Goal: Contribute content: Contribute content

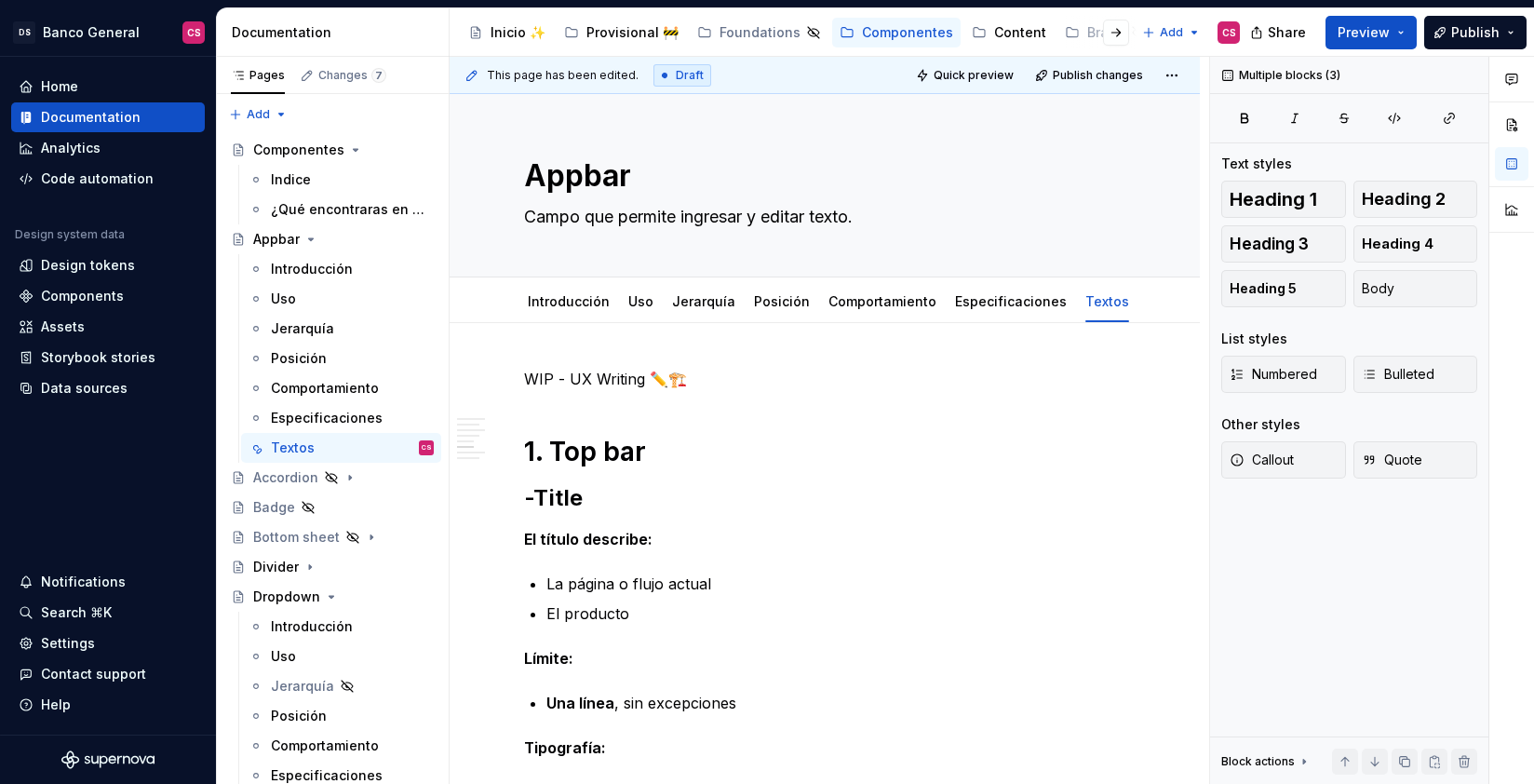
scroll to position [1679, 0]
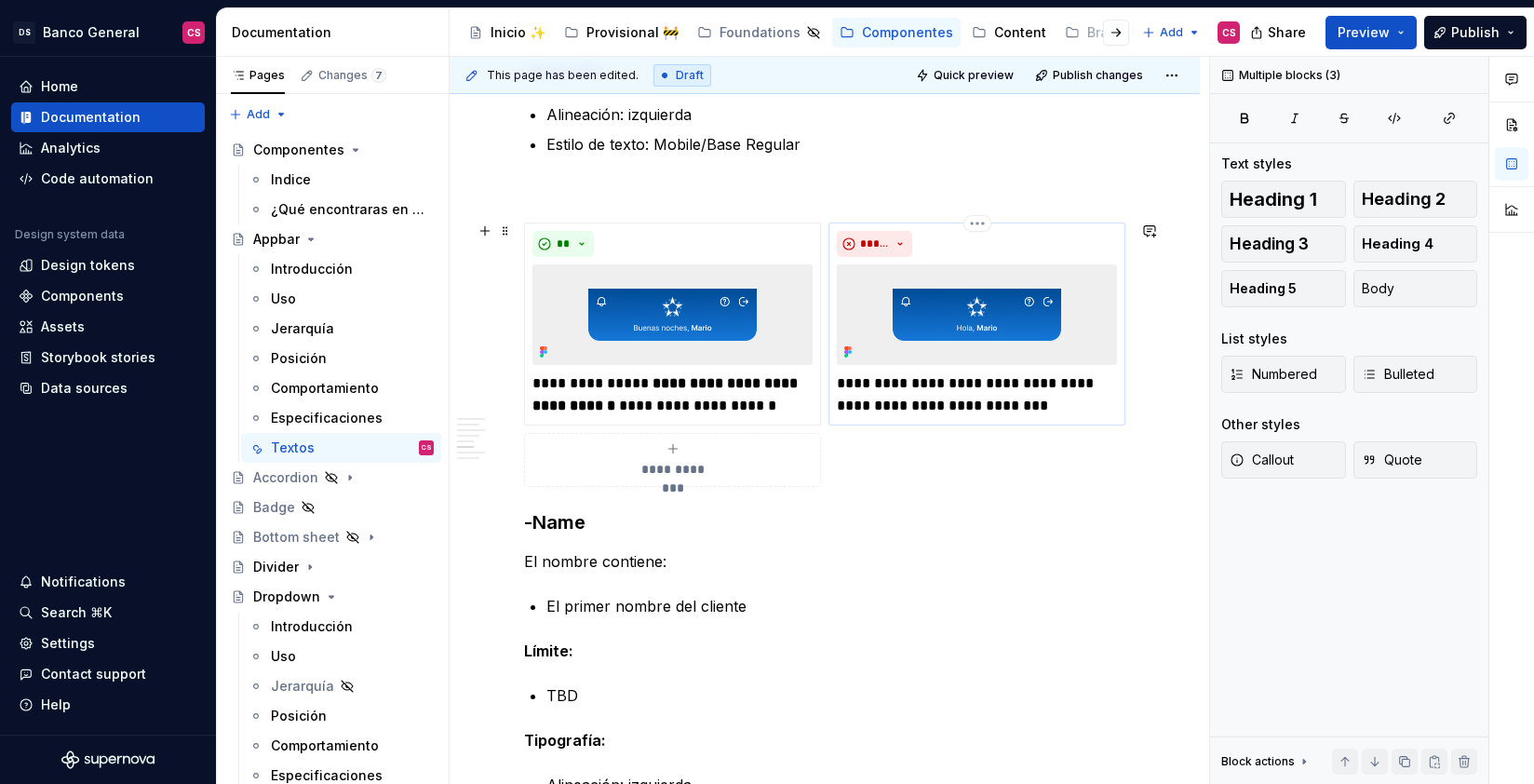
click at [847, 375] on p "**********" at bounding box center [977, 393] width 280 height 44
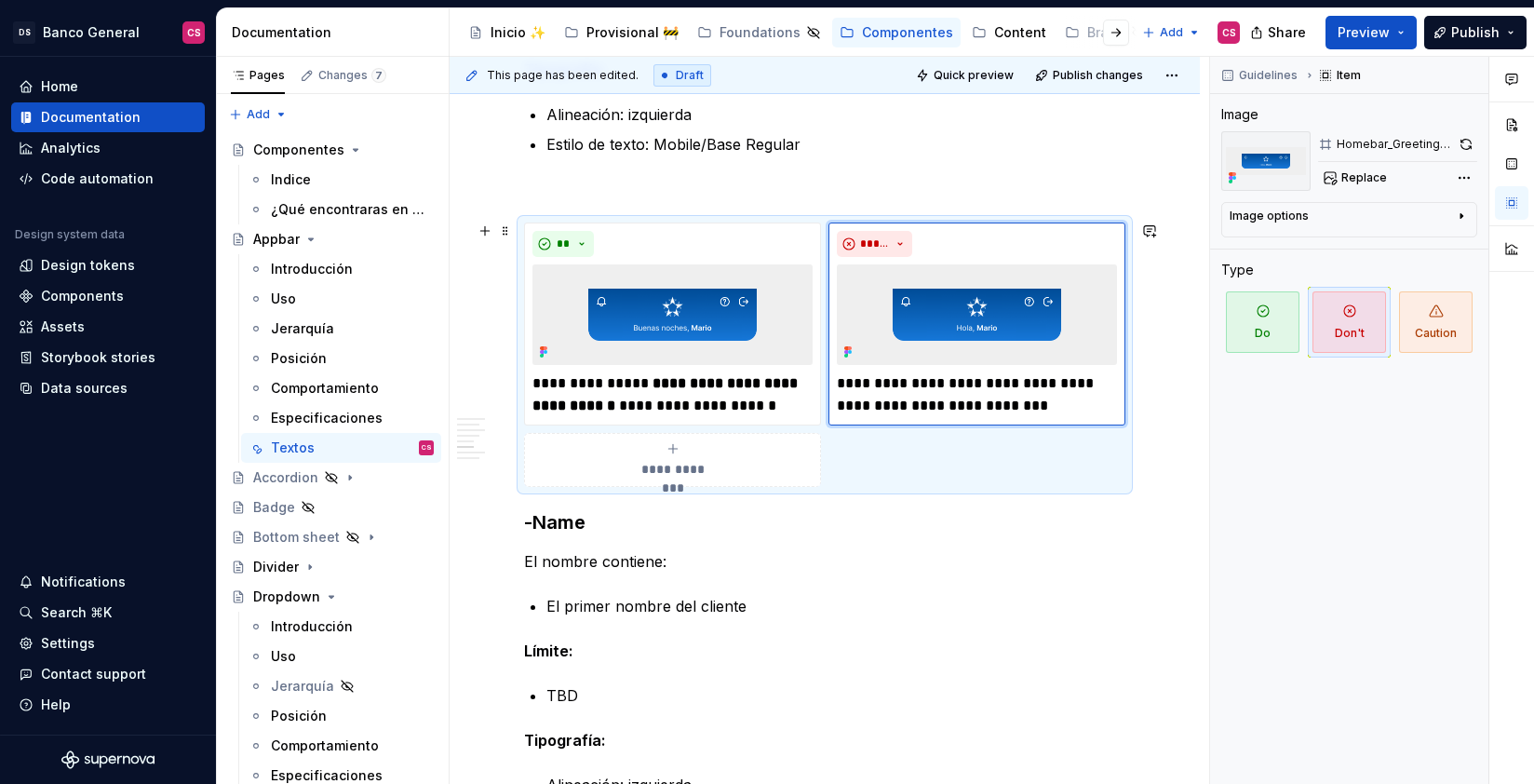
type textarea "*"
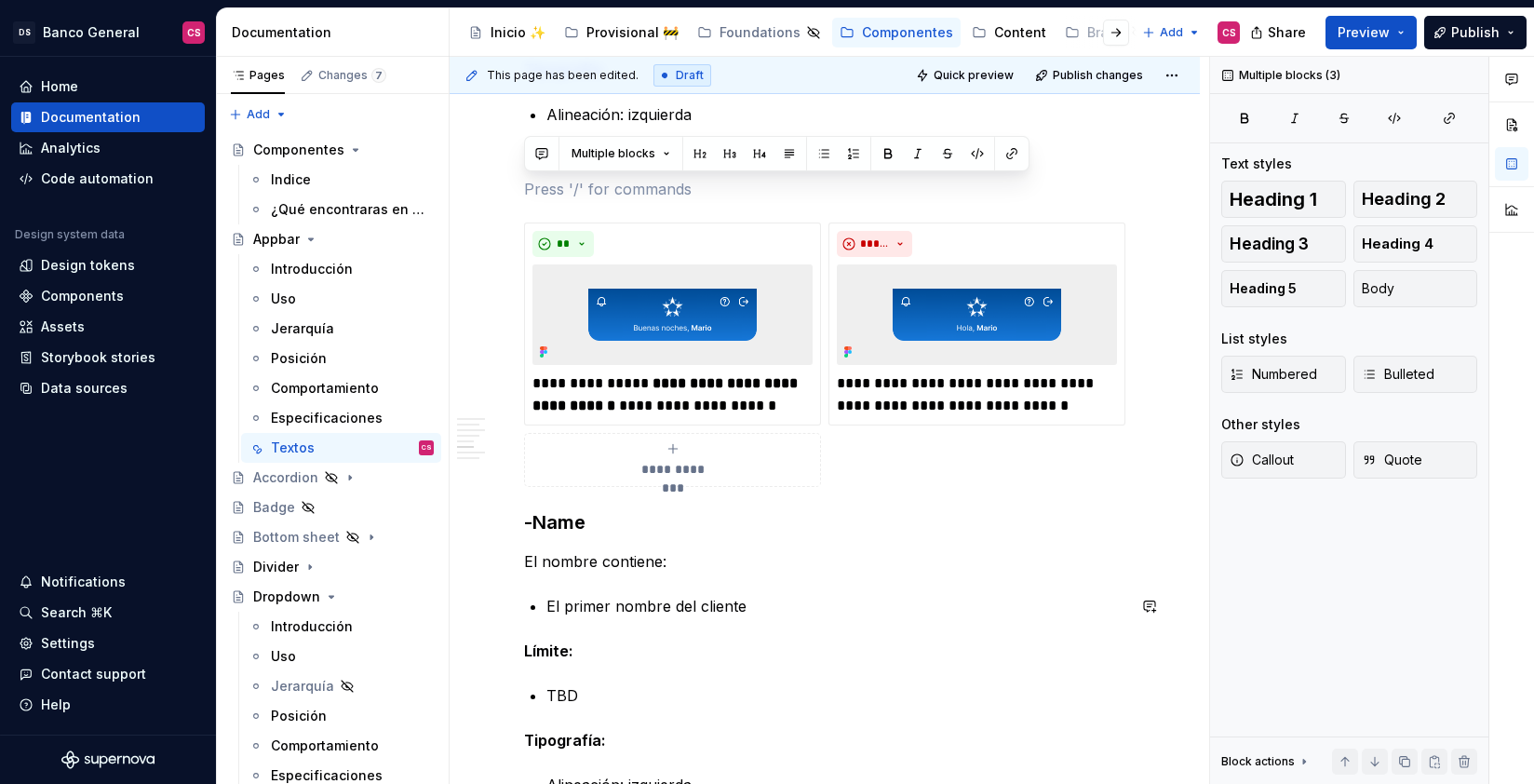
click at [984, 578] on div "**********" at bounding box center [825, 502] width 602 height 3630
click at [959, 535] on div "**********" at bounding box center [825, 502] width 602 height 3630
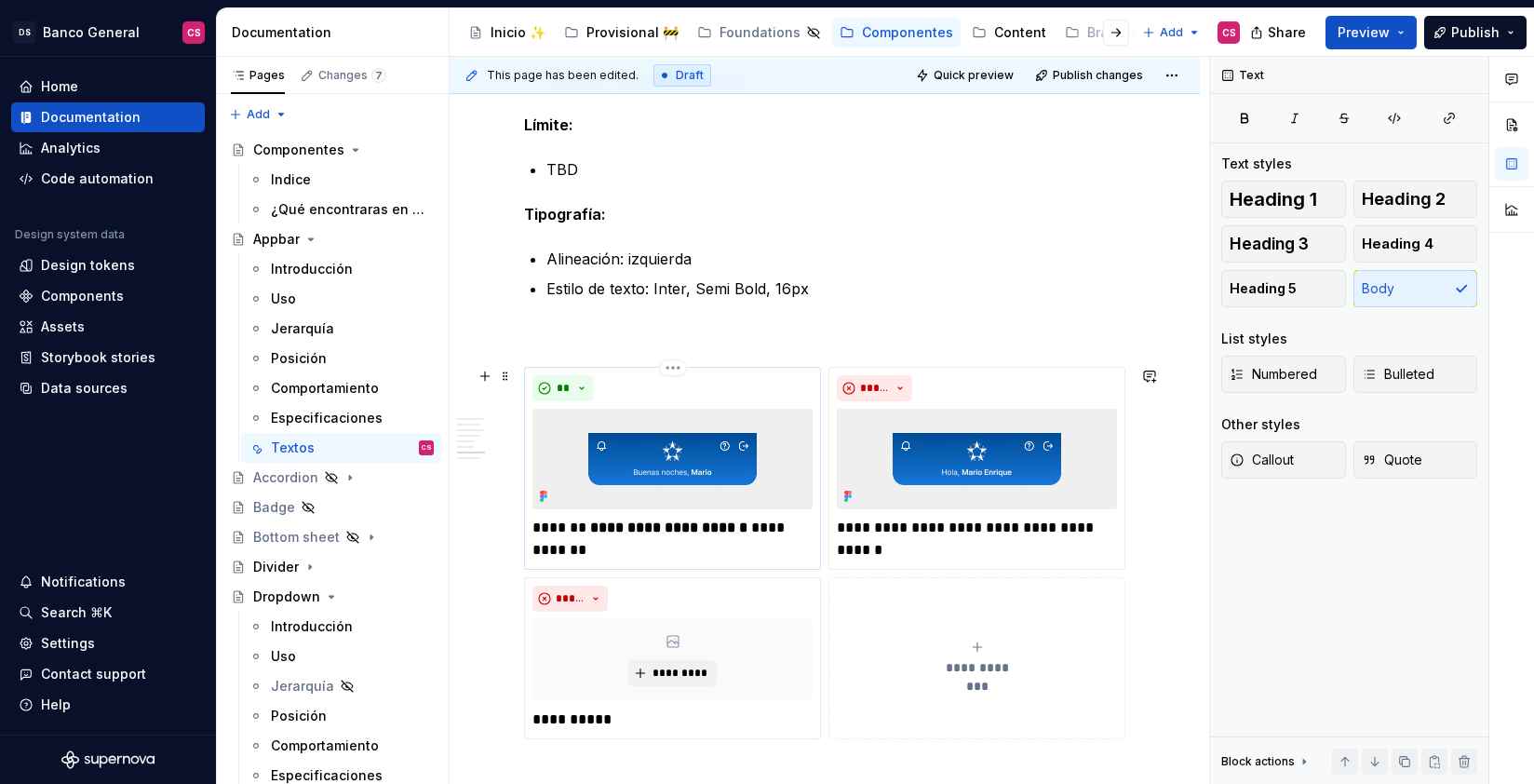
scroll to position [2218, 0]
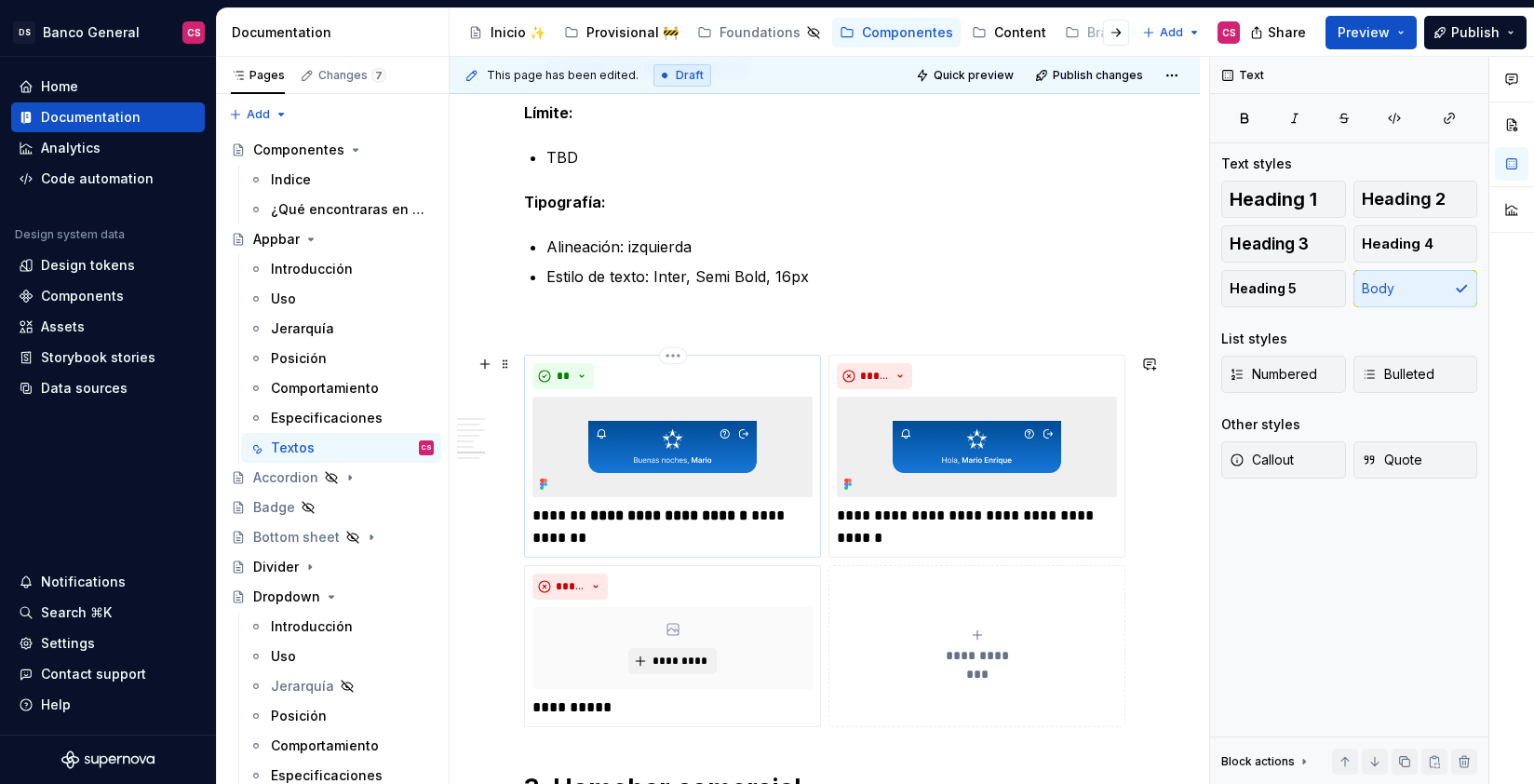
click at [673, 539] on p "**********" at bounding box center [673, 526] width 280 height 44
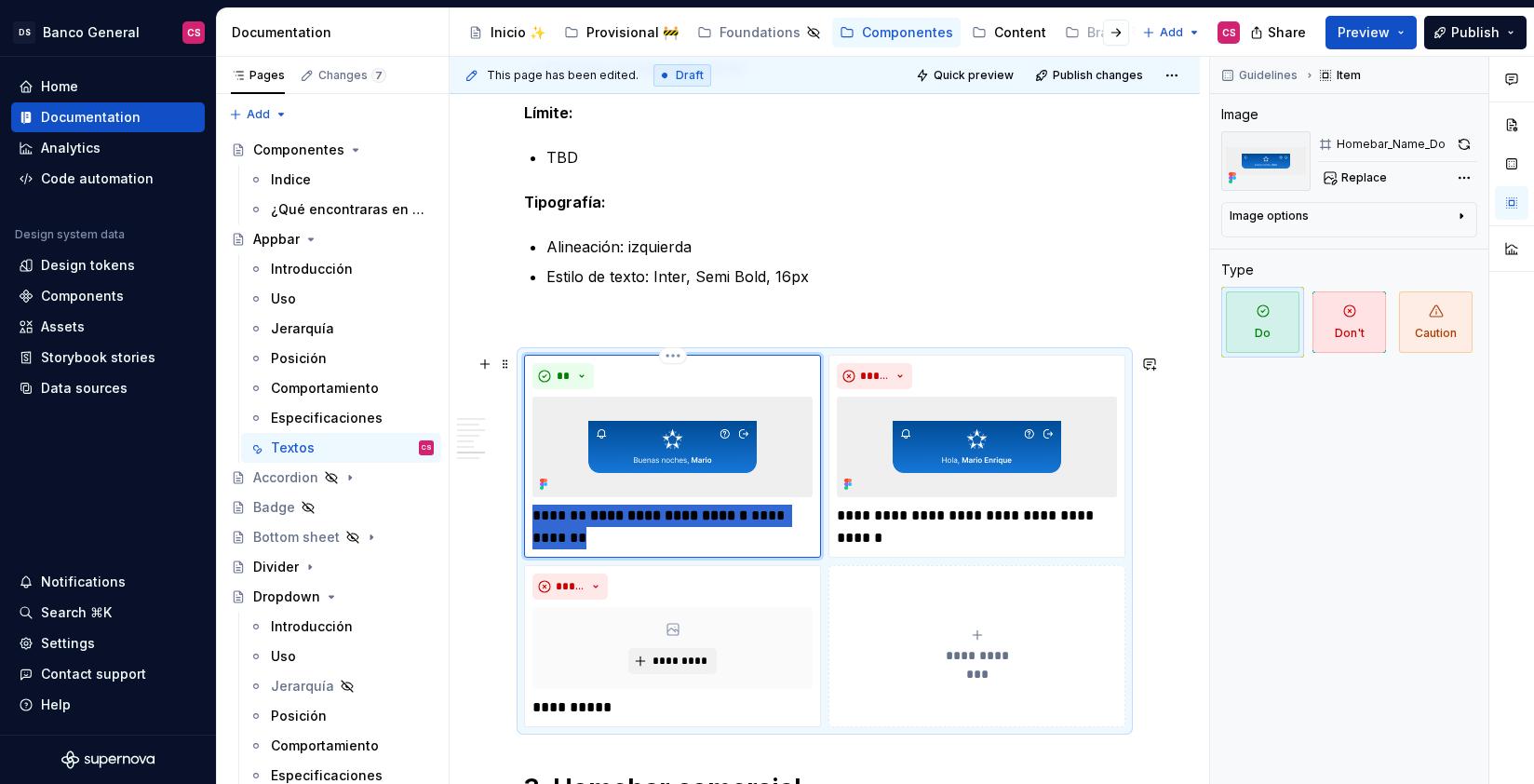
click at [673, 539] on p "**********" at bounding box center [673, 526] width 280 height 44
click at [879, 517] on p "**********" at bounding box center [977, 526] width 280 height 44
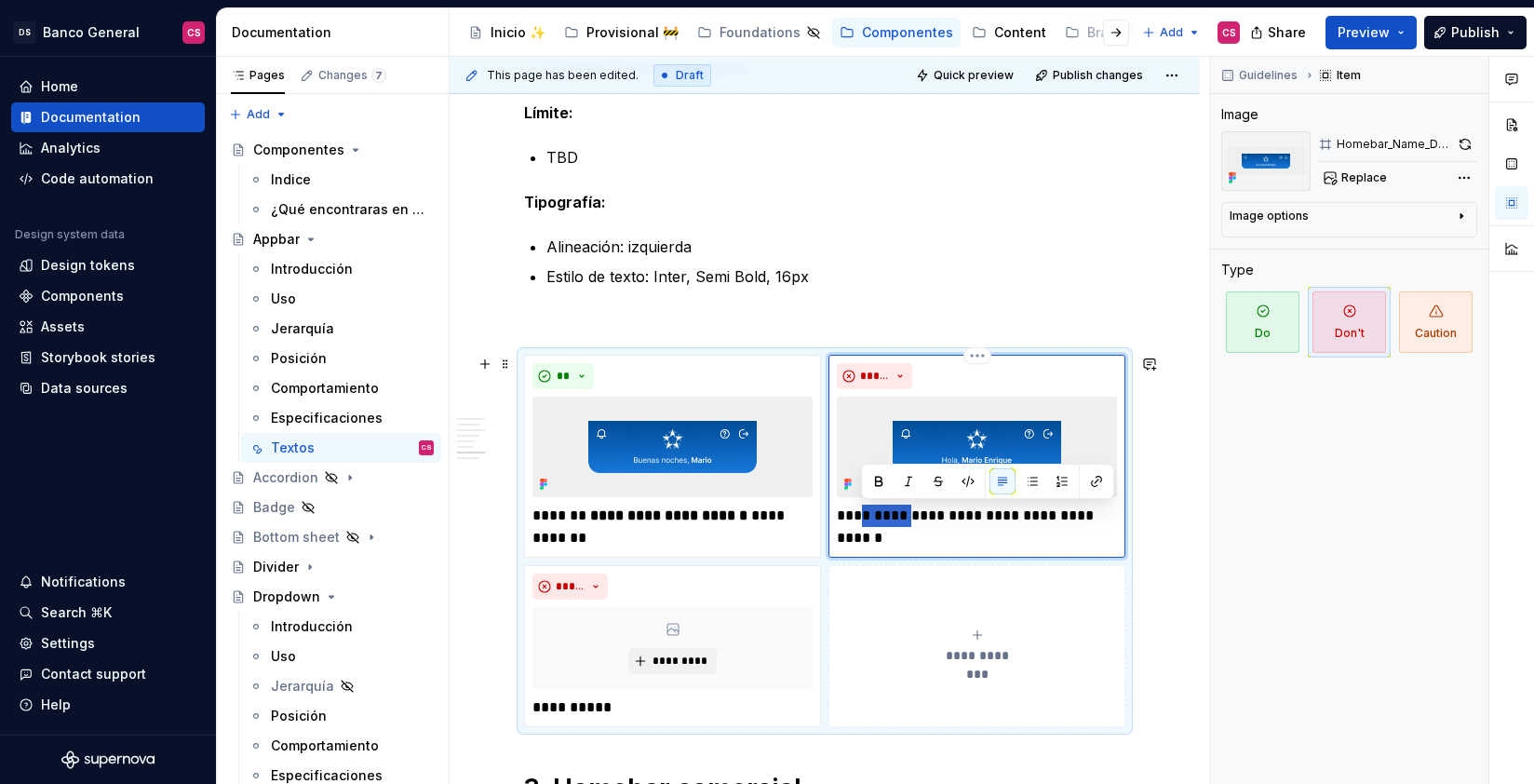
click at [879, 517] on p "**********" at bounding box center [977, 526] width 280 height 44
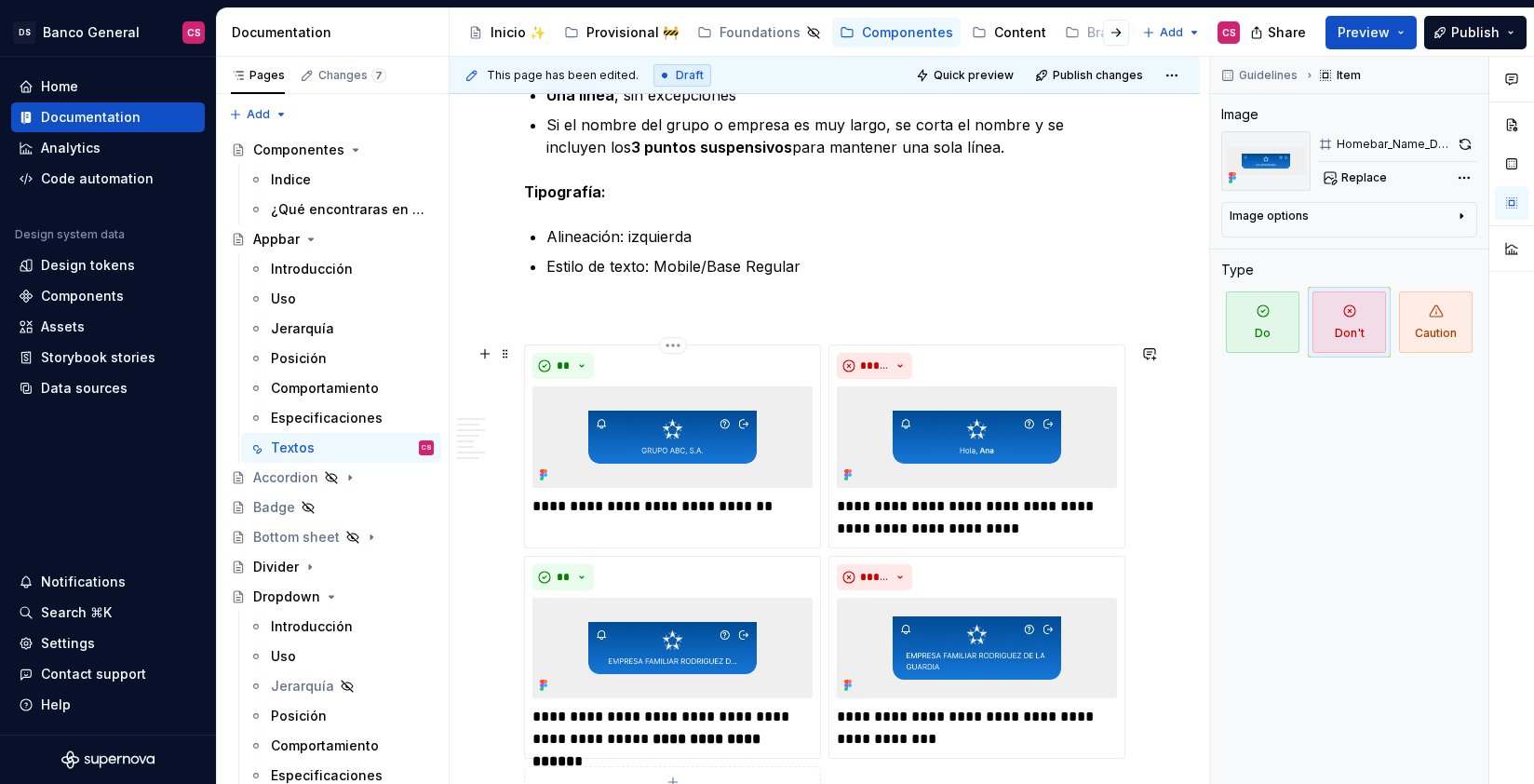
scroll to position [3155, 0]
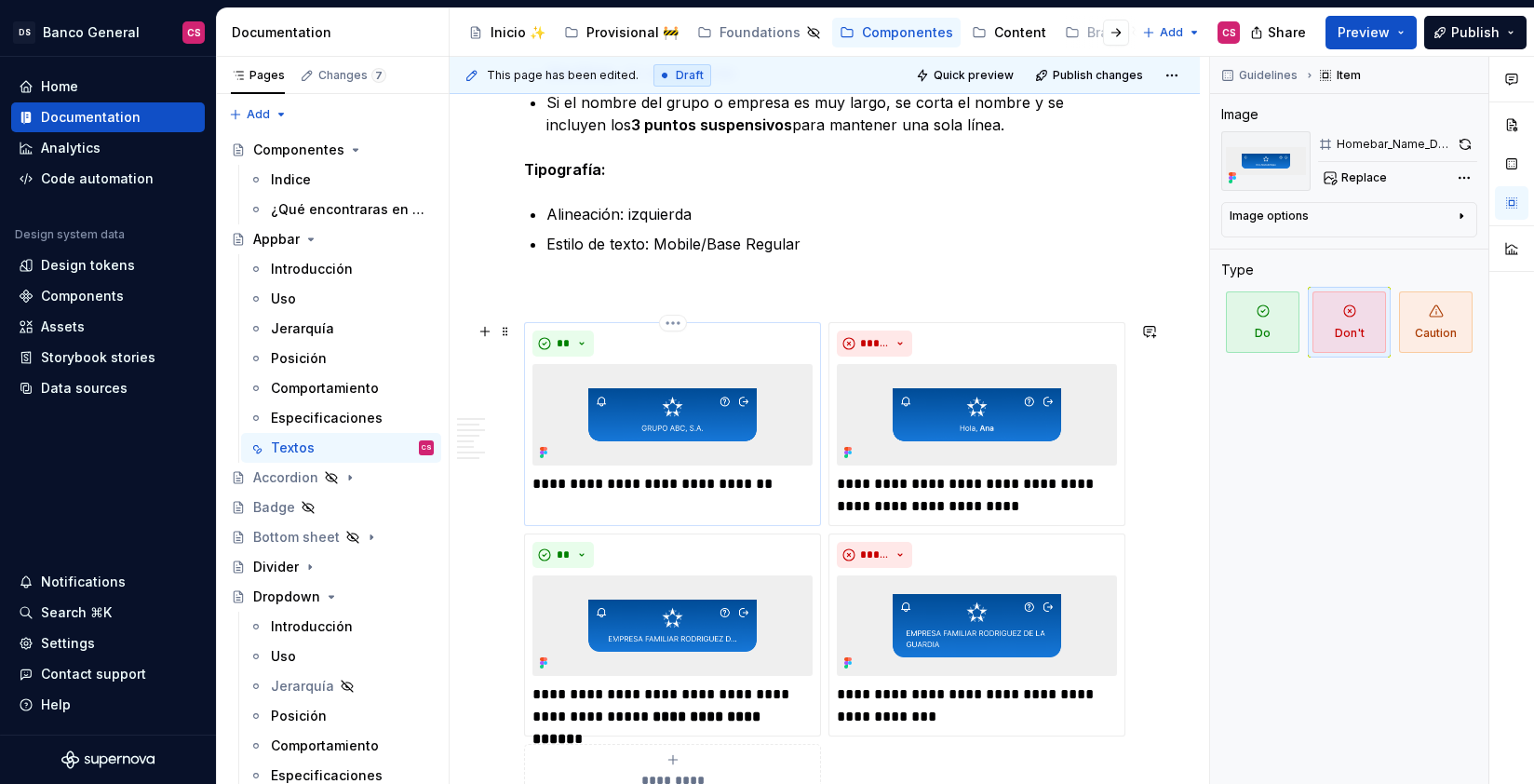
click at [628, 480] on p "**********" at bounding box center [673, 483] width 280 height 23
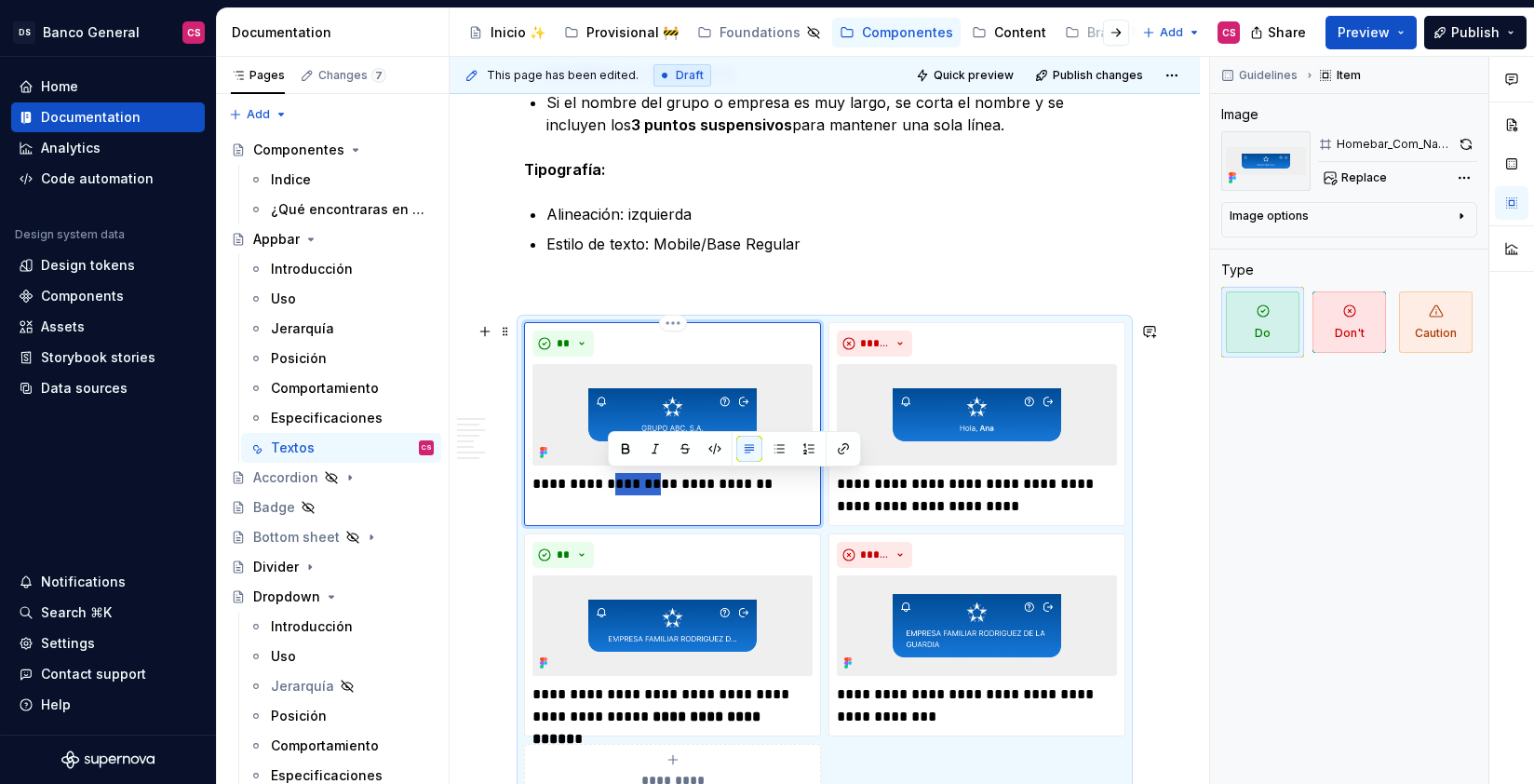
click at [628, 480] on p "**********" at bounding box center [673, 483] width 280 height 23
click at [936, 504] on p "**********" at bounding box center [977, 494] width 280 height 44
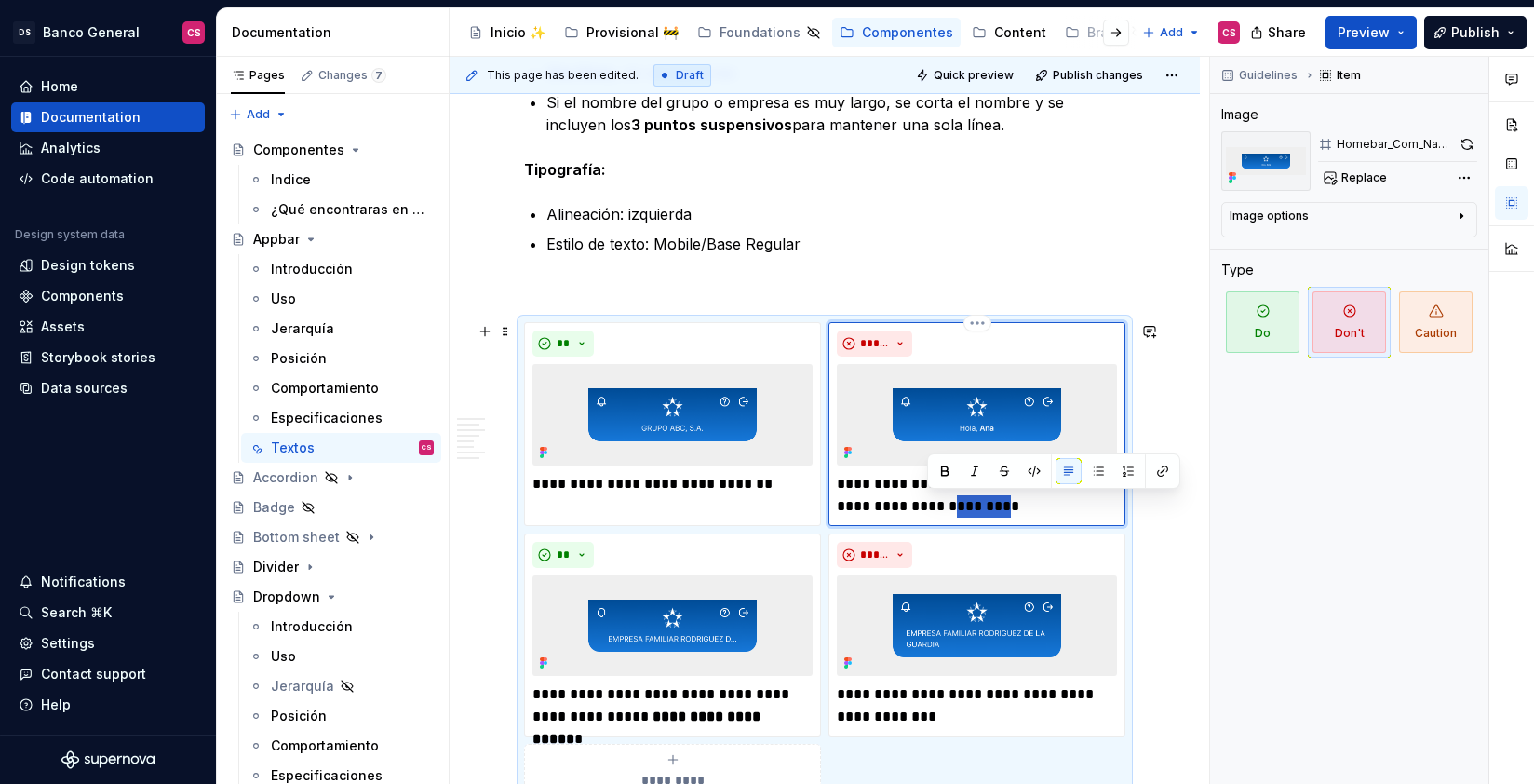
click at [936, 504] on p "**********" at bounding box center [977, 494] width 280 height 44
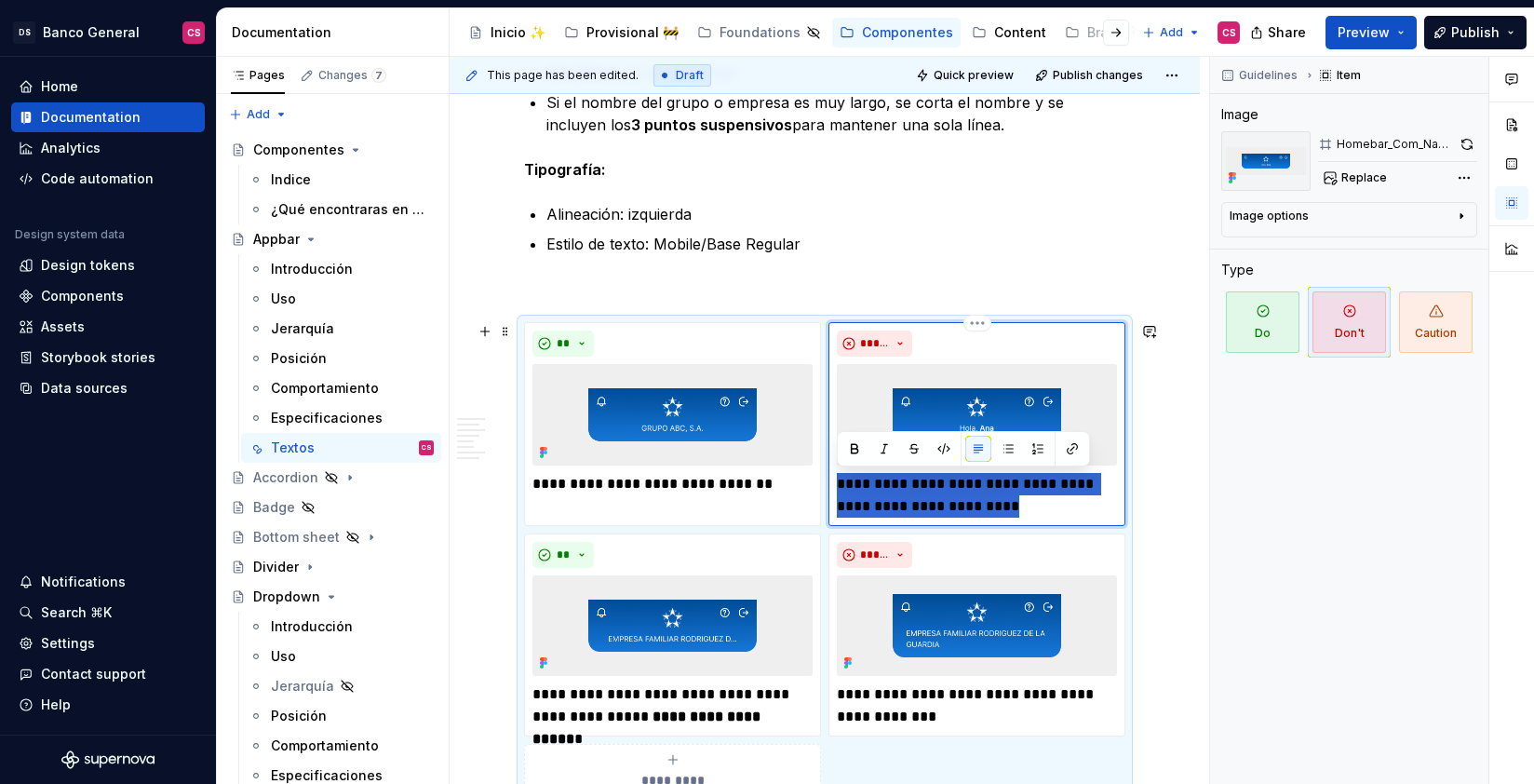
click at [993, 386] on img at bounding box center [977, 414] width 280 height 101
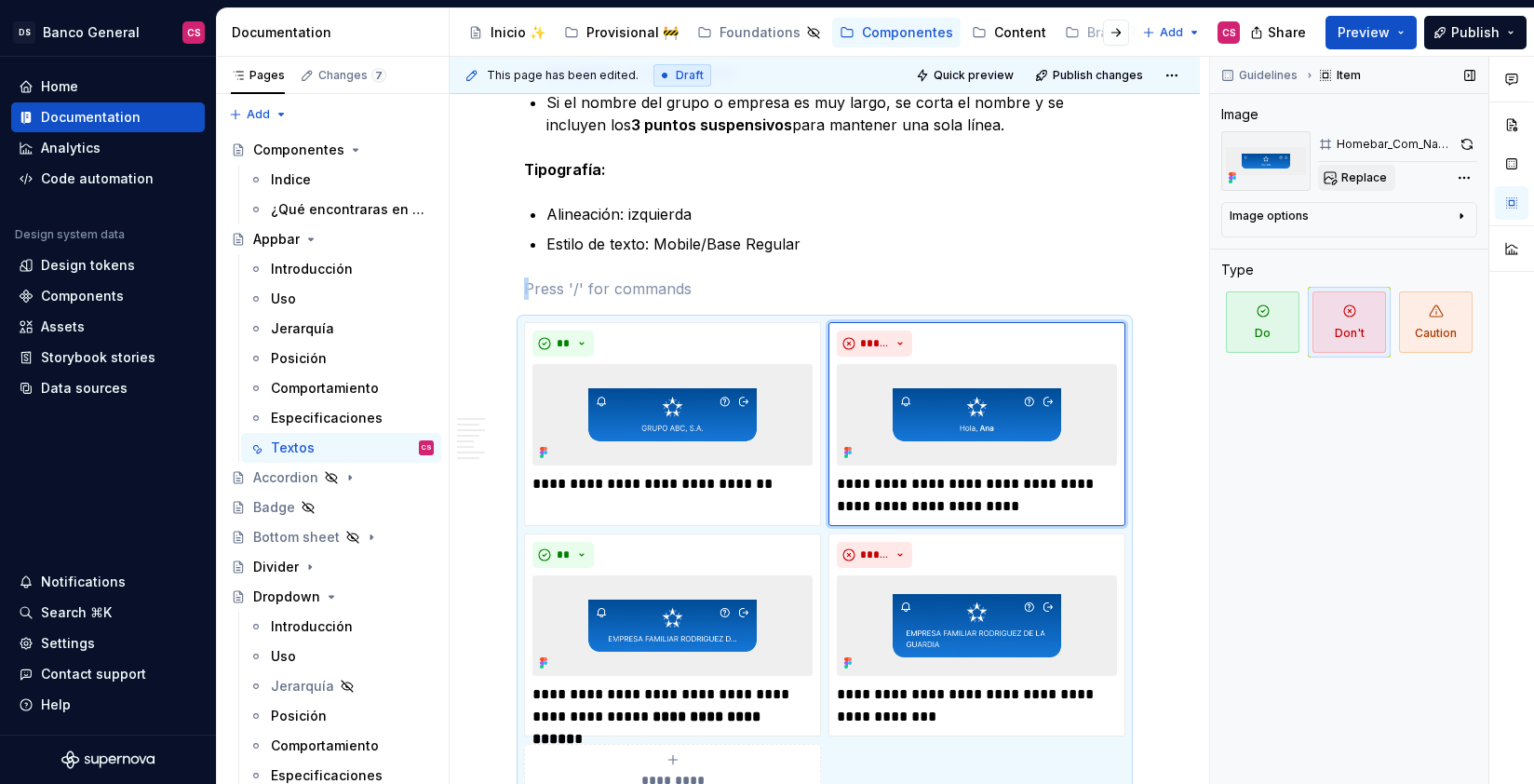
click at [1375, 176] on span "Replace" at bounding box center [1364, 178] width 45 height 15
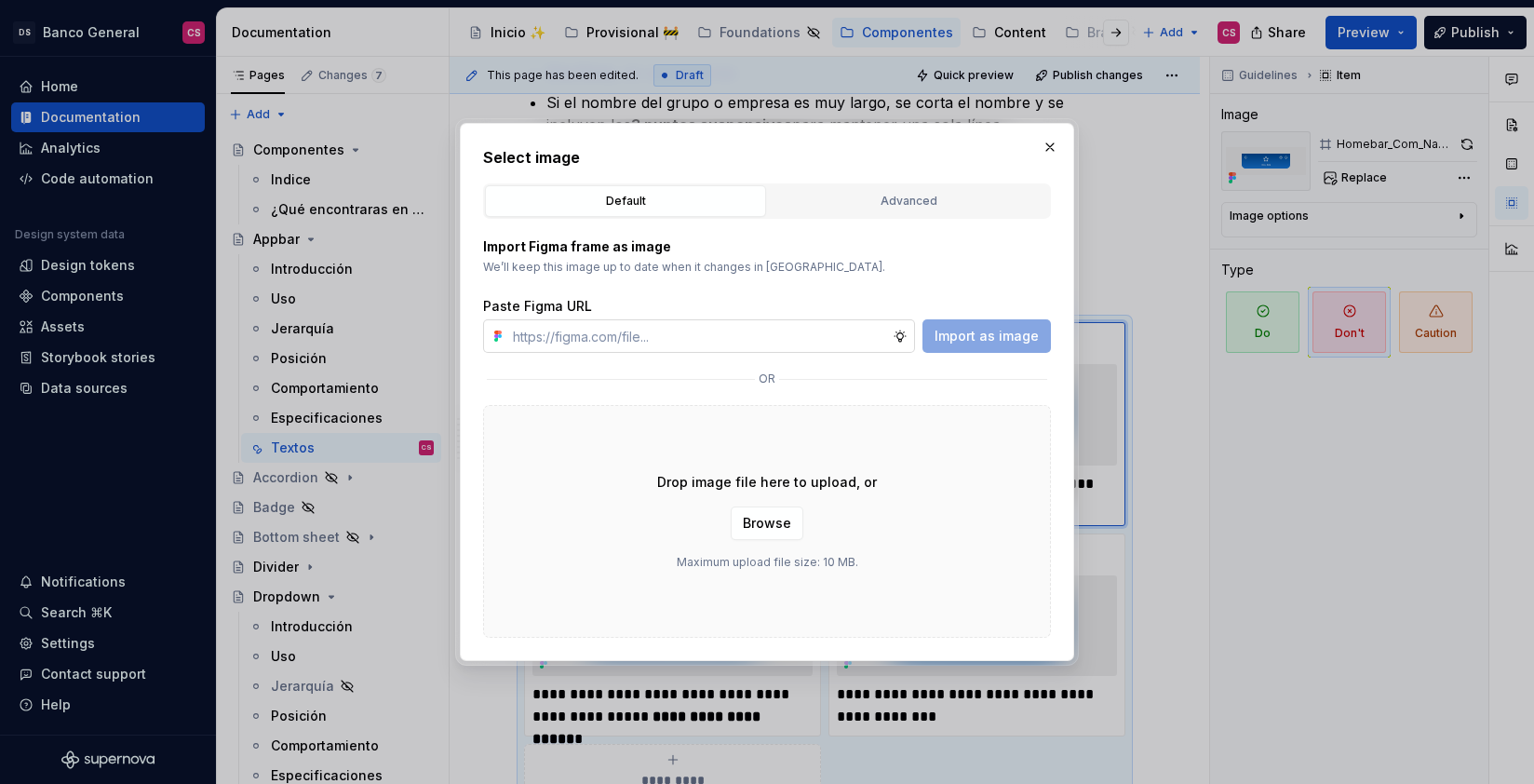
click at [834, 322] on input "text" at bounding box center [698, 336] width 388 height 34
type textarea "*"
type input "[URL][DOMAIN_NAME]"
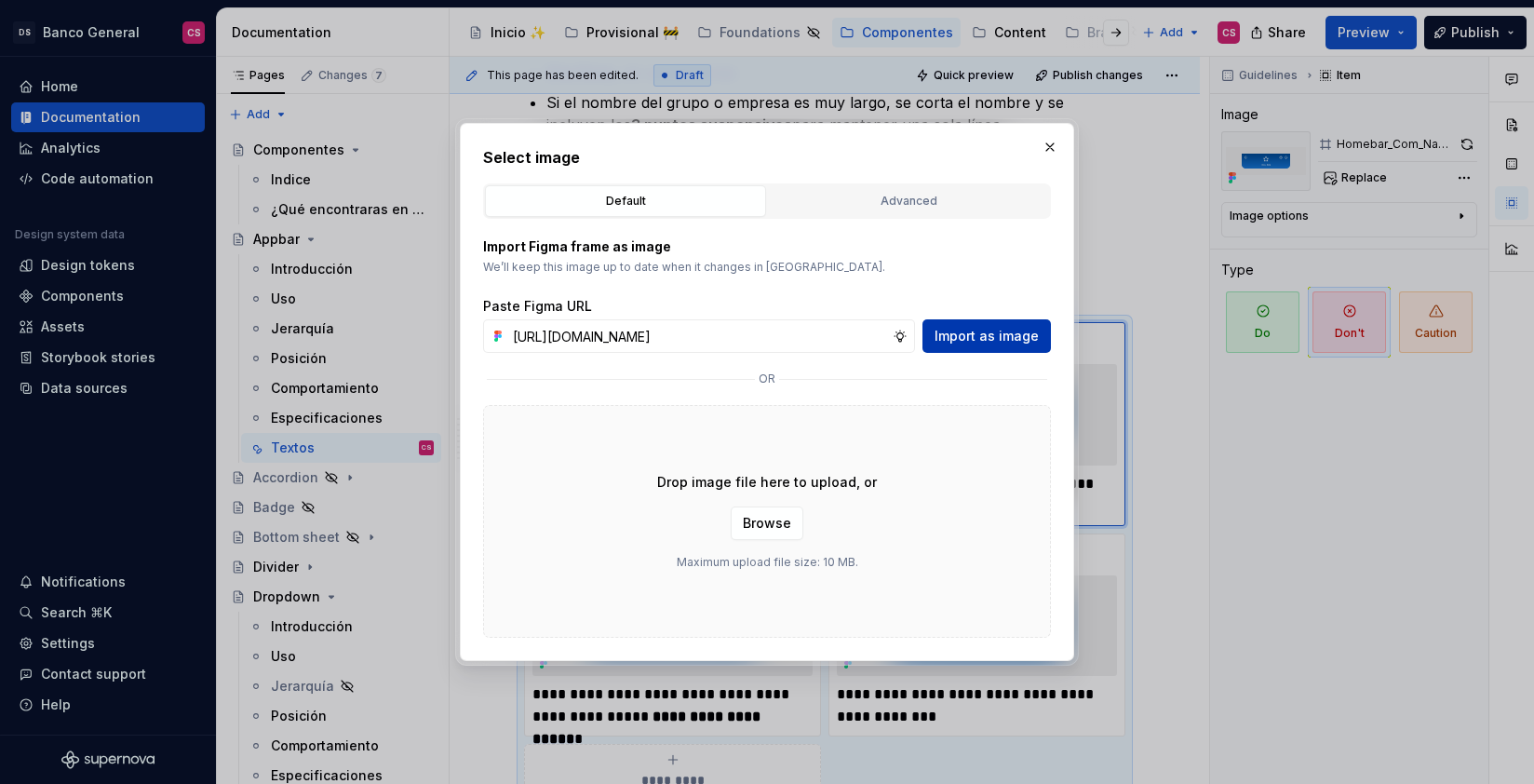
click at [948, 333] on span "Import as image" at bounding box center [986, 335] width 105 height 19
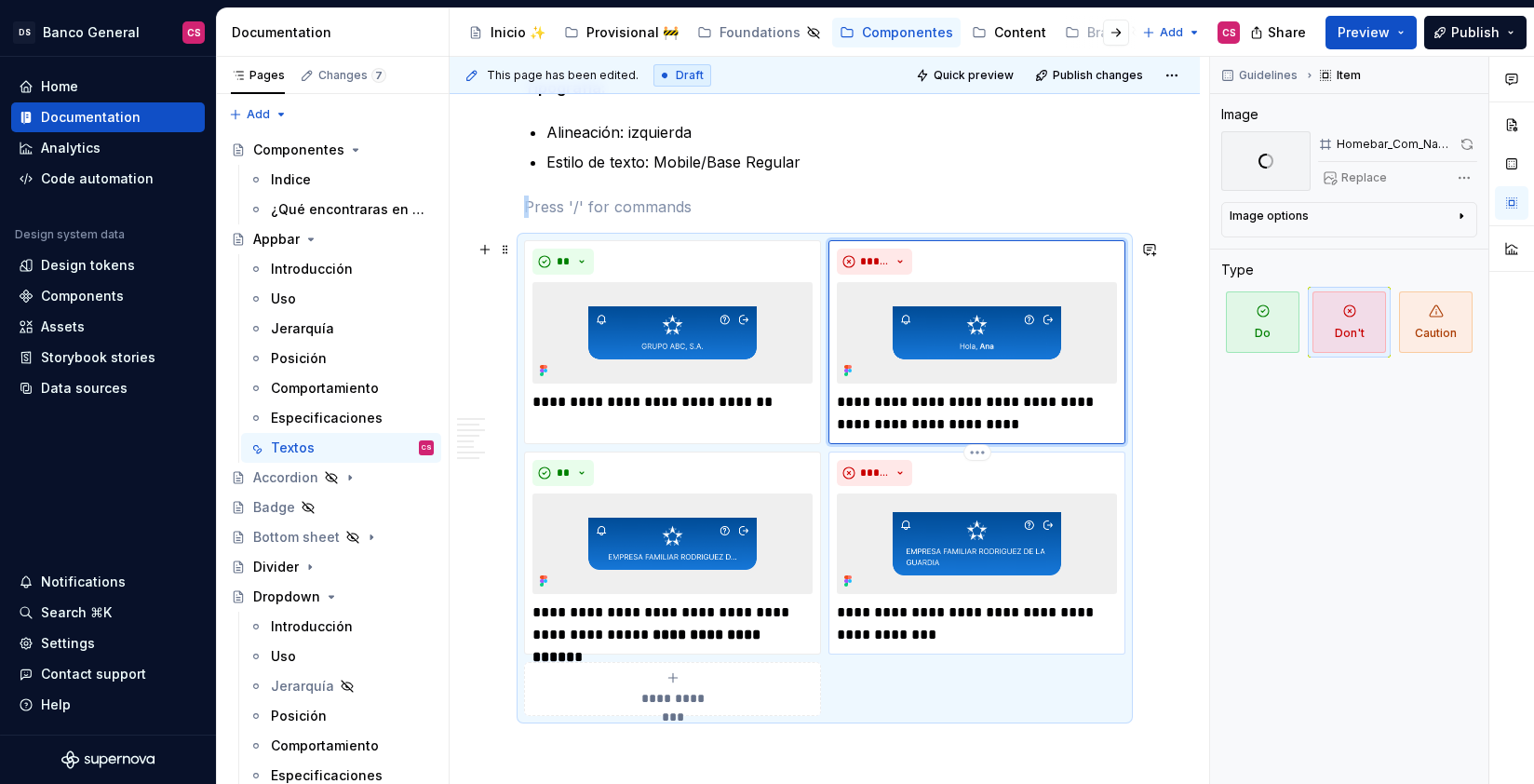
scroll to position [3253, 0]
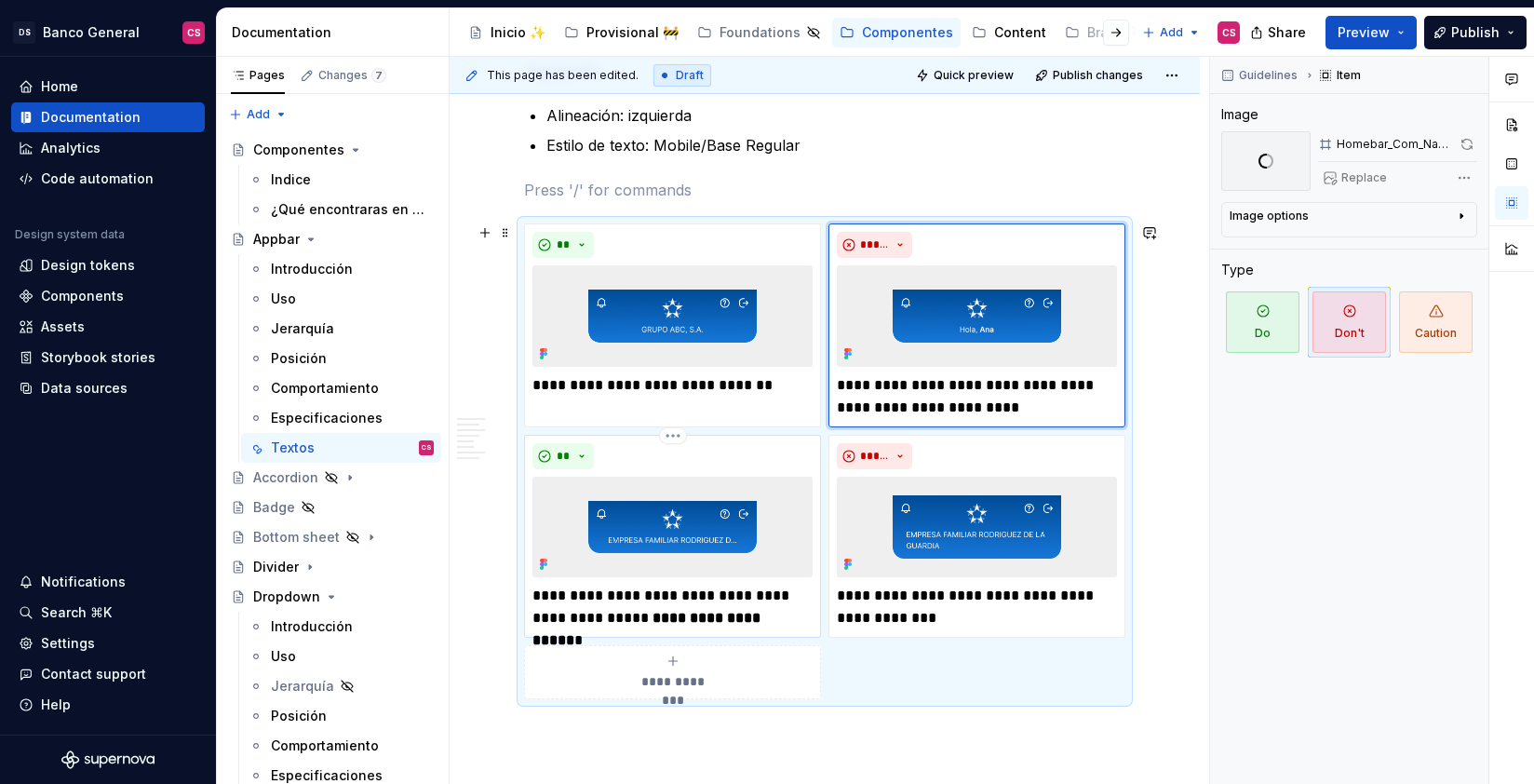
click at [611, 604] on p "**********" at bounding box center [673, 606] width 280 height 44
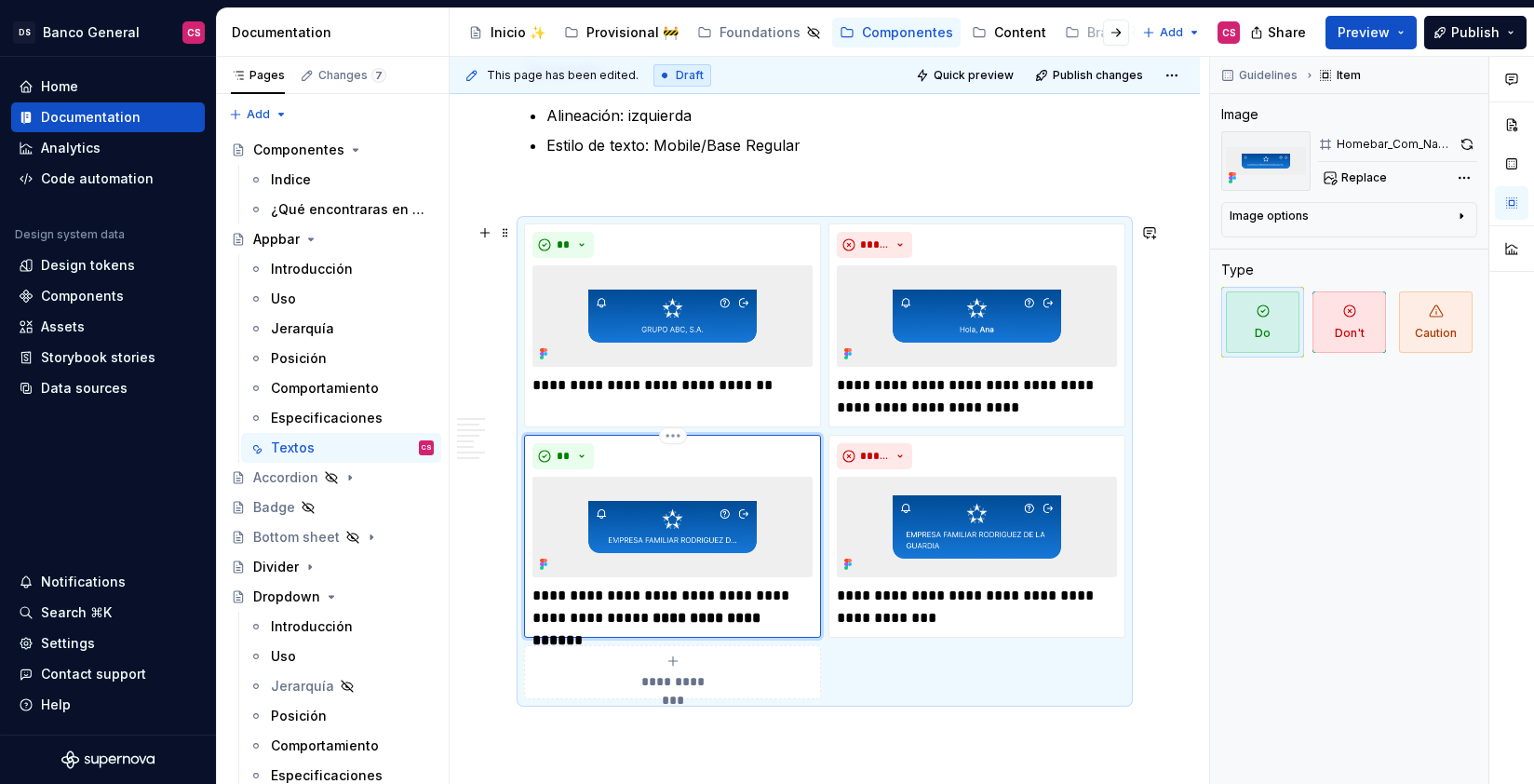
click at [610, 605] on p "**********" at bounding box center [673, 606] width 280 height 44
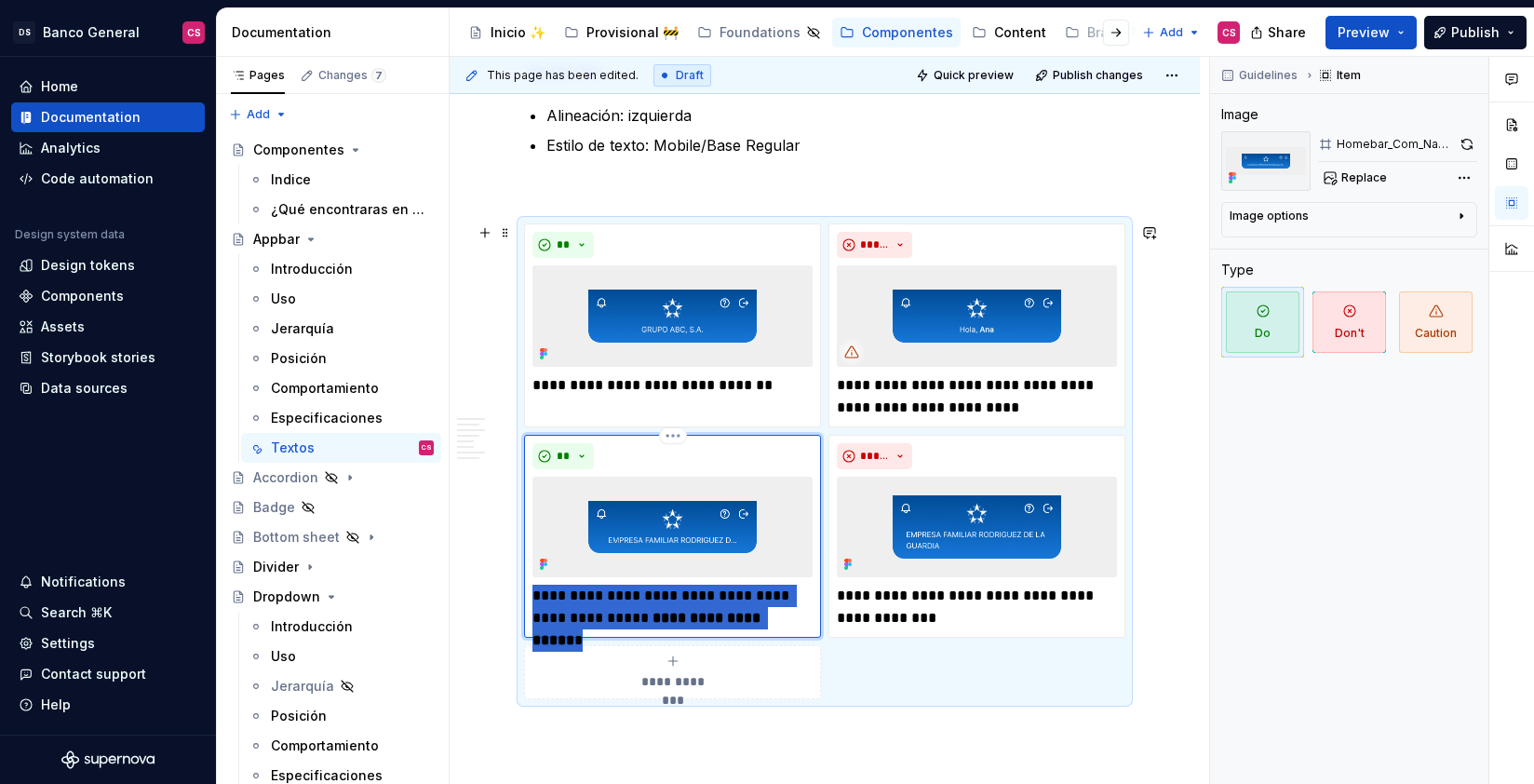
click at [610, 605] on p "**********" at bounding box center [673, 606] width 280 height 44
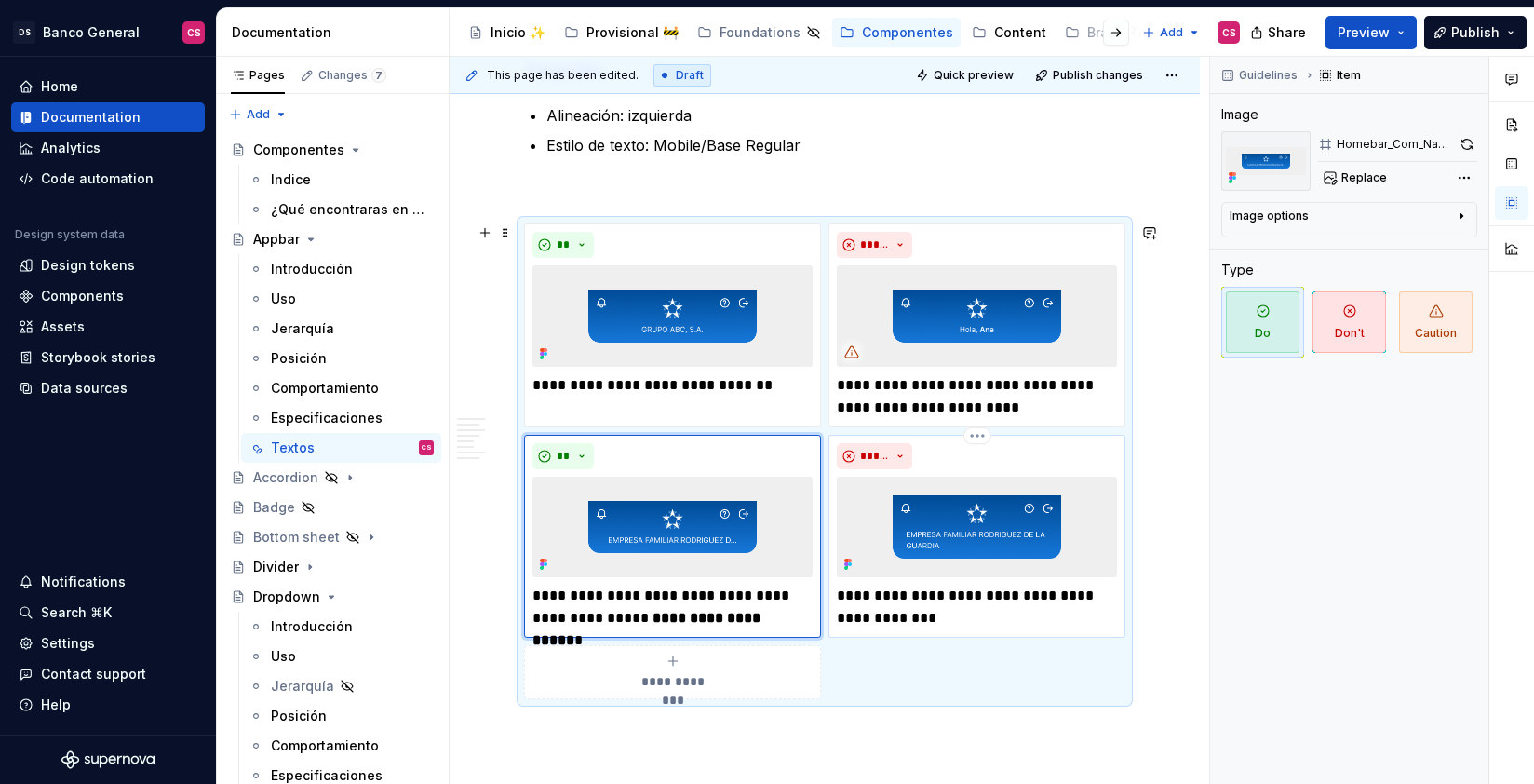
click at [886, 610] on p "**********" at bounding box center [977, 606] width 280 height 44
click at [887, 610] on p "**********" at bounding box center [977, 606] width 280 height 44
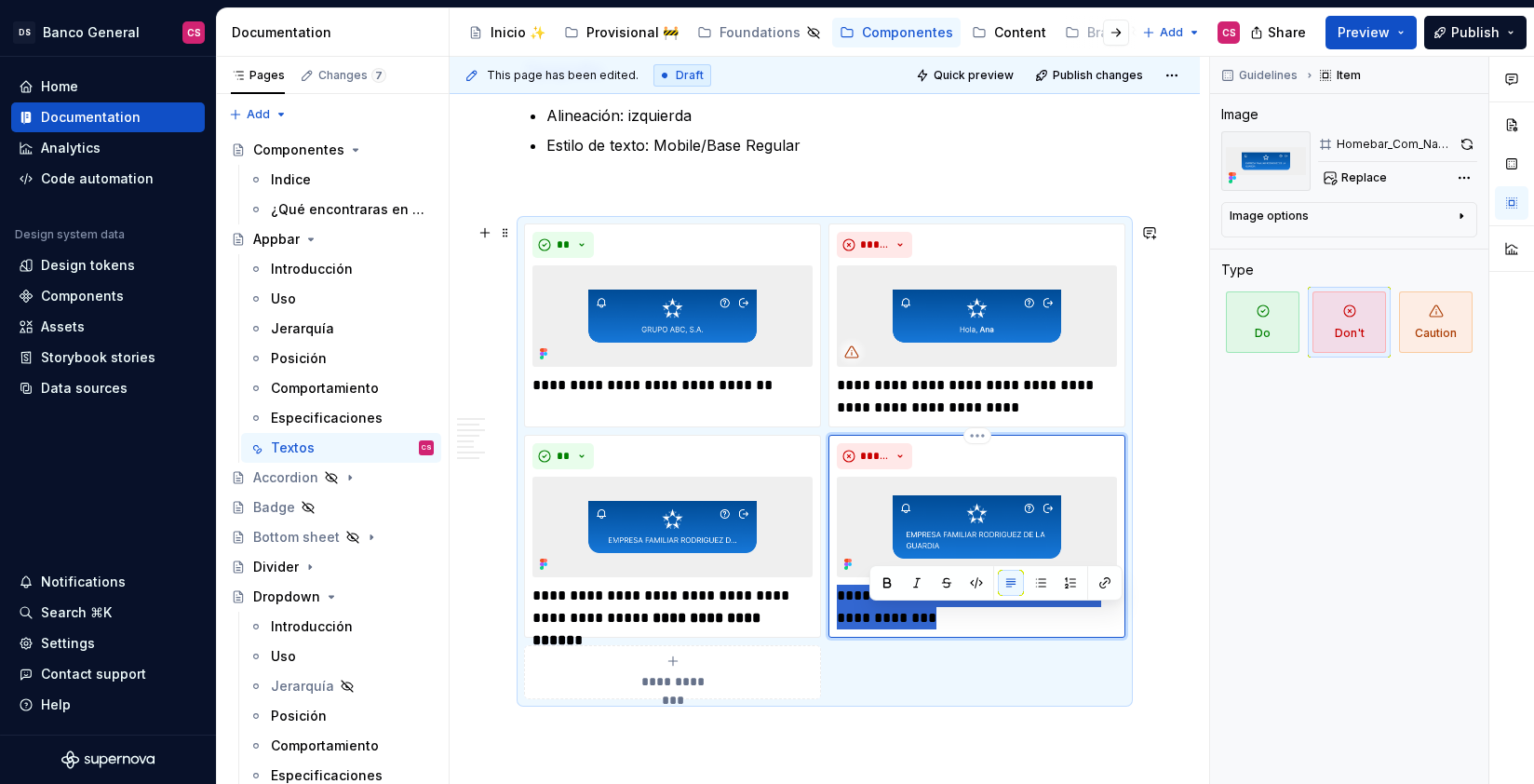
click at [887, 609] on p "**********" at bounding box center [977, 606] width 280 height 44
click at [1018, 405] on p "**********" at bounding box center [977, 395] width 280 height 44
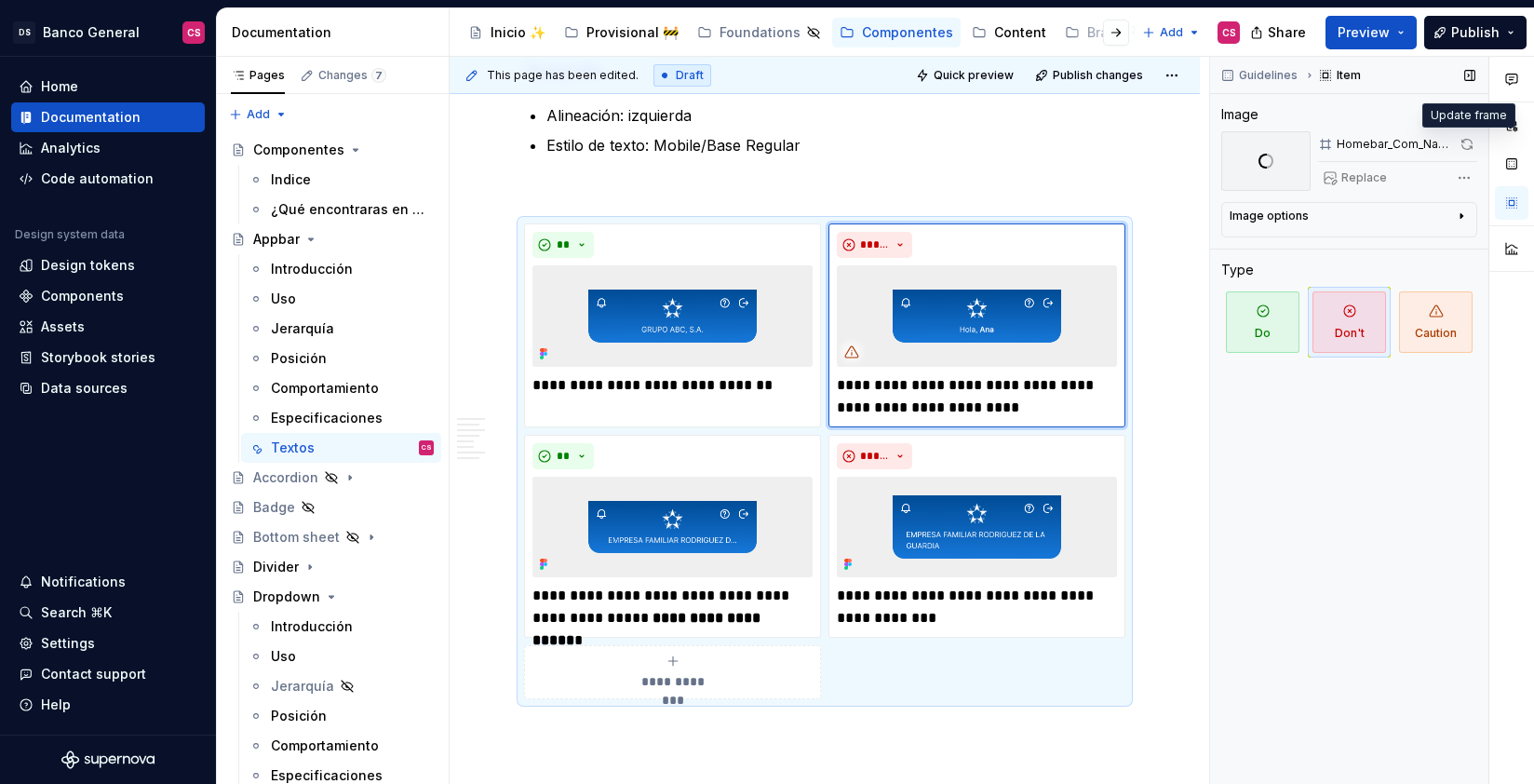
click at [1464, 143] on span at bounding box center [1467, 144] width 21 height 26
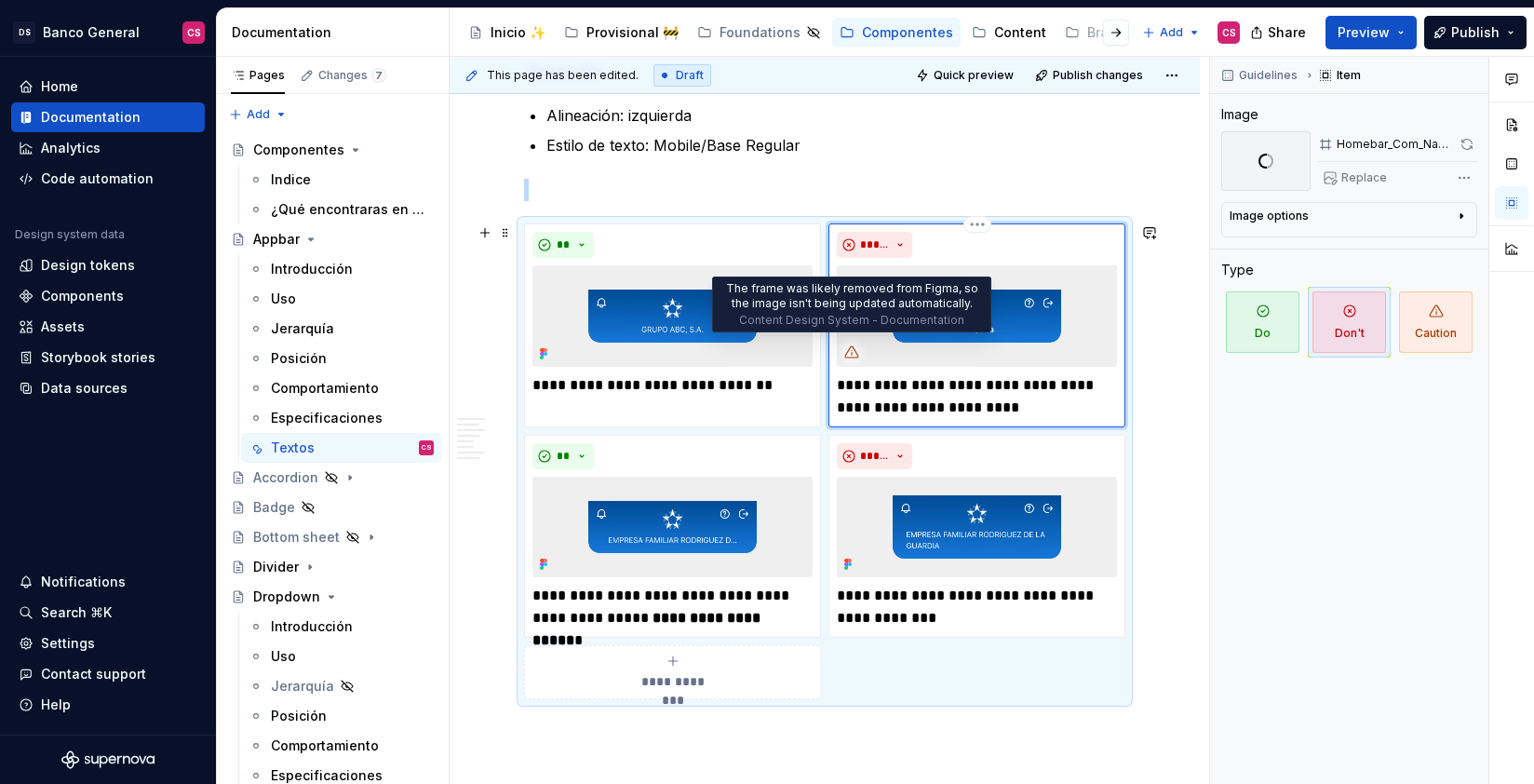
click at [852, 346] on icon at bounding box center [851, 351] width 13 height 11
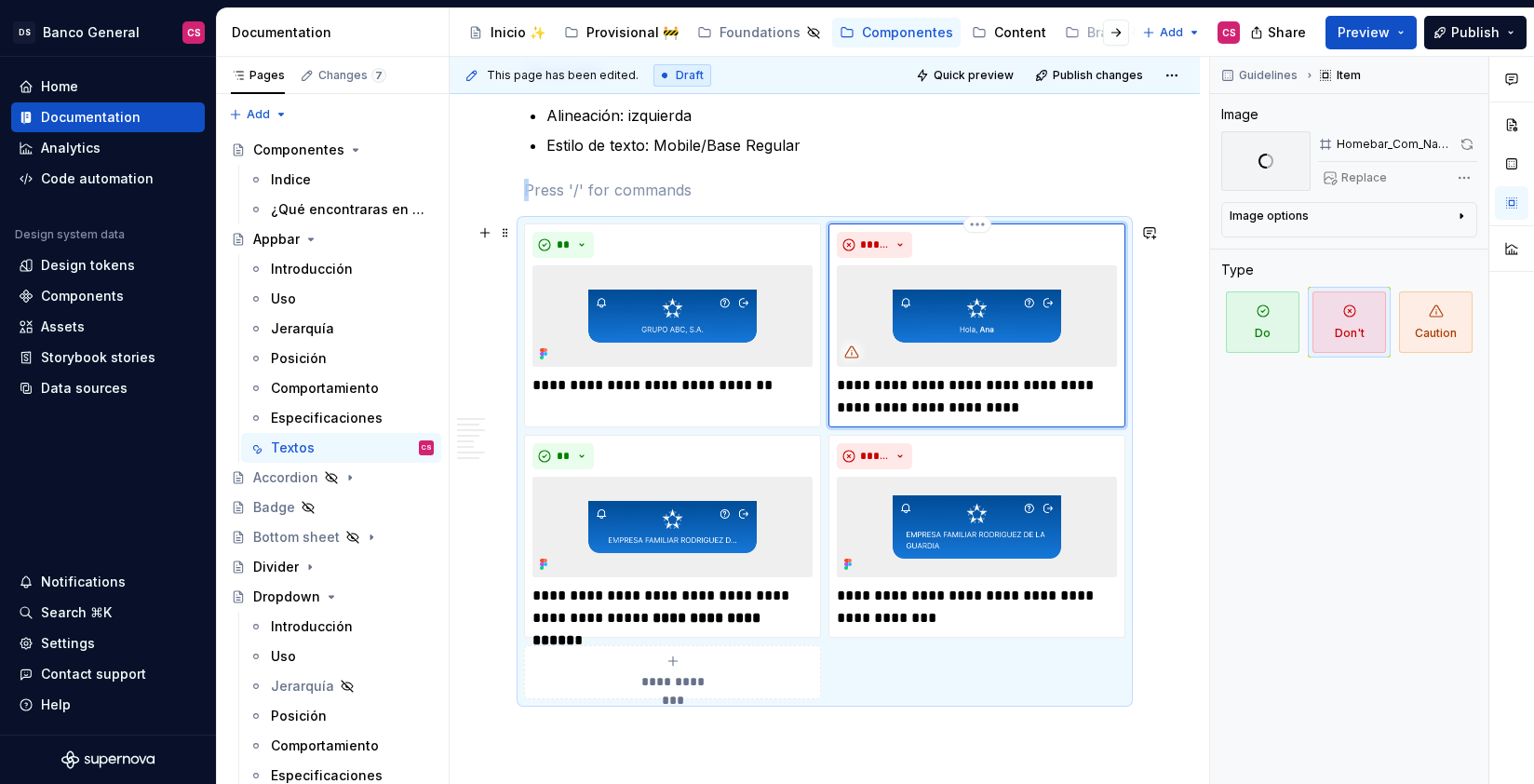
click at [987, 311] on img at bounding box center [977, 316] width 280 height 101
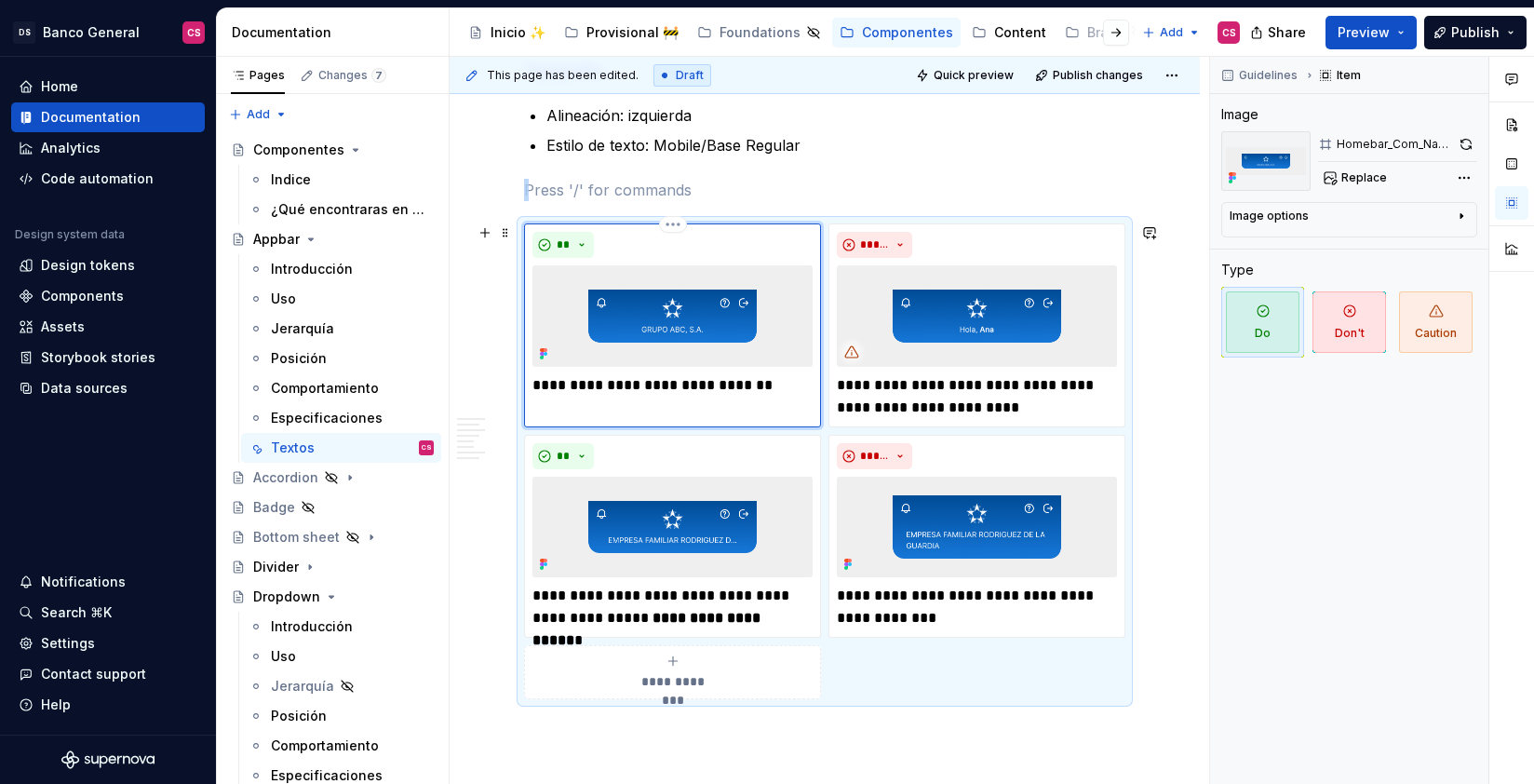
click at [670, 329] on img at bounding box center [673, 316] width 280 height 101
click at [880, 110] on p "Alineación: izquierda" at bounding box center [836, 115] width 579 height 23
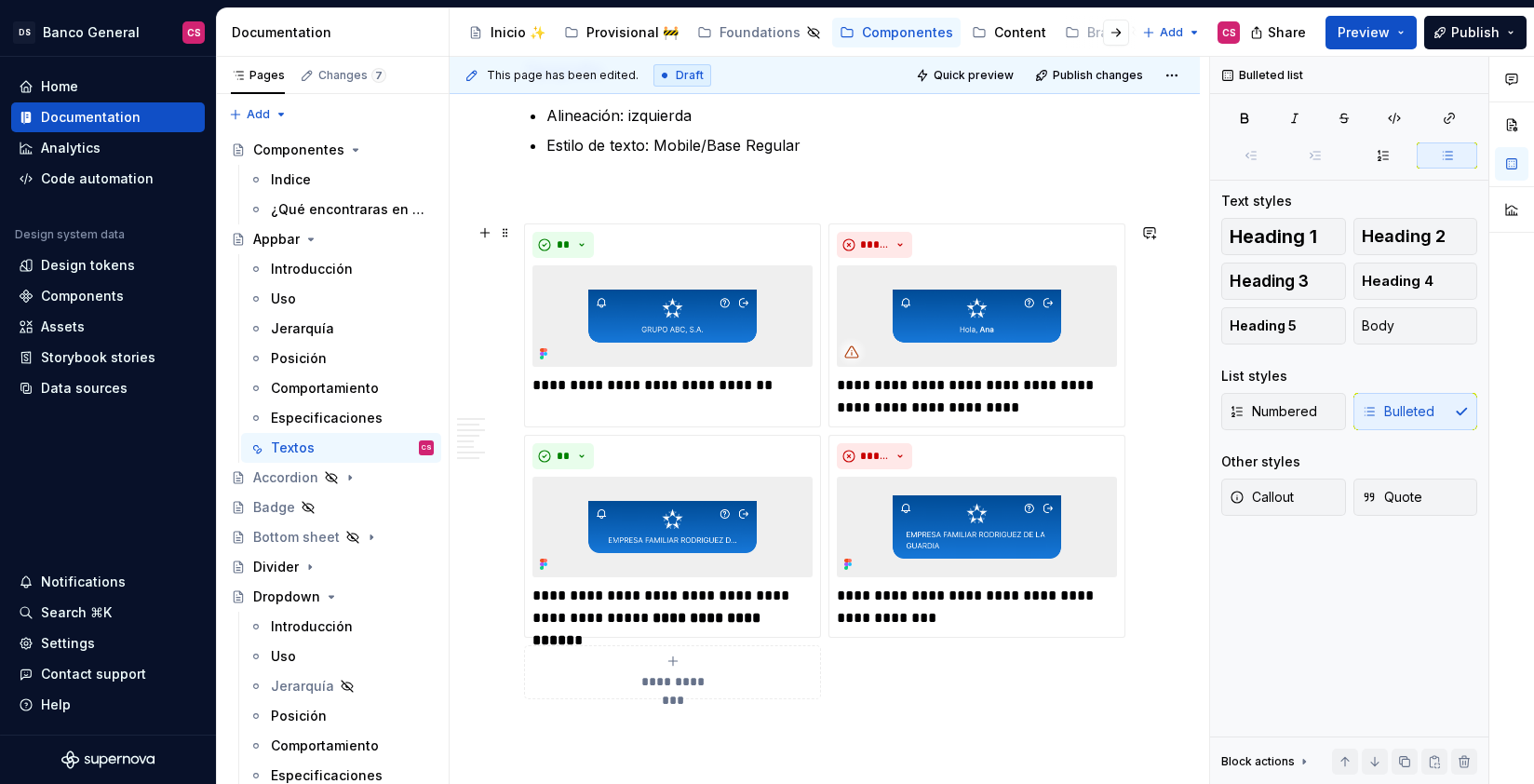
click at [826, 423] on div "**********" at bounding box center [825, 461] width 602 height 475
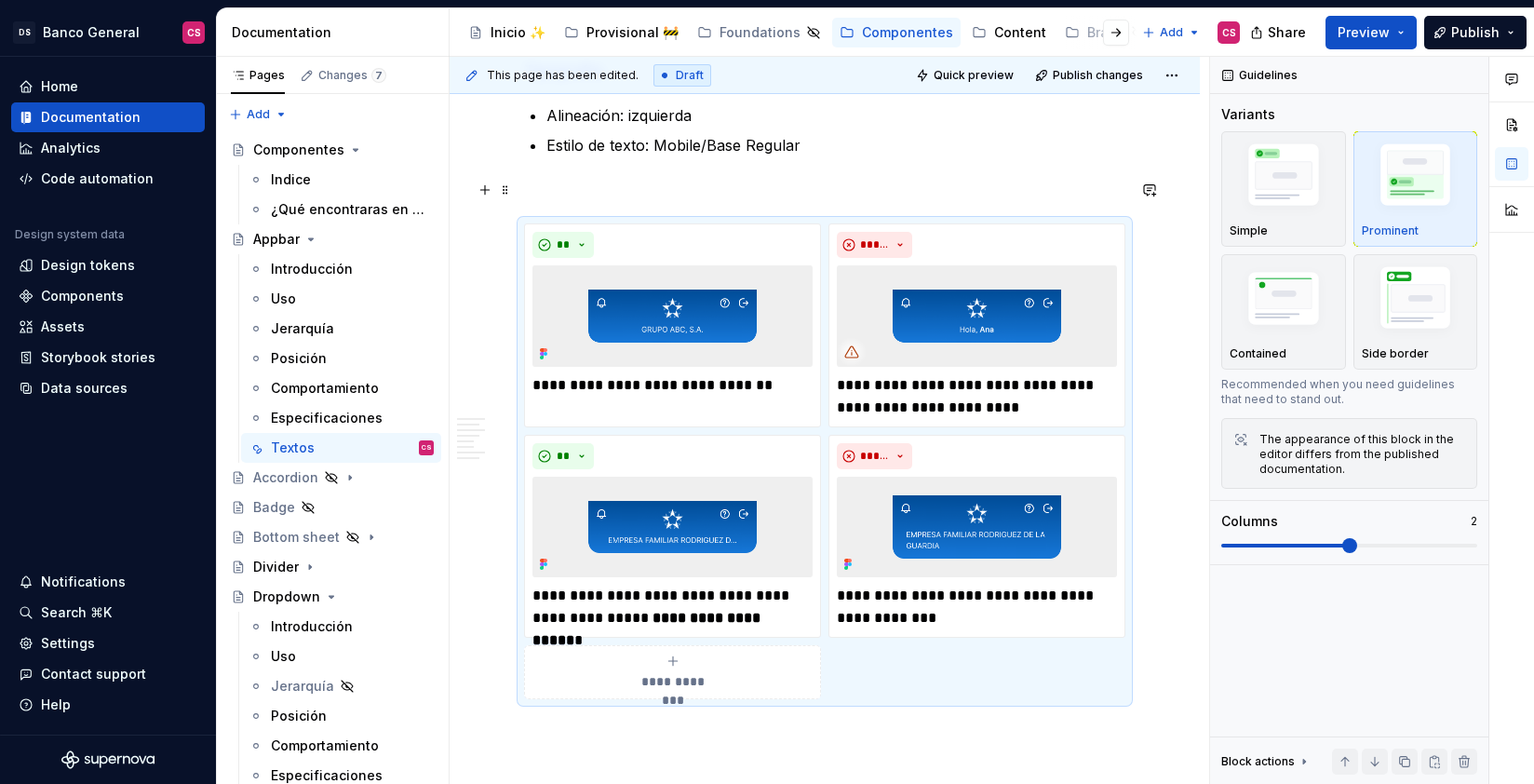
click at [824, 181] on p at bounding box center [825, 189] width 602 height 23
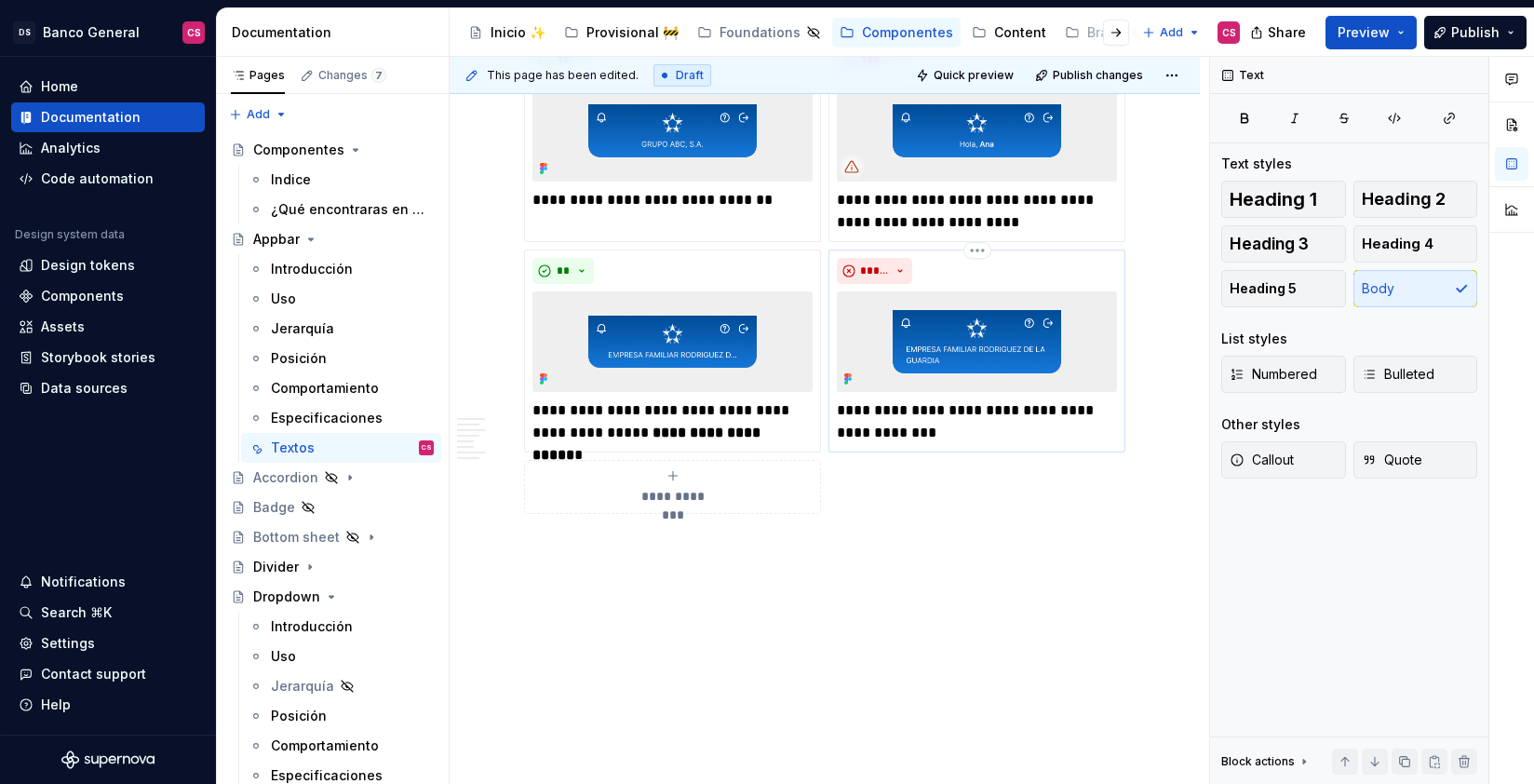
scroll to position [3469, 0]
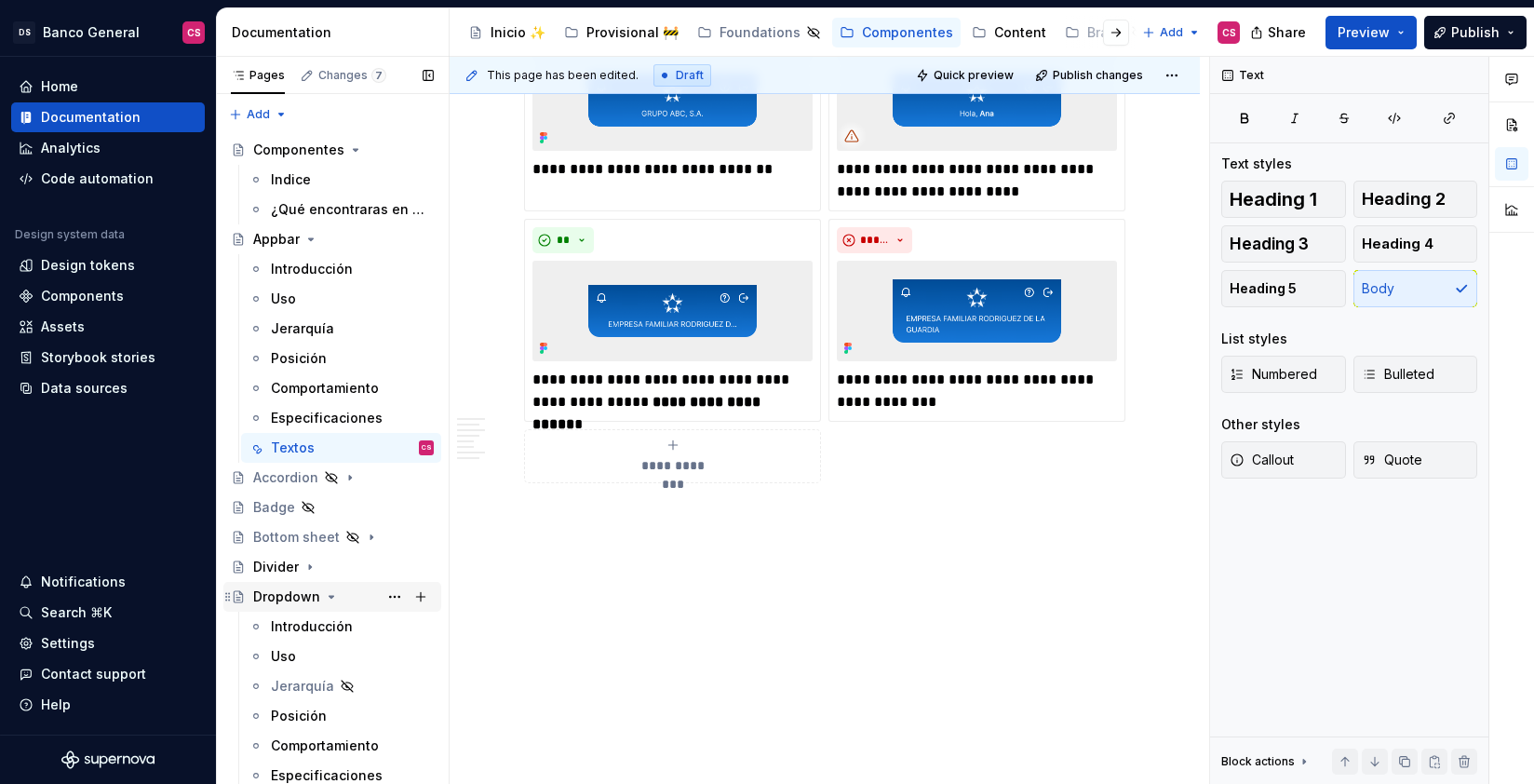
click at [287, 592] on div "Dropdown" at bounding box center [287, 596] width 67 height 19
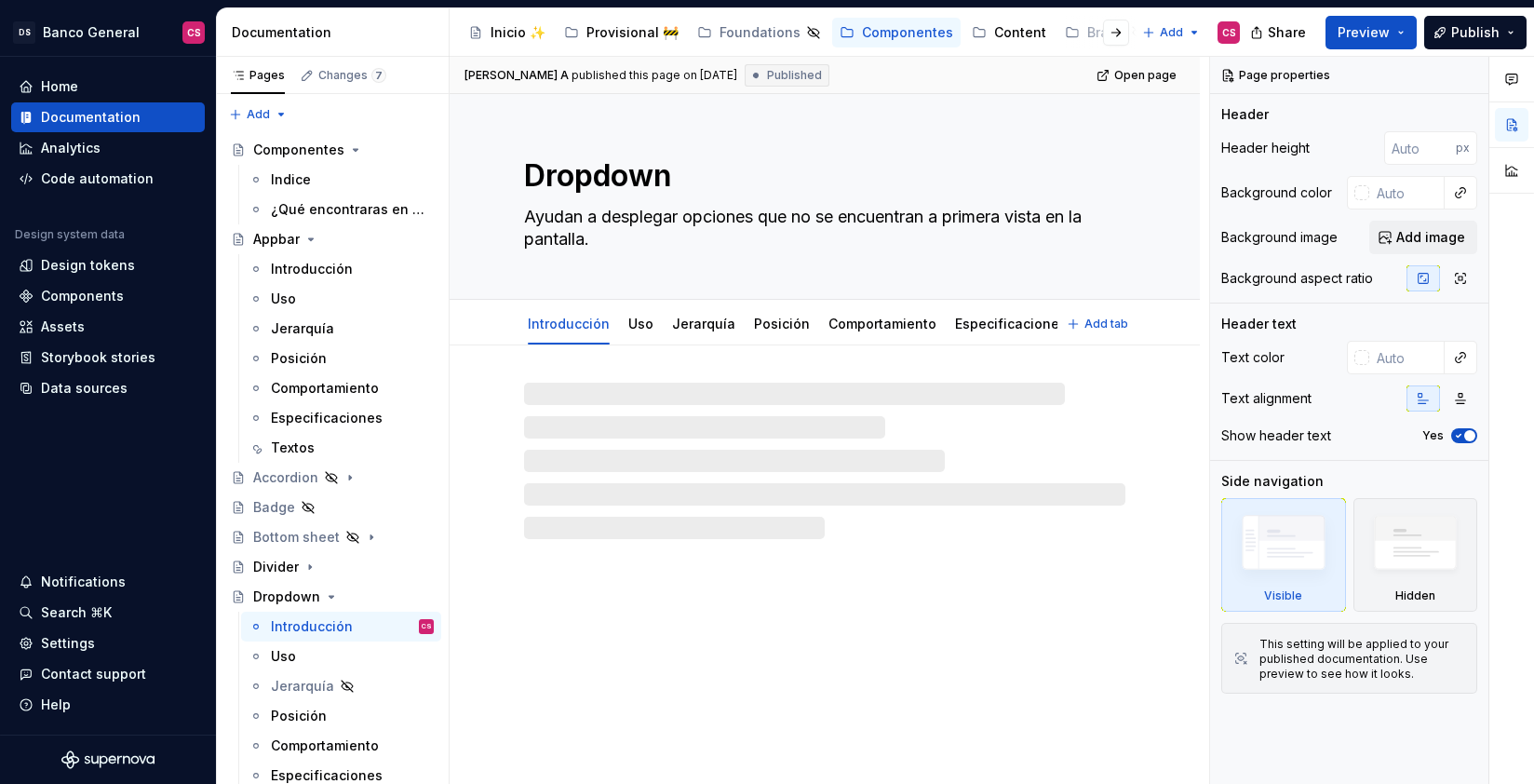
click at [1103, 323] on span "Add tab" at bounding box center [1106, 323] width 43 height 15
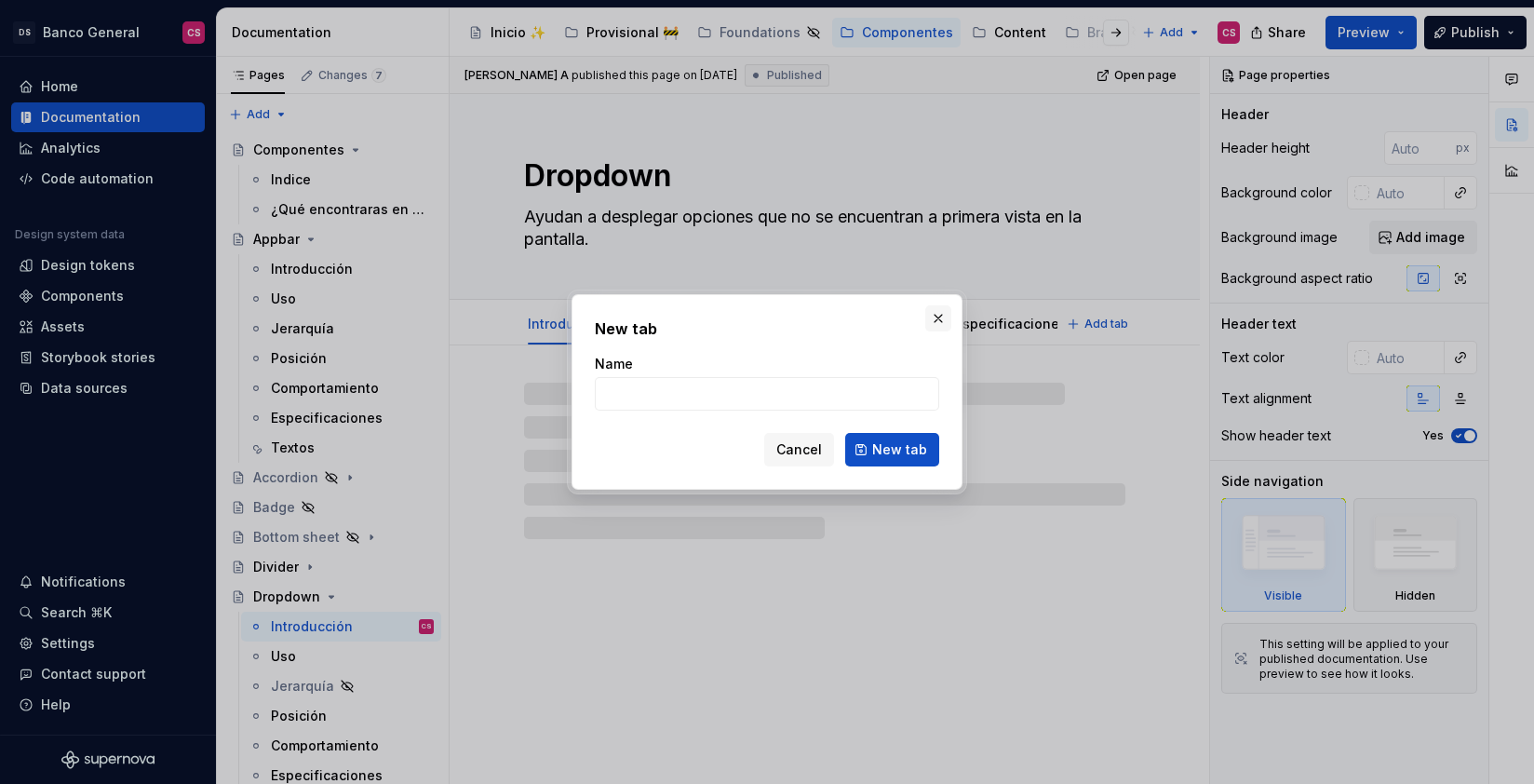
click at [934, 316] on button "button" at bounding box center [938, 319] width 26 height 26
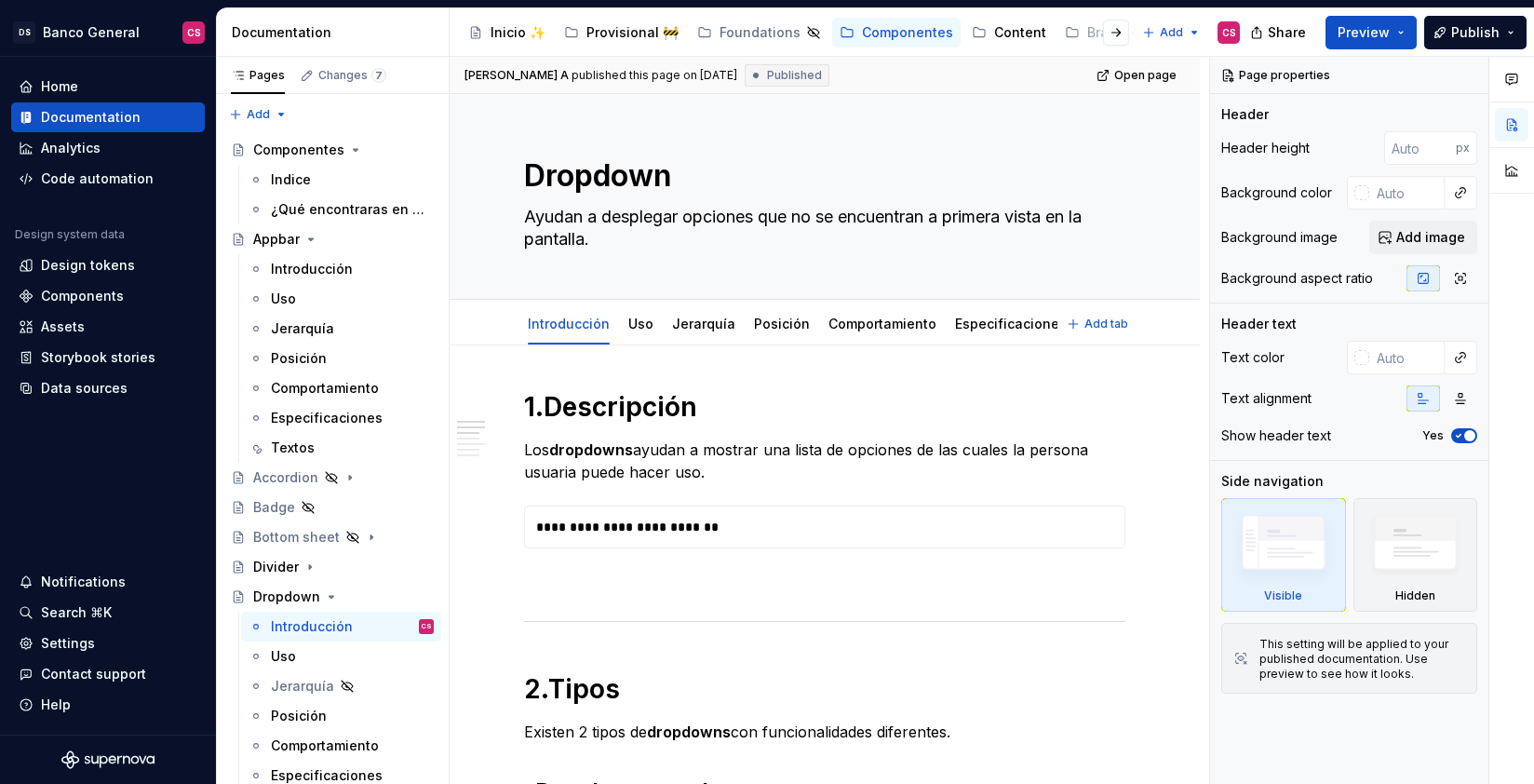
scroll to position [0, 63]
click at [1022, 323] on link "Textos" at bounding box center [1044, 323] width 43 height 16
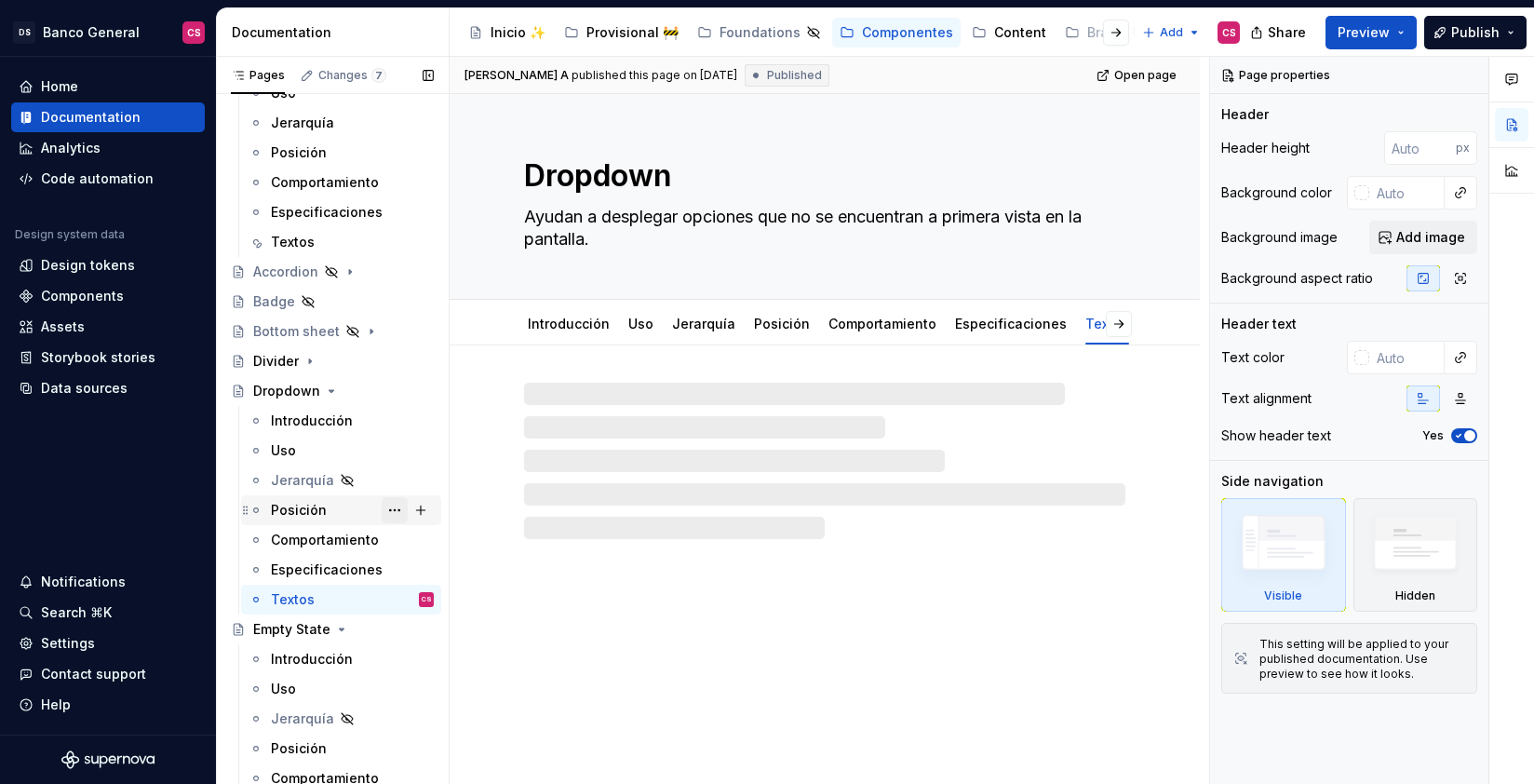
scroll to position [204, 0]
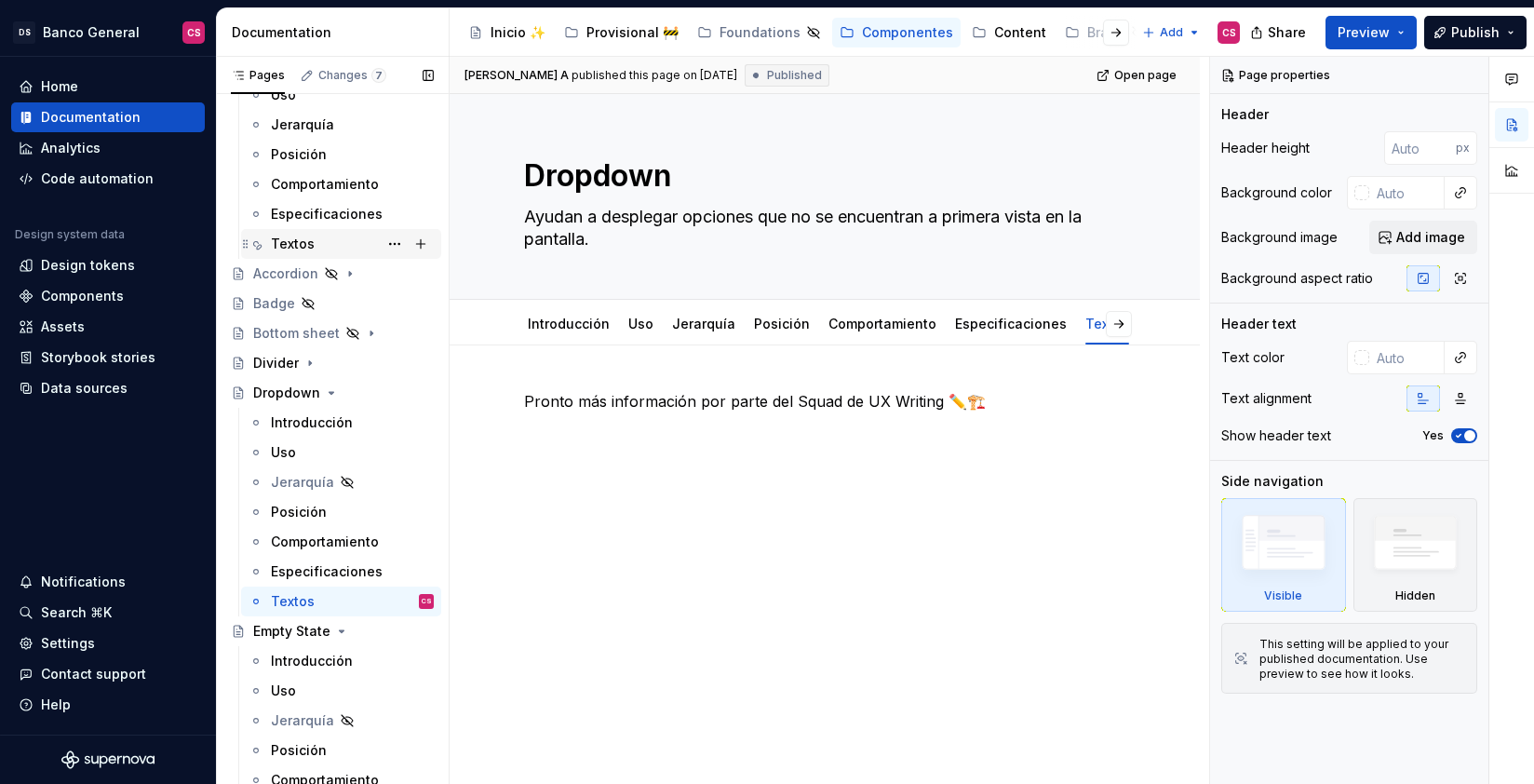
click at [315, 241] on div "Textos" at bounding box center [352, 244] width 163 height 26
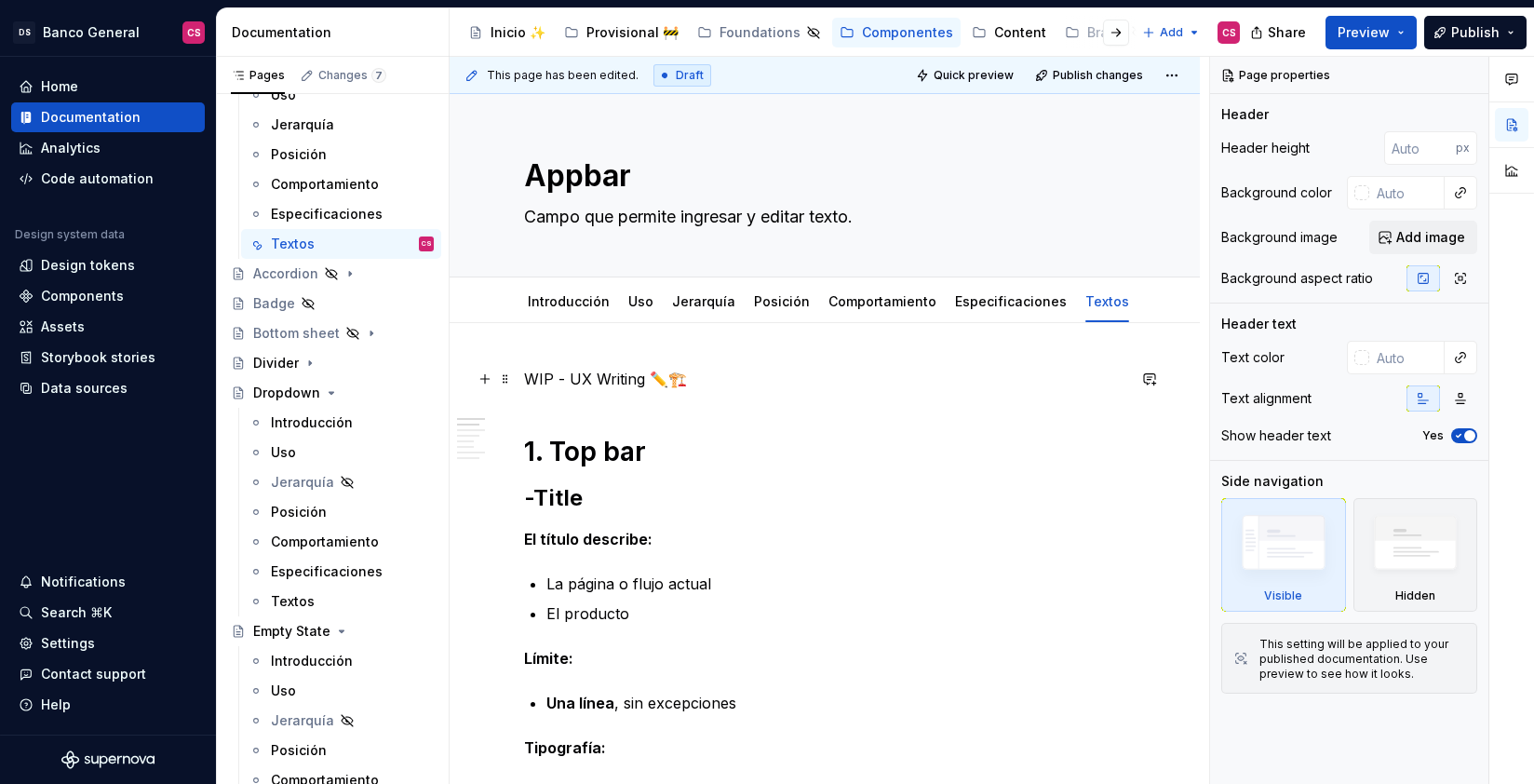
click at [586, 380] on p "WIP - UX Writing ✏️🏗️" at bounding box center [825, 379] width 602 height 23
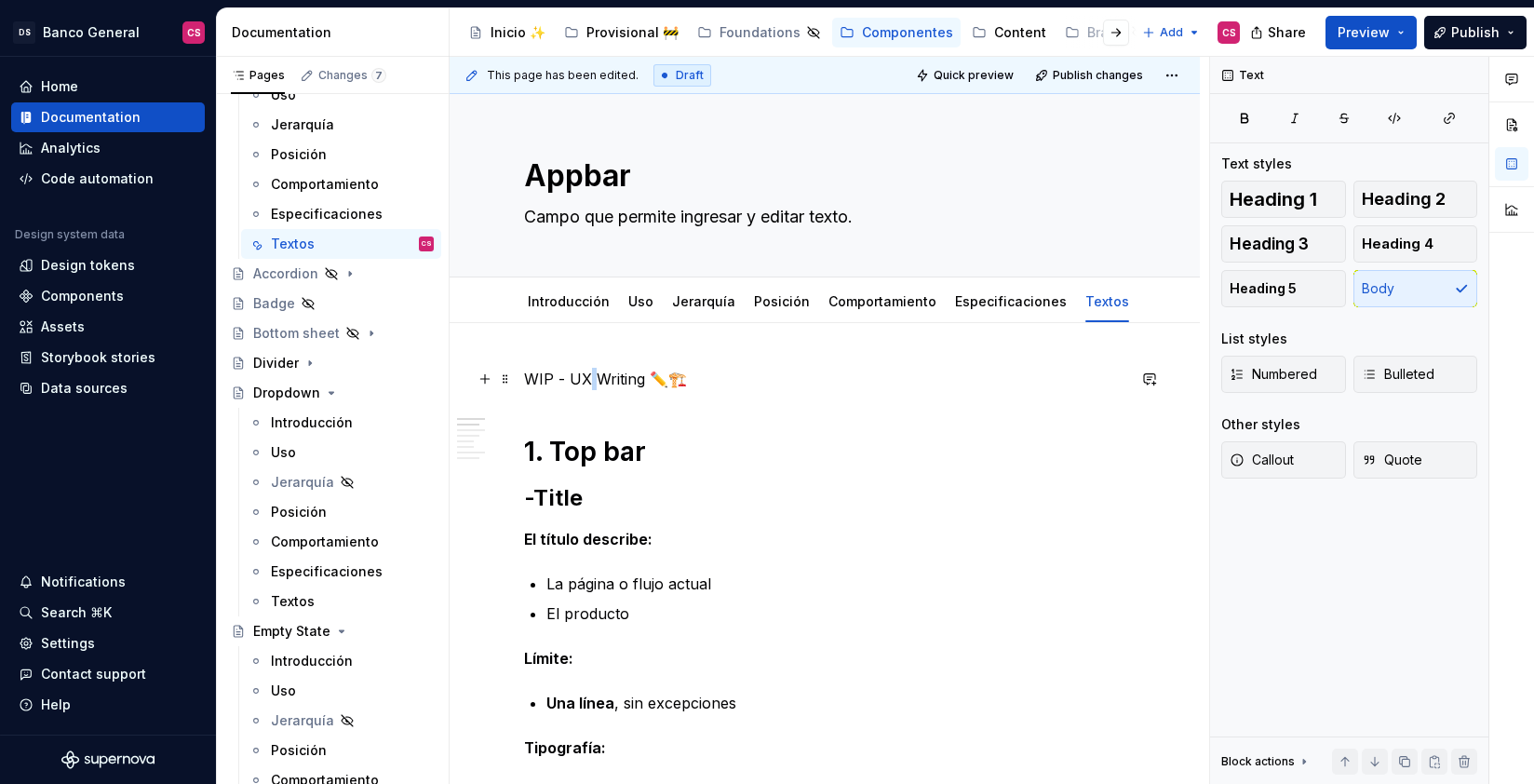
click at [586, 380] on p "WIP - UX Writing ✏️🏗️" at bounding box center [825, 379] width 602 height 23
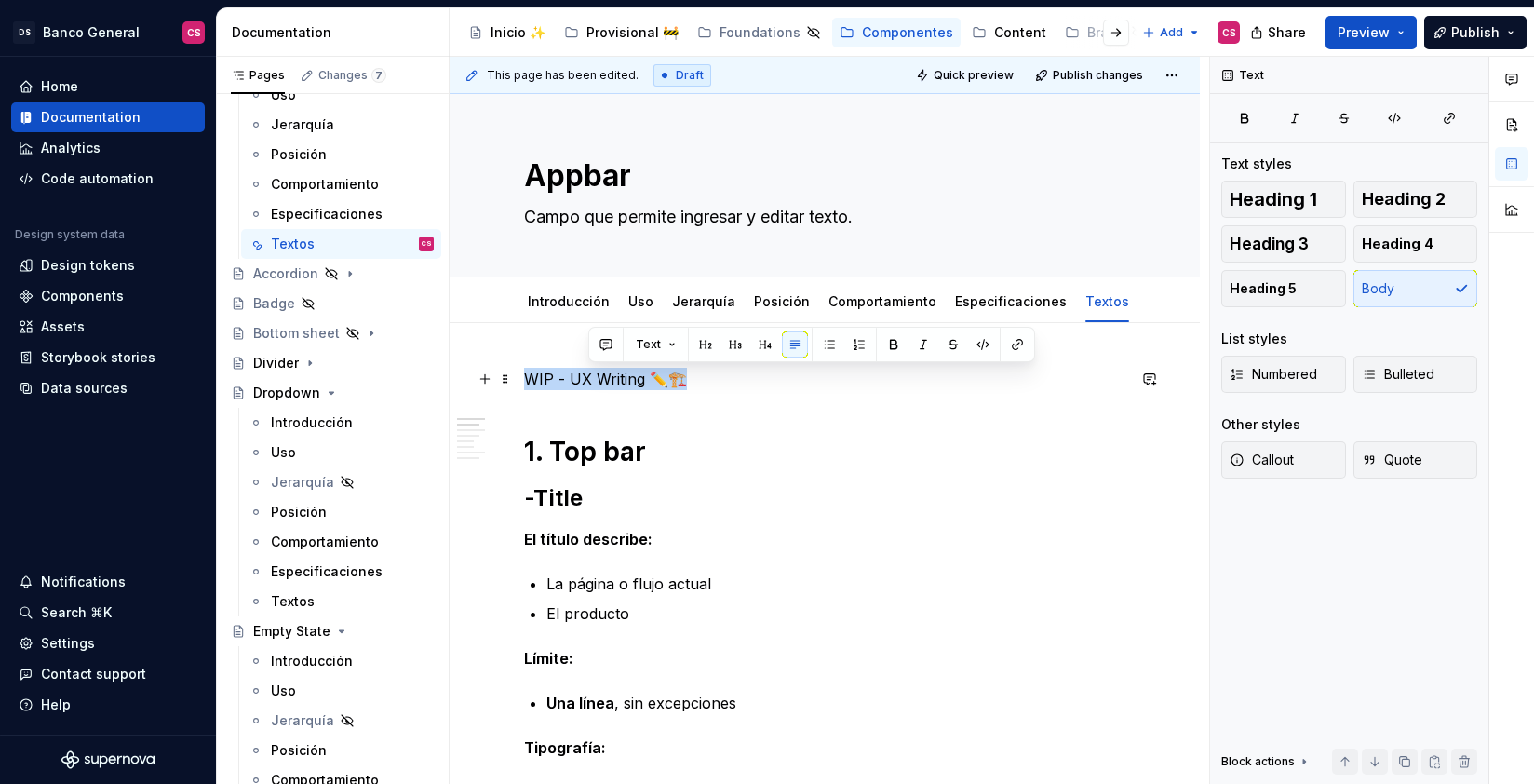
click at [586, 379] on p "WIP - UX Writing ✏️🏗️" at bounding box center [825, 379] width 602 height 23
copy p "WIP - UX Writing ✏️🏗️"
click at [309, 605] on div "Textos" at bounding box center [293, 601] width 43 height 19
click at [321, 604] on div "Textos" at bounding box center [352, 601] width 163 height 26
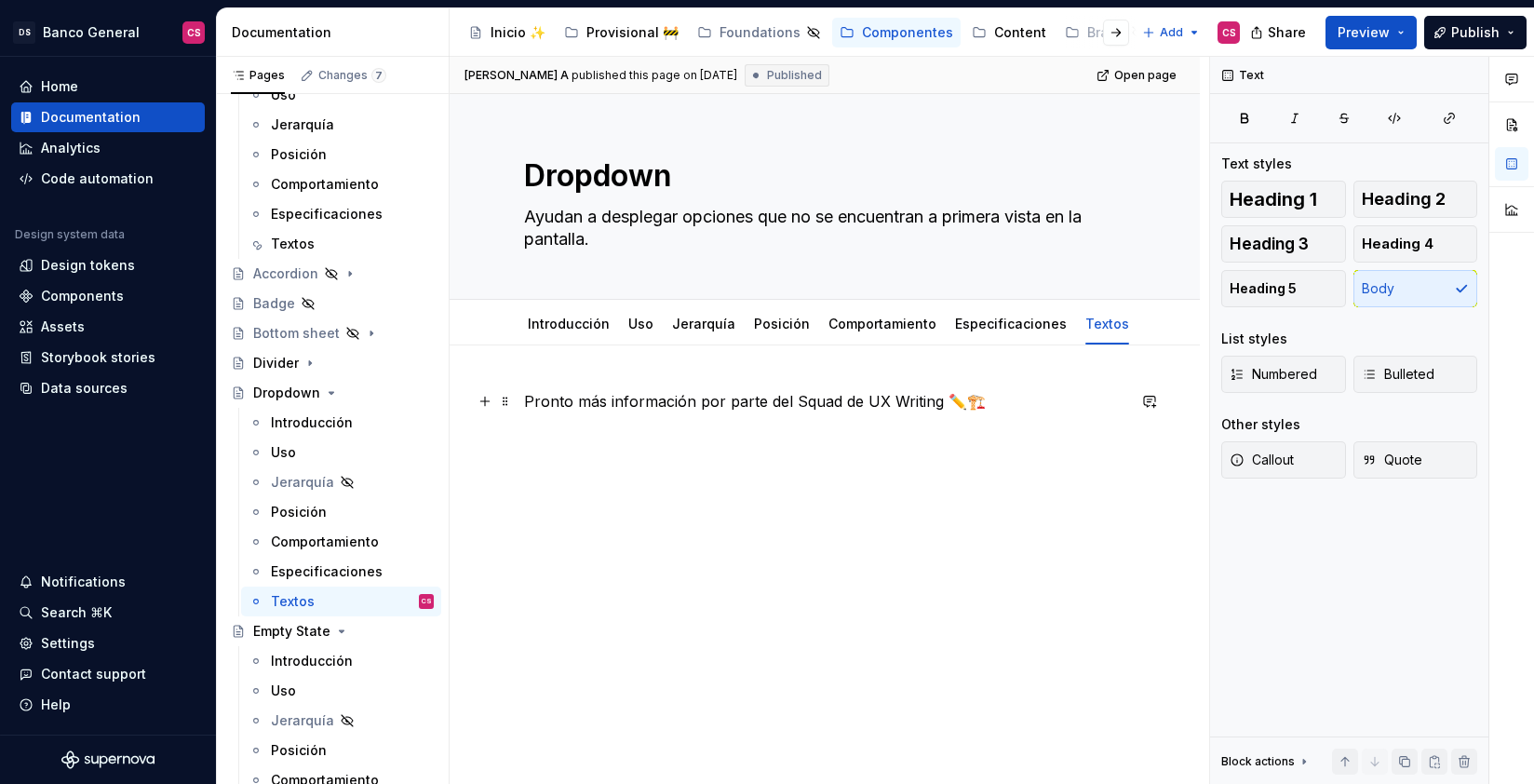
click at [687, 398] on p "Pronto más información por parte del Squad de UX Writing ✏️🏗️" at bounding box center [825, 400] width 602 height 23
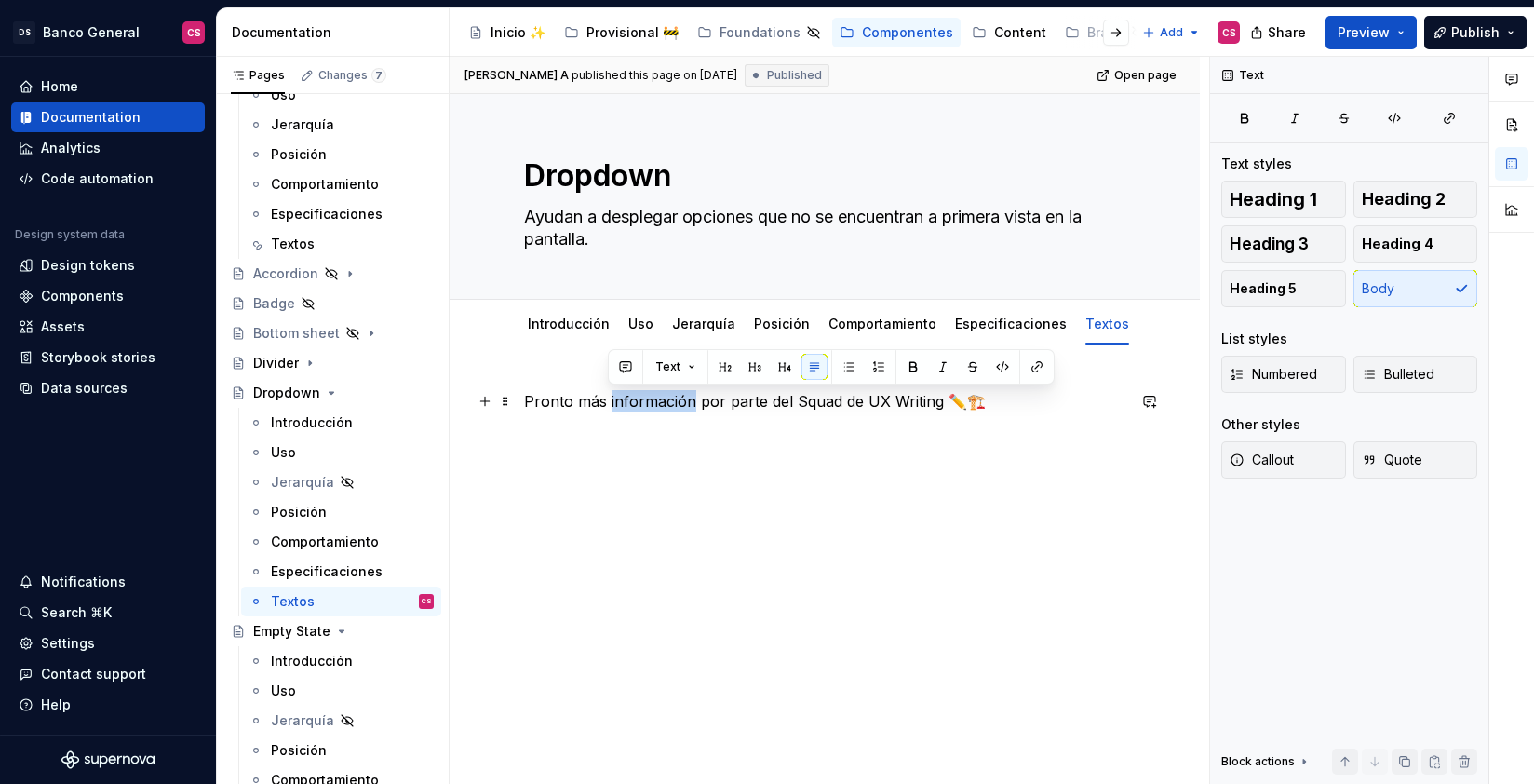
click at [687, 398] on p "Pronto más información por parte del Squad de UX Writing ✏️🏗️" at bounding box center [825, 400] width 602 height 23
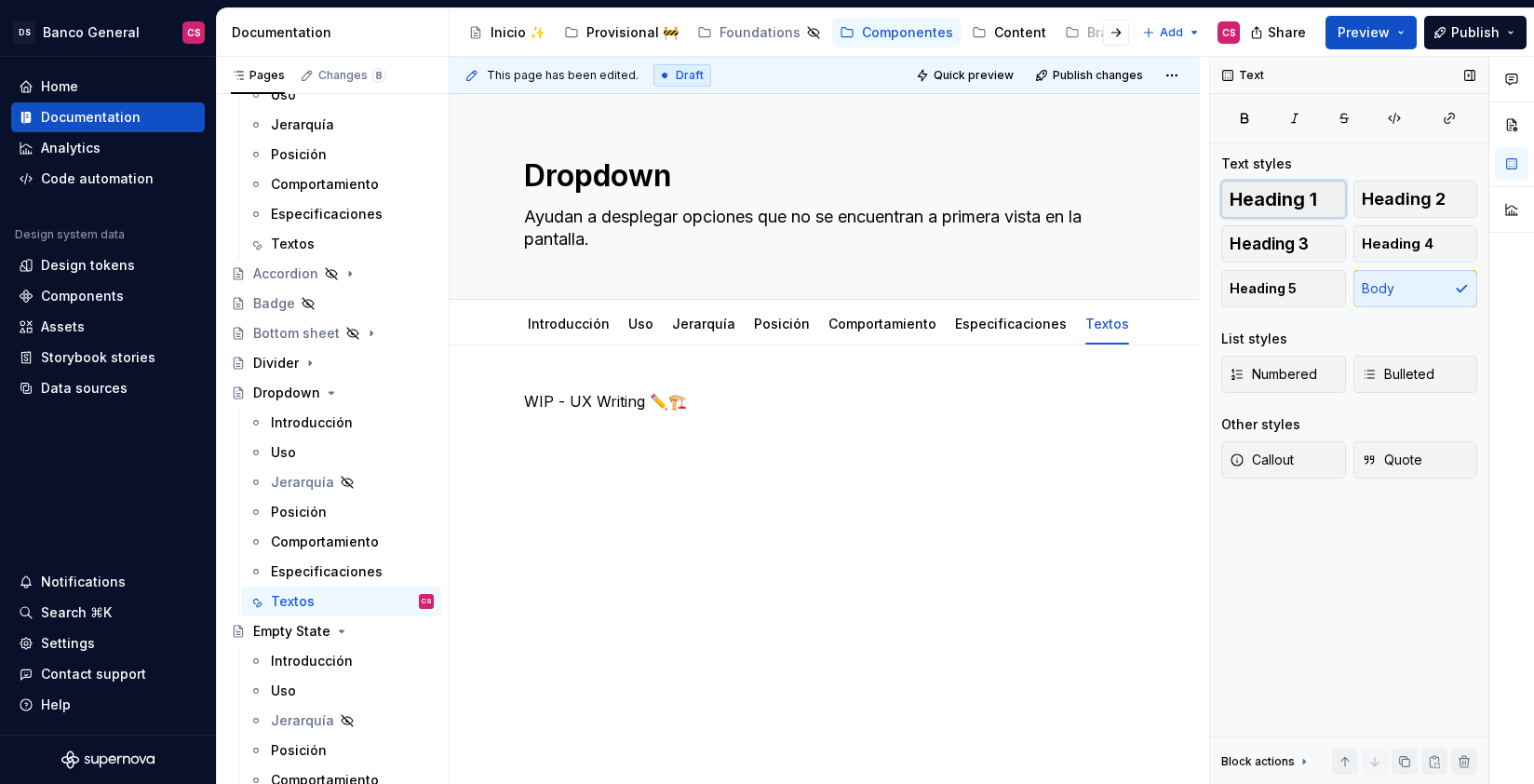
click at [1303, 207] on span "Heading 1" at bounding box center [1274, 199] width 88 height 19
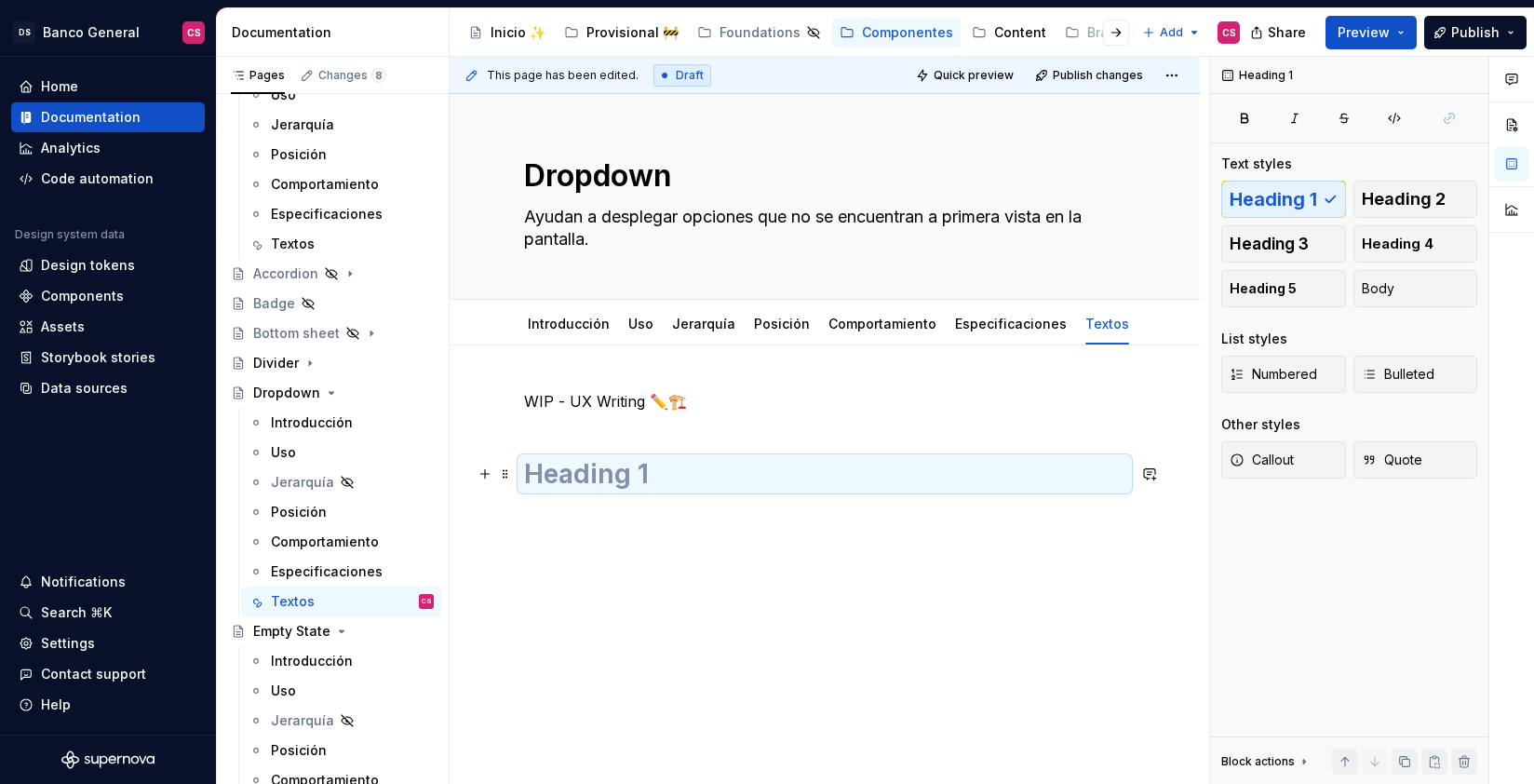
click at [575, 474] on h1 at bounding box center [825, 473] width 602 height 34
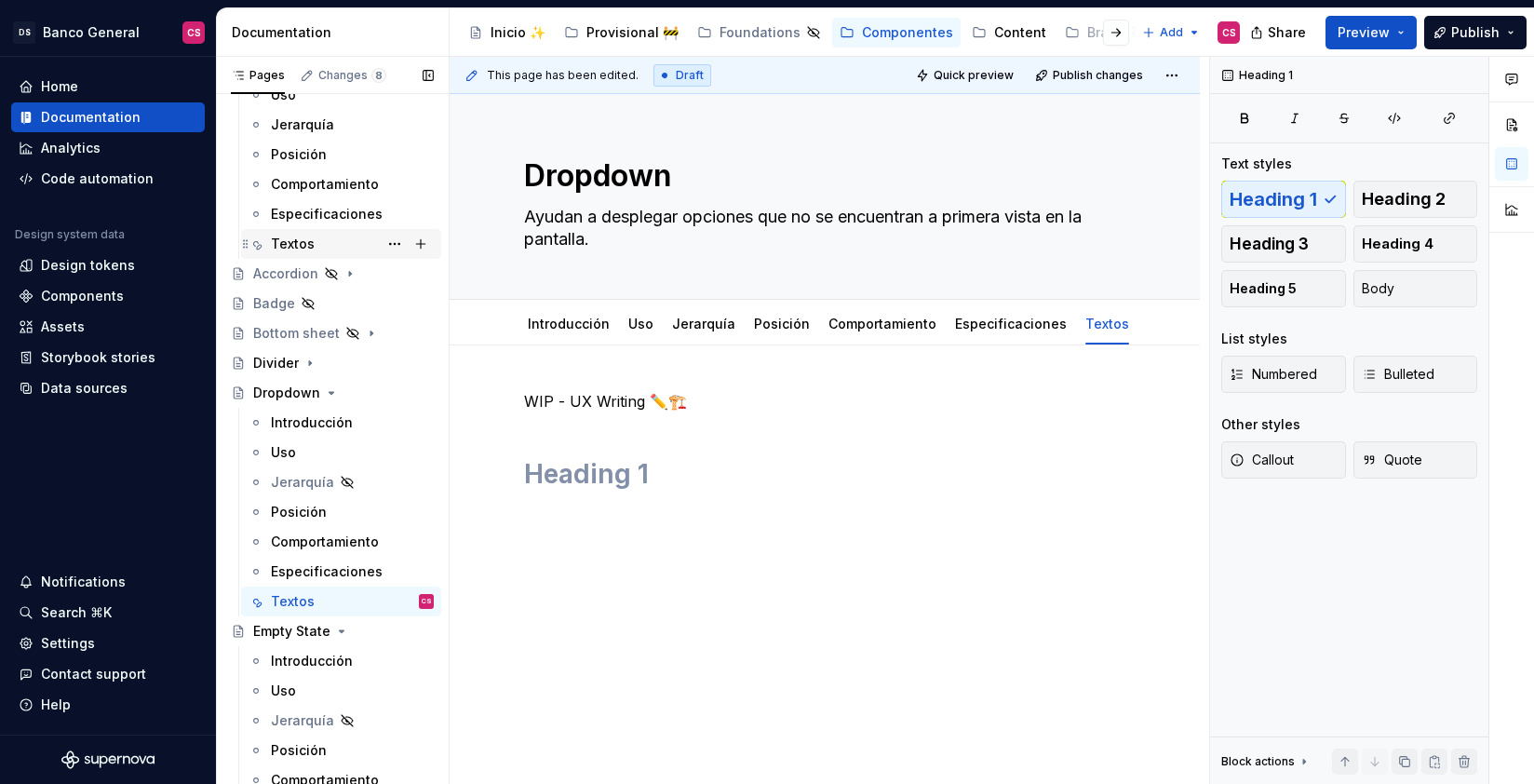
click at [307, 245] on div "Textos" at bounding box center [293, 244] width 43 height 19
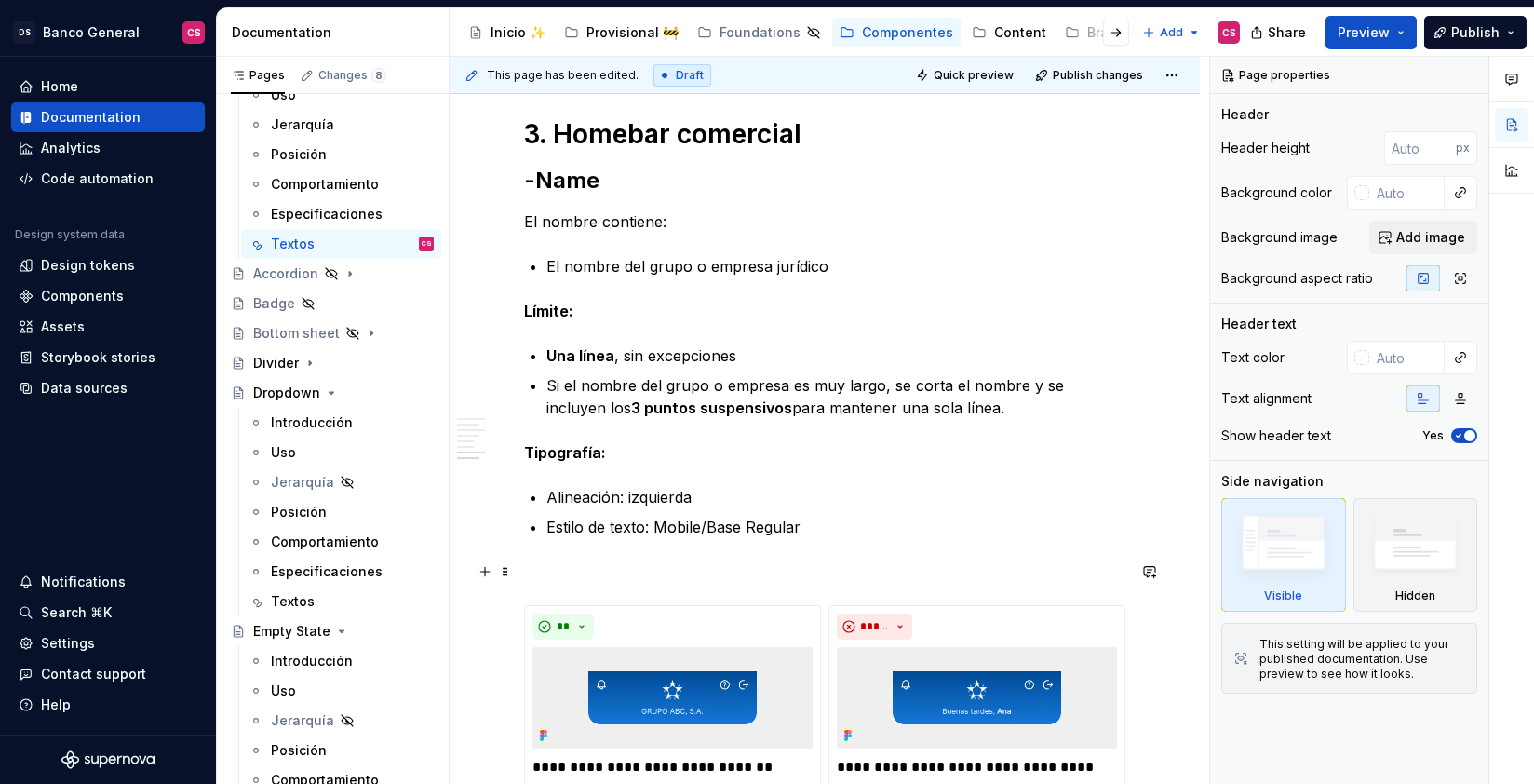
scroll to position [2876, 0]
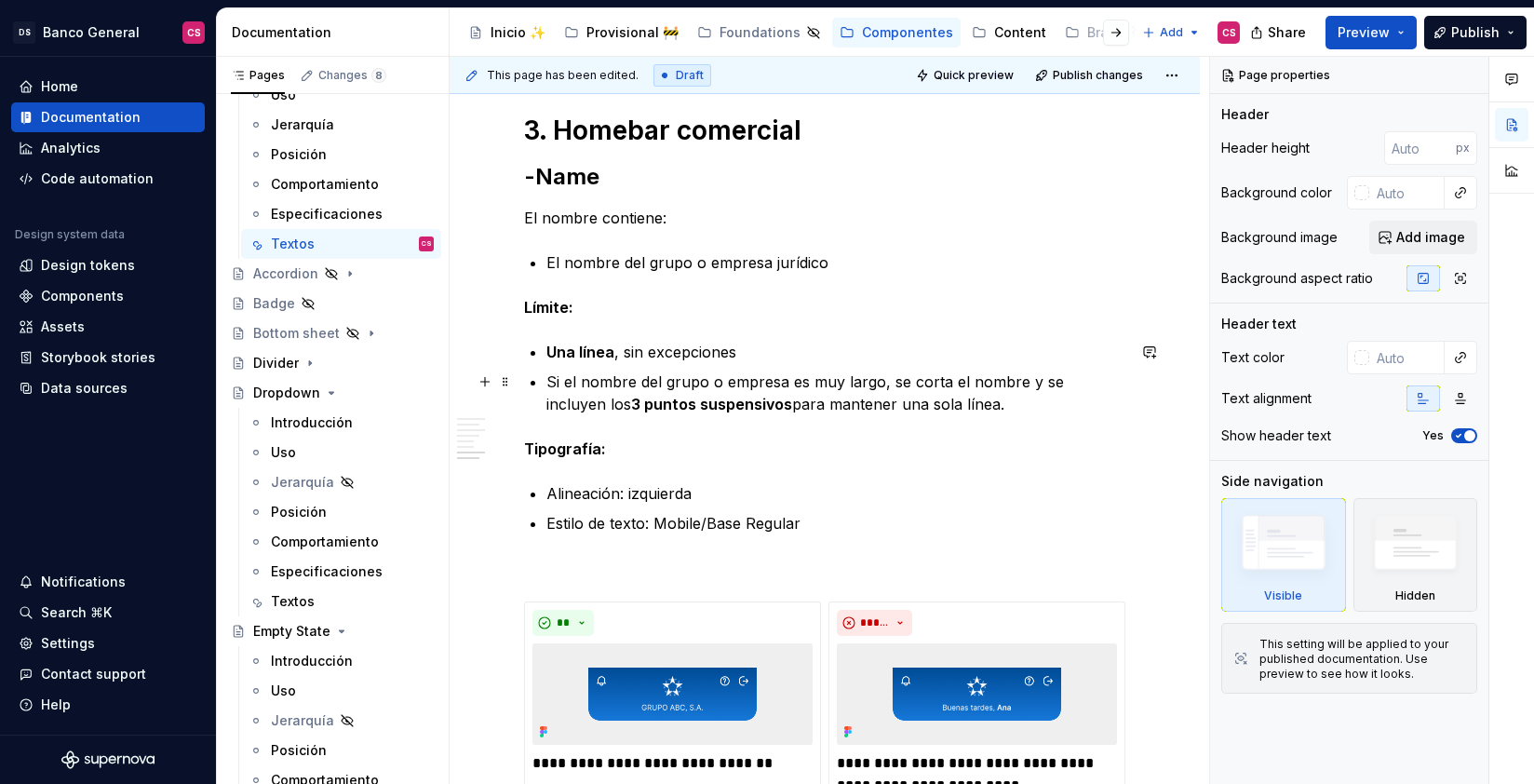
type textarea "*"
click at [973, 398] on p "Si el nombre del grupo o empresa es muy largo, se corta el nombre y se incluyen…" at bounding box center [836, 392] width 579 height 44
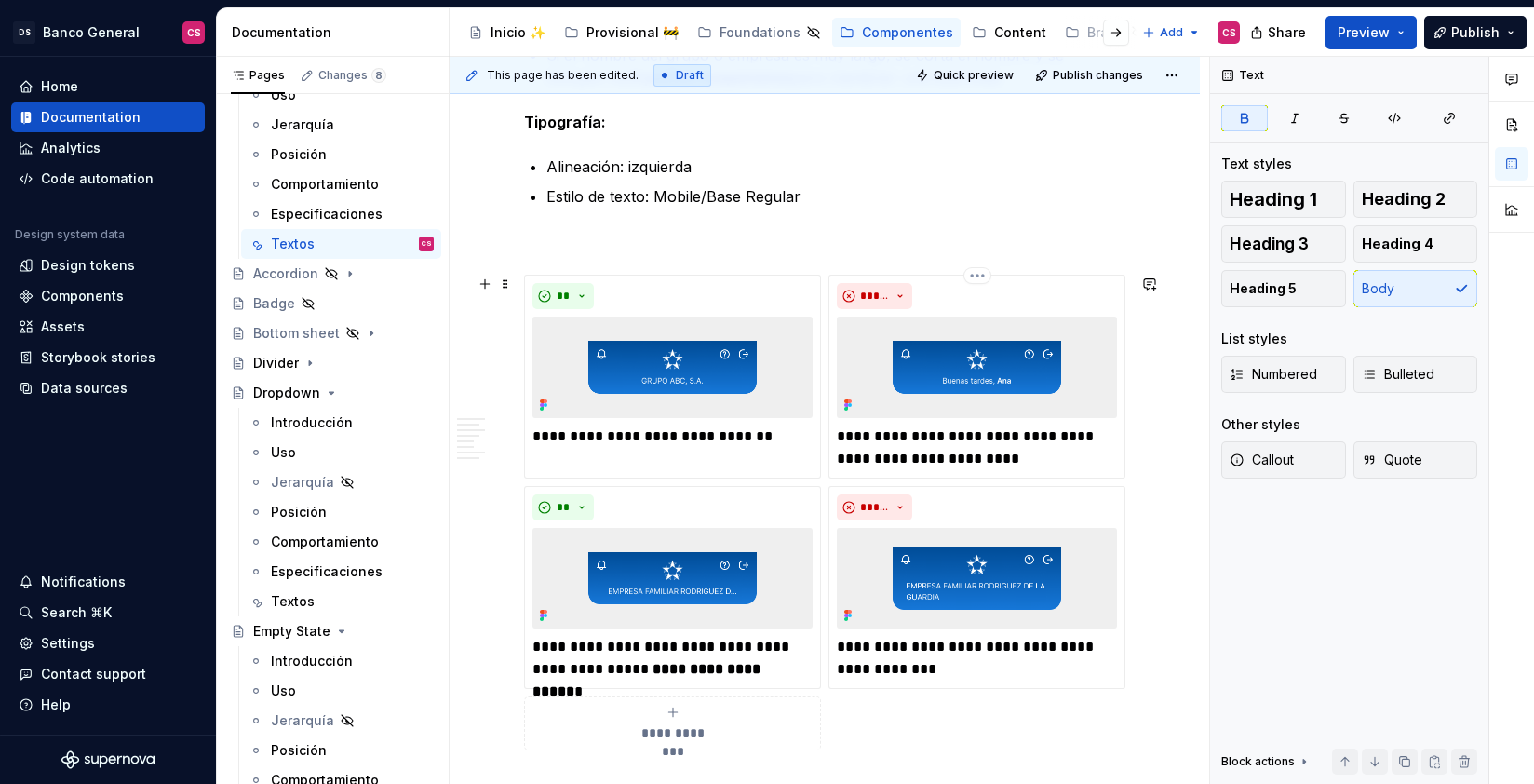
scroll to position [3289, 0]
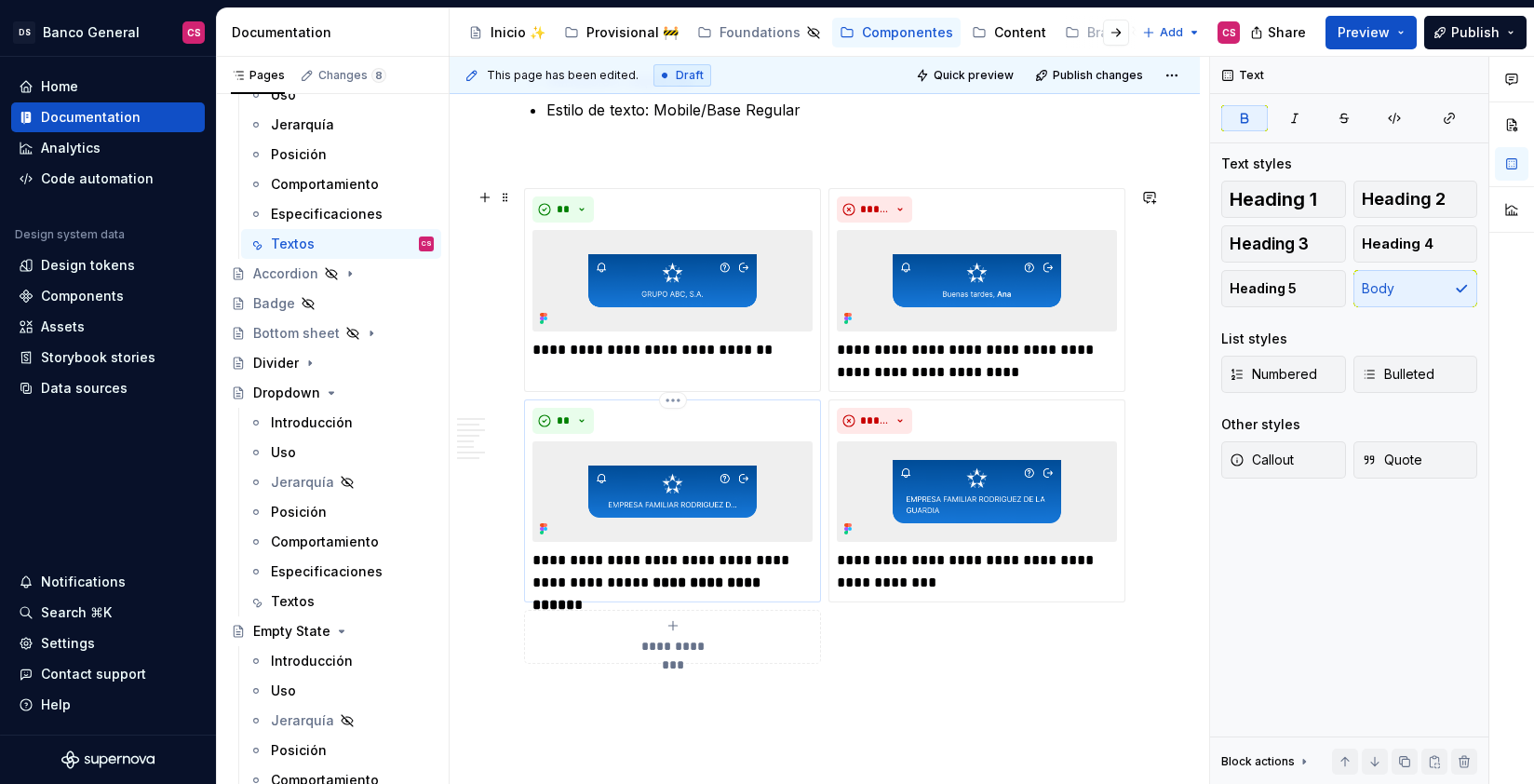
click at [628, 575] on strong "**********" at bounding box center [648, 593] width 232 height 36
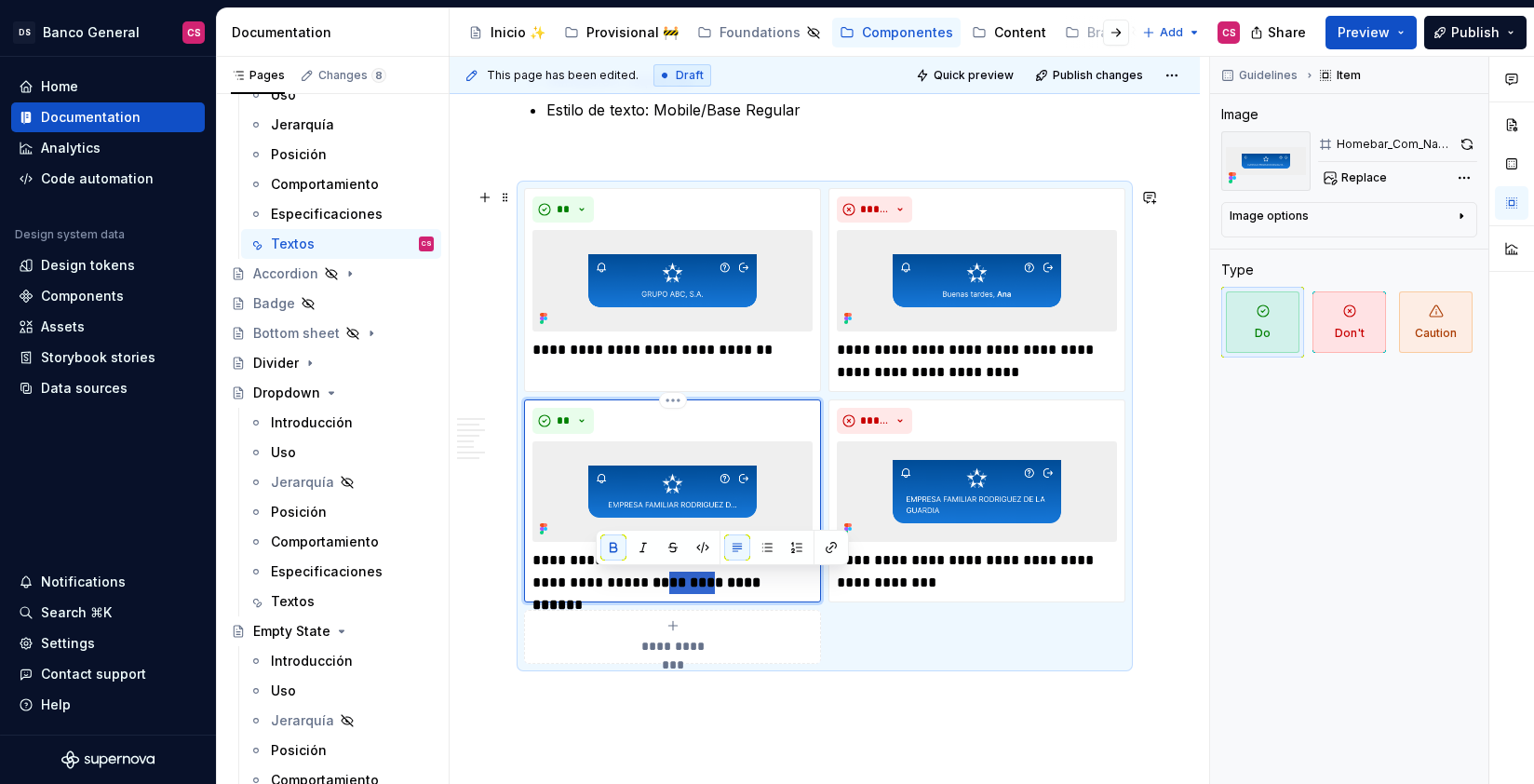
click at [628, 575] on strong "**********" at bounding box center [648, 593] width 232 height 36
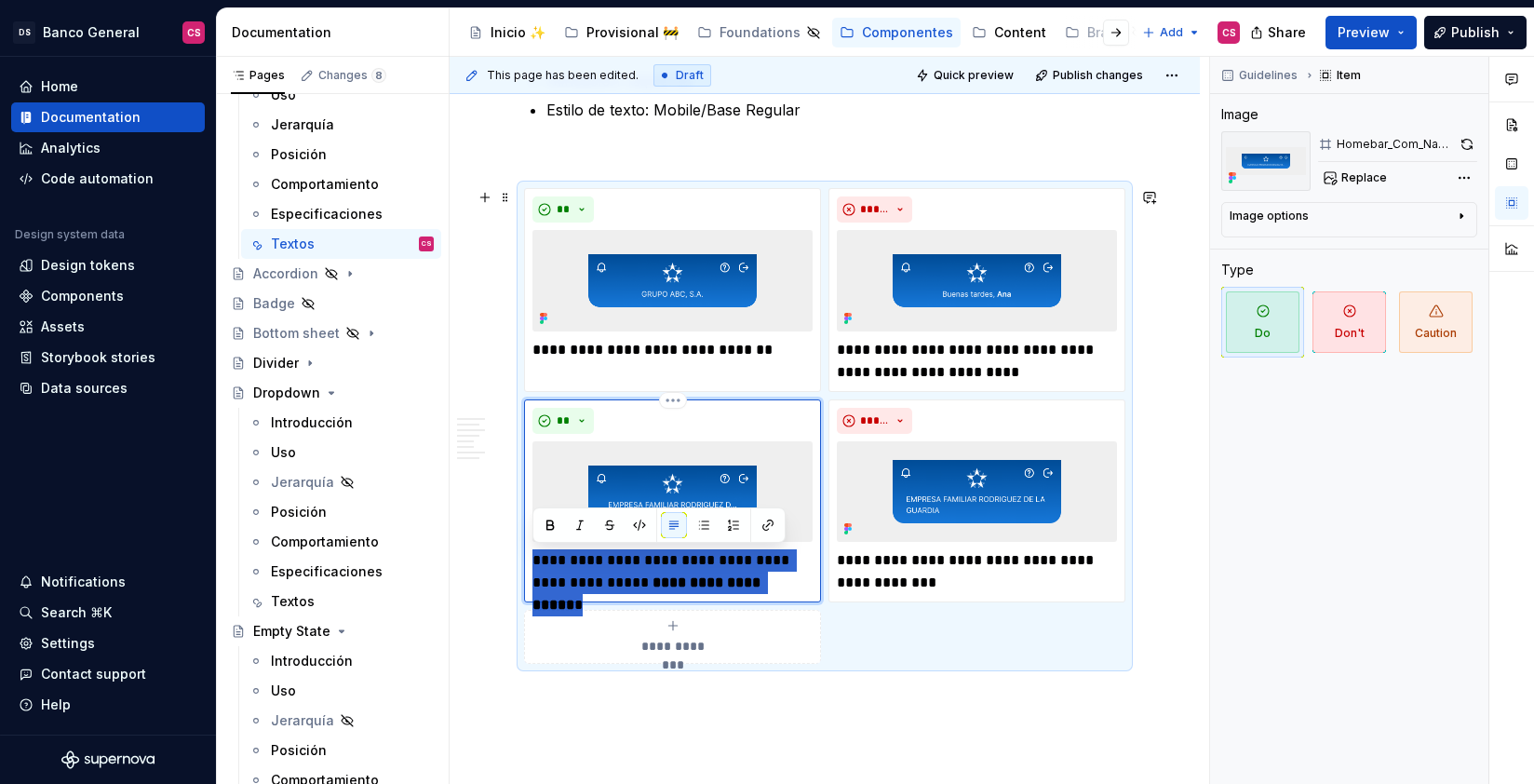
click at [628, 575] on strong "**********" at bounding box center [648, 593] width 232 height 36
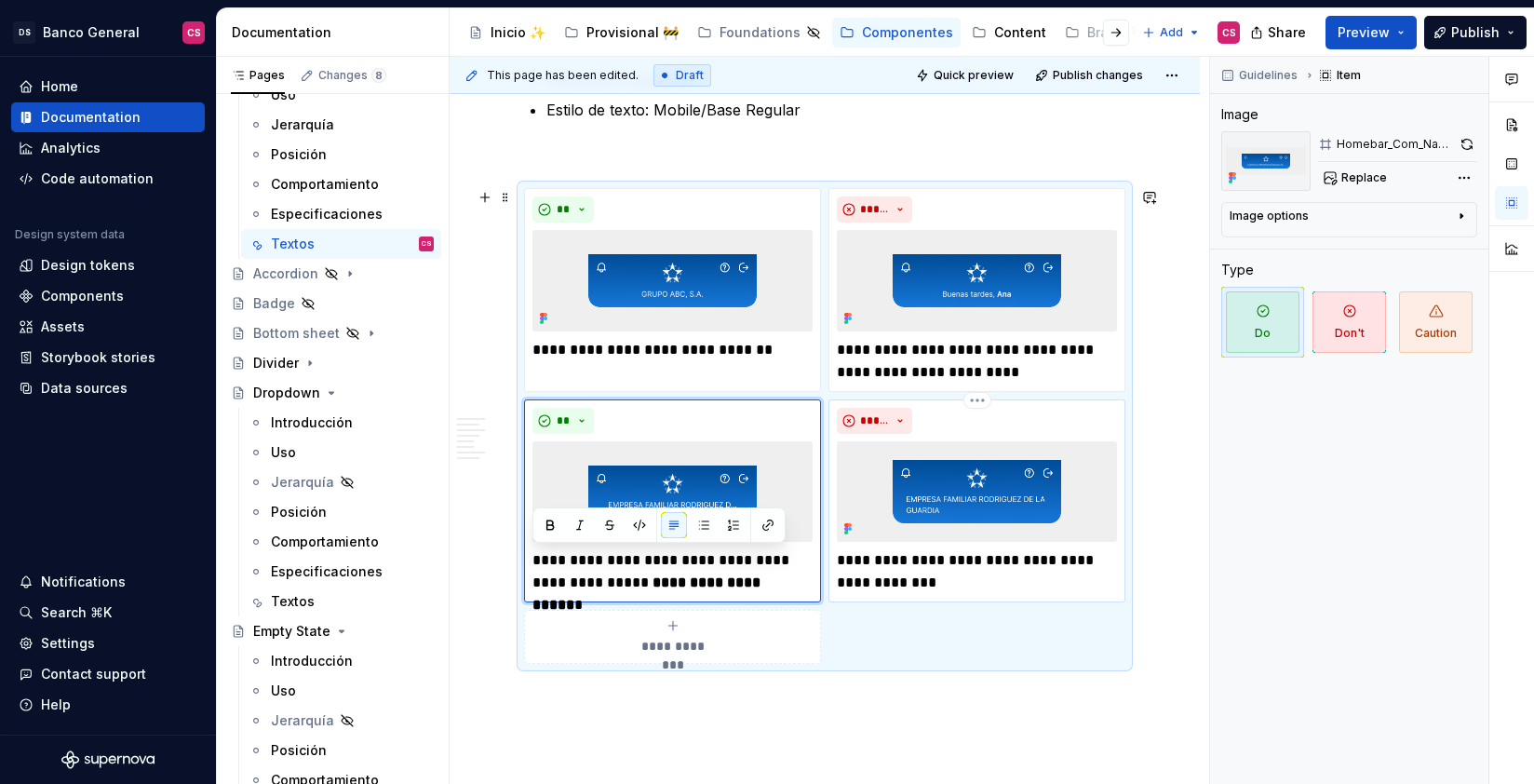
click at [895, 572] on p "**********" at bounding box center [977, 571] width 280 height 44
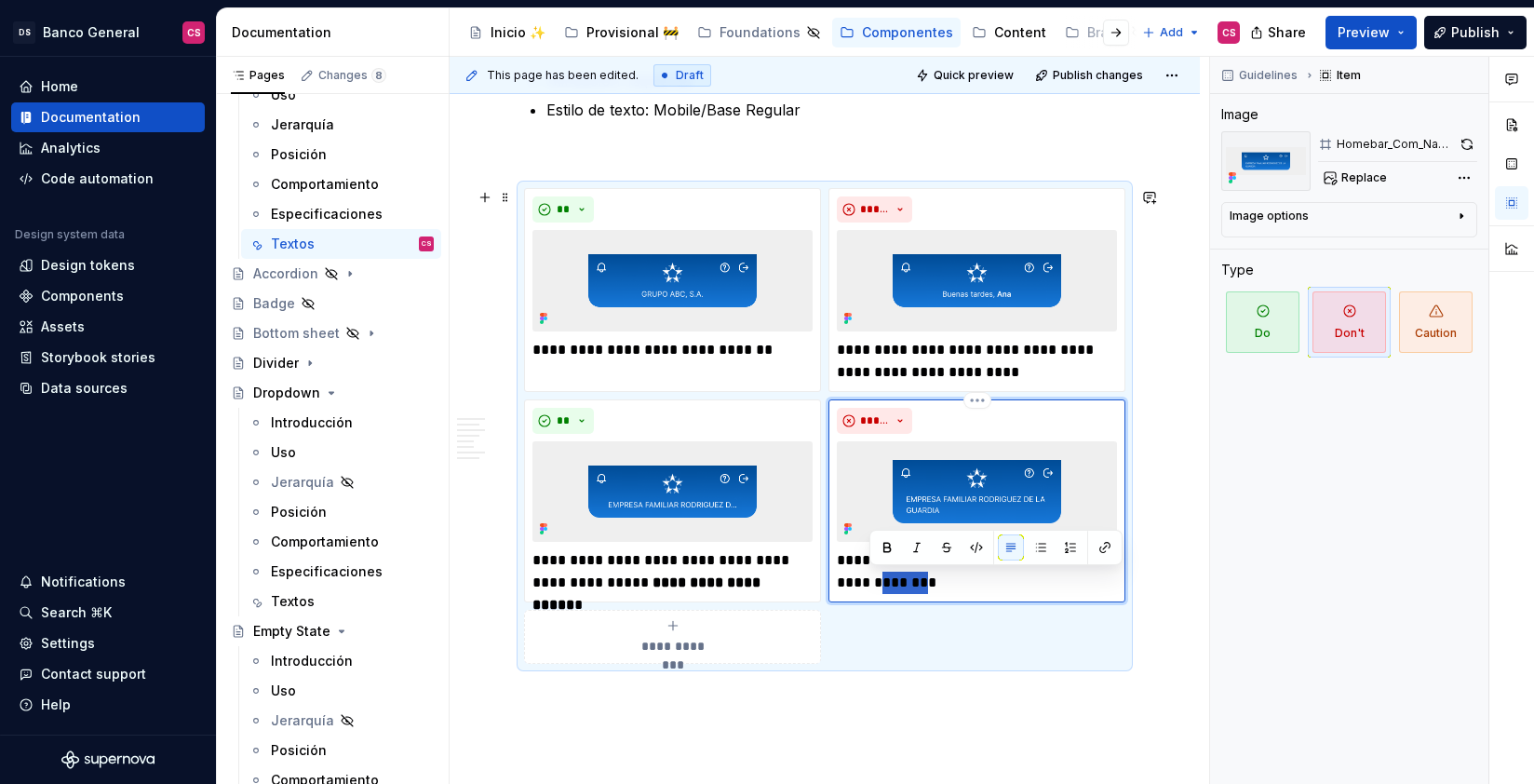
click at [895, 572] on p "**********" at bounding box center [977, 571] width 280 height 44
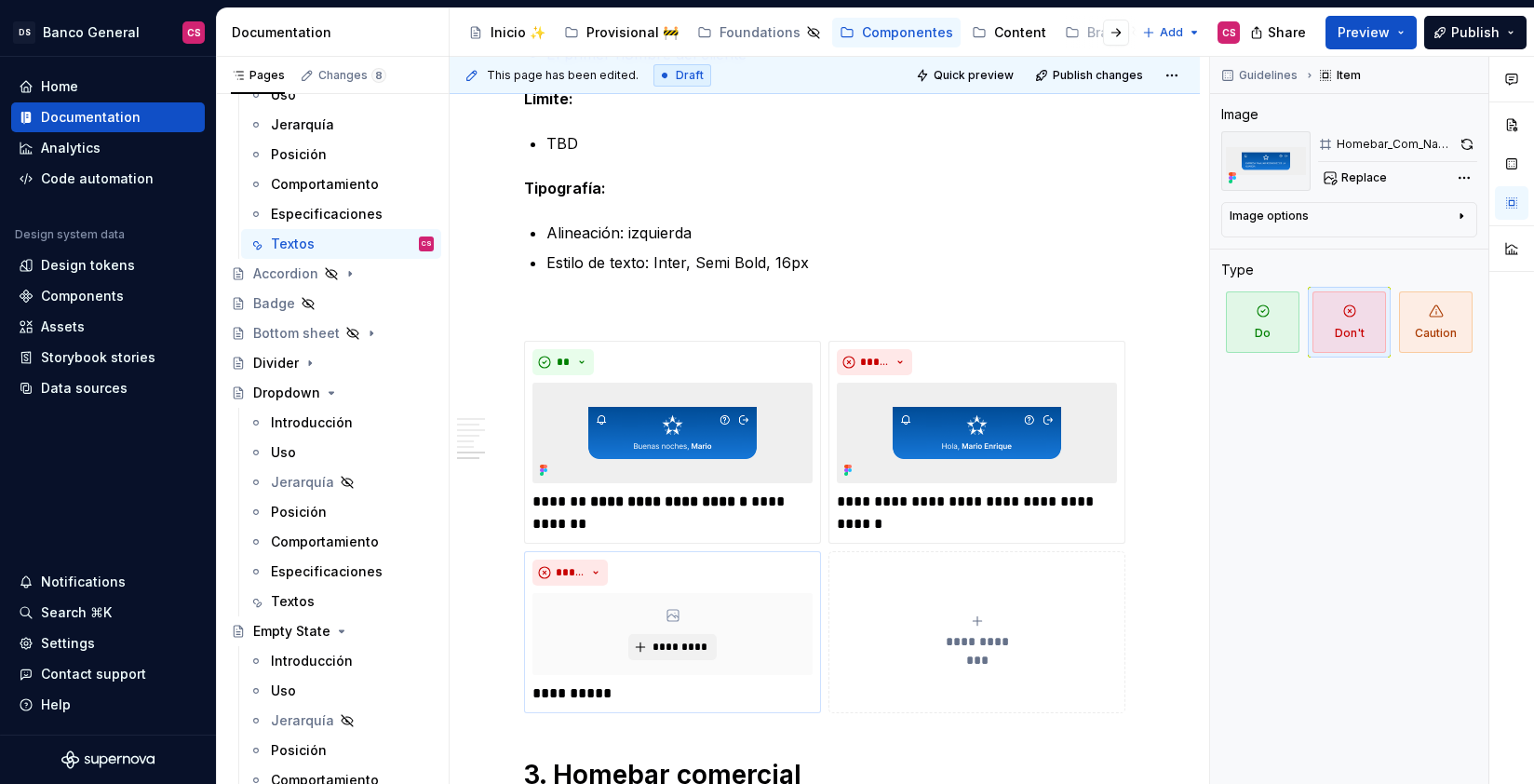
scroll to position [2906, 0]
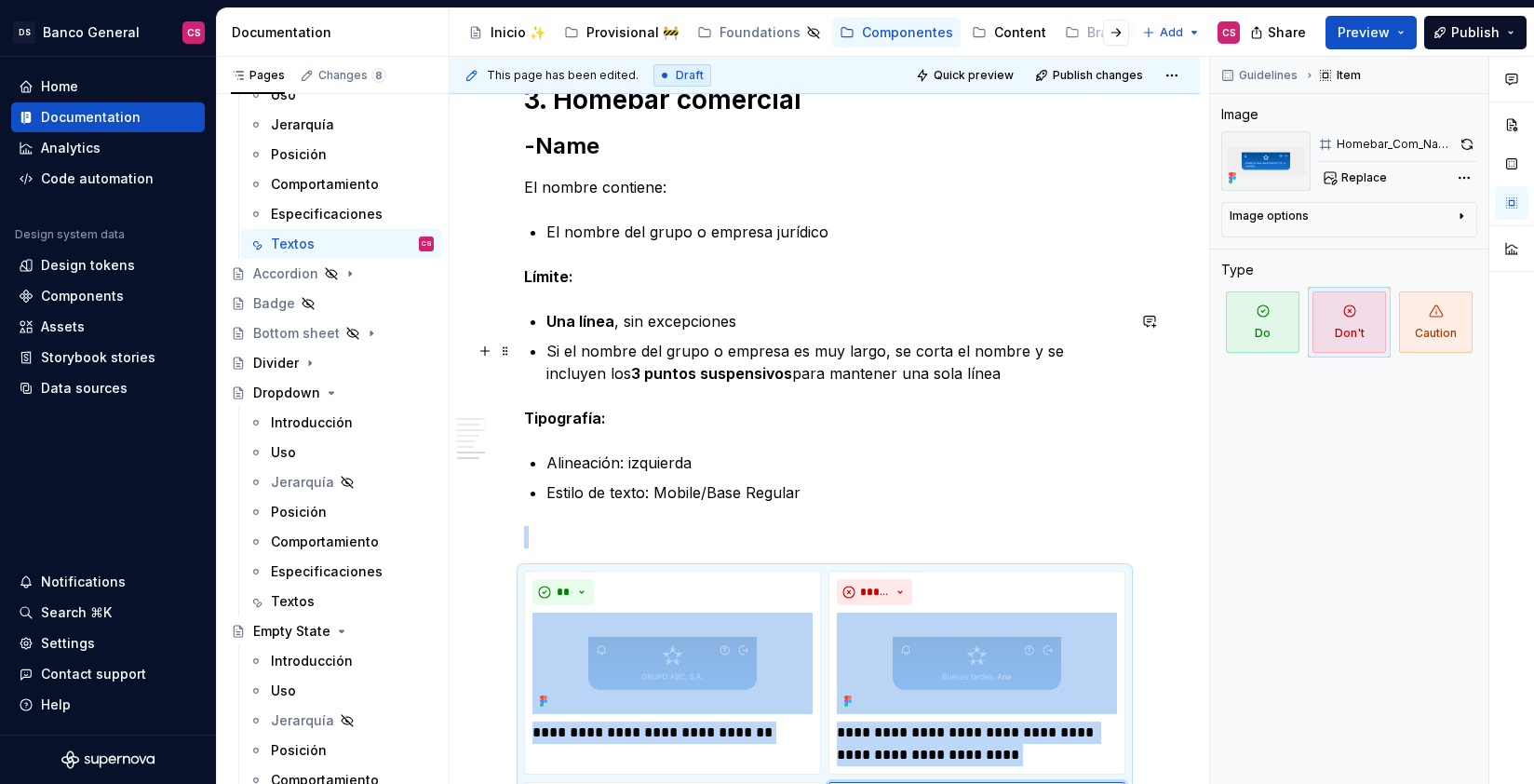
click at [855, 362] on p "Si el nombre del grupo o empresa es muy largo, se corta el nombre y se incluyen…" at bounding box center [836, 361] width 579 height 44
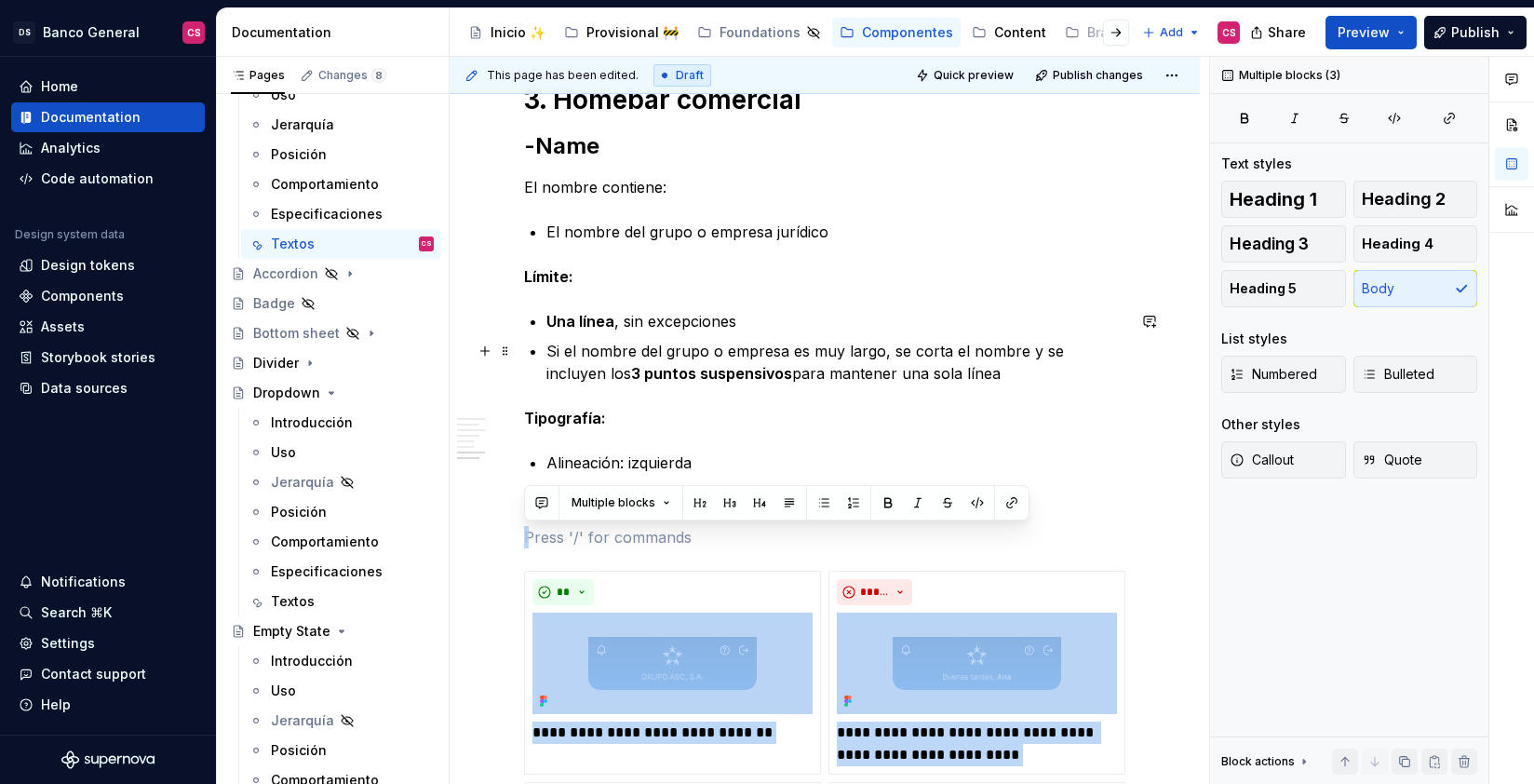
click at [855, 362] on p "Si el nombre del grupo o empresa es muy largo, se corta el nombre y se incluyen…" at bounding box center [836, 361] width 579 height 44
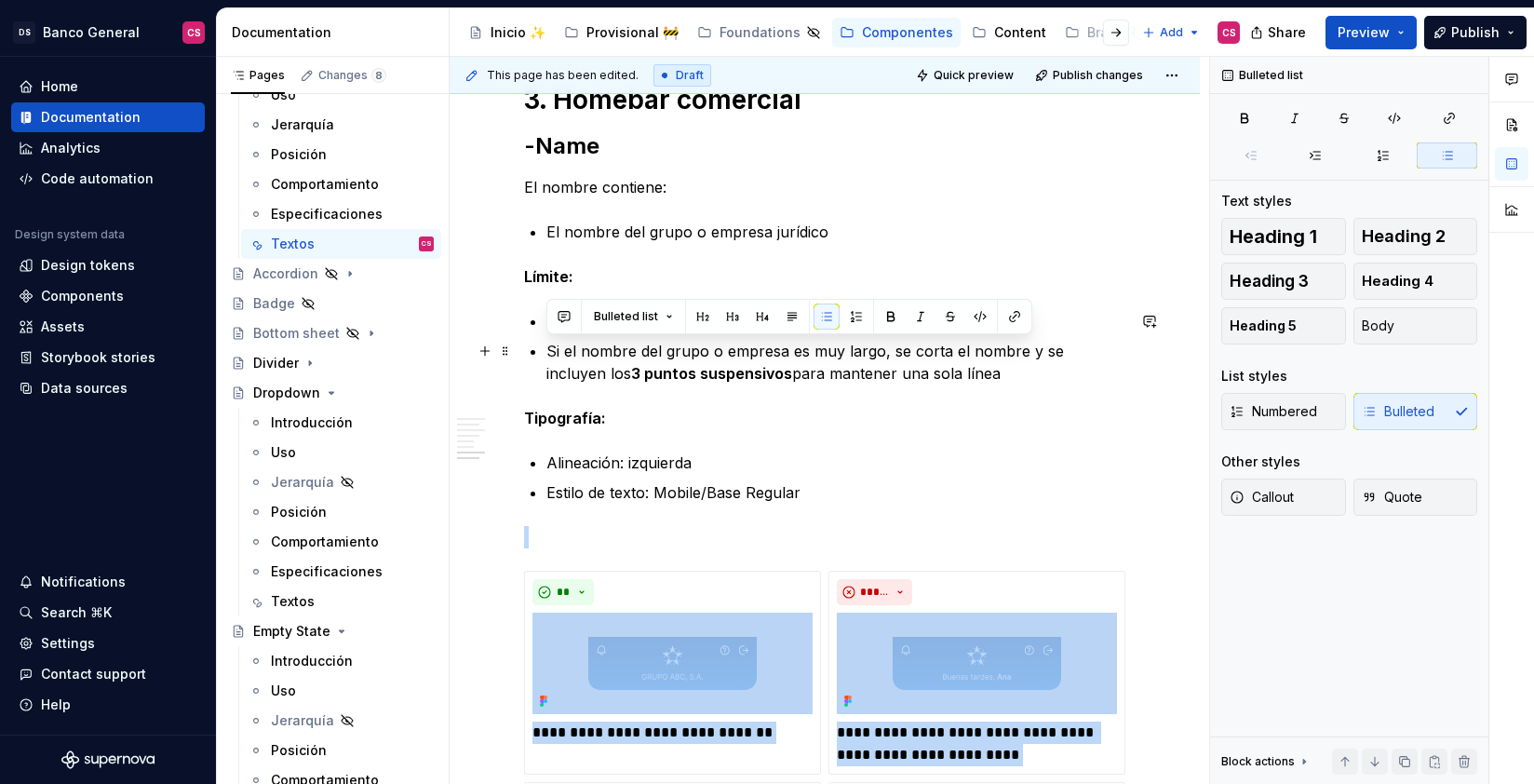
click at [855, 362] on p "Si el nombre del grupo o empresa es muy largo, se corta el nombre y se incluyen…" at bounding box center [836, 361] width 579 height 44
copy p "Si el nombre del grupo o empresa es muy largo, se corta el nombre y se incluyen…"
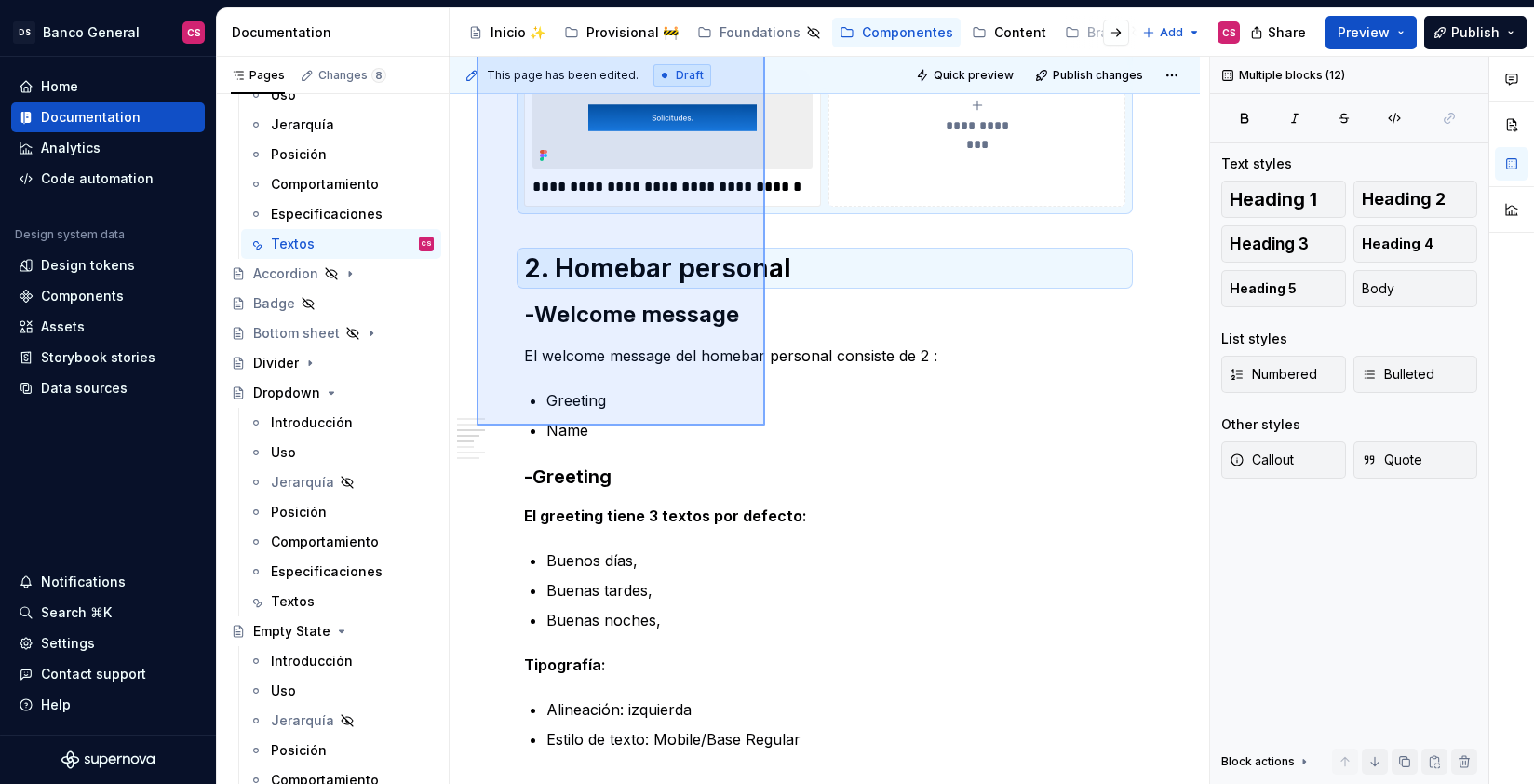
scroll to position [736, 0]
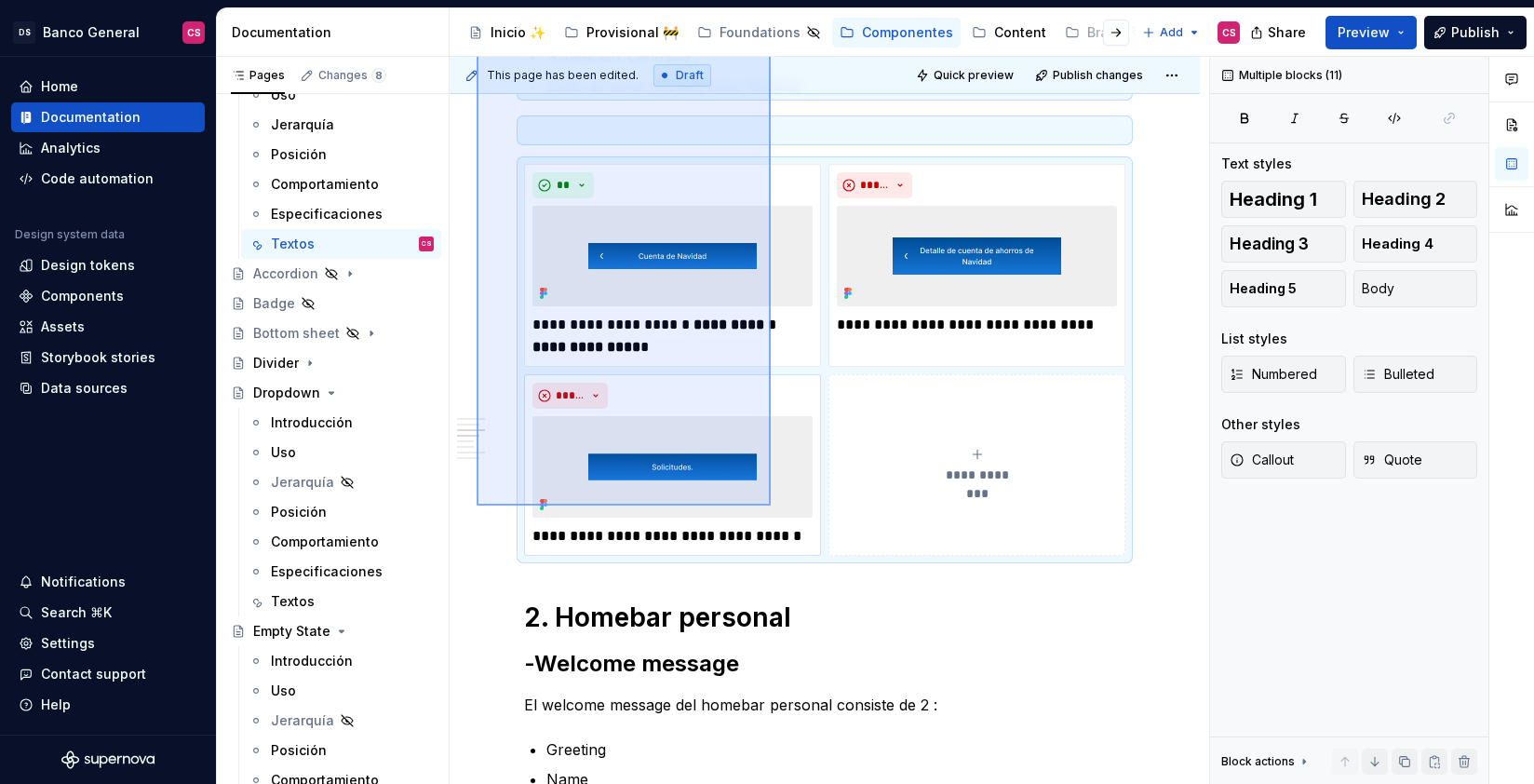
drag, startPoint x: 476, startPoint y: 328, endPoint x: 769, endPoint y: 509, distance: 344.4
click at [770, 505] on div "**********" at bounding box center [830, 421] width 760 height 728
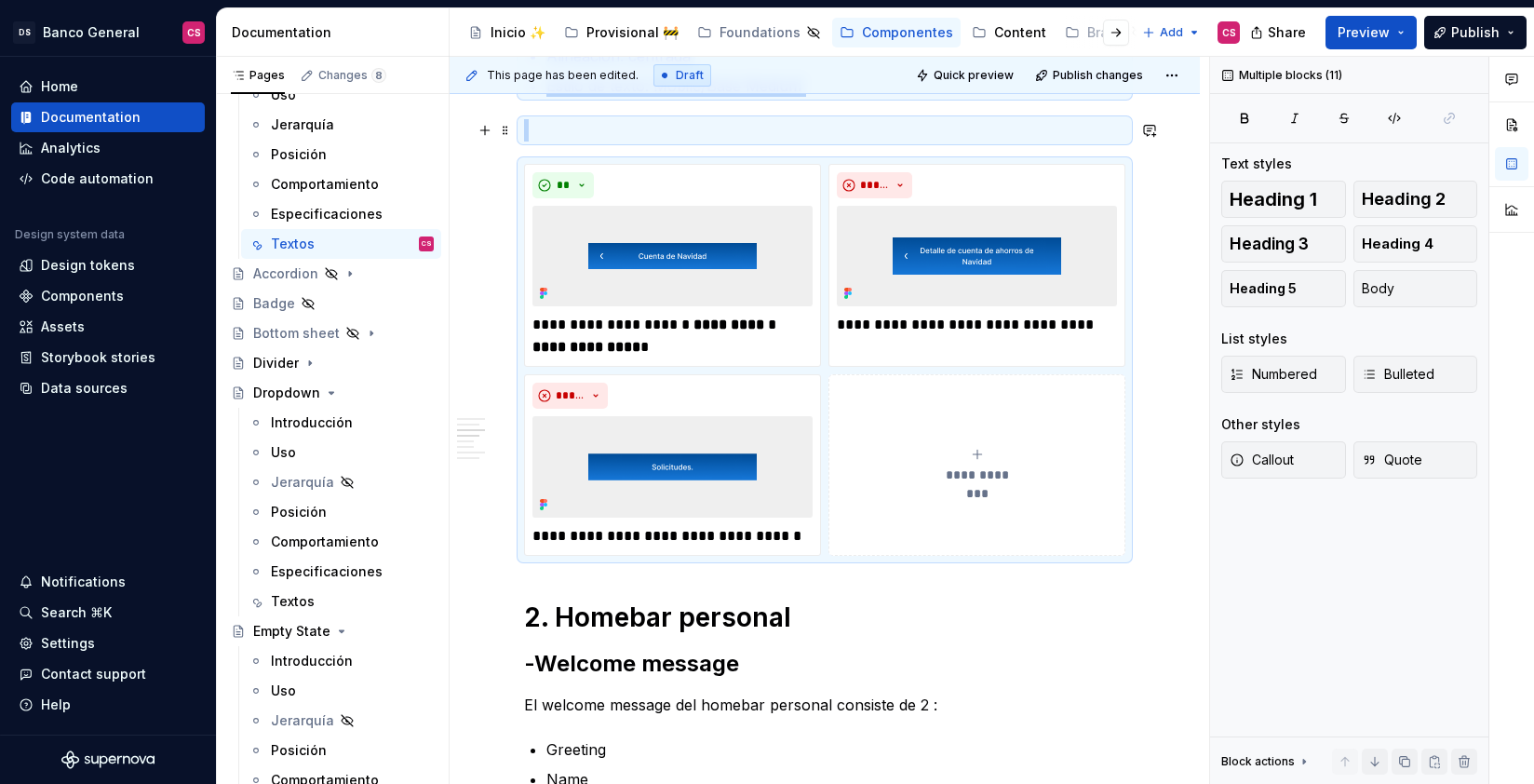
copy div "WIP - UX Writing ✏️🏗️ 1. Top bar -Title El título describe: La página o flujo a…"
click at [296, 602] on div "Textos" at bounding box center [293, 601] width 43 height 19
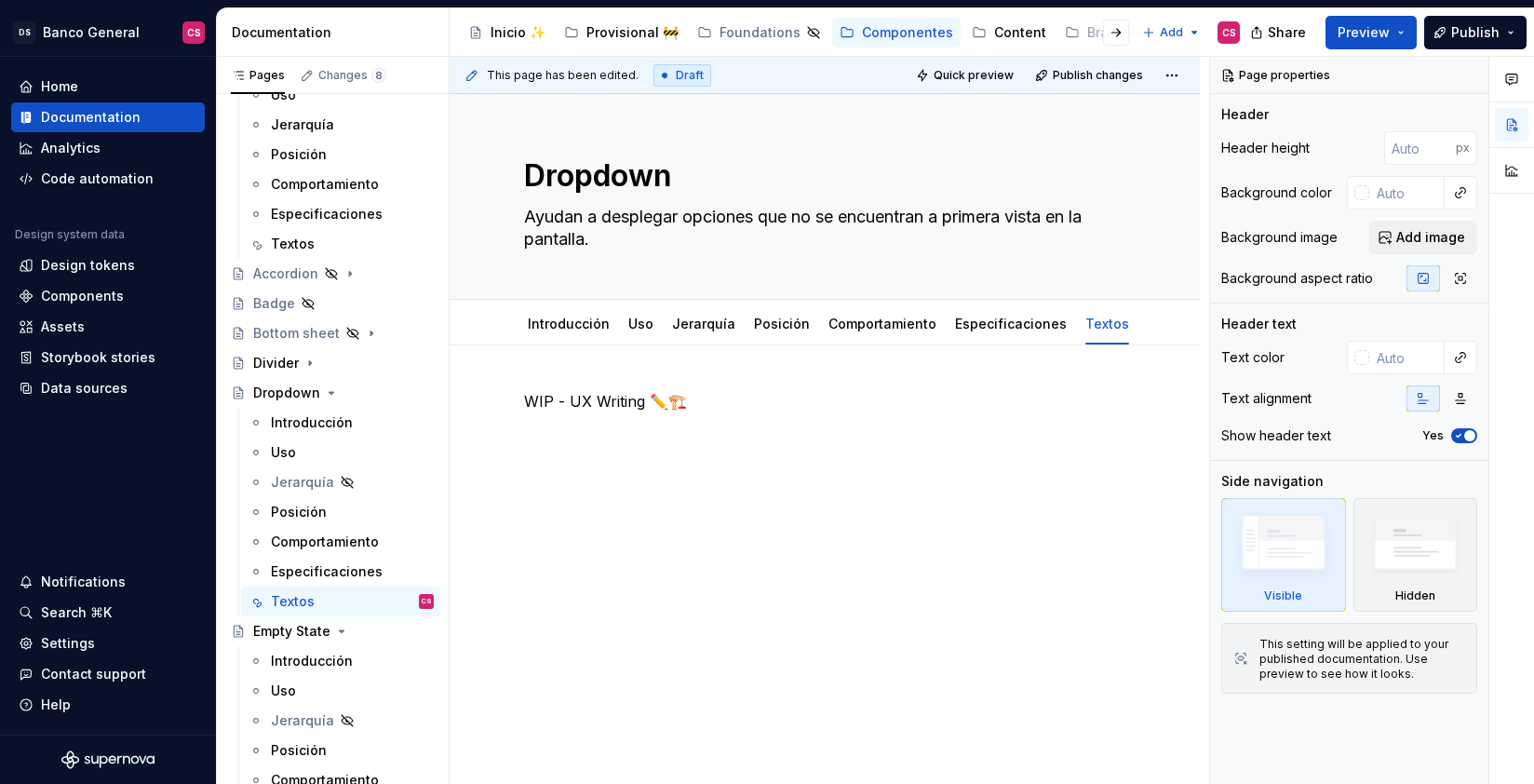
type textarea "*"
click at [551, 394] on p "WIP - UX Writing ✏️🏗️" at bounding box center [825, 400] width 602 height 23
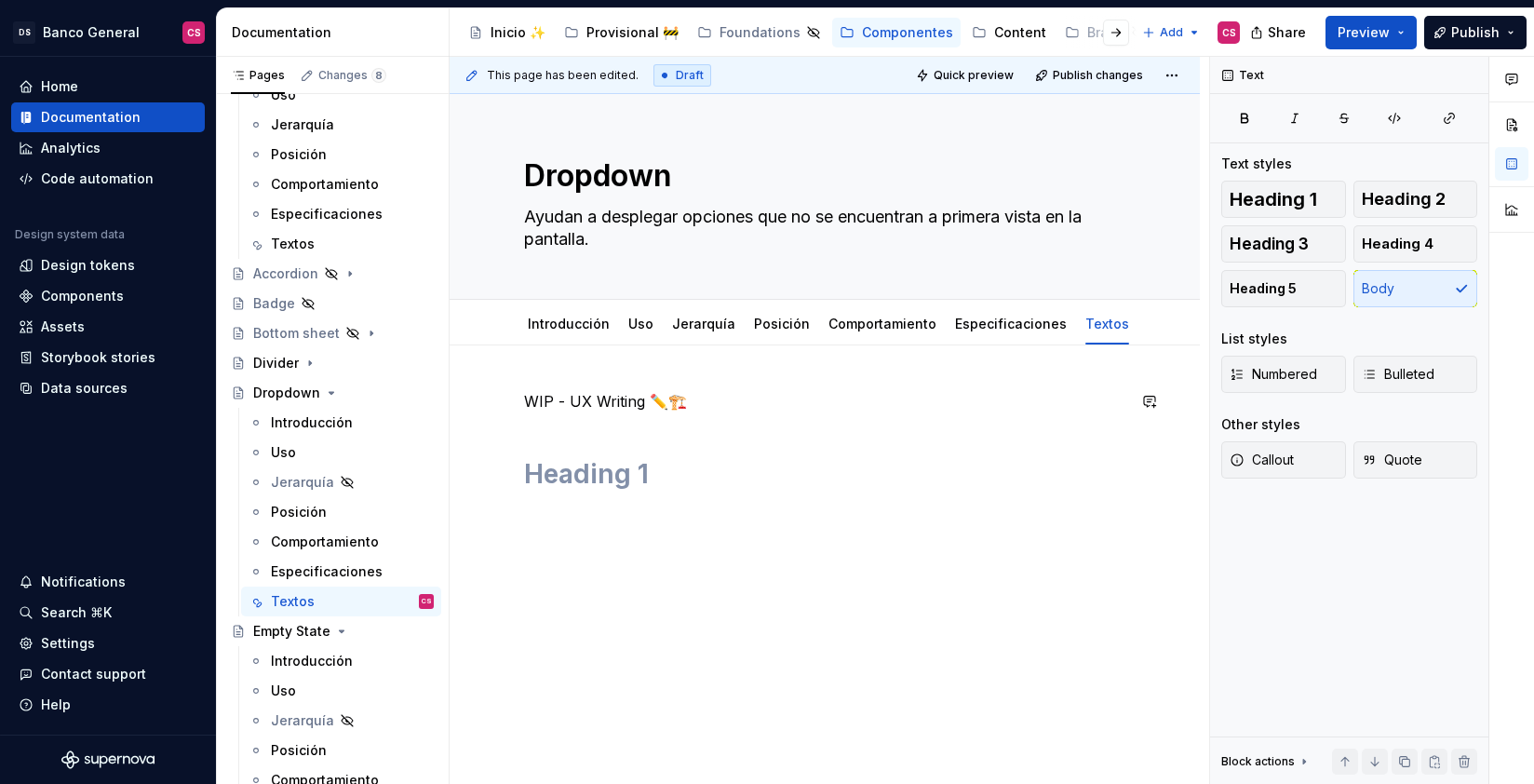
click at [532, 450] on div "WIP - UX Writing ✏️🏗️" at bounding box center [825, 440] width 602 height 101
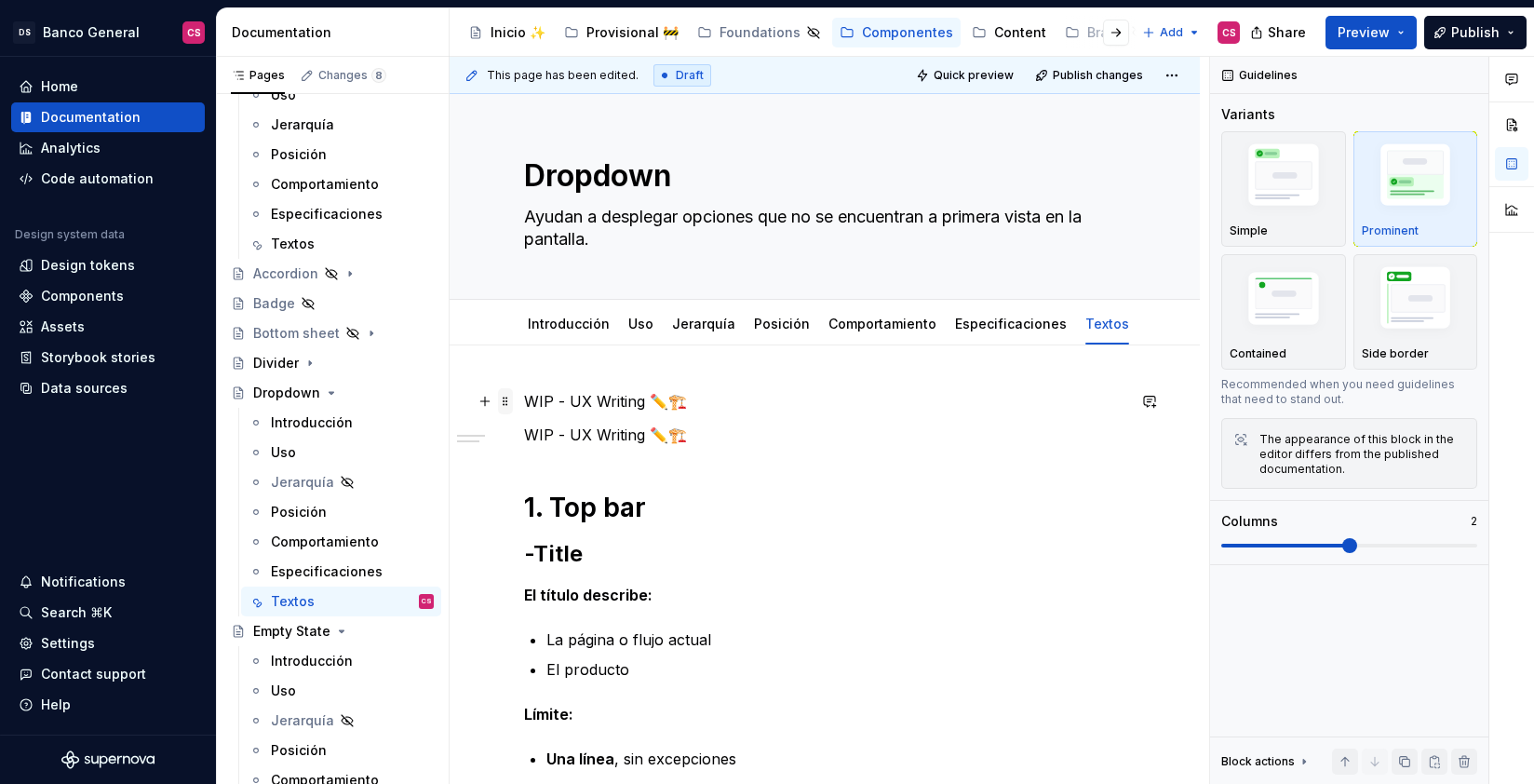
click at [509, 399] on span at bounding box center [505, 401] width 15 height 26
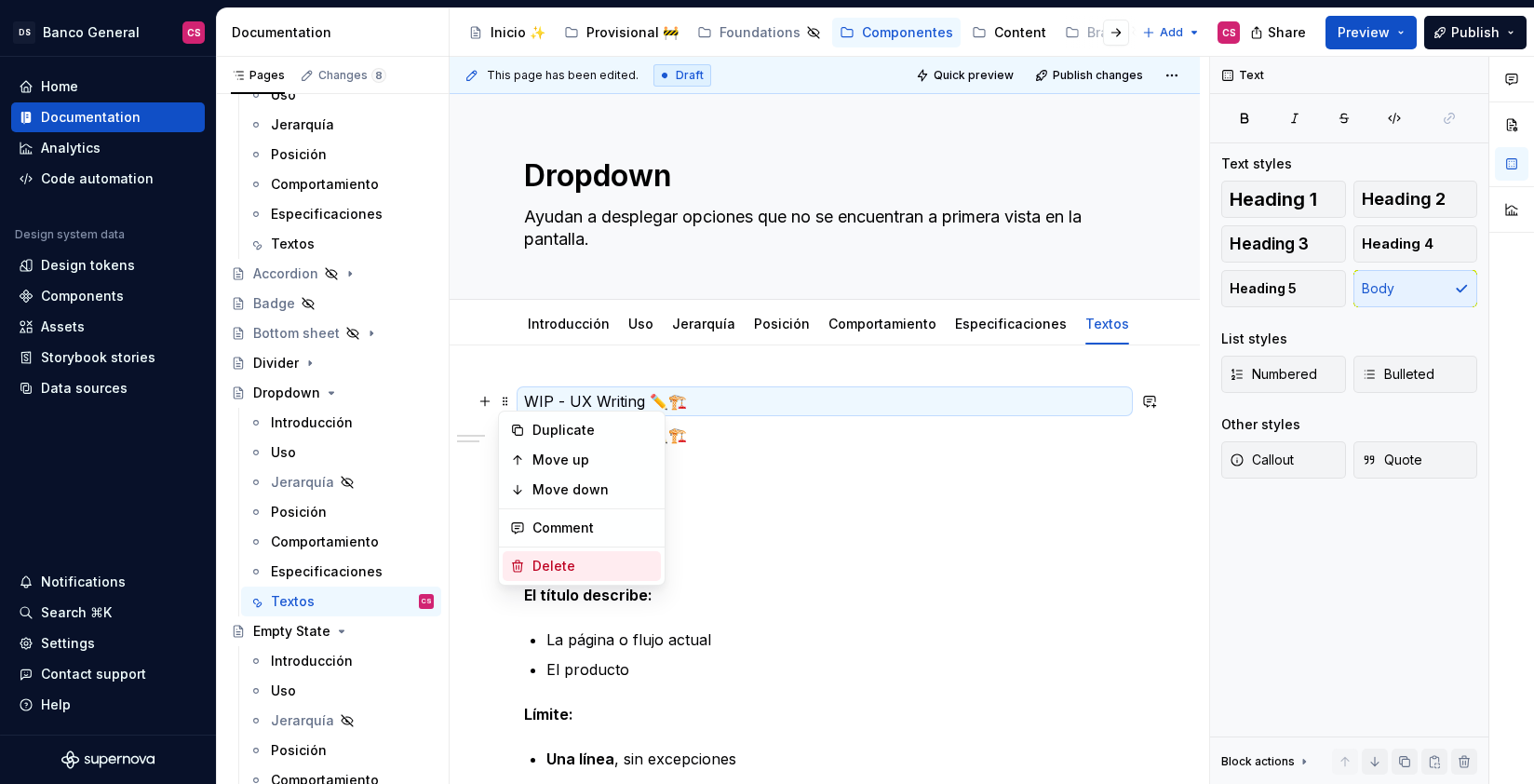
click at [571, 571] on div "Delete" at bounding box center [593, 565] width 121 height 19
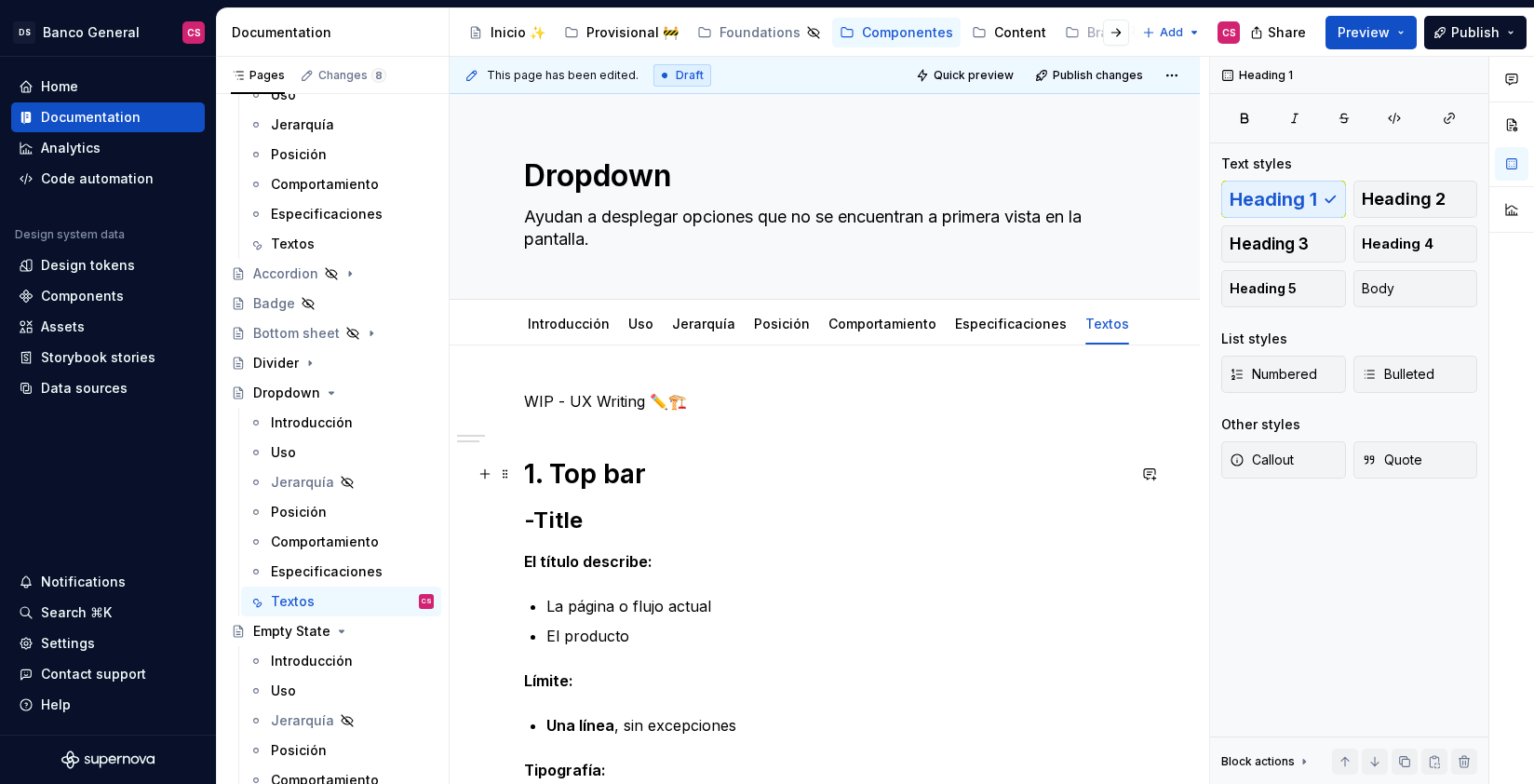
click at [560, 476] on h1 "1. Top bar" at bounding box center [825, 473] width 602 height 34
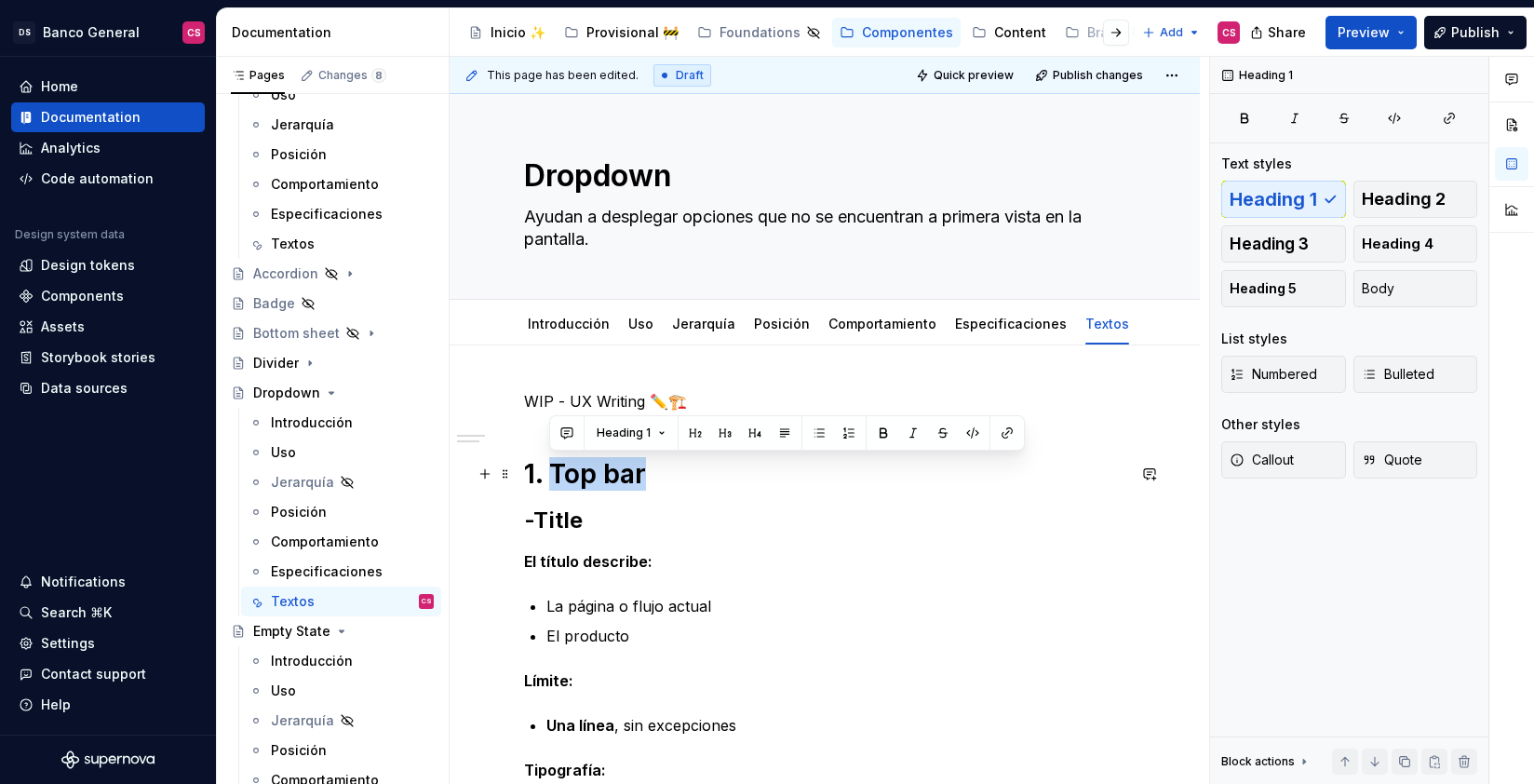
drag, startPoint x: 560, startPoint y: 476, endPoint x: 609, endPoint y: 476, distance: 49.0
click at [609, 476] on h1 "1. Top bar" at bounding box center [825, 473] width 602 height 34
drag, startPoint x: 545, startPoint y: 475, endPoint x: 526, endPoint y: 474, distance: 19.0
click at [526, 474] on h1 "1. Label" at bounding box center [825, 473] width 602 height 34
click at [601, 479] on h1 "1. Label" at bounding box center [825, 473] width 602 height 34
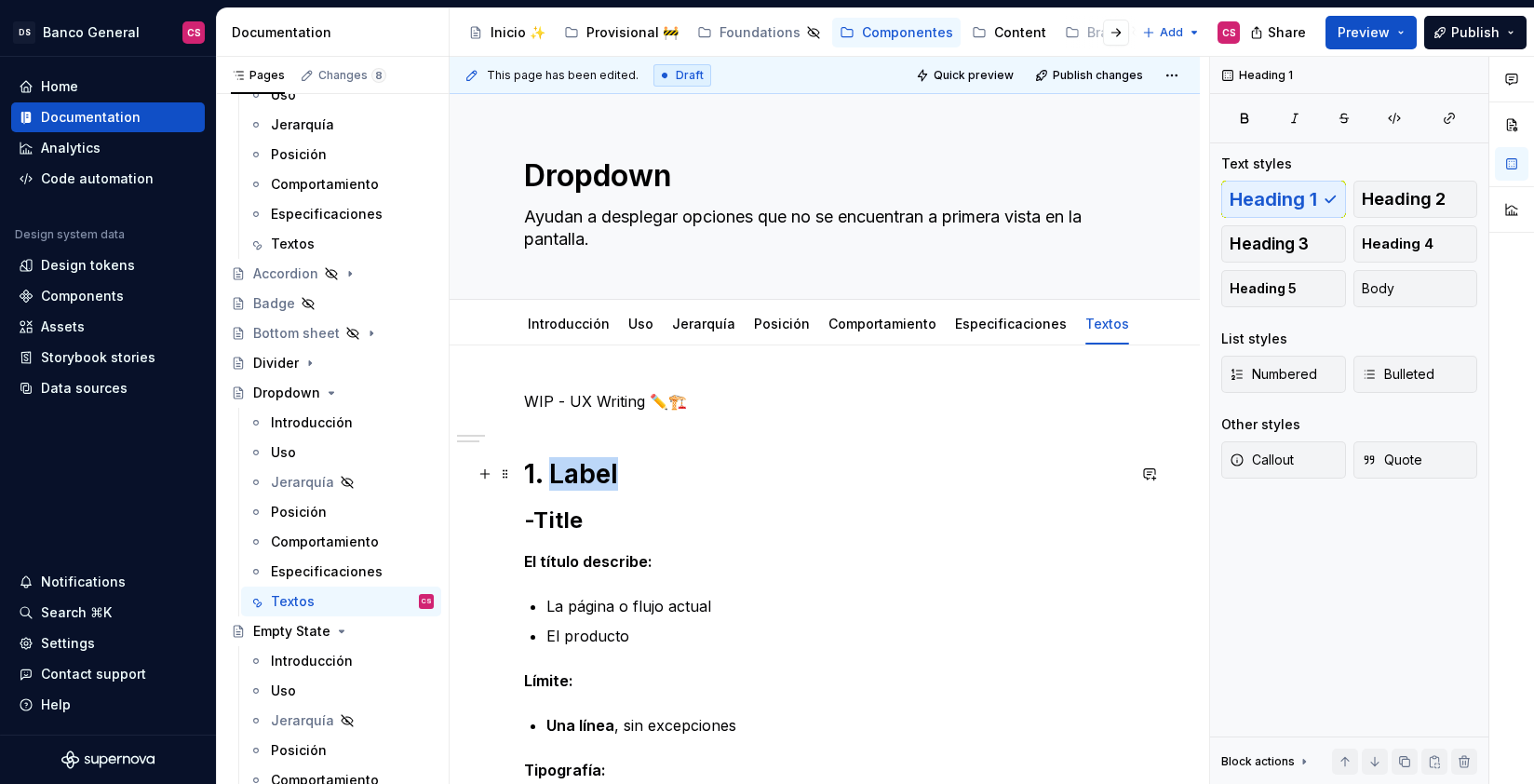
click at [601, 479] on h1 "1. Label" at bounding box center [825, 473] width 602 height 34
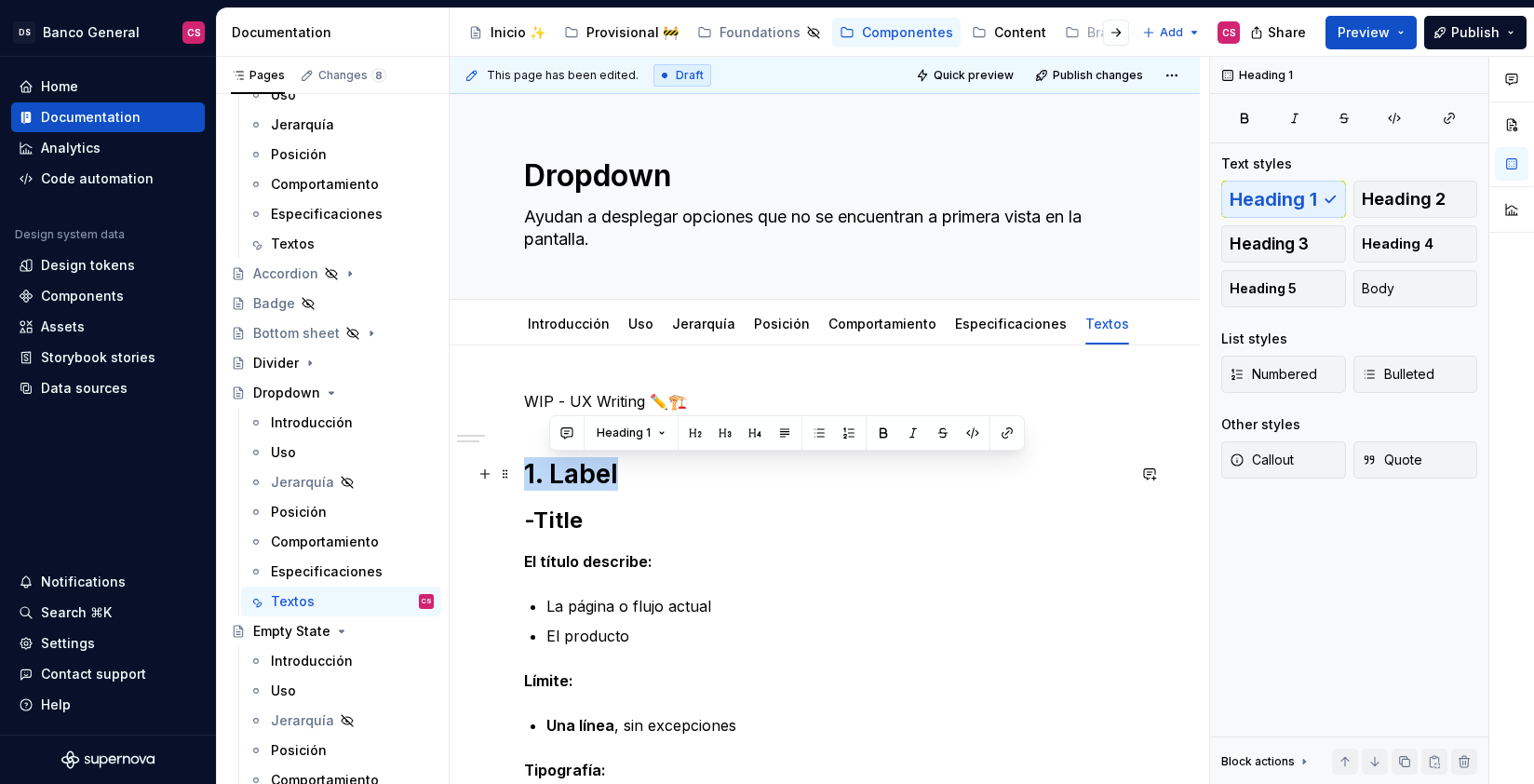
click at [601, 479] on h1 "1. Label" at bounding box center [825, 473] width 602 height 34
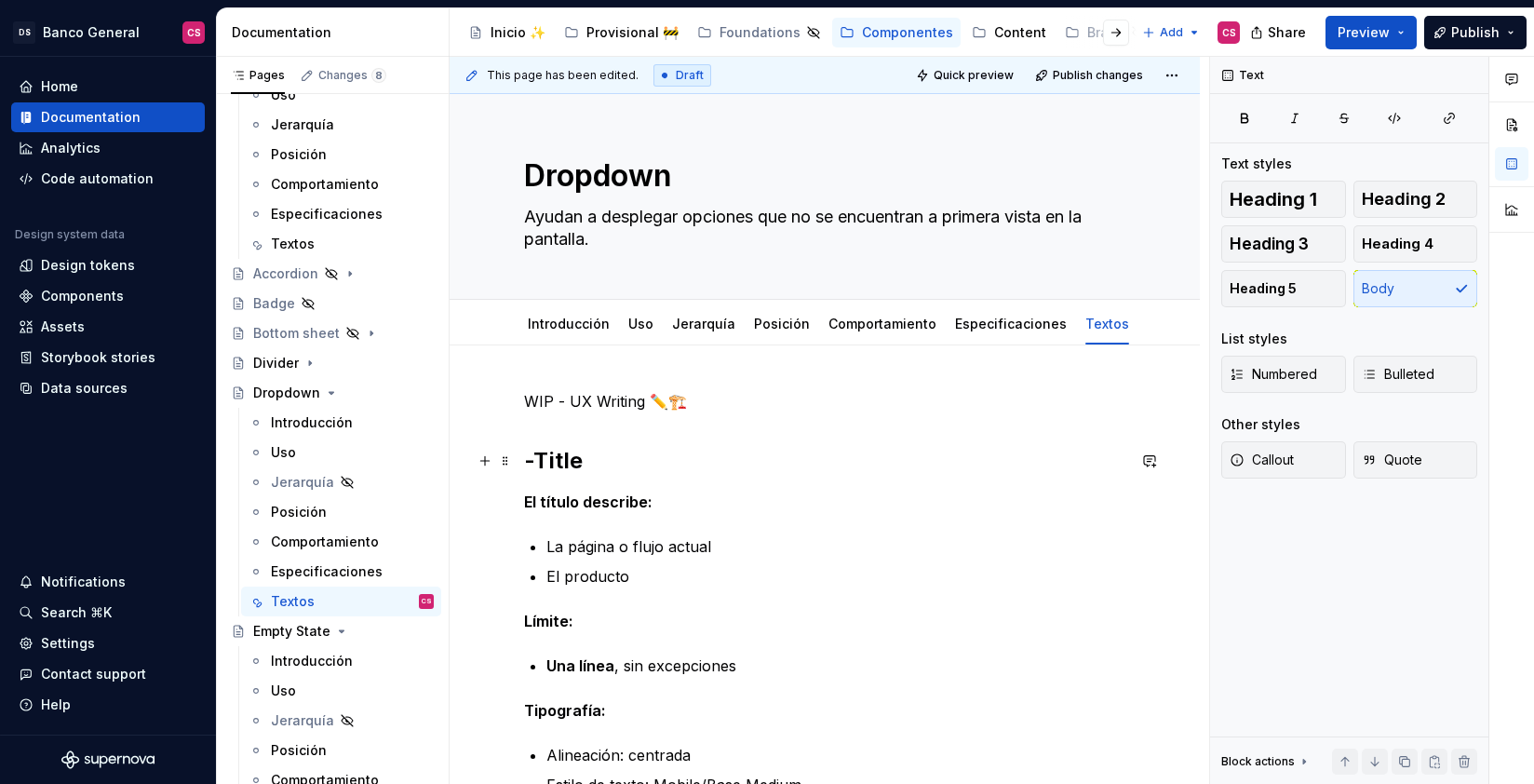
click at [548, 457] on h2 "-Title" at bounding box center [825, 461] width 602 height 30
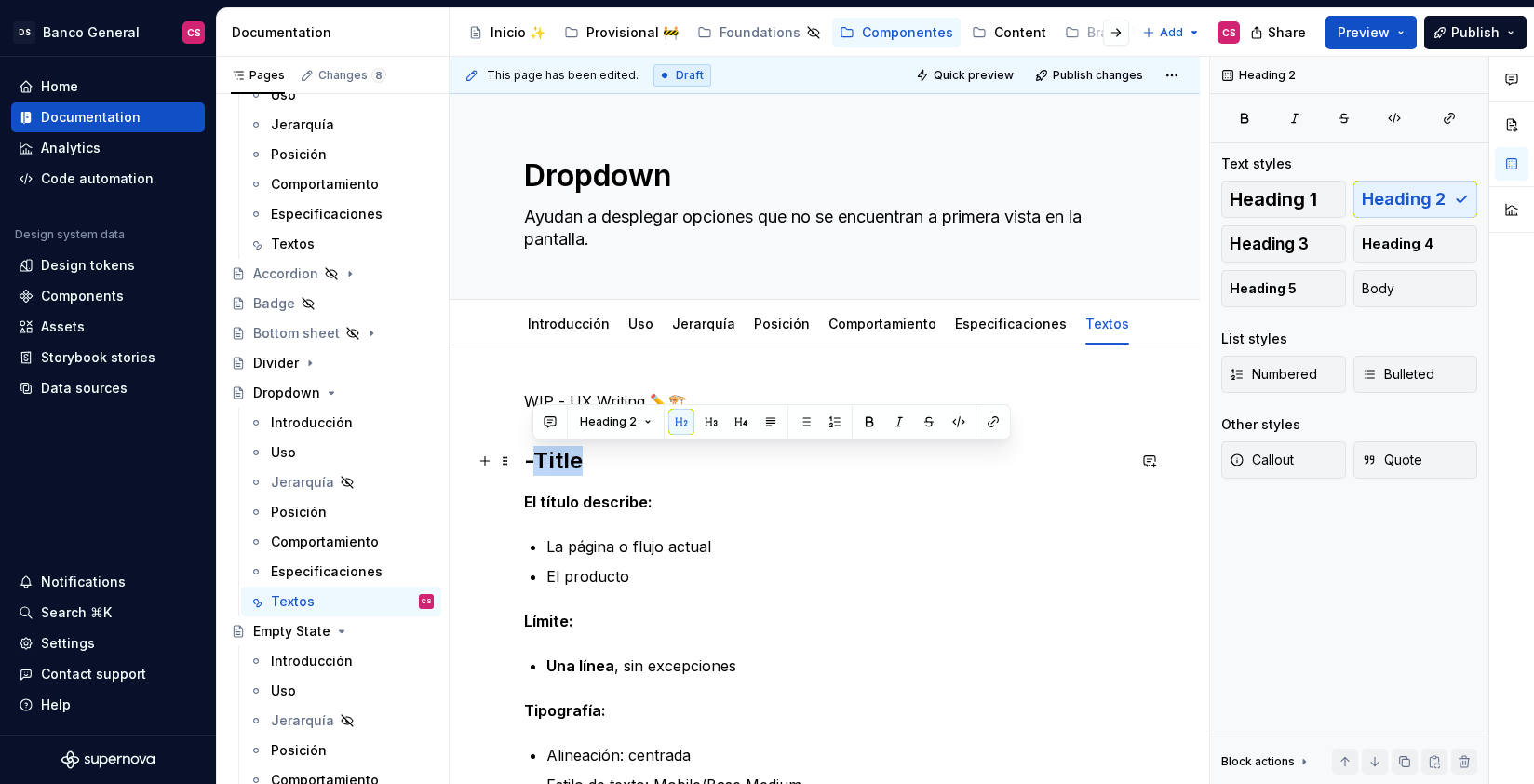
click at [548, 457] on h2 "-Title" at bounding box center [825, 461] width 602 height 30
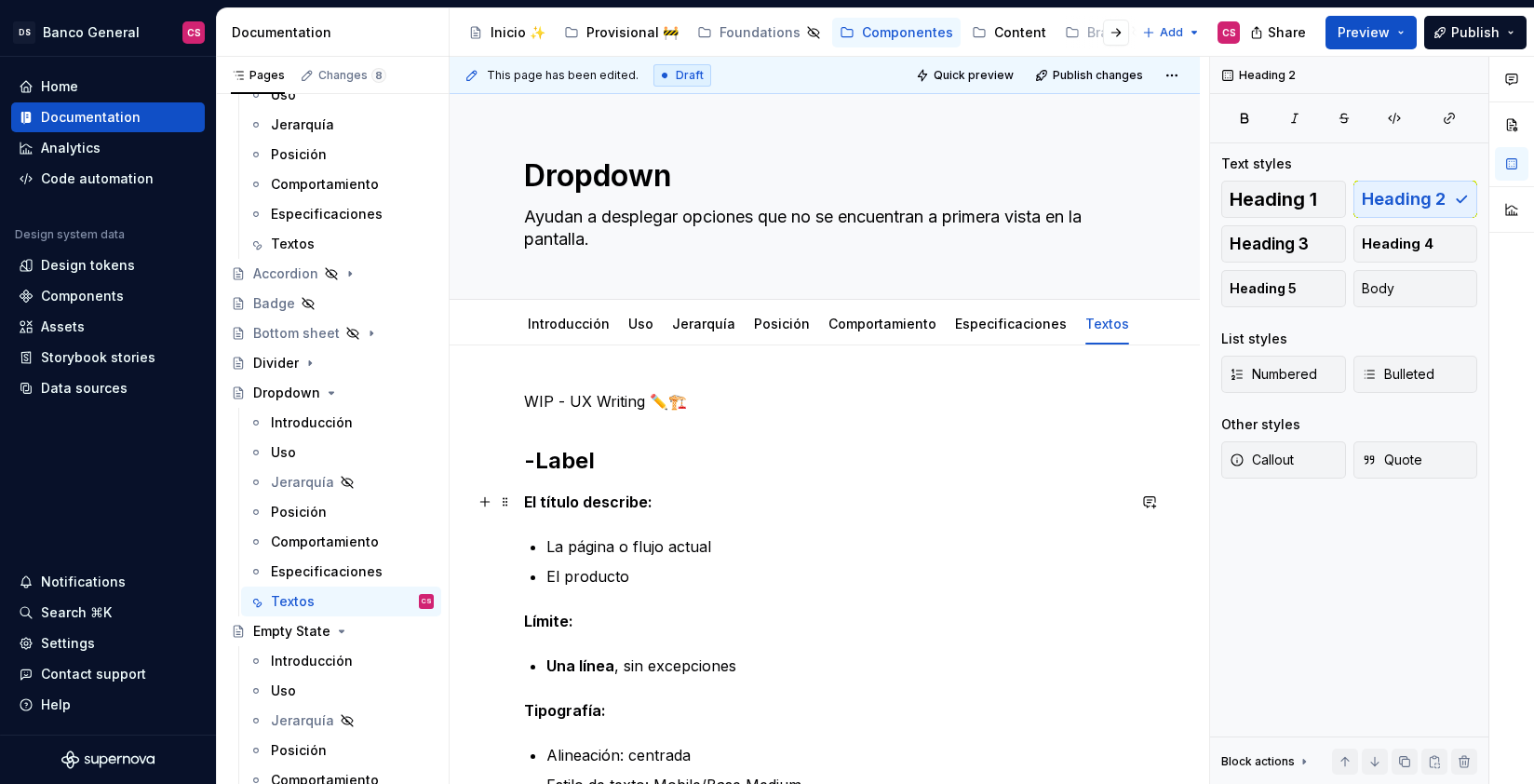
click at [524, 504] on strong "El título describe:" at bounding box center [588, 501] width 128 height 19
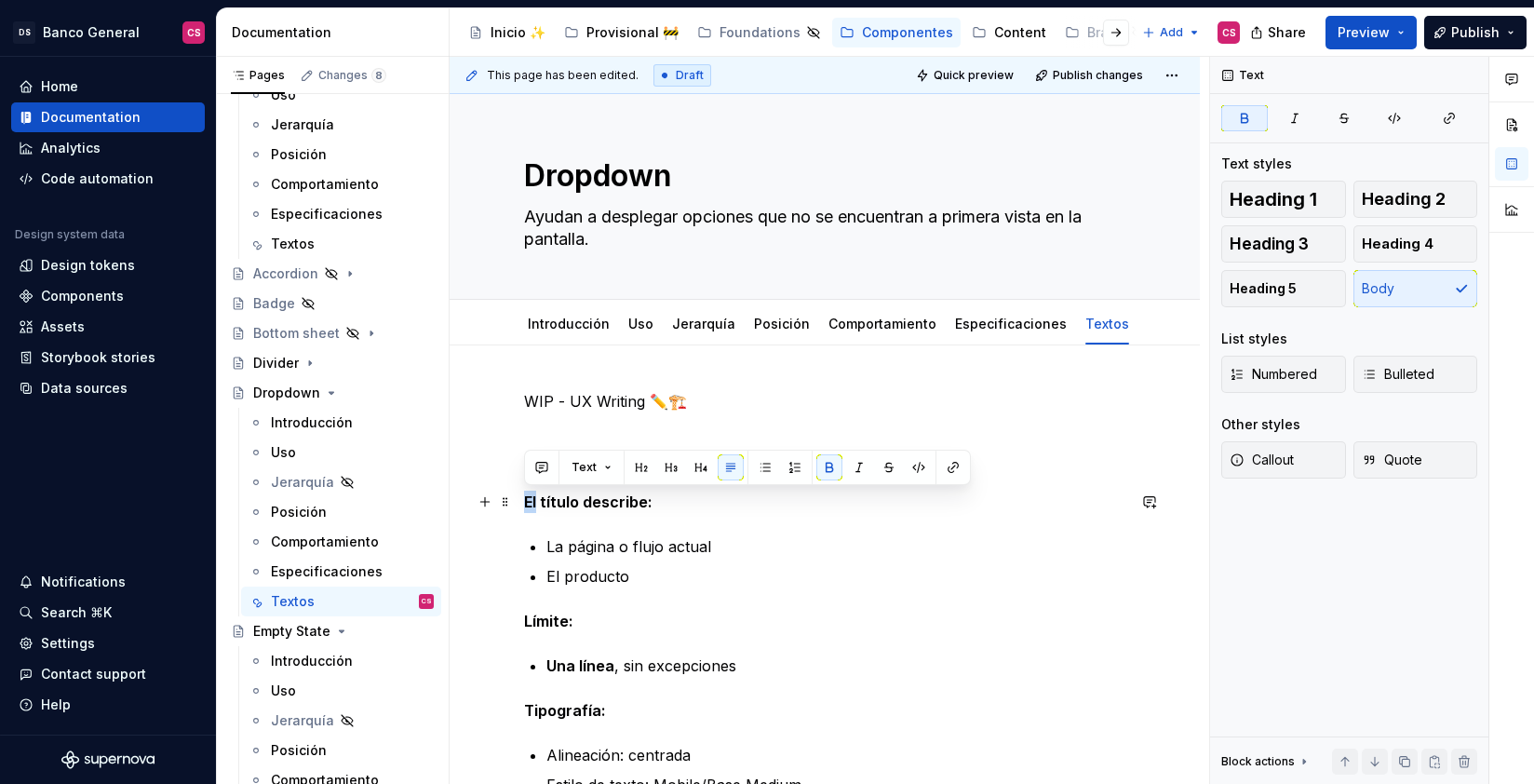
click at [524, 504] on strong "El título describe:" at bounding box center [588, 501] width 128 height 19
click at [572, 537] on p "La página o flujo actual" at bounding box center [836, 546] width 579 height 23
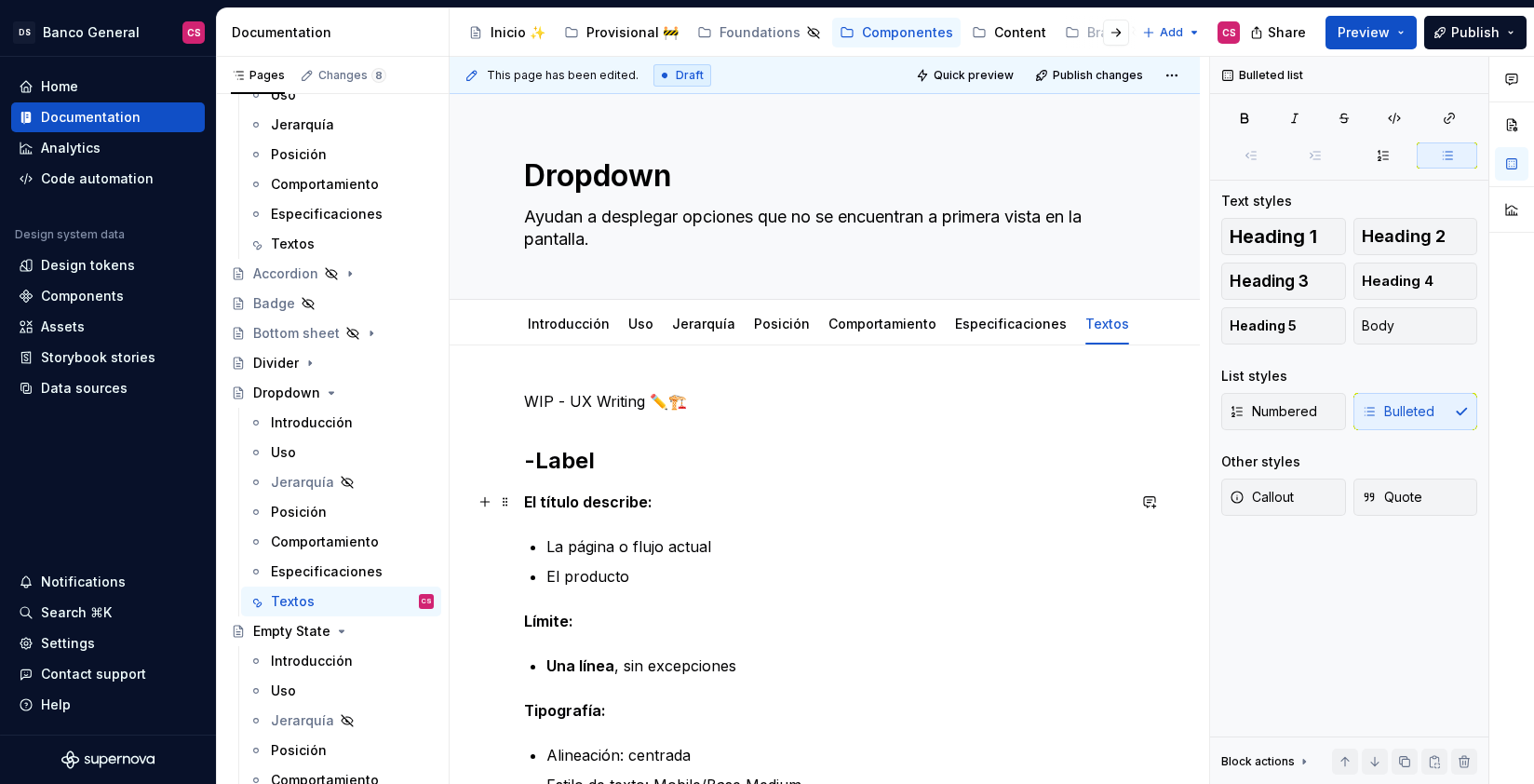
click at [534, 500] on strong "El título describe:" at bounding box center [588, 501] width 128 height 19
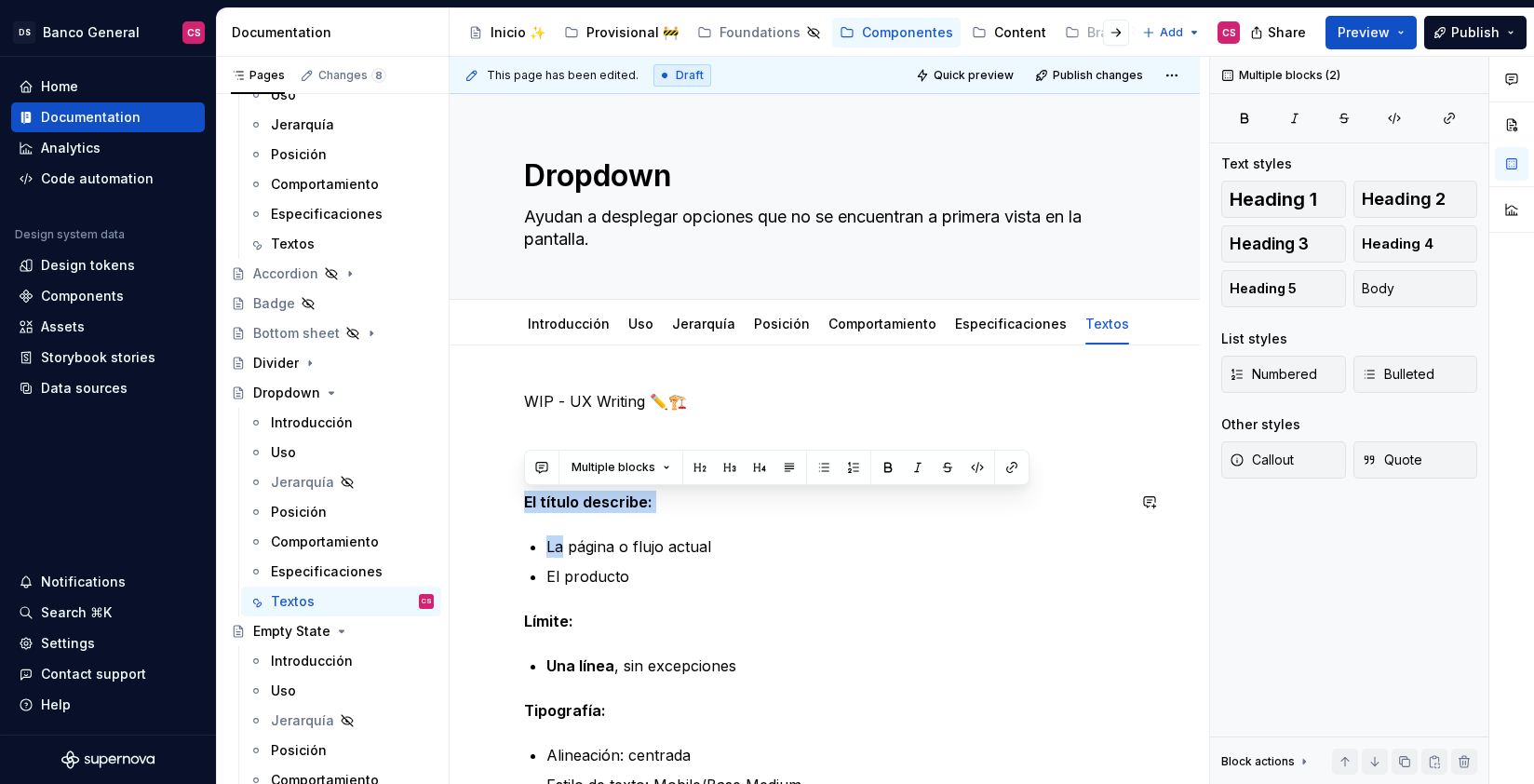
drag, startPoint x: 534, startPoint y: 500, endPoint x: 600, endPoint y: 522, distance: 69.6
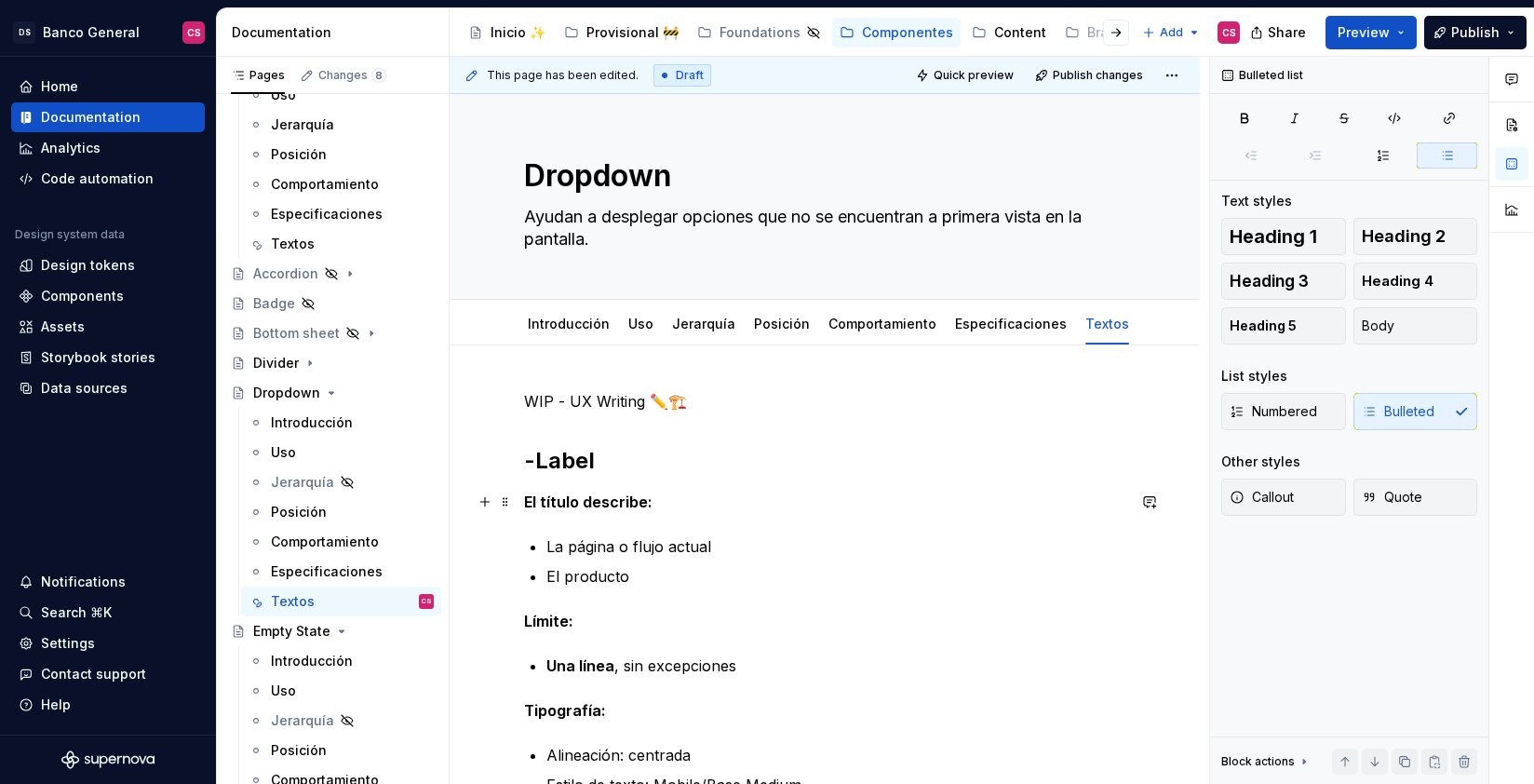
click at [526, 503] on strong "El título describe:" at bounding box center [588, 501] width 128 height 19
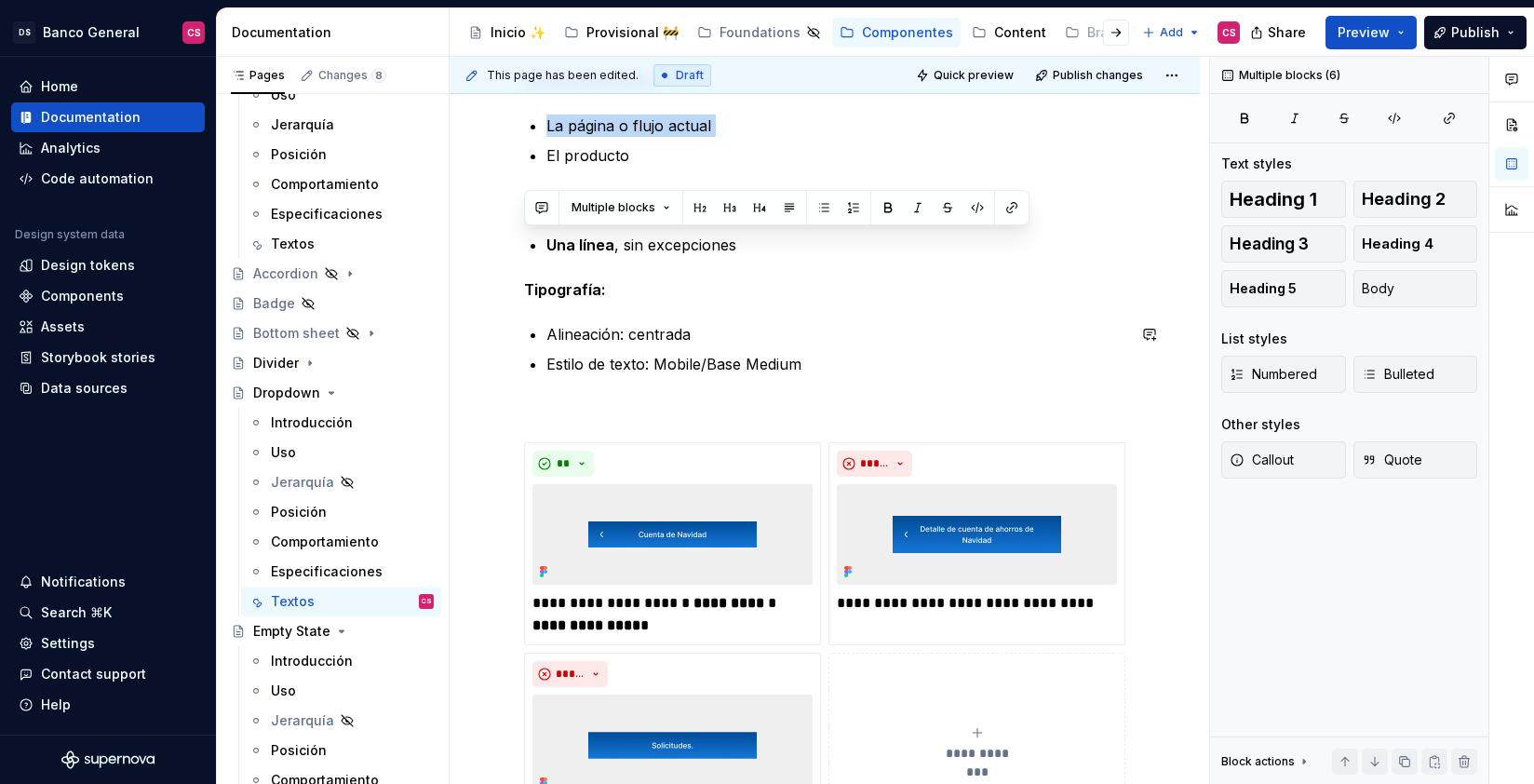
scroll to position [397, 0]
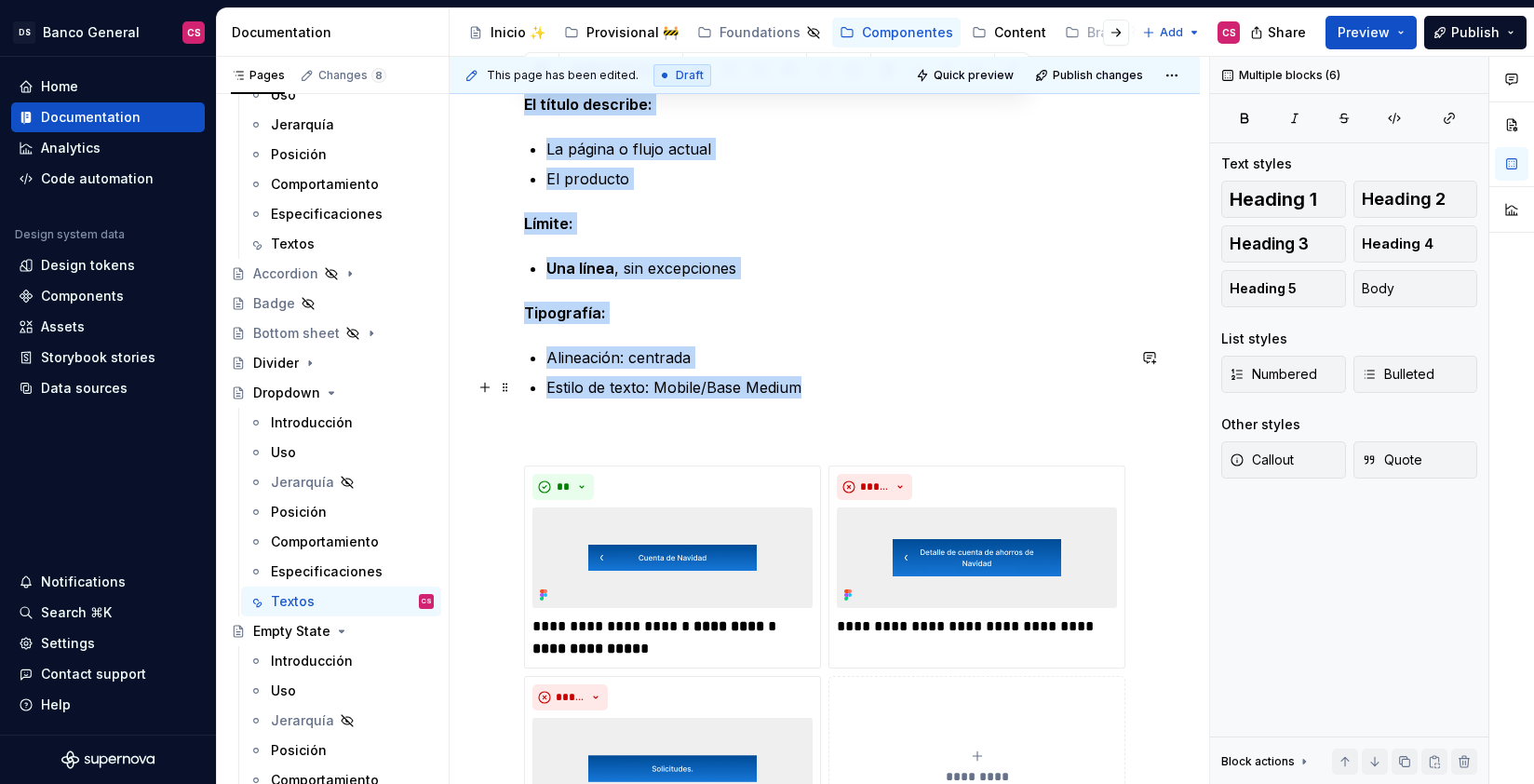
drag, startPoint x: 526, startPoint y: 503, endPoint x: 812, endPoint y: 384, distance: 309.8
click at [812, 384] on div "**********" at bounding box center [825, 424] width 602 height 865
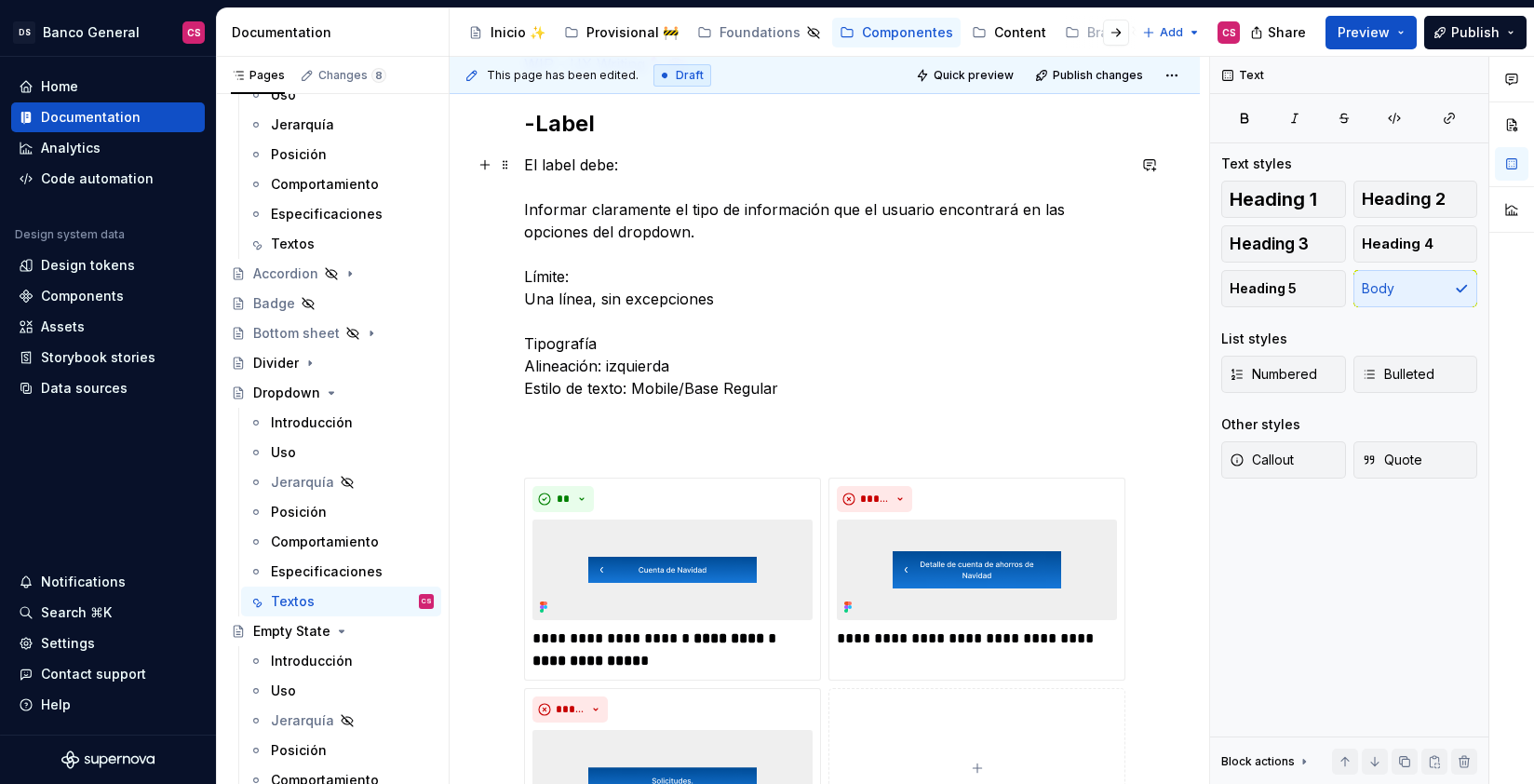
scroll to position [326, 0]
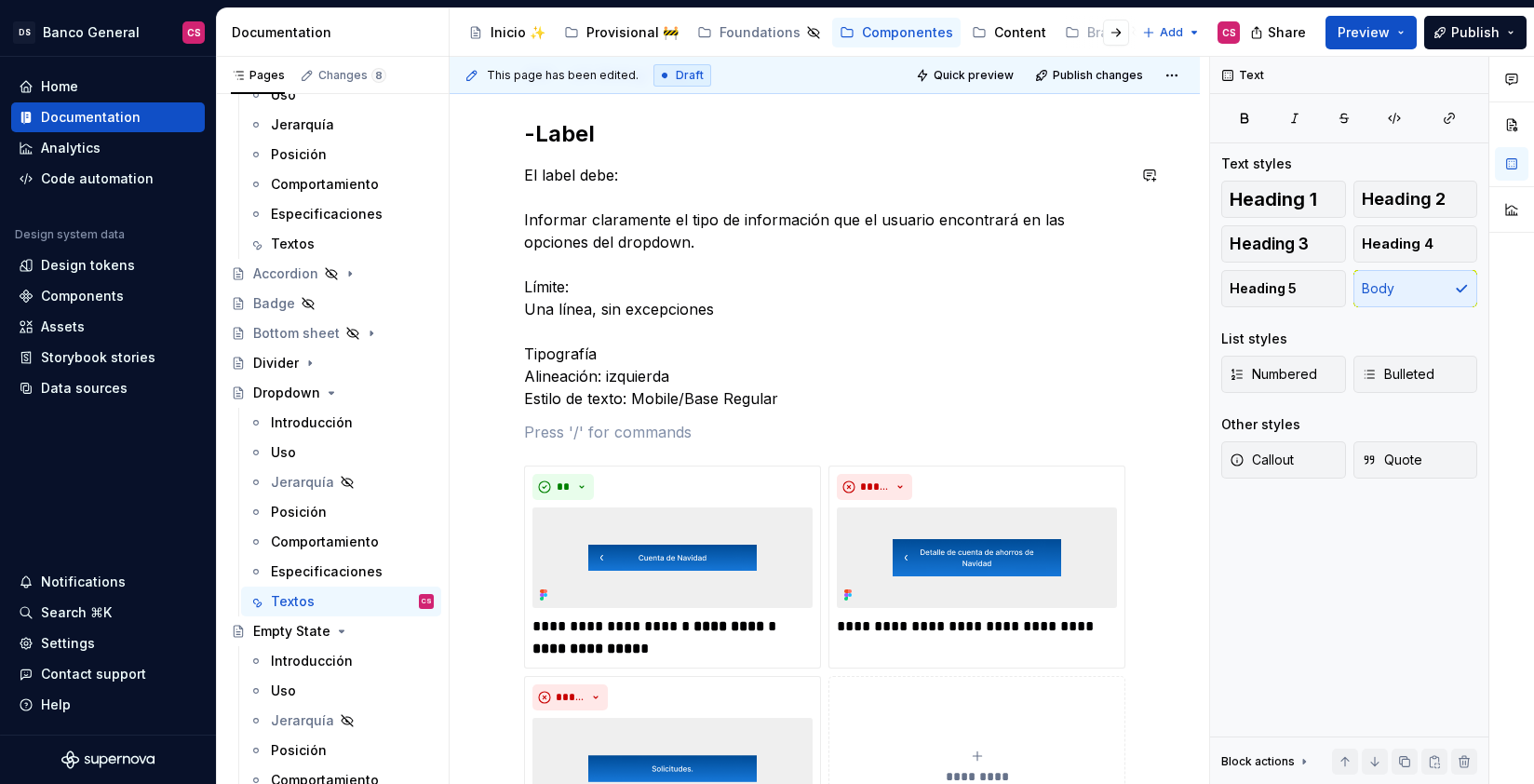
click at [550, 419] on div "**********" at bounding box center [825, 460] width 602 height 794
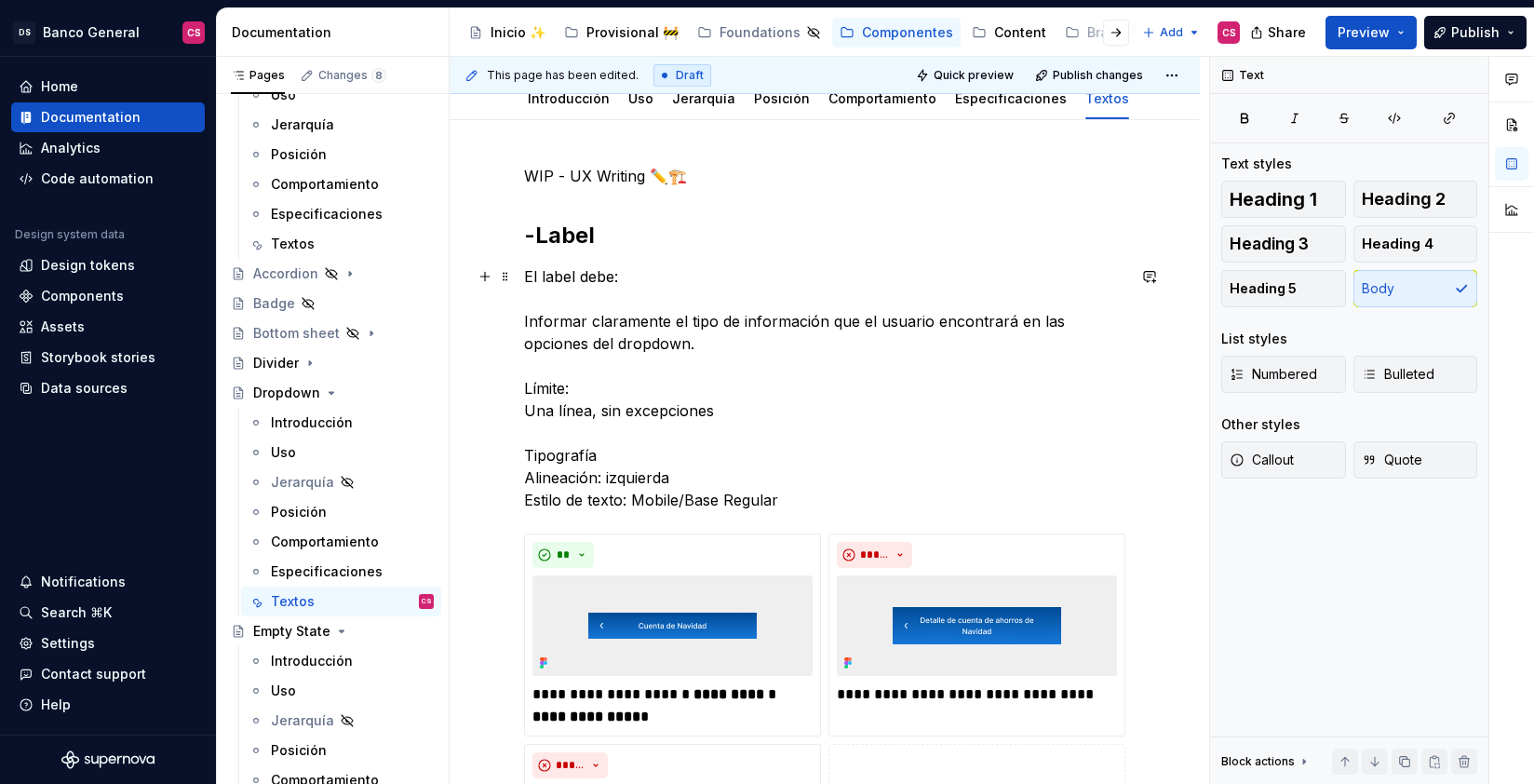
scroll to position [195, 0]
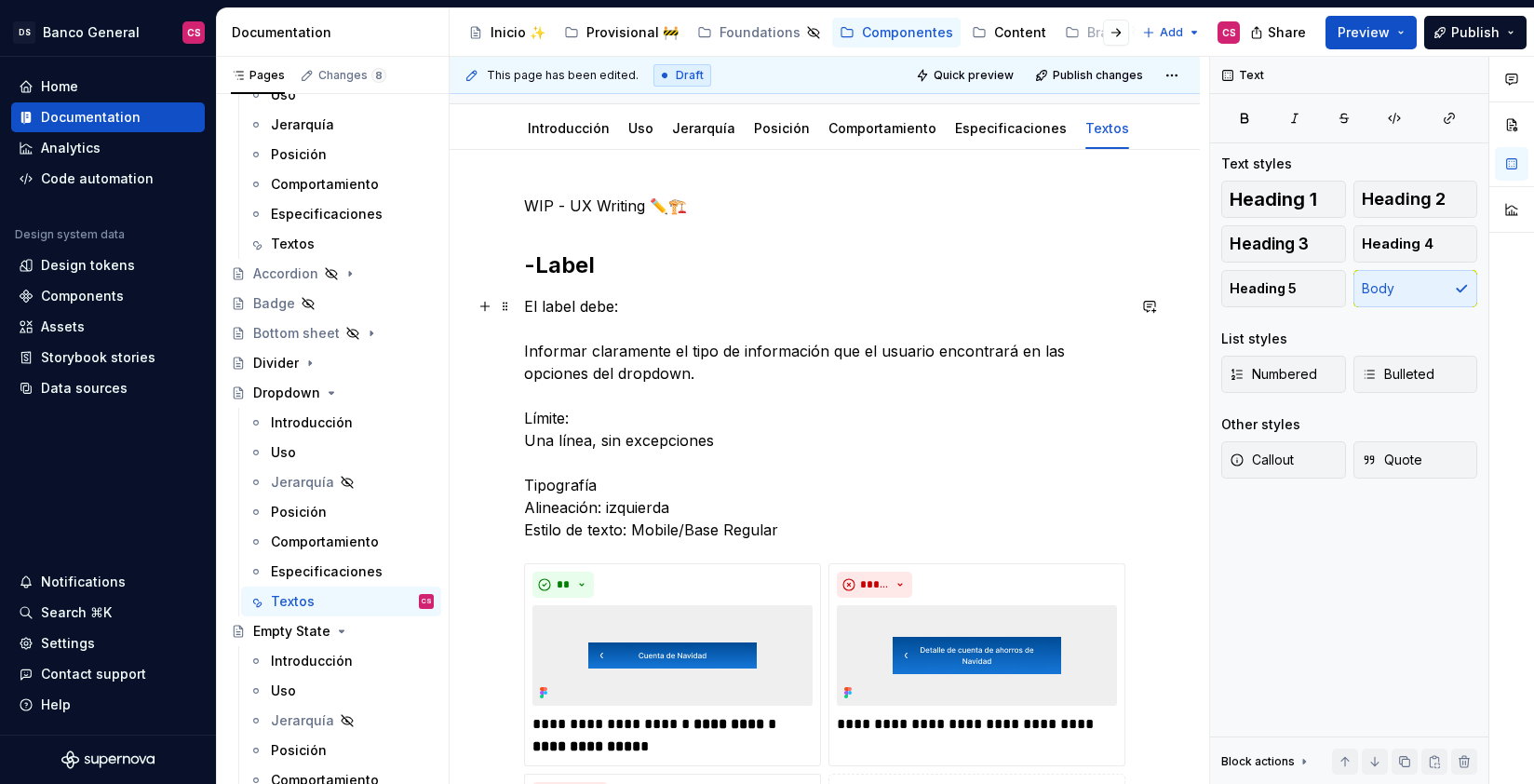
click at [522, 303] on div "**********" at bounding box center [825, 680] width 751 height 1062
click at [548, 299] on p "El label debe: Informar claramente el tipo de información que el usuario encont…" at bounding box center [825, 417] width 602 height 246
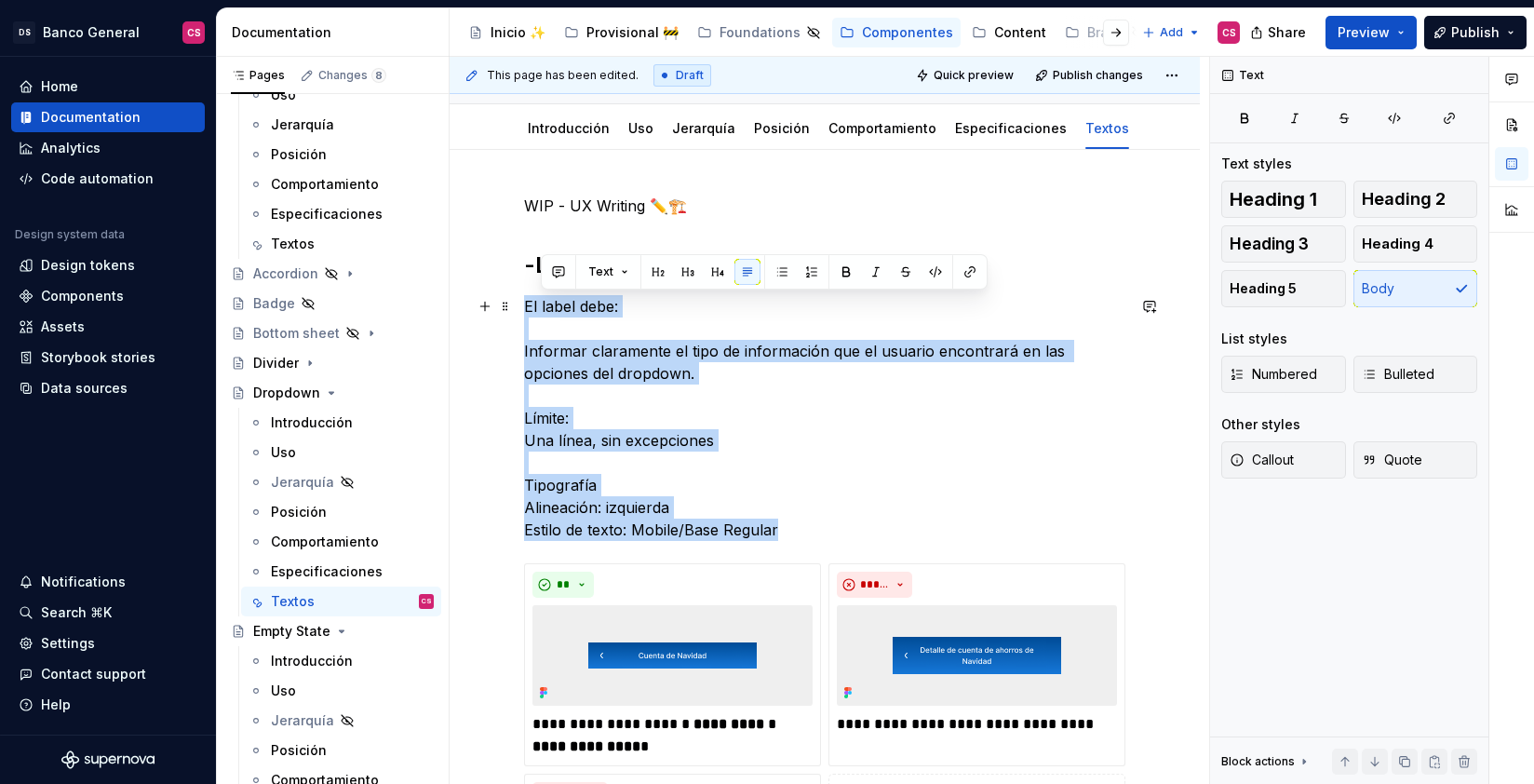
click at [549, 299] on p "El label debe: Informar claramente el tipo de información que el usuario encont…" at bounding box center [825, 417] width 602 height 246
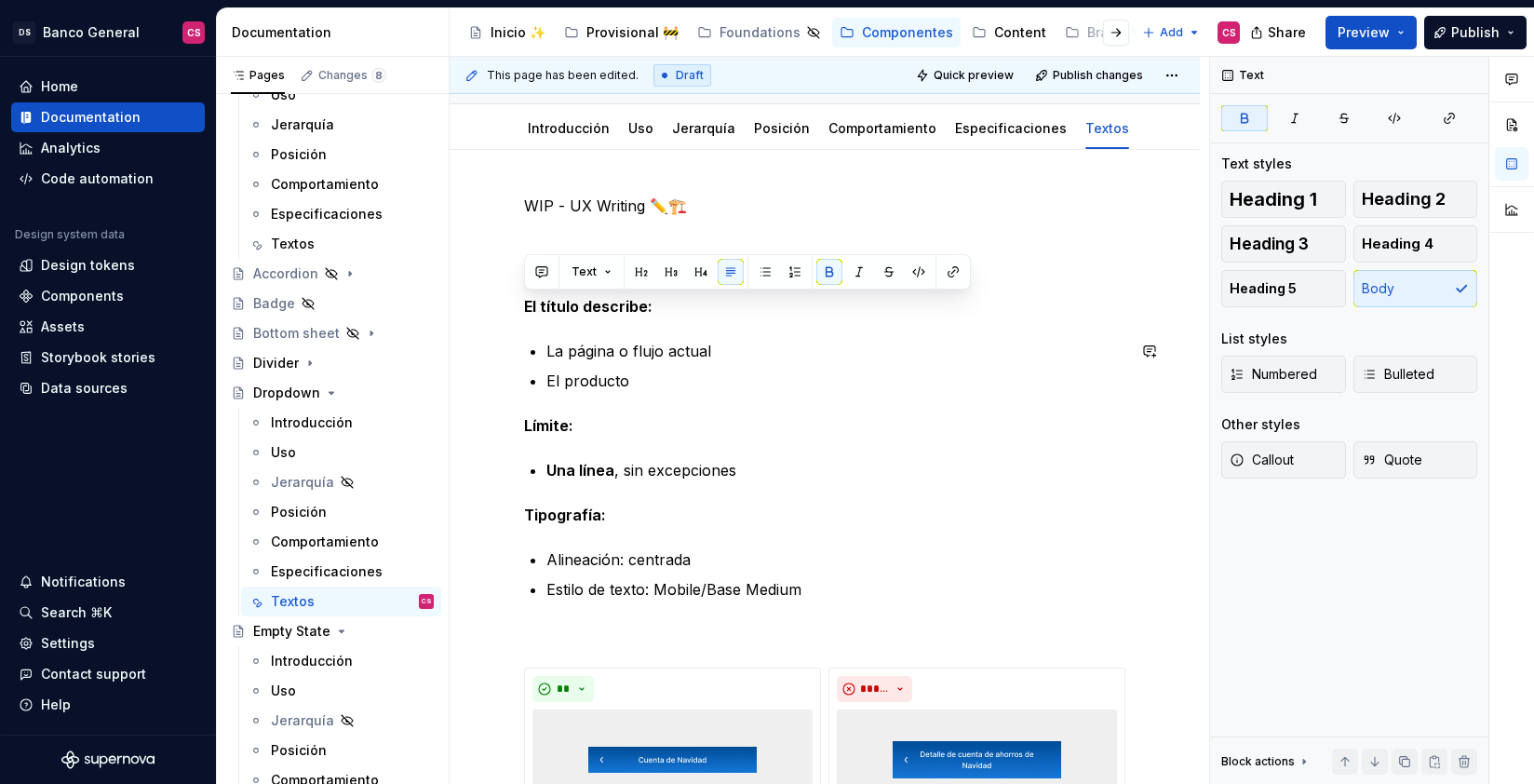
click at [650, 335] on div "**********" at bounding box center [825, 626] width 602 height 865
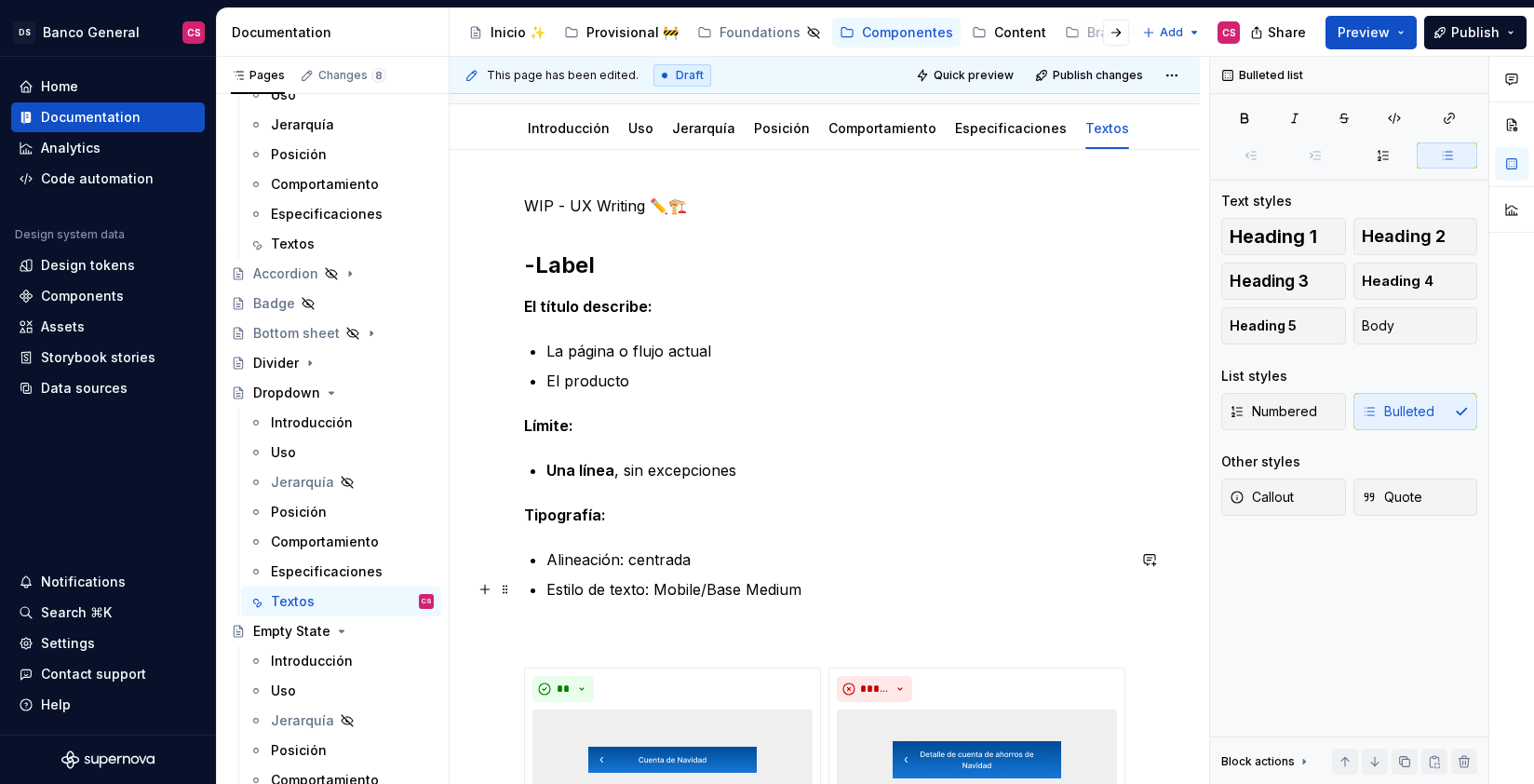
drag, startPoint x: 858, startPoint y: 595, endPoint x: 871, endPoint y: 596, distance: 13.0
click at [859, 596] on p "Estilo de texto: Mobile/Base Medium" at bounding box center [836, 589] width 579 height 23
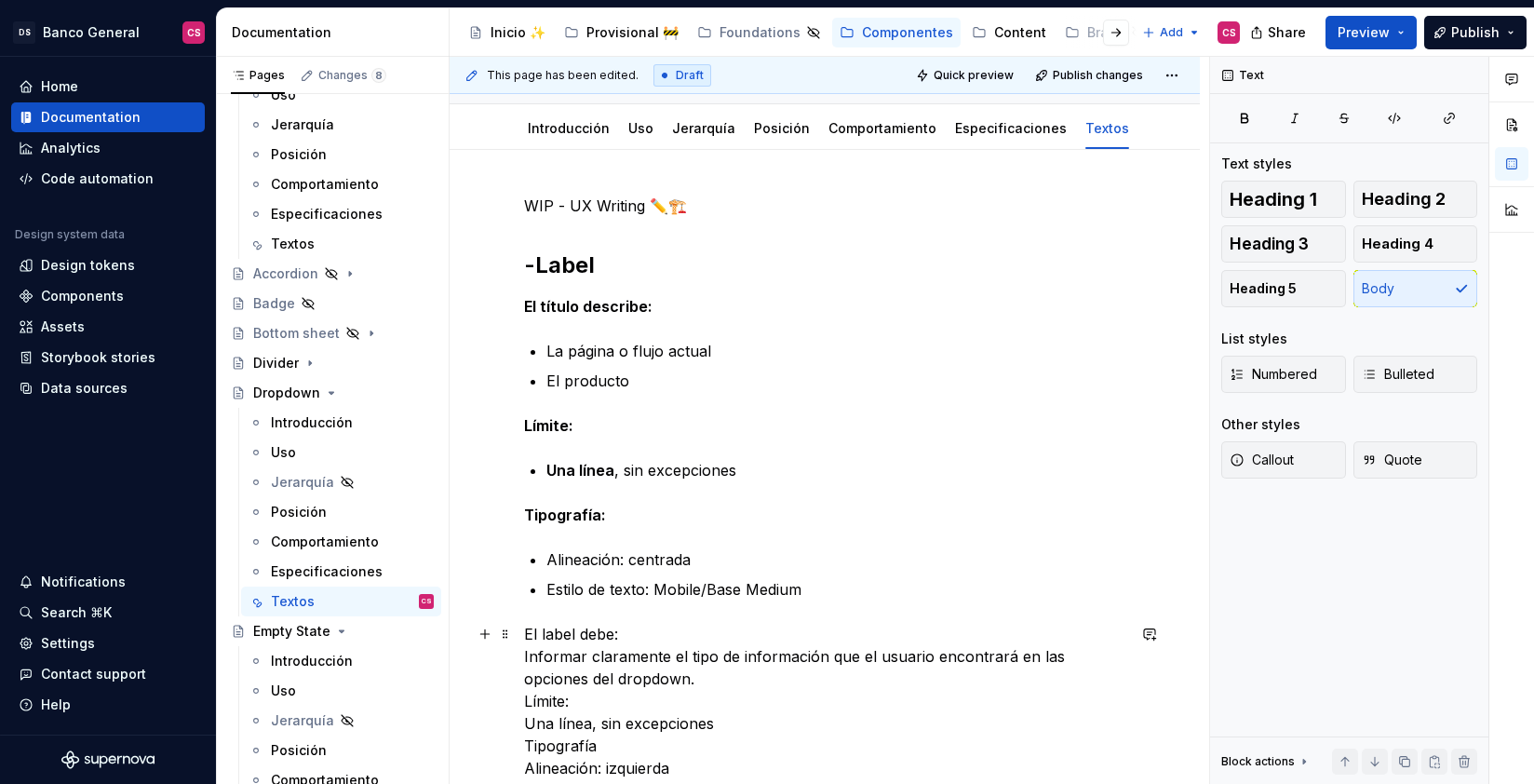
click at [636, 642] on p "El label debe: Informar claramente el tipo de información que el usuario encont…" at bounding box center [825, 711] width 602 height 178
click at [1378, 376] on span "Bulleted" at bounding box center [1399, 374] width 73 height 19
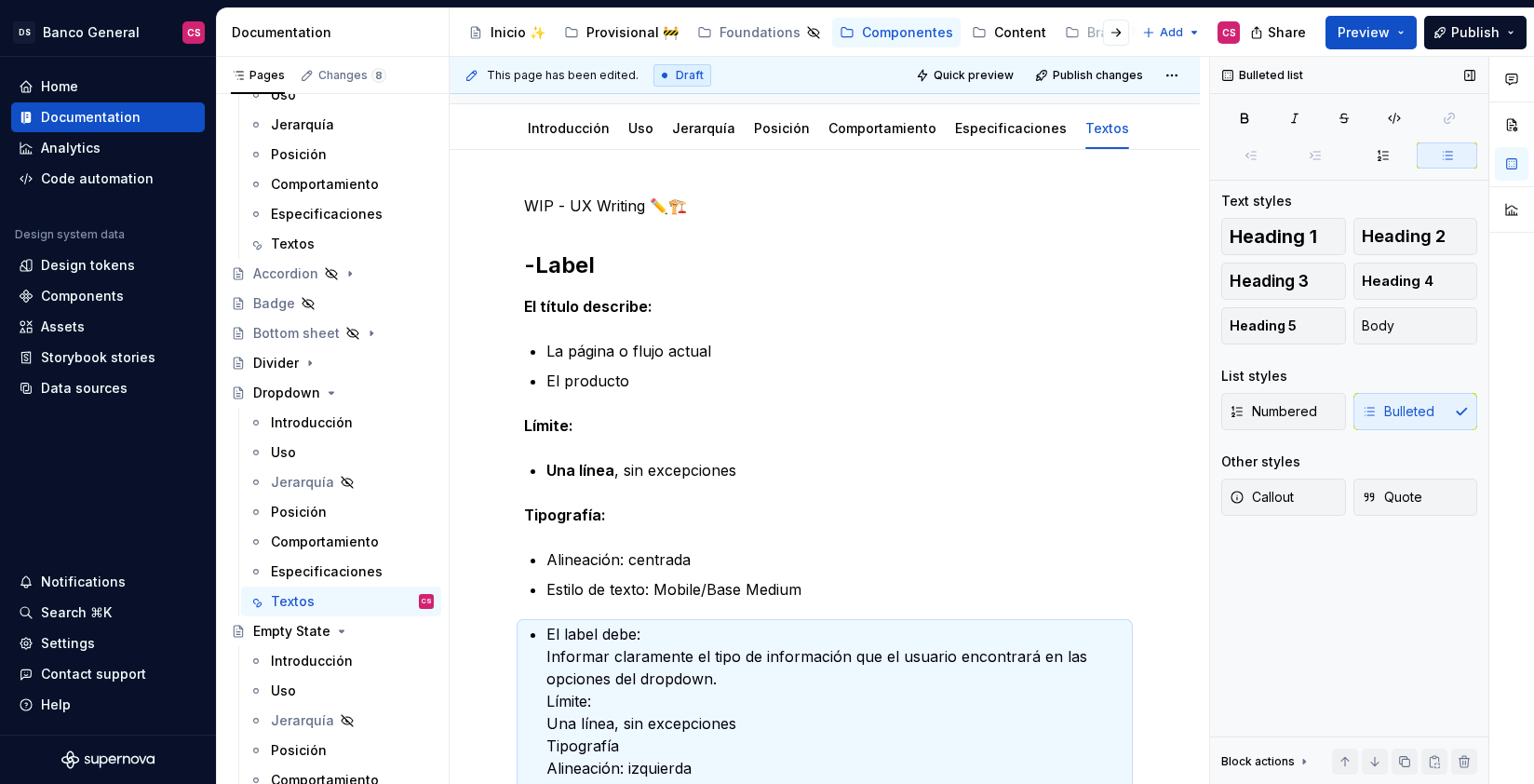
scroll to position [212, 0]
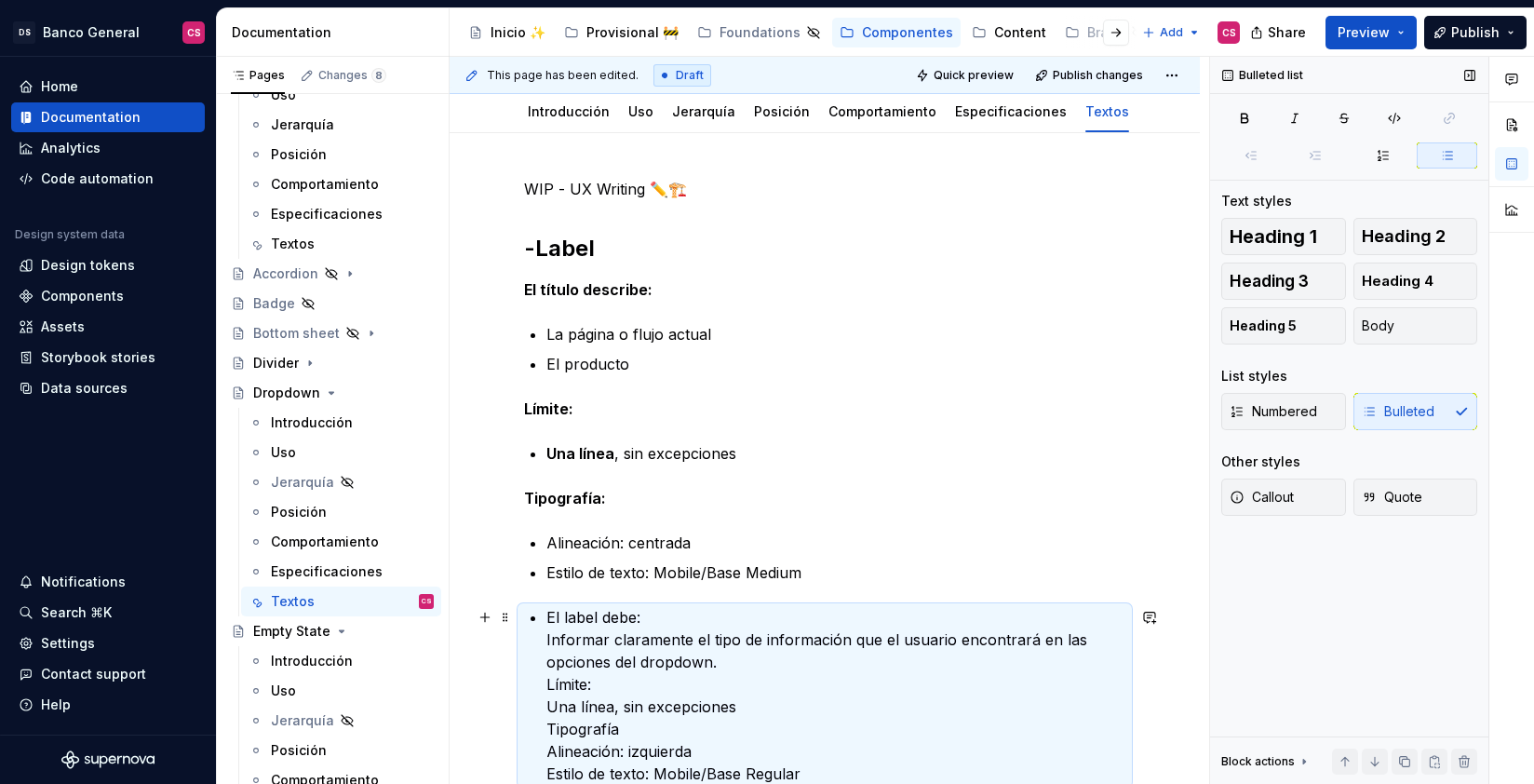
click at [548, 623] on p "El label debe: Informar claramente el tipo de información que el usuario encont…" at bounding box center [836, 694] width 579 height 178
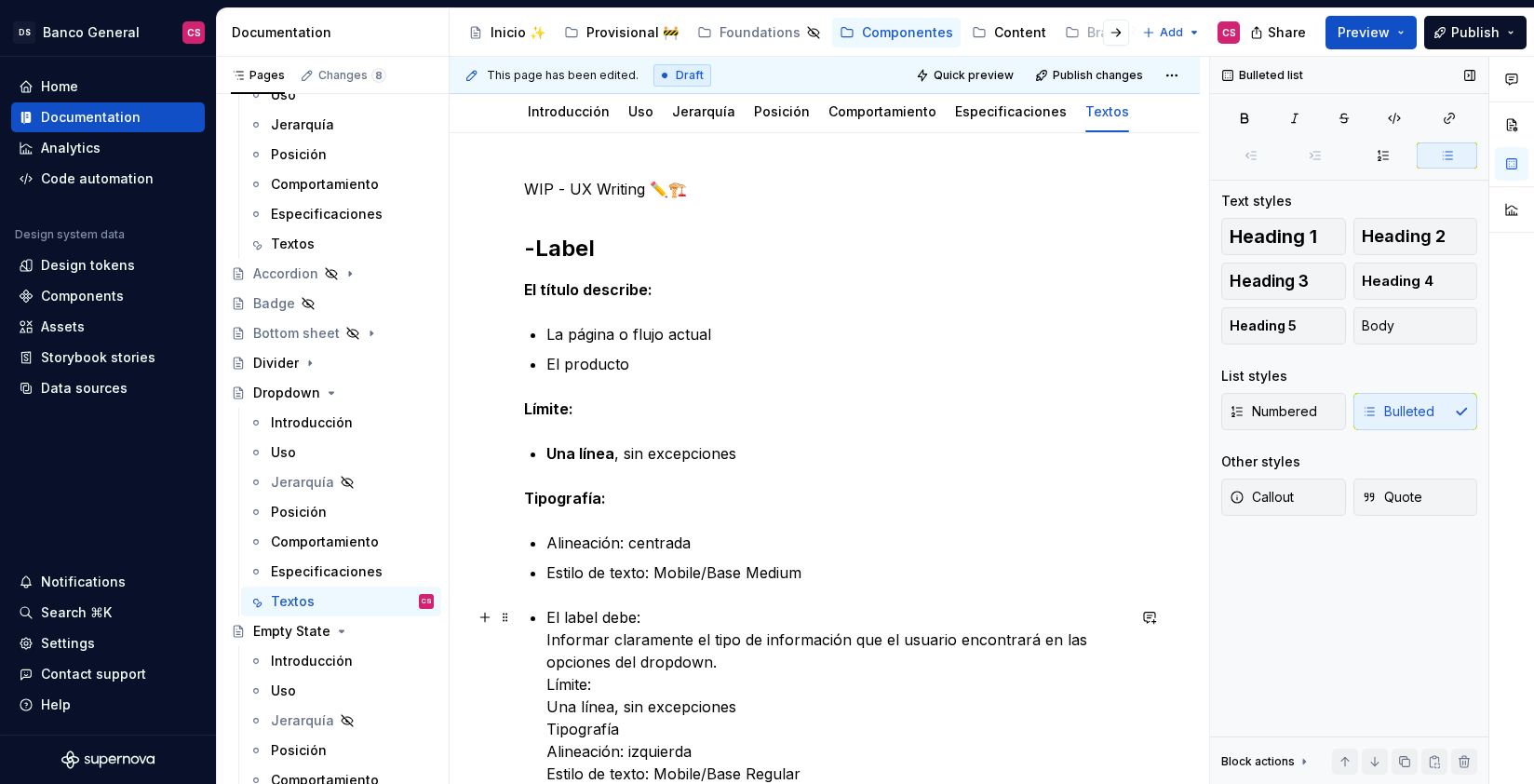
click at [663, 619] on p "El label debe: Informar claramente el tipo de información que el usuario encont…" at bounding box center [836, 694] width 579 height 178
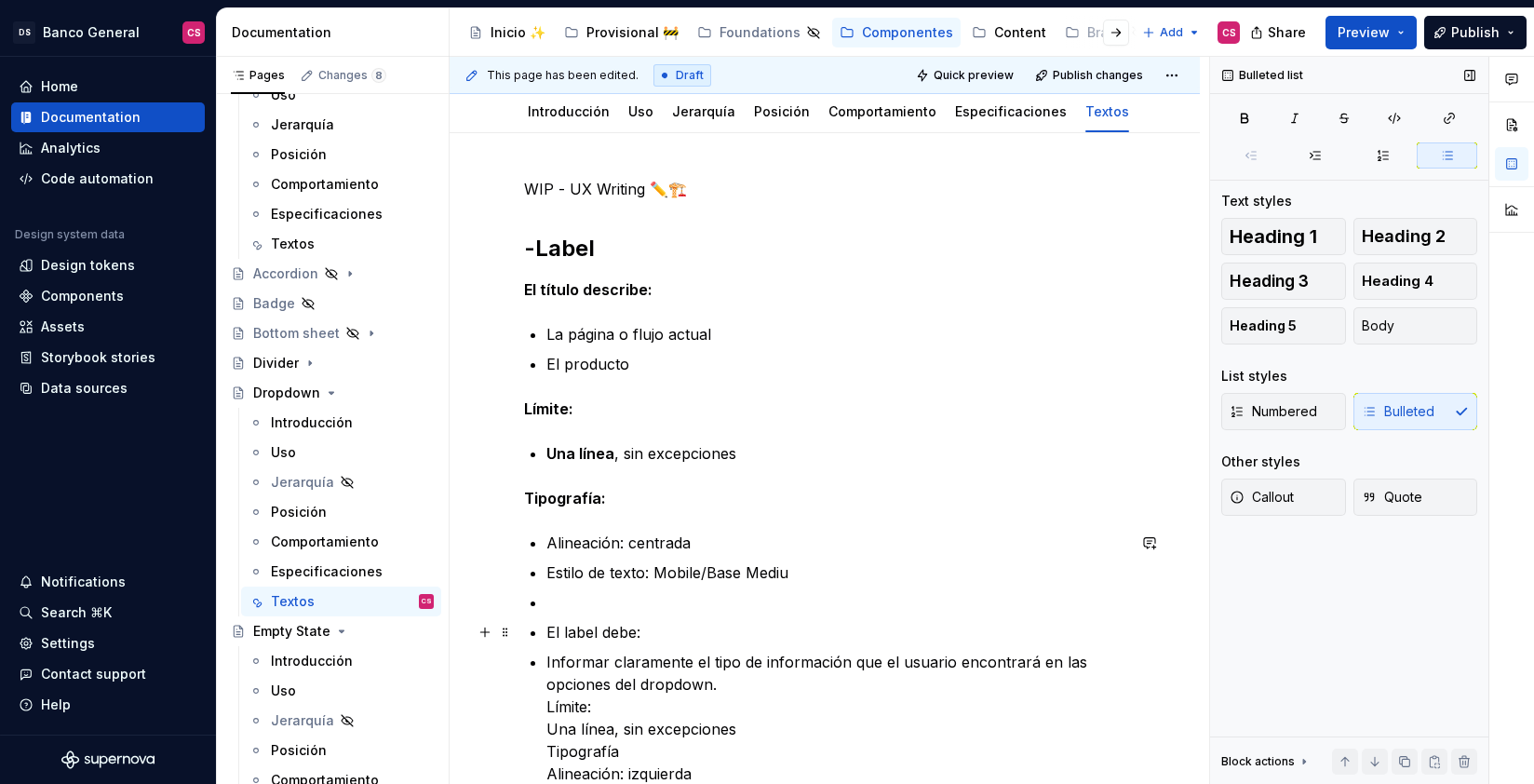
click at [582, 631] on p "El label debe:" at bounding box center [836, 631] width 579 height 23
drag, startPoint x: 582, startPoint y: 631, endPoint x: 617, endPoint y: 634, distance: 35.1
click at [617, 634] on p "El label debe:" at bounding box center [836, 631] width 579 height 23
click at [554, 291] on strong "El título describe:" at bounding box center [588, 289] width 128 height 19
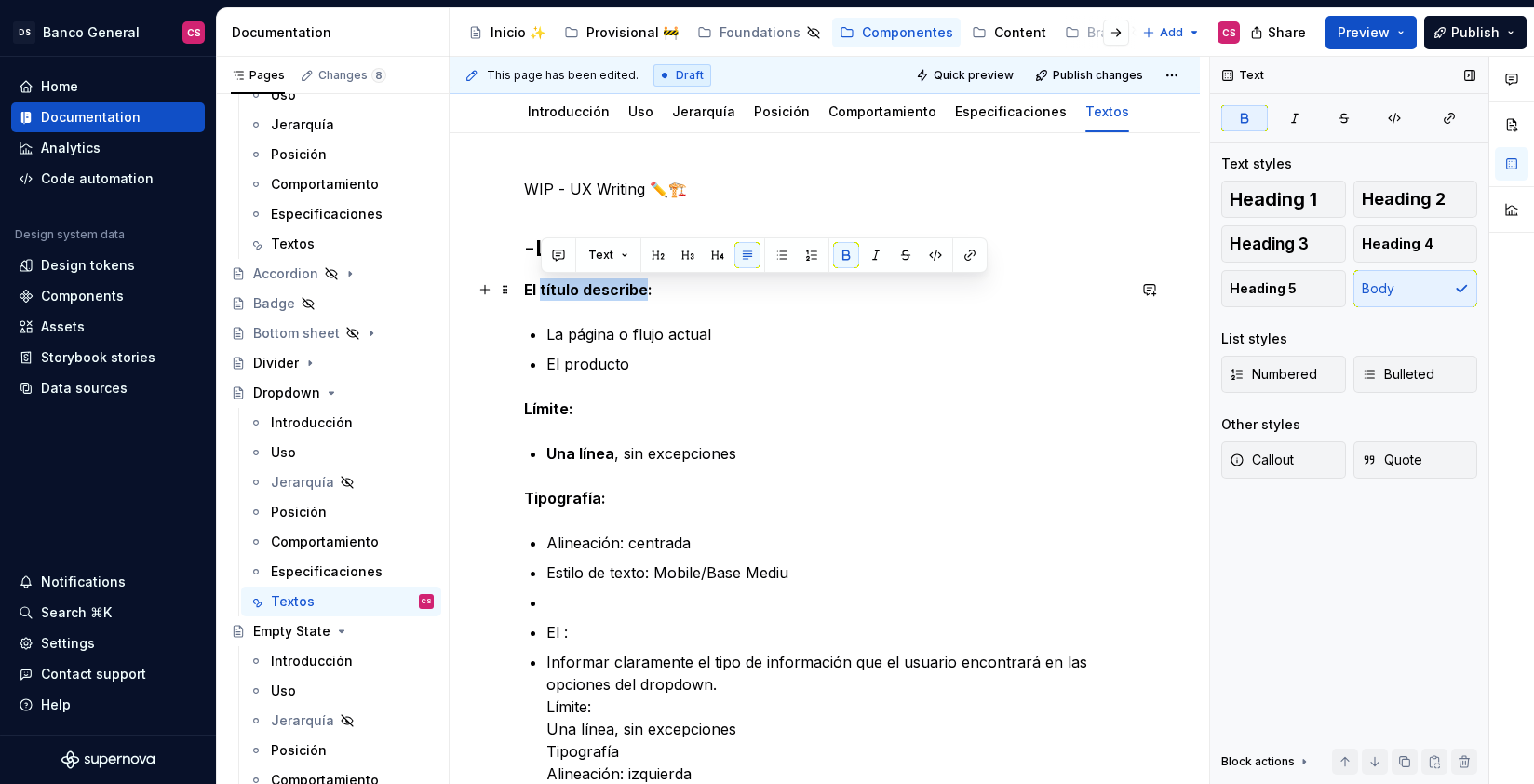
drag, startPoint x: 554, startPoint y: 291, endPoint x: 626, endPoint y: 299, distance: 72.4
click at [626, 299] on p "El título describe:" at bounding box center [825, 289] width 602 height 23
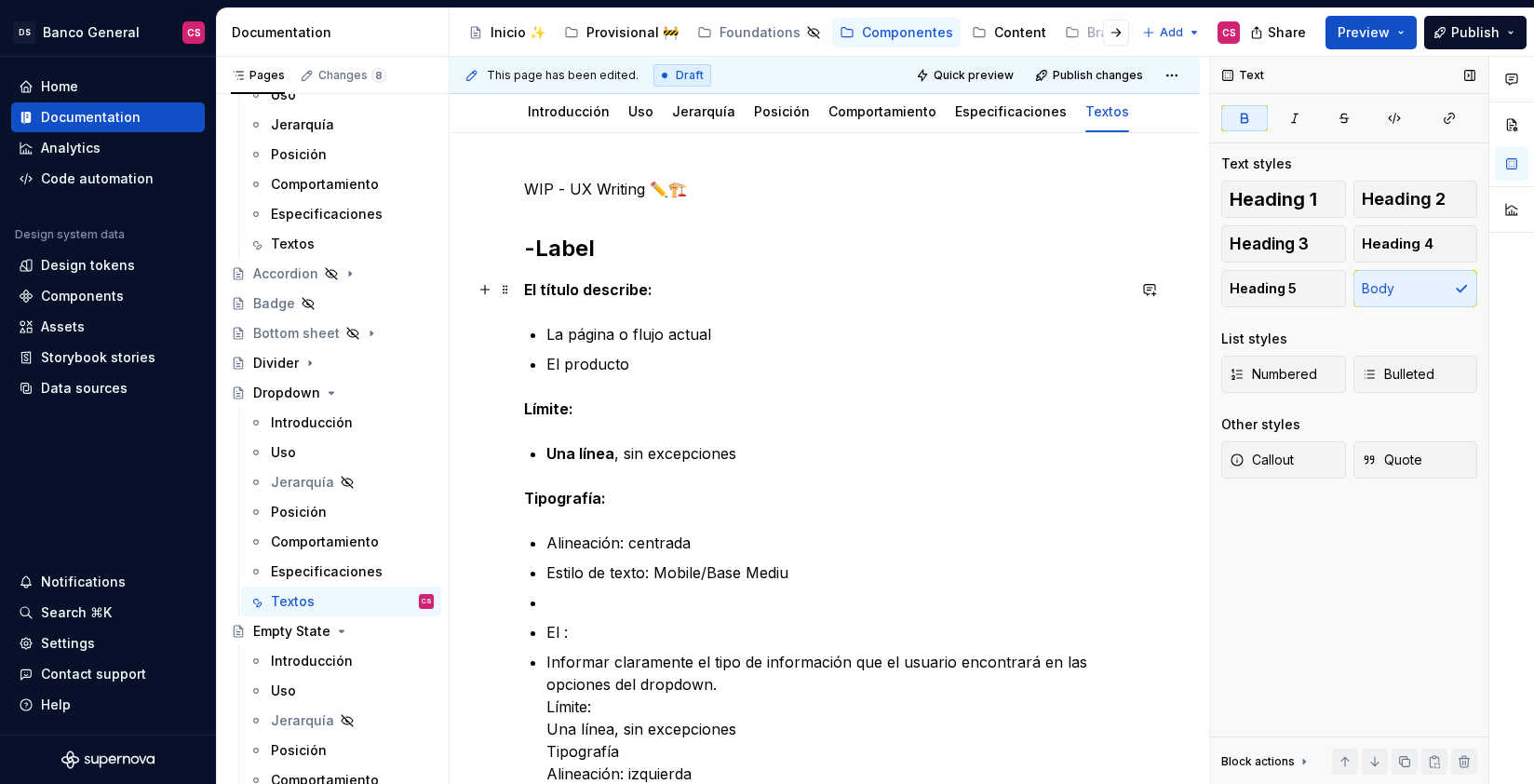
click at [618, 291] on strong "El título describe:" at bounding box center [588, 289] width 128 height 19
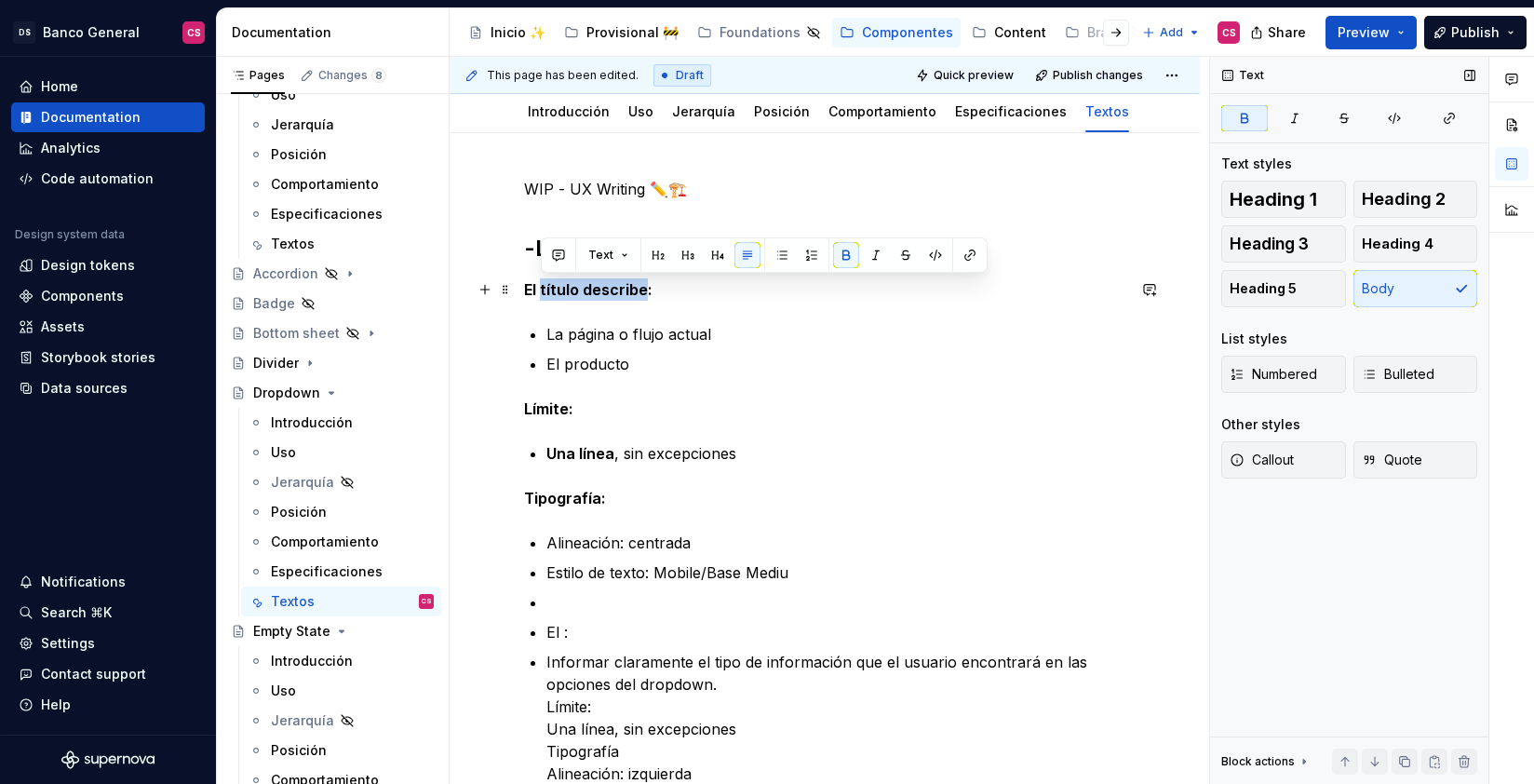
drag, startPoint x: 618, startPoint y: 291, endPoint x: 550, endPoint y: 290, distance: 68.0
click at [550, 290] on strong "El título describe:" at bounding box center [588, 289] width 128 height 19
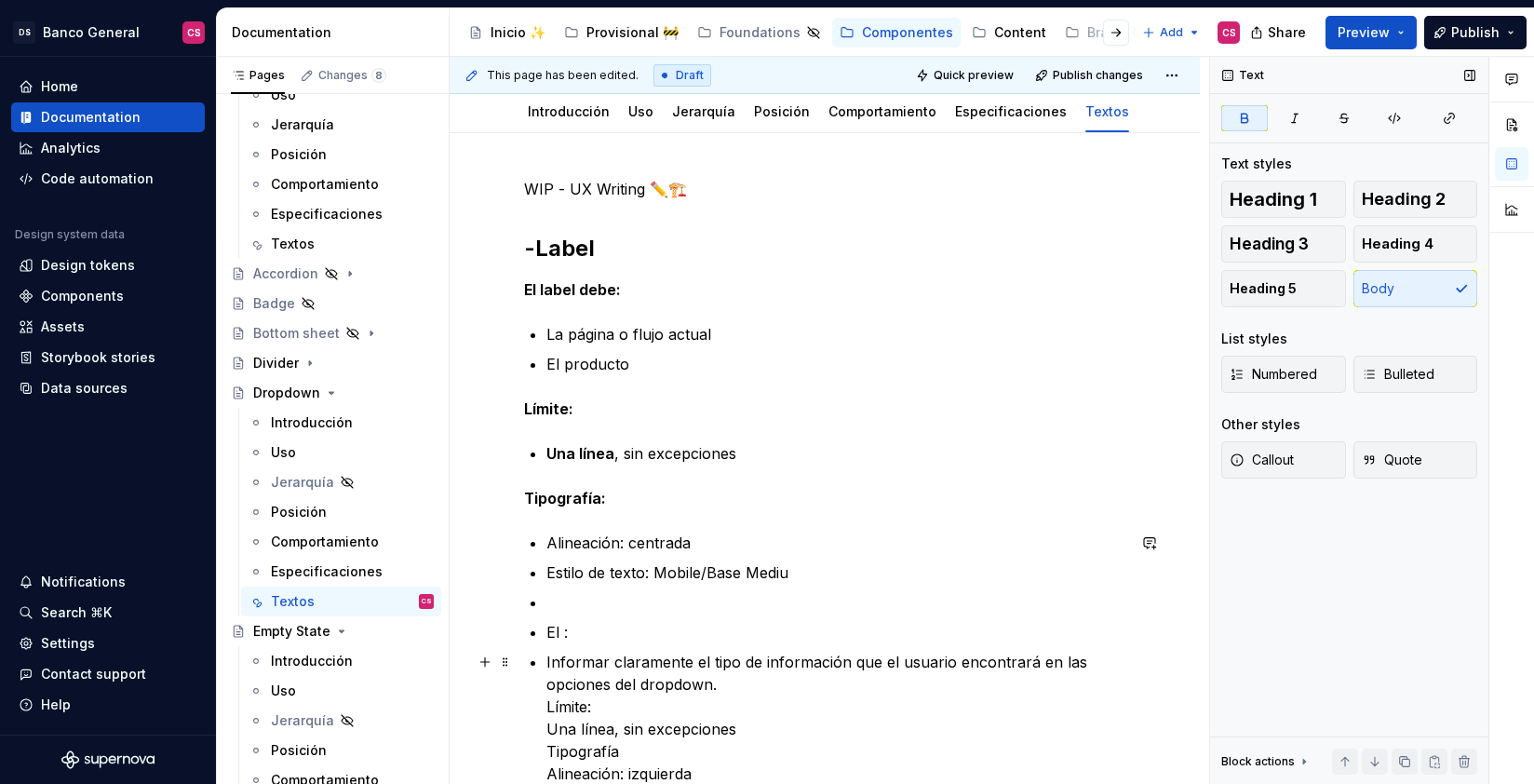
click at [581, 669] on p "Informar claramente el tipo de información que el usuario encontrará en las opc…" at bounding box center [836, 729] width 579 height 157
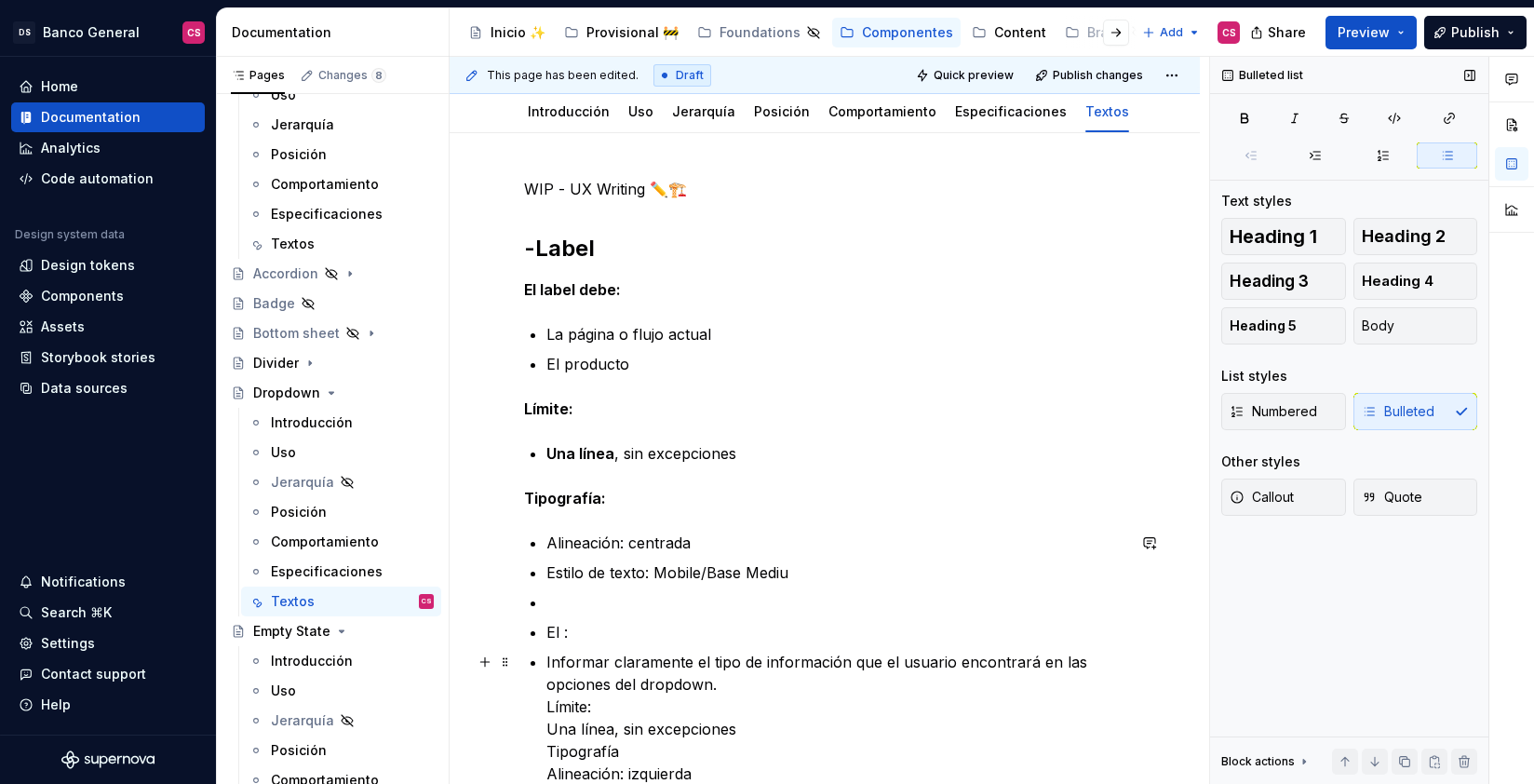
click at [583, 668] on p "Informar claramente el tipo de información que el usuario encontrará en las opc…" at bounding box center [836, 729] width 579 height 157
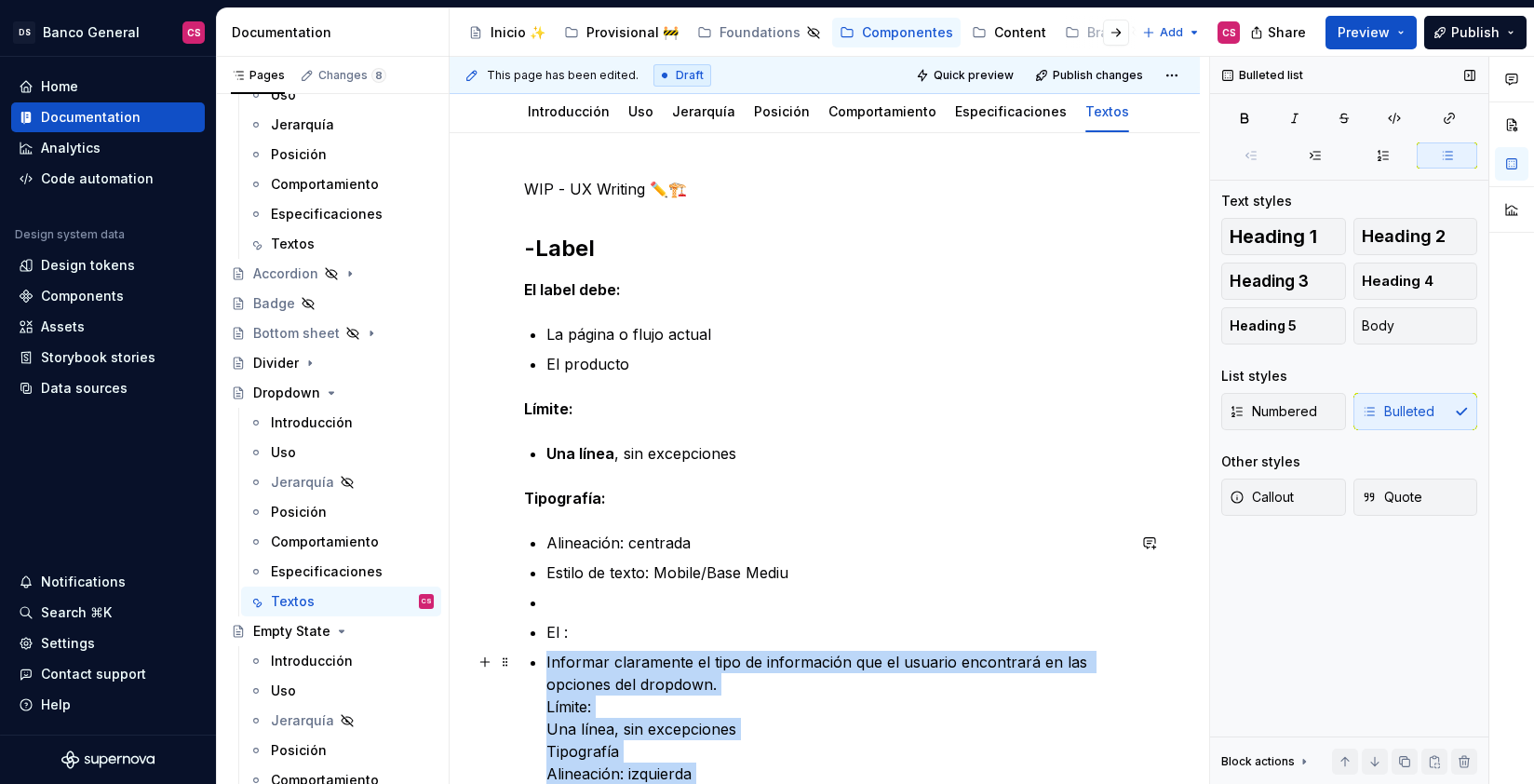
click at [585, 668] on p "Informar claramente el tipo de información que el usuario encontrará en las opc…" at bounding box center [836, 729] width 579 height 157
click at [662, 676] on p "Informar claramente el tipo de información que el usuario encontrará en las opc…" at bounding box center [836, 729] width 579 height 157
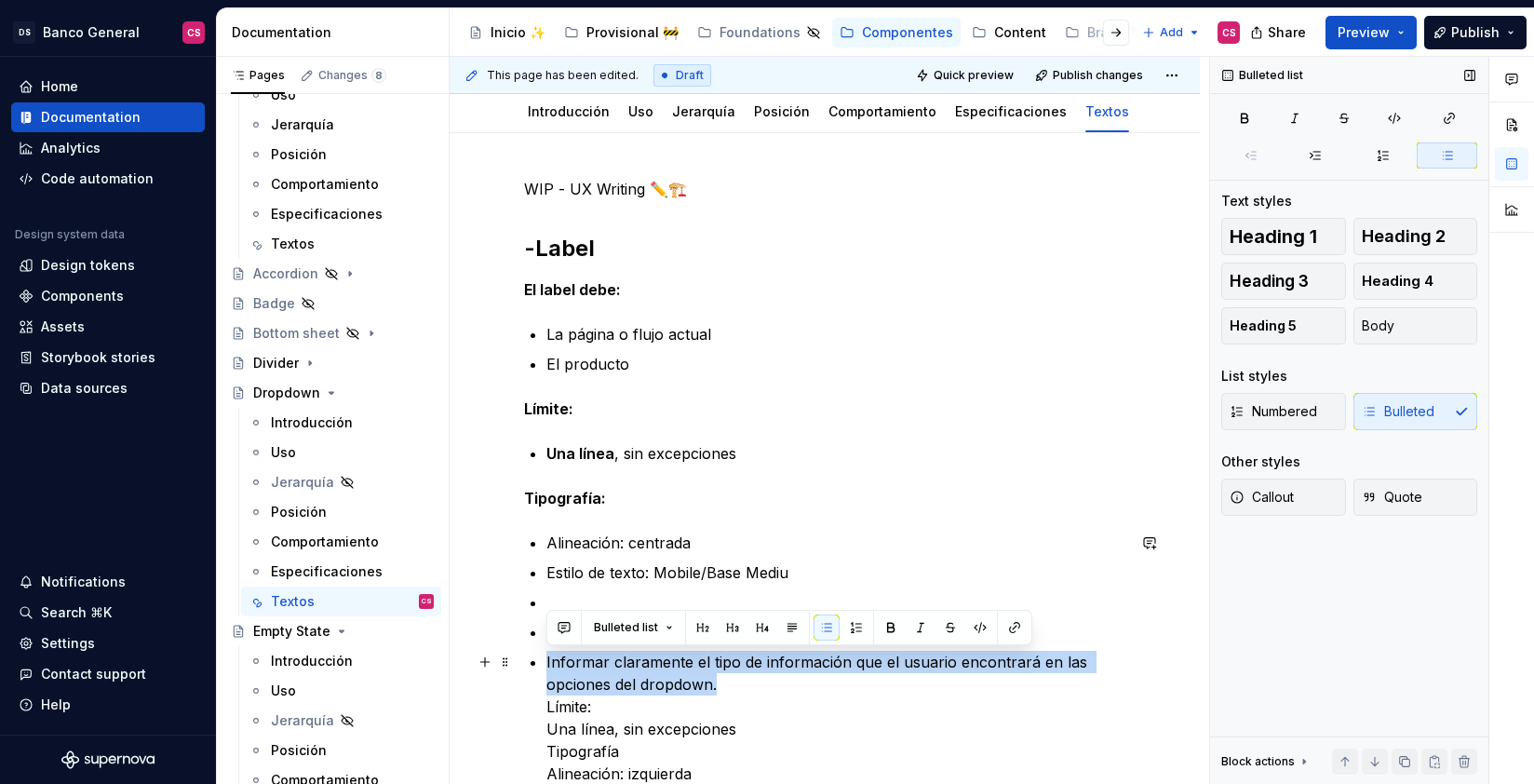
drag, startPoint x: 730, startPoint y: 686, endPoint x: 523, endPoint y: 659, distance: 208.8
click at [524, 659] on div "**********" at bounding box center [825, 721] width 602 height 1088
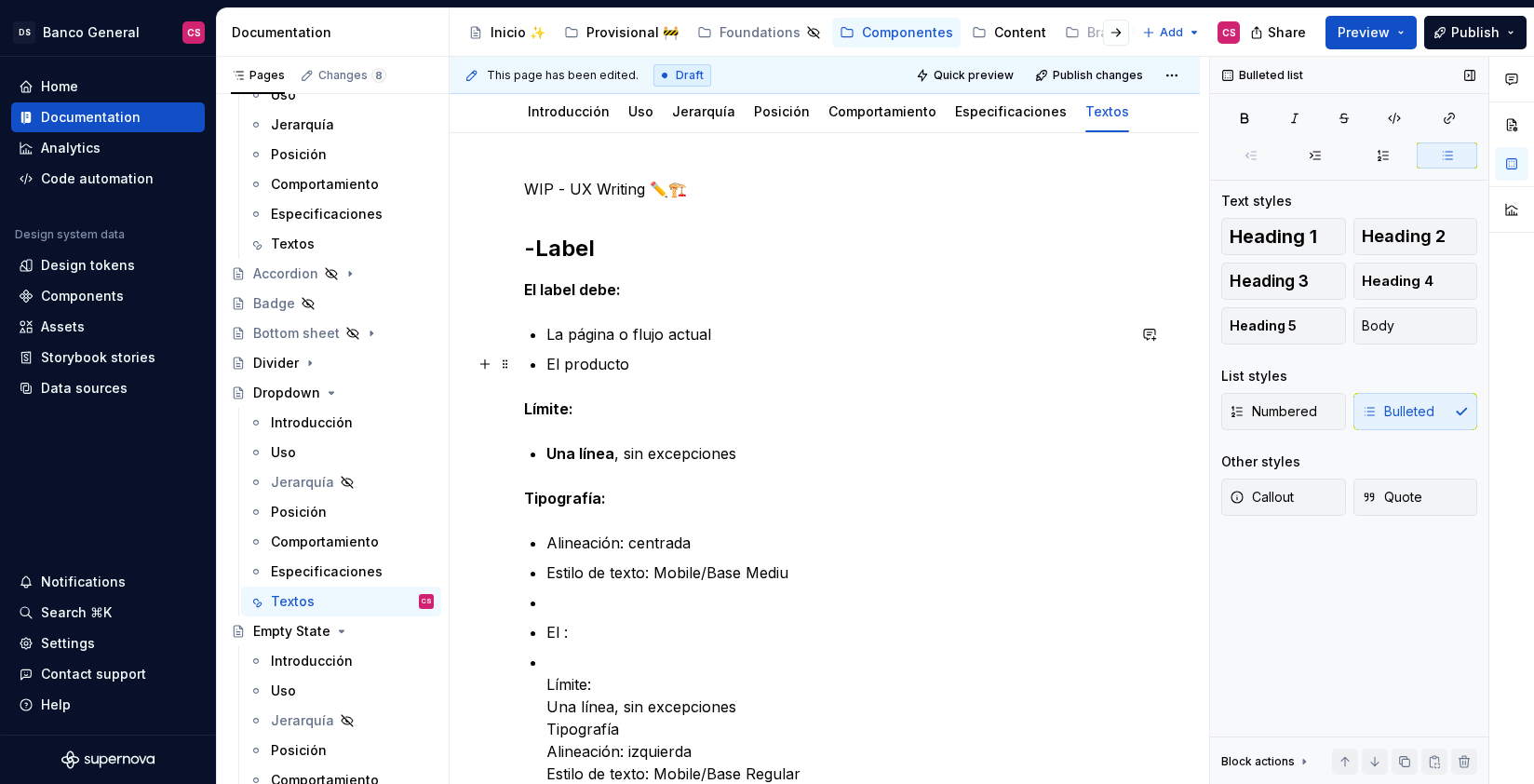
click at [643, 366] on p "El producto" at bounding box center [836, 364] width 579 height 23
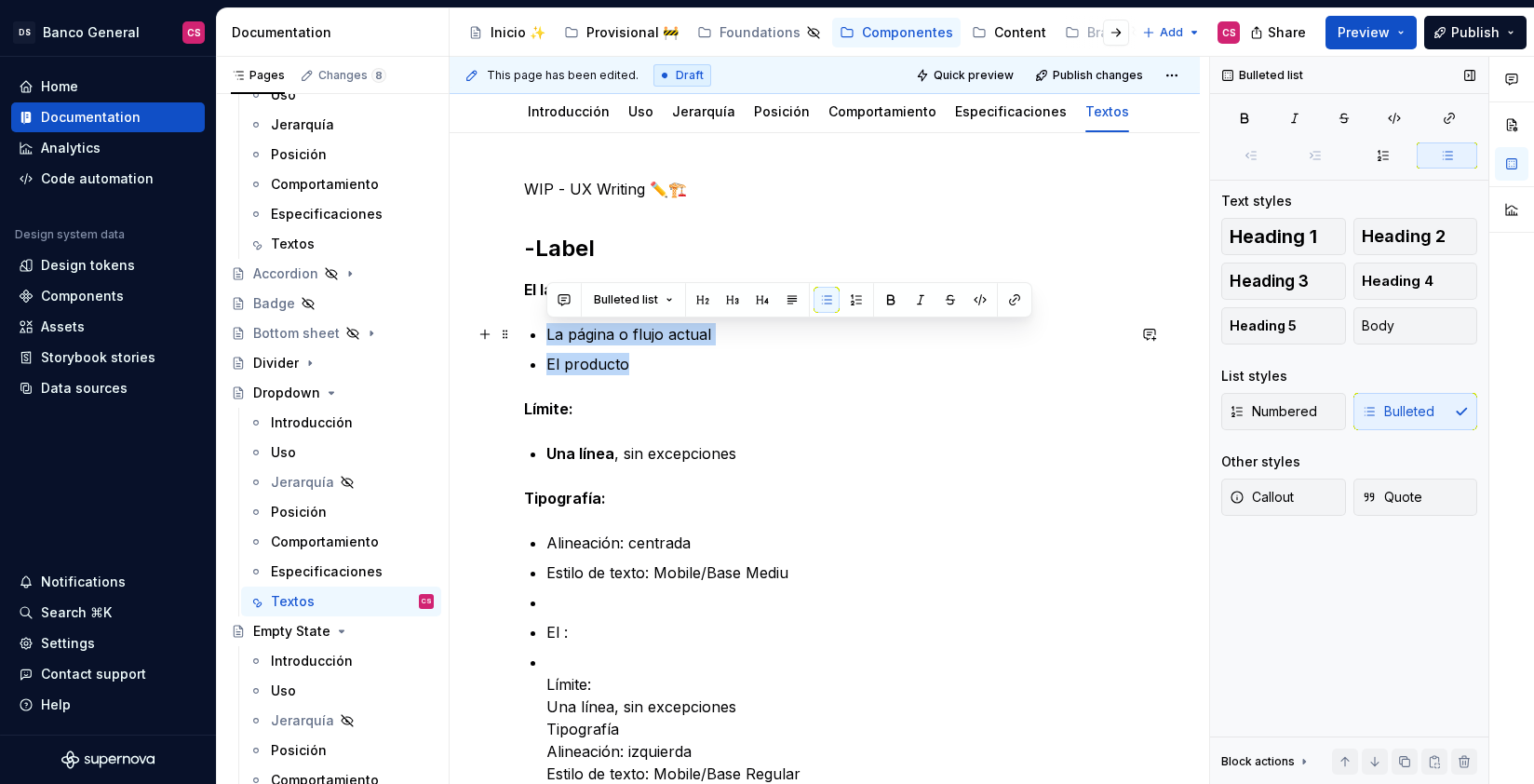
drag, startPoint x: 638, startPoint y: 362, endPoint x: 542, endPoint y: 337, distance: 99.2
click at [542, 337] on div "**********" at bounding box center [825, 710] width 602 height 1066
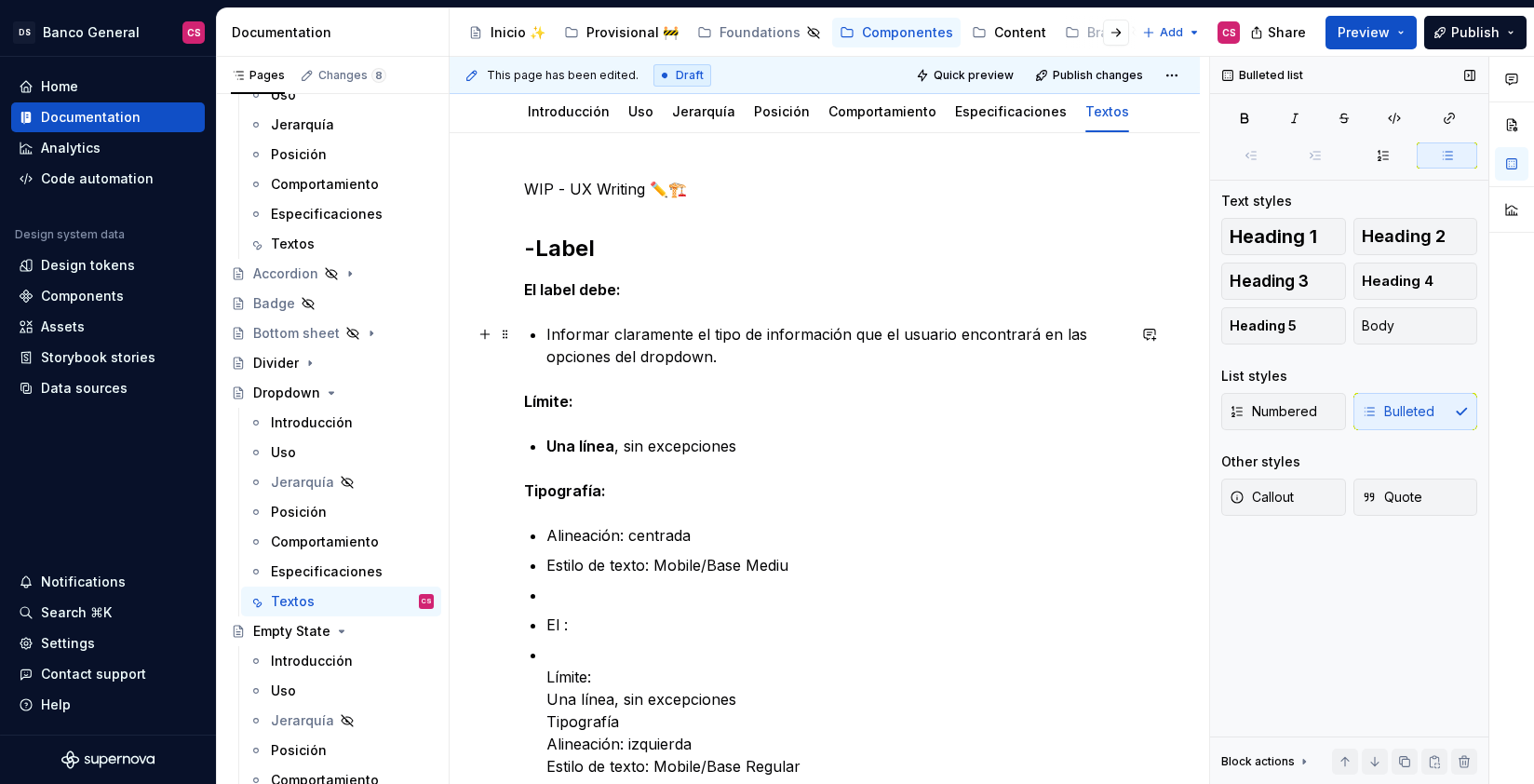
click at [565, 334] on p "Informar claramente el tipo de información que el usuario encontrará en las opc…" at bounding box center [836, 344] width 579 height 44
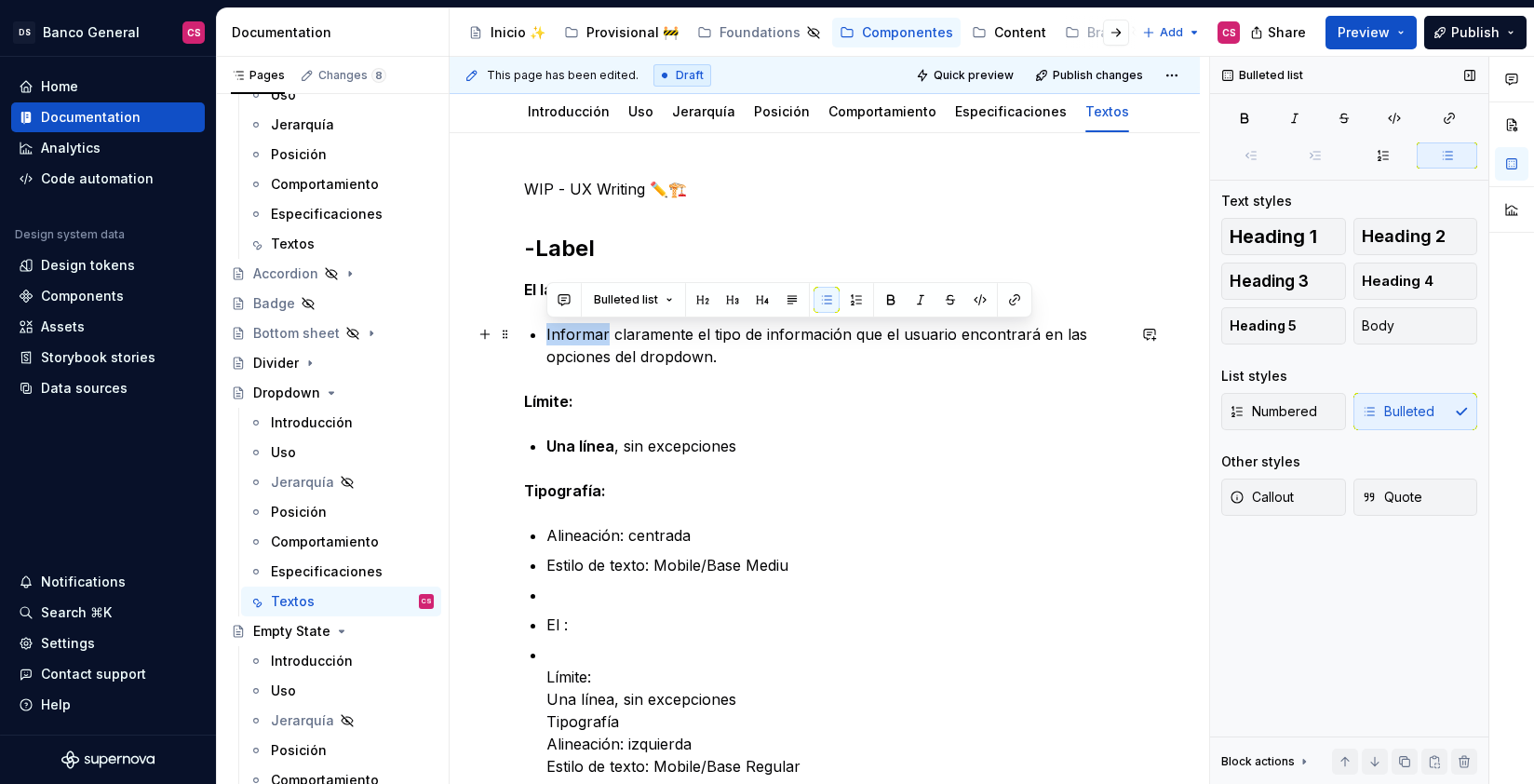
drag, startPoint x: 565, startPoint y: 334, endPoint x: 581, endPoint y: 333, distance: 16.0
click at [581, 333] on p "Informar claramente el tipo de información que el usuario encontrará en las opc…" at bounding box center [836, 344] width 579 height 44
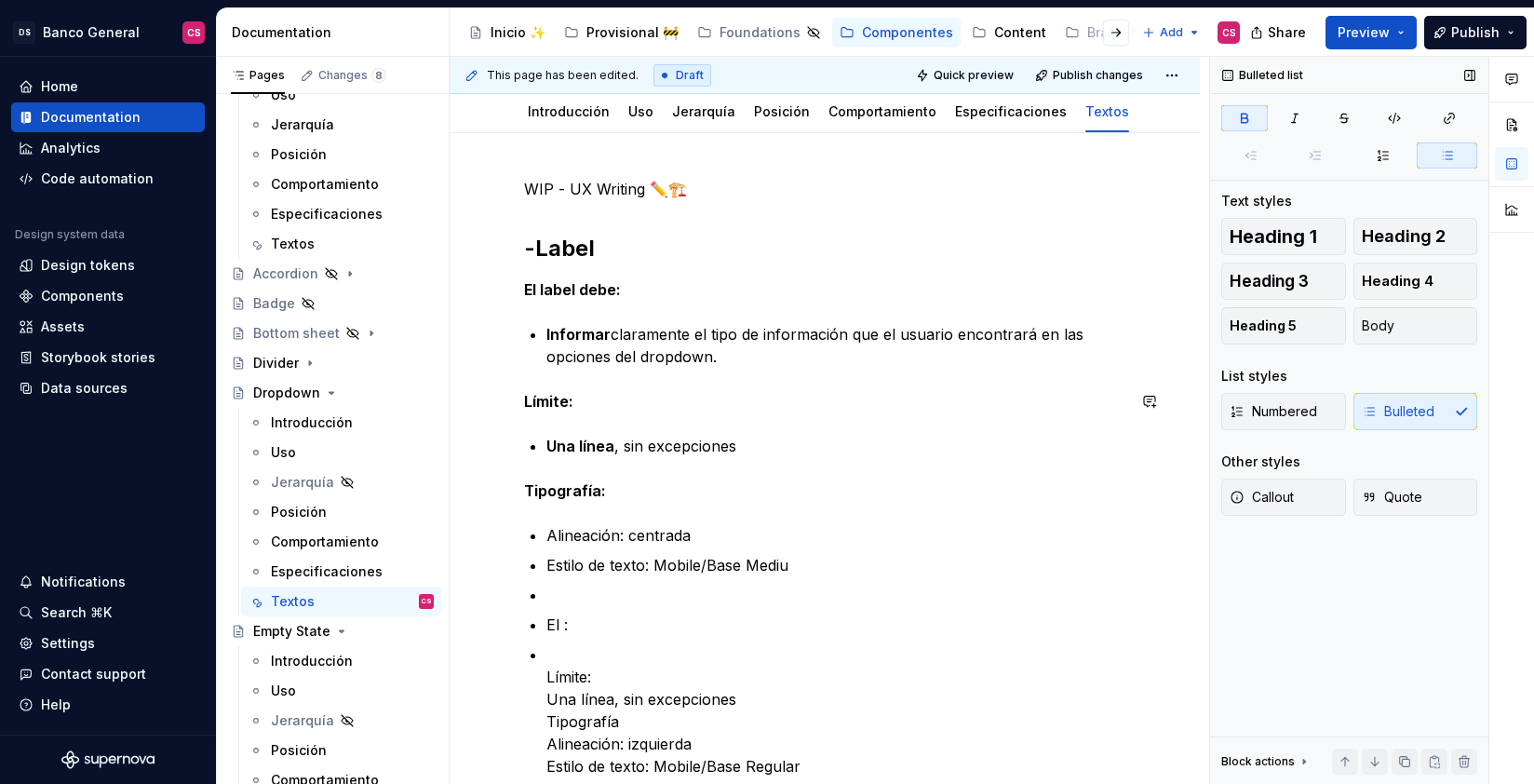
click at [840, 425] on div "**********" at bounding box center [825, 706] width 602 height 1058
click at [561, 355] on p "Informar claramente el tipo de información que el usuario encontrará en las opc…" at bounding box center [836, 344] width 579 height 44
click at [659, 740] on p "Límite: Una línea, sin excepciones Tipografía Alineación: izquierda Estilo de t…" at bounding box center [836, 710] width 579 height 134
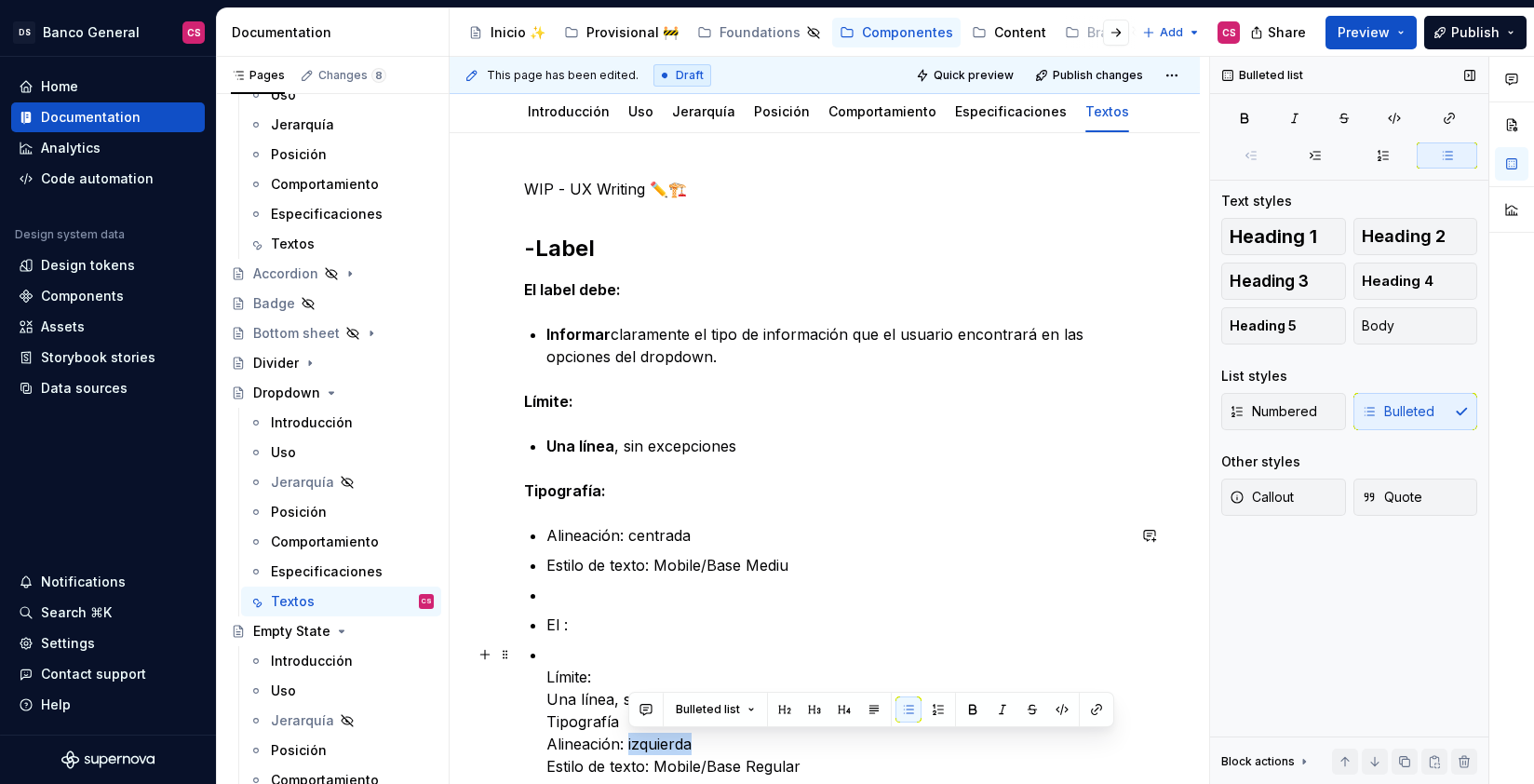
copy p "izquierda"
click at [660, 535] on p "Alineación: centrada" at bounding box center [836, 535] width 579 height 23
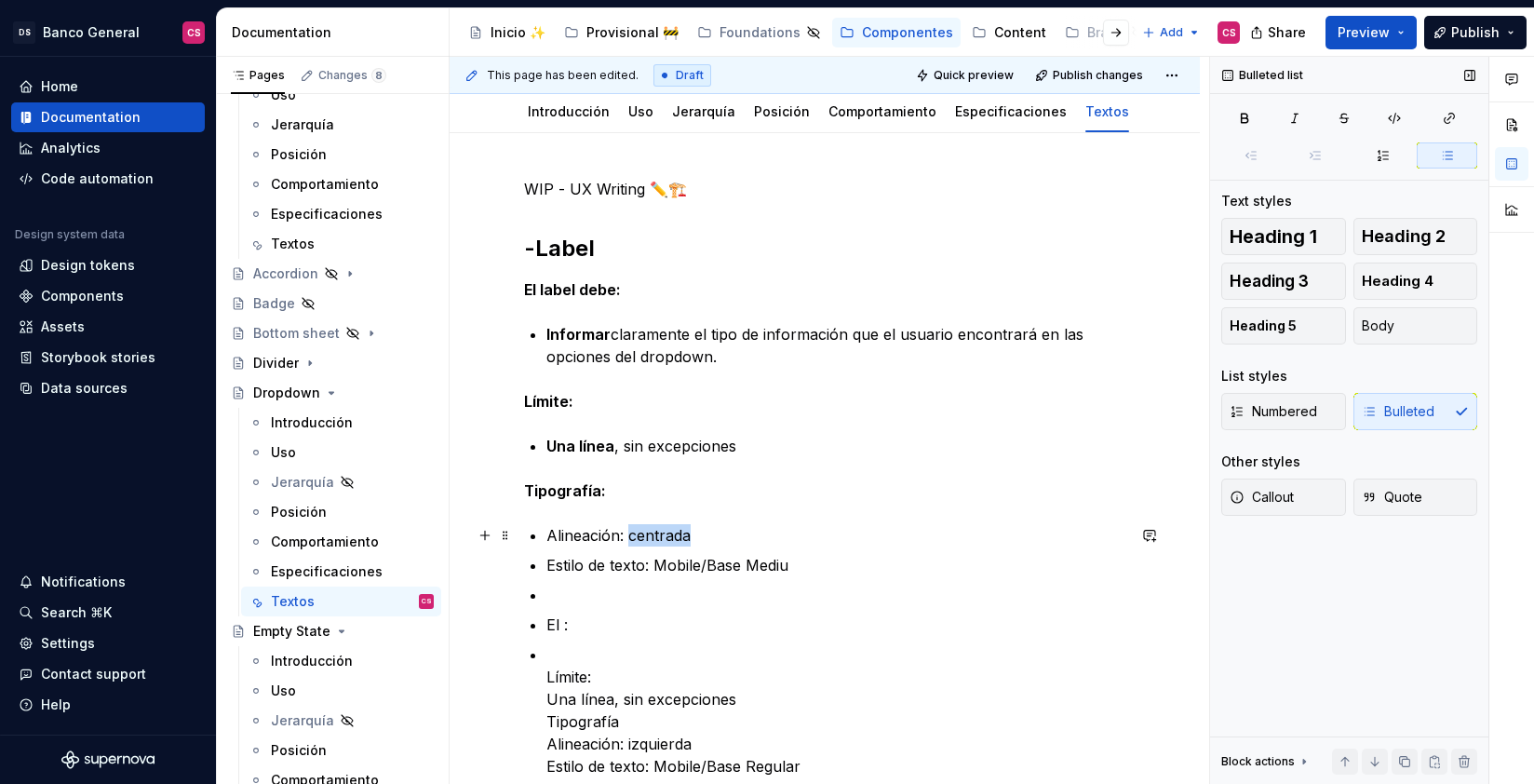
click at [660, 535] on p "Alineación: centrada" at bounding box center [836, 535] width 579 height 23
click at [665, 534] on p "Alineación: centrada" at bounding box center [836, 535] width 579 height 23
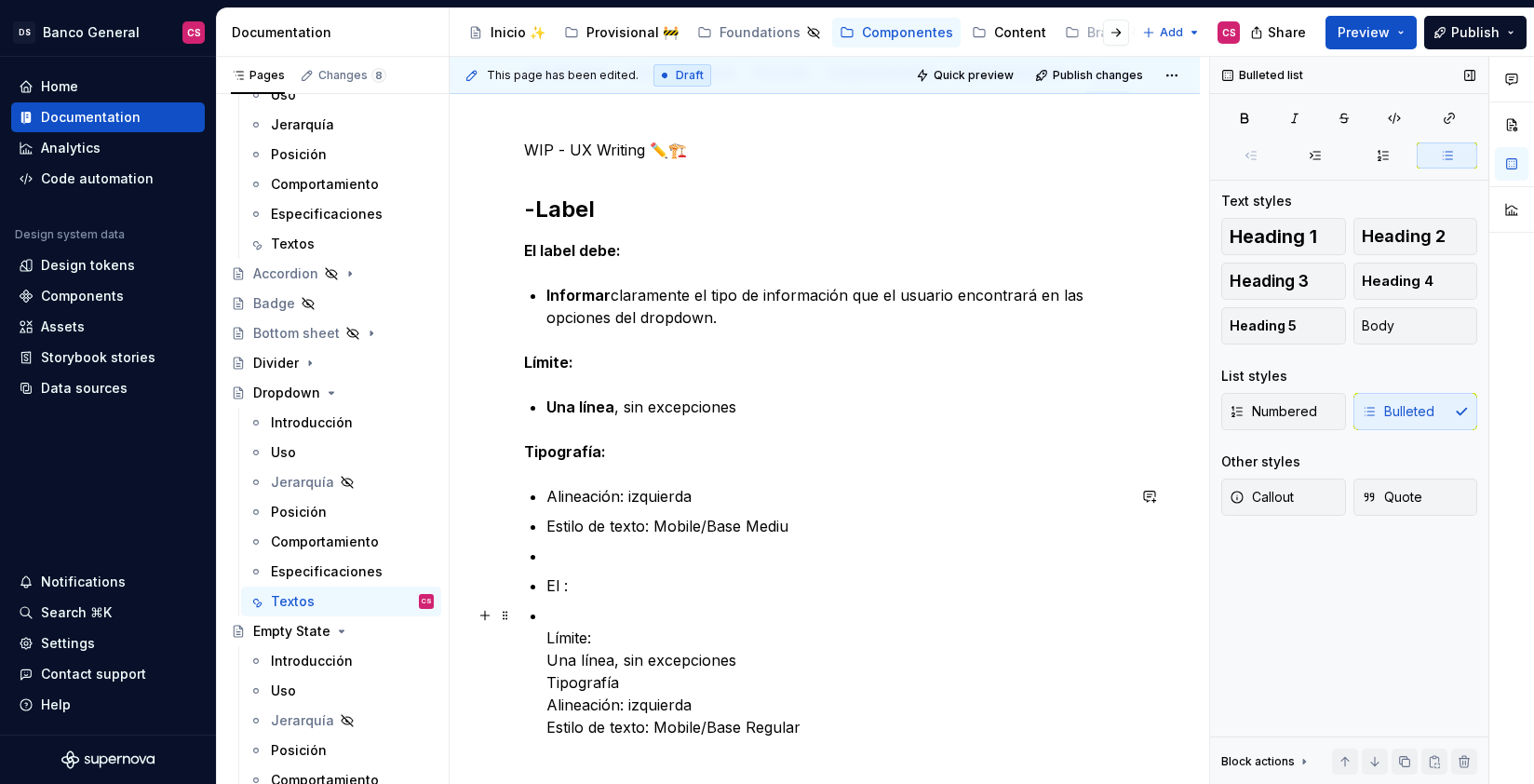
click at [663, 732] on p "Límite: Una línea, sin excepciones Tipografía Alineación: izquierda Estilo de t…" at bounding box center [836, 671] width 579 height 134
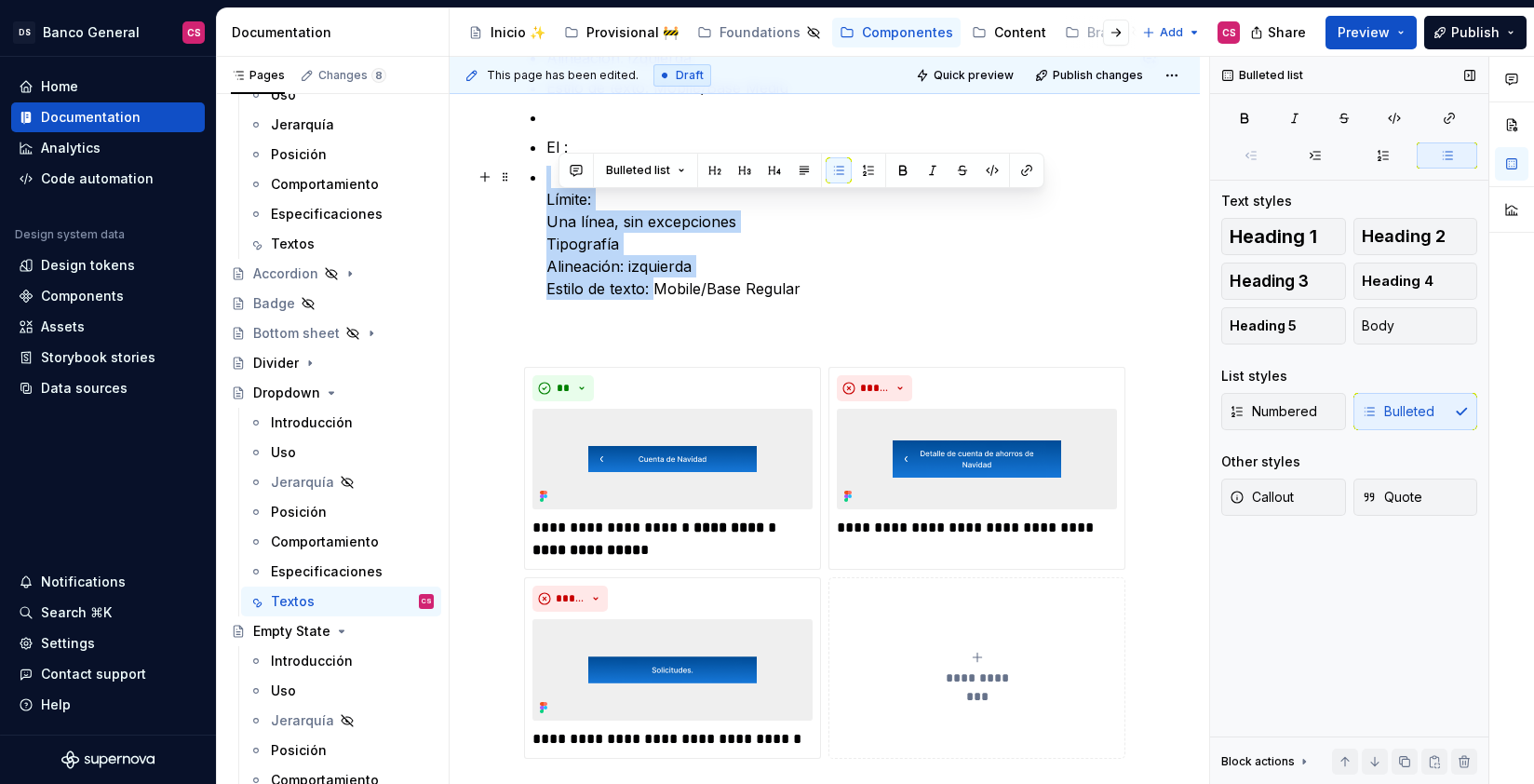
scroll to position [682, 0]
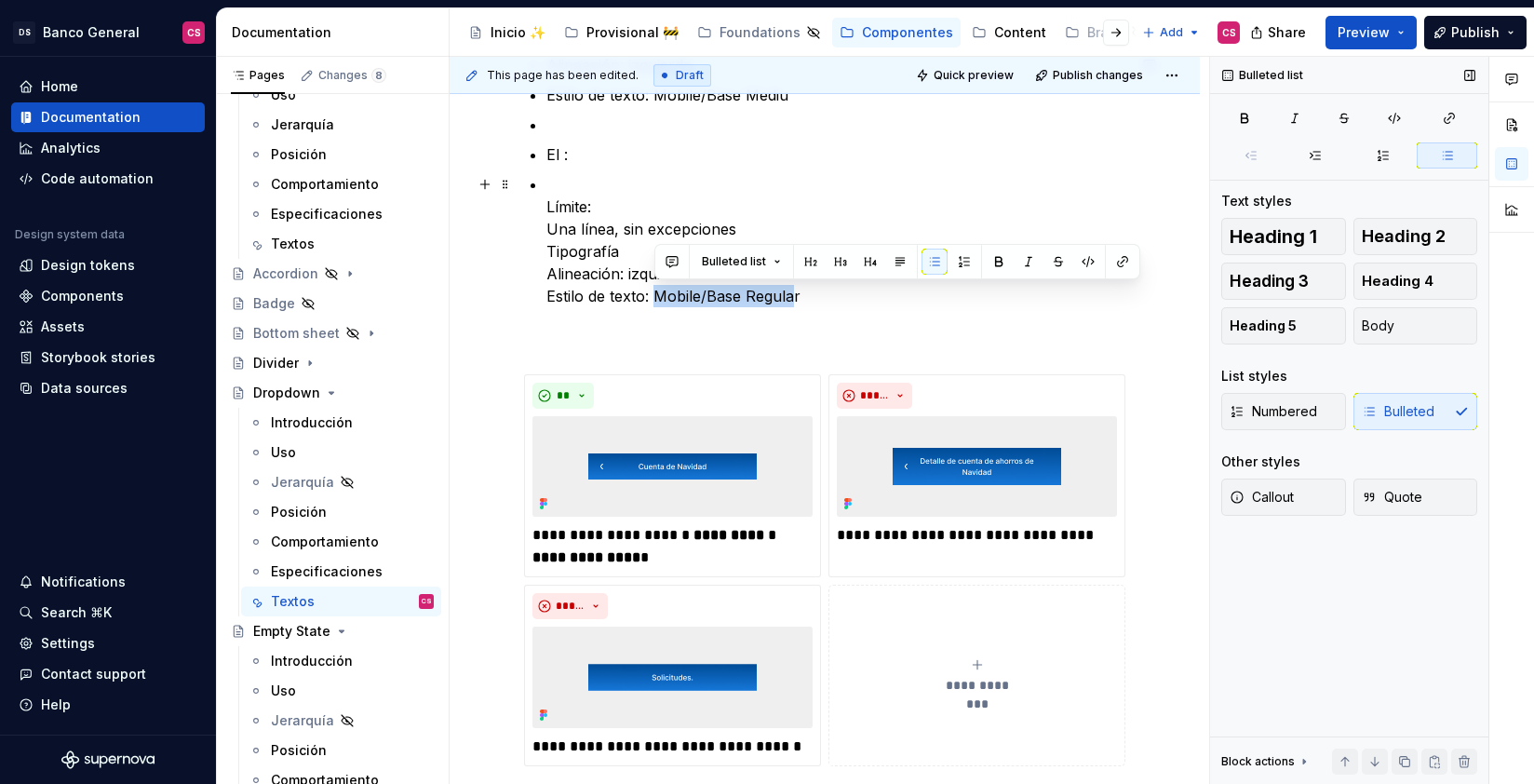
drag, startPoint x: 662, startPoint y: 733, endPoint x: 792, endPoint y: 304, distance: 448.3
click at [792, 304] on p "Límite: Una línea, sin excepciones Tipografía Alineación: izquierda Estilo de t…" at bounding box center [836, 241] width 579 height 134
click at [818, 289] on p "Límite: Una línea, sin excepciones Tipografía Alineación: izquierda Estilo de t…" at bounding box center [836, 241] width 579 height 134
drag, startPoint x: 767, startPoint y: 292, endPoint x: 742, endPoint y: 287, distance: 25.5
click at [742, 287] on p "Límite: Una línea, sin excepciones Tipografía Alineación: izquierda Estilo de t…" at bounding box center [836, 241] width 579 height 134
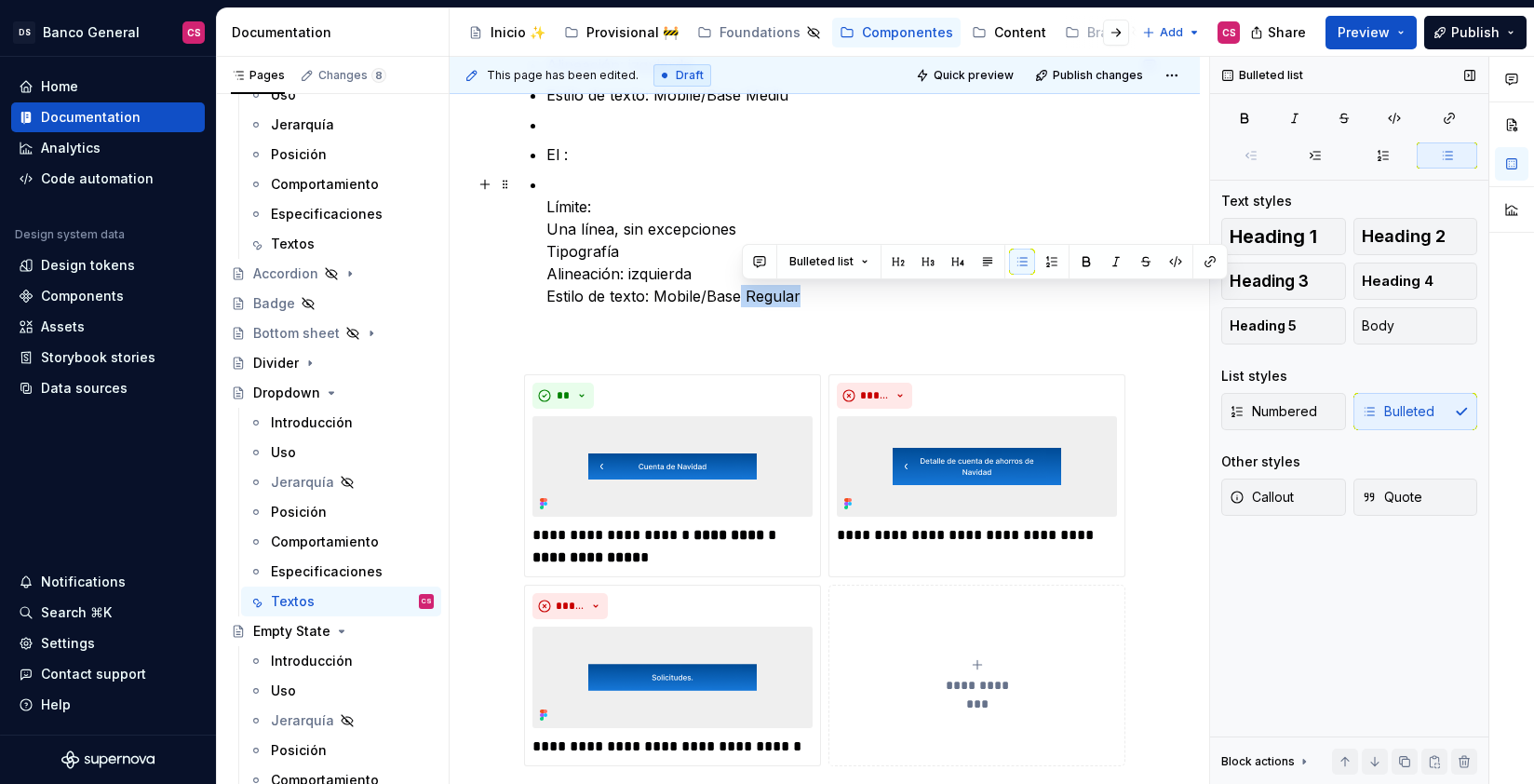
copy p "Regular"
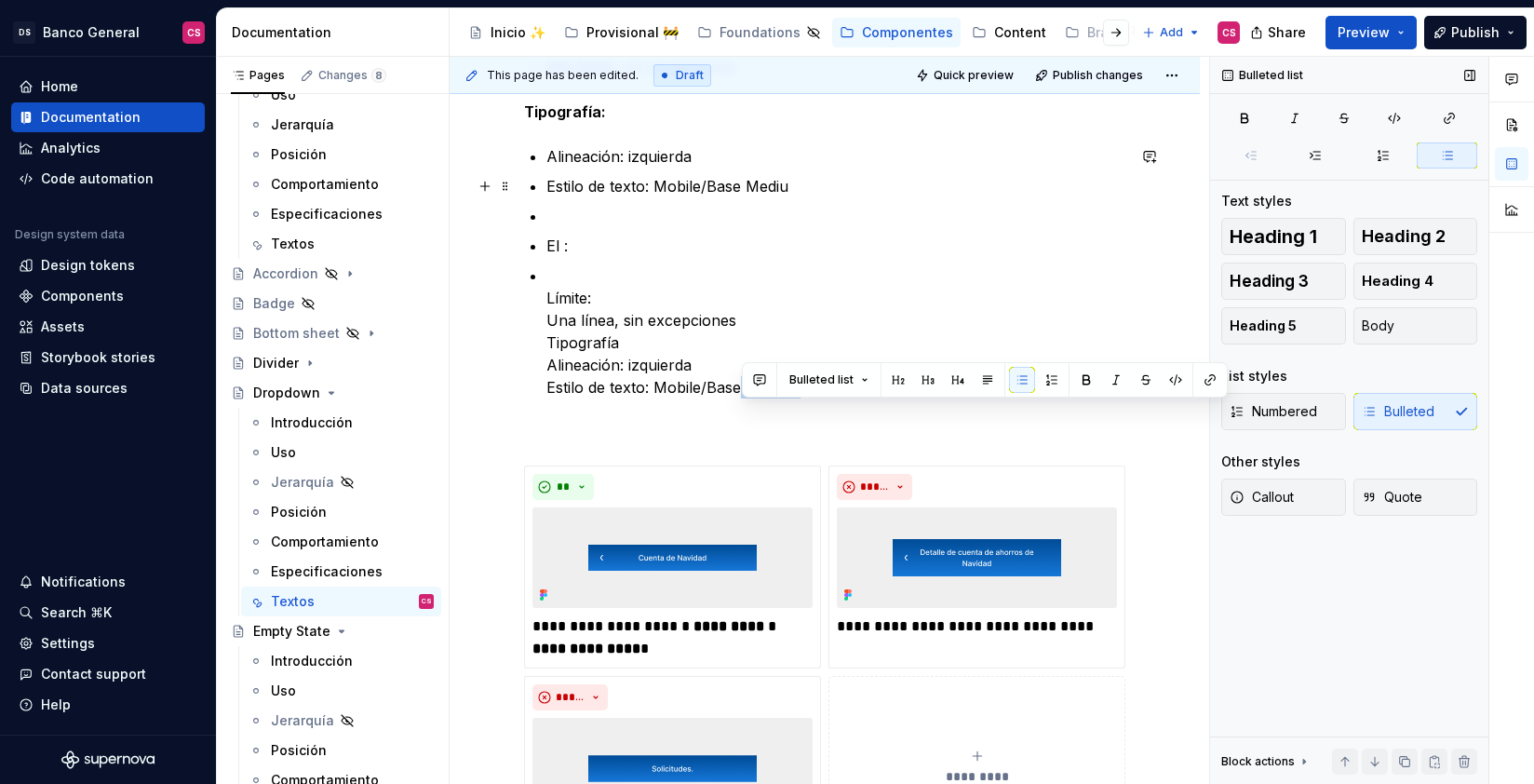
scroll to position [564, 0]
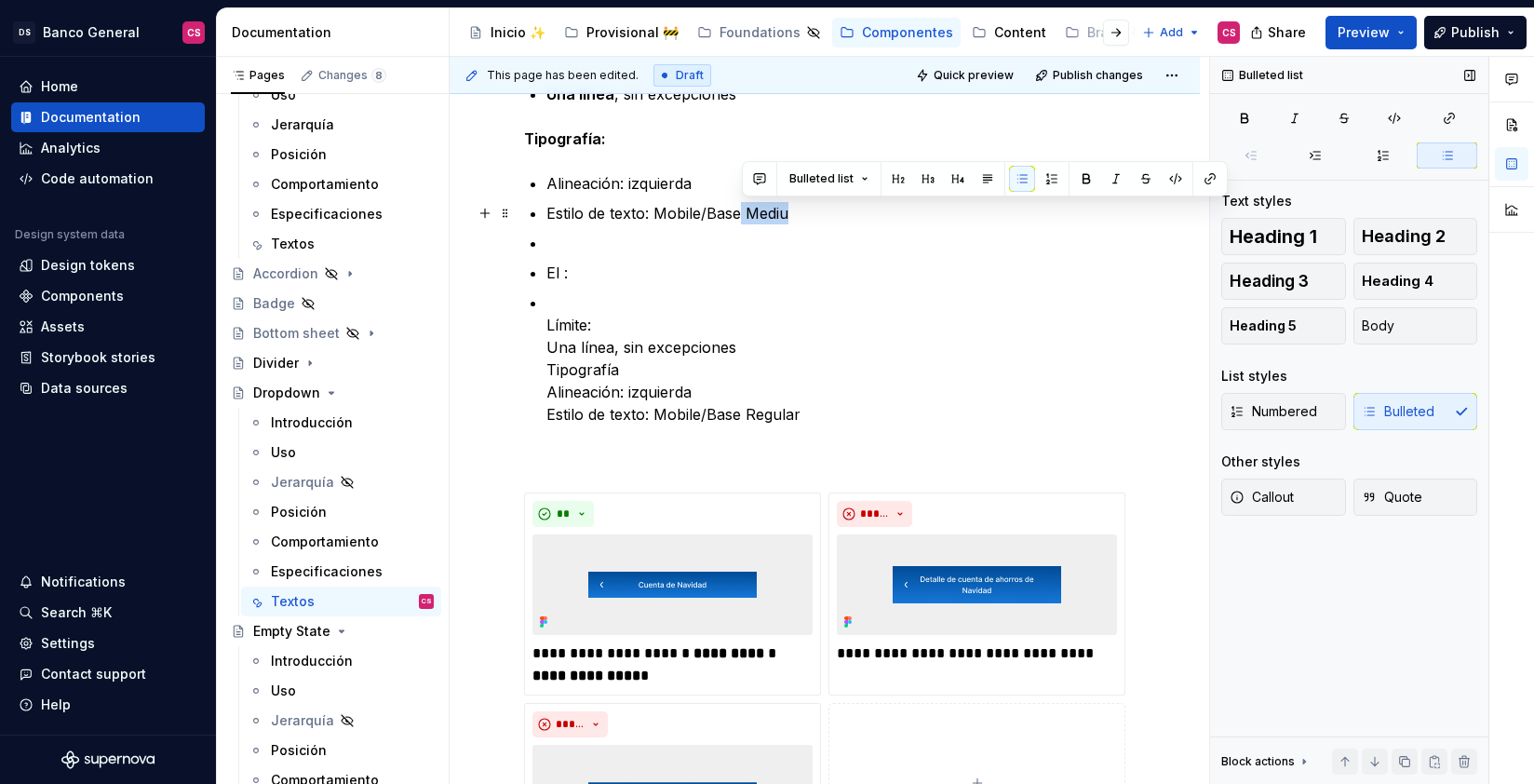
drag, startPoint x: 740, startPoint y: 215, endPoint x: 800, endPoint y: 233, distance: 62.6
click at [798, 216] on p "Estilo de texto: Mobile/Base Mediu" at bounding box center [836, 213] width 579 height 23
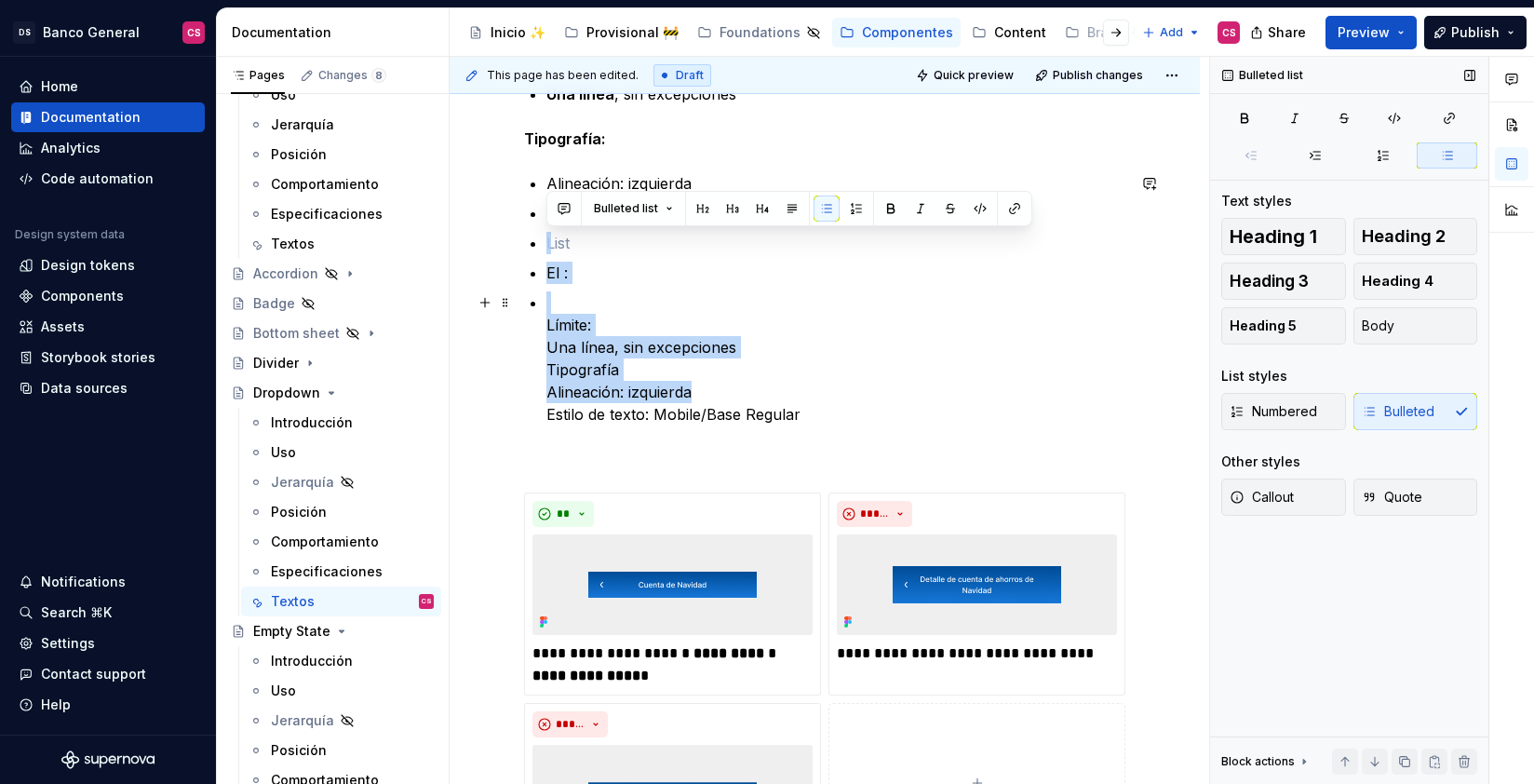
drag, startPoint x: 581, startPoint y: 240, endPoint x: 830, endPoint y: 396, distance: 293.8
click at [830, 396] on ul "Alineación: izquierda Estilo de texto: Mobile/Base Regular El : Límite: Una lín…" at bounding box center [836, 299] width 579 height 253
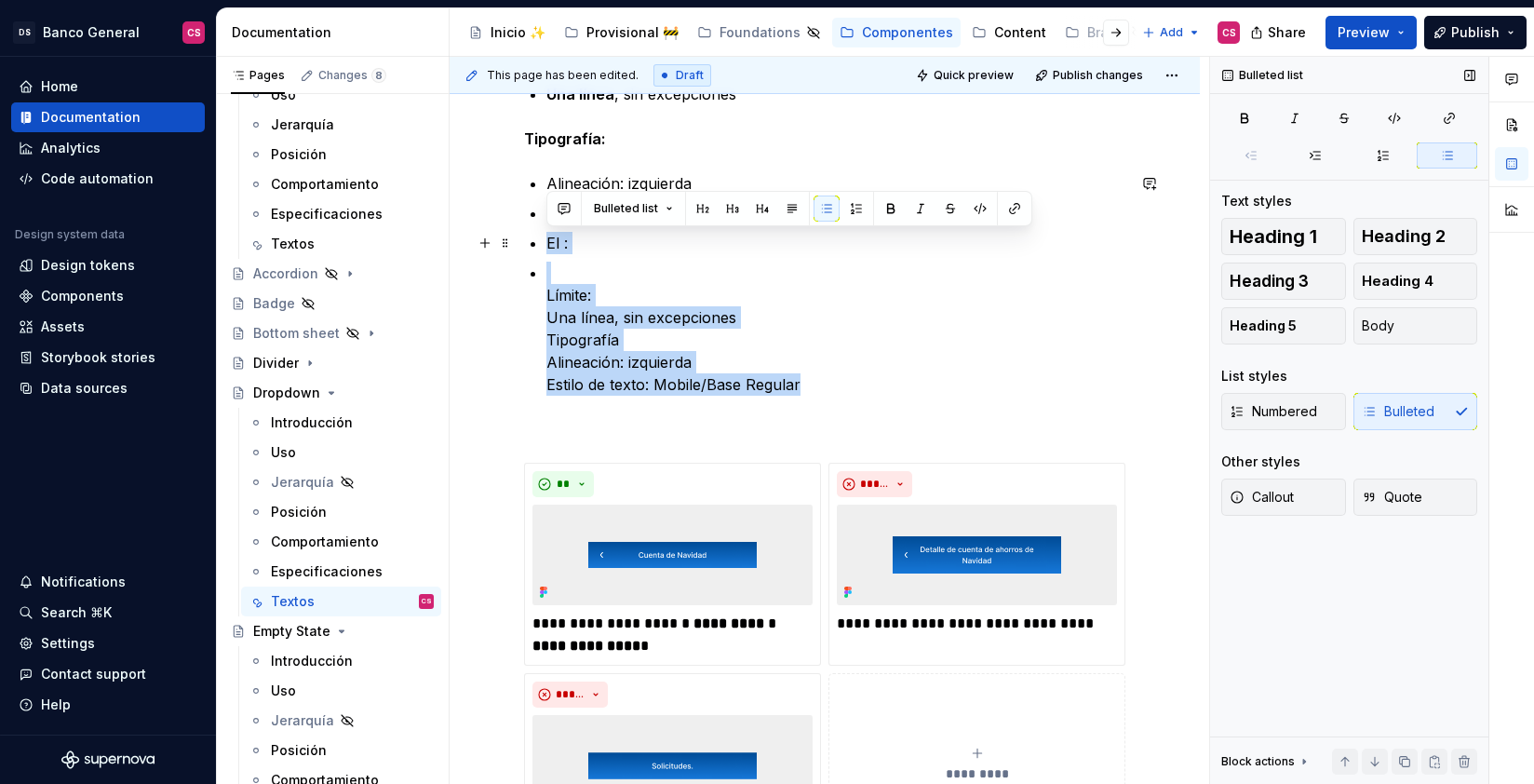
drag, startPoint x: 866, startPoint y: 378, endPoint x: 530, endPoint y: 272, distance: 352.3
click at [524, 252] on div "**********" at bounding box center [825, 351] width 602 height 1050
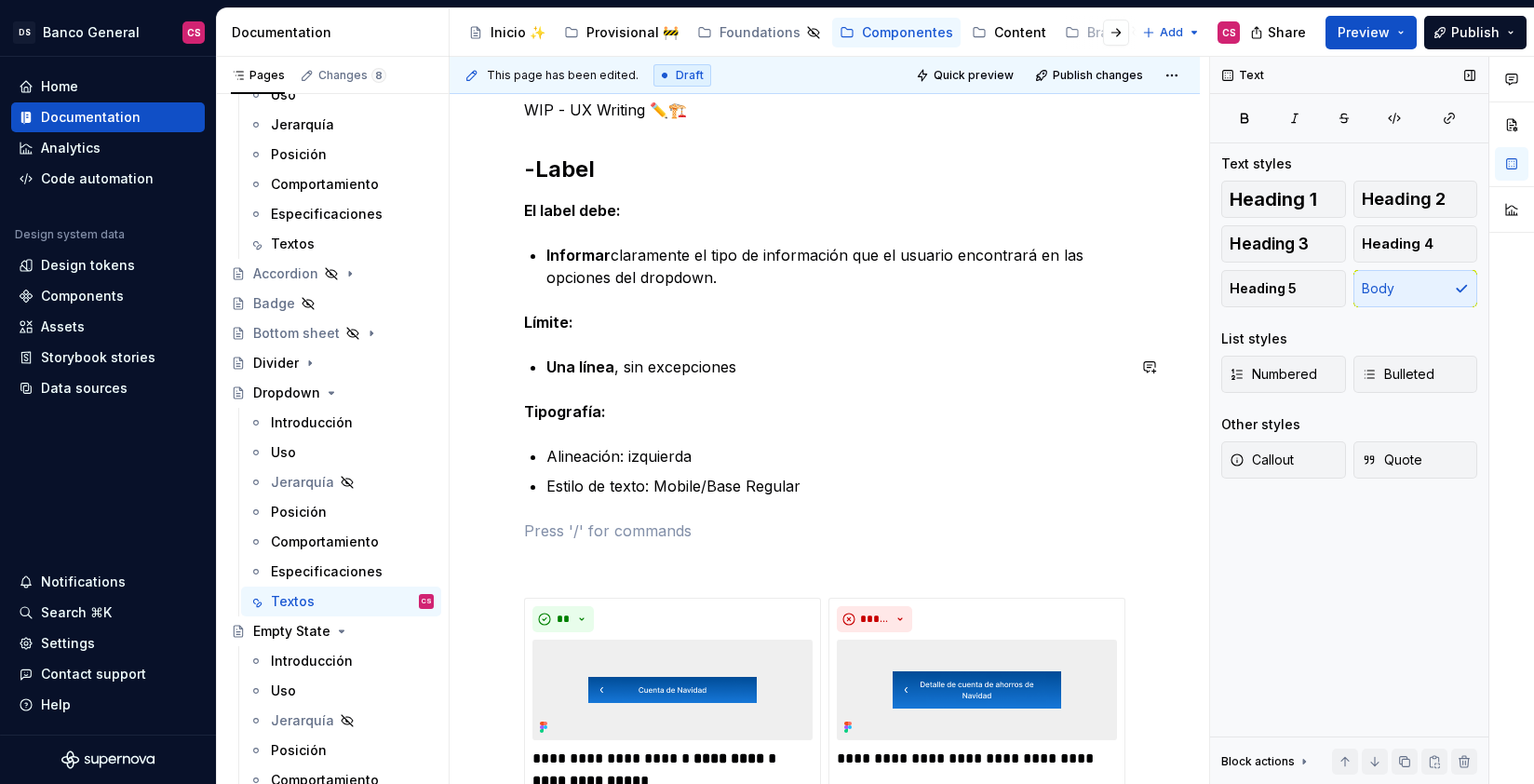
scroll to position [171, 0]
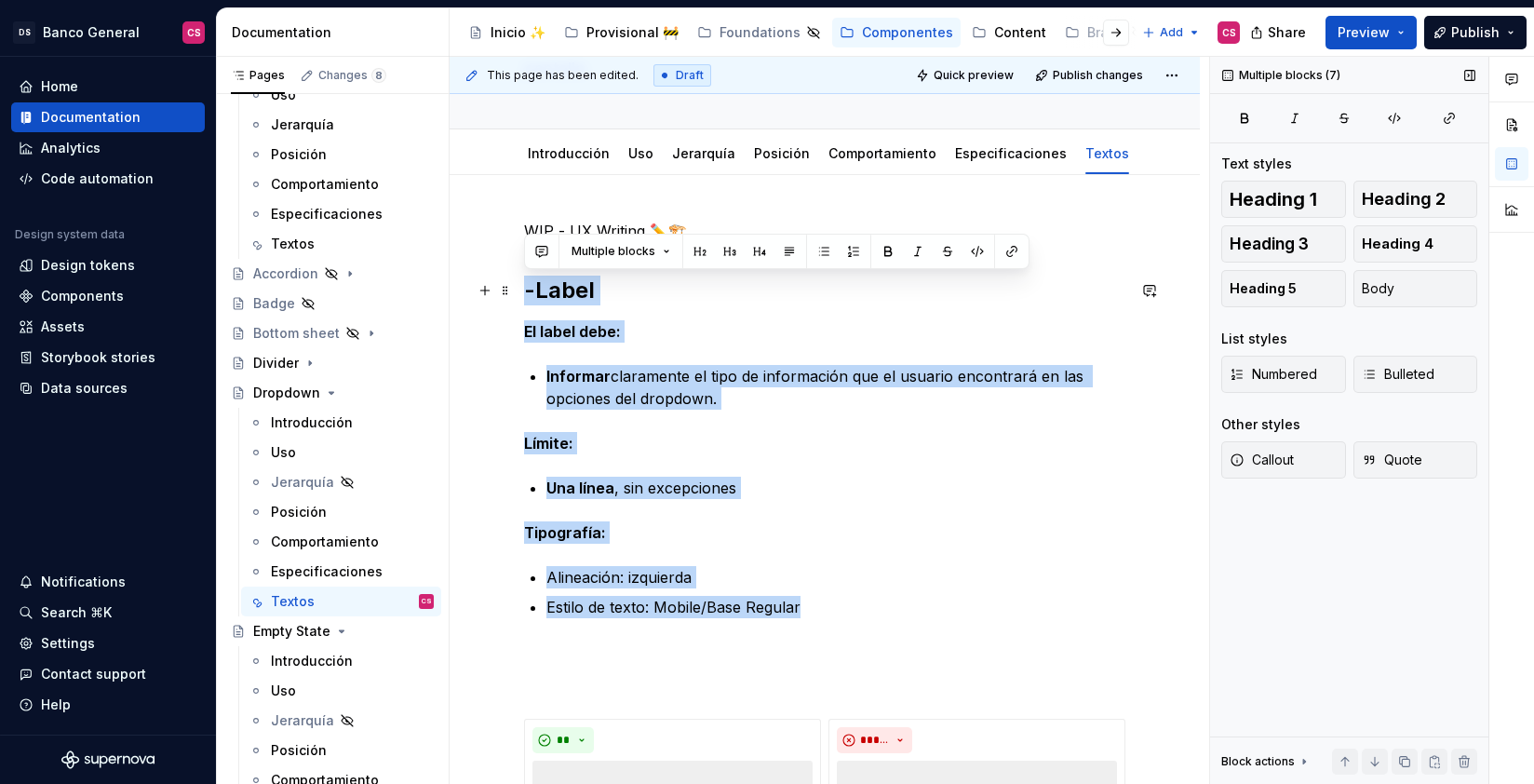
drag, startPoint x: 809, startPoint y: 611, endPoint x: 480, endPoint y: 304, distance: 450.0
click at [524, 287] on div "**********" at bounding box center [825, 677] width 602 height 913
copy div "-Label El label debe: Informar claramente el tipo de información que el usuario…"
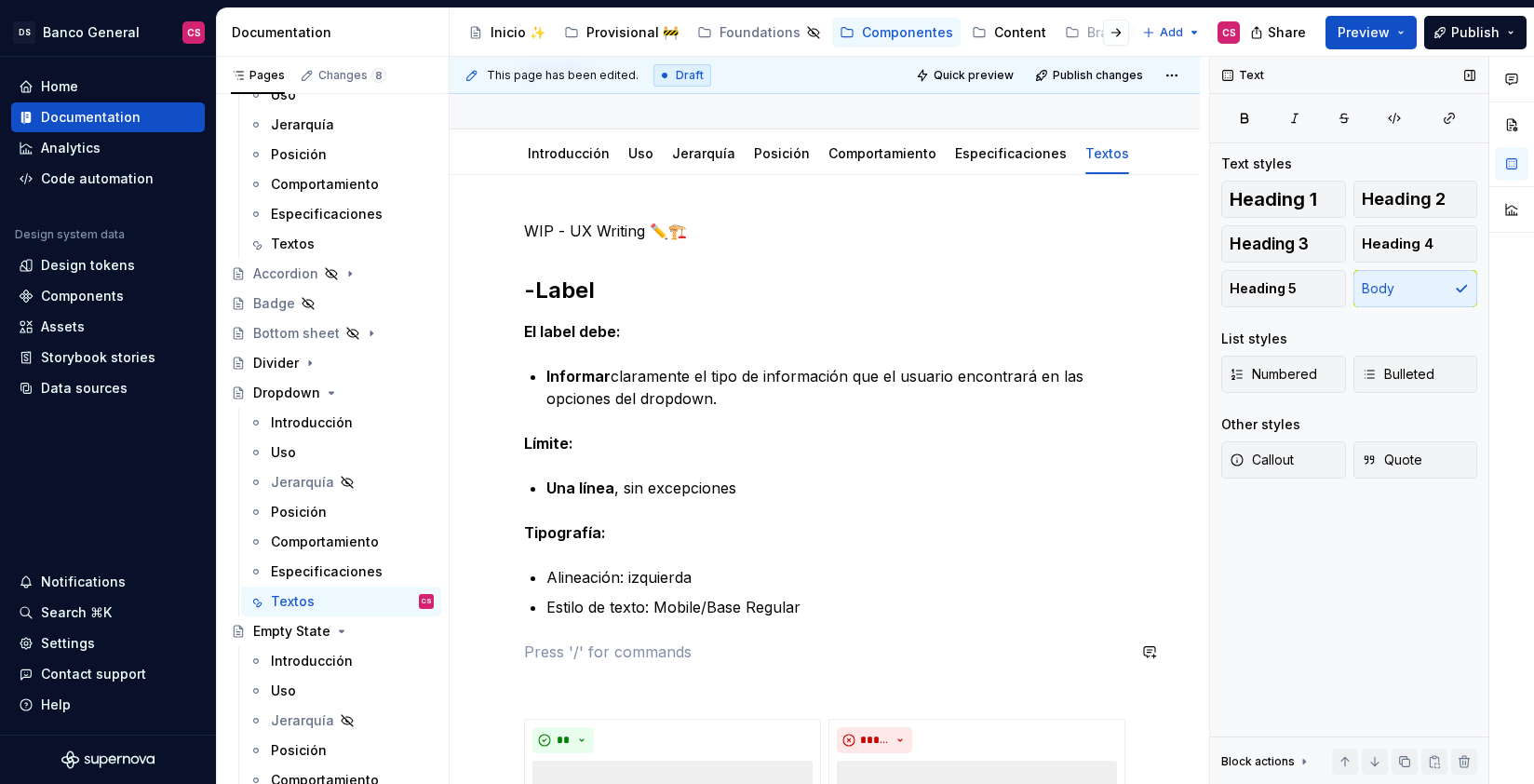
click at [584, 637] on div "**********" at bounding box center [825, 665] width 602 height 891
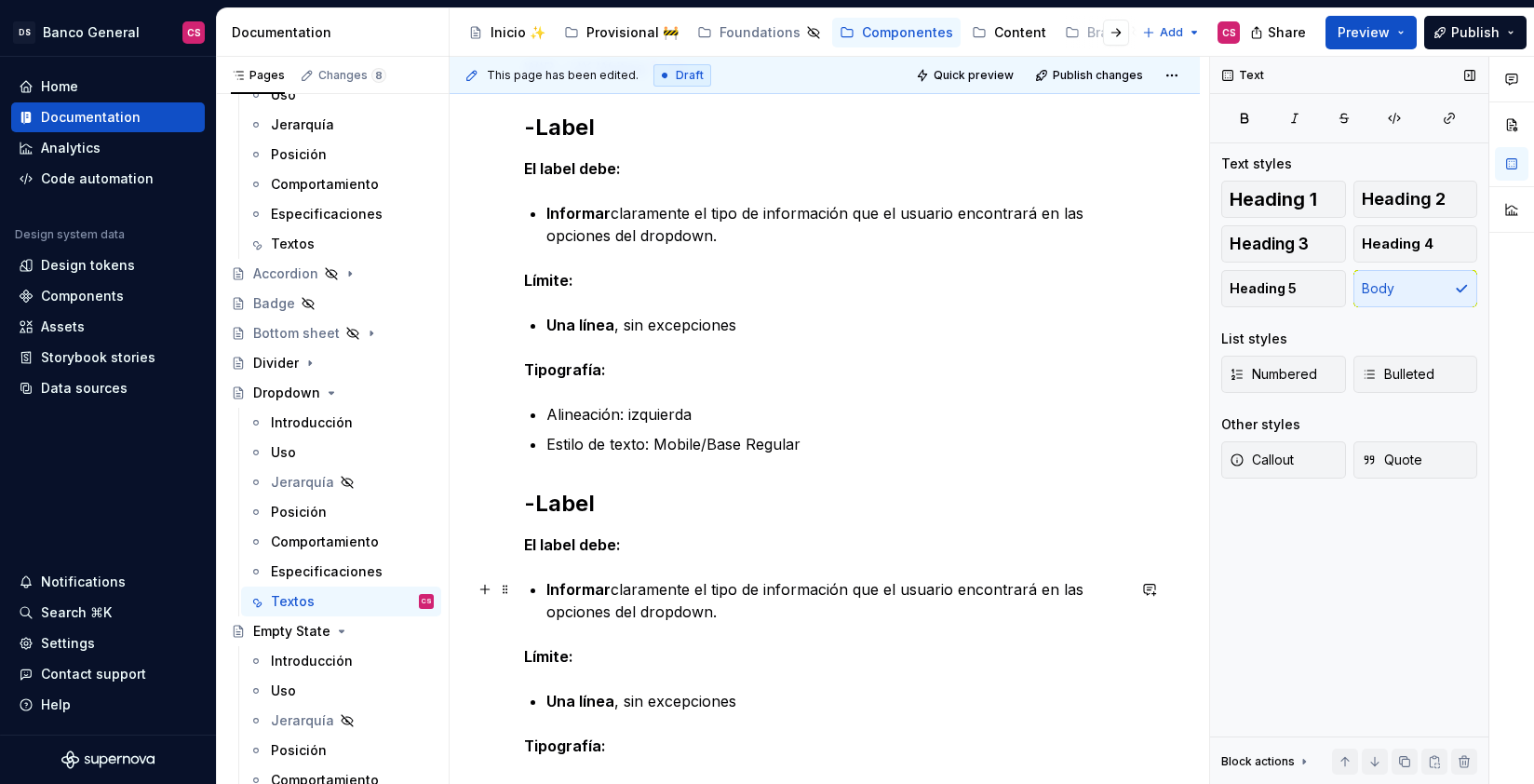
scroll to position [340, 0]
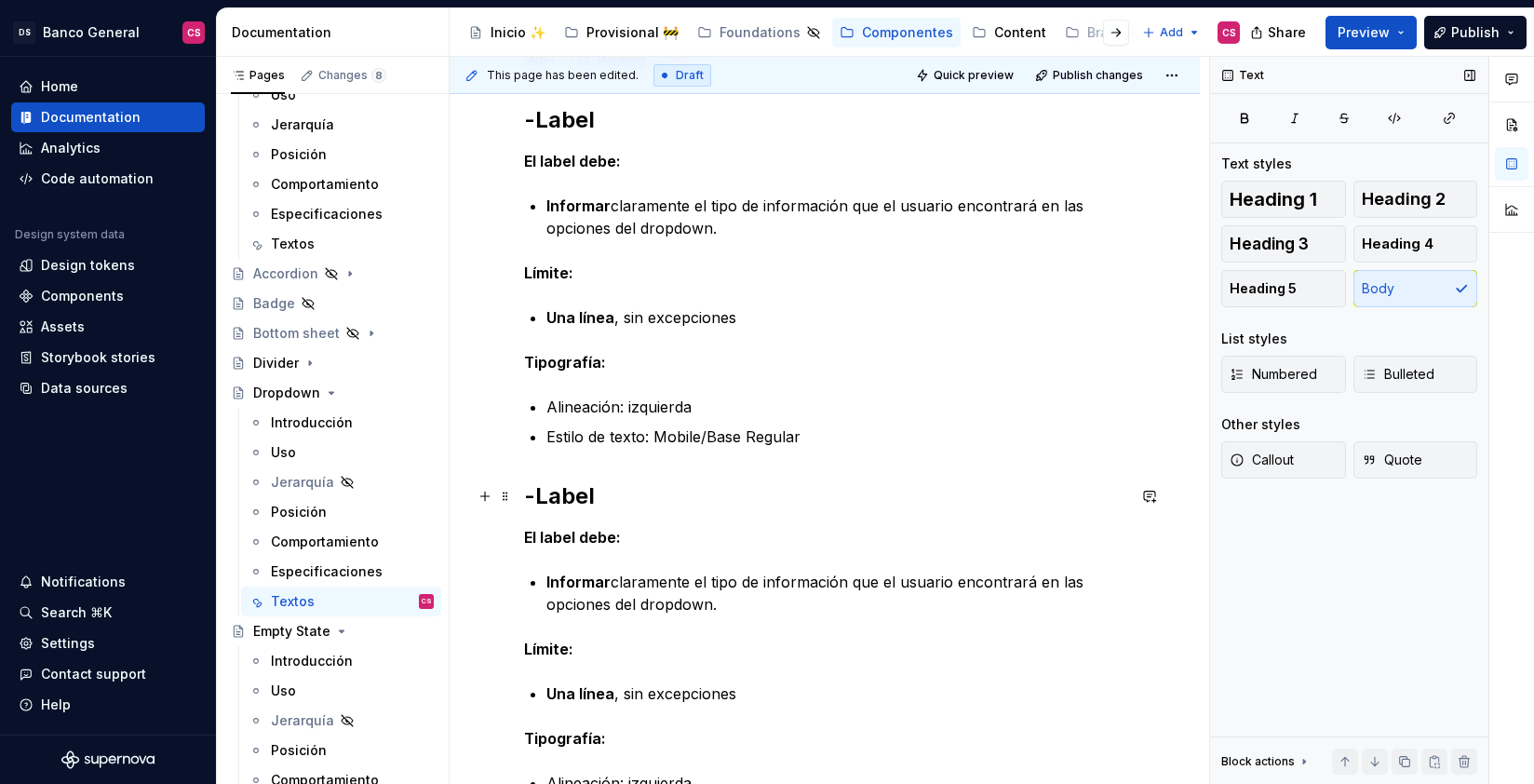
click at [550, 498] on h2 "-Label" at bounding box center [825, 496] width 602 height 30
click at [732, 610] on p "Informar claramente el tipo de información que el usuario encontrará en las opc…" at bounding box center [836, 593] width 579 height 44
click at [588, 533] on strong "El label debe:" at bounding box center [572, 536] width 97 height 19
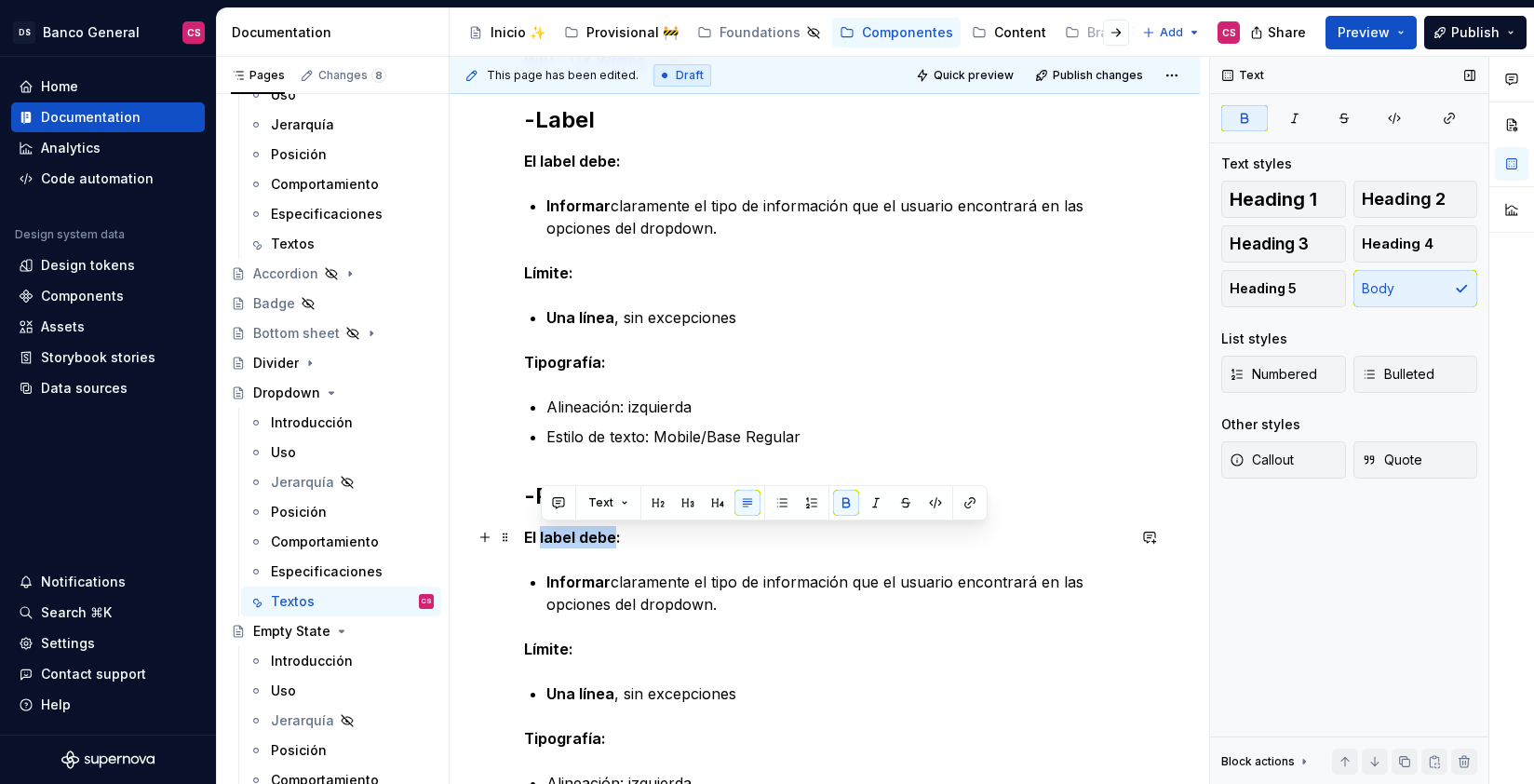
drag, startPoint x: 588, startPoint y: 533, endPoint x: 541, endPoint y: 537, distance: 47.2
click at [541, 537] on strong "El label debe:" at bounding box center [572, 536] width 97 height 19
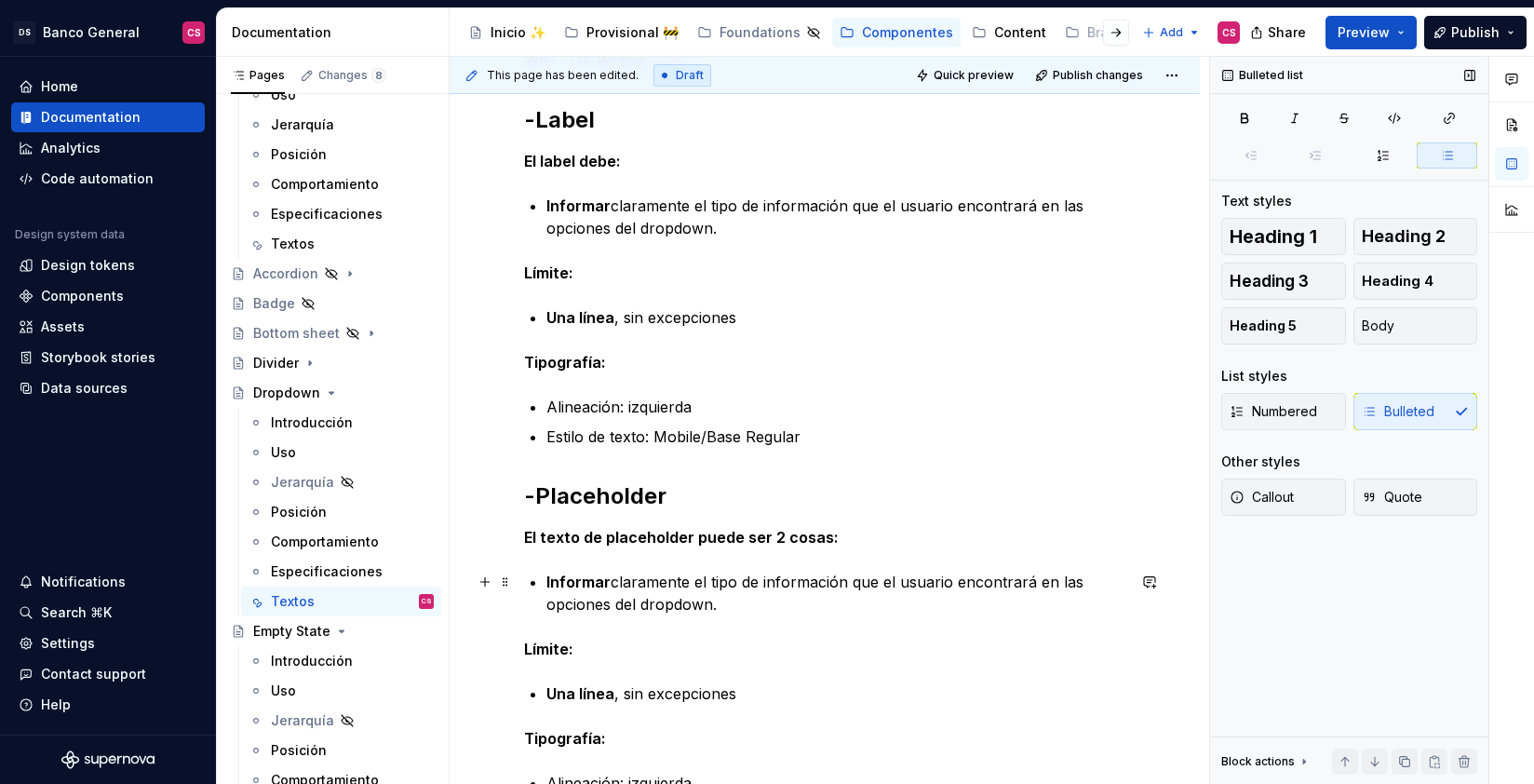
click at [624, 582] on p "Informar claramente el tipo de información que el usuario encontrará en las opc…" at bounding box center [836, 593] width 579 height 44
click at [623, 583] on p "Informar claramente el tipo de información que el usuario encontrará en las opc…" at bounding box center [836, 593] width 579 height 44
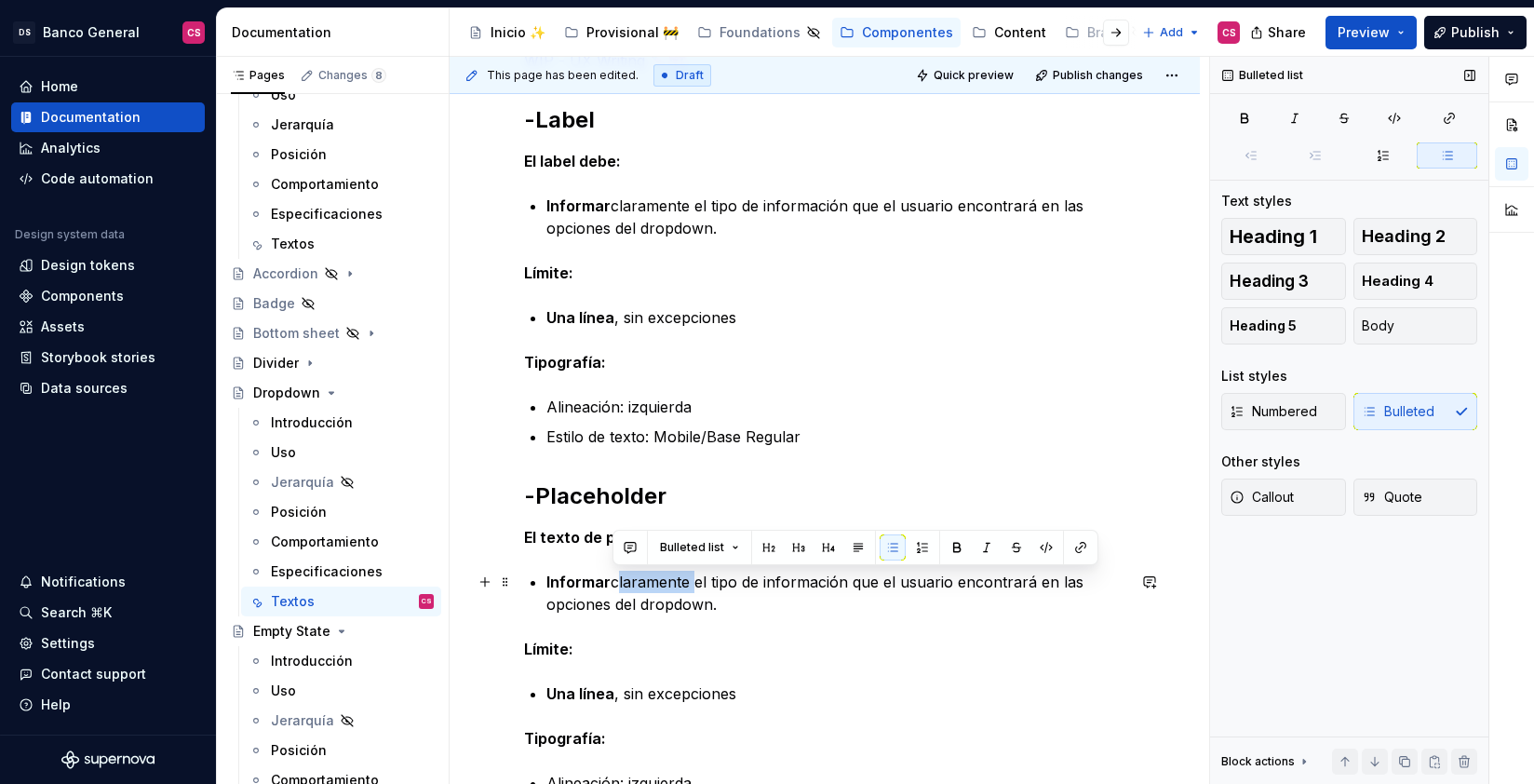
click at [623, 583] on p "Informar claramente el tipo de información que el usuario encontrará en las opc…" at bounding box center [836, 593] width 579 height 44
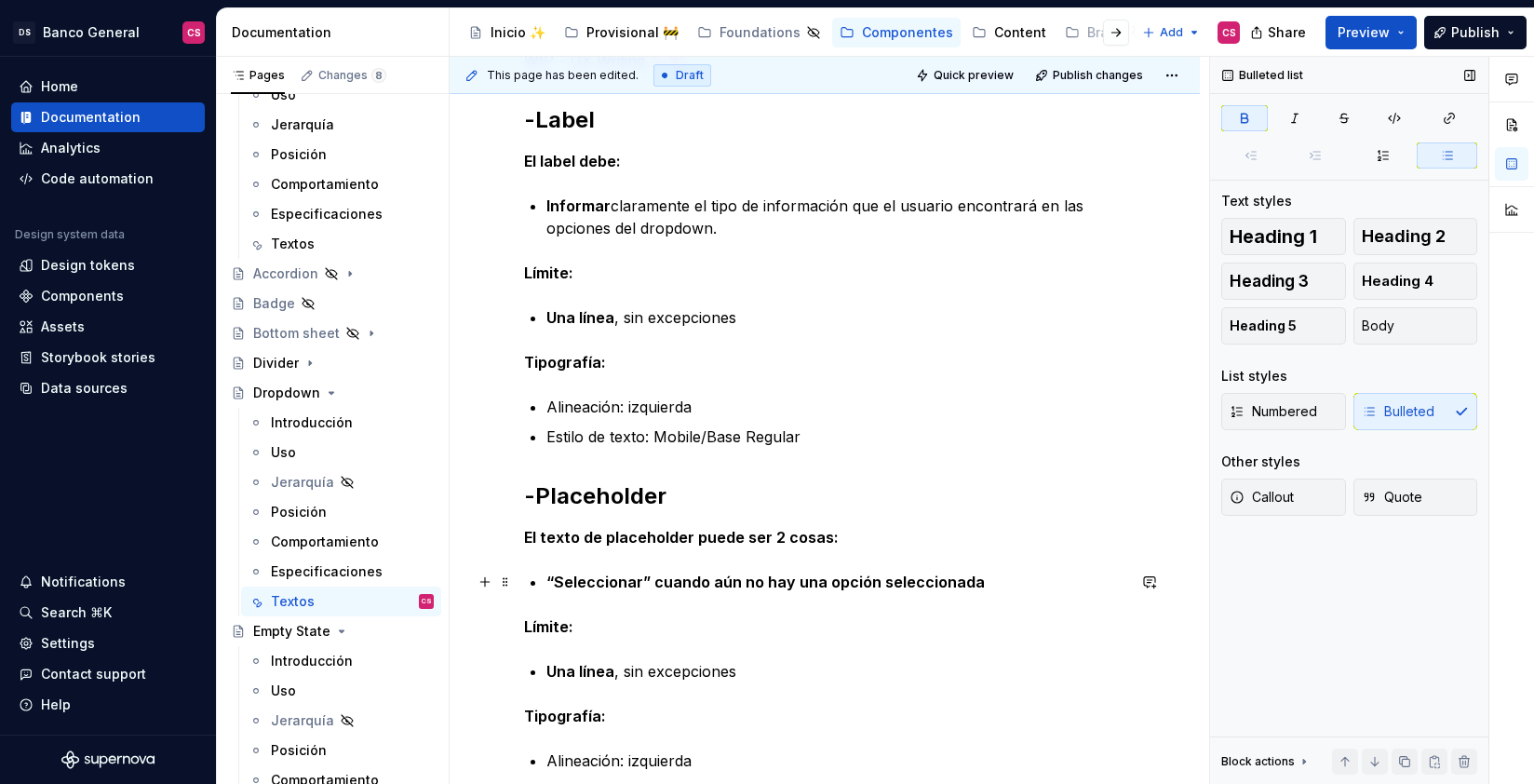
click at [645, 588] on strong "“Seleccionar” cuando aún no hay una opción seleccionada" at bounding box center [766, 581] width 438 height 19
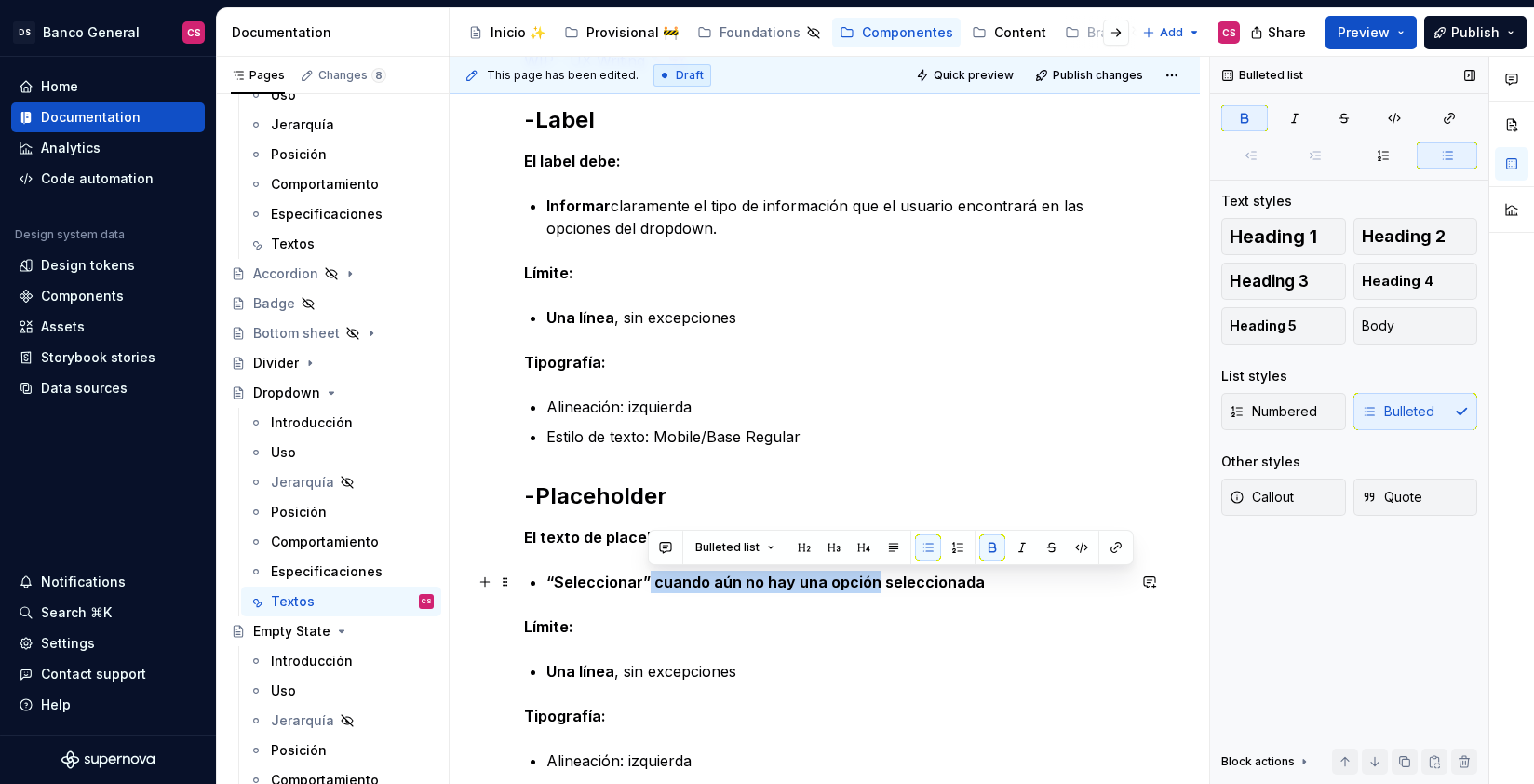
drag, startPoint x: 645, startPoint y: 588, endPoint x: 855, endPoint y: 592, distance: 210.0
click at [855, 592] on p "“Seleccionar” cuando aún no hay una opción seleccionada" at bounding box center [836, 582] width 579 height 23
click at [961, 588] on strong "“Seleccionar” cuando aún no hay una opción seleccionada" at bounding box center [766, 581] width 438 height 19
drag, startPoint x: 960, startPoint y: 587, endPoint x: 670, endPoint y: 580, distance: 290.1
click at [667, 580] on strong "“Seleccionar” cuando aún no hay una opción seleccionada" at bounding box center [766, 581] width 438 height 19
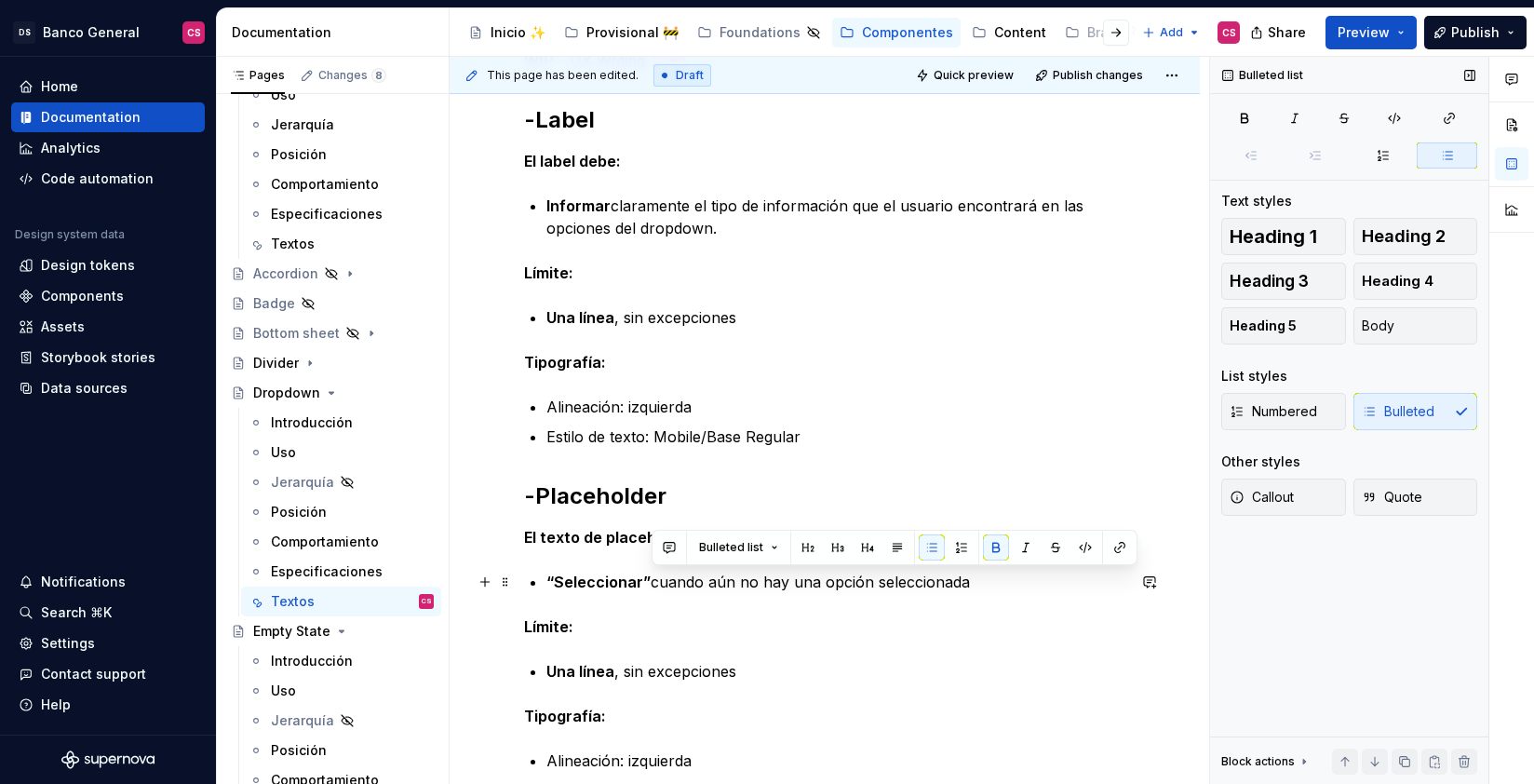
click at [994, 586] on p "“Seleccionar” cuando aún no hay una opción seleccionada" at bounding box center [836, 582] width 579 height 23
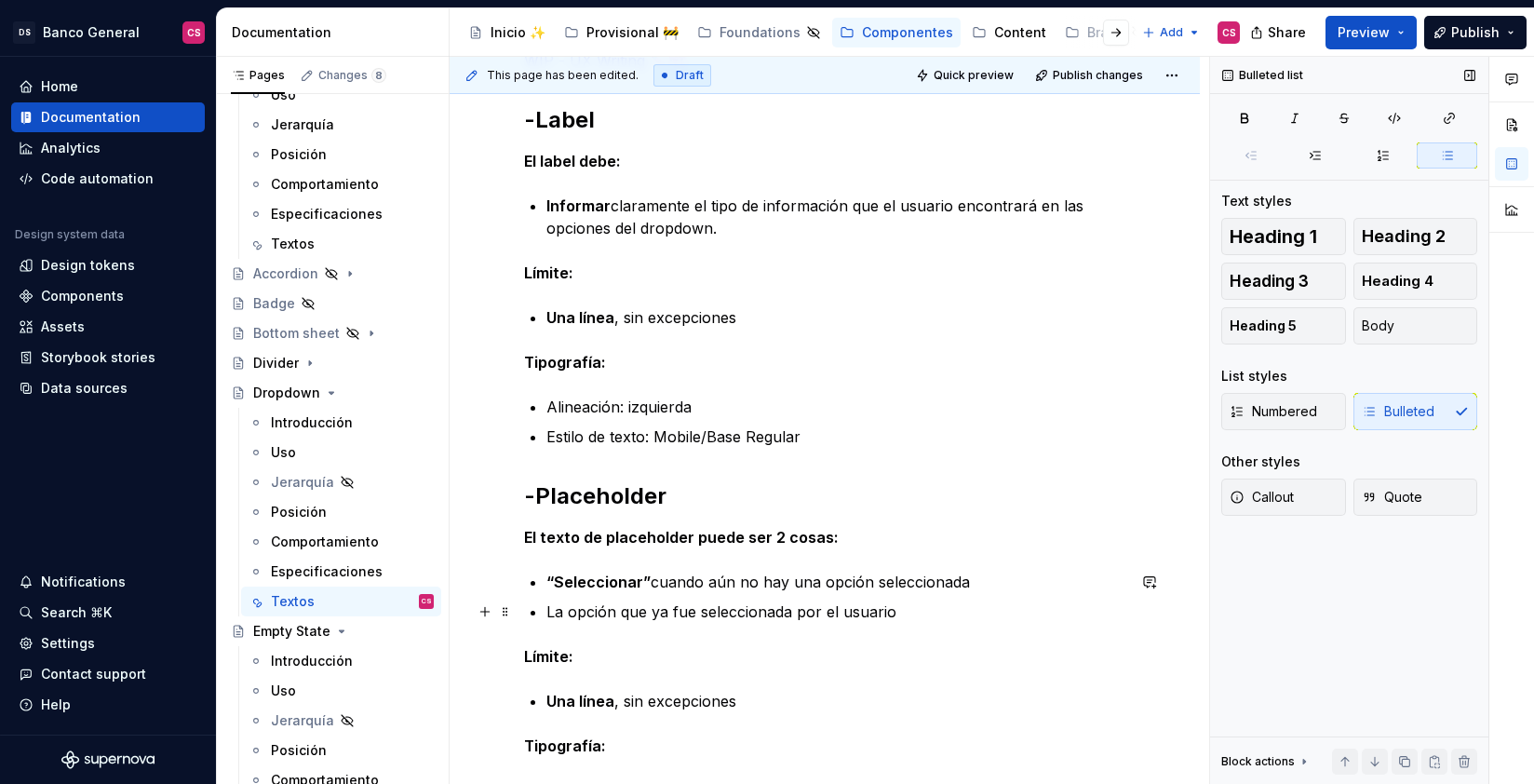
click at [626, 614] on p "La opción que ya fue seleccionada por el usuario" at bounding box center [836, 611] width 579 height 23
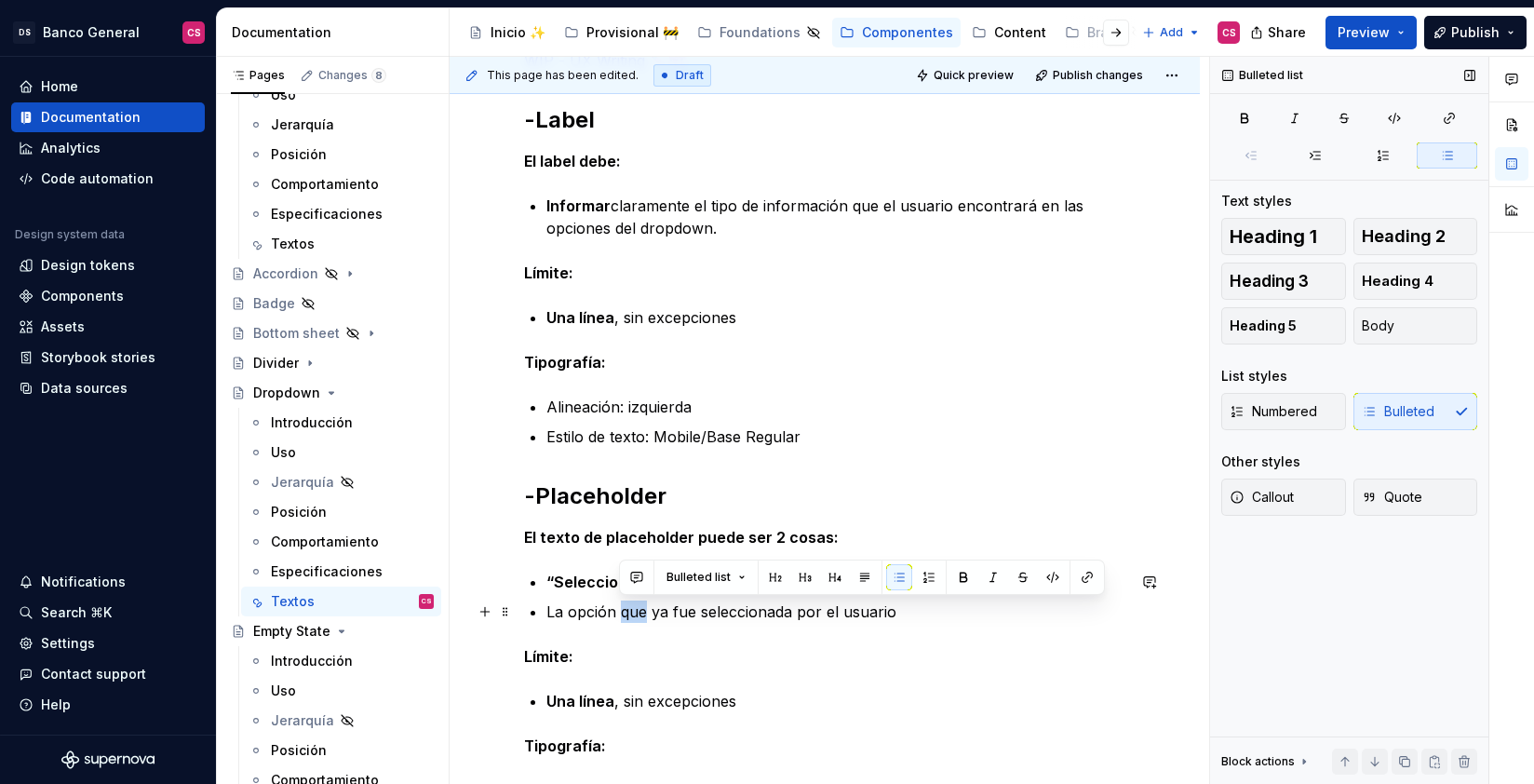
click at [626, 614] on p "La opción que ya fue seleccionada por el usuario" at bounding box center [836, 611] width 579 height 23
click at [627, 612] on p "La opción que ya fue seleccionada por el usuario" at bounding box center [836, 611] width 579 height 23
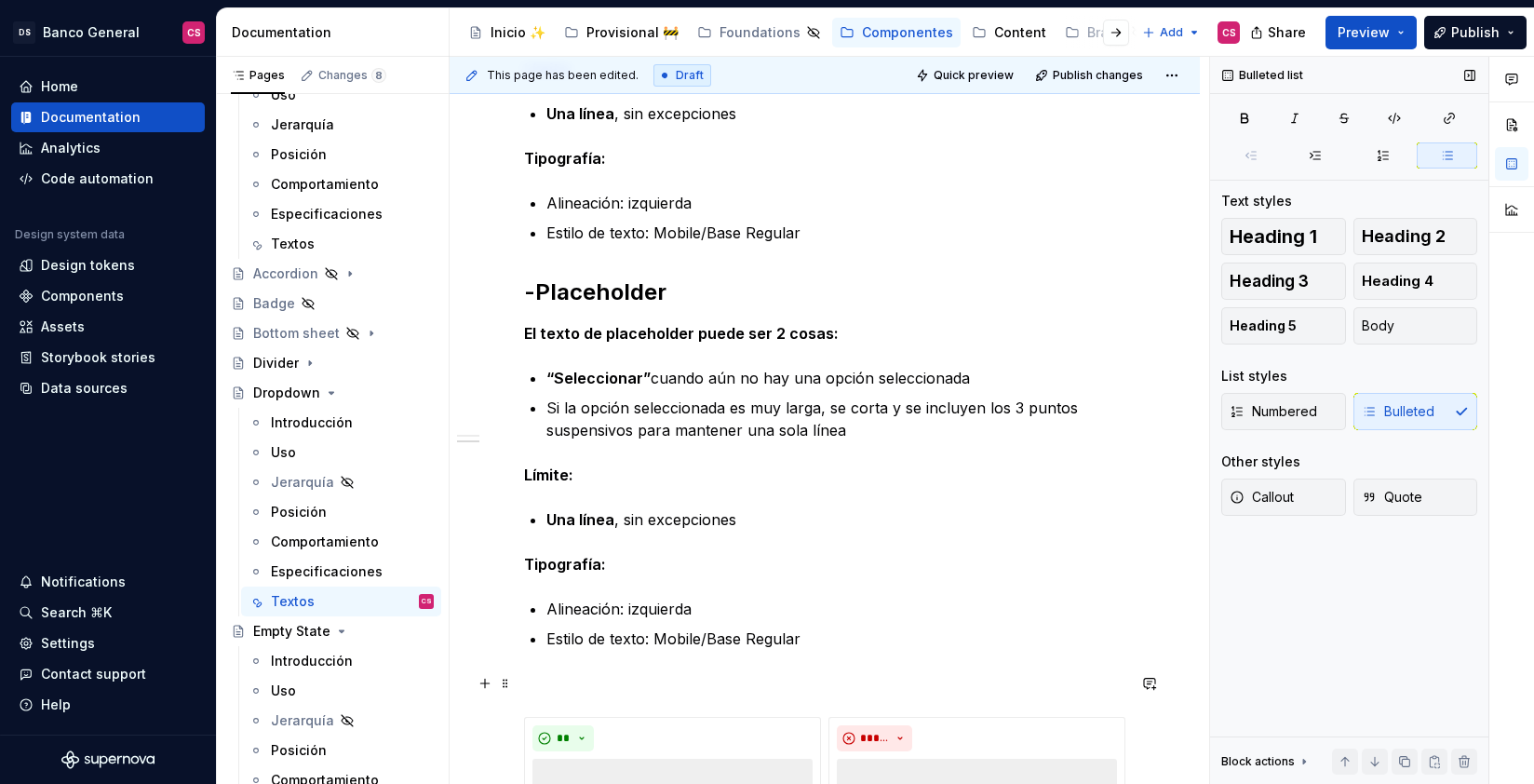
scroll to position [557, 0]
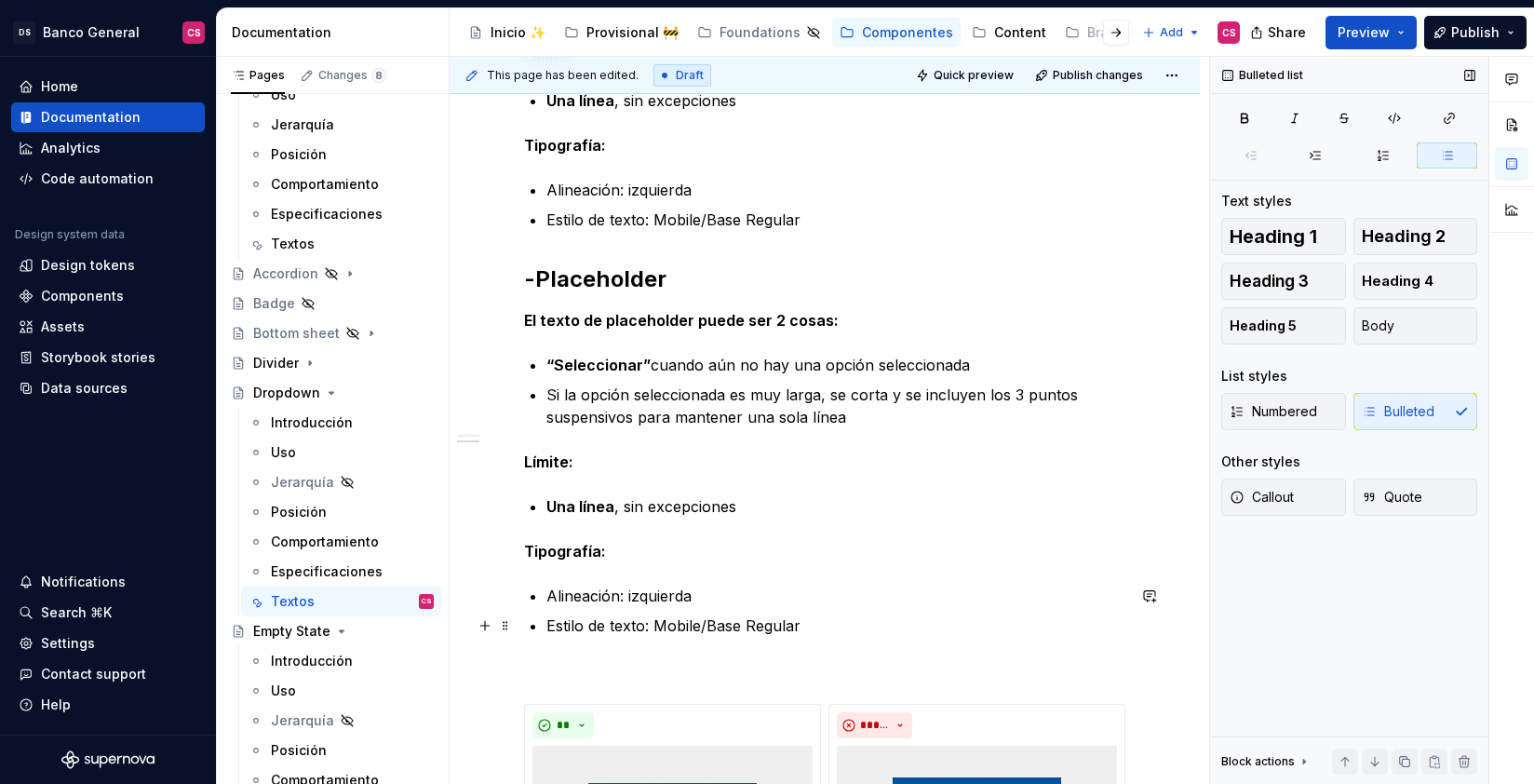
click at [858, 618] on p "Estilo de texto: Mobile/Base Regular" at bounding box center [836, 625] width 579 height 23
click at [706, 660] on p at bounding box center [825, 670] width 602 height 23
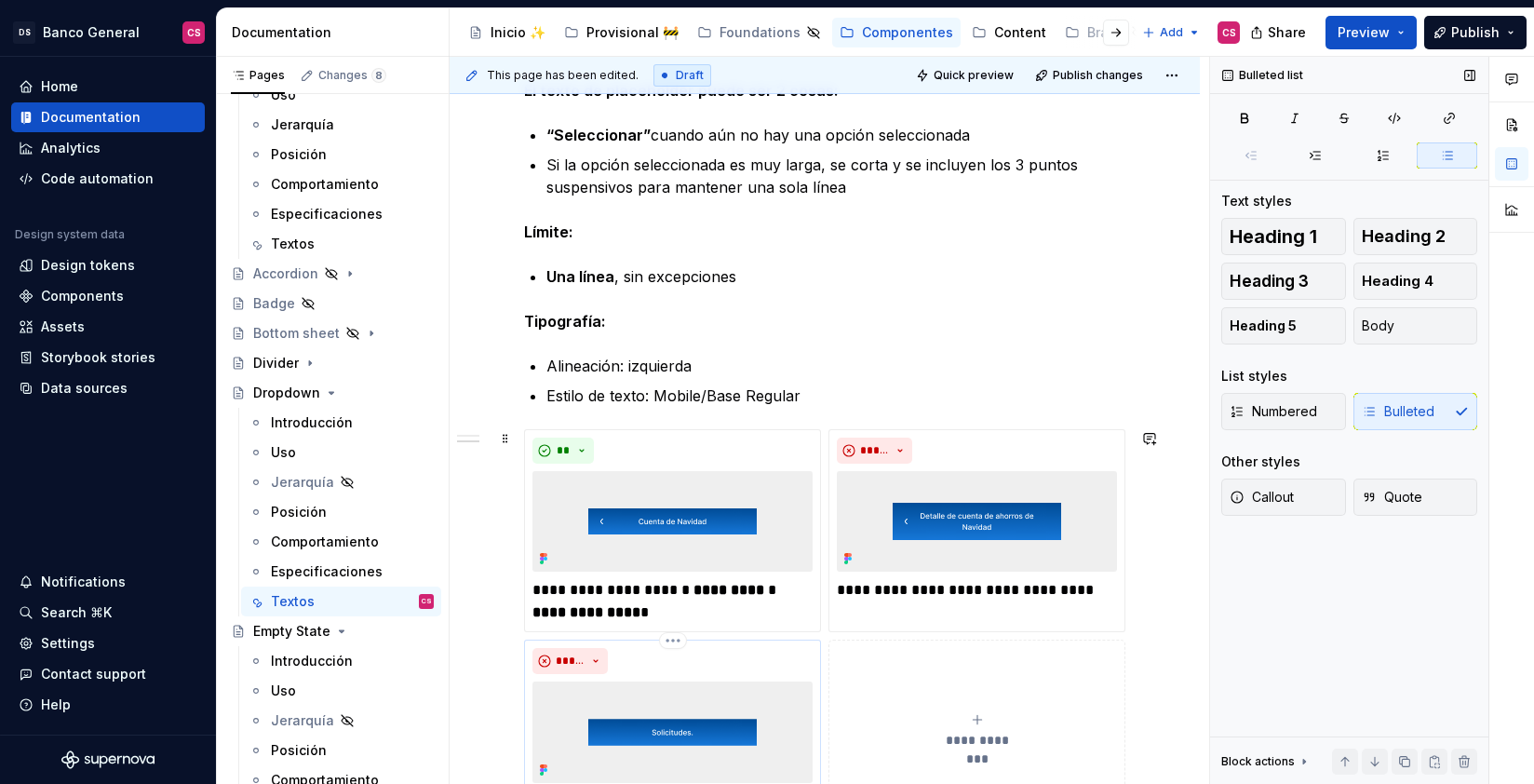
scroll to position [801, 0]
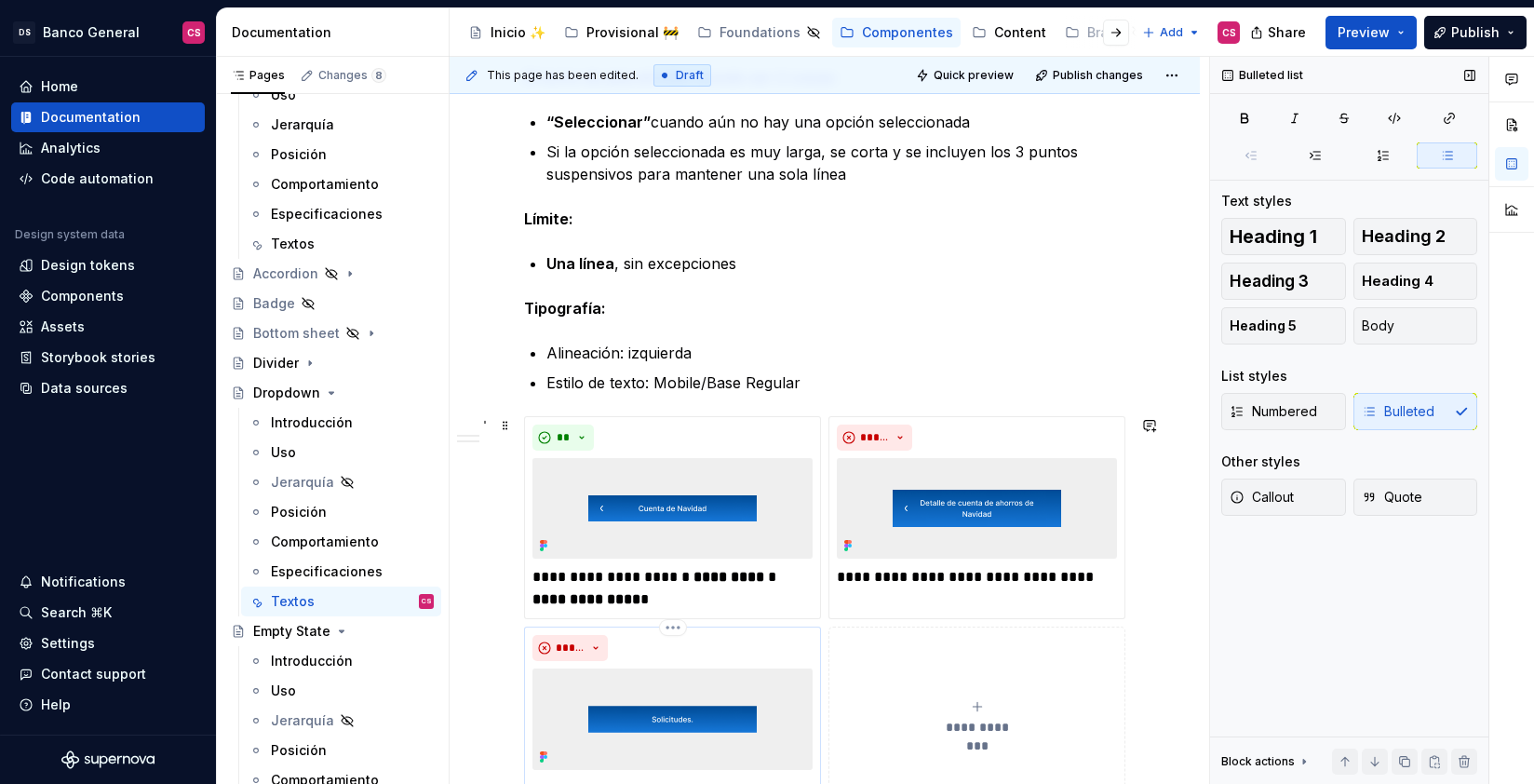
click at [721, 638] on div "*****" at bounding box center [673, 648] width 280 height 26
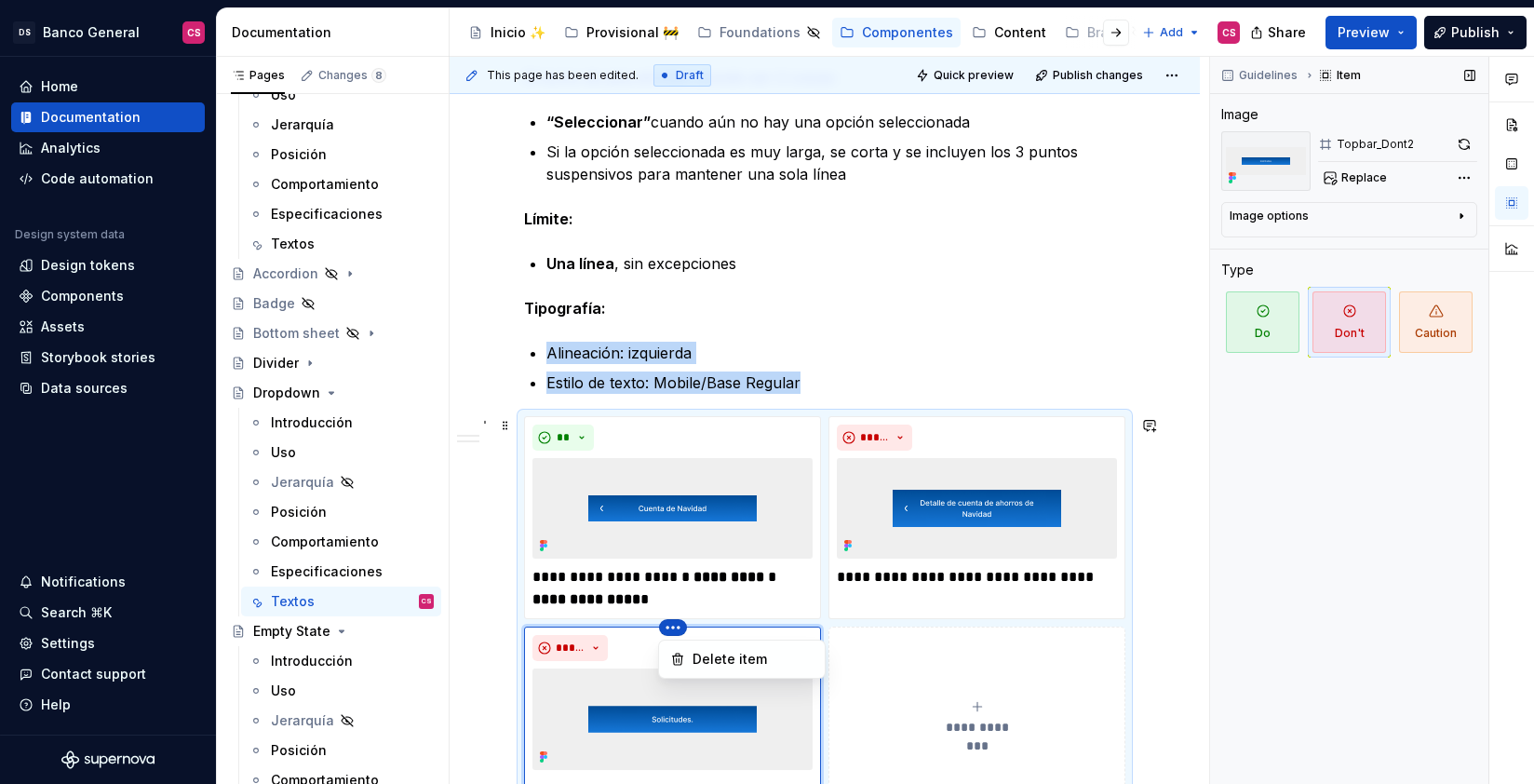
click at [674, 632] on html "DS Banco General CS Home Documentation Analytics Code automation Design system …" at bounding box center [767, 392] width 1534 height 784
click at [695, 651] on div "Delete item" at bounding box center [753, 659] width 121 height 19
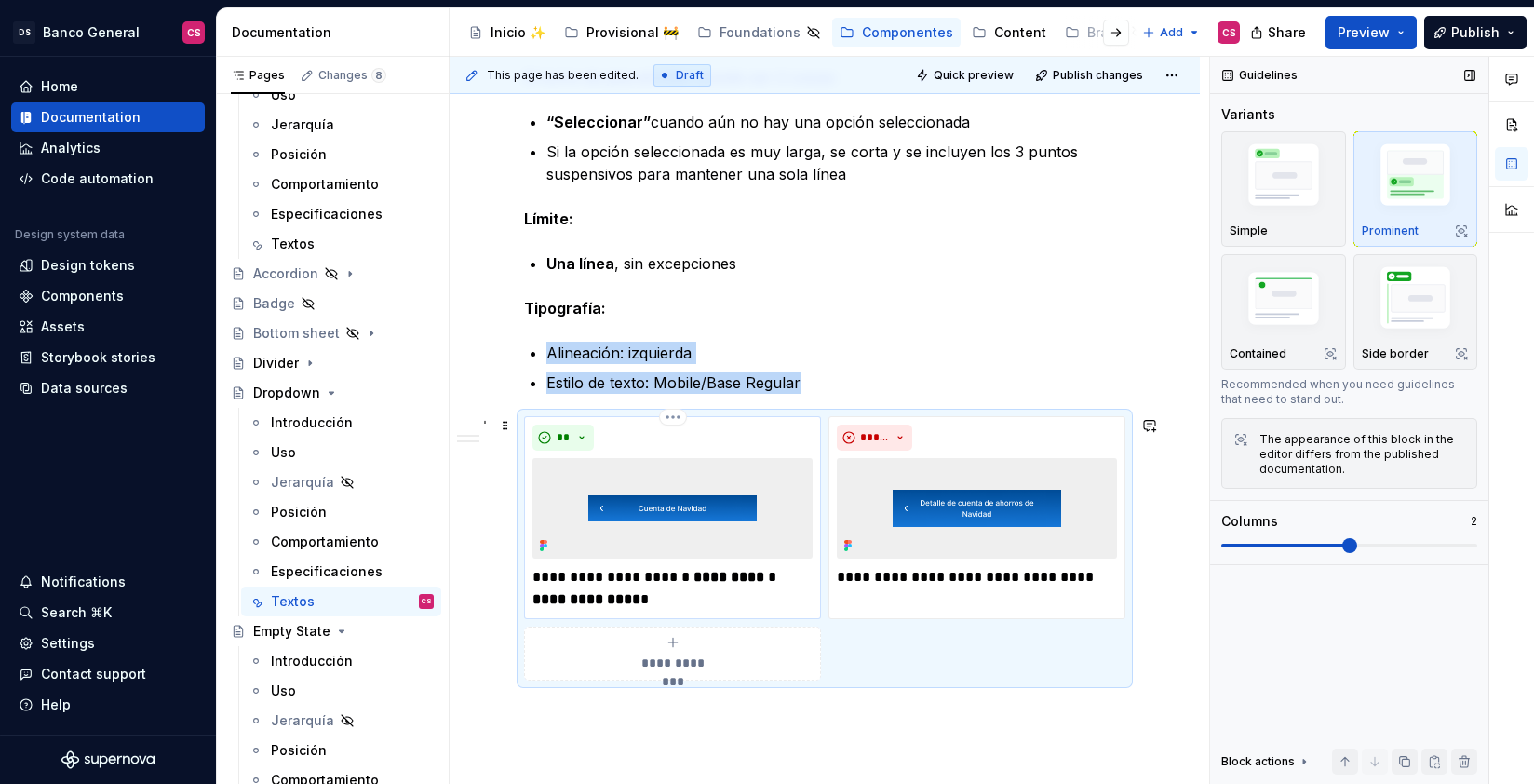
click at [687, 509] on img at bounding box center [673, 508] width 280 height 101
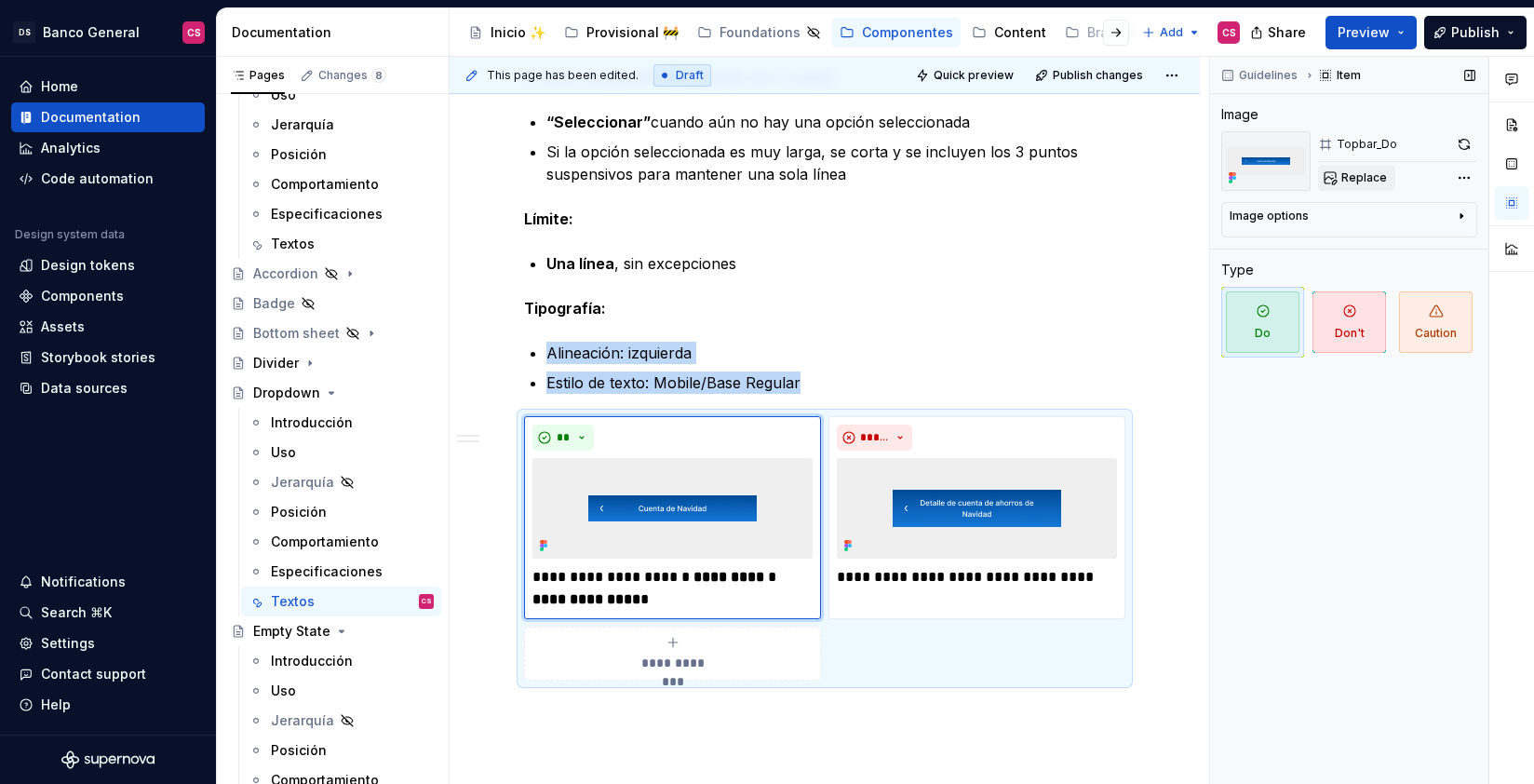
click at [1362, 178] on span "Replace" at bounding box center [1364, 178] width 45 height 15
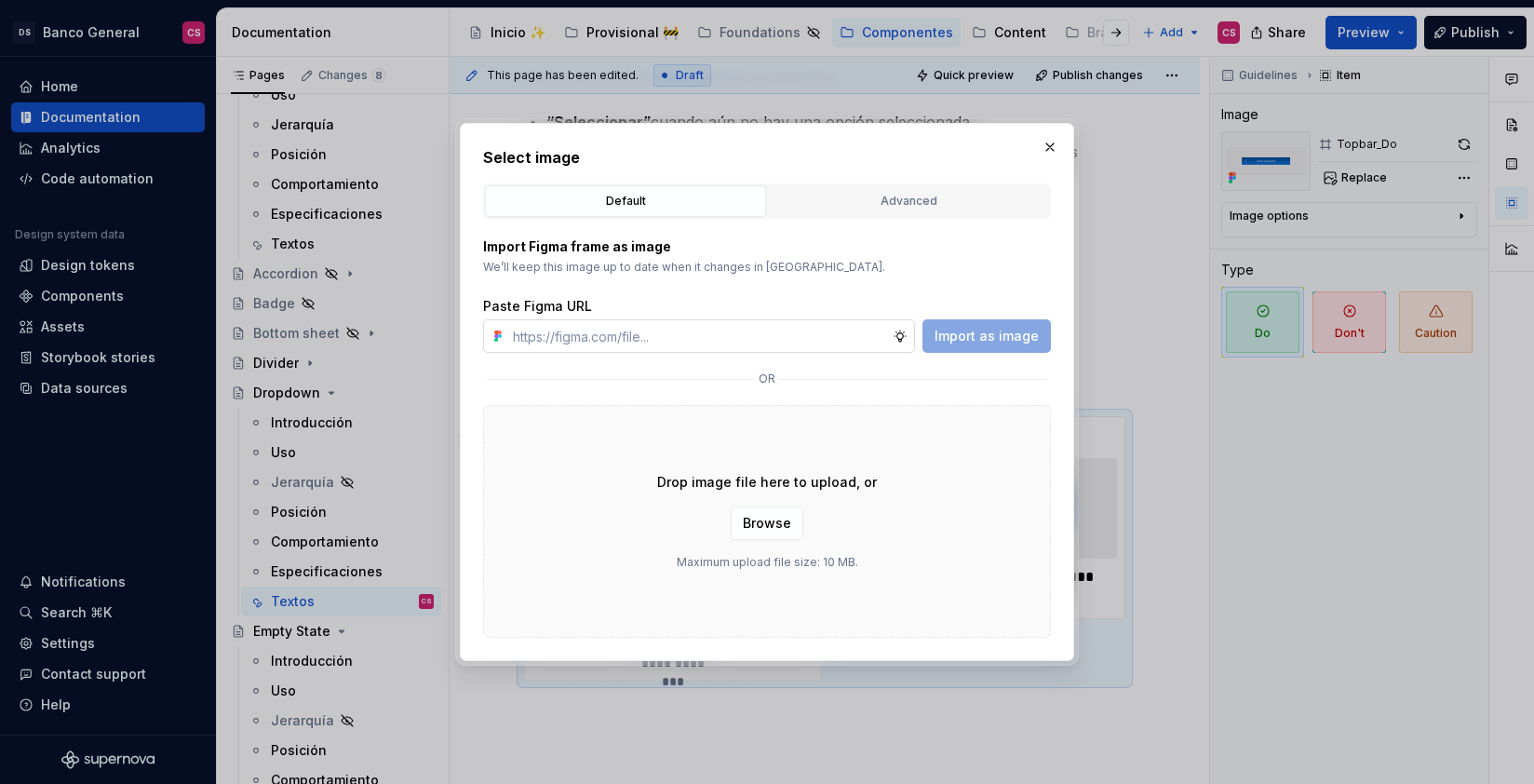
type textarea "*"
type input "[URL][DOMAIN_NAME]"
click at [941, 335] on span "Import as image" at bounding box center [986, 335] width 105 height 19
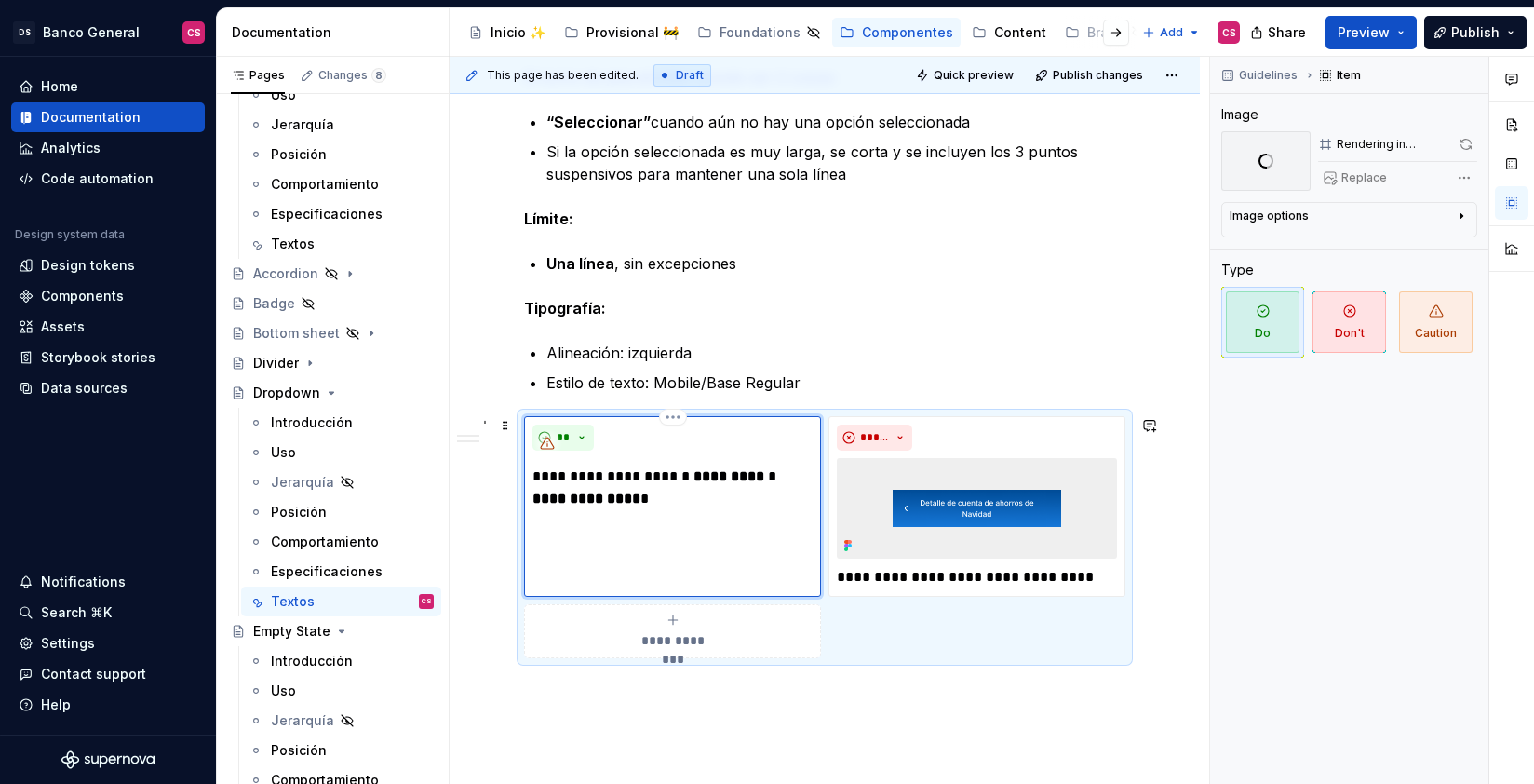
click at [576, 491] on strong "**********" at bounding box center [586, 498] width 108 height 14
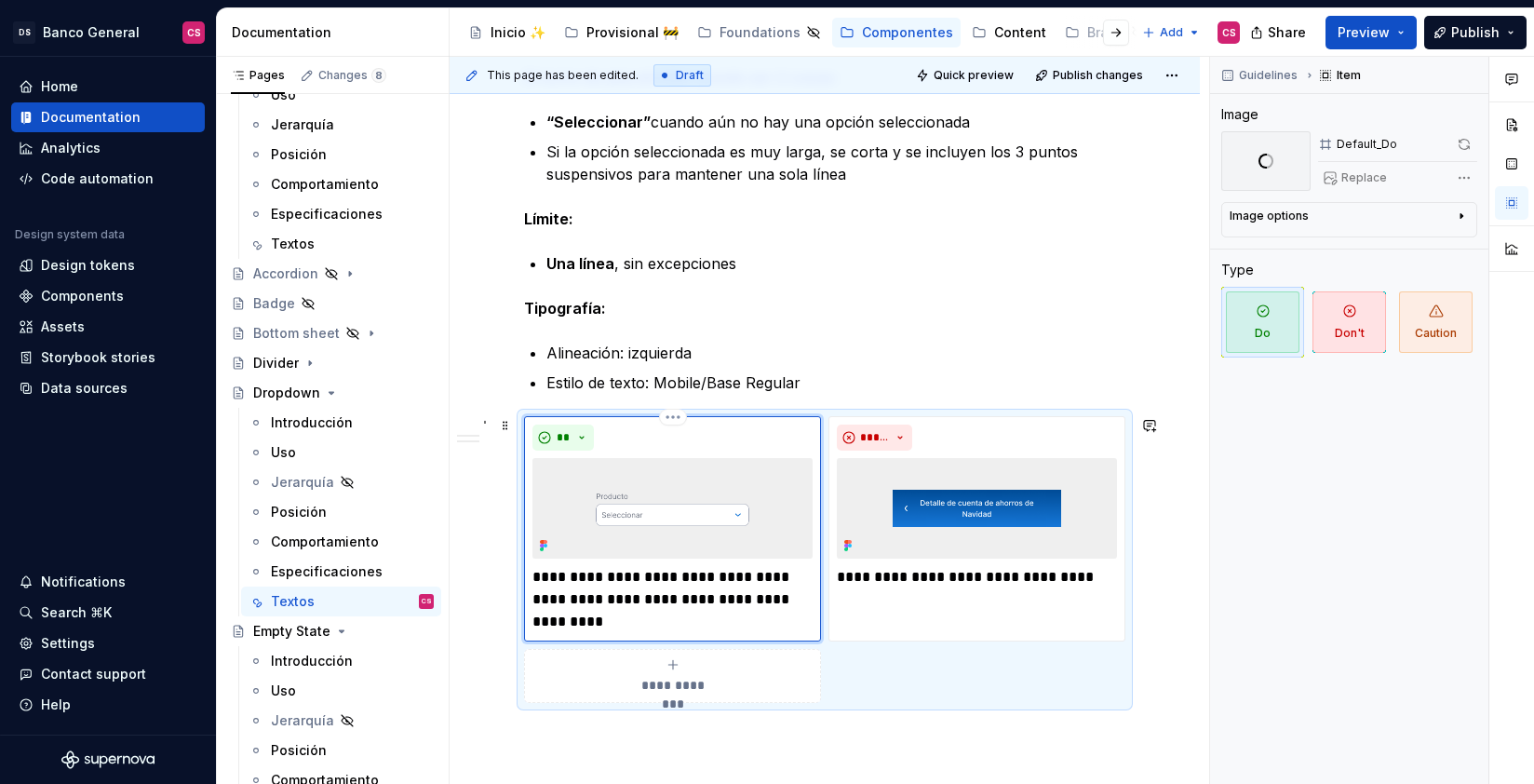
scroll to position [901, 0]
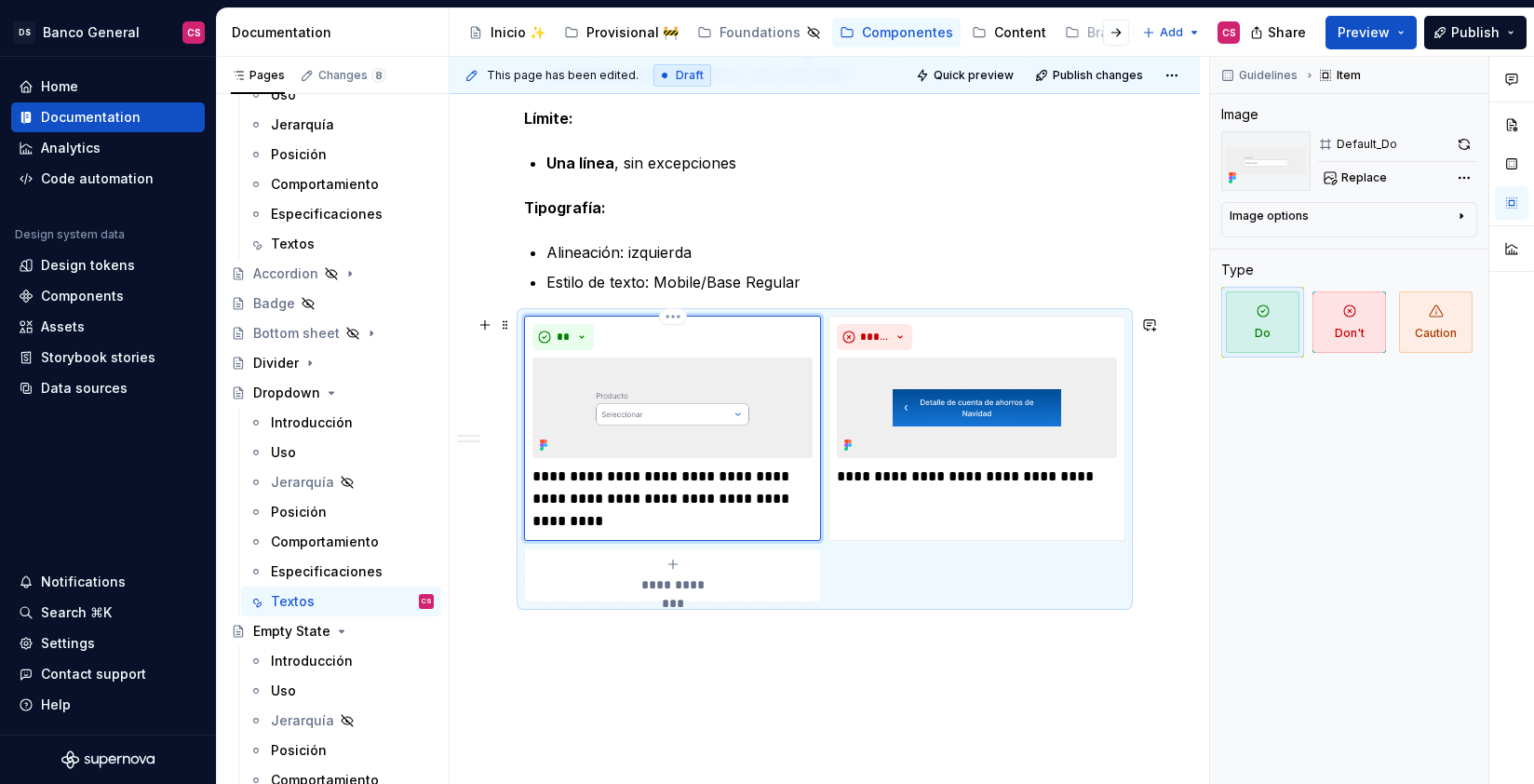
click at [594, 525] on p "**********" at bounding box center [673, 499] width 280 height 67
click at [593, 525] on p "**********" at bounding box center [673, 499] width 280 height 67
click at [706, 524] on p "**********" at bounding box center [673, 499] width 280 height 67
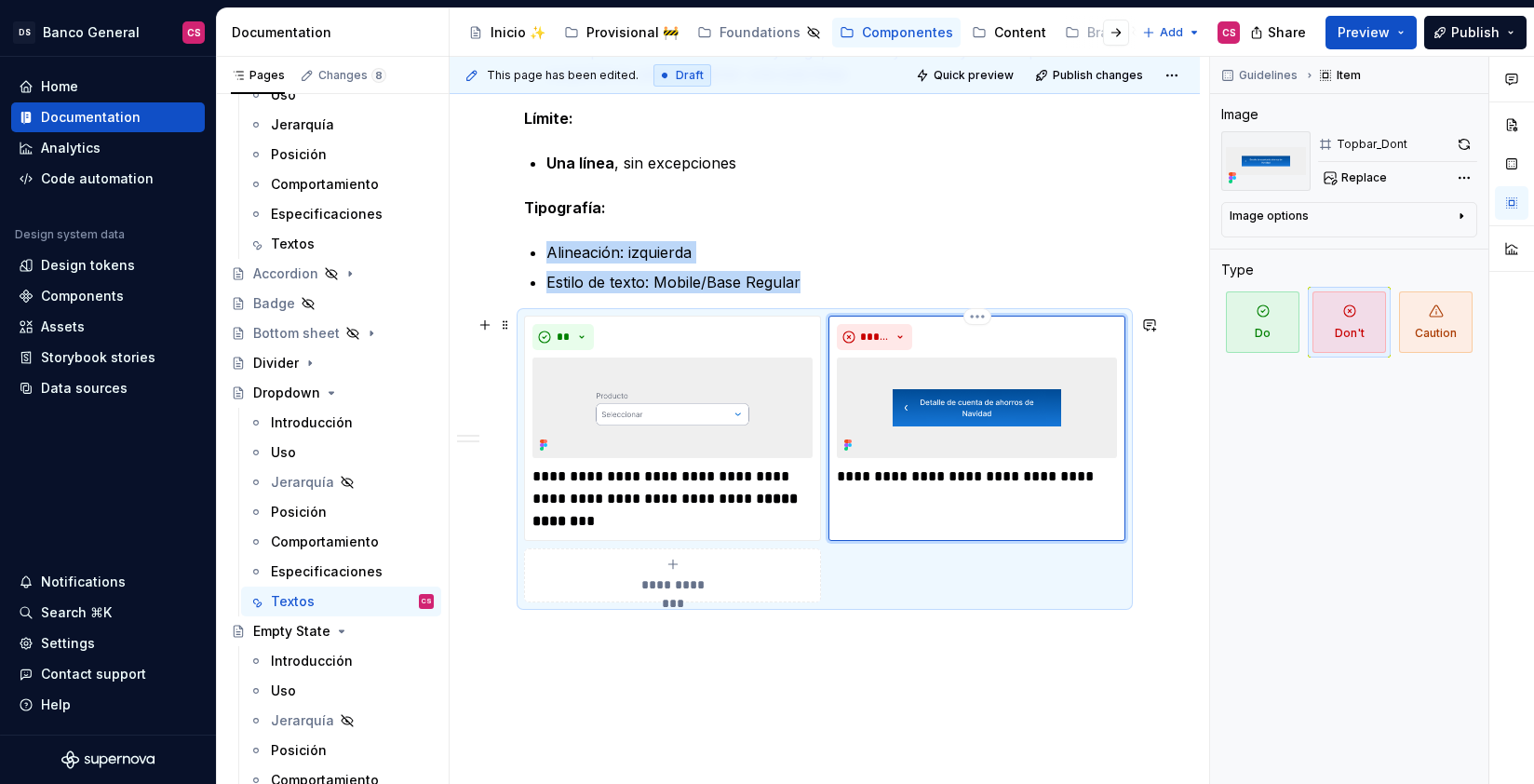
click at [1053, 336] on div "*****" at bounding box center [977, 336] width 280 height 26
click at [1377, 178] on span "Replace" at bounding box center [1364, 178] width 45 height 15
type textarea "*"
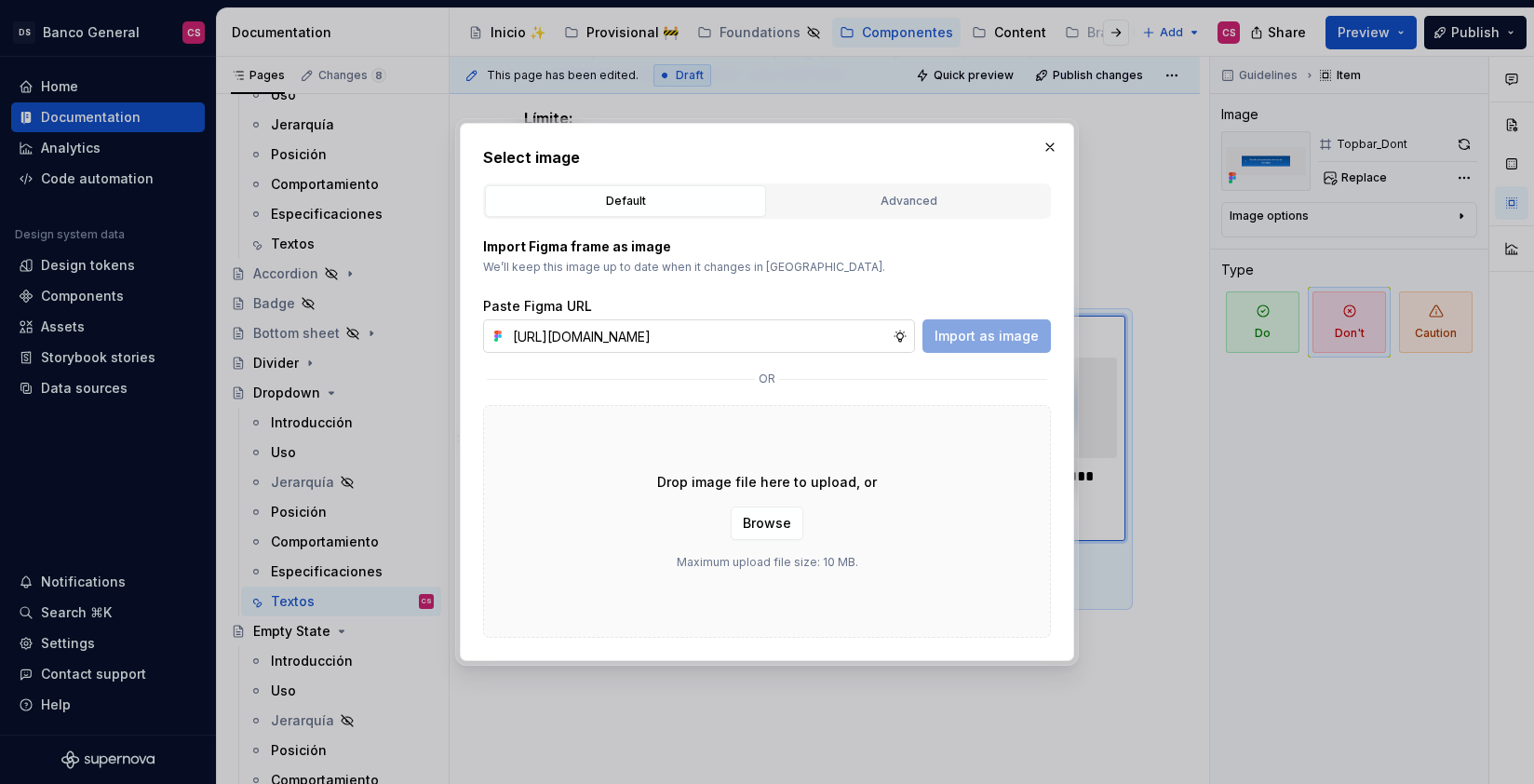
scroll to position [0, 553]
type input "[URL][DOMAIN_NAME]"
click at [951, 339] on span "Import as image" at bounding box center [986, 335] width 105 height 19
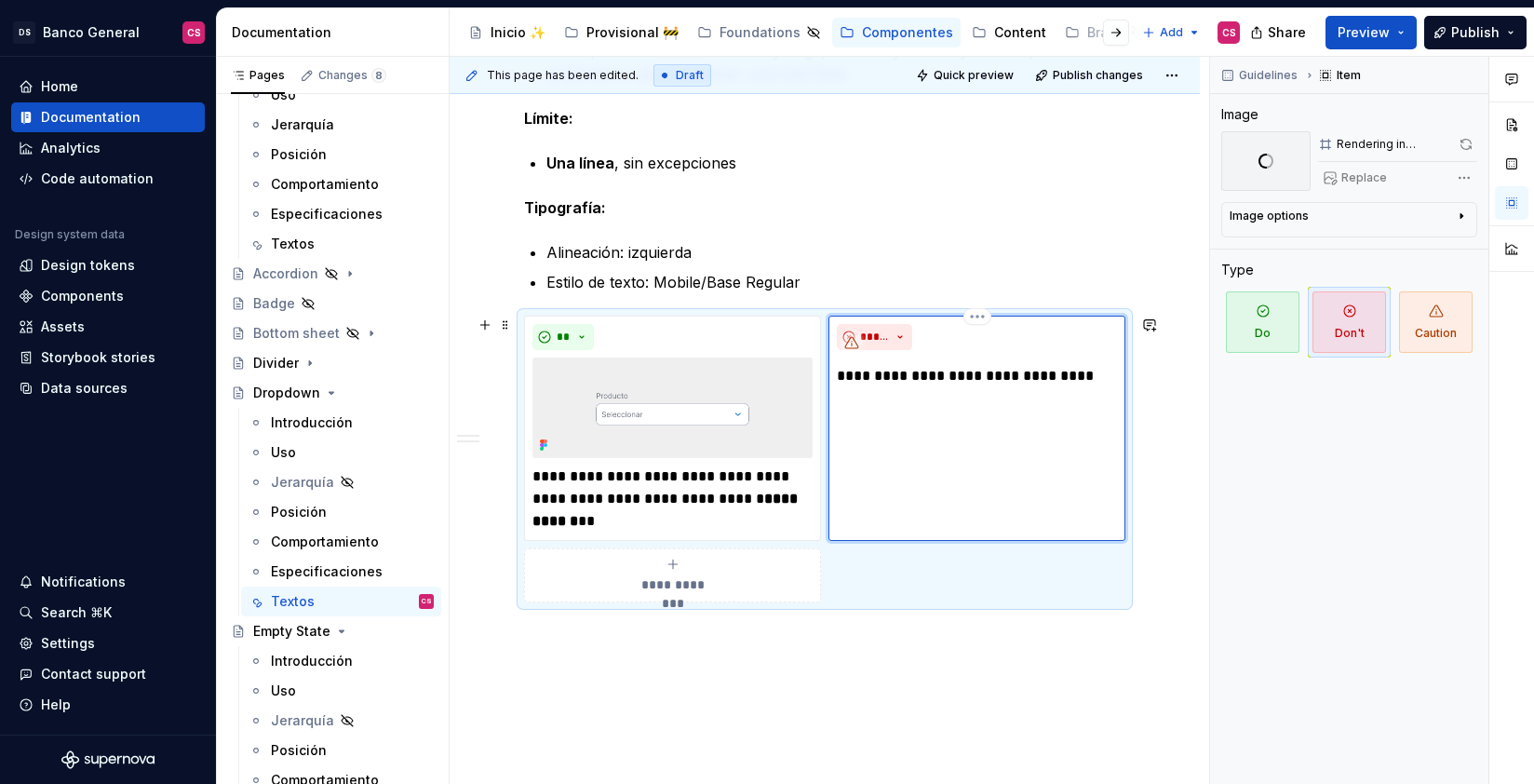
click at [901, 375] on p "**********" at bounding box center [977, 376] width 280 height 23
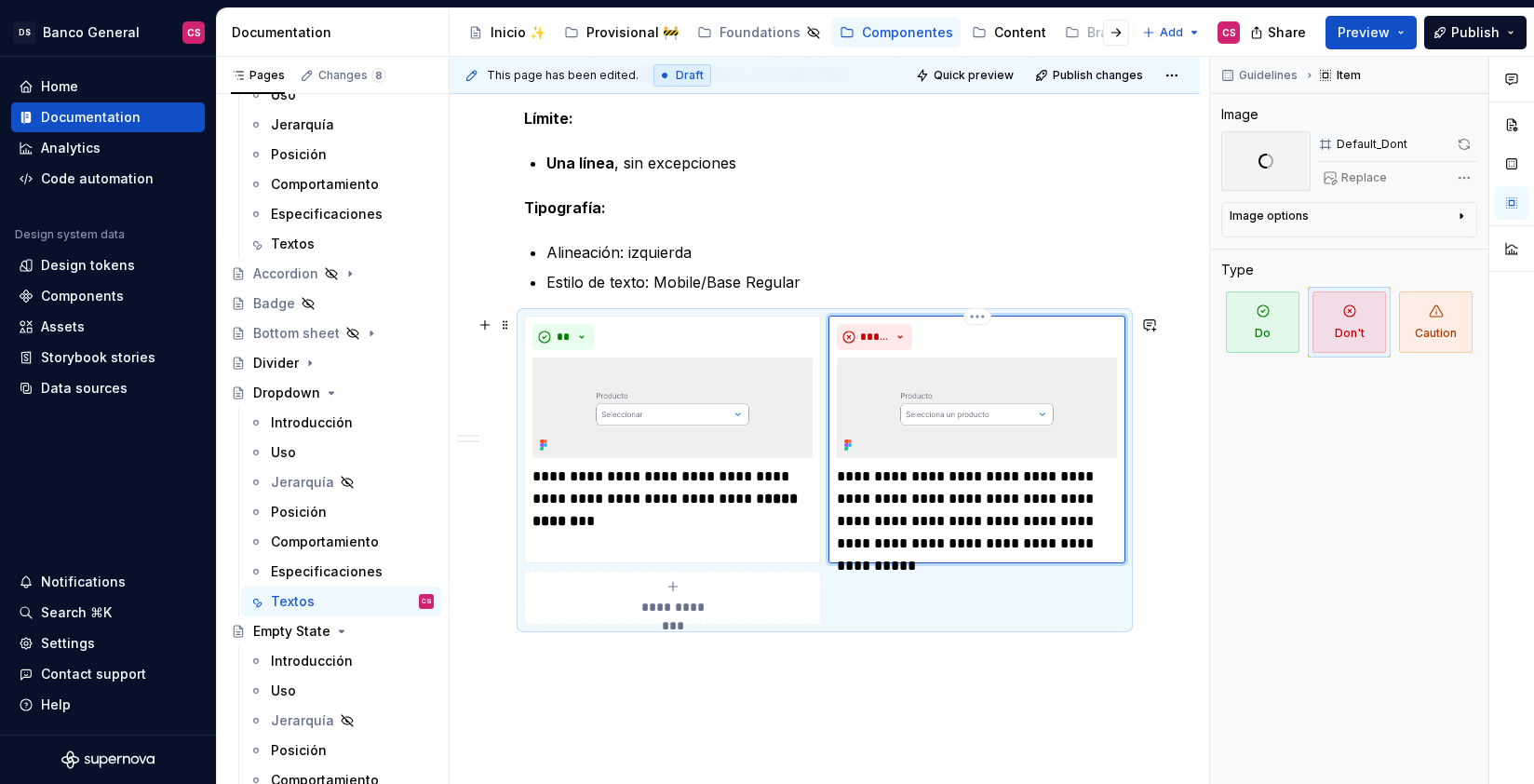
scroll to position [999, 0]
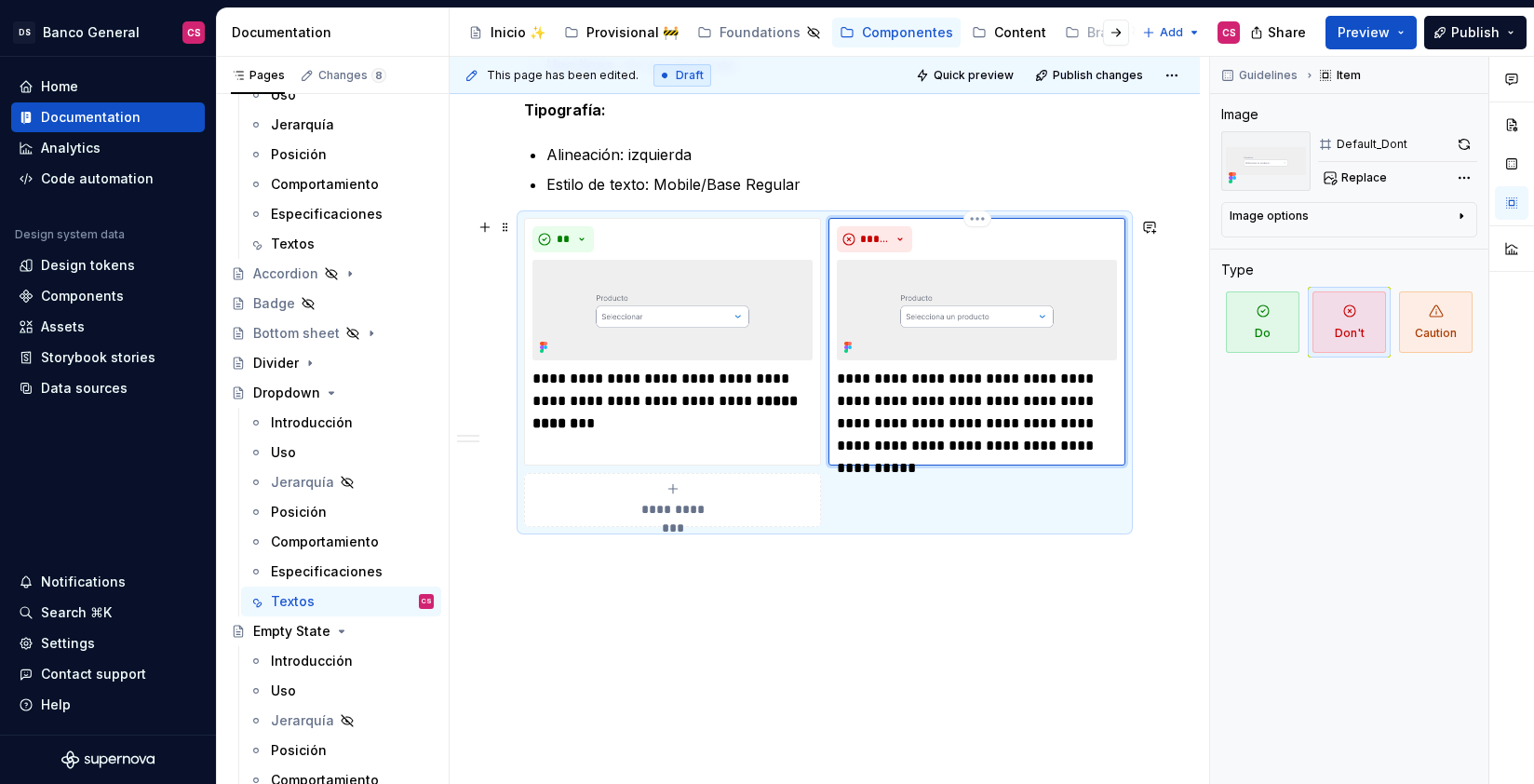
click at [845, 382] on p "**********" at bounding box center [977, 412] width 280 height 90
drag, startPoint x: 845, startPoint y: 382, endPoint x: 876, endPoint y: 379, distance: 31.1
click at [876, 379] on p "**********" at bounding box center [977, 412] width 280 height 90
click at [1060, 380] on p "**********" at bounding box center [977, 412] width 280 height 90
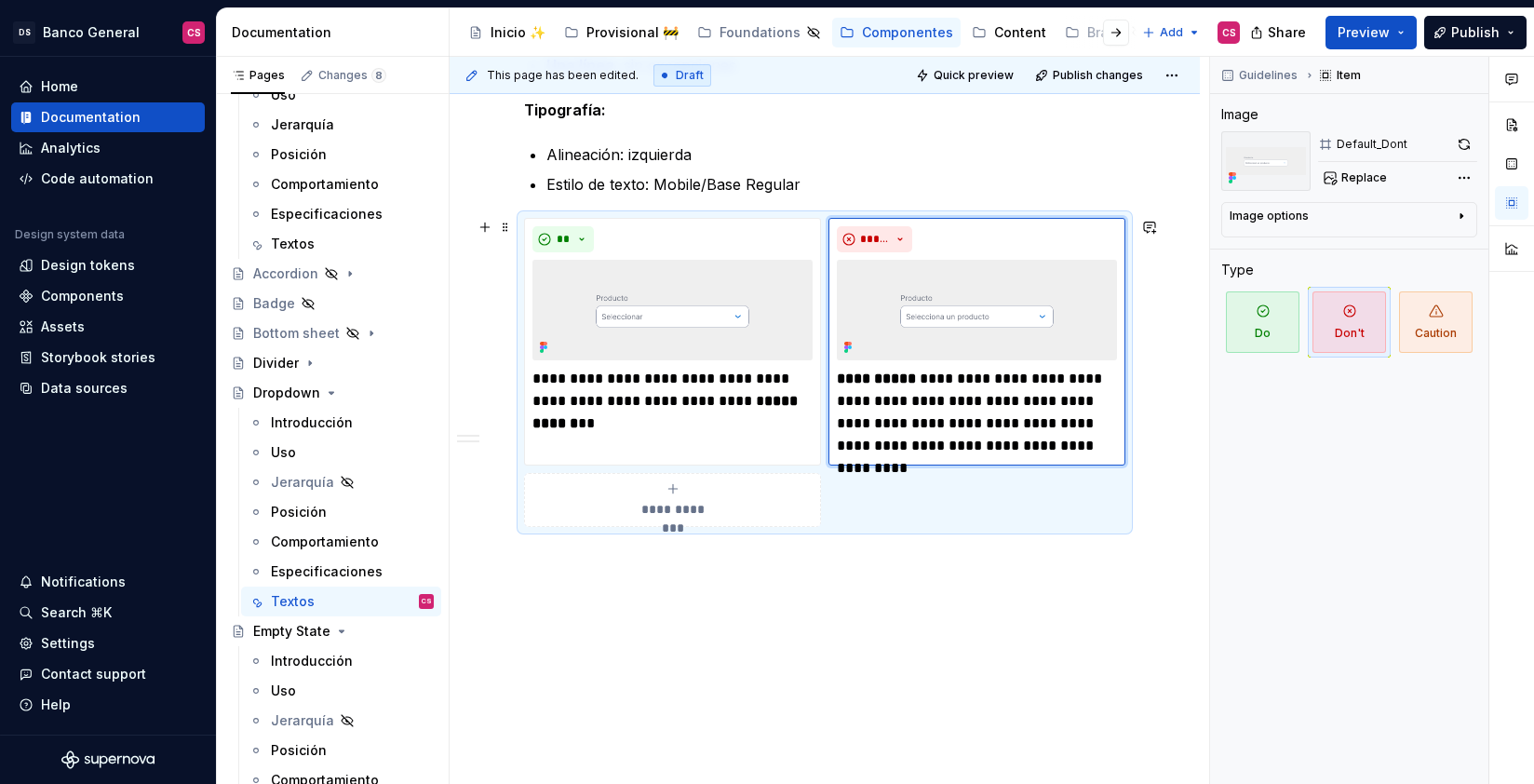
click at [991, 492] on div "**********" at bounding box center [825, 372] width 602 height 309
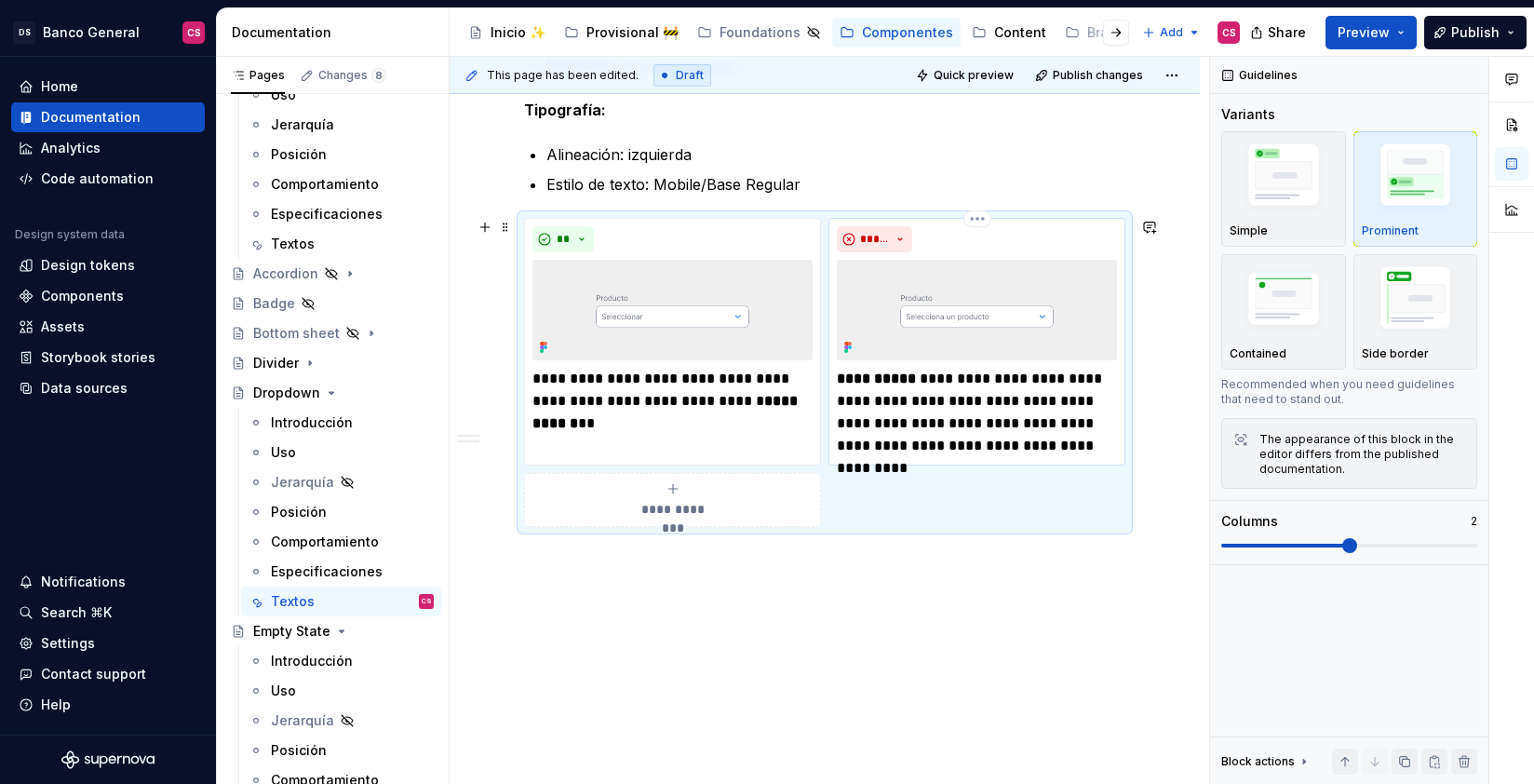
click at [982, 438] on p "**********" at bounding box center [977, 412] width 280 height 90
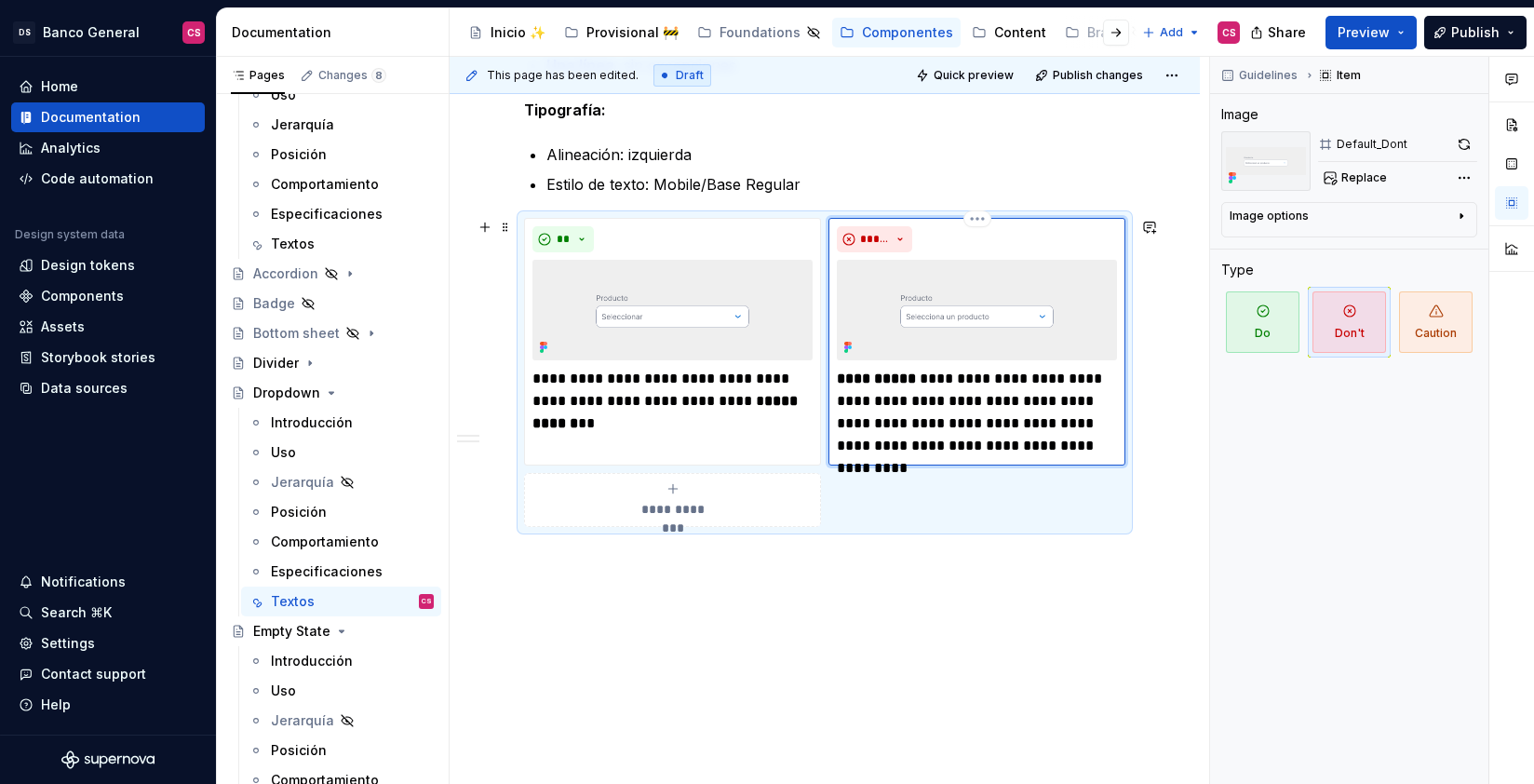
click at [1065, 371] on p "**********" at bounding box center [977, 412] width 280 height 90
click at [990, 413] on p "**********" at bounding box center [977, 412] width 280 height 90
click at [1036, 447] on p "**********" at bounding box center [977, 412] width 280 height 90
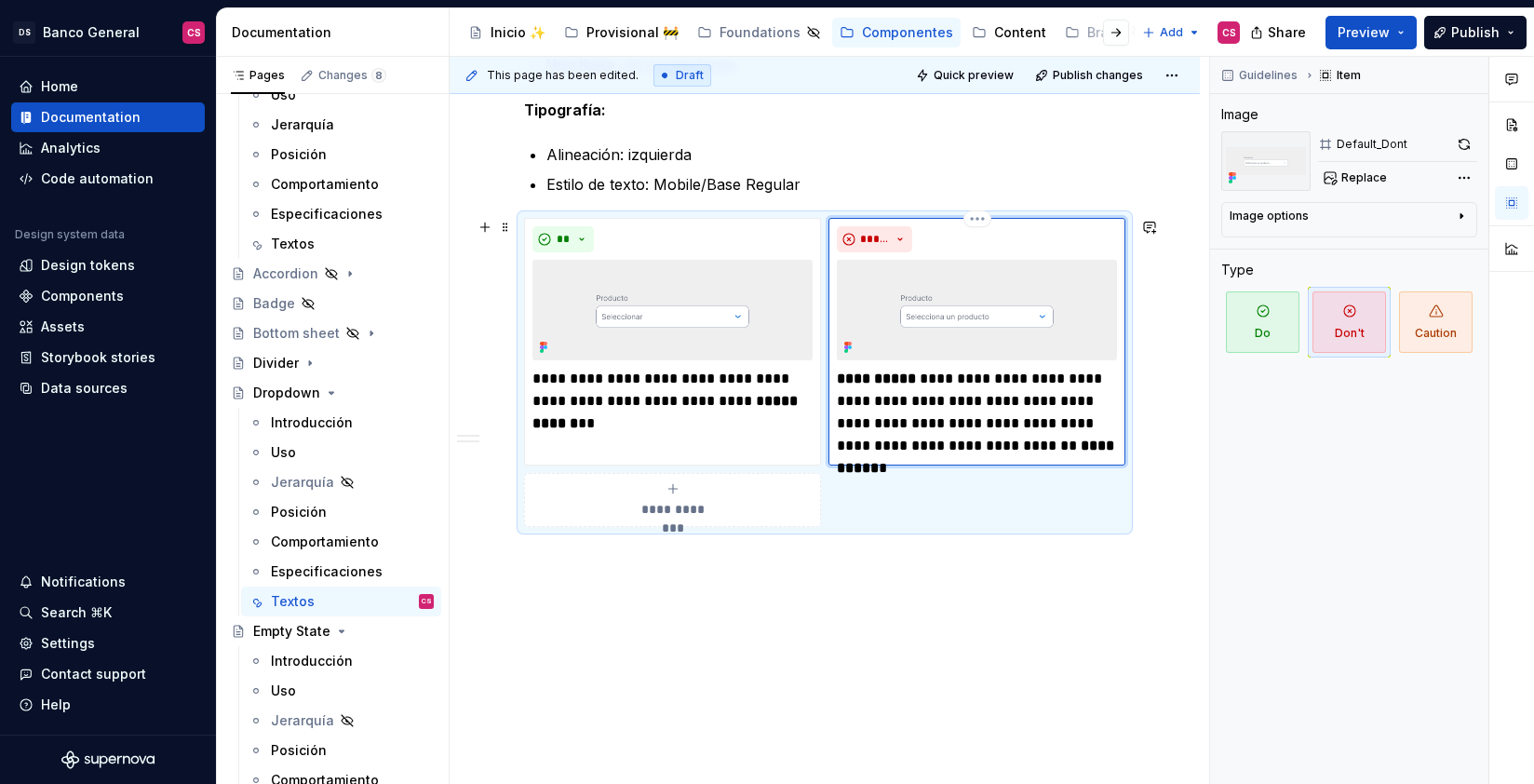
click at [884, 408] on p "**********" at bounding box center [977, 412] width 280 height 90
click at [1046, 379] on p "**********" at bounding box center [977, 412] width 280 height 90
drag, startPoint x: 1046, startPoint y: 379, endPoint x: 902, endPoint y: 399, distance: 145.4
click at [902, 399] on p "**********" at bounding box center [977, 412] width 280 height 90
click at [667, 607] on div "**********" at bounding box center [825, 66] width 751 height 1438
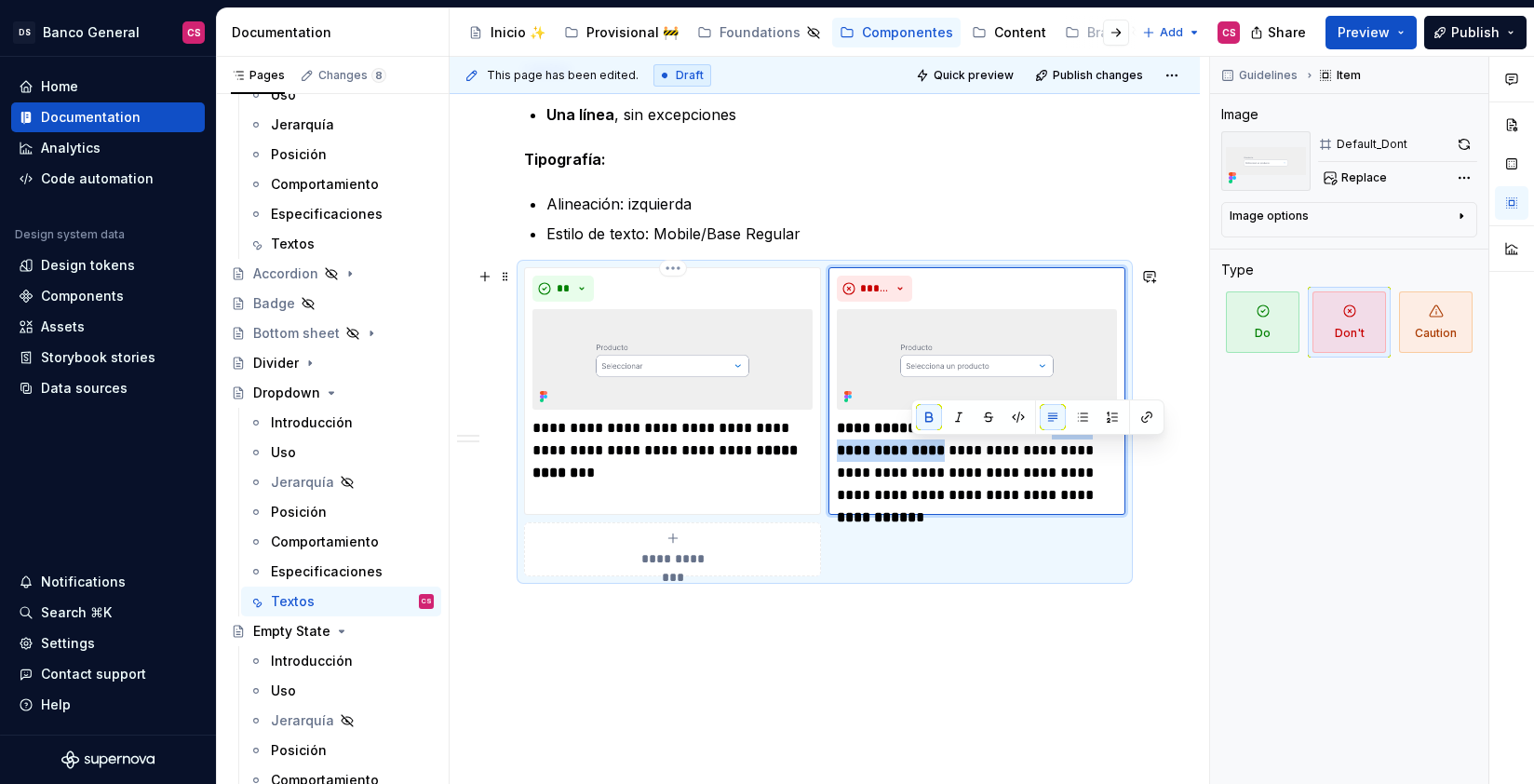
scroll to position [981, 0]
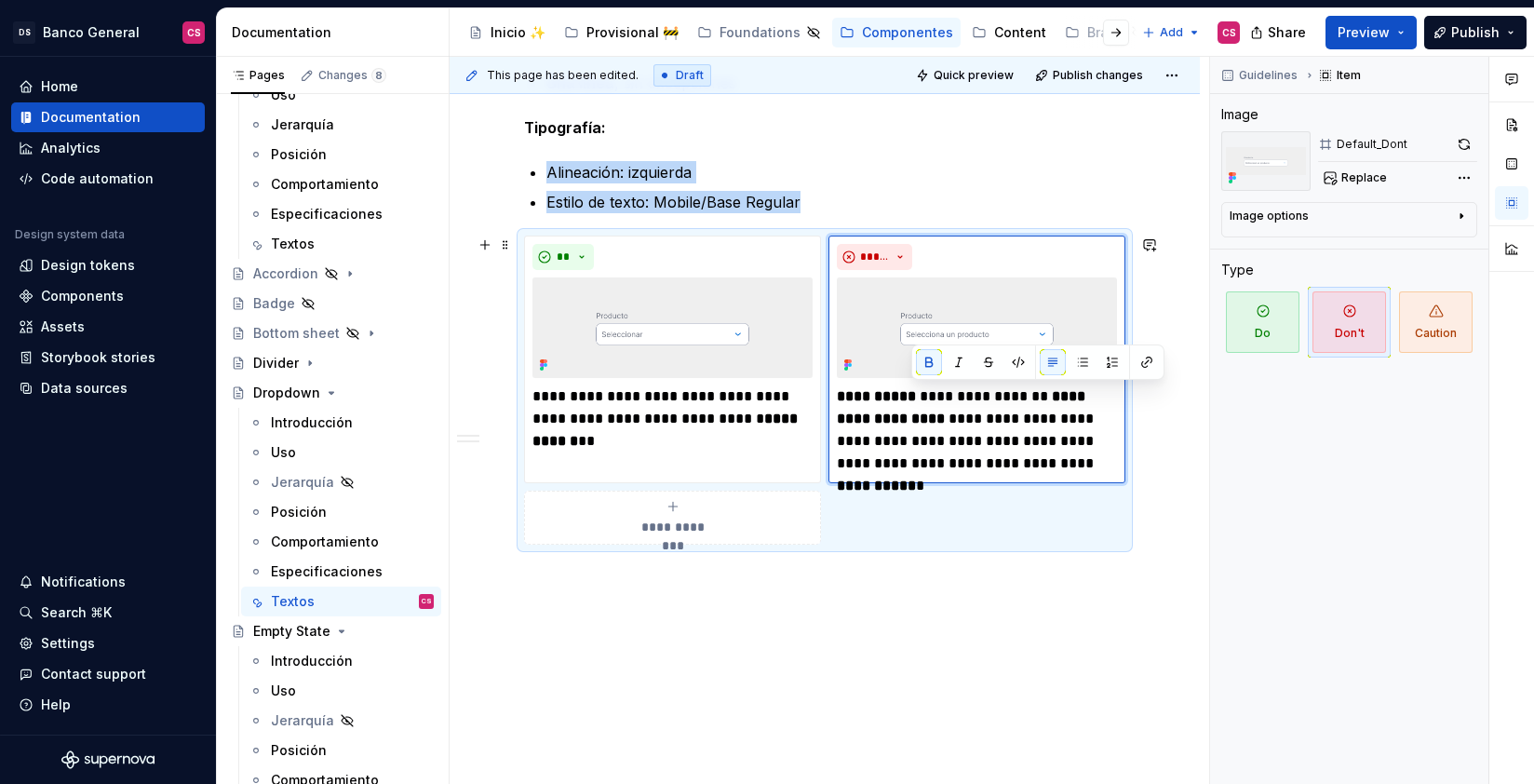
click at [703, 513] on div "**********" at bounding box center [673, 518] width 280 height 37
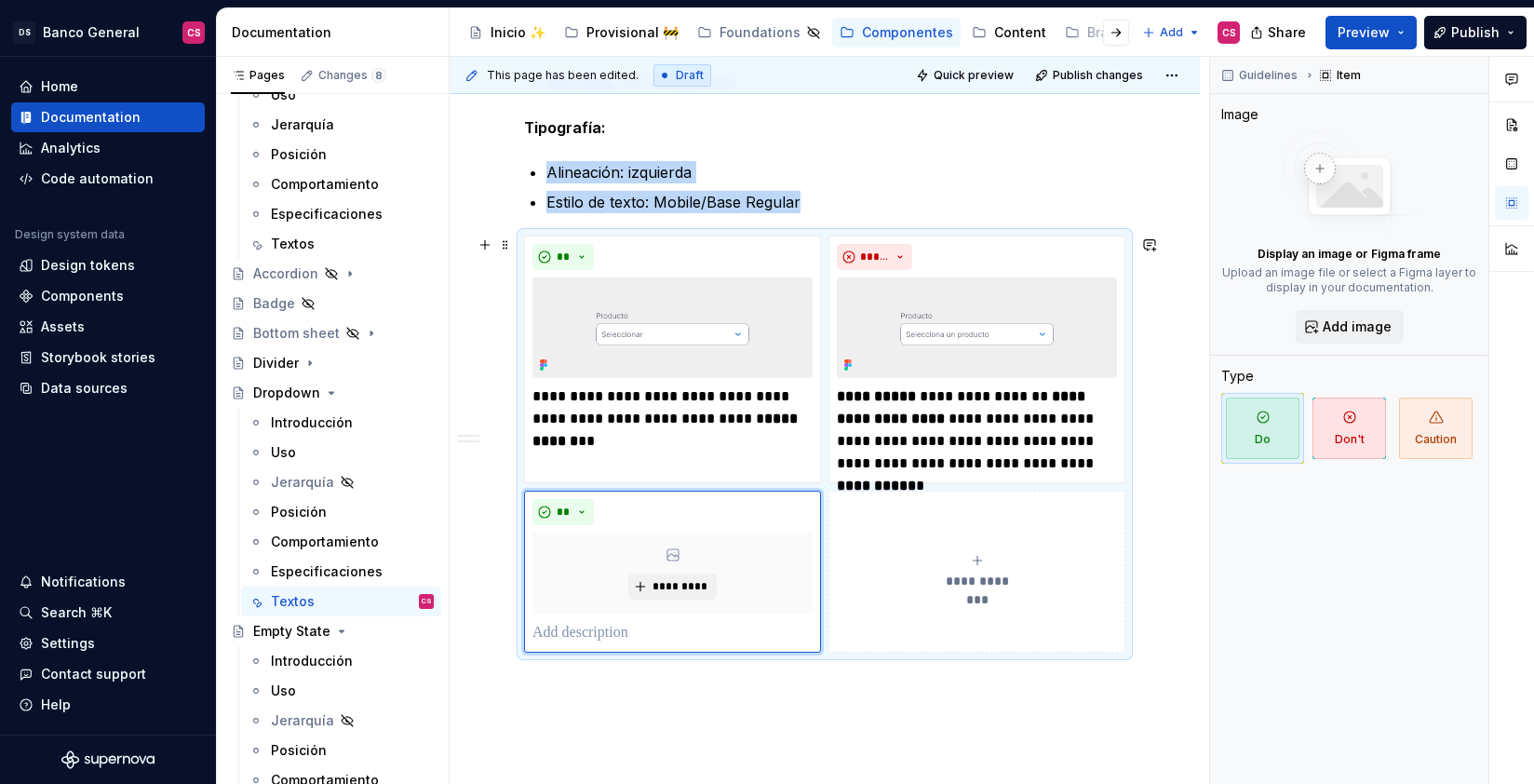
click at [933, 539] on button "**********" at bounding box center [977, 571] width 297 height 162
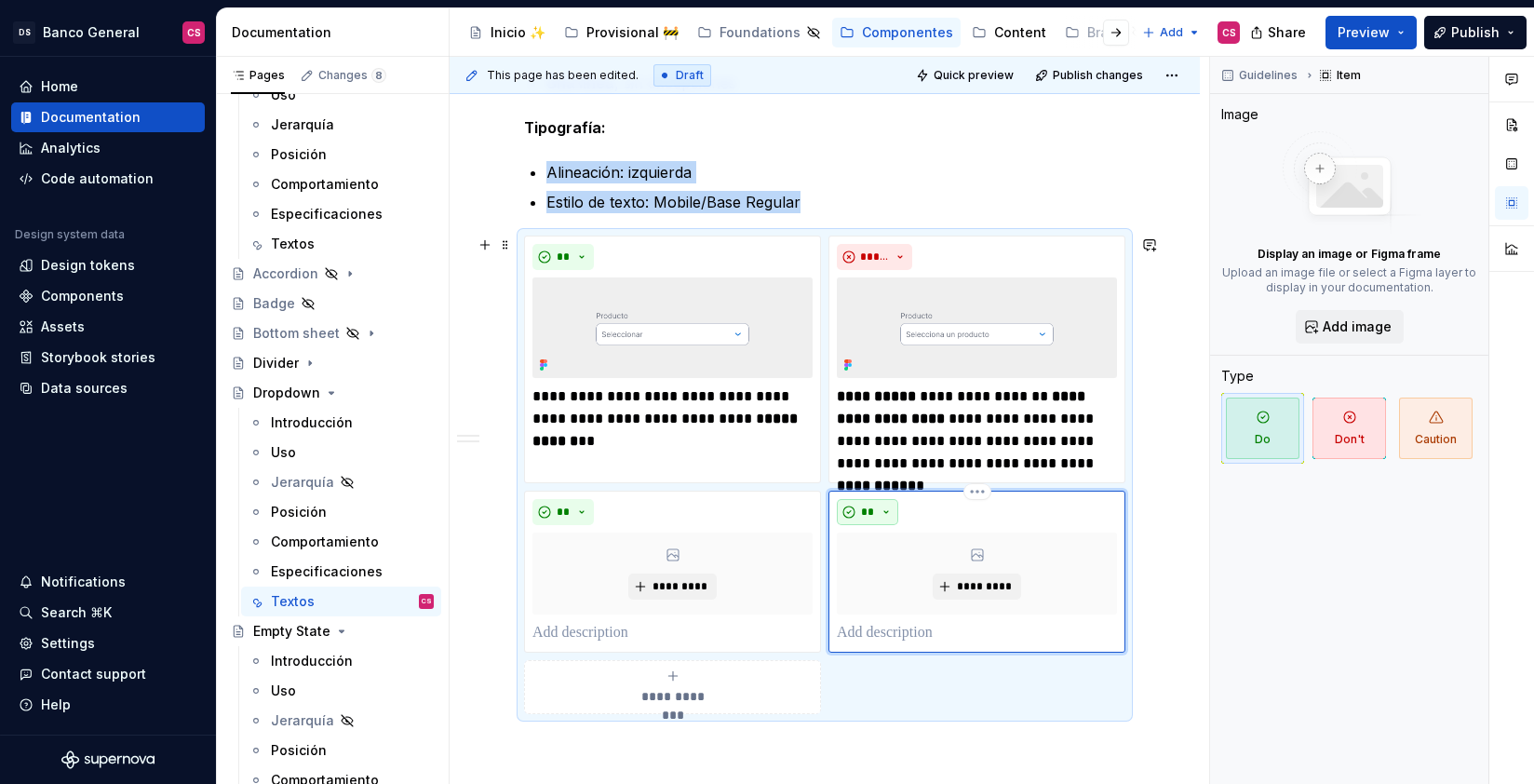
click at [868, 511] on span "**" at bounding box center [867, 511] width 15 height 15
click at [891, 578] on span "Don't" at bounding box center [920, 578] width 158 height 30
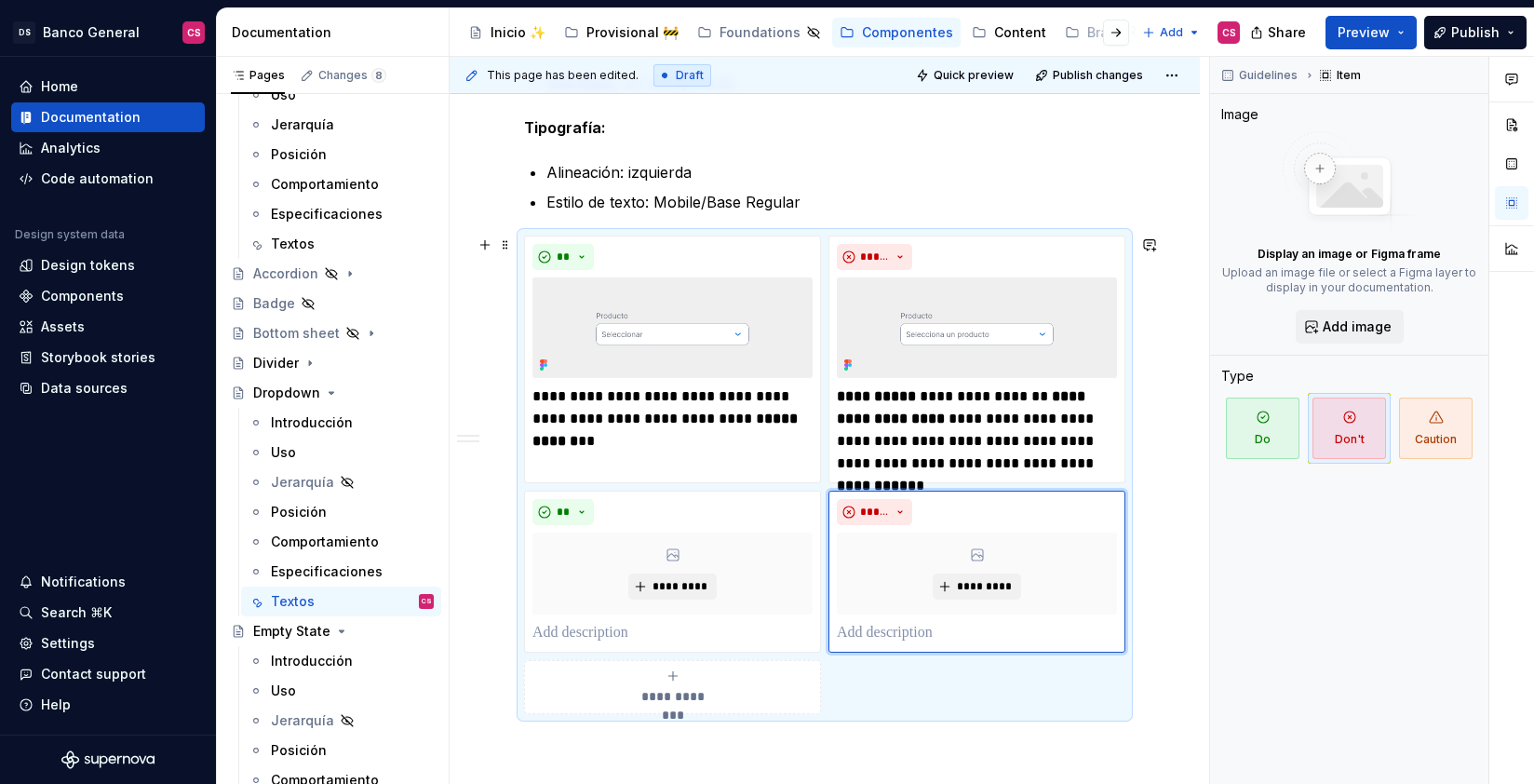
click at [894, 703] on div "**********" at bounding box center [825, 474] width 602 height 478
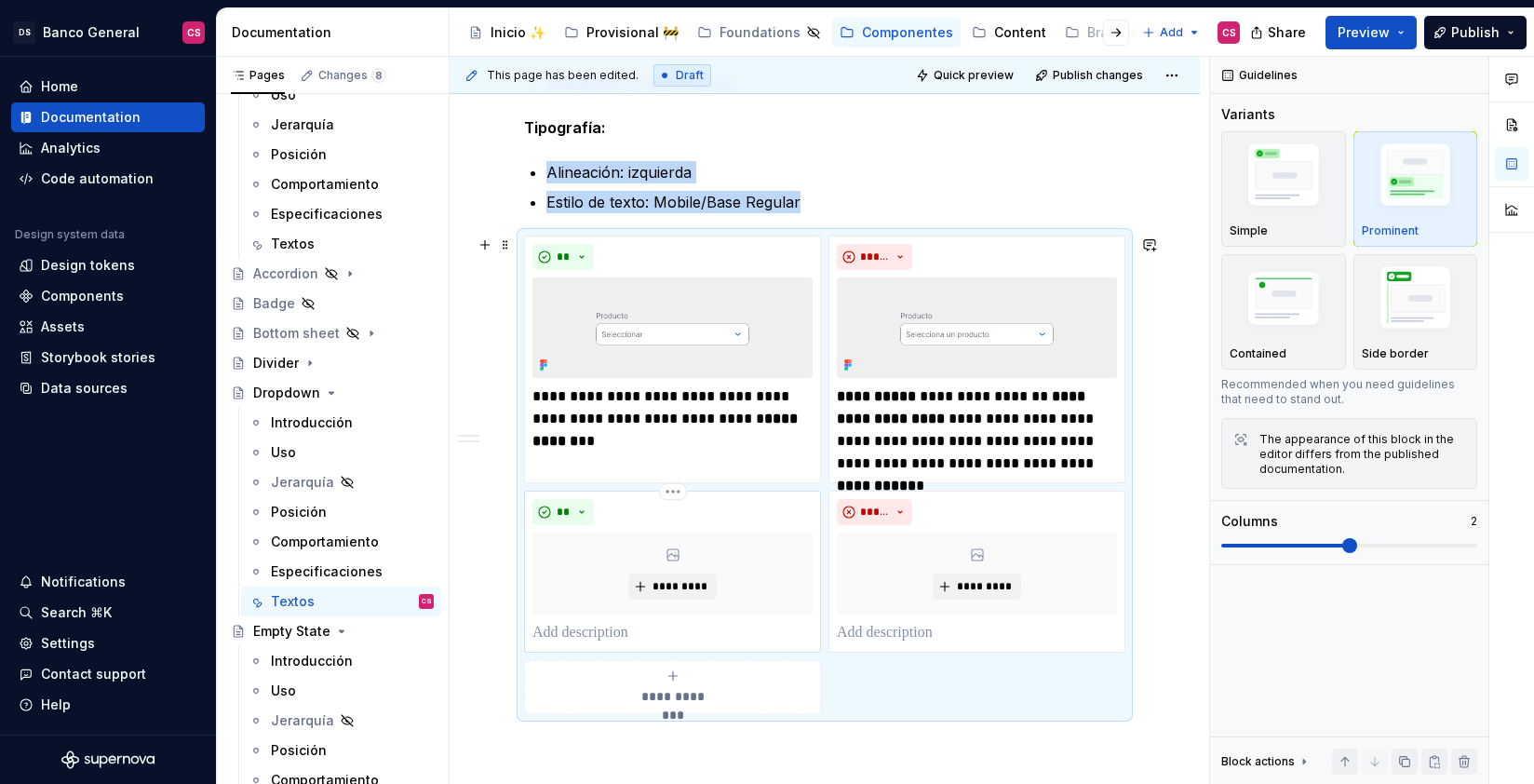
click at [669, 563] on div "*********" at bounding box center [673, 573] width 280 height 82
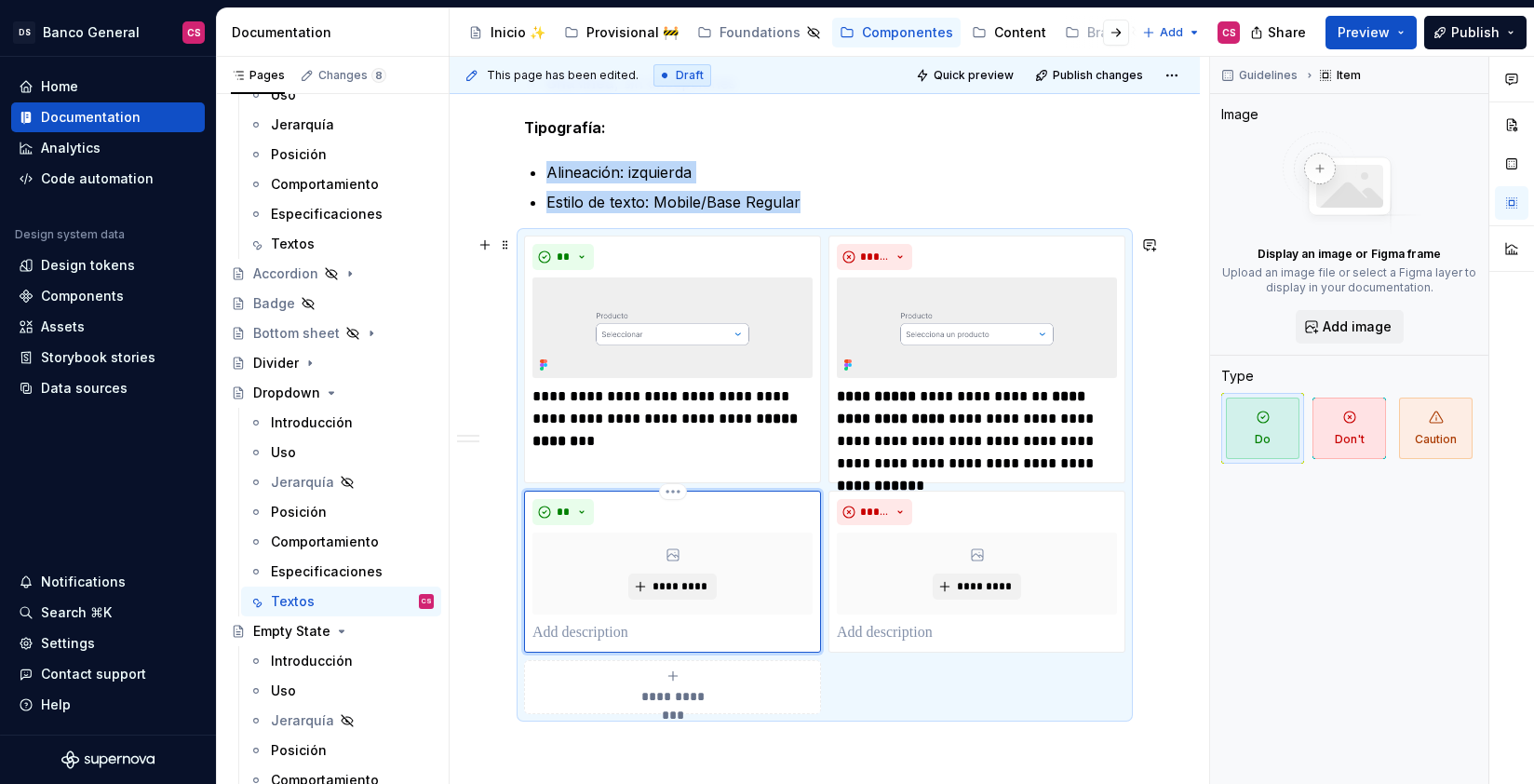
type textarea "*"
click at [700, 584] on span "*********" at bounding box center [681, 586] width 57 height 15
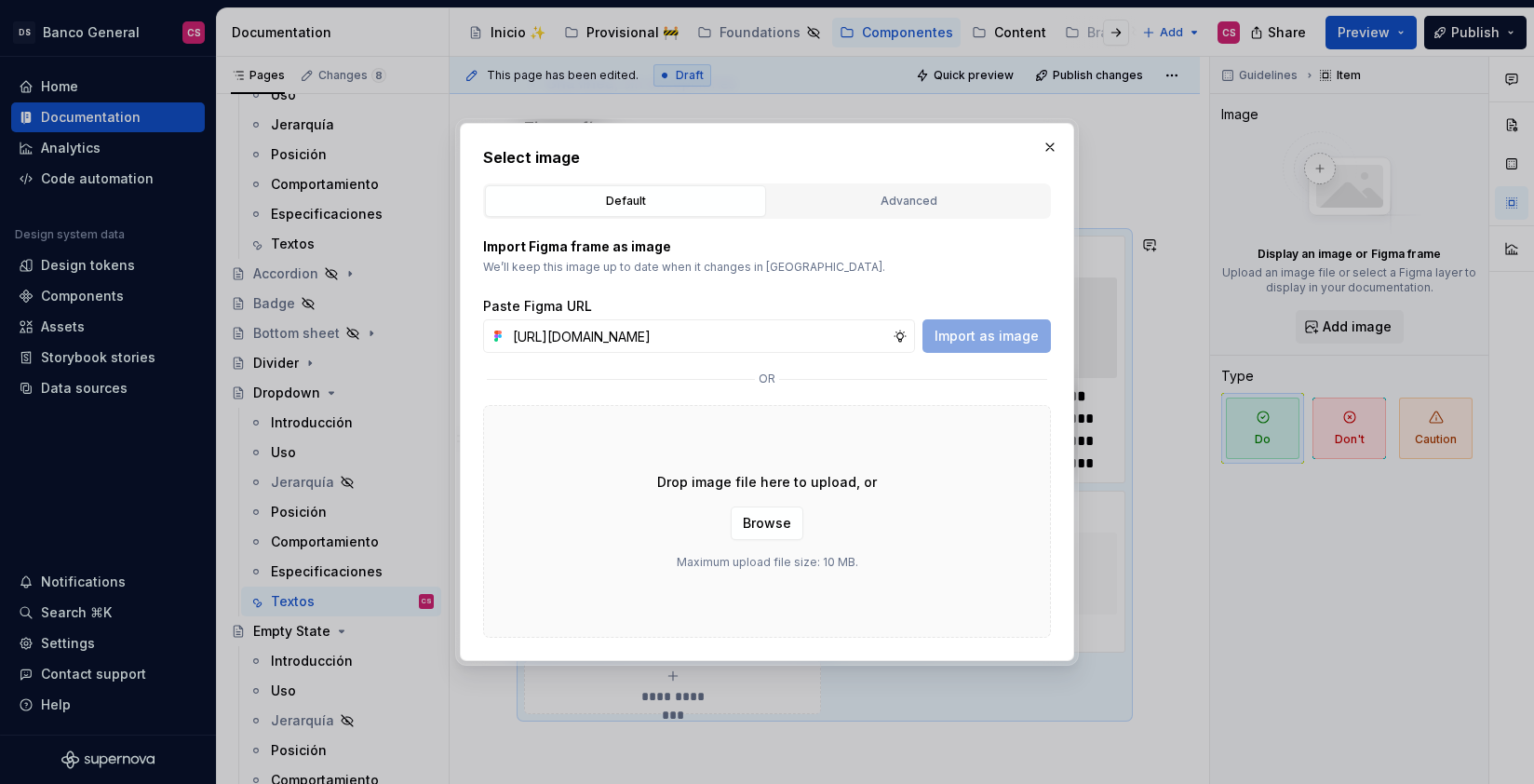
scroll to position [0, 571]
type input "[URL][DOMAIN_NAME]"
click at [971, 346] on button "Import as image" at bounding box center [986, 336] width 128 height 34
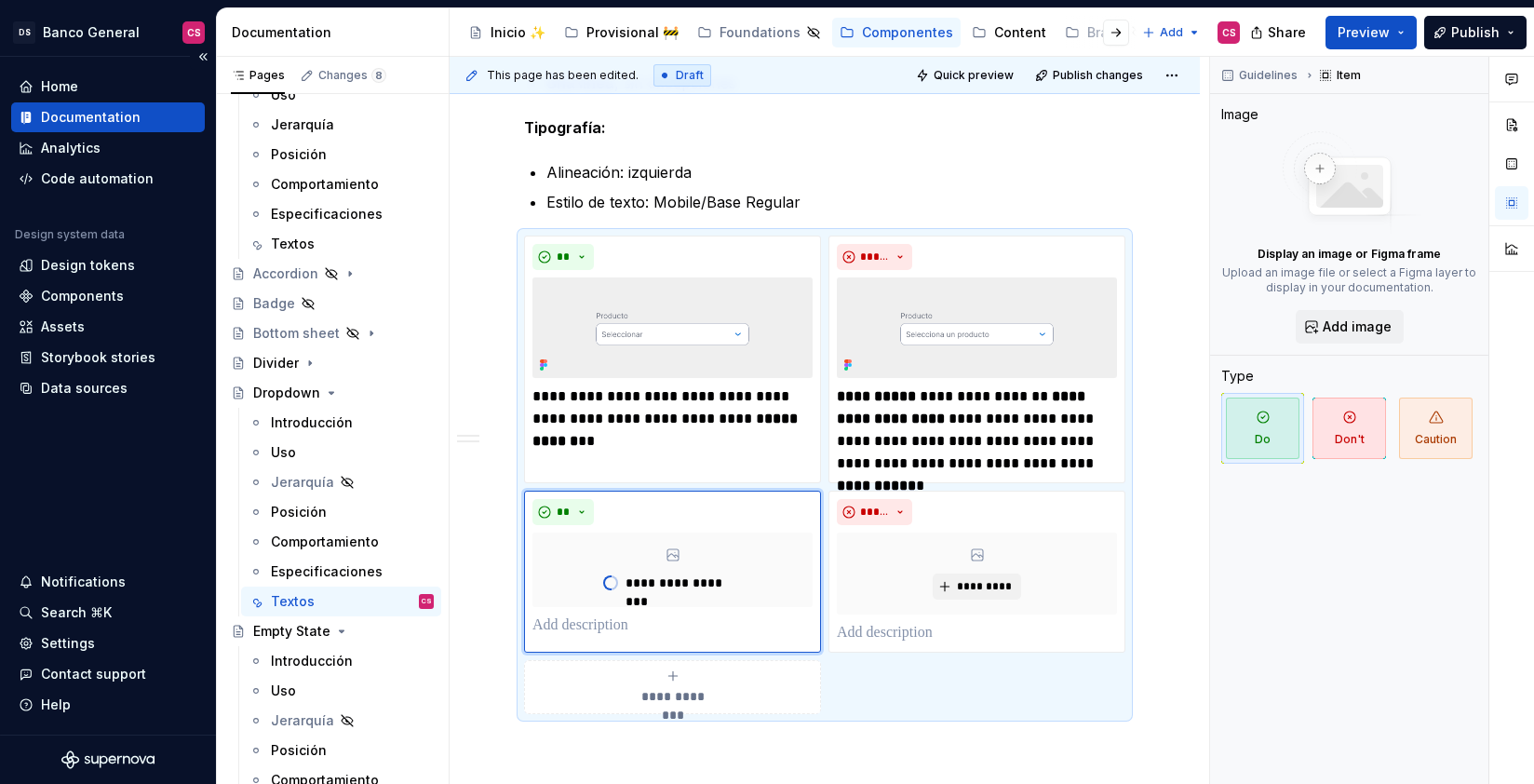
type textarea "*"
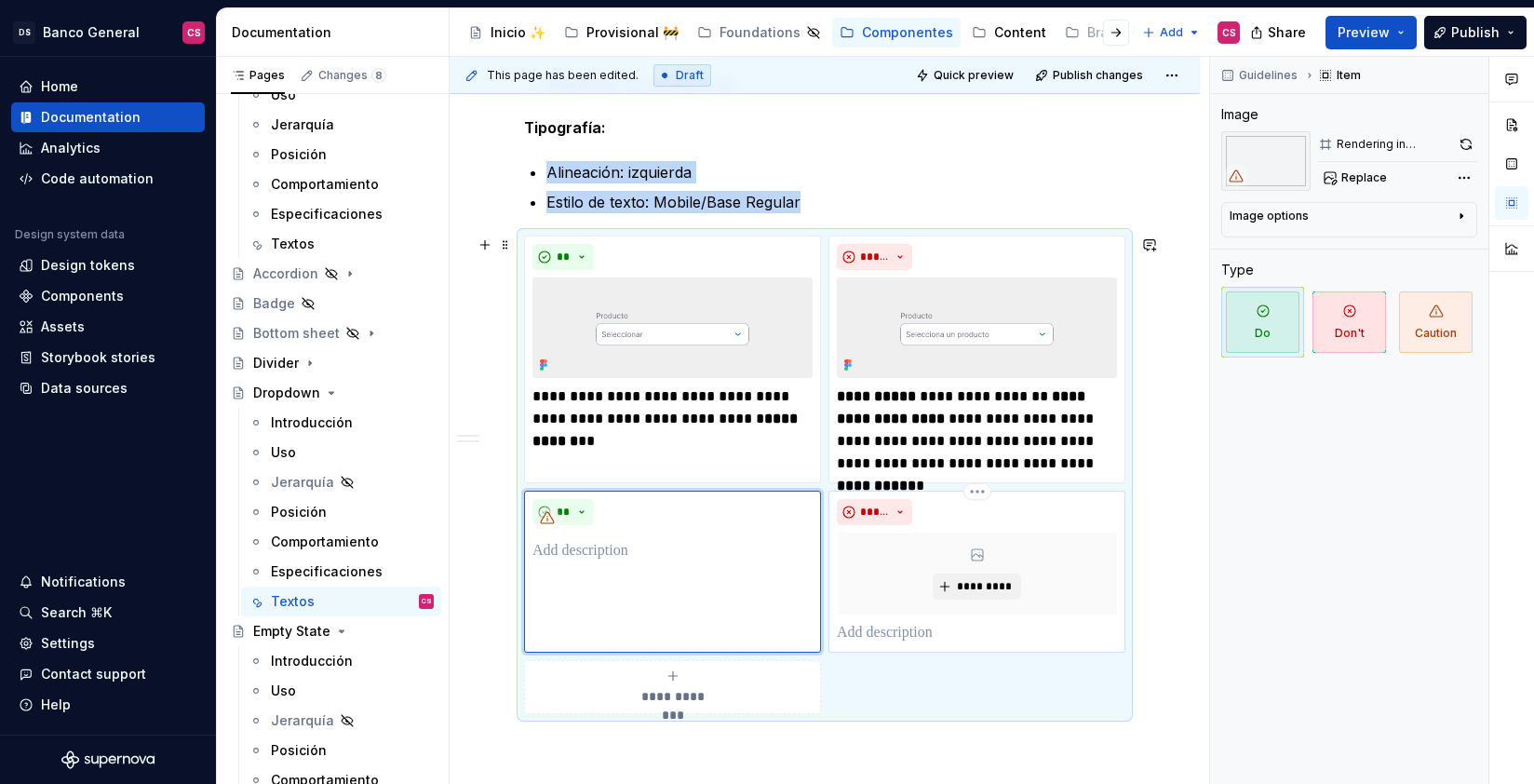
click at [980, 571] on div "*********" at bounding box center [977, 573] width 280 height 82
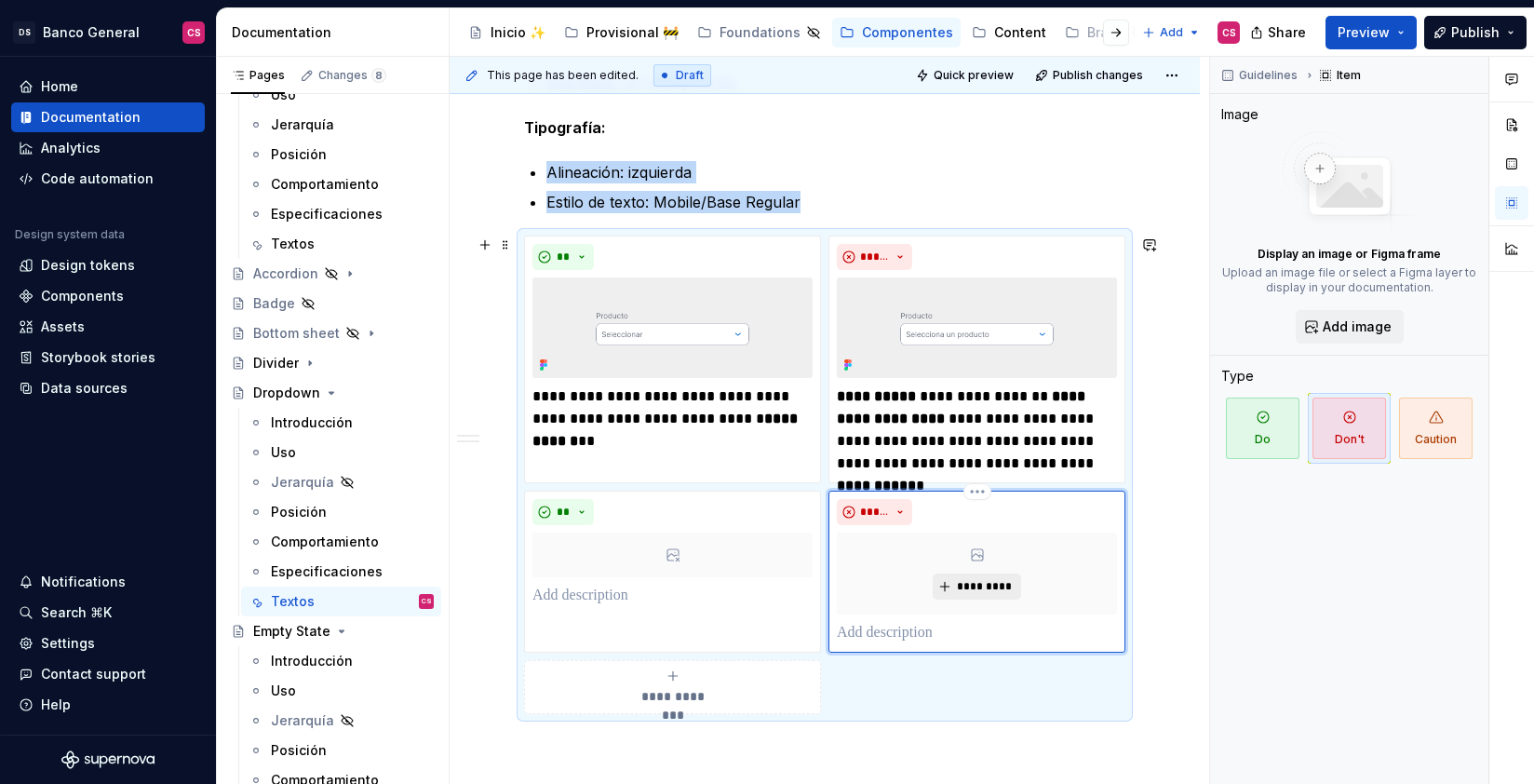
click at [991, 586] on span "*********" at bounding box center [985, 586] width 57 height 15
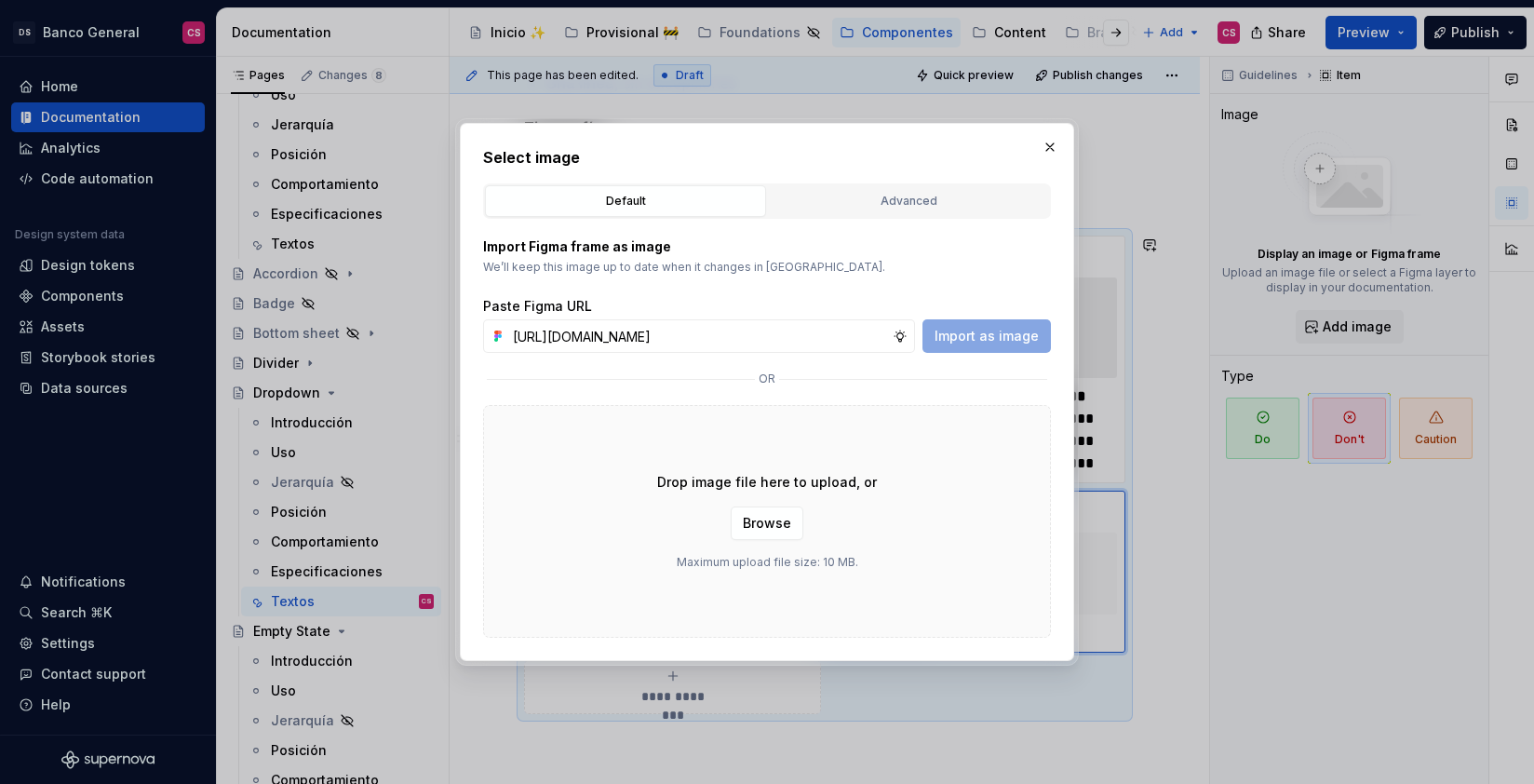
scroll to position [0, 555]
type input "[URL][DOMAIN_NAME]"
click at [976, 338] on span "Import as image" at bounding box center [986, 335] width 105 height 19
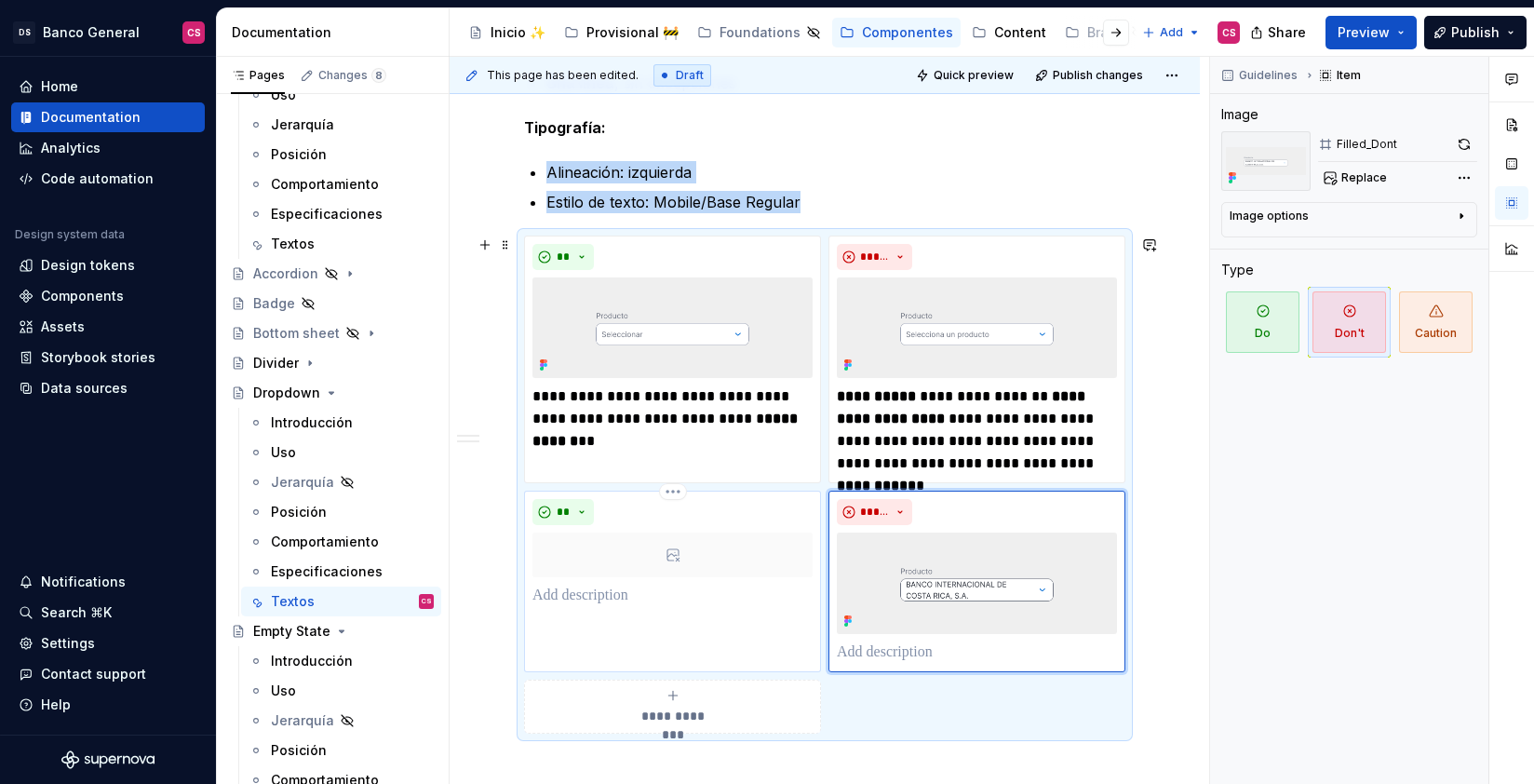
click at [703, 548] on div at bounding box center [673, 554] width 280 height 44
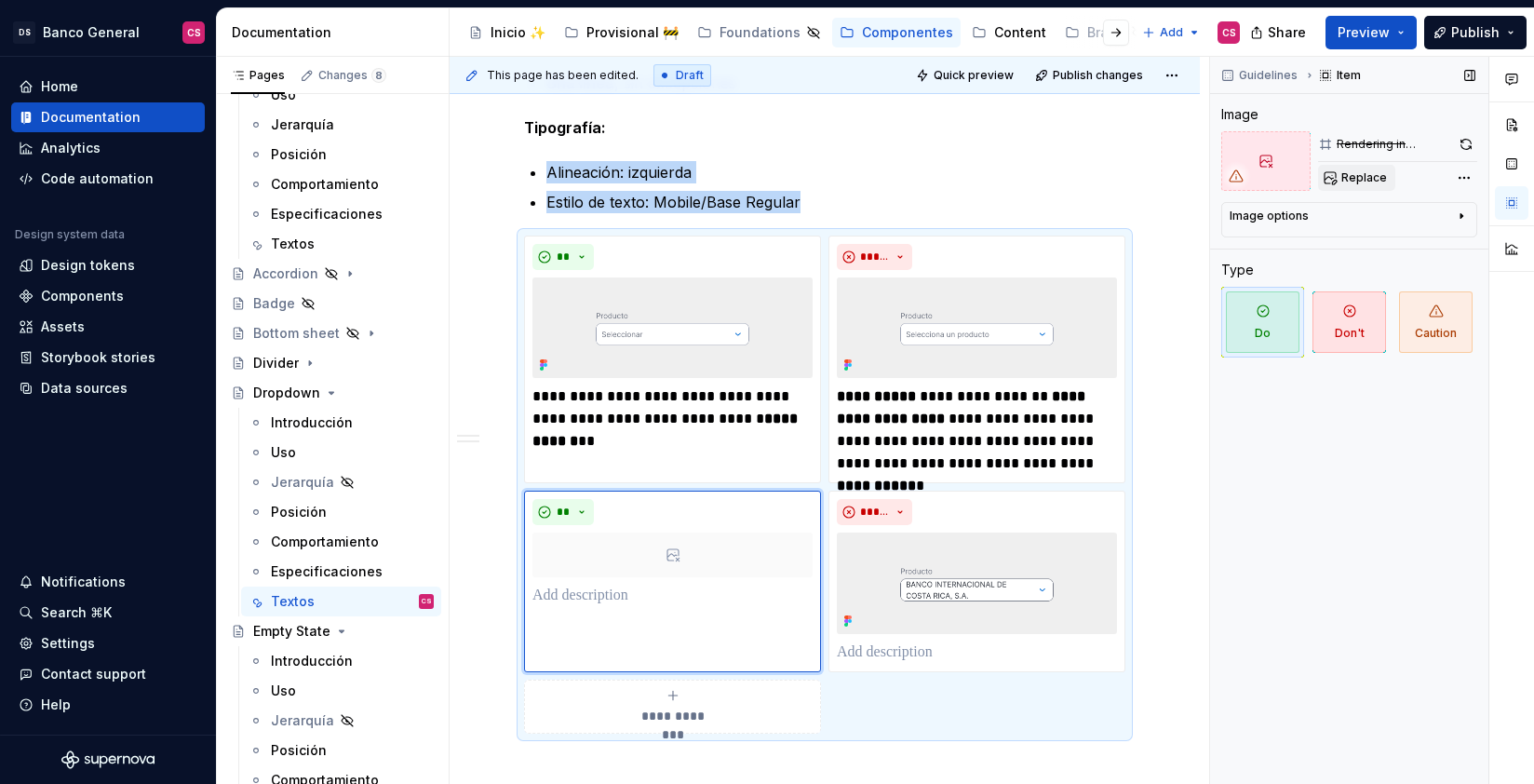
click at [1355, 182] on span "Replace" at bounding box center [1364, 178] width 45 height 15
type textarea "*"
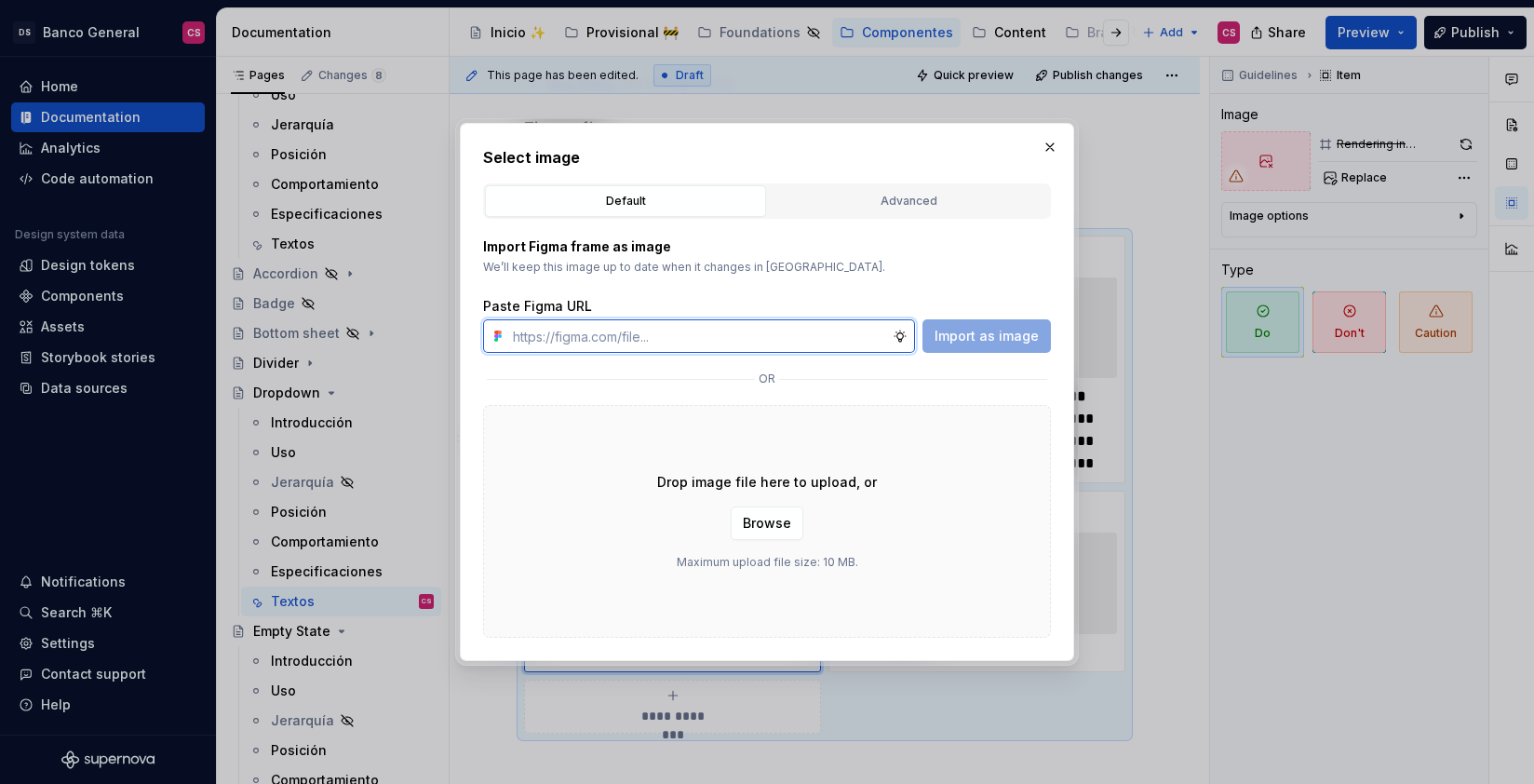
click at [657, 336] on input "text" at bounding box center [698, 336] width 388 height 34
paste input "[URL][DOMAIN_NAME]"
type input "[URL][DOMAIN_NAME]"
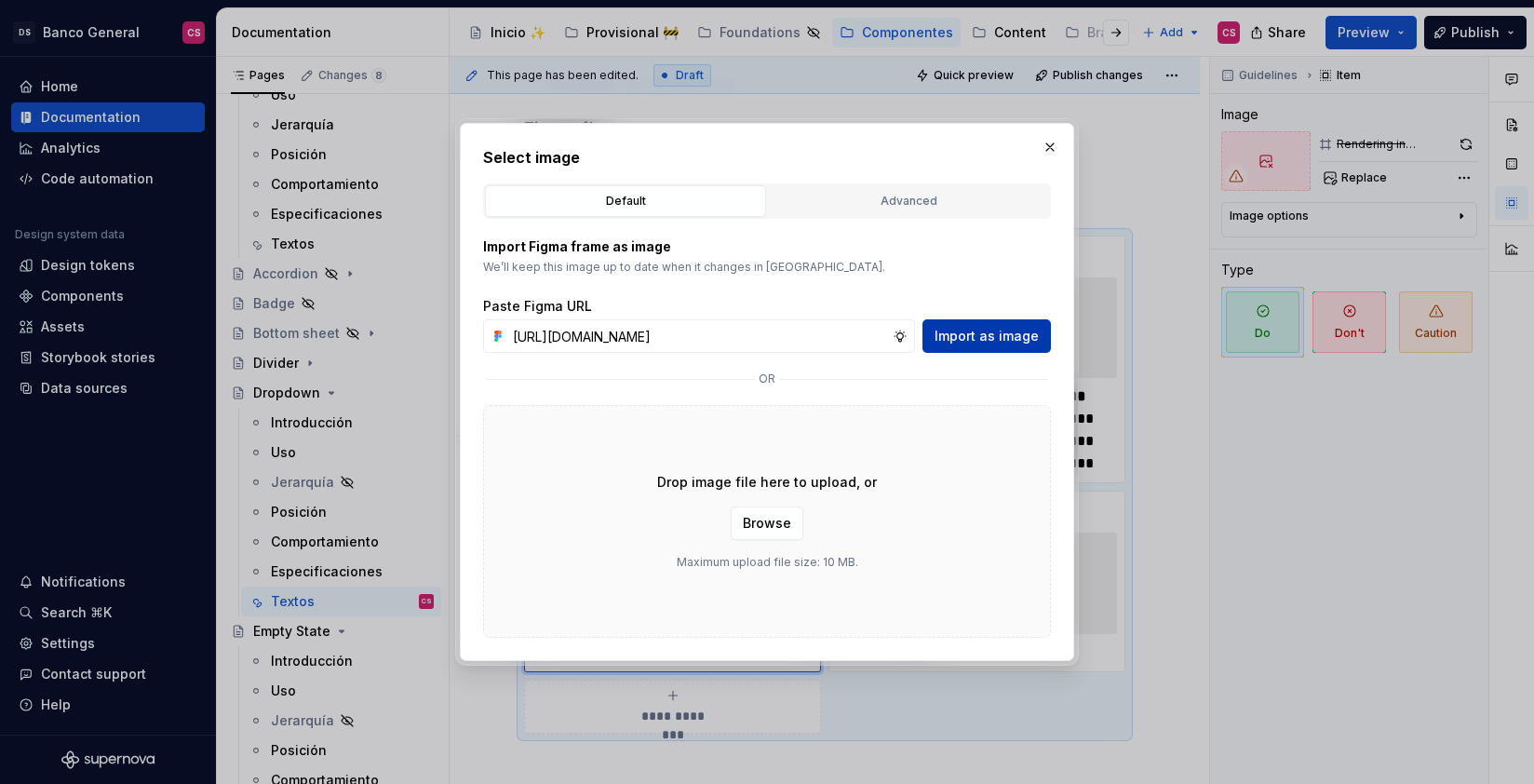
click at [1009, 342] on span "Import as image" at bounding box center [986, 335] width 105 height 19
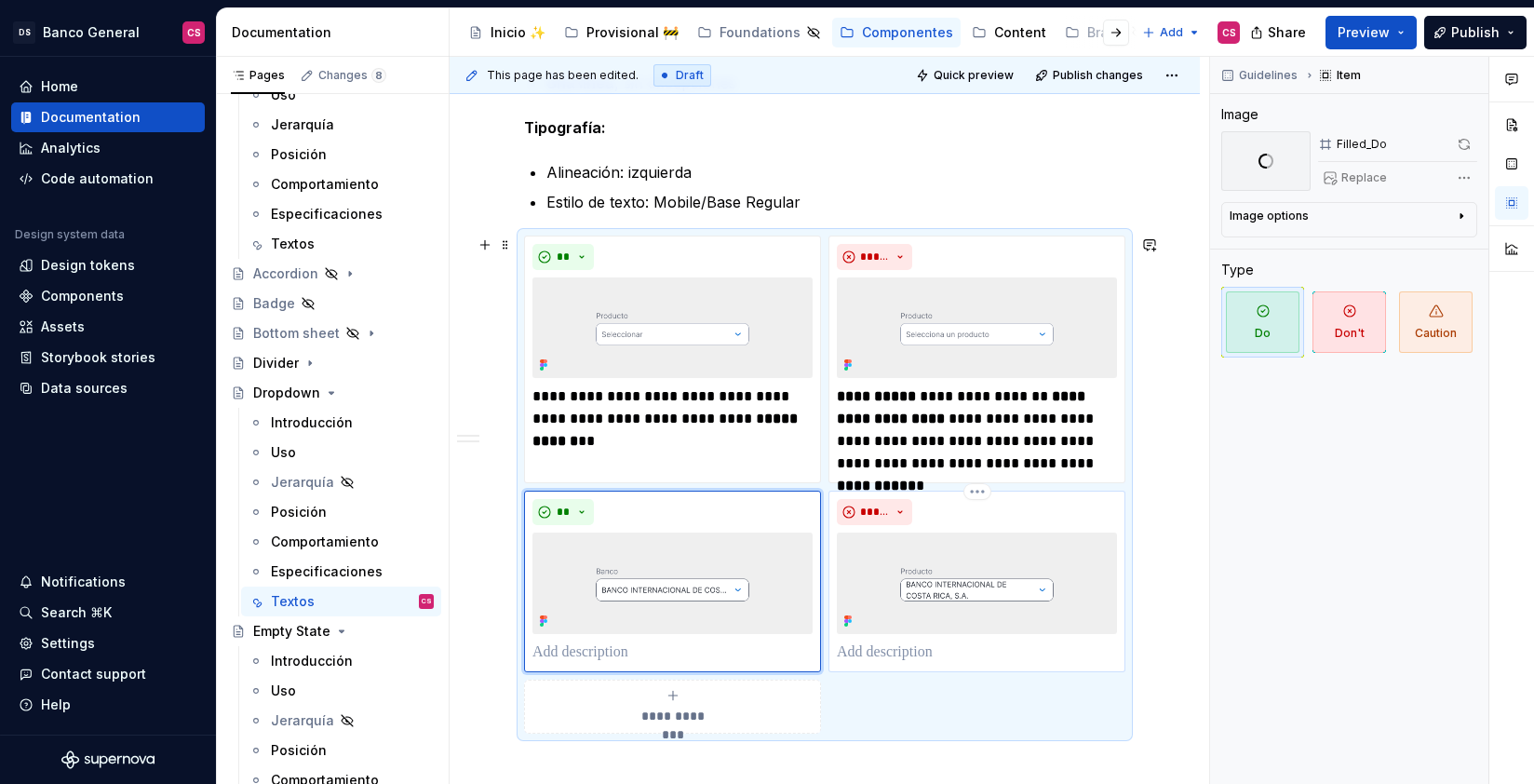
click at [859, 645] on p at bounding box center [977, 652] width 280 height 23
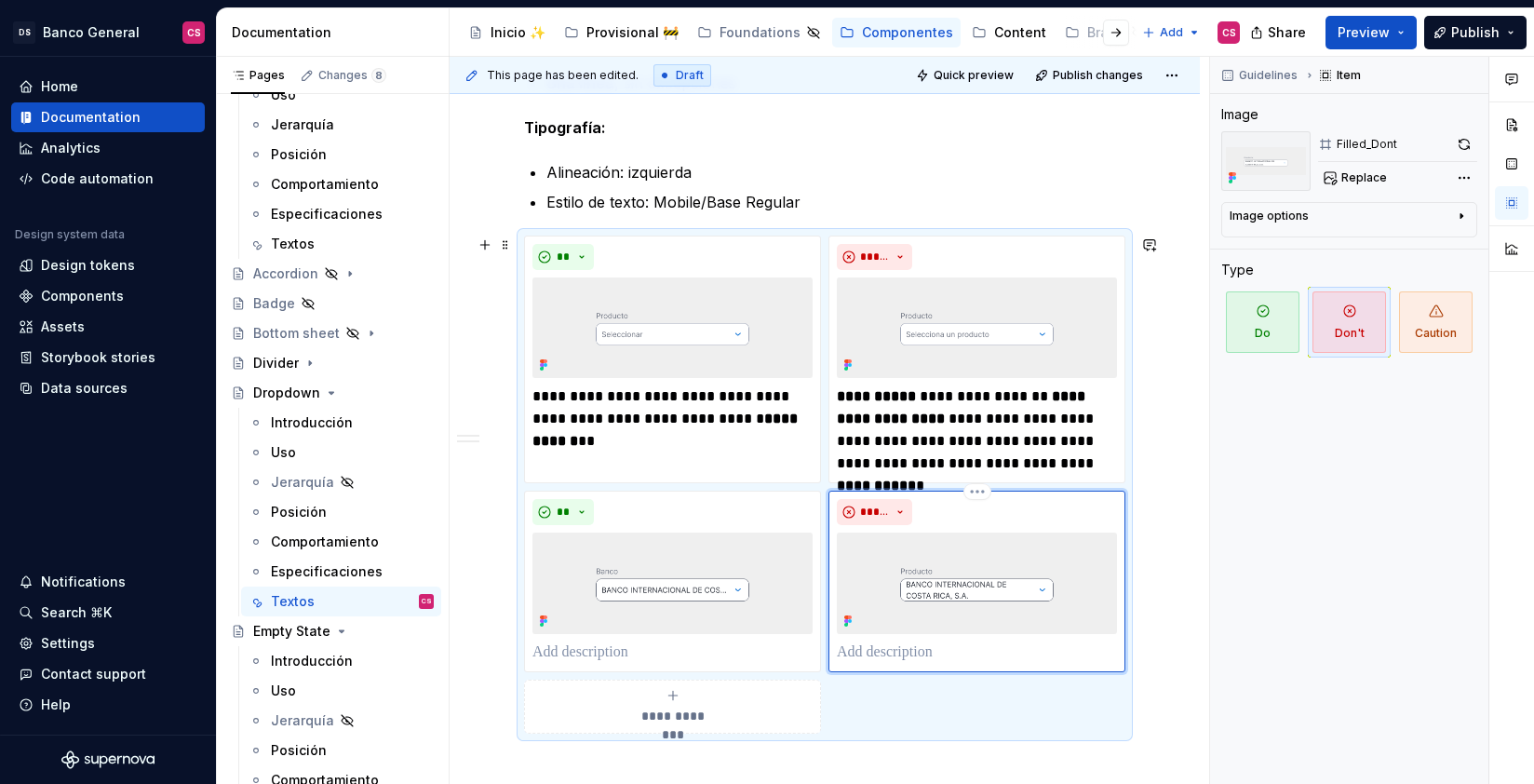
click at [859, 645] on p at bounding box center [977, 652] width 280 height 23
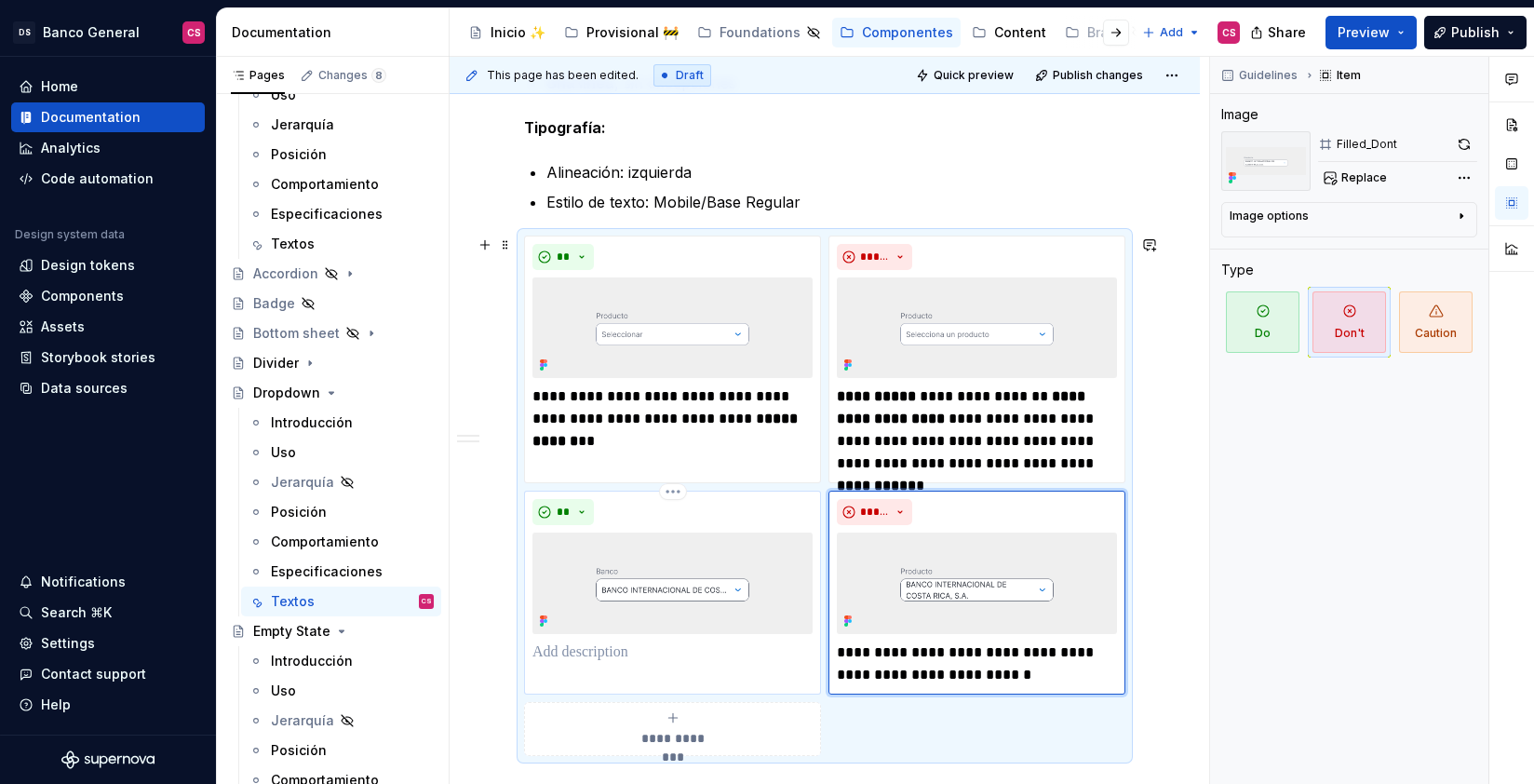
click at [573, 643] on p at bounding box center [673, 652] width 280 height 23
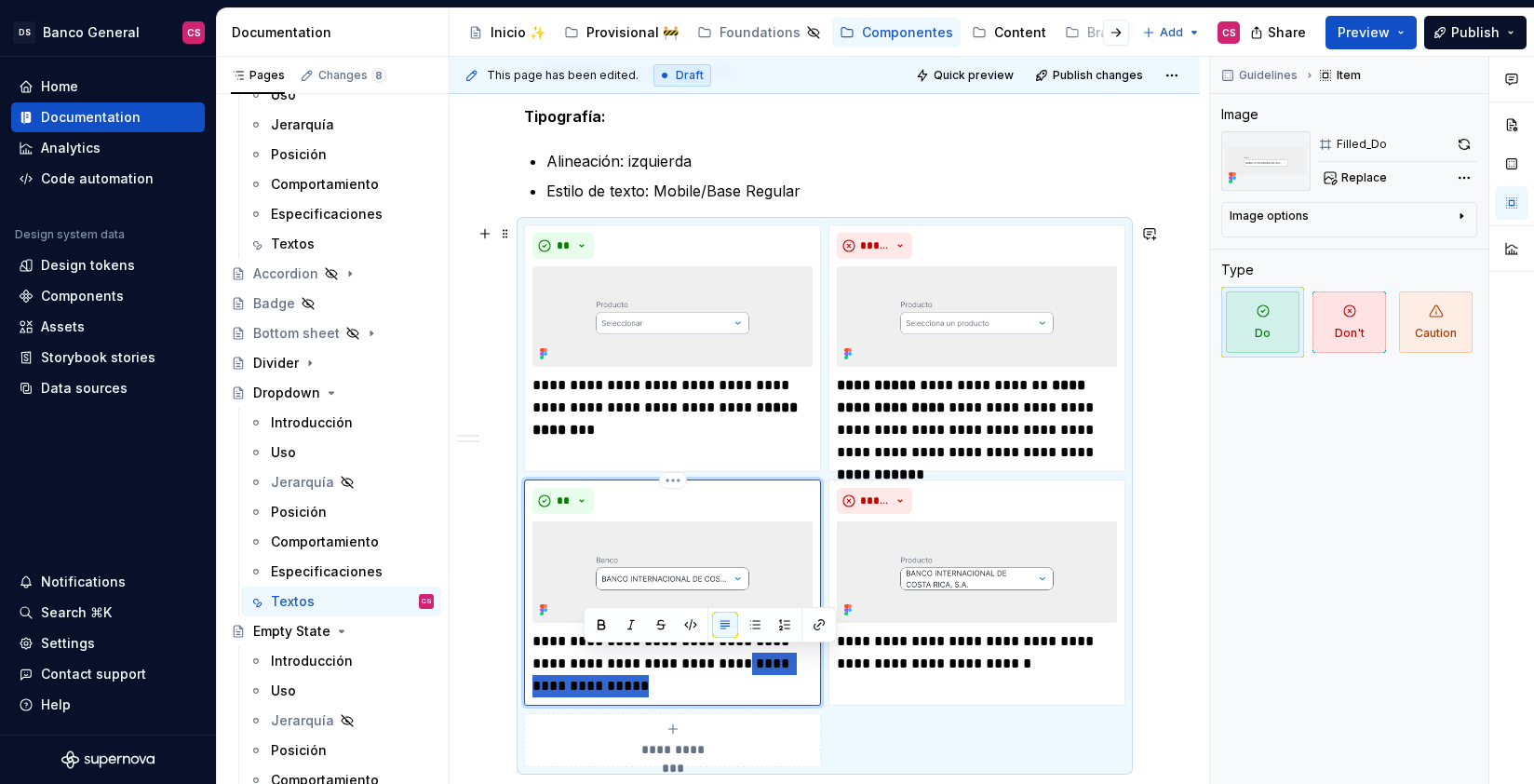
scroll to position [1017, 0]
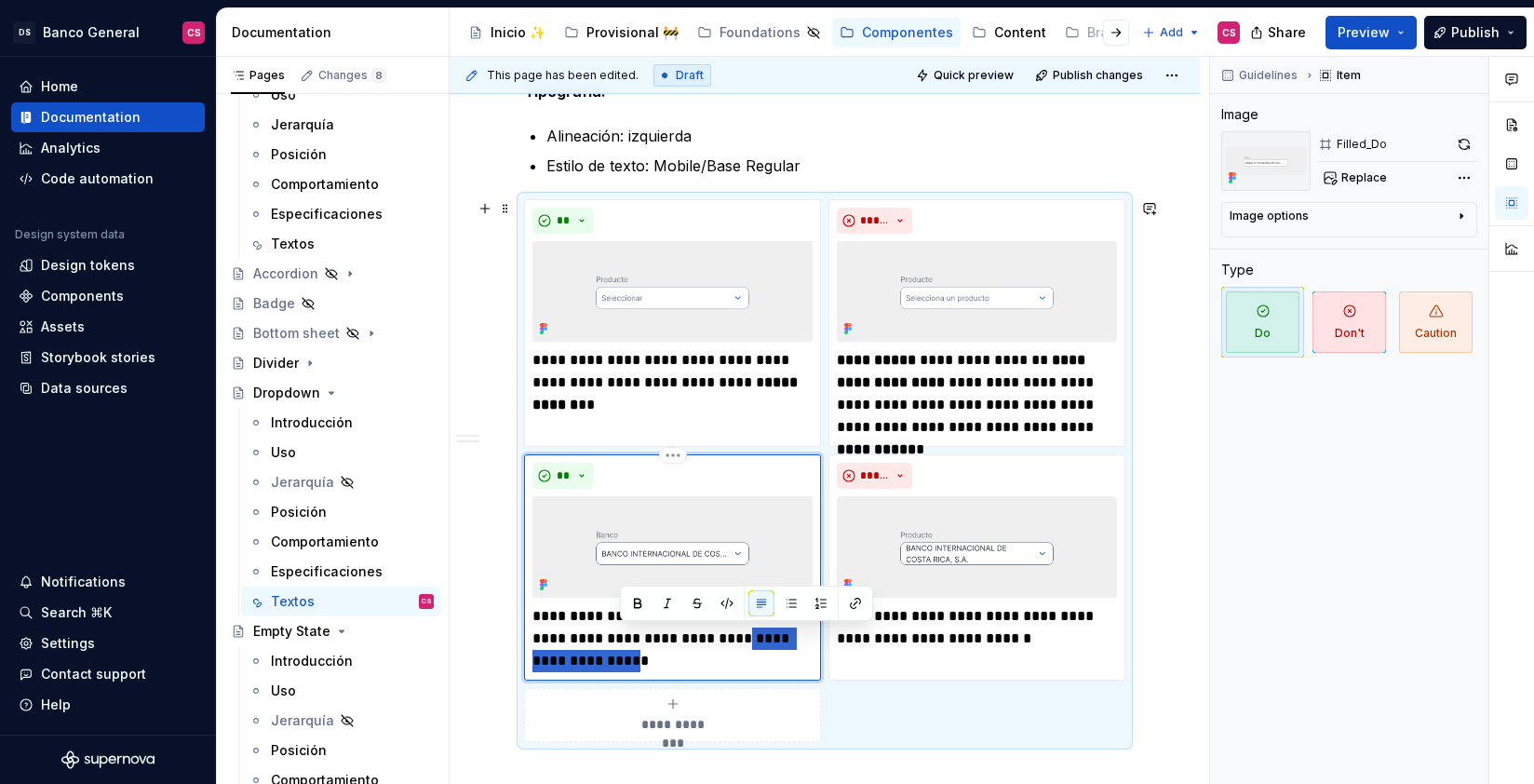
drag, startPoint x: 702, startPoint y: 667, endPoint x: 618, endPoint y: 659, distance: 84.4
click at [618, 659] on p "**********" at bounding box center [673, 638] width 280 height 67
click at [891, 718] on div "**********" at bounding box center [825, 470] width 602 height 542
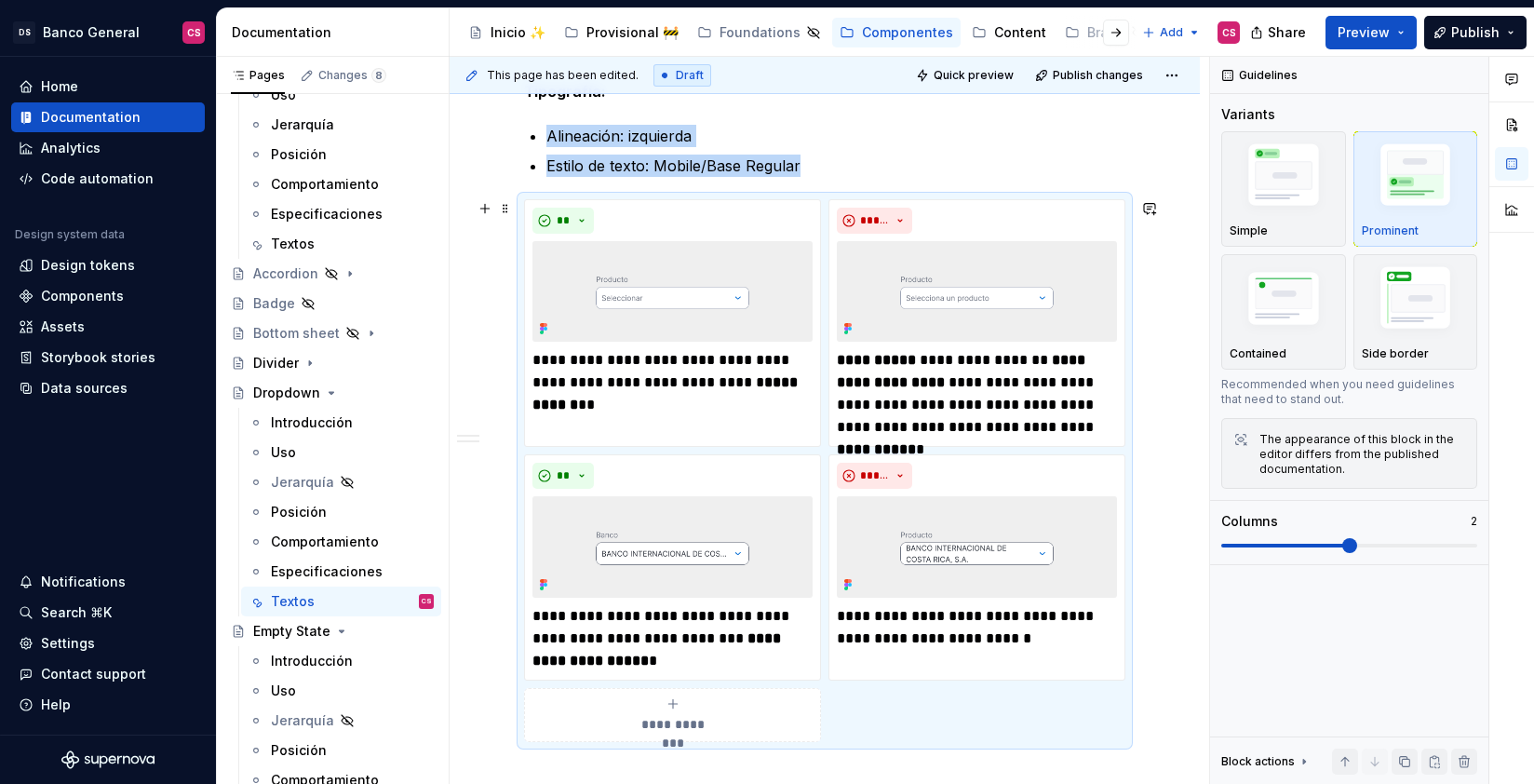
click at [1166, 592] on div "**********" at bounding box center [825, 164] width 751 height 1671
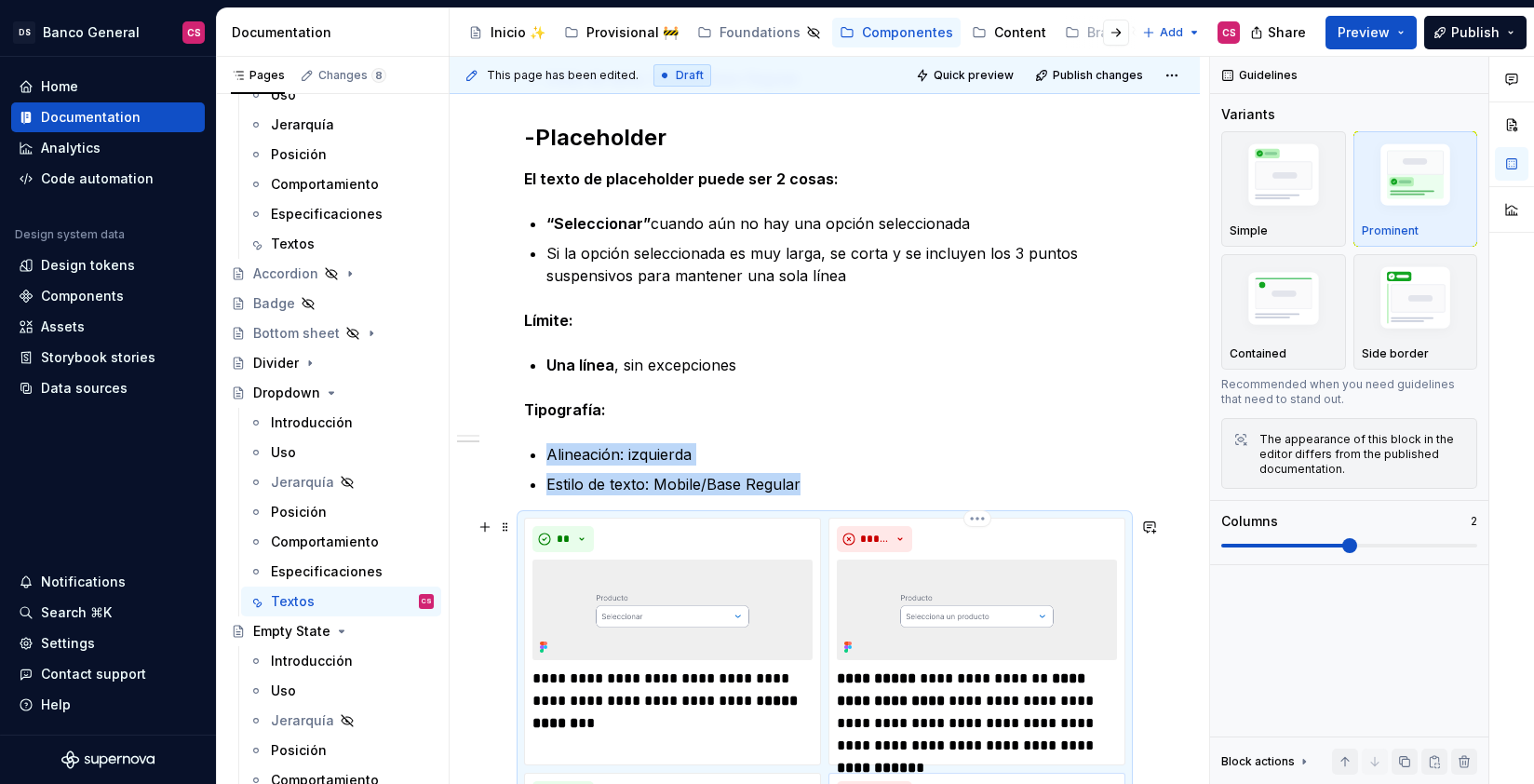
scroll to position [696, 0]
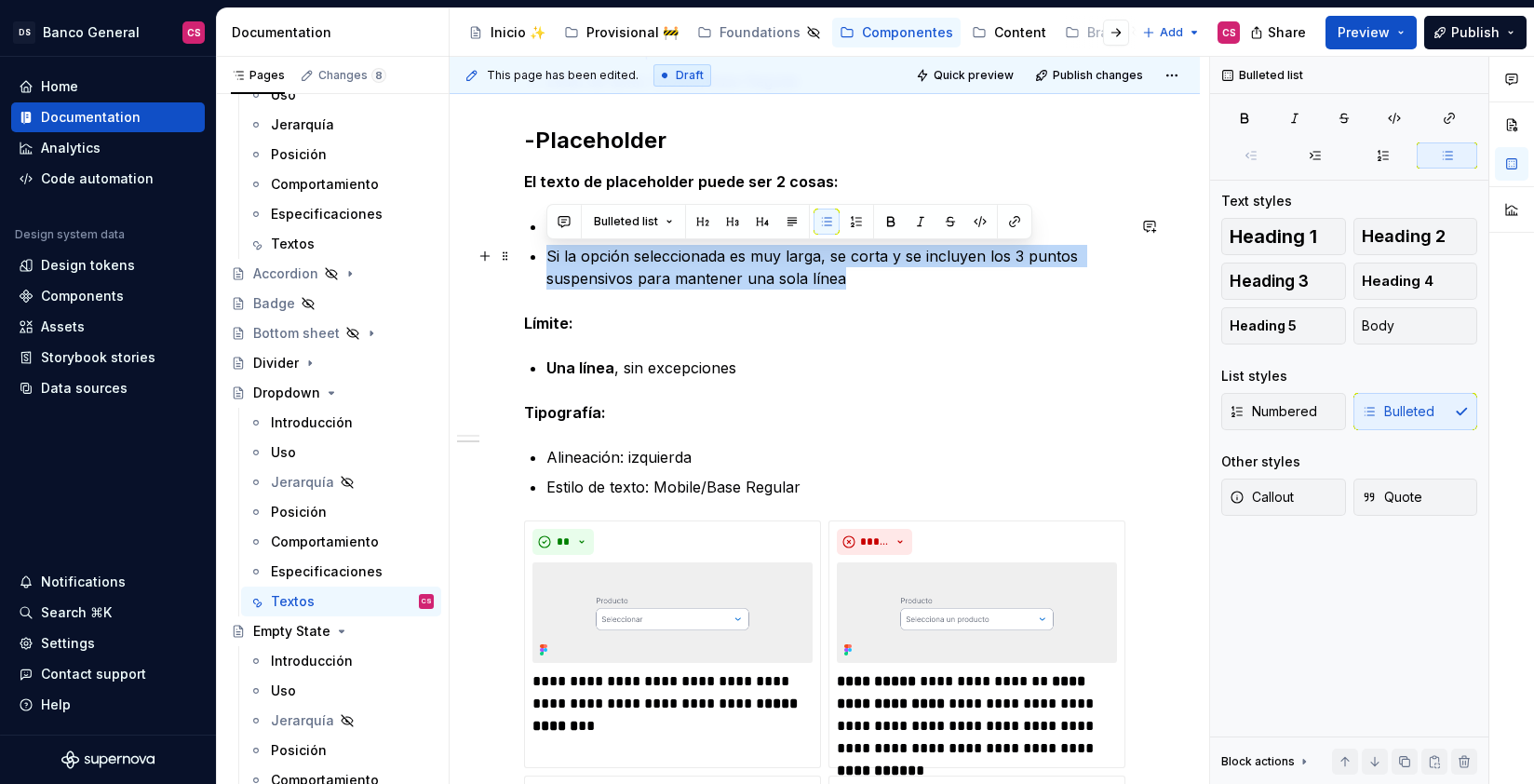
drag, startPoint x: 909, startPoint y: 276, endPoint x: 547, endPoint y: 258, distance: 362.4
click at [547, 258] on p "Si la opción seleccionada es muy larga, se corta y se incluyen los 3 puntos sus…" at bounding box center [836, 266] width 579 height 44
copy p "Si la opción seleccionada es muy larga, se corta y se incluyen los 3 puntos sus…"
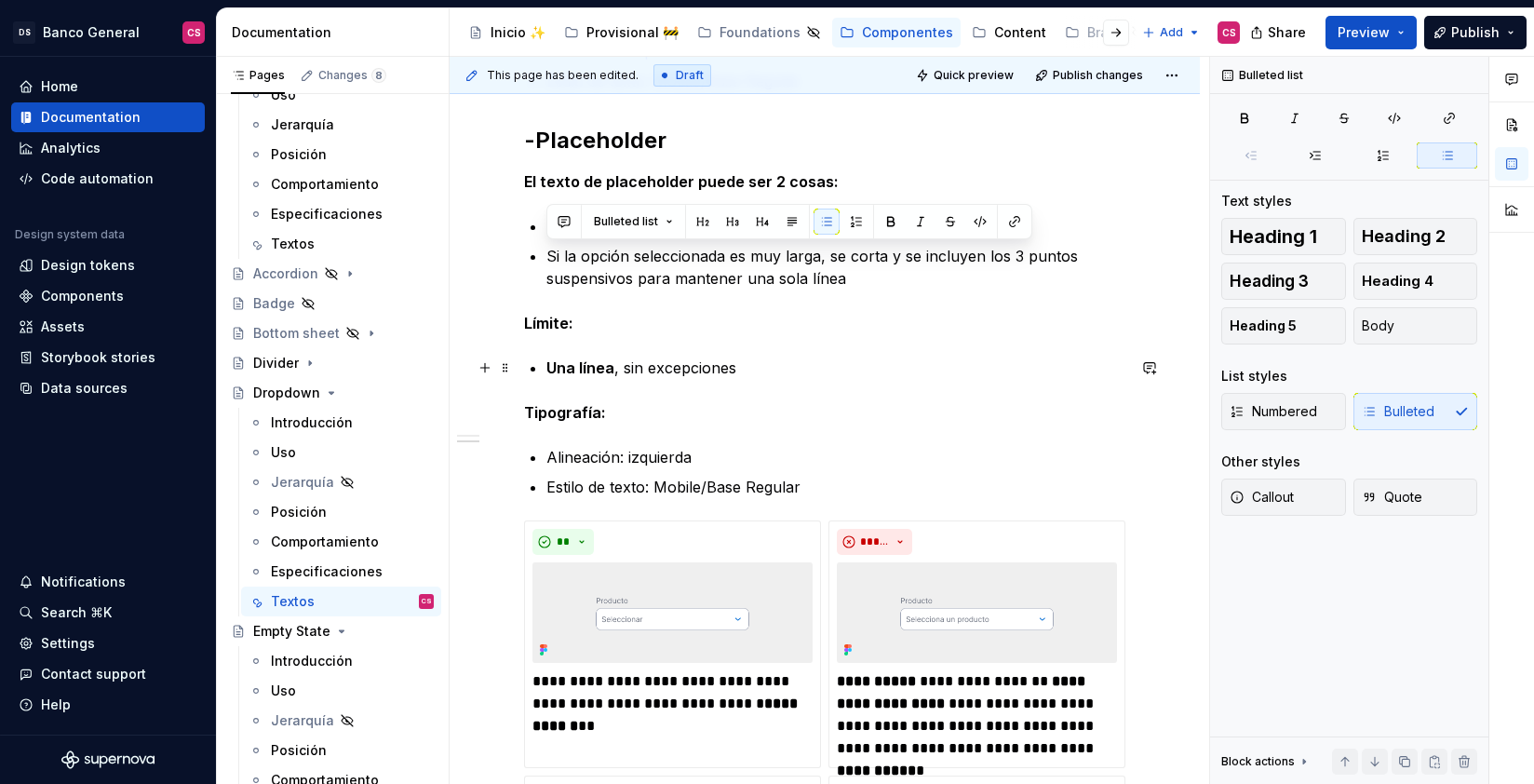
click at [875, 371] on p "Una línea , sin excepciones" at bounding box center [836, 367] width 579 height 23
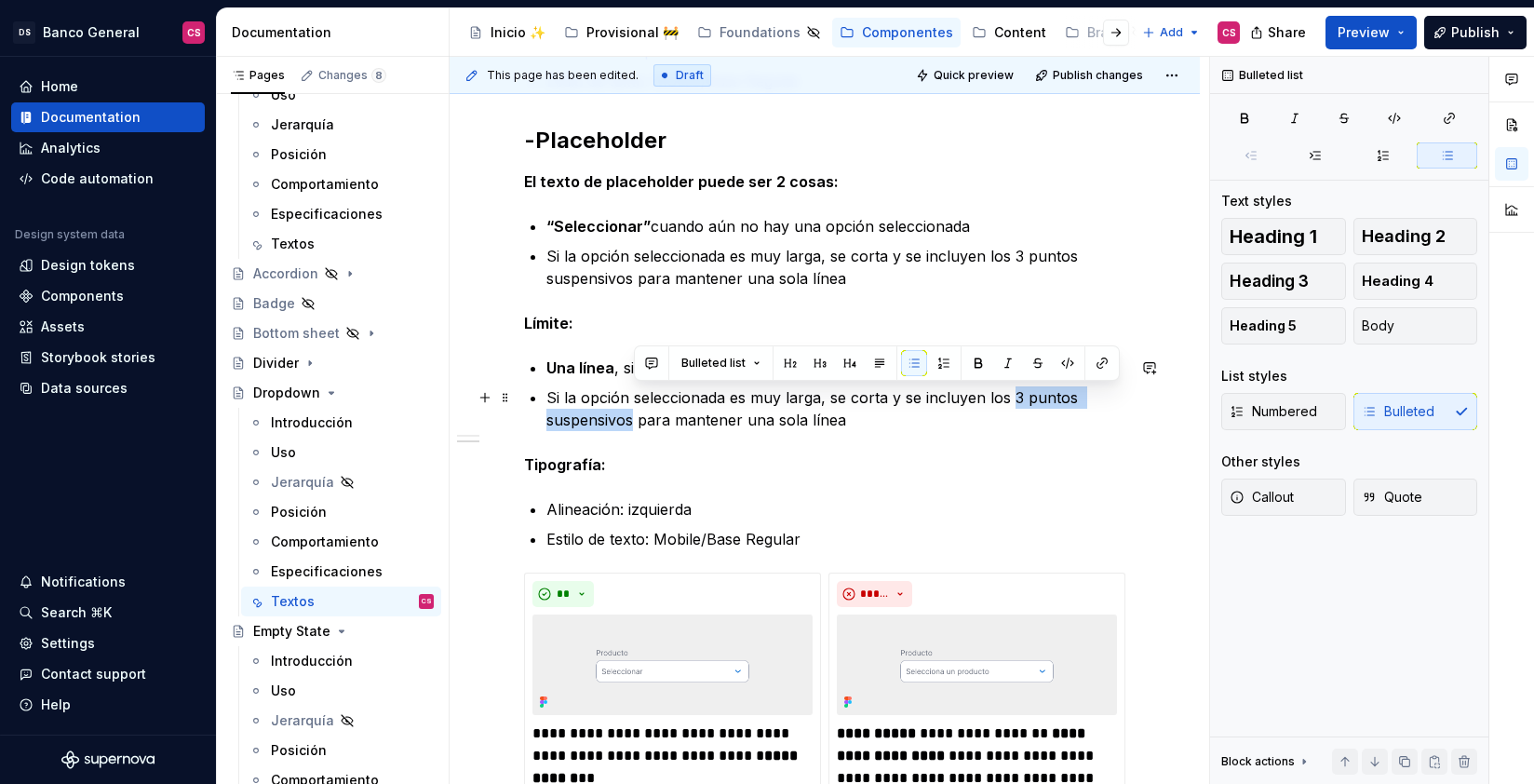
drag, startPoint x: 1012, startPoint y: 391, endPoint x: 634, endPoint y: 420, distance: 379.1
click at [634, 418] on p "Si la opción seleccionada es muy larga, se corta y se incluyen los 3 puntos sus…" at bounding box center [836, 408] width 579 height 44
click at [632, 265] on p "Si la opción seleccionada es muy larga, se corta y se incluyen los 3 puntos sus…" at bounding box center [836, 266] width 579 height 44
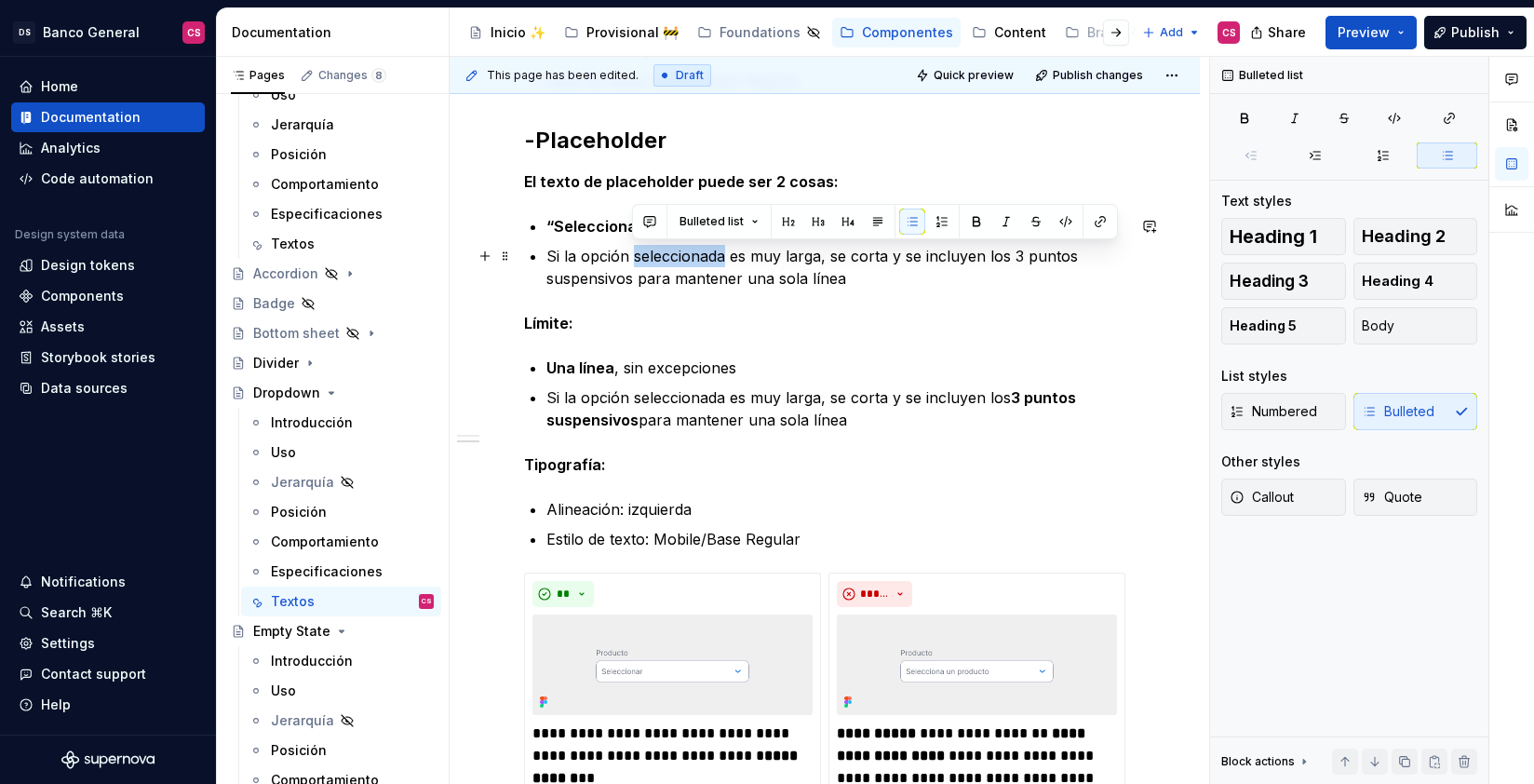
click at [632, 265] on p "Si la opción seleccionada es muy larga, se corta y se incluyen los 3 puntos sus…" at bounding box center [836, 266] width 579 height 44
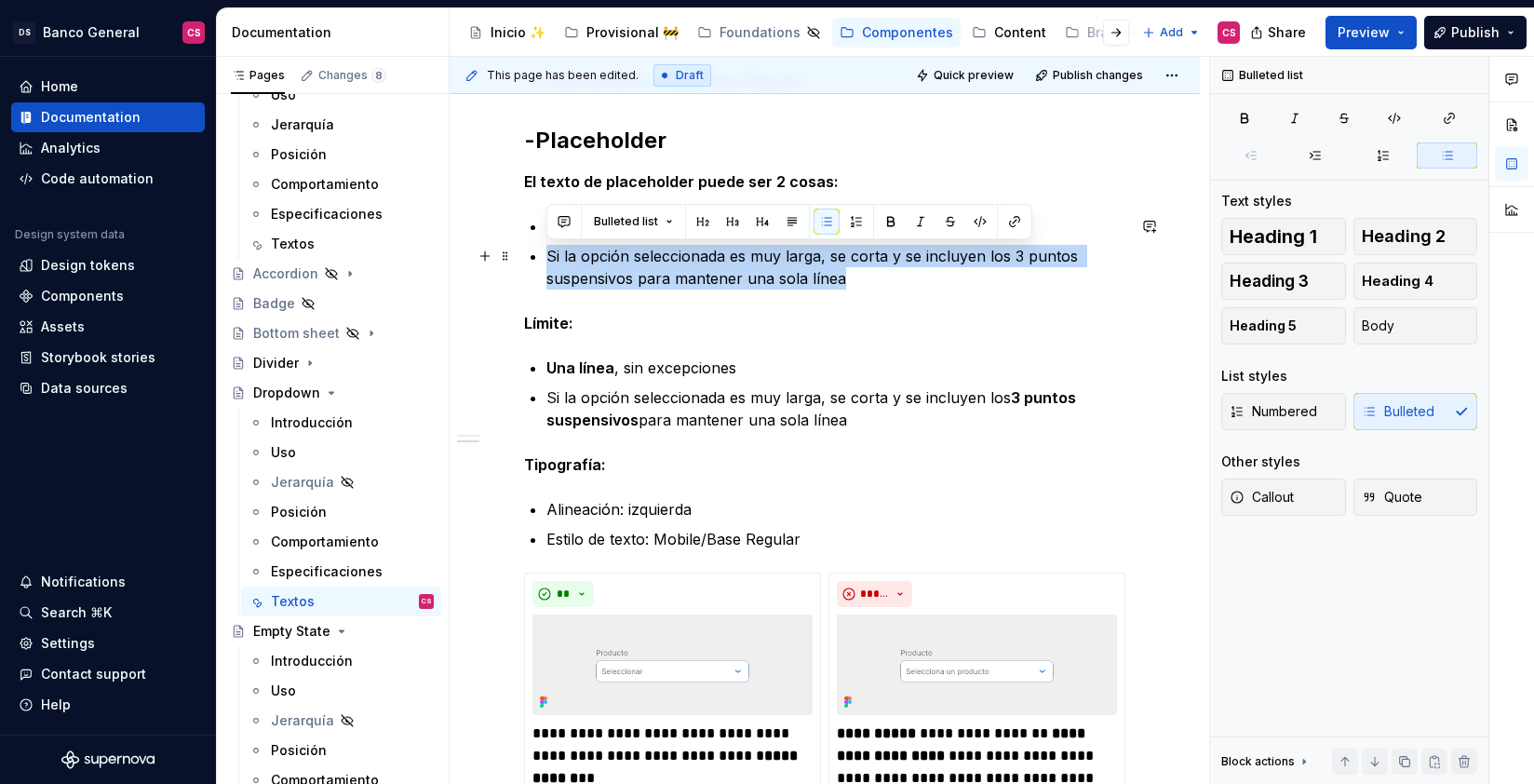
click at [632, 265] on p "Si la opción seleccionada es muy larga, se corta y se incluyen los 3 puntos sus…" at bounding box center [836, 266] width 579 height 44
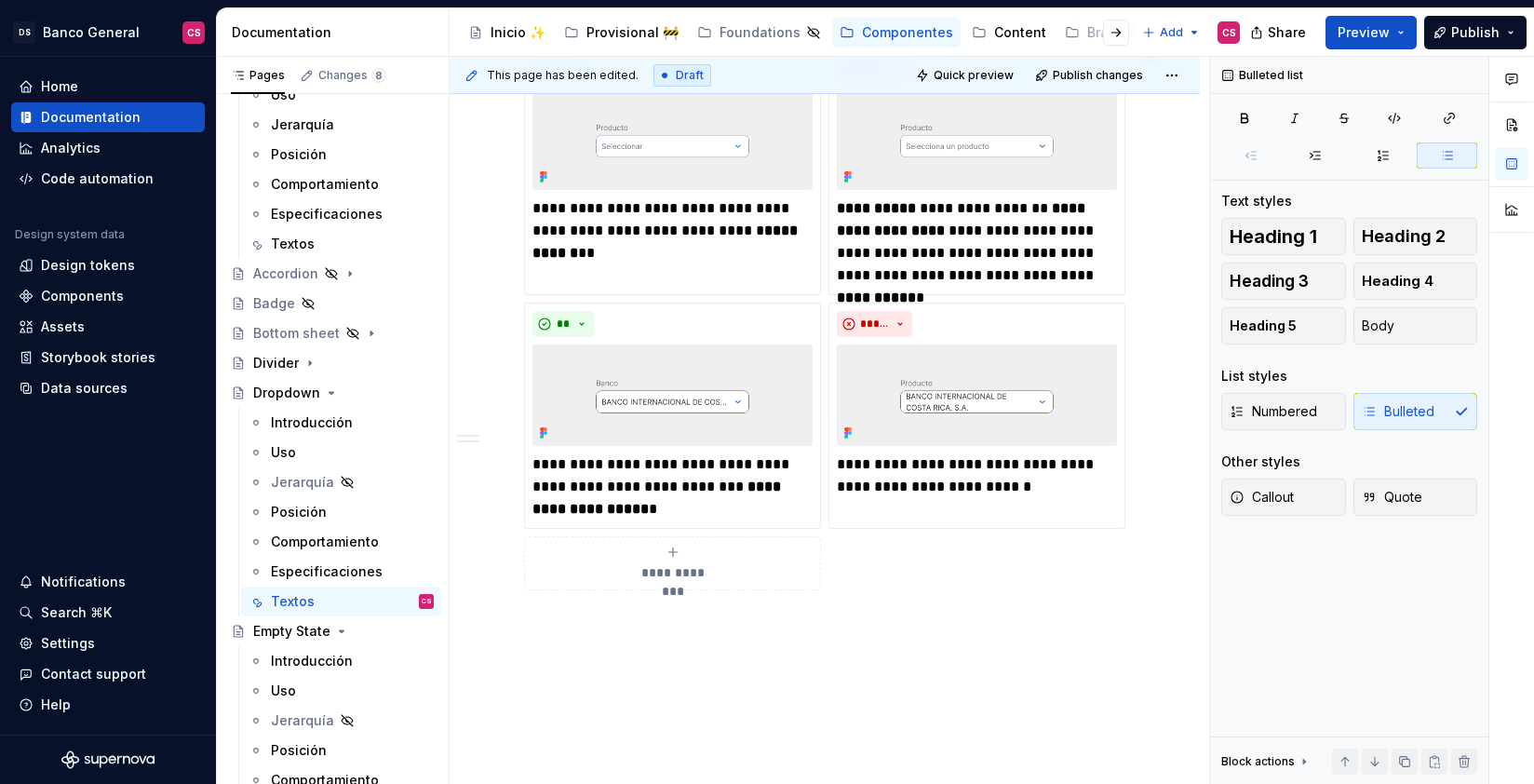
scroll to position [1261, 0]
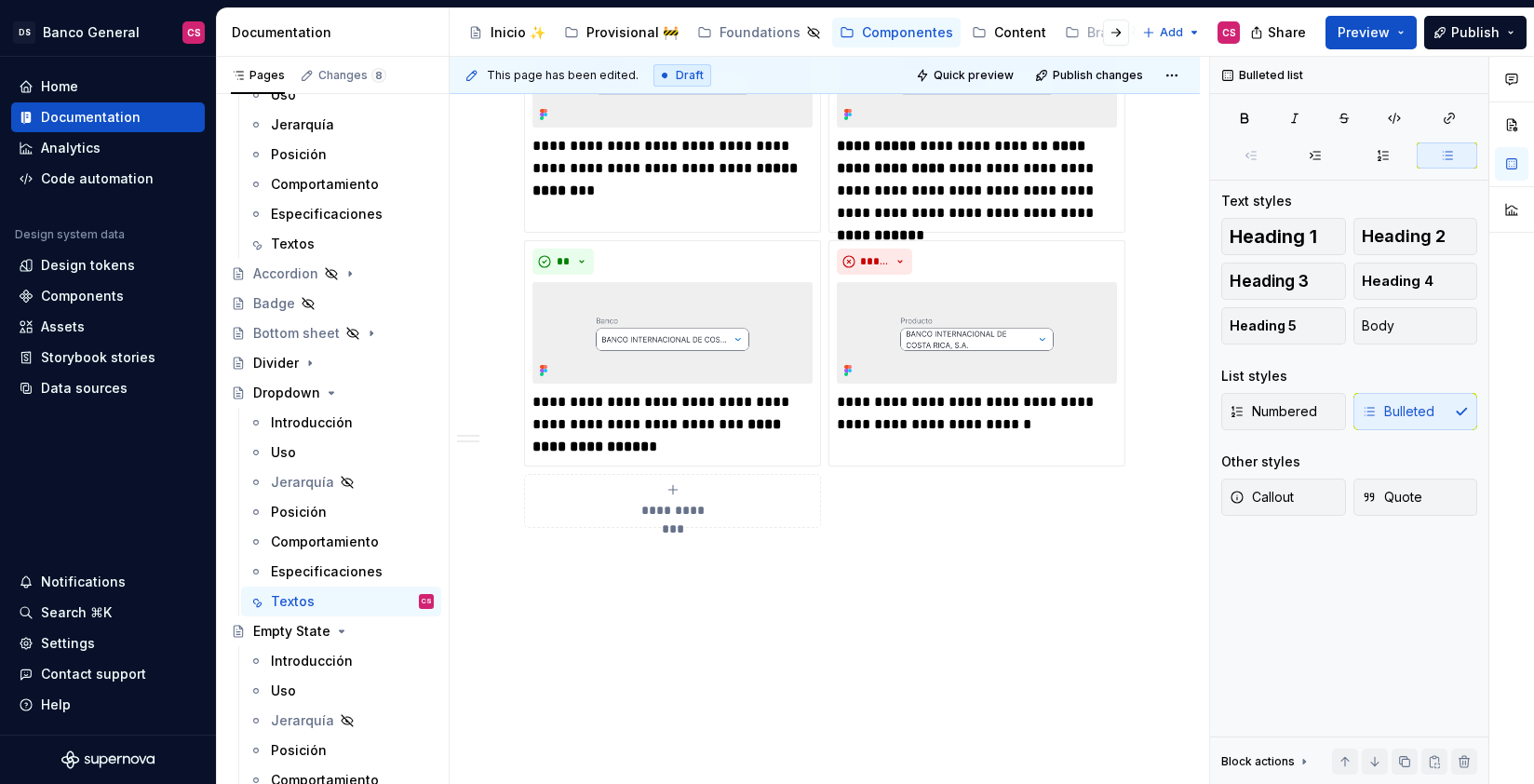
click at [774, 589] on div "**********" at bounding box center [830, 421] width 760 height 728
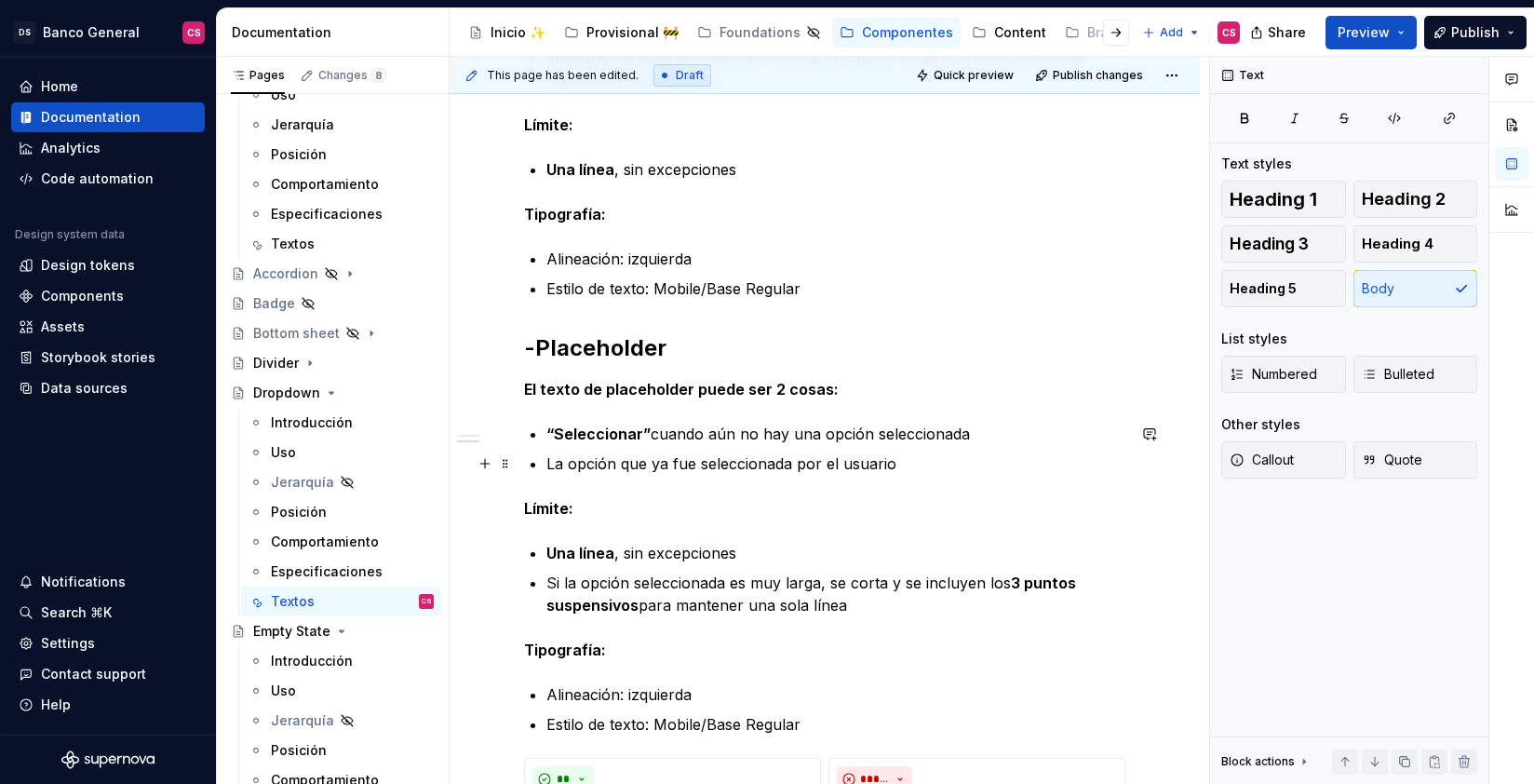
scroll to position [476, 0]
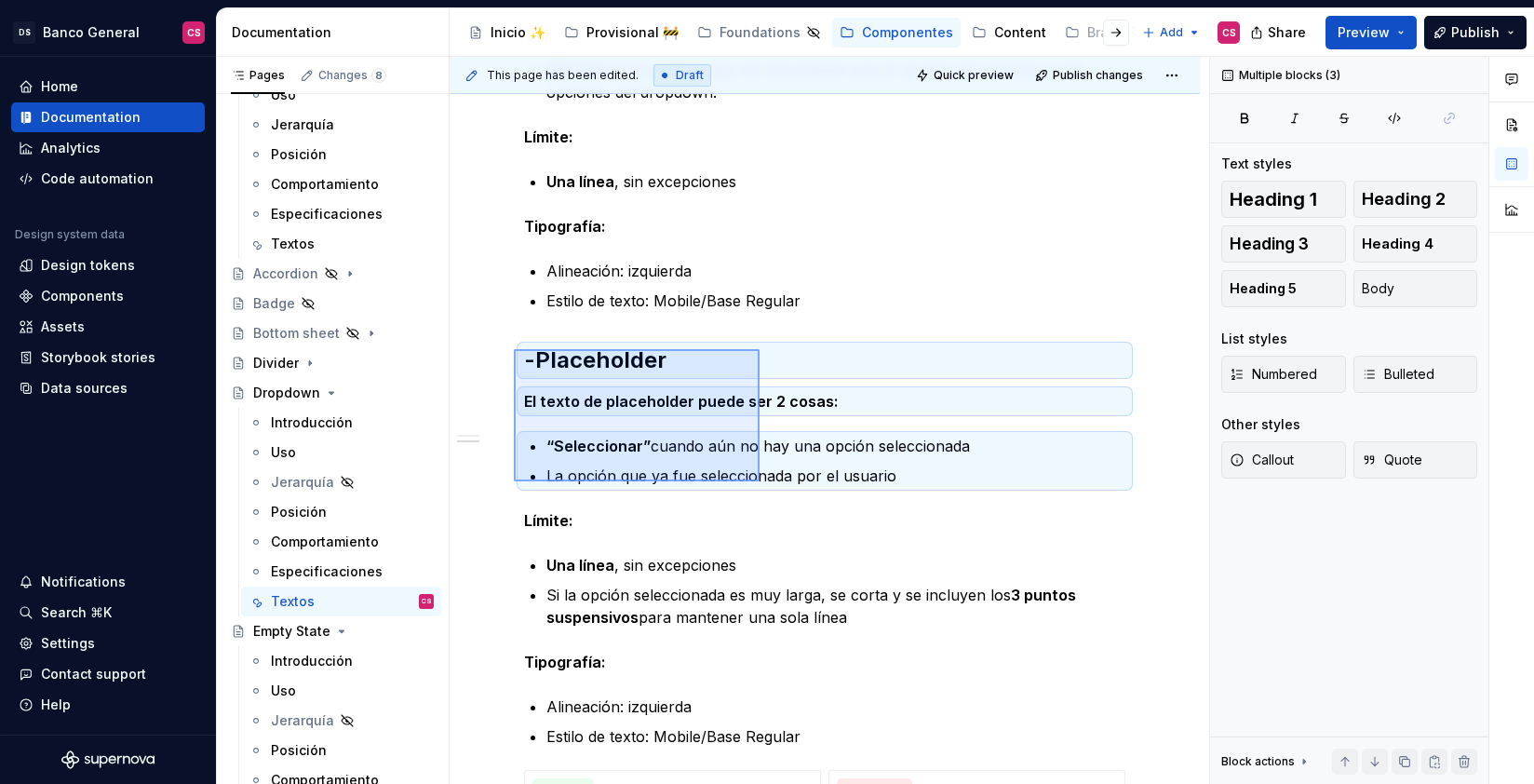
drag, startPoint x: 514, startPoint y: 349, endPoint x: 760, endPoint y: 481, distance: 279.2
click at [760, 481] on div "**********" at bounding box center [830, 421] width 760 height 728
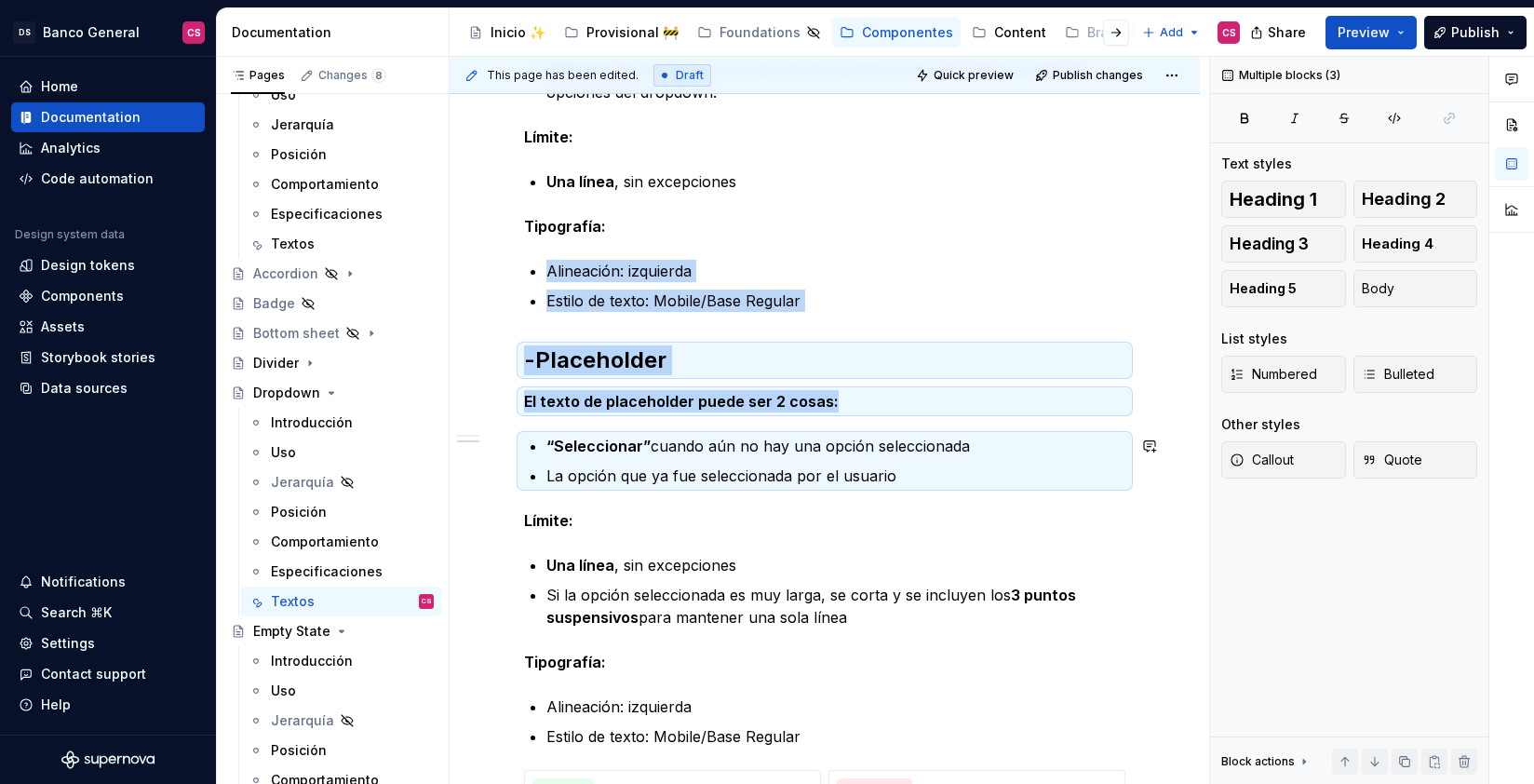
copy div "Alineación: izquierda Estilo de texto: Mobile/Base Regular -Placeholder El text…"
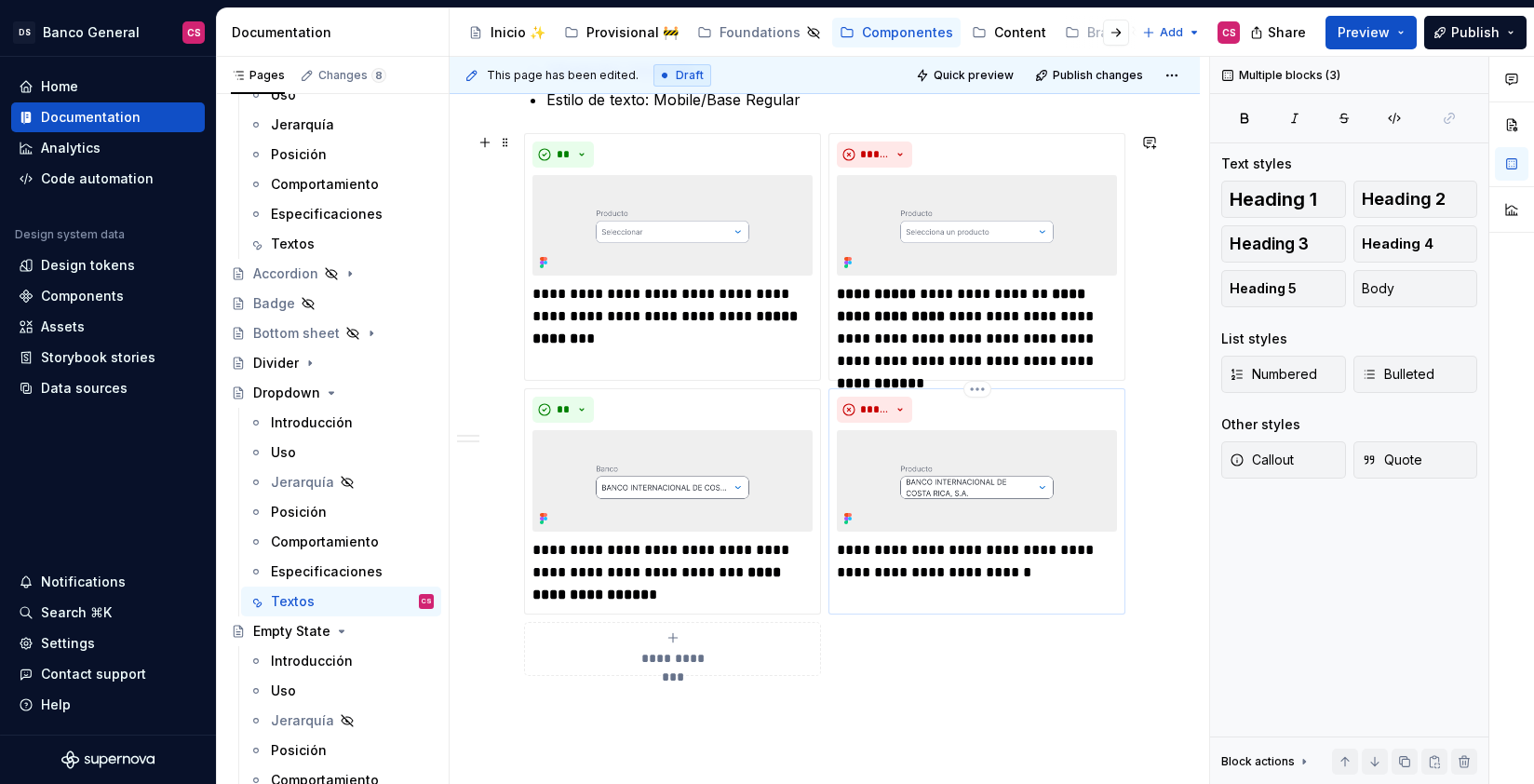
scroll to position [1261, 0]
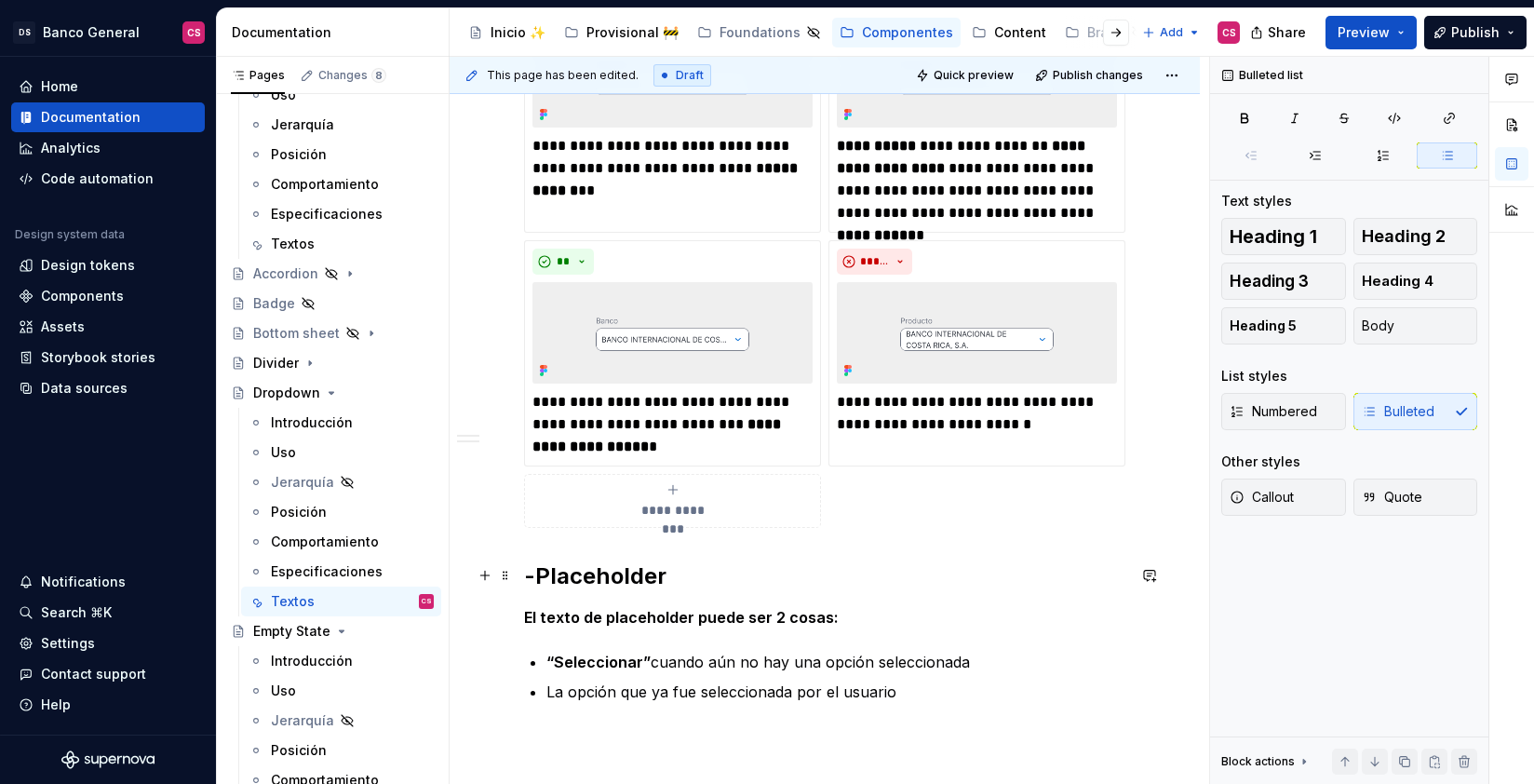
click at [570, 562] on h2 "-Placeholder" at bounding box center [825, 576] width 602 height 30
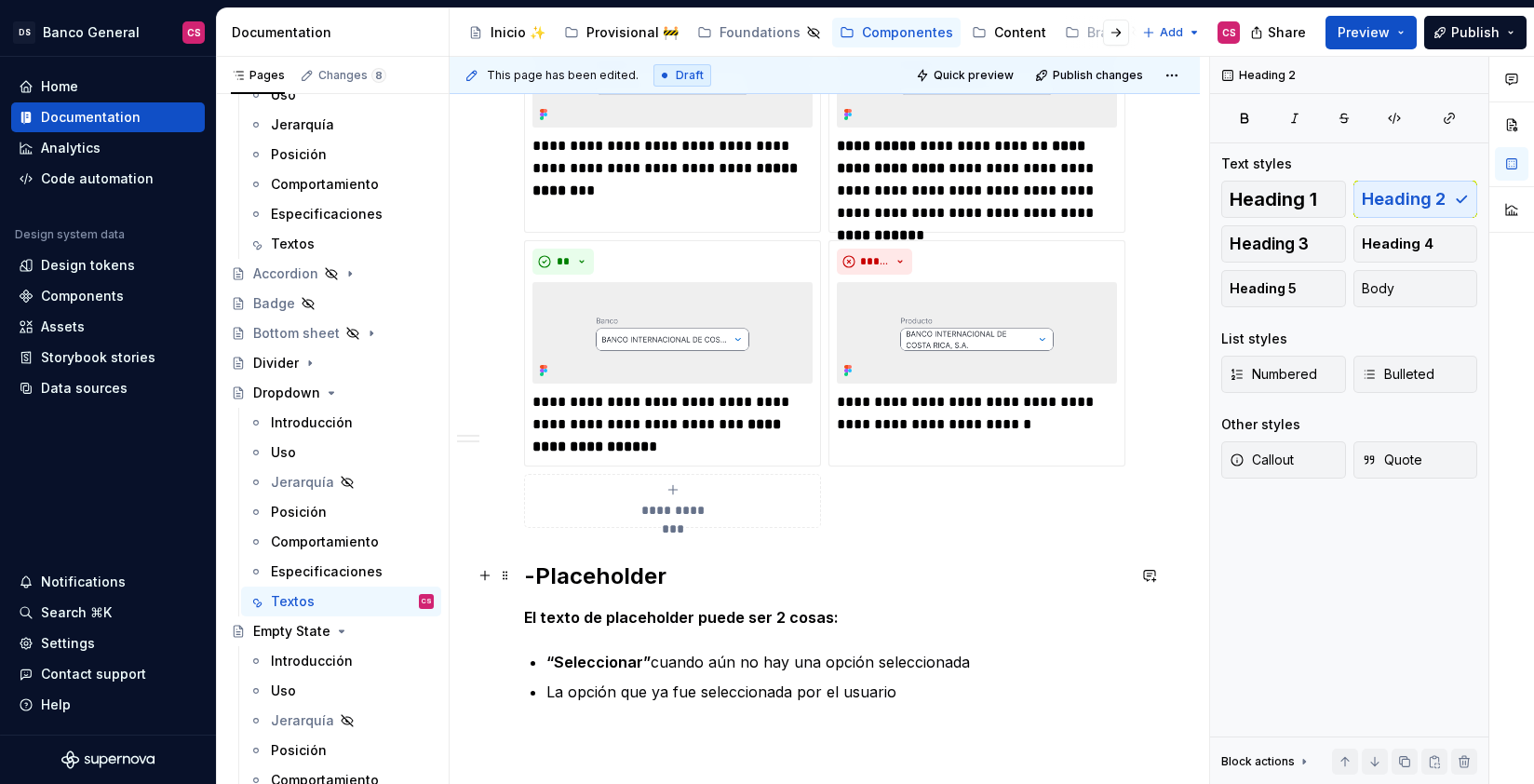
click at [571, 569] on h2 "-Placeholder" at bounding box center [825, 576] width 602 height 30
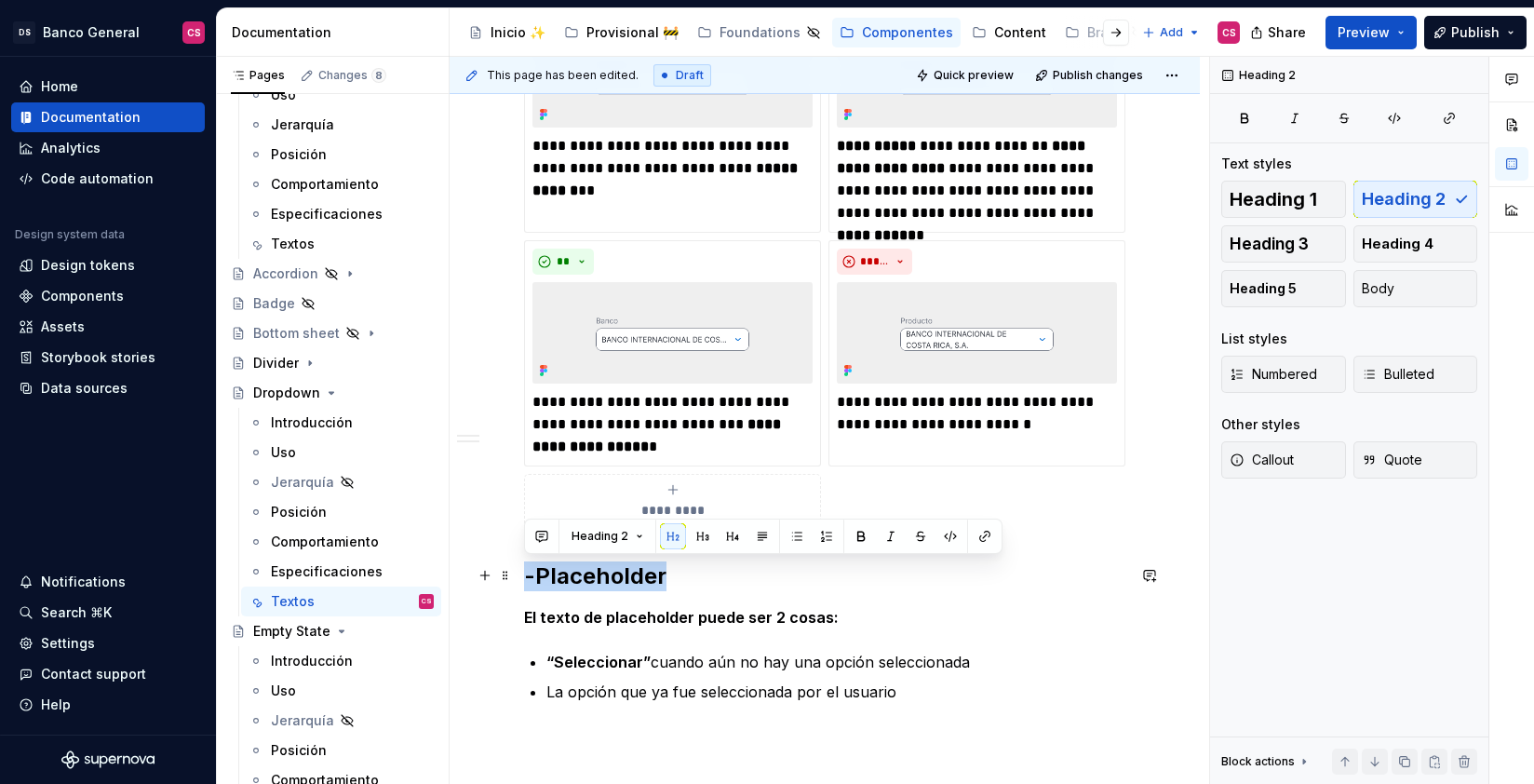
click at [573, 580] on h2 "-Placeholder" at bounding box center [825, 576] width 602 height 30
drag, startPoint x: 538, startPoint y: 577, endPoint x: 664, endPoint y: 568, distance: 126.3
click at [664, 568] on h2 "-Placeholder" at bounding box center [825, 576] width 602 height 30
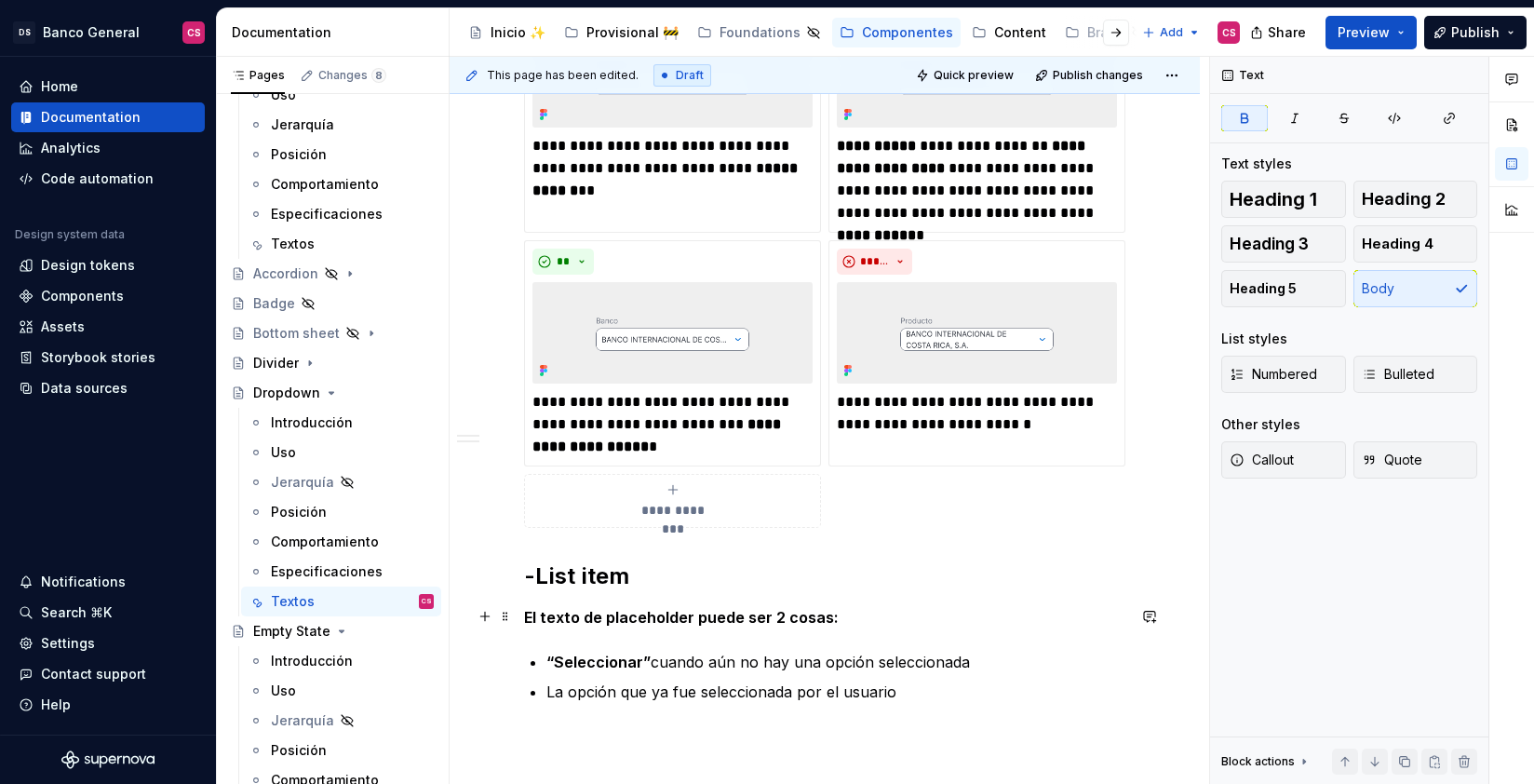
click at [525, 612] on strong "El texto de placeholder puede ser 2 cosas:" at bounding box center [681, 616] width 315 height 19
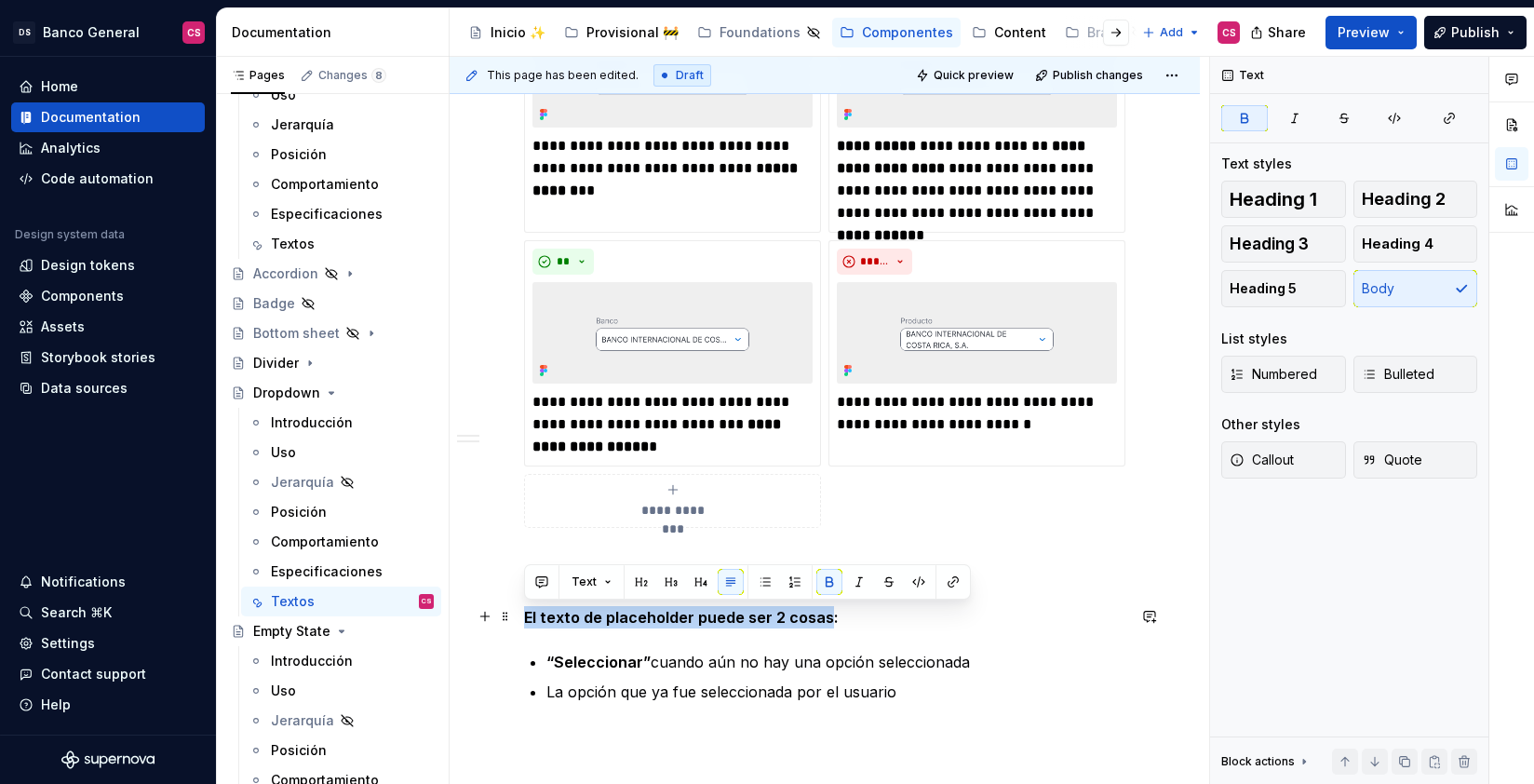
drag, startPoint x: 533, startPoint y: 615, endPoint x: 788, endPoint y: 614, distance: 255.0
click at [788, 614] on strong "El texto de placeholder puede ser 2 cosas:" at bounding box center [681, 616] width 315 height 19
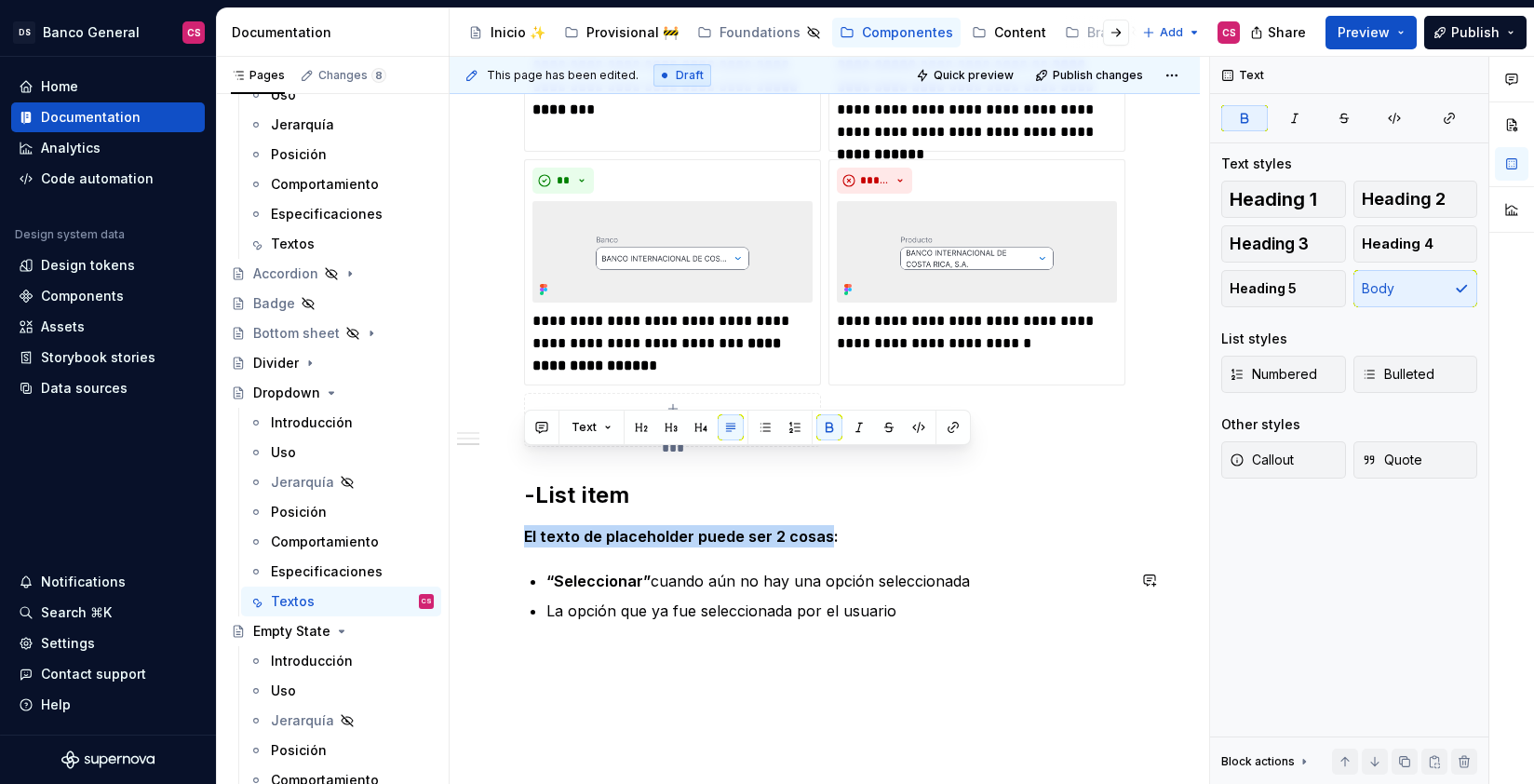
scroll to position [1436, 0]
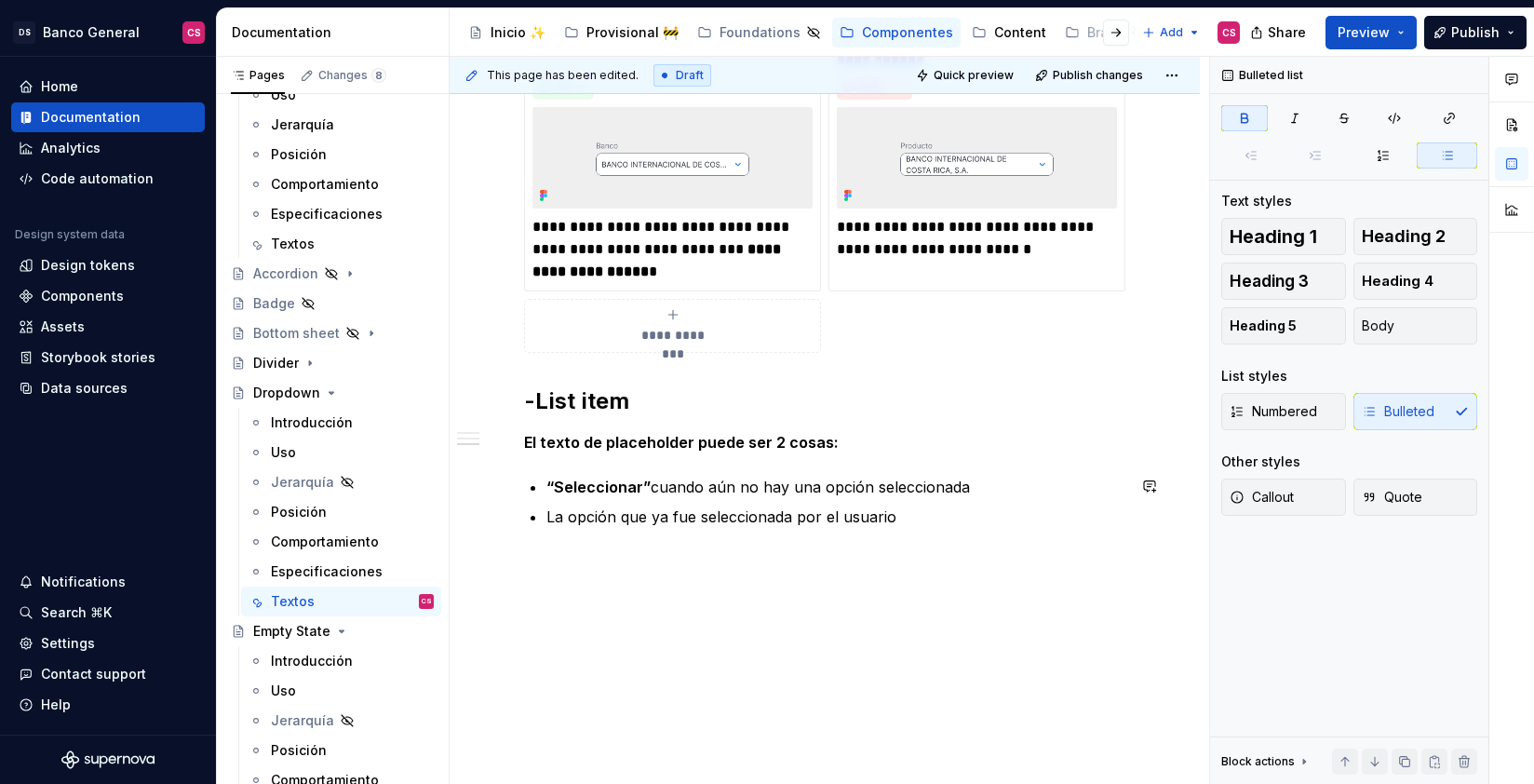
drag, startPoint x: 595, startPoint y: 471, endPoint x: 608, endPoint y: 486, distance: 19.8
click at [545, 436] on strong "El texto de placeholder puede ser 2 cosas:" at bounding box center [681, 442] width 315 height 19
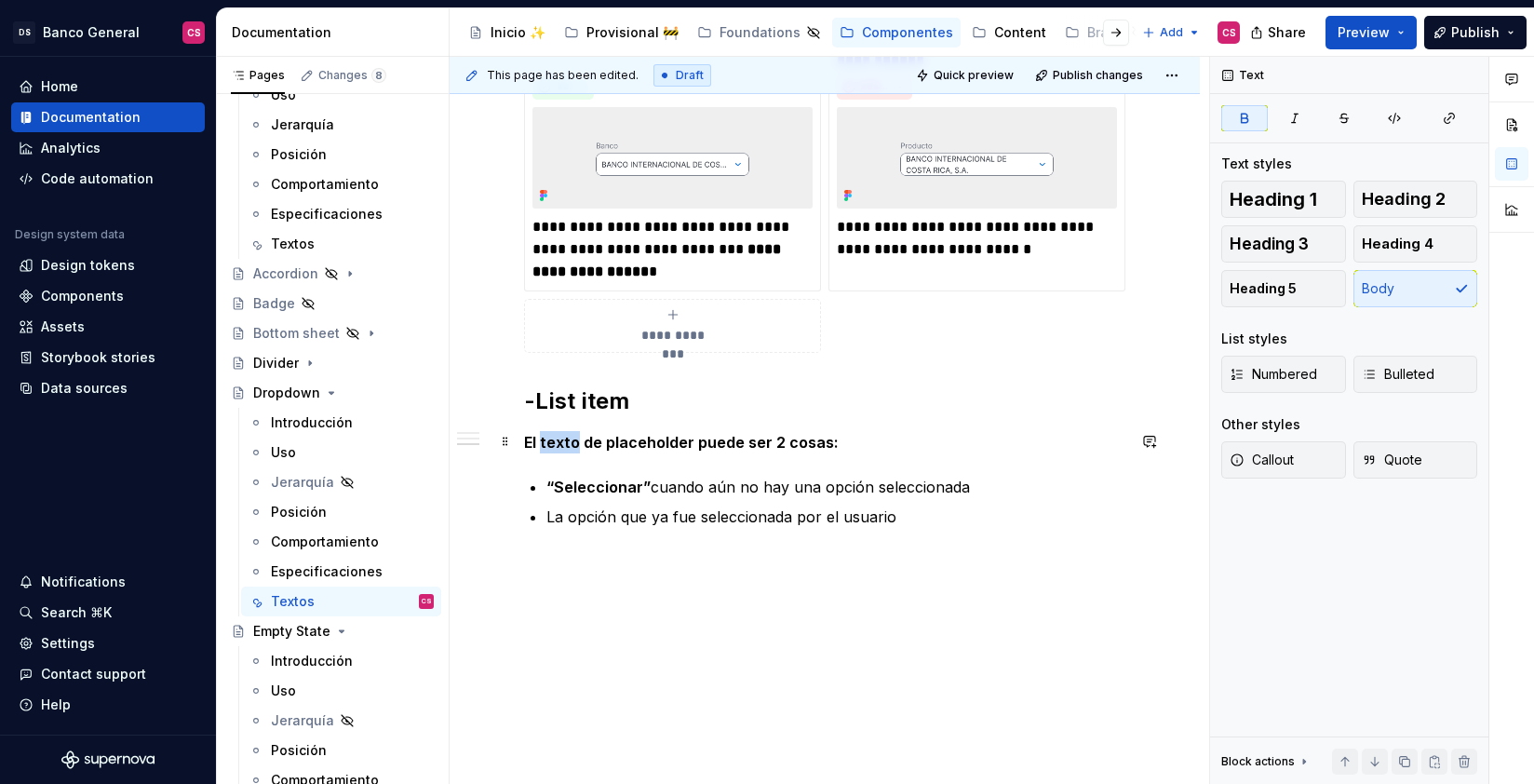
click at [545, 436] on strong "El texto de placeholder puede ser 2 cosas:" at bounding box center [681, 442] width 315 height 19
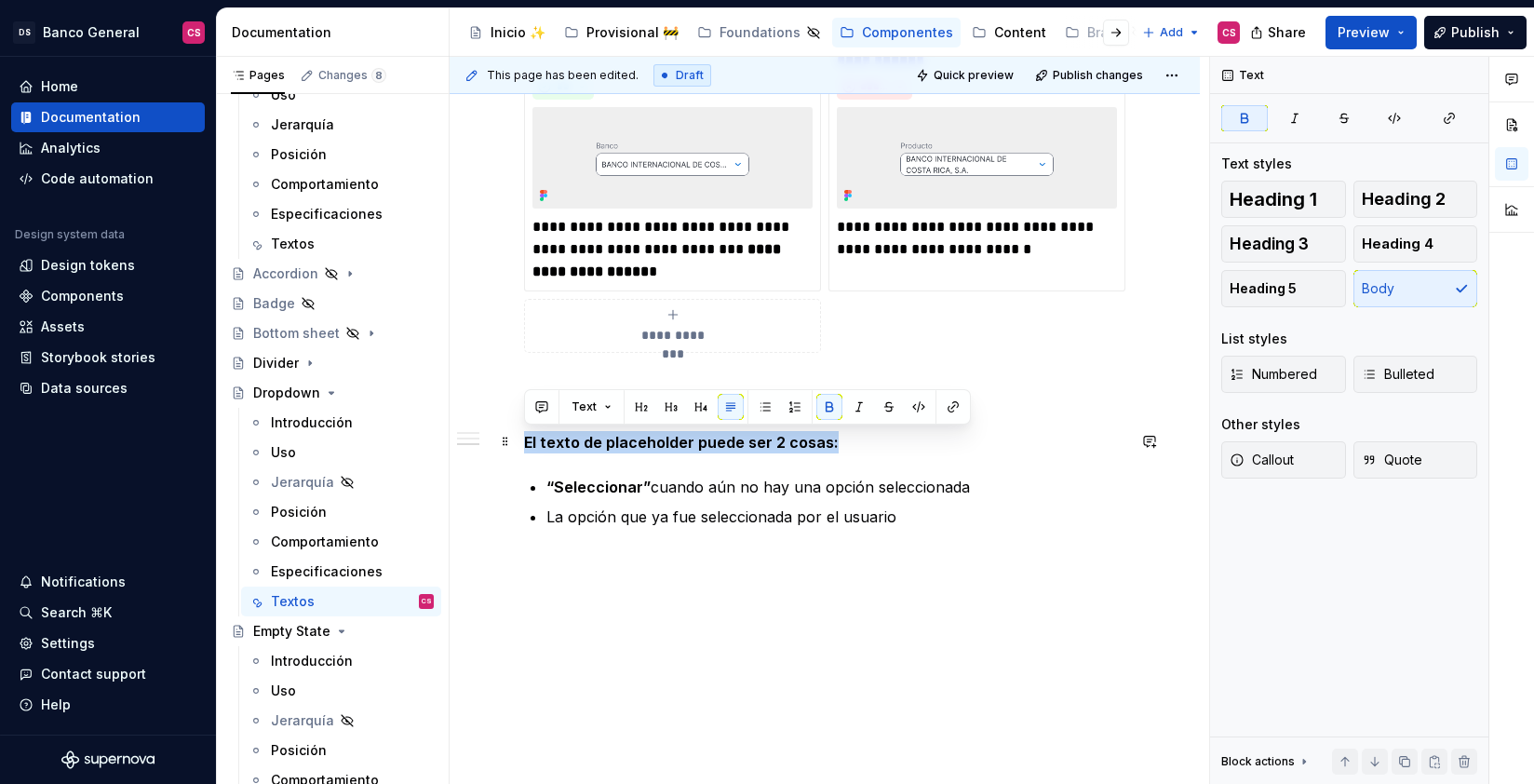
click at [545, 436] on strong "El texto de placeholder puede ser 2 cosas:" at bounding box center [681, 442] width 315 height 19
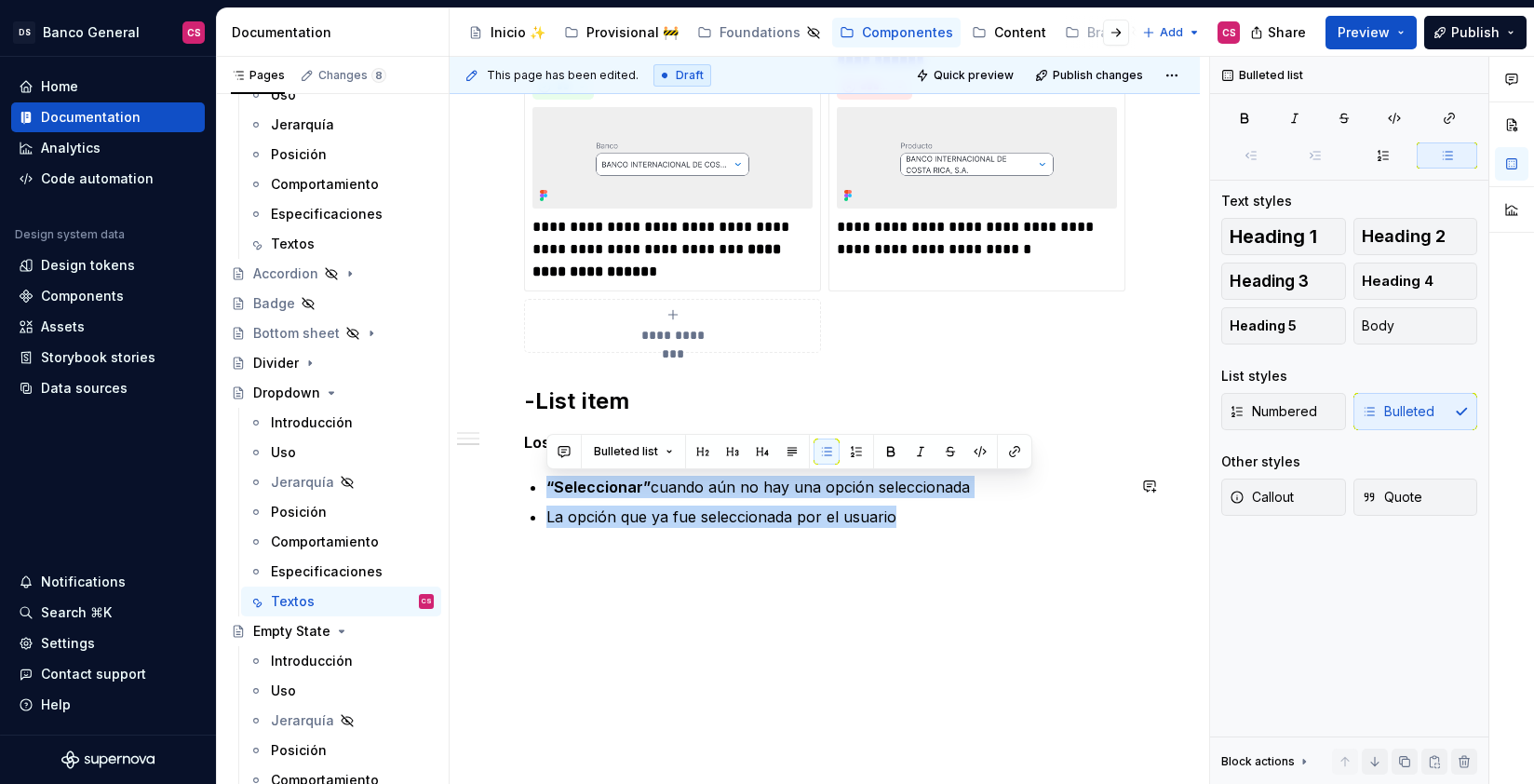
drag, startPoint x: 548, startPoint y: 485, endPoint x: 941, endPoint y: 531, distance: 395.7
click at [901, 488] on p "“Seleccionar” cuando aún no hay una opción seleccionada" at bounding box center [836, 486] width 579 height 23
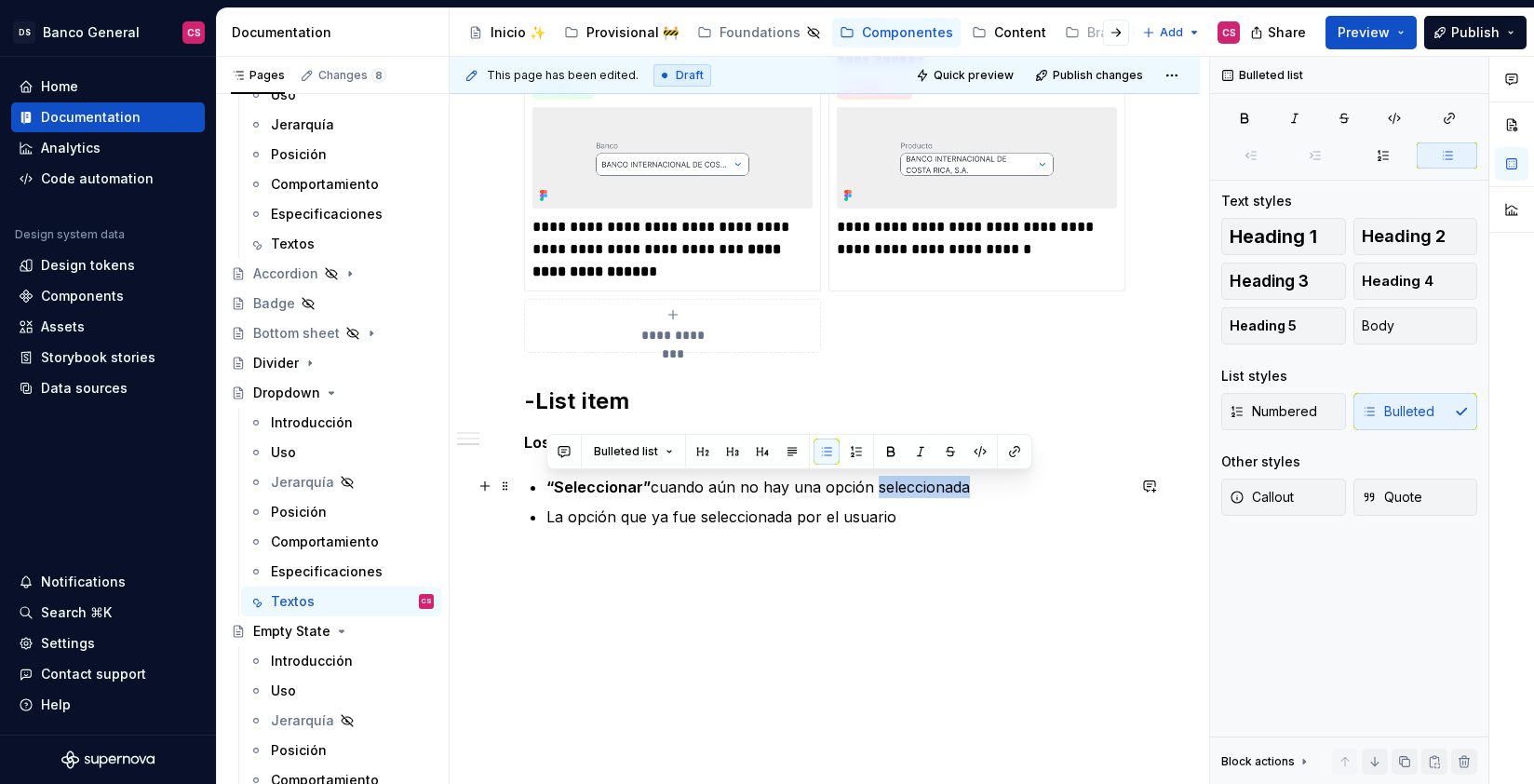
click at [901, 488] on p "“Seleccionar” cuando aún no hay una opción seleccionada" at bounding box center [836, 486] width 579 height 23
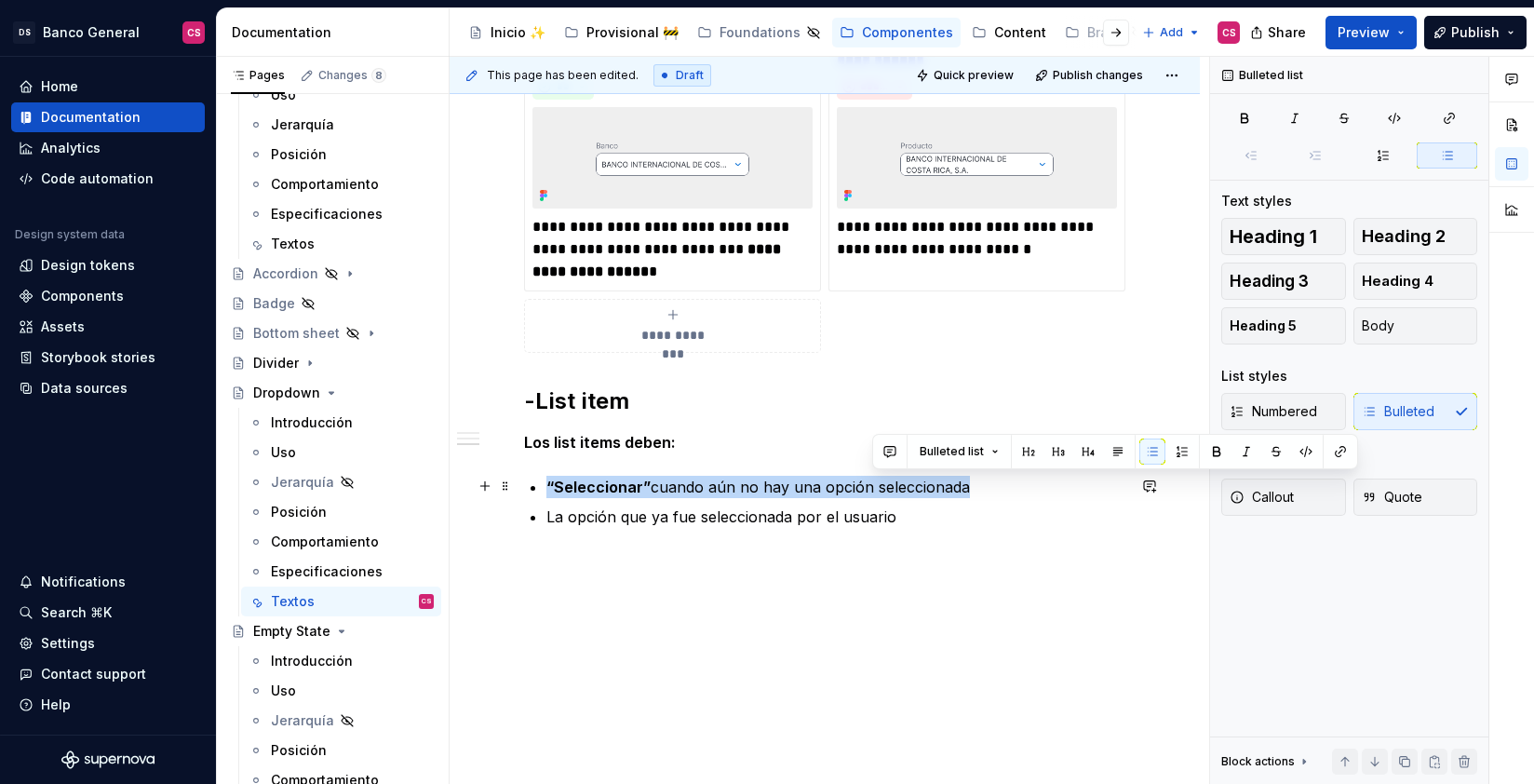
click at [901, 488] on p "“Seleccionar” cuando aún no hay una opción seleccionada" at bounding box center [836, 486] width 579 height 23
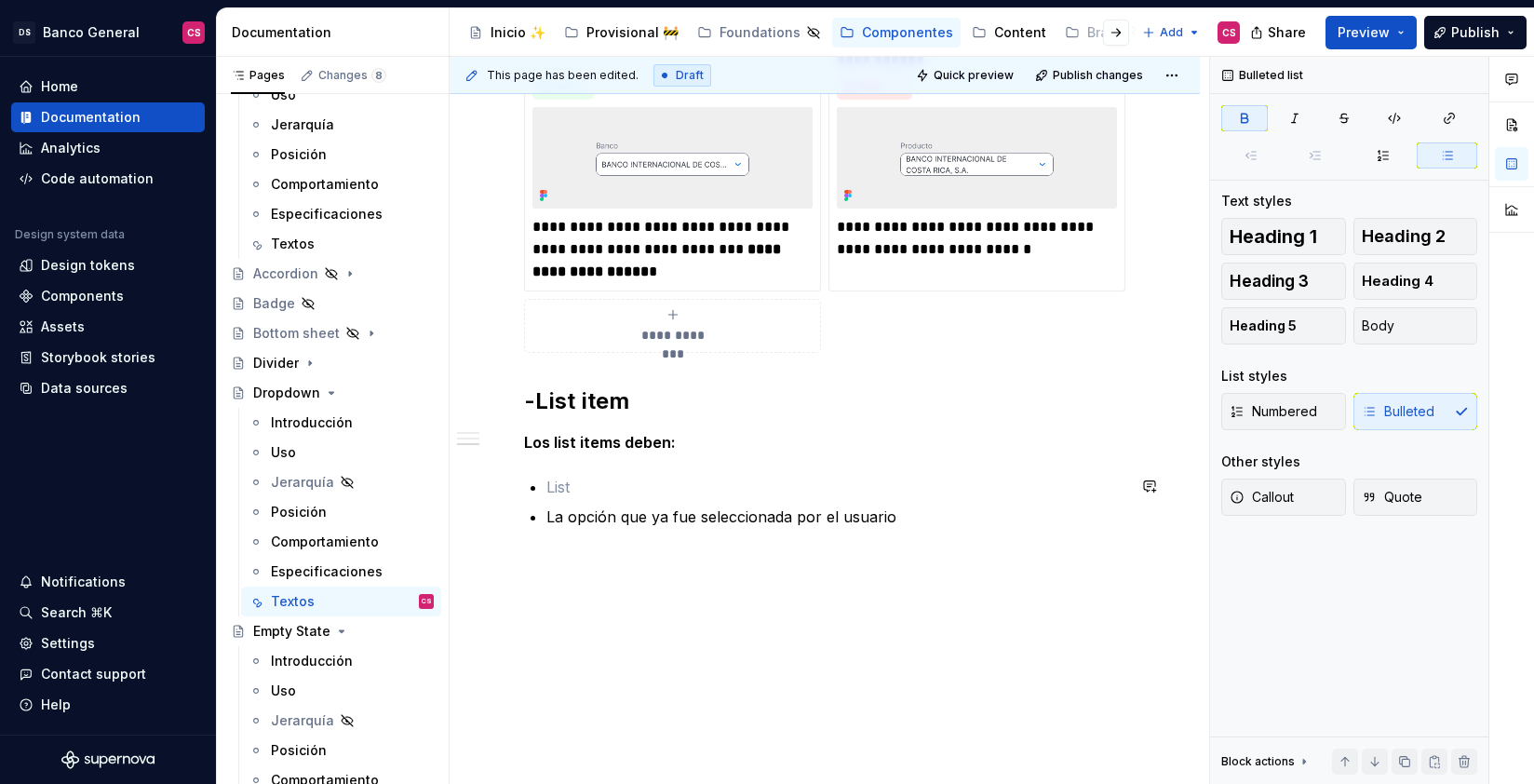
scroll to position [1406, 0]
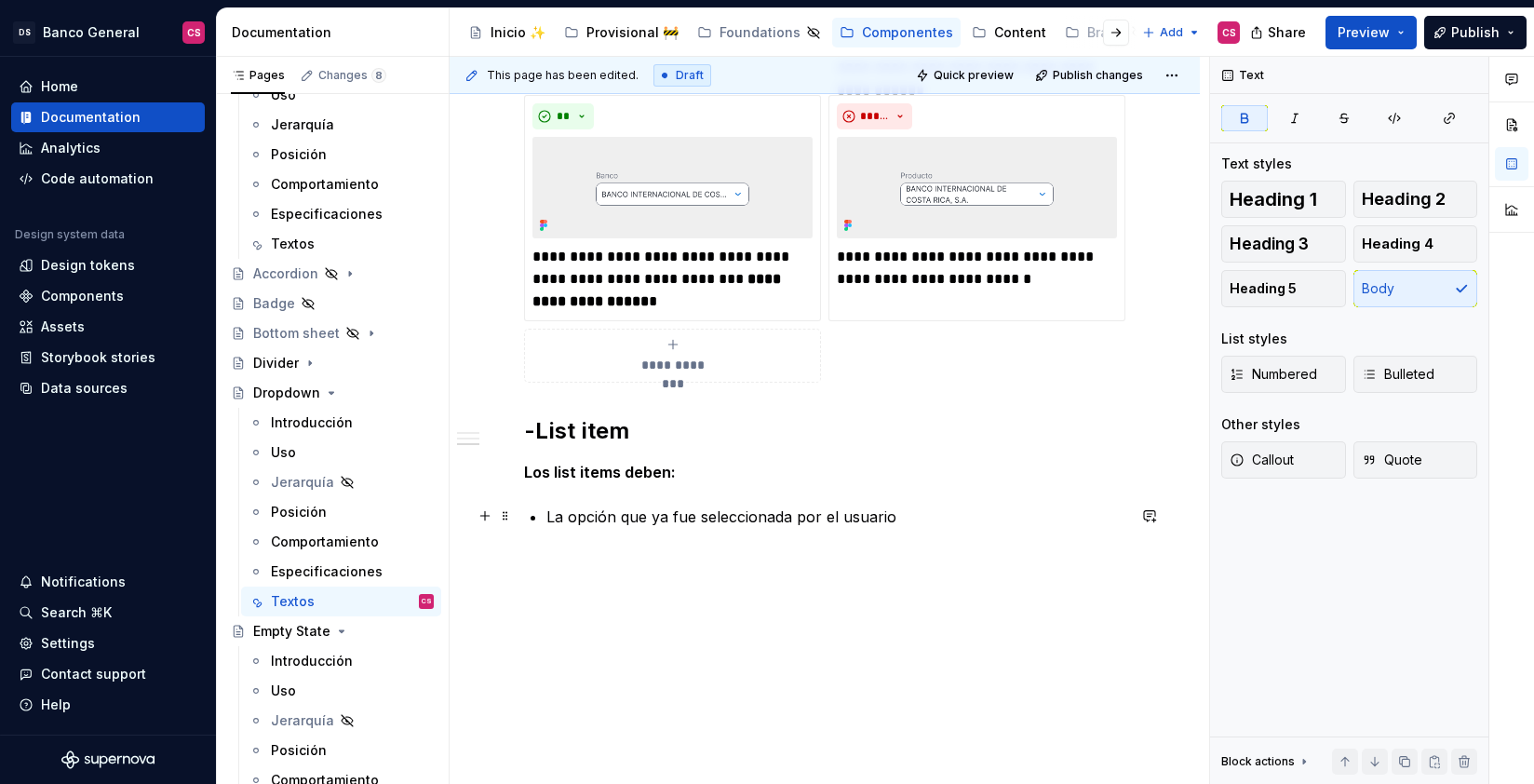
click at [605, 519] on p "La opción que ya fue seleccionada por el usuario" at bounding box center [836, 516] width 579 height 23
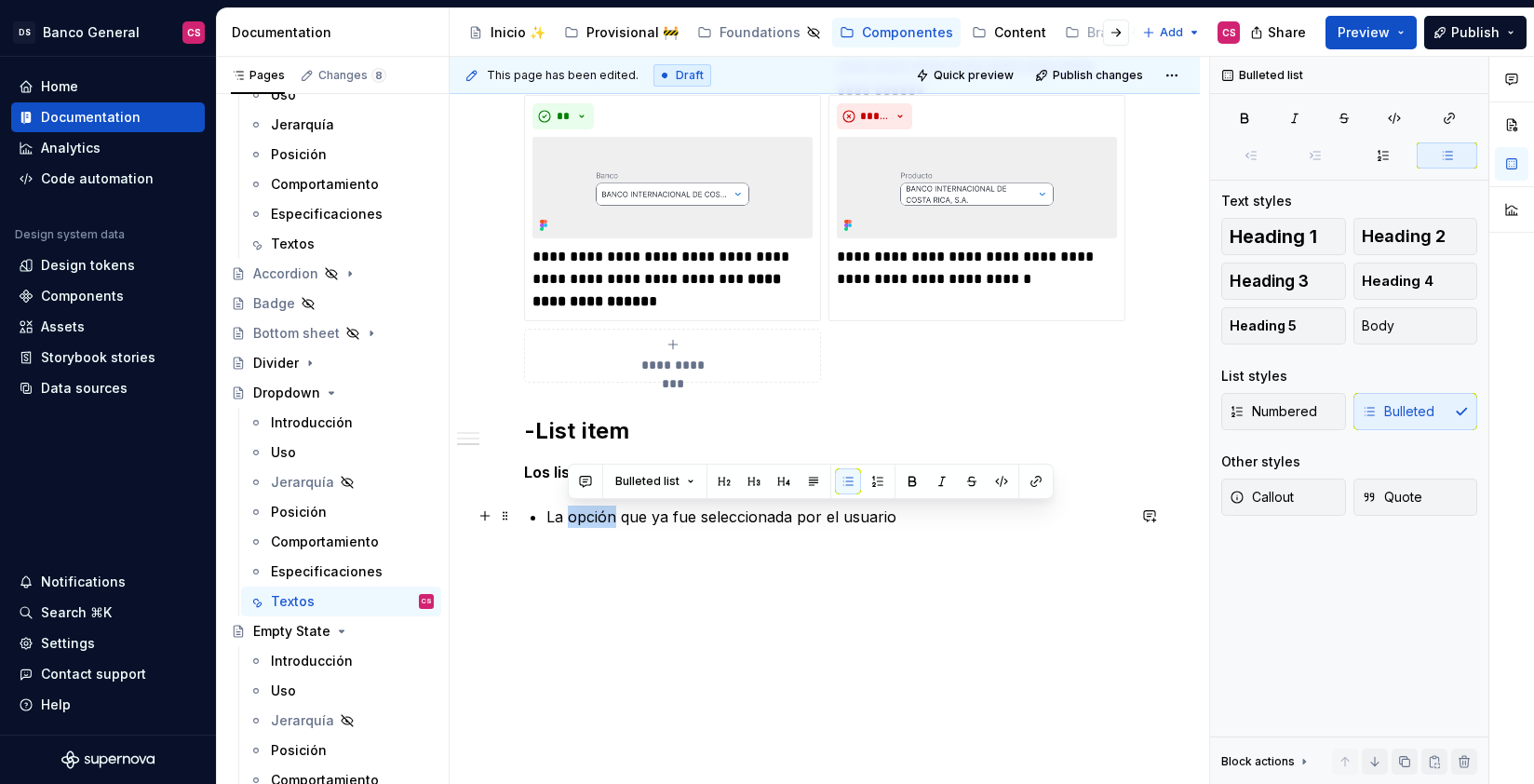
click at [605, 519] on p "La opción que ya fue seleccionada por el usuario" at bounding box center [836, 516] width 579 height 23
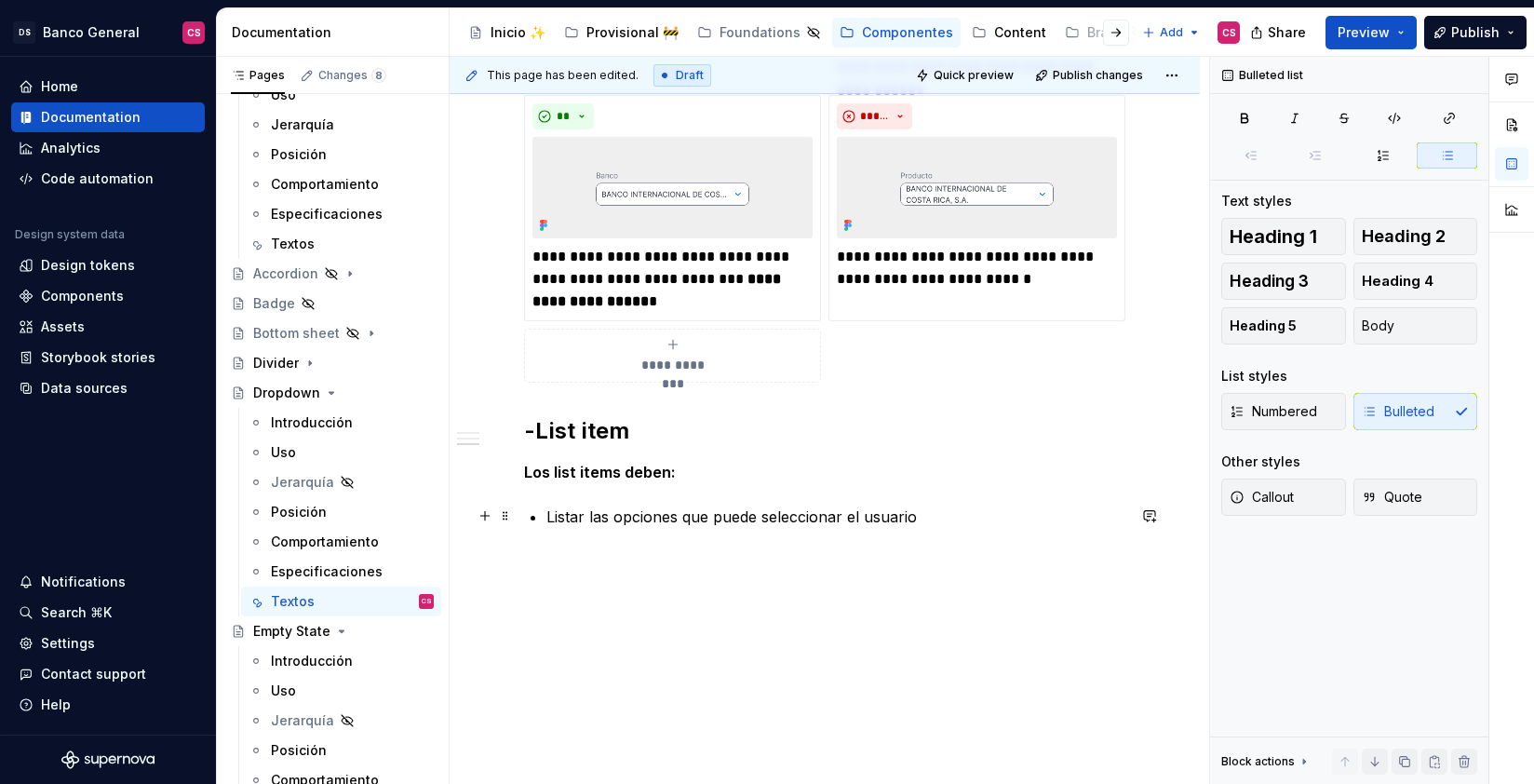
click at [600, 521] on p "Listar las opciones que puede seleccionar el usuario" at bounding box center [836, 516] width 579 height 23
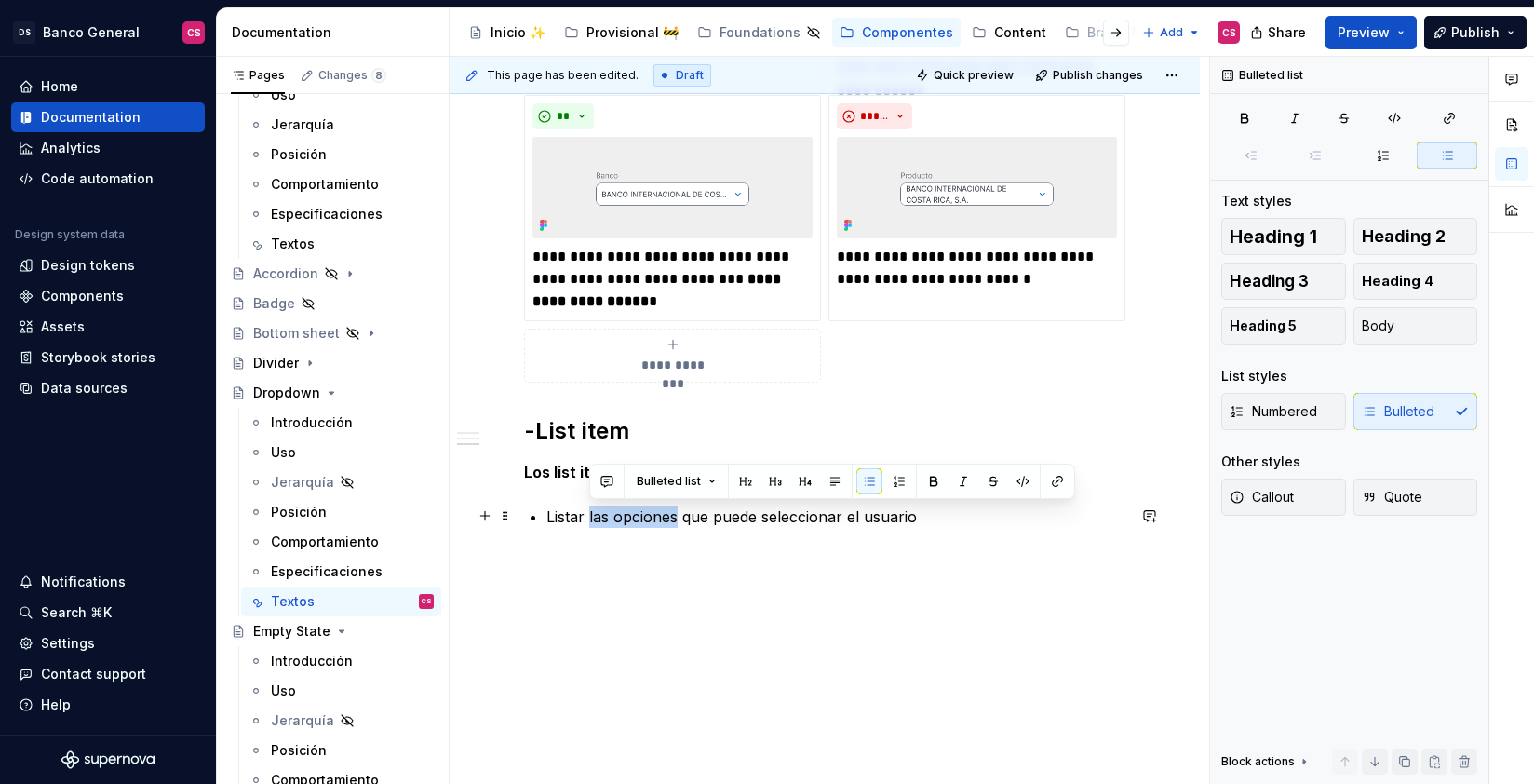
drag, startPoint x: 600, startPoint y: 521, endPoint x: 647, endPoint y: 521, distance: 47.0
click at [647, 521] on p "Listar las opciones que puede seleccionar el usuario" at bounding box center [836, 516] width 579 height 23
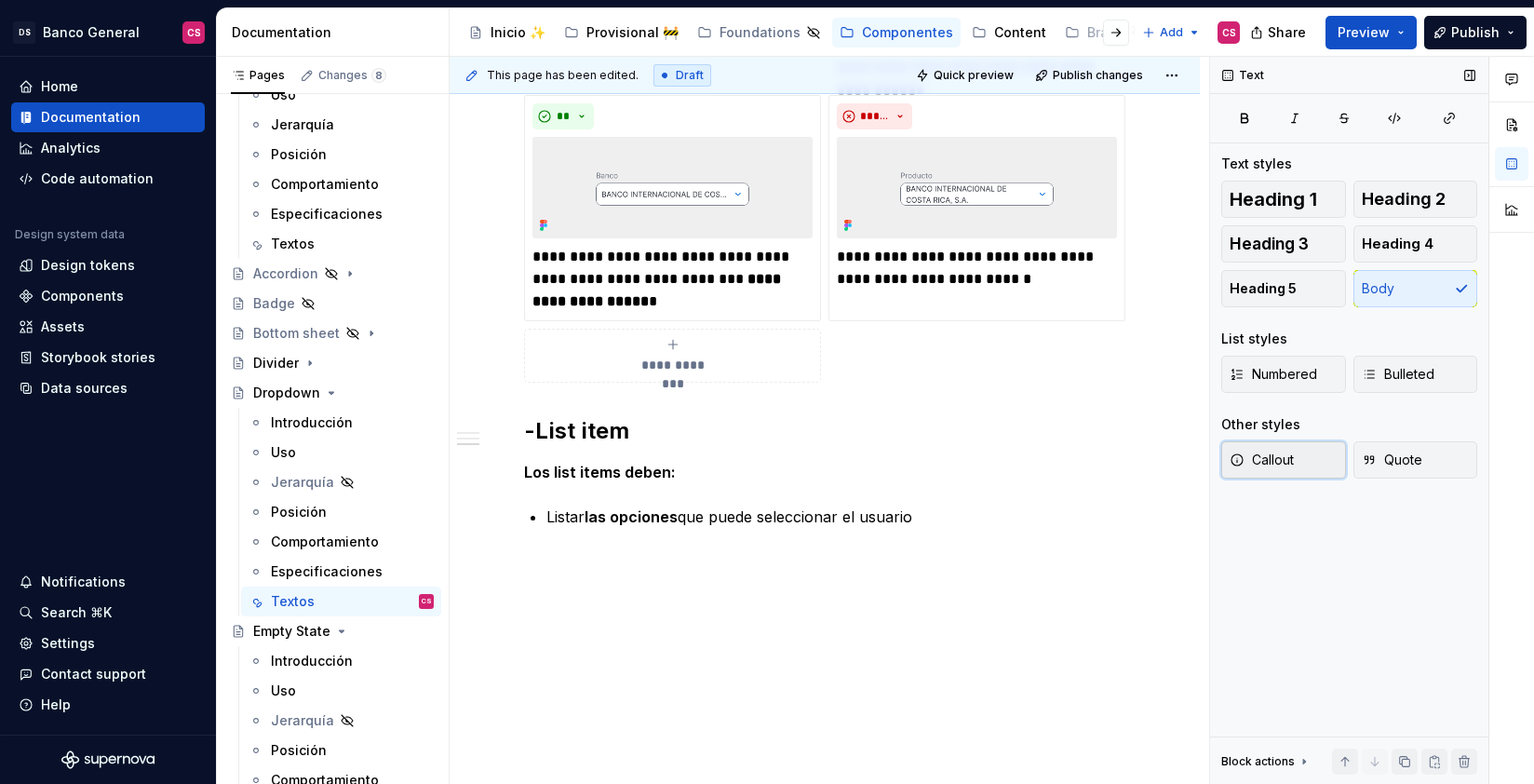
click at [1298, 460] on button "Callout" at bounding box center [1283, 460] width 124 height 37
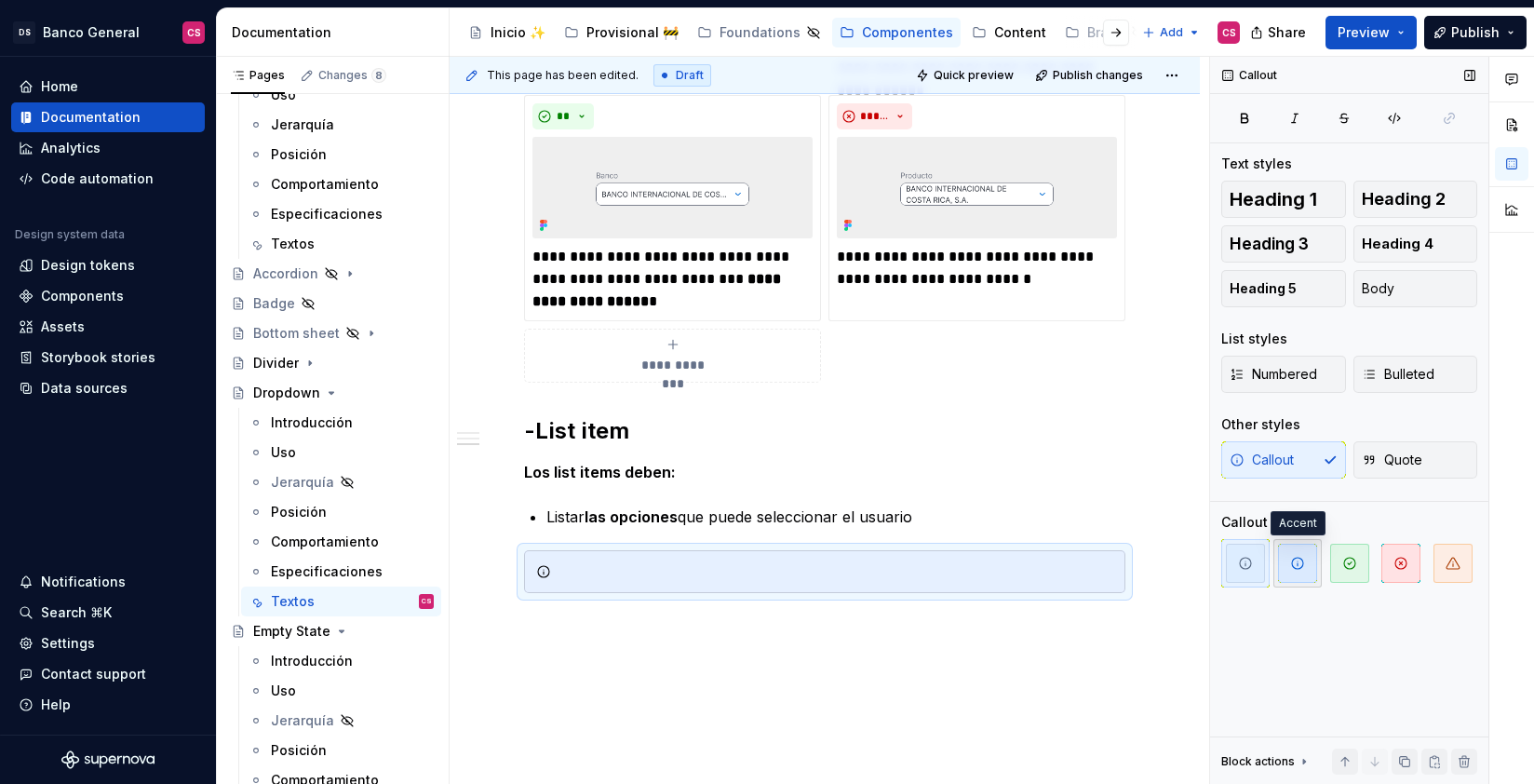
click at [1307, 576] on span "button" at bounding box center [1298, 563] width 39 height 39
click at [1251, 559] on icon "button" at bounding box center [1245, 562] width 15 height 15
click at [692, 564] on div at bounding box center [836, 571] width 554 height 19
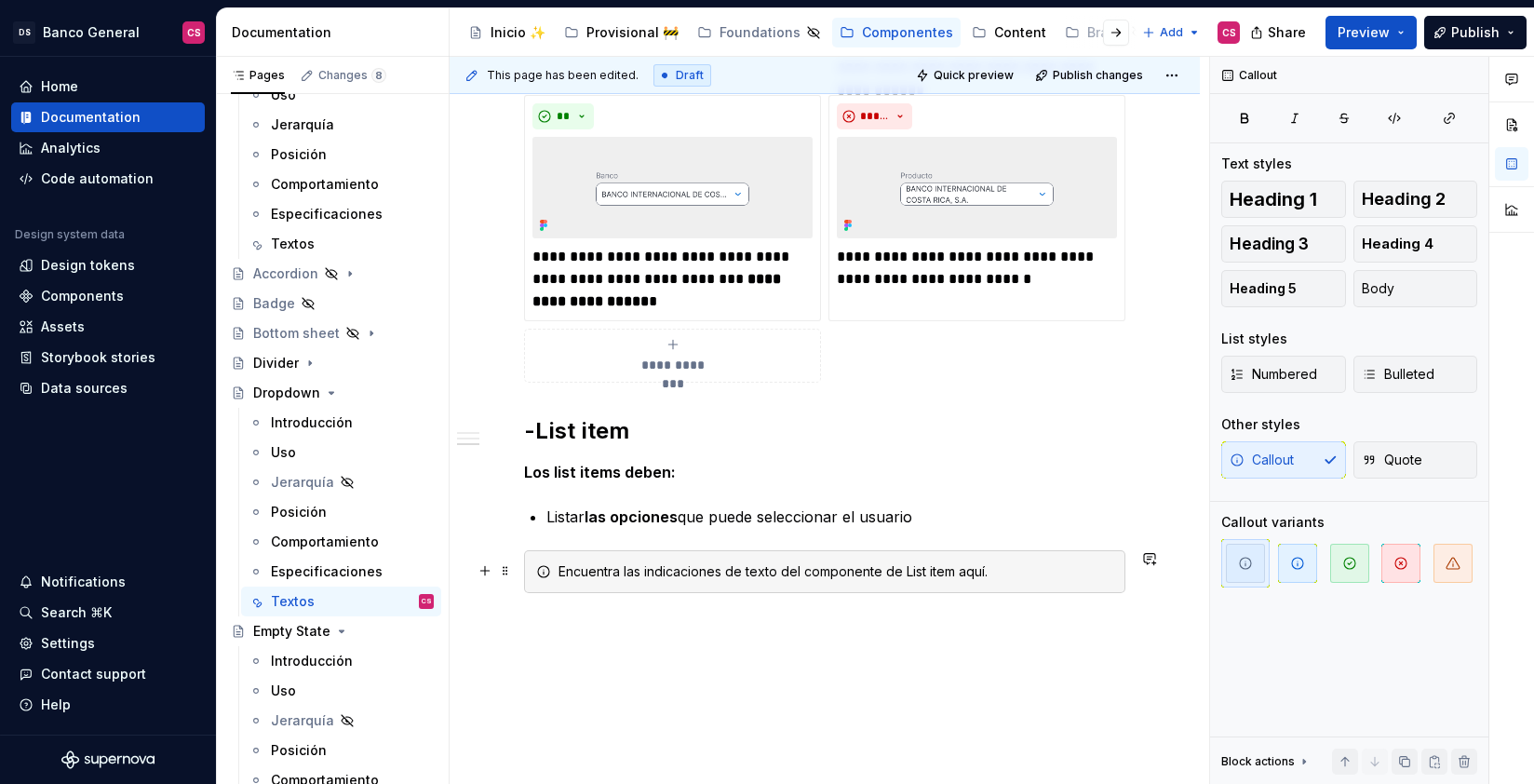
click at [966, 569] on div "Encuentra las indicaciones de texto del componente de List item aquí." at bounding box center [836, 571] width 554 height 19
click at [966, 570] on div "Encuentra las indicaciones de texto del componente de List item aquí." at bounding box center [836, 571] width 554 height 19
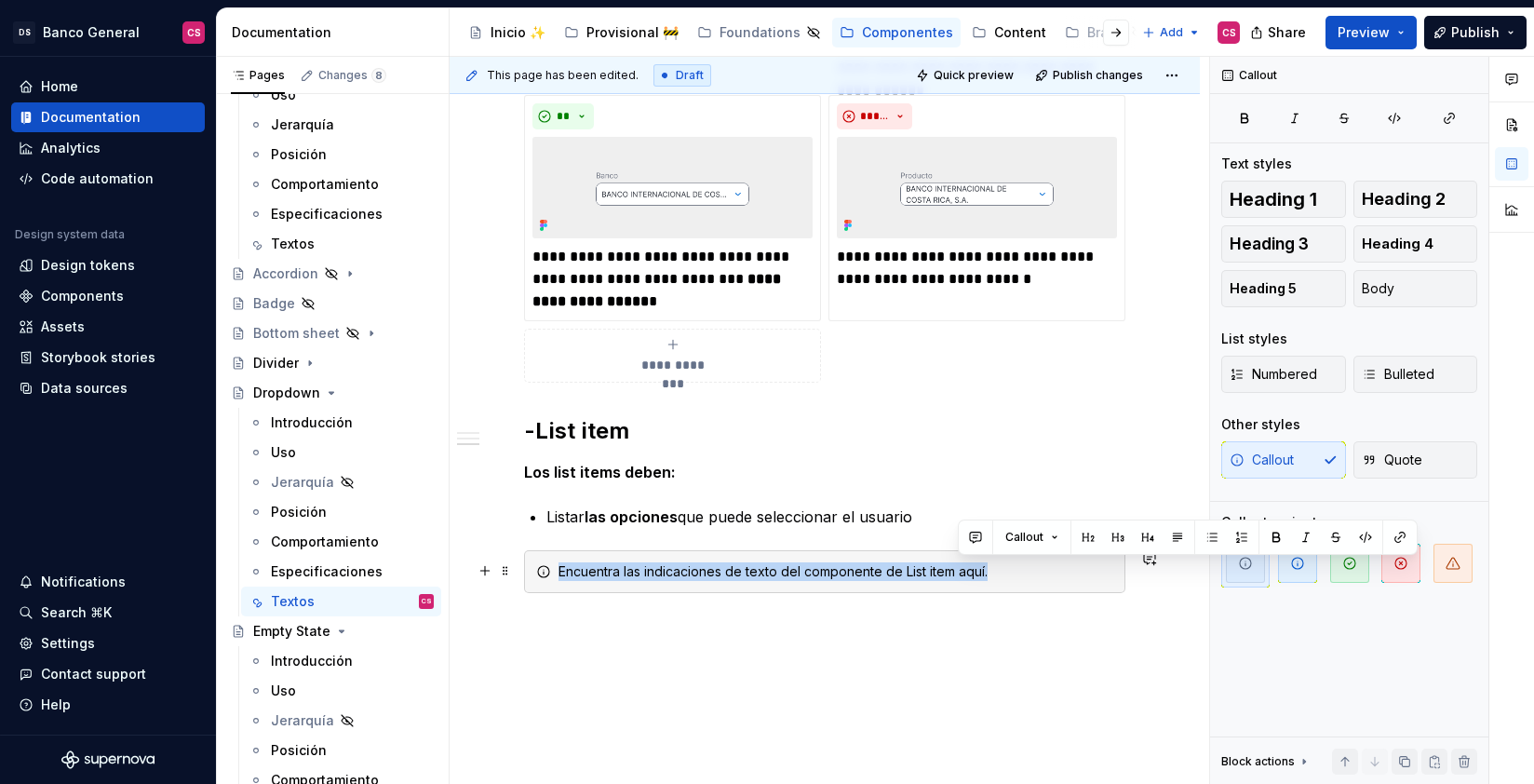
click at [966, 570] on div "Encuentra las indicaciones de texto del componente de List item aquí." at bounding box center [836, 571] width 554 height 19
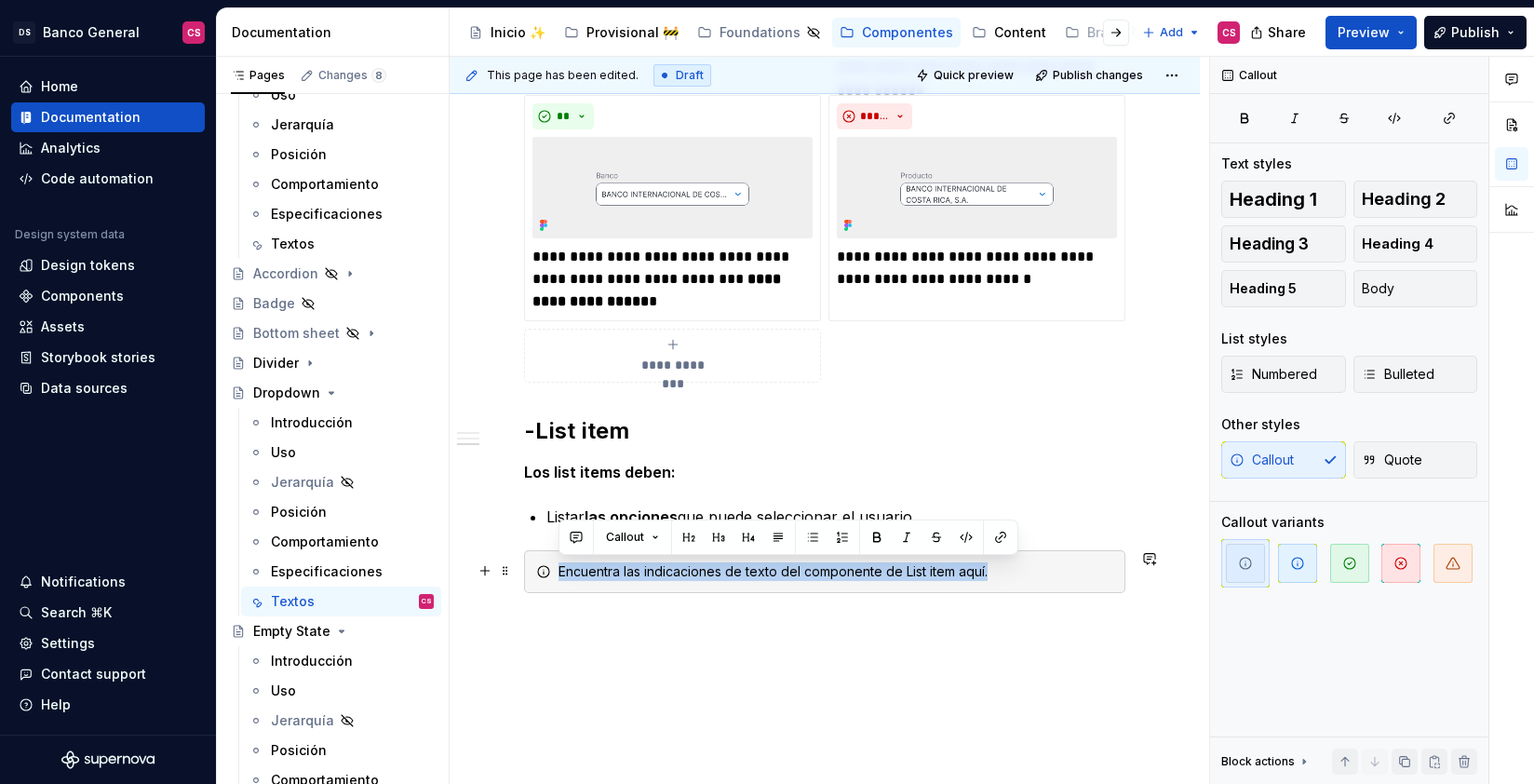
click at [972, 572] on div "Encuentra las indicaciones de texto del componente de List item aquí." at bounding box center [836, 571] width 554 height 19
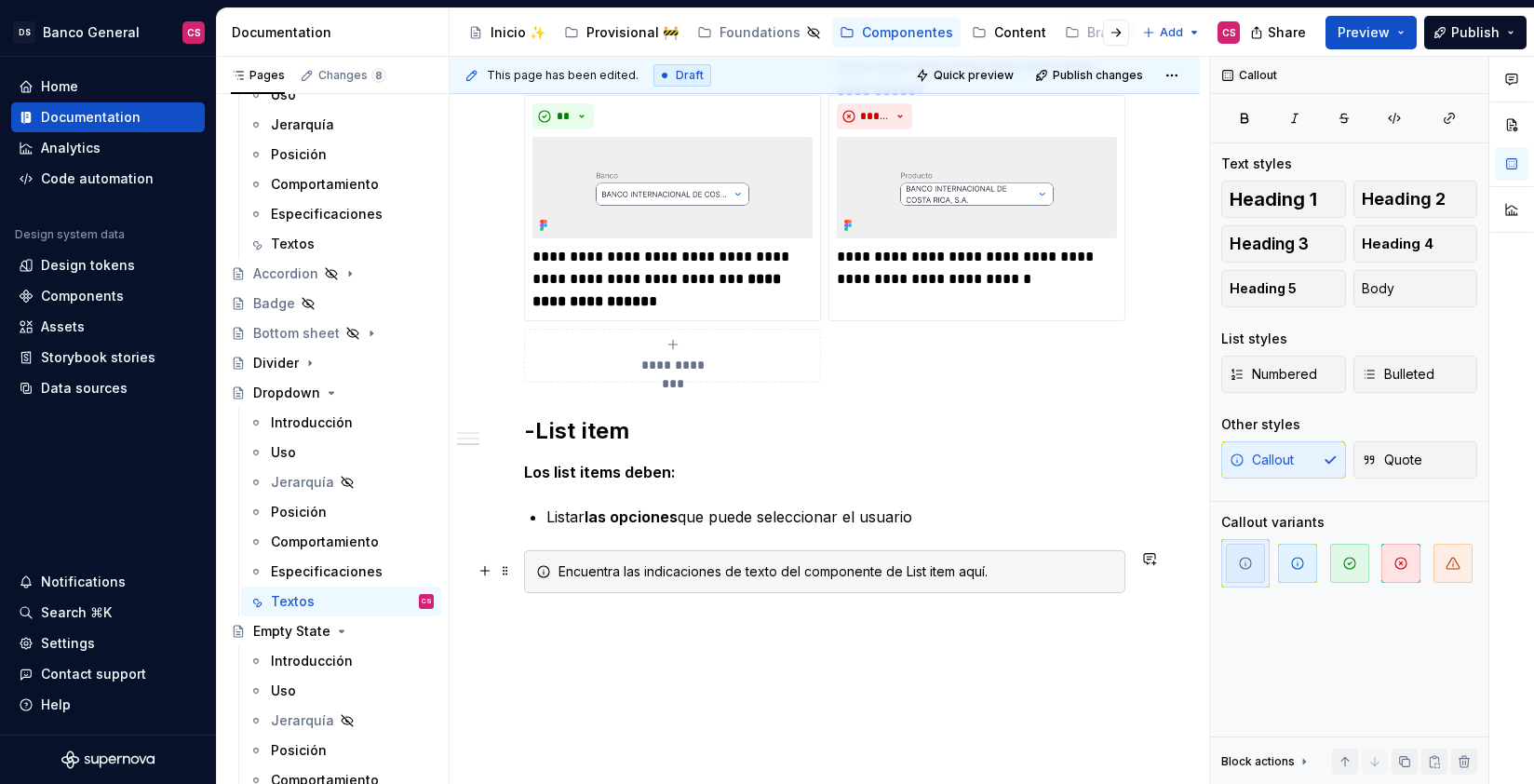
click at [628, 571] on div "Encuentra las indicaciones de texto del componente de List item aquí." at bounding box center [836, 571] width 554 height 19
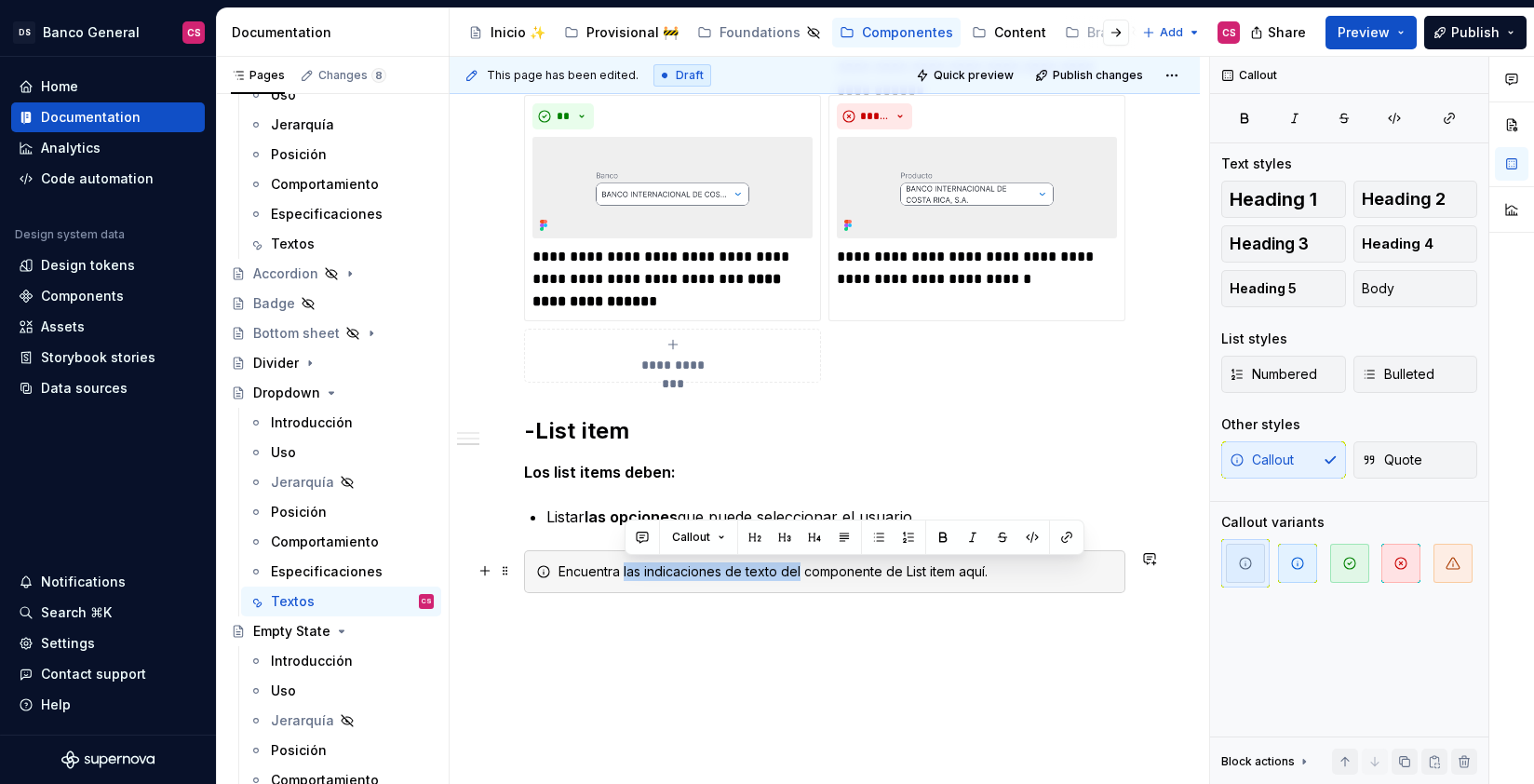
drag, startPoint x: 628, startPoint y: 571, endPoint x: 792, endPoint y: 572, distance: 164.0
click at [792, 572] on div "Encuentra las indicaciones de texto del componente de List item aquí." at bounding box center [836, 571] width 554 height 19
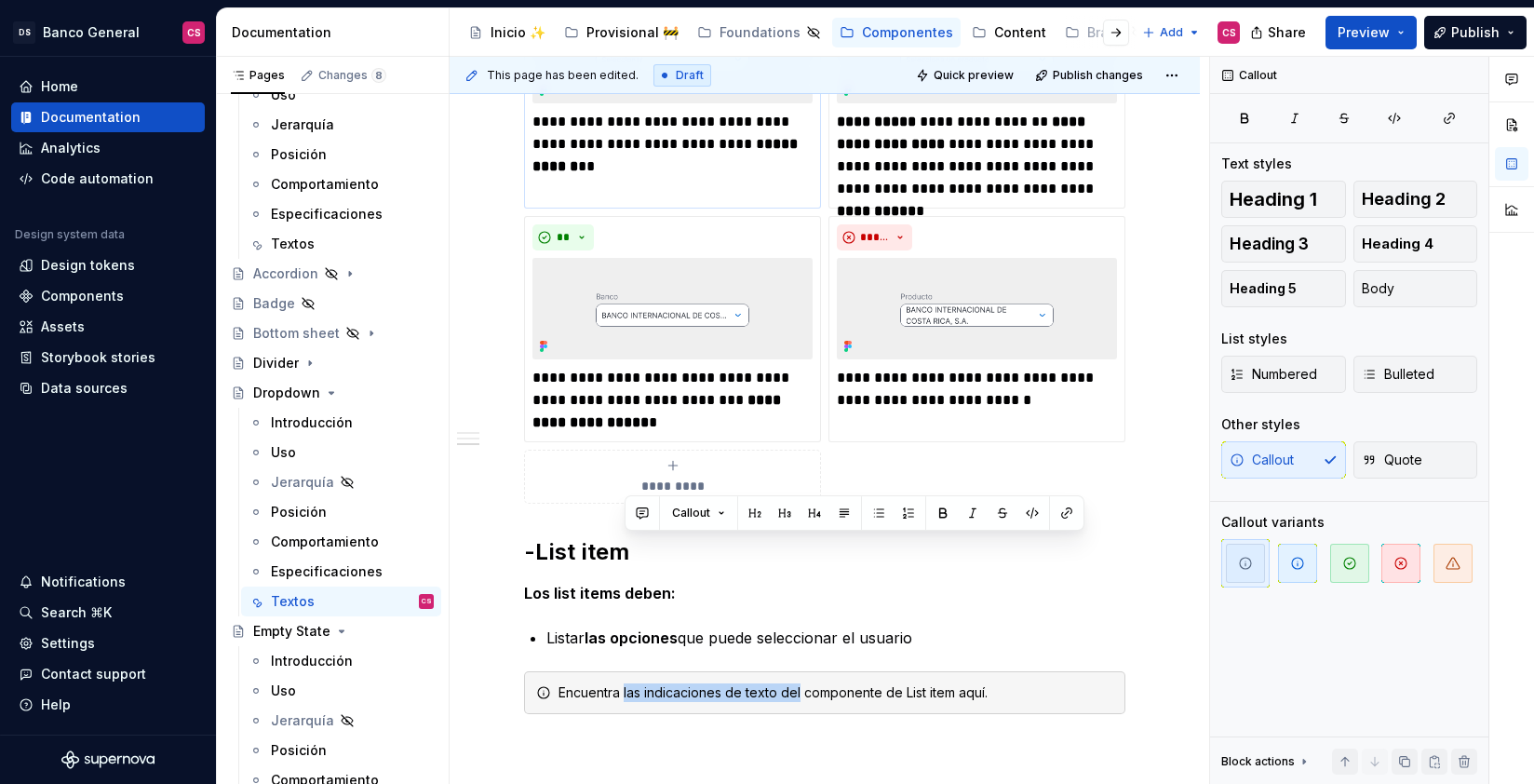
scroll to position [1471, 0]
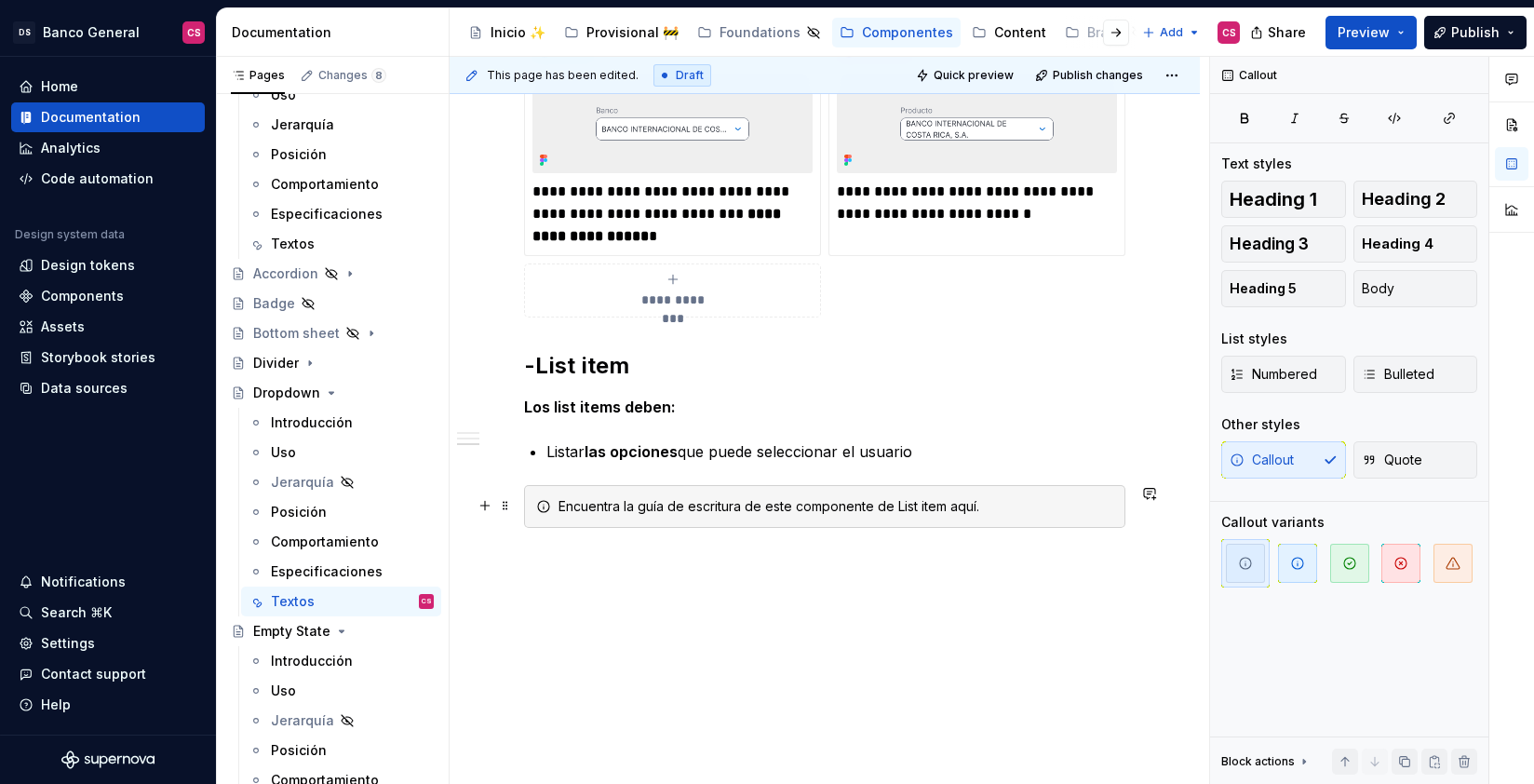
click at [883, 504] on div "Encuentra la guía de escritura de este componente de List item aquí." at bounding box center [836, 506] width 554 height 19
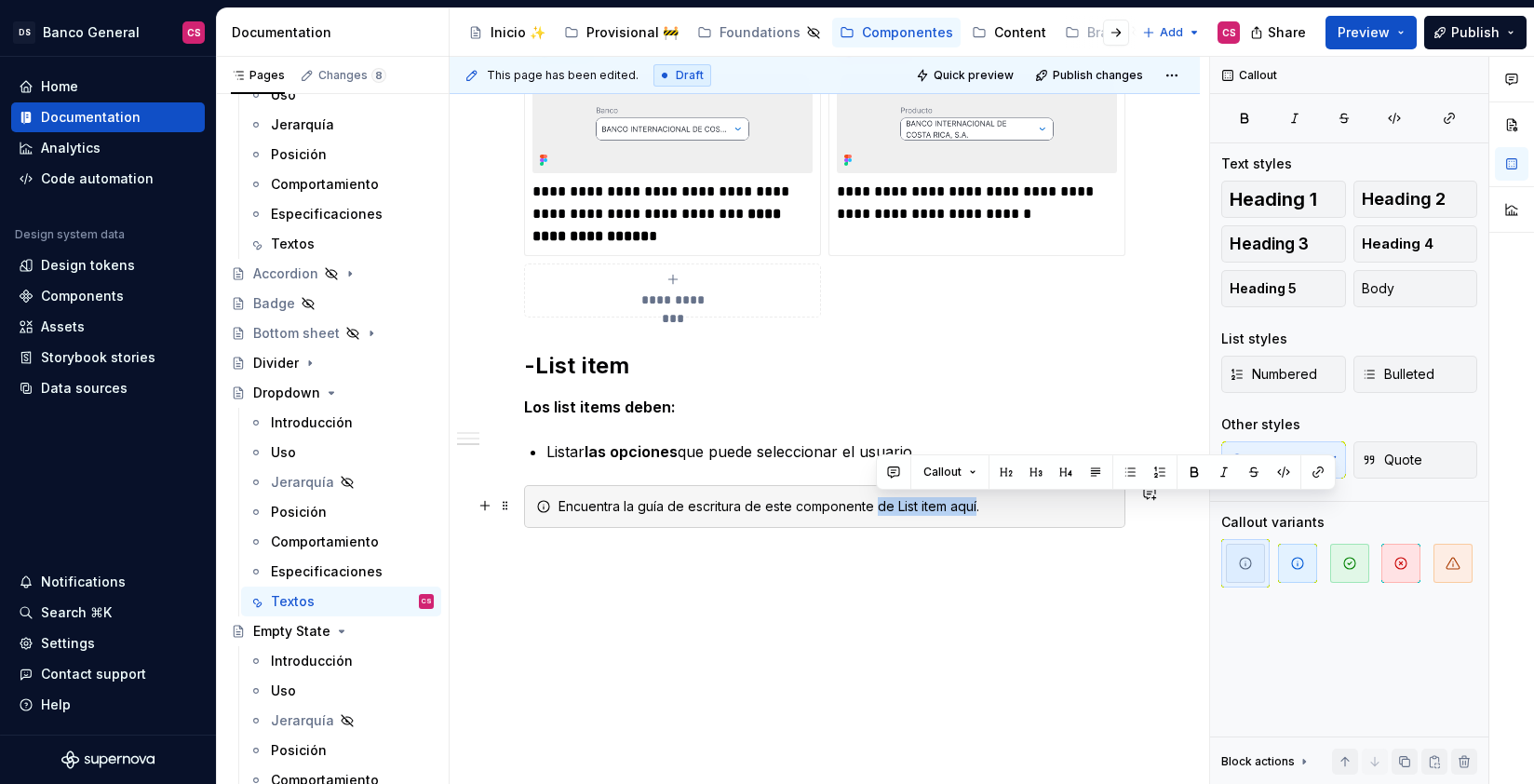
drag, startPoint x: 883, startPoint y: 505, endPoint x: 966, endPoint y: 504, distance: 83.0
click at [966, 504] on div "Encuentra la guía de escritura de este componente de List item aquí." at bounding box center [836, 506] width 554 height 19
click at [946, 504] on div "Encuentra la guía de escritura de este componente de List item aquí." at bounding box center [836, 506] width 554 height 19
drag, startPoint x: 947, startPoint y: 504, endPoint x: 861, endPoint y: 506, distance: 86.0
click at [861, 507] on div "Encuentra la guía de escritura de este componente de List item aquí." at bounding box center [836, 506] width 554 height 19
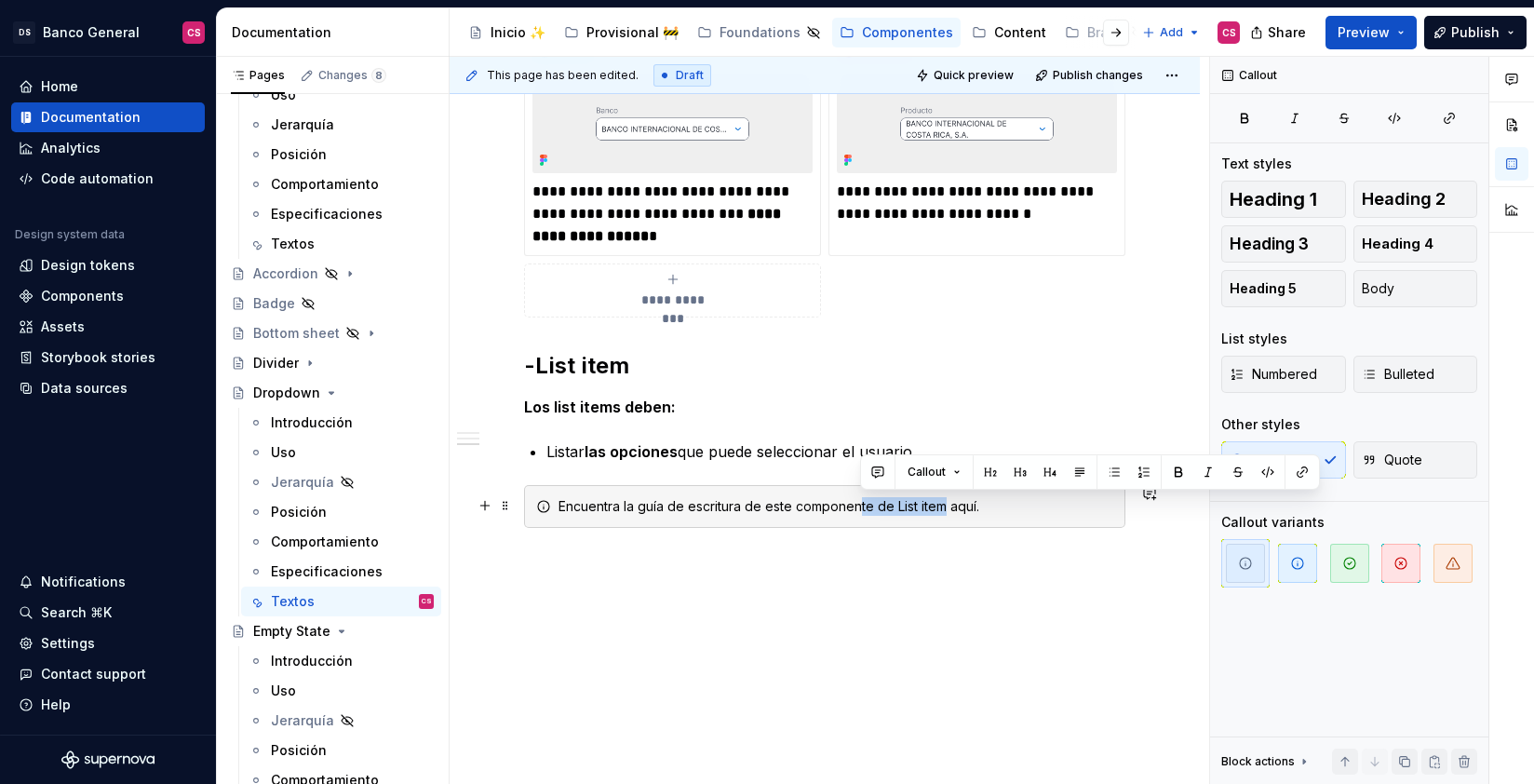
click at [887, 507] on div "Encuentra la guía de escritura de este componente de List item aquí." at bounding box center [836, 506] width 554 height 19
drag, startPoint x: 870, startPoint y: 502, endPoint x: 950, endPoint y: 501, distance: 80.0
click at [950, 501] on div "Encuentra la guía de escritura de este componente de List item aquí." at bounding box center [836, 506] width 554 height 19
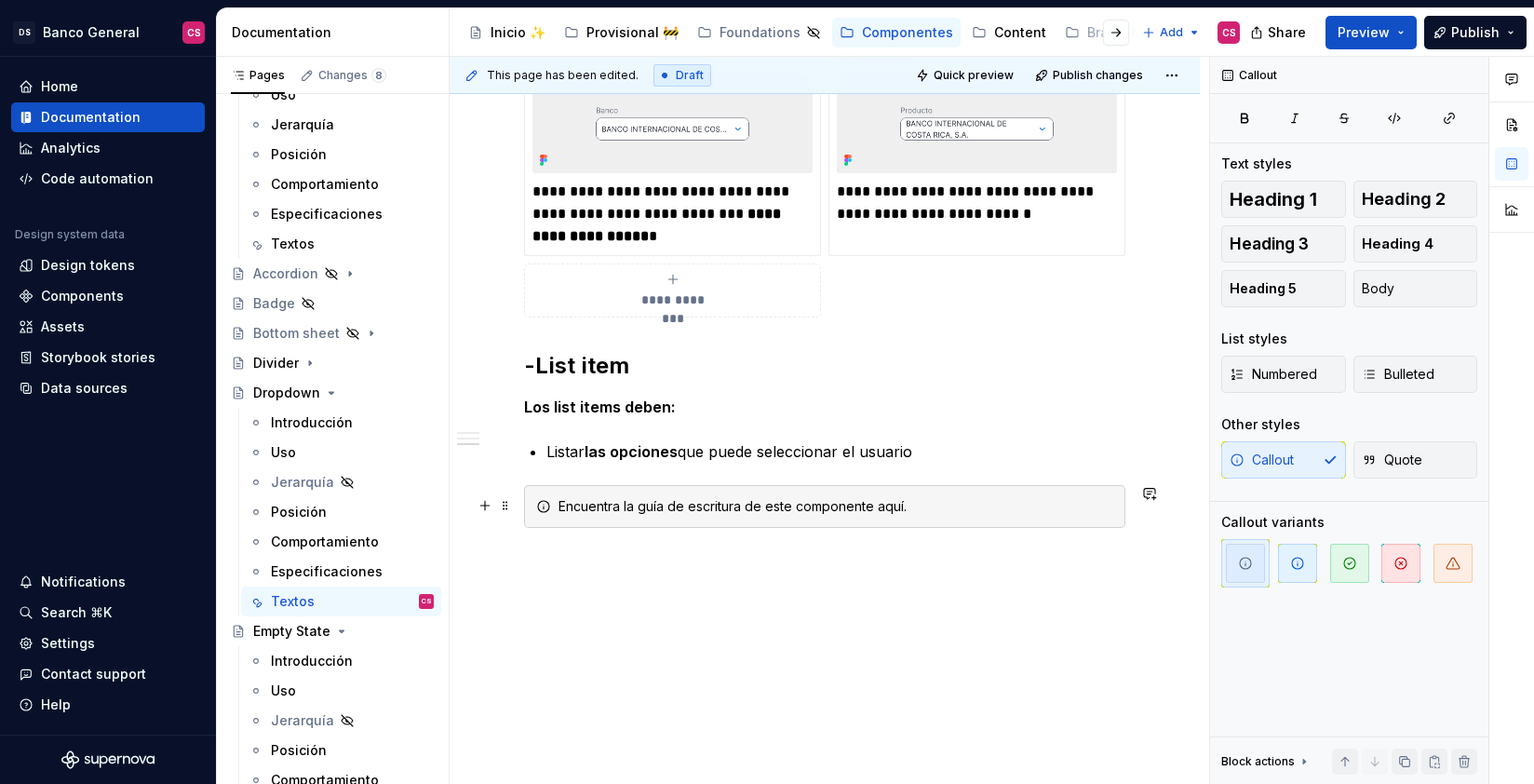
click at [803, 513] on div "Encuentra la guía de escritura de este componente aquí." at bounding box center [836, 506] width 554 height 19
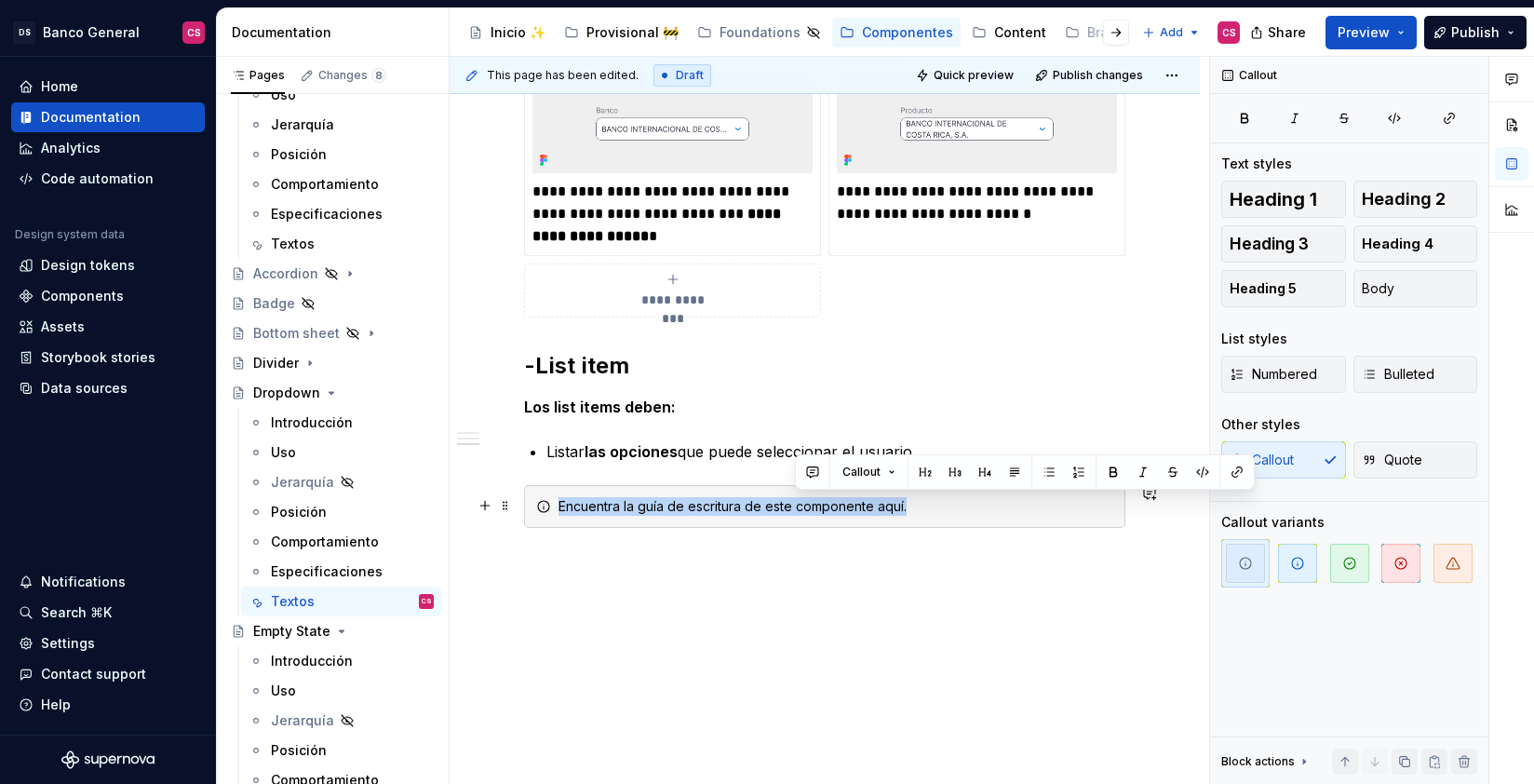
click at [803, 513] on div "Encuentra la guía de escritura de este componente aquí." at bounding box center [836, 506] width 554 height 19
copy div "Encuentra la guía de escritura de este componente aquí."
click at [616, 506] on div "Encuentra la guía de escritura de este componente aquí." at bounding box center [836, 506] width 554 height 19
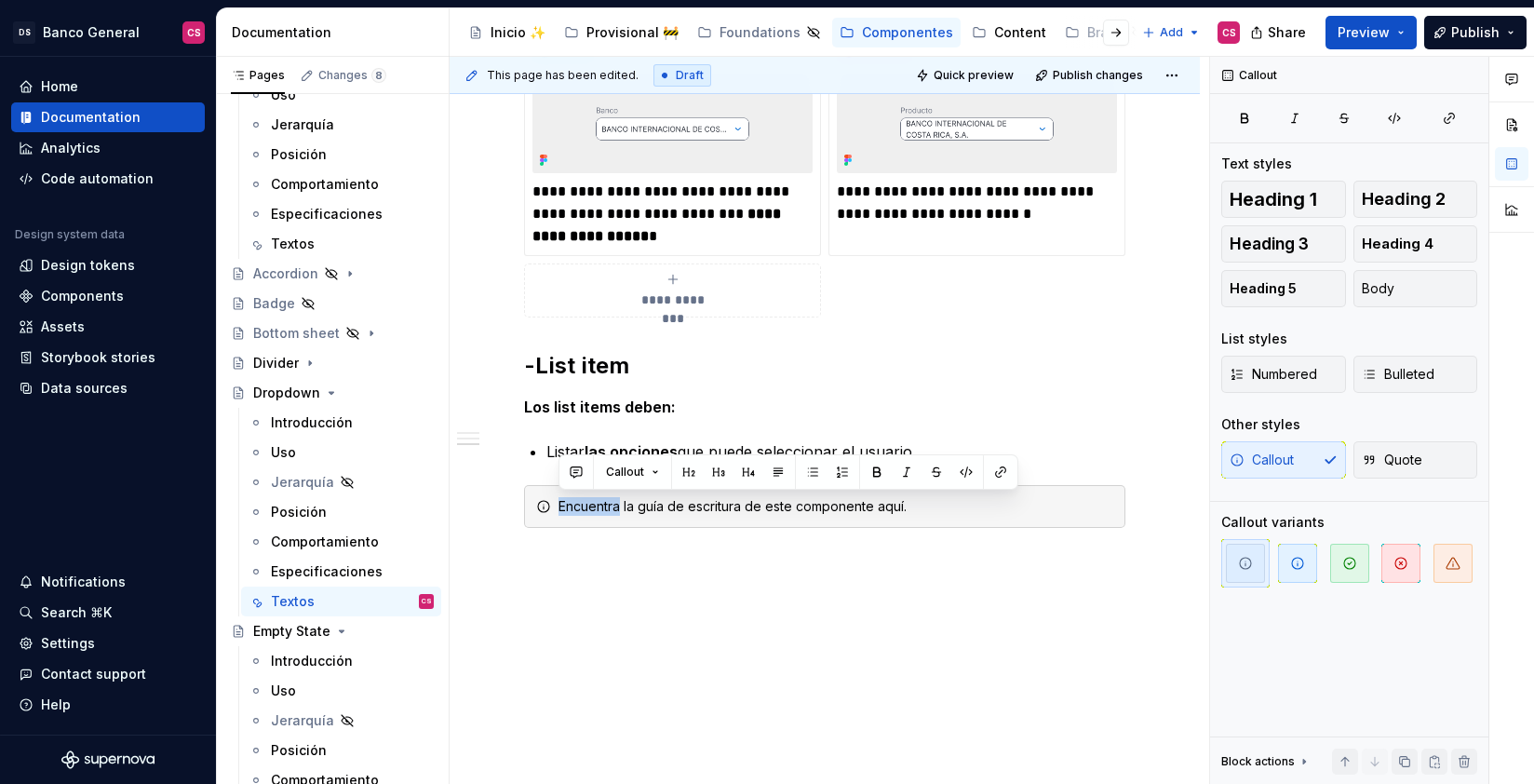
click at [616, 506] on div "Encuentra la guía de escritura de este componente aquí." at bounding box center [836, 506] width 554 height 19
type textarea "*"
click at [604, 502] on div "Encuentra la guía de escritura de este componente aquí." at bounding box center [836, 506] width 554 height 19
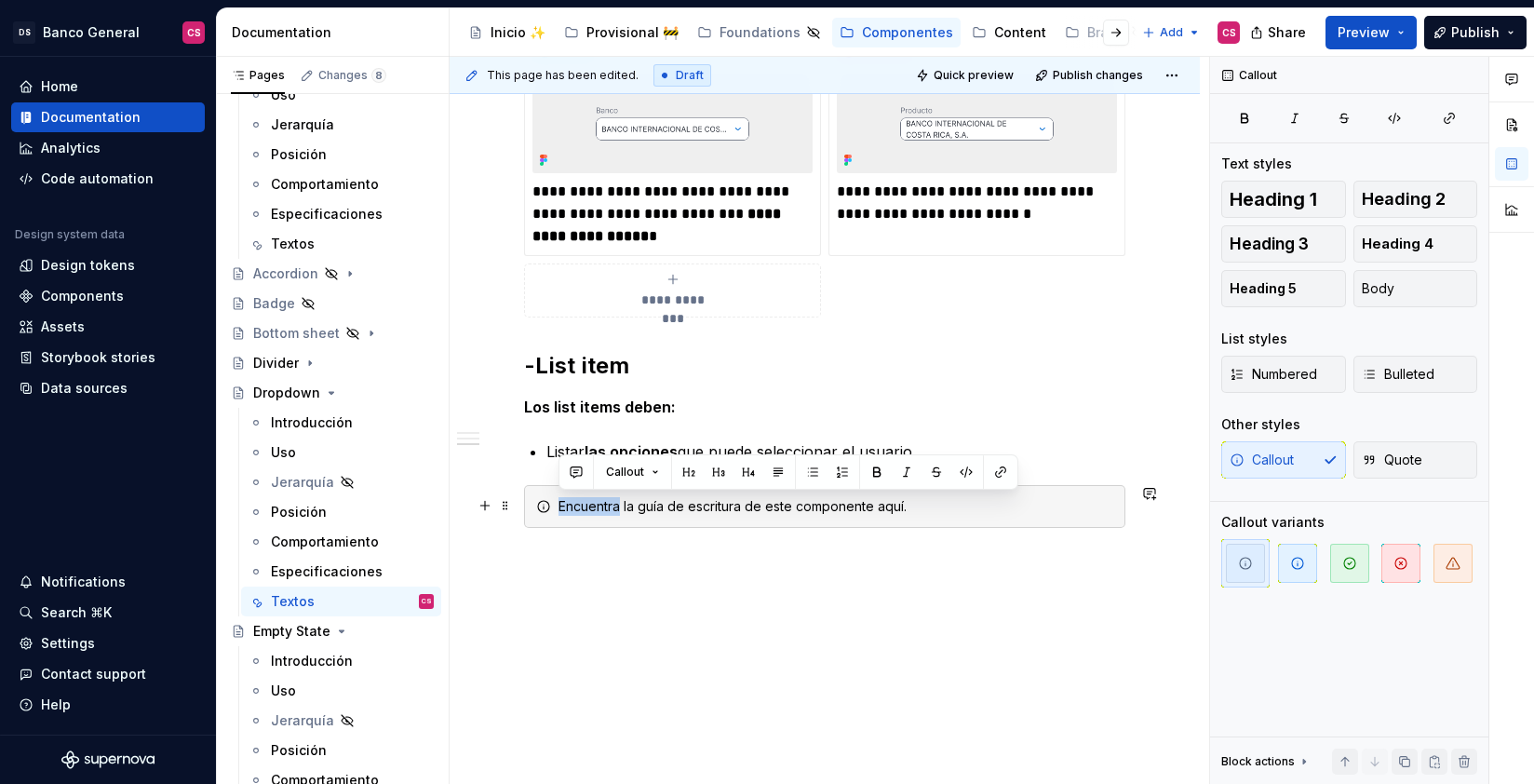
click at [604, 502] on div "Encuentra la guía de escritura de este componente aquí." at bounding box center [836, 506] width 554 height 19
click at [572, 505] on div "Encuentra la guía de escritura de este componente aquí." at bounding box center [836, 506] width 554 height 19
drag, startPoint x: 572, startPoint y: 505, endPoint x: 600, endPoint y: 497, distance: 29.1
click at [600, 497] on div "Encuentra la guía de escritura de este componente aquí." at bounding box center [836, 506] width 554 height 19
click at [618, 503] on div "Consulta aquí la guía de escritura de este componente aquí." at bounding box center [836, 506] width 554 height 19
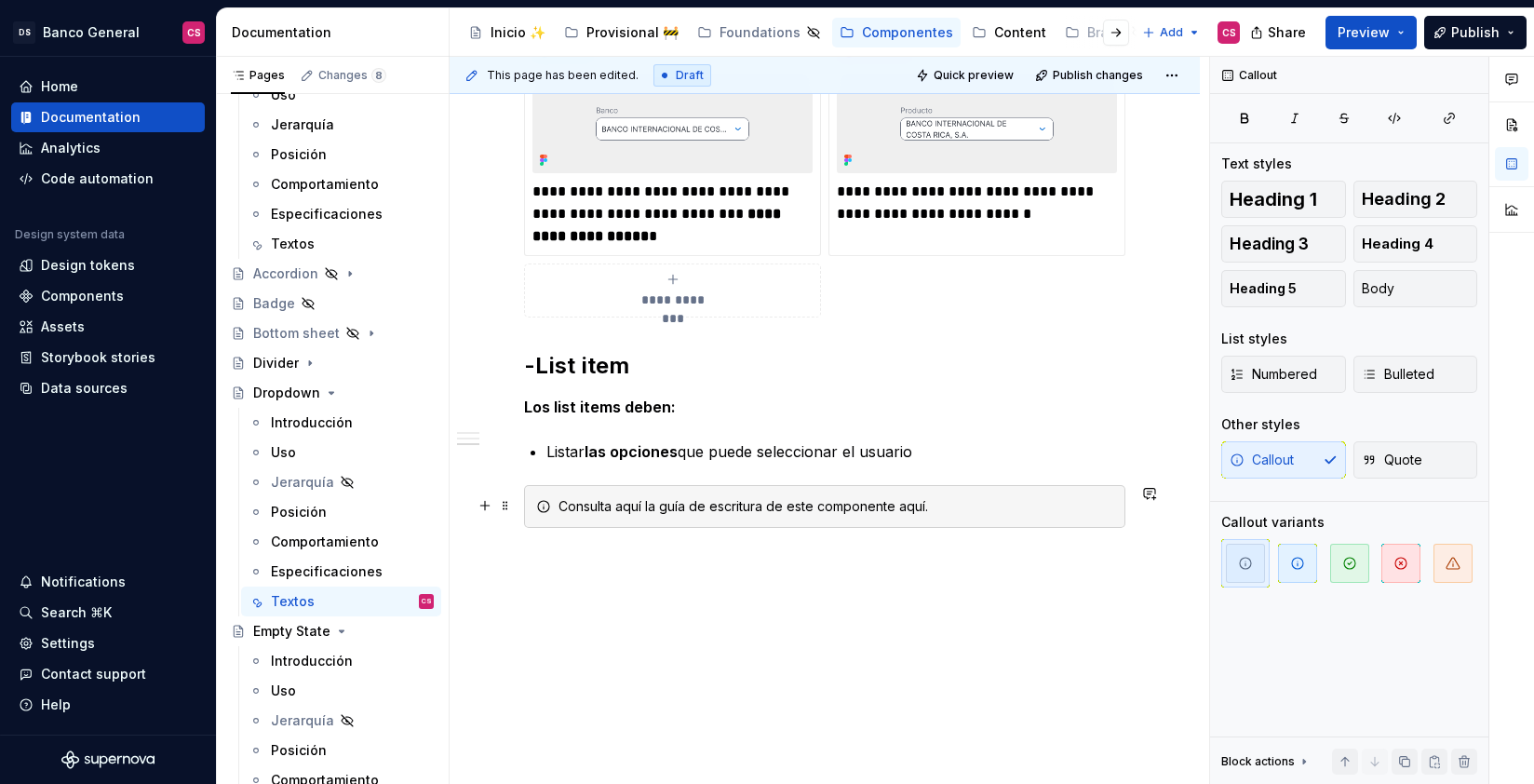
click at [622, 500] on div "Consulta aquí la guía de escritura de este componente aquí." at bounding box center [836, 506] width 554 height 19
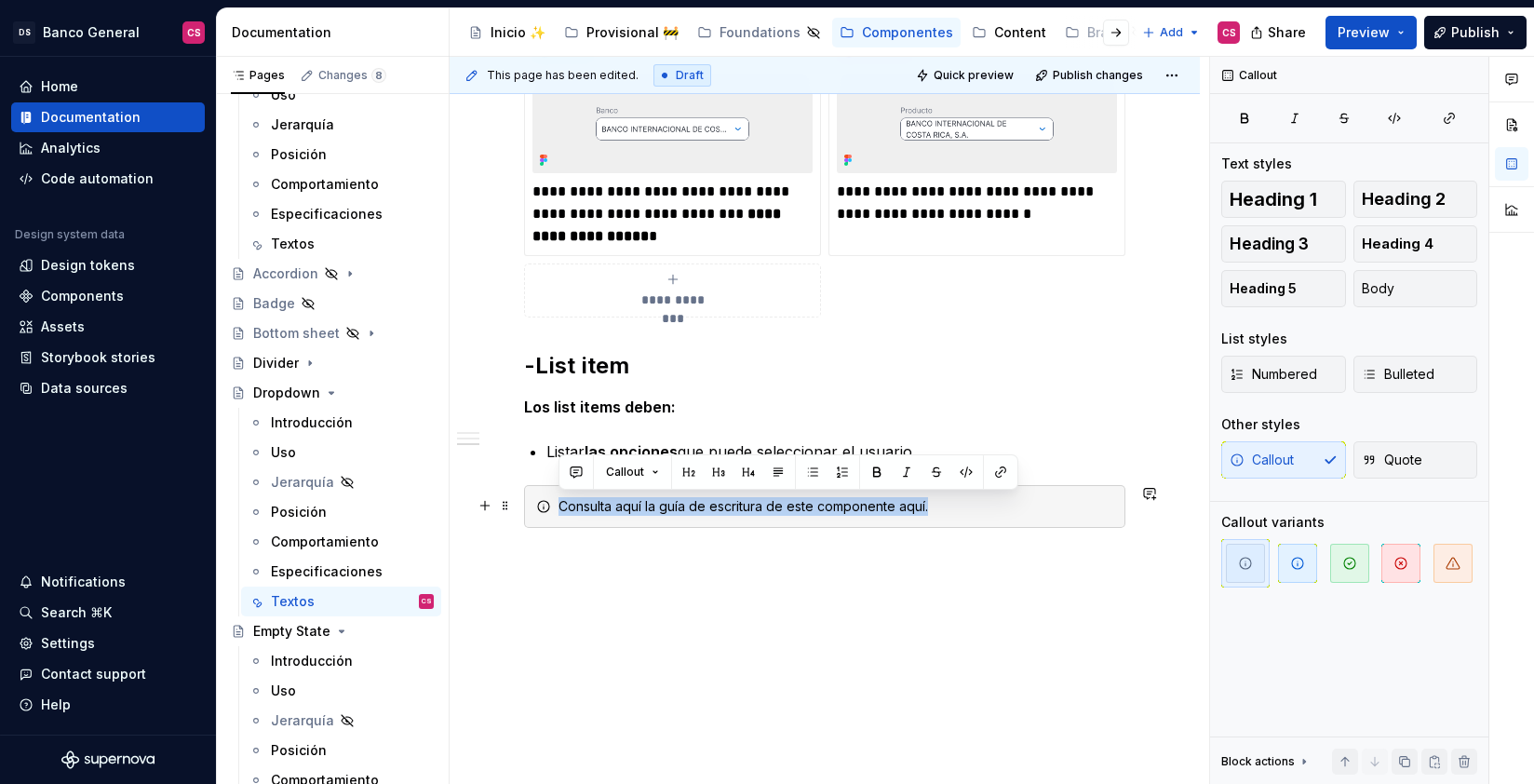
click at [636, 506] on div "Consulta aquí la guía de escritura de este componente aquí." at bounding box center [836, 506] width 554 height 19
click at [636, 507] on div "Consulta aquí la guía de escritura de este componente aquí." at bounding box center [836, 506] width 554 height 19
click at [649, 501] on div "Consulta aquí la guía de escritura de este componente aquí." at bounding box center [836, 506] width 554 height 19
drag, startPoint x: 644, startPoint y: 503, endPoint x: 616, endPoint y: 507, distance: 28.3
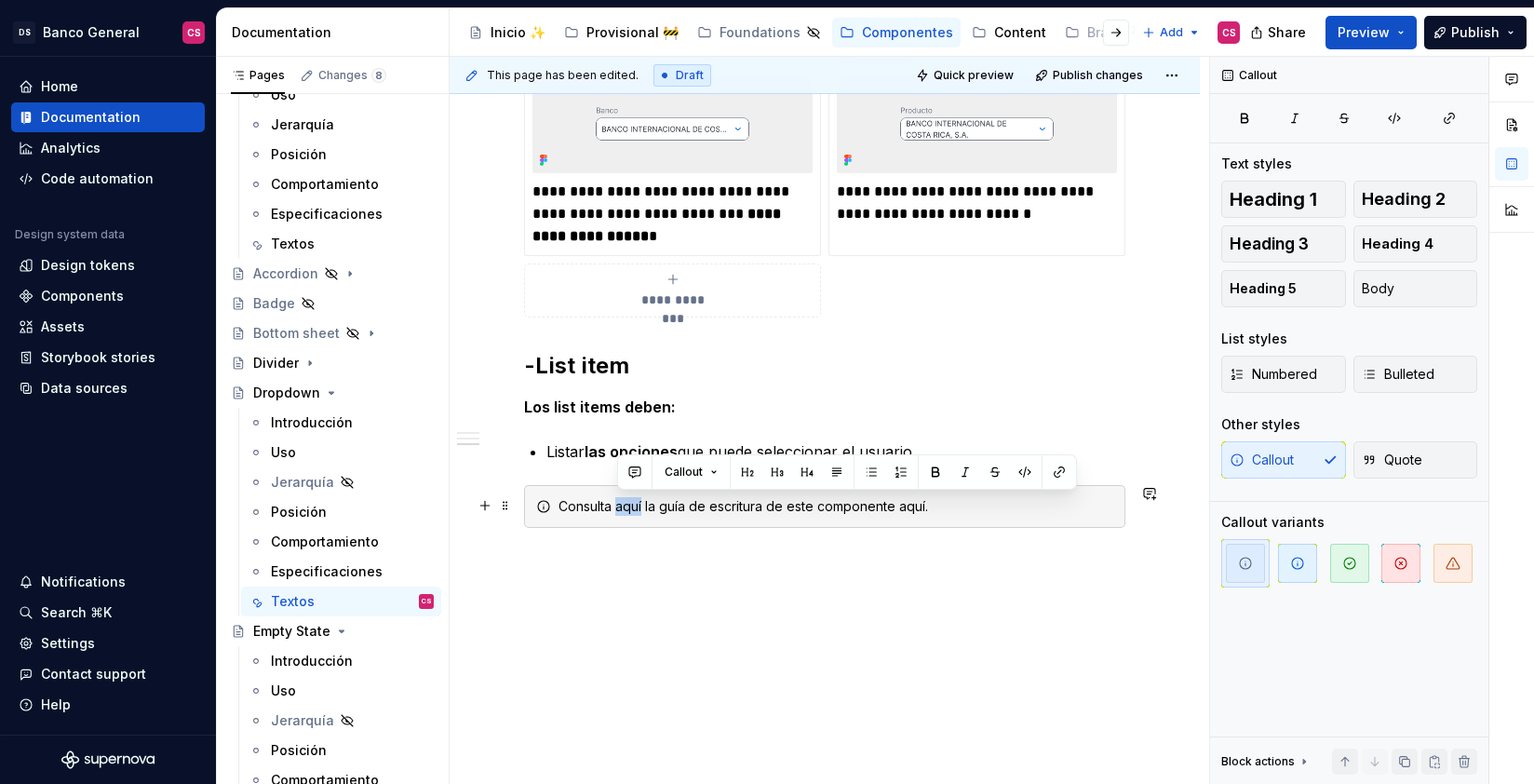
click at [616, 507] on div "Consulta aquí la guía de escritura de este componente aquí." at bounding box center [836, 506] width 554 height 19
click at [1060, 465] on button "button" at bounding box center [1059, 471] width 26 height 26
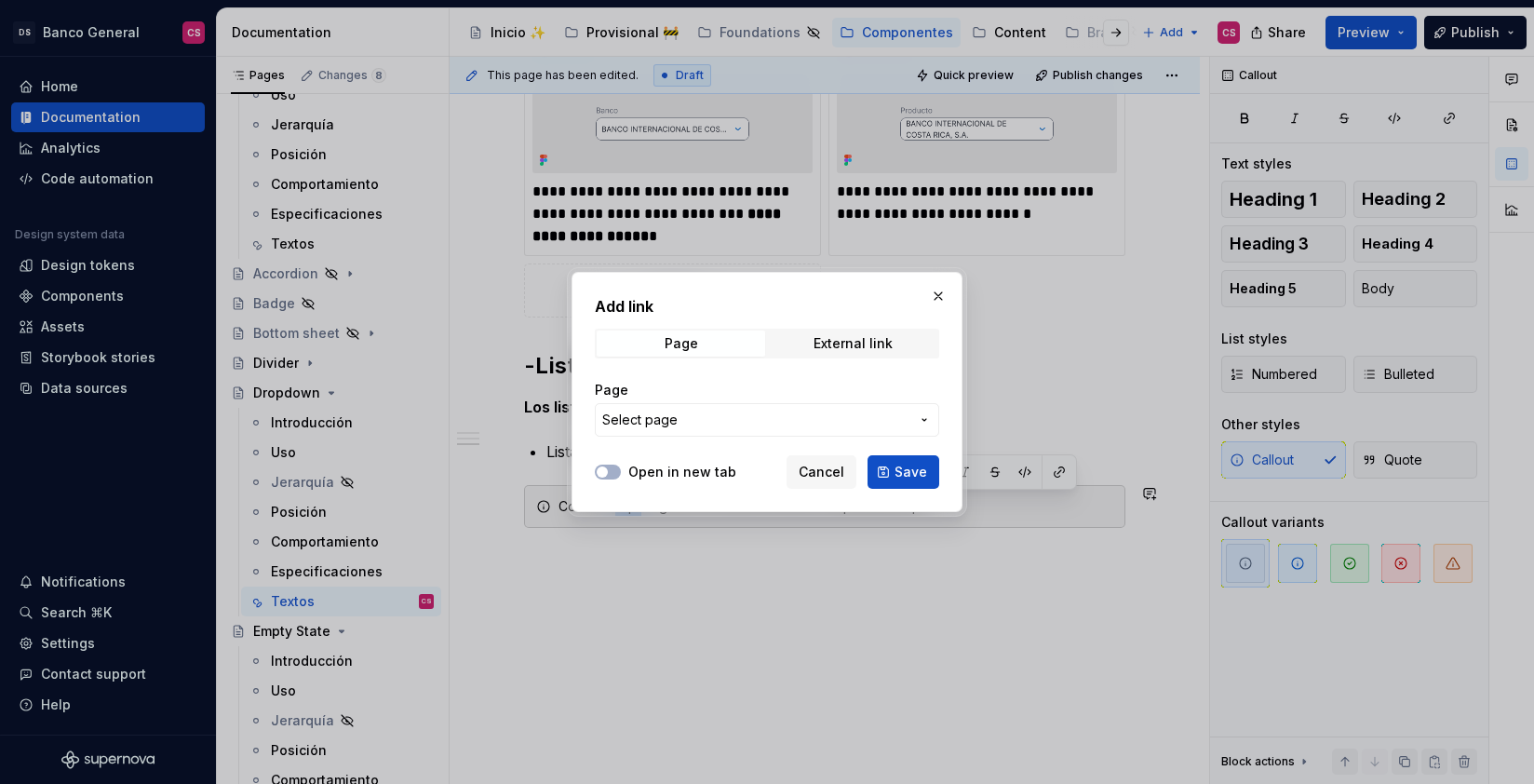
click at [749, 413] on span "Select page" at bounding box center [756, 419] width 307 height 19
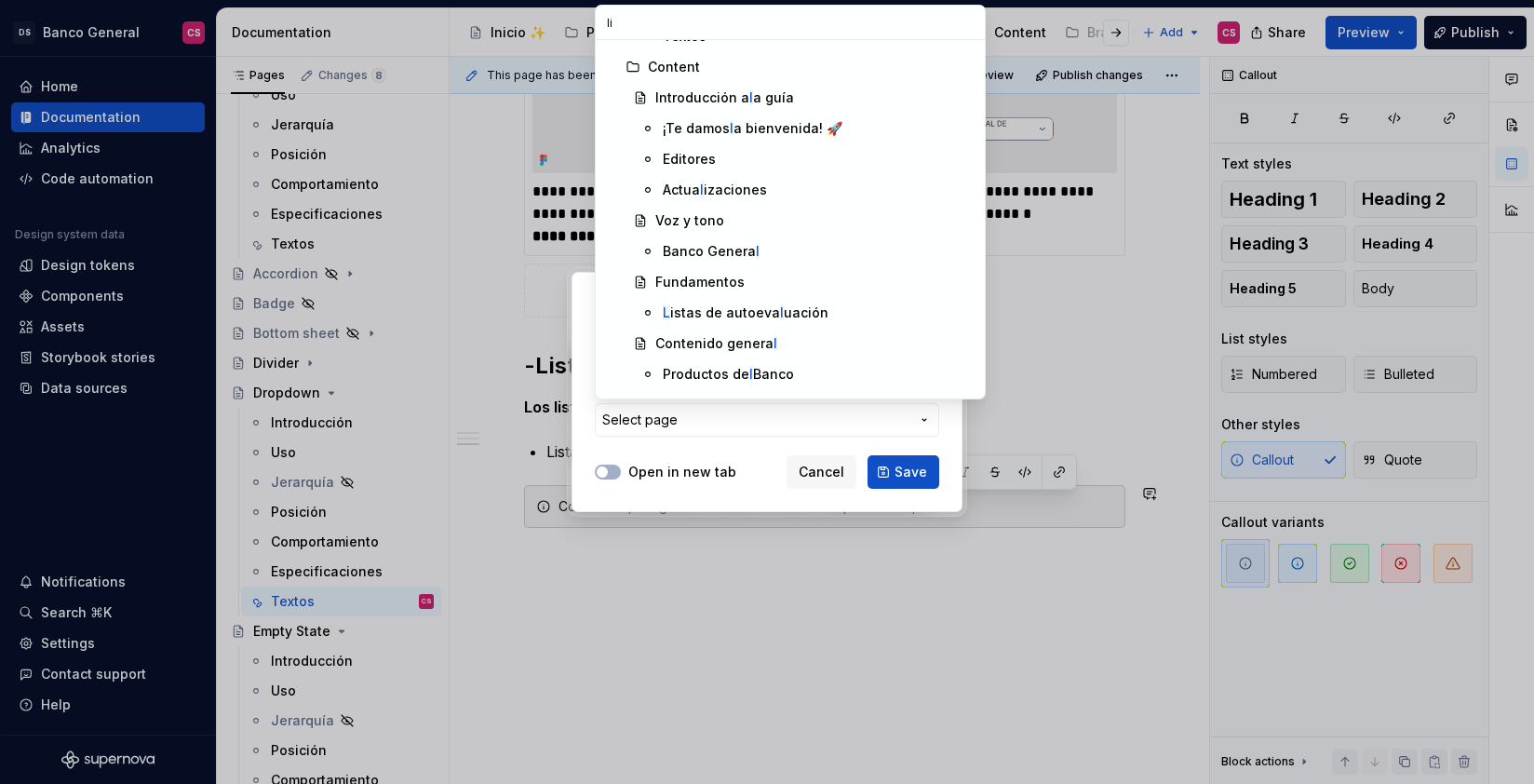
scroll to position [0, 0]
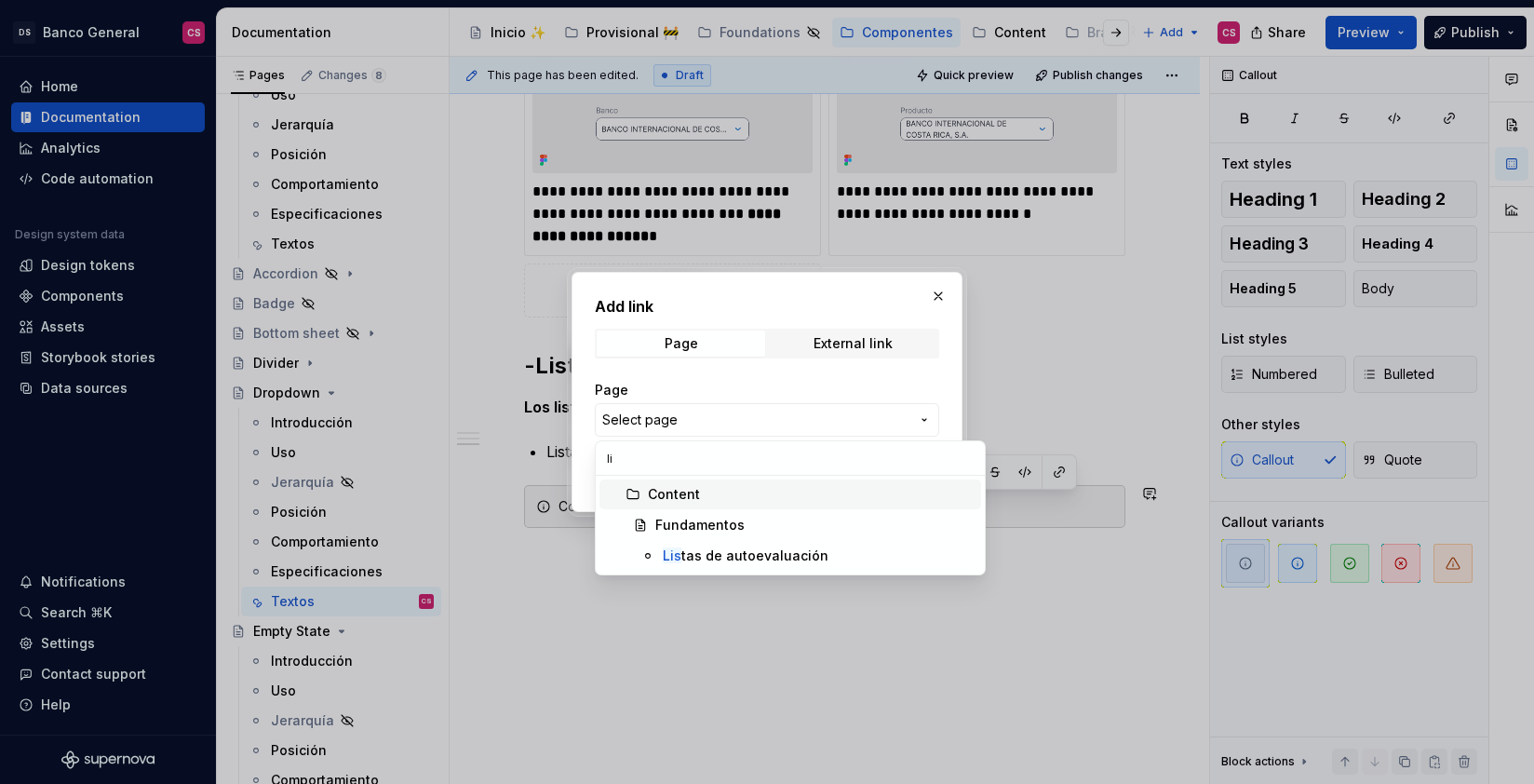
type input "l"
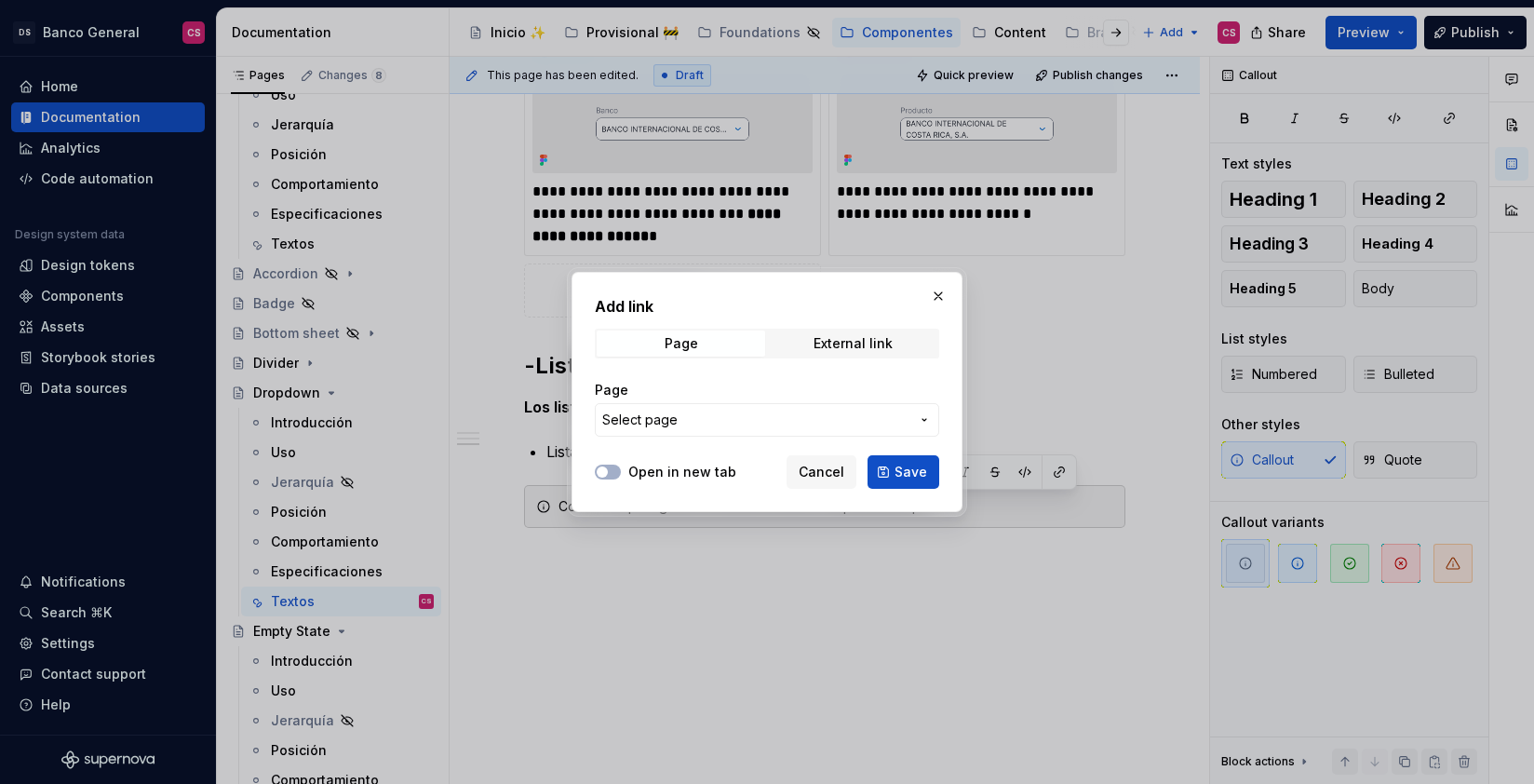
click at [547, 552] on div at bounding box center [767, 392] width 1534 height 784
click at [932, 285] on button "button" at bounding box center [938, 296] width 26 height 26
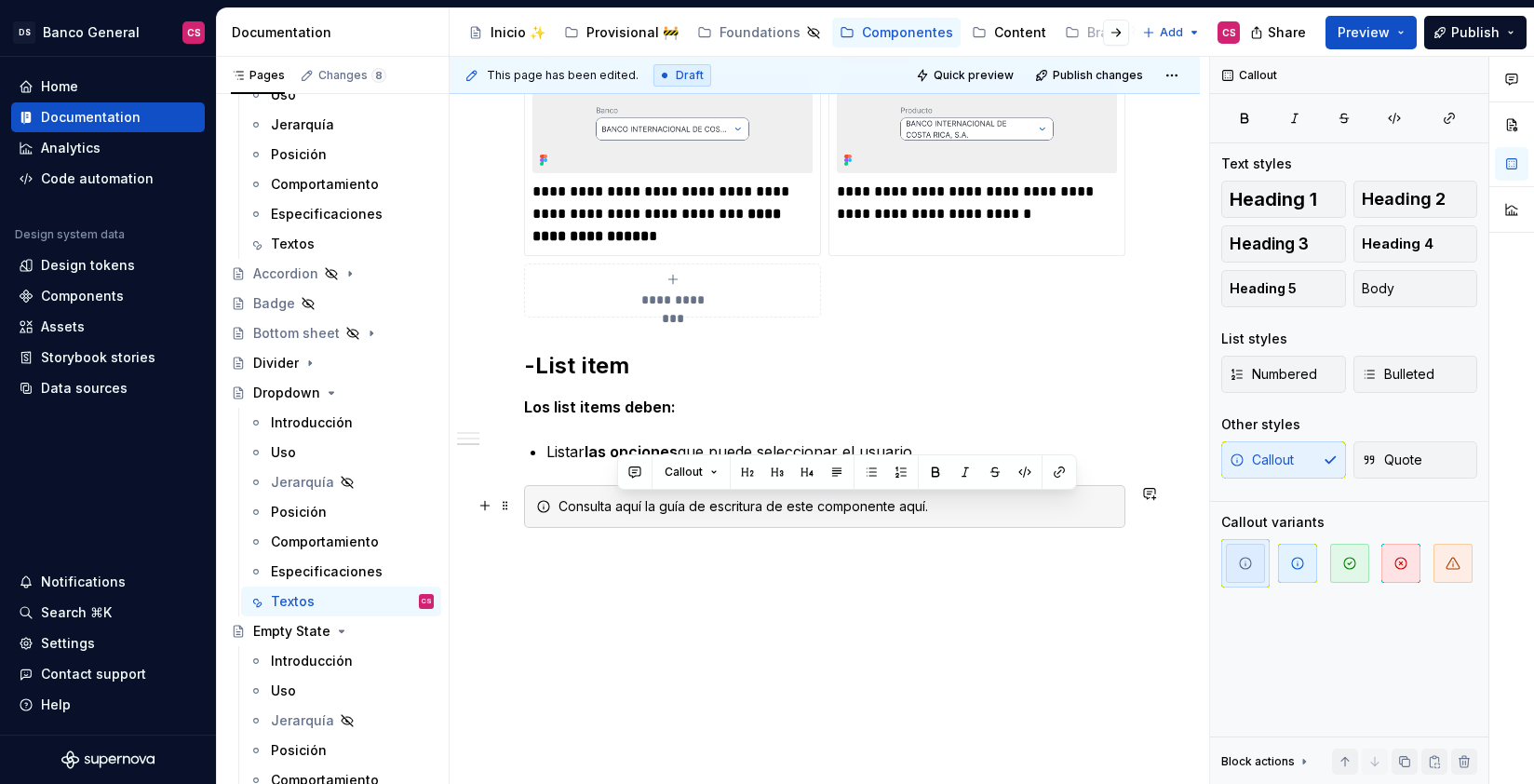
click at [694, 502] on div "Consulta aquí la guía de escritura de este componente aquí." at bounding box center [836, 506] width 554 height 19
click at [729, 504] on div "Consulta aquí la guía de escritura de este componente aquí." at bounding box center [836, 506] width 554 height 19
click at [728, 504] on div "Consulta aquí la guía de escritura de este componente aquí." at bounding box center [836, 506] width 554 height 19
click at [883, 497] on div "Consulta aquí la guía de textos de este componente aquí." at bounding box center [836, 506] width 554 height 19
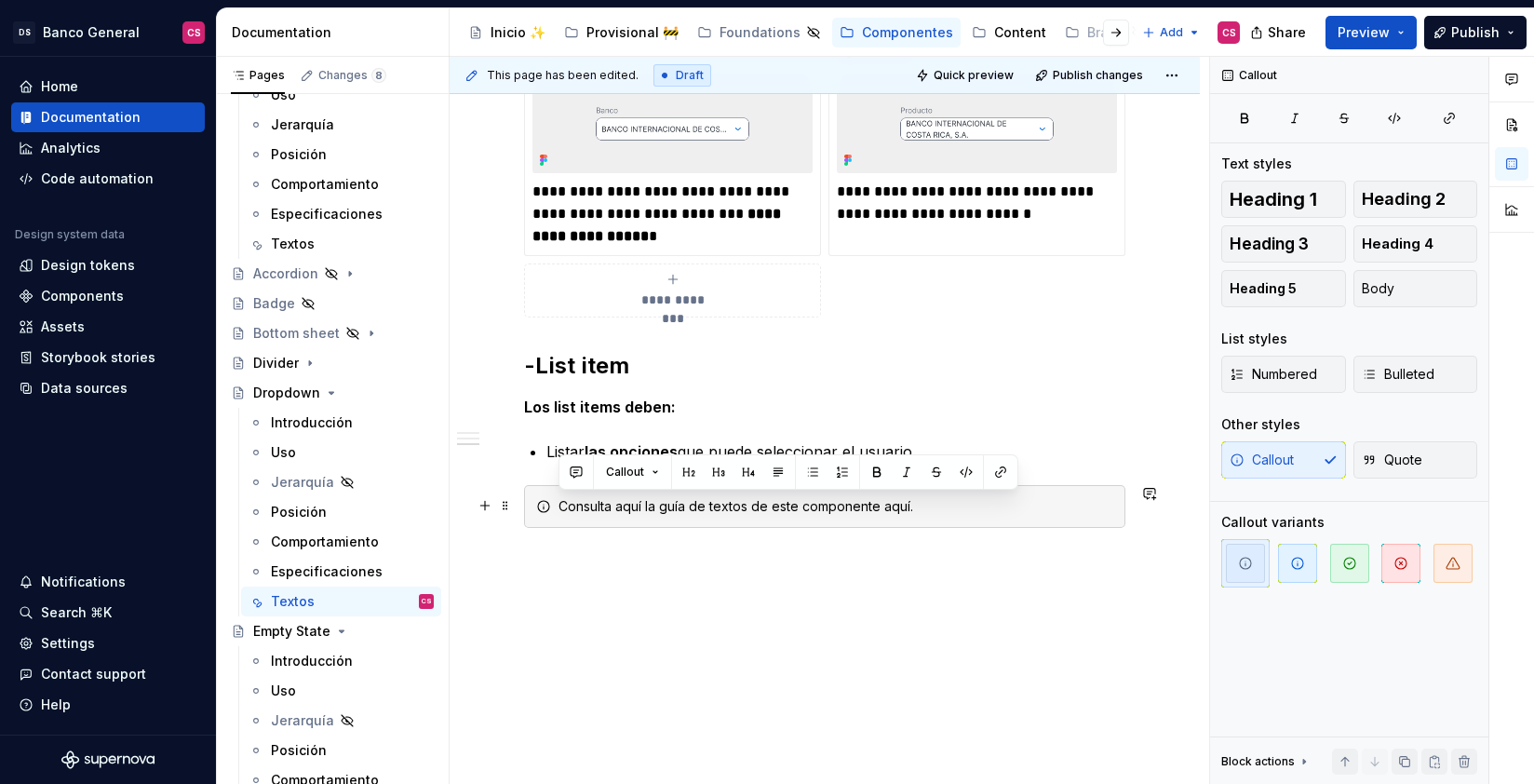
click at [902, 515] on div "Consulta aquí la guía de textos de este componente aquí." at bounding box center [836, 506] width 554 height 19
click at [902, 514] on div "Consulta aquí la guía de textos de este componente aquí." at bounding box center [836, 506] width 554 height 19
click at [1278, 559] on span "button" at bounding box center [1298, 563] width 39 height 39
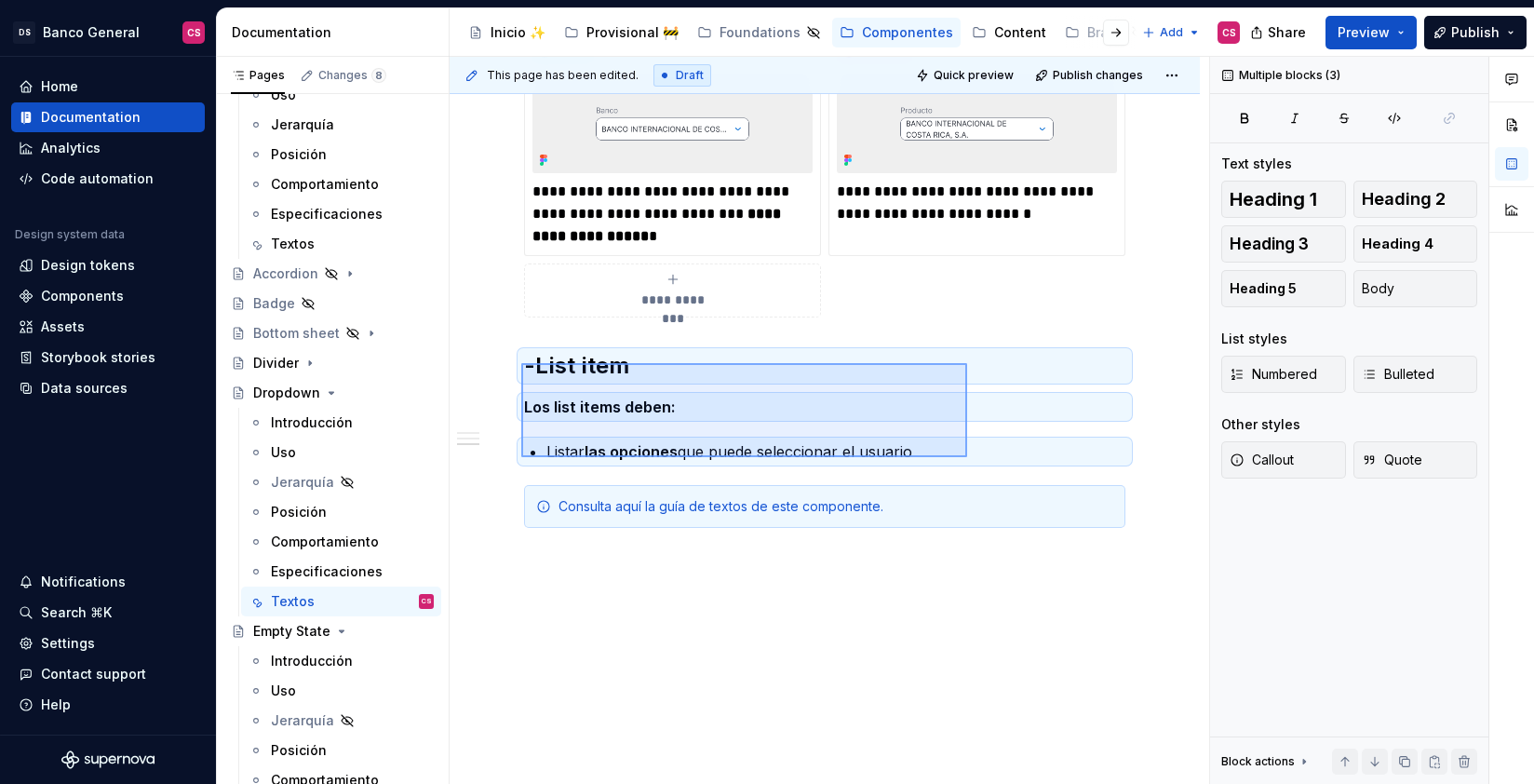
drag, startPoint x: 521, startPoint y: 363, endPoint x: 968, endPoint y: 457, distance: 456.8
click at [968, 457] on div "**********" at bounding box center [830, 421] width 760 height 728
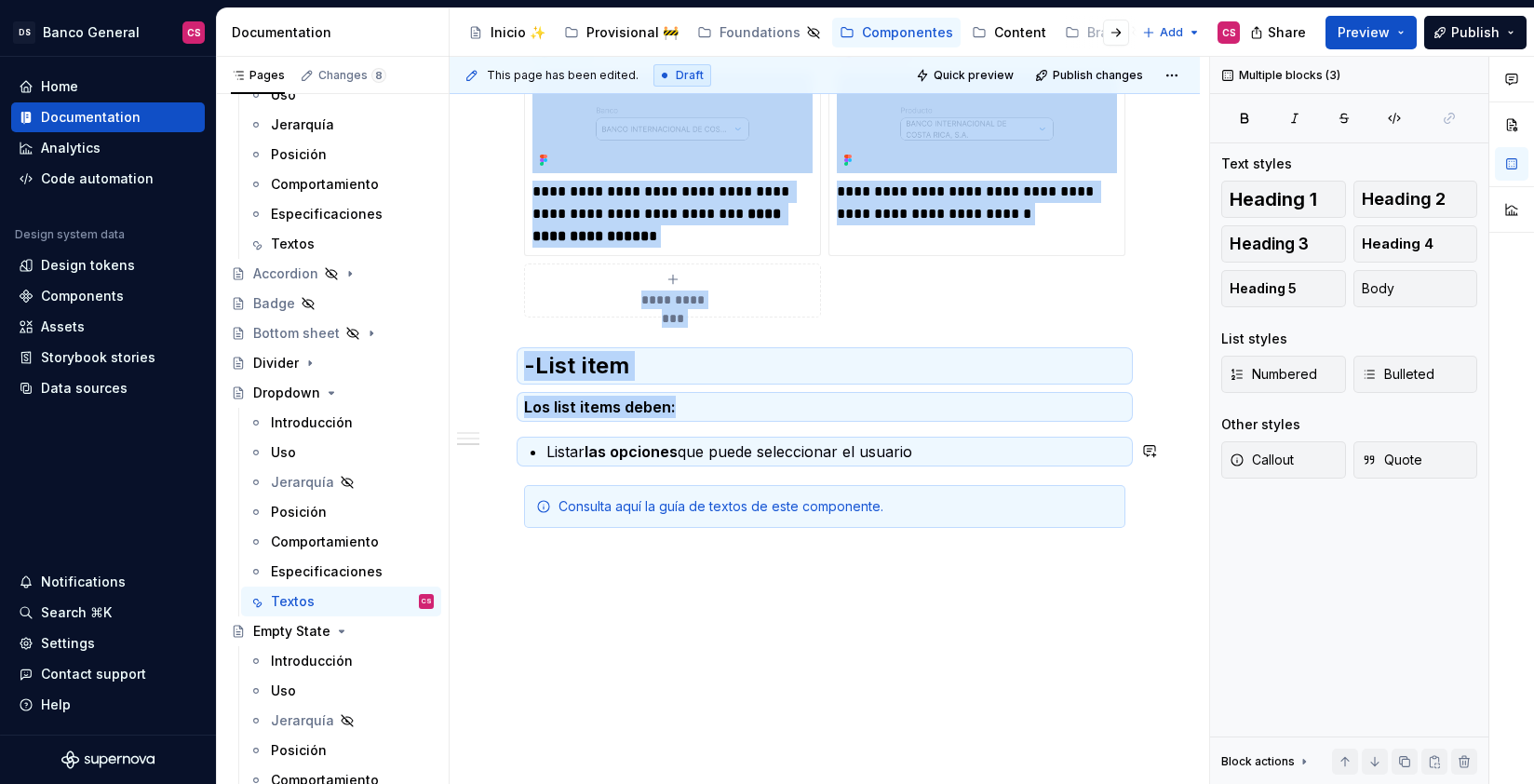
copy div "**********"
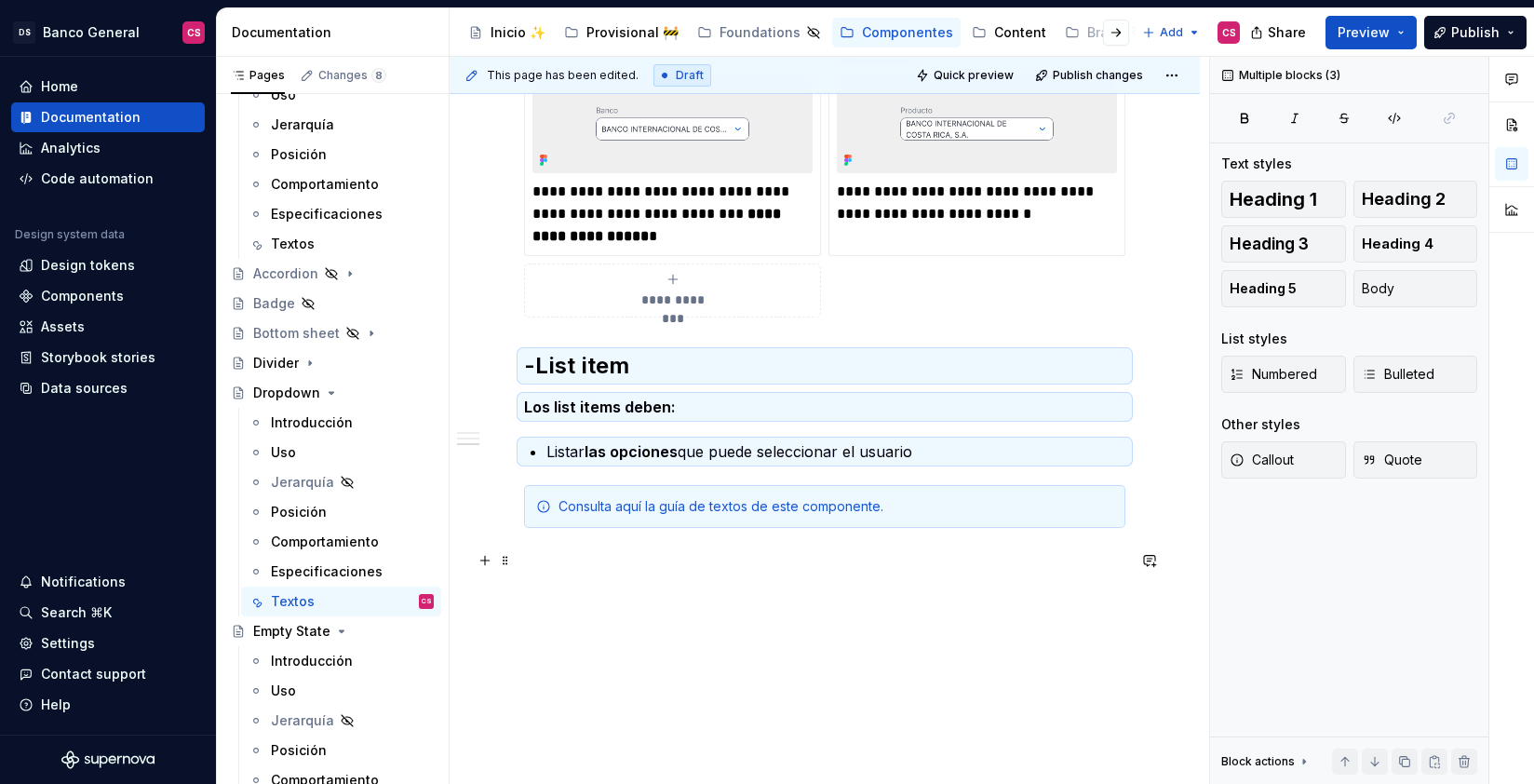
click at [583, 555] on p at bounding box center [825, 561] width 602 height 23
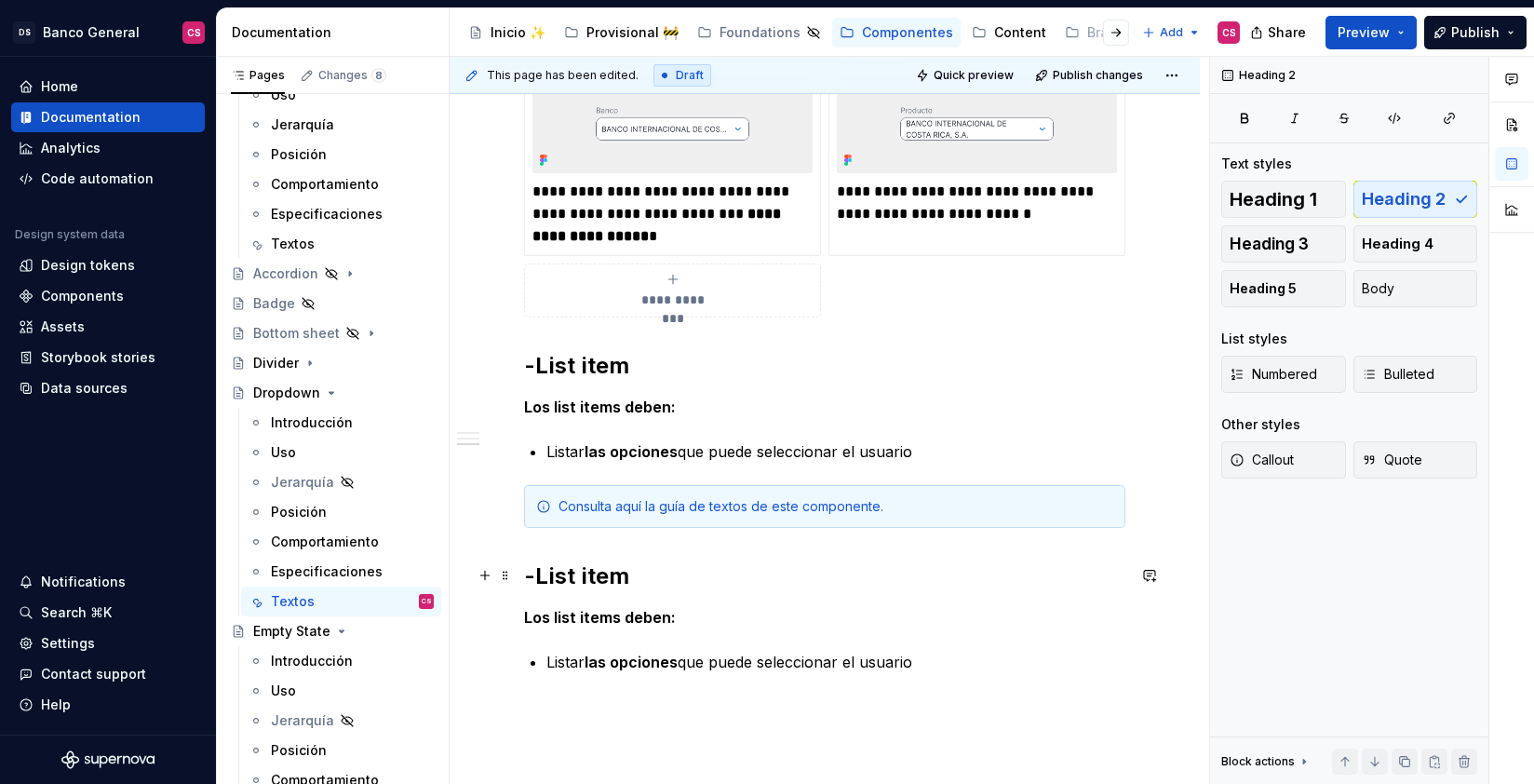
click at [555, 577] on h2 "-List item" at bounding box center [825, 576] width 602 height 30
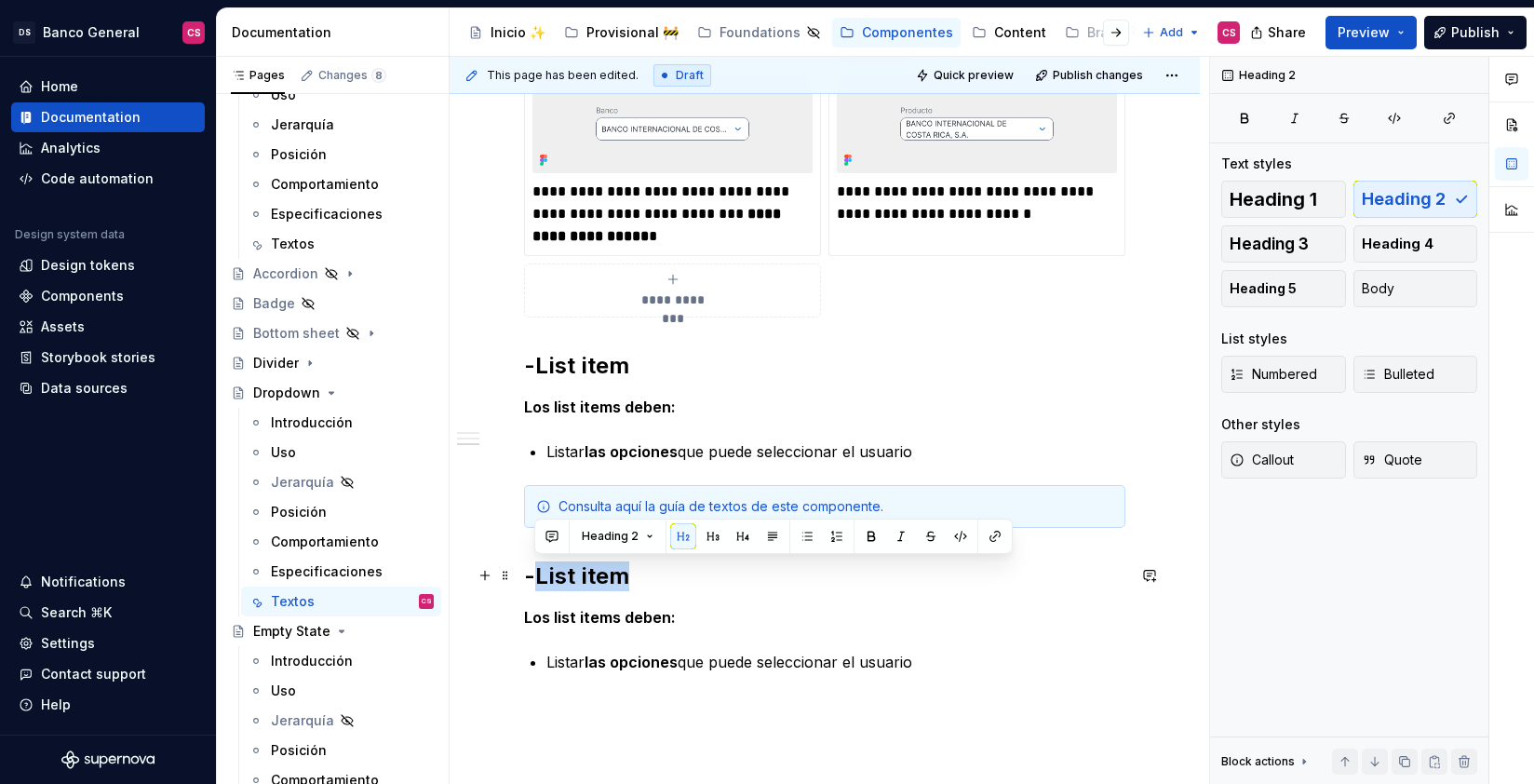
drag, startPoint x: 556, startPoint y: 577, endPoint x: 595, endPoint y: 574, distance: 39.1
click at [595, 574] on h2 "-List item" at bounding box center [825, 576] width 602 height 30
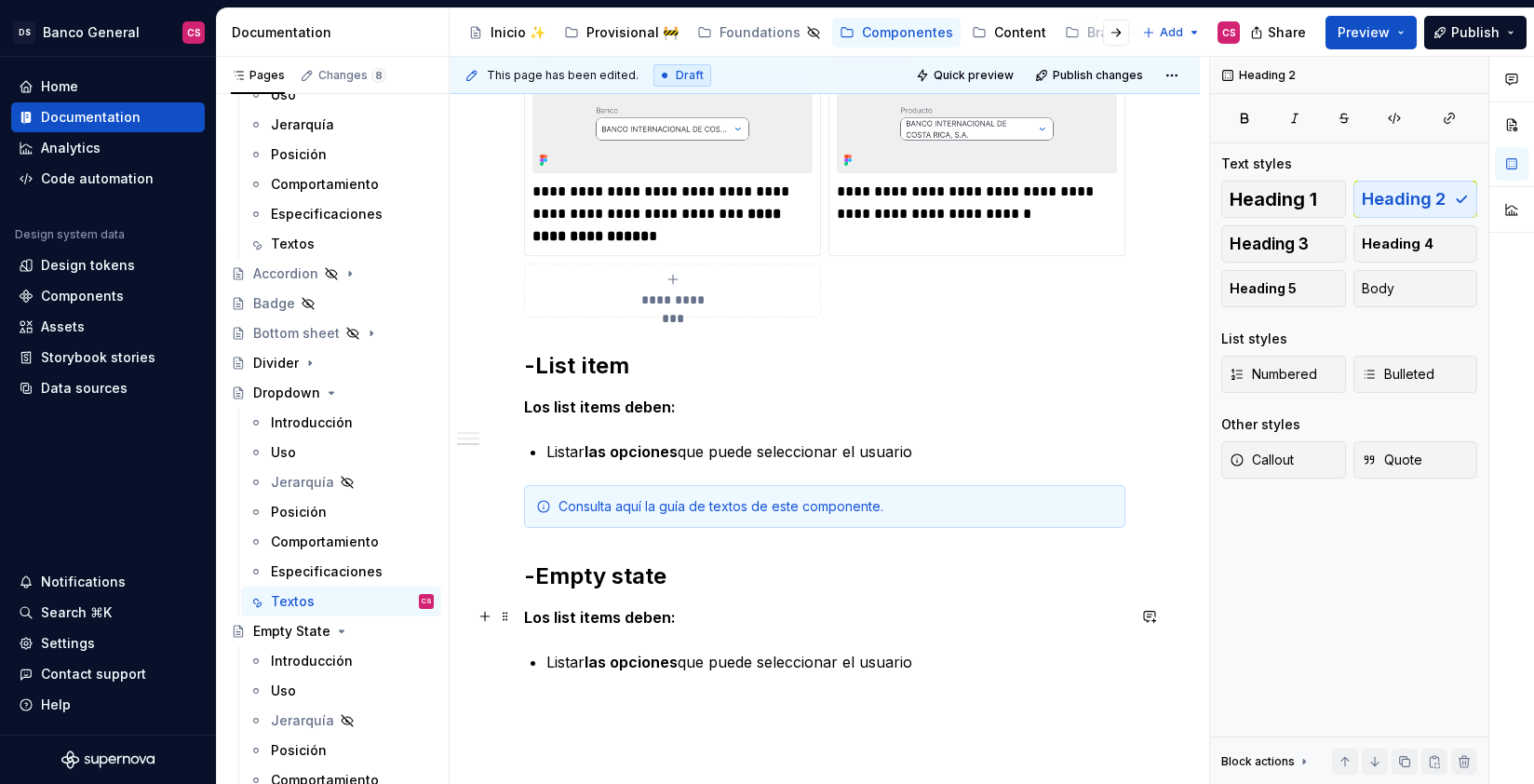
click at [610, 608] on strong "Los list items deben:" at bounding box center [600, 616] width 152 height 19
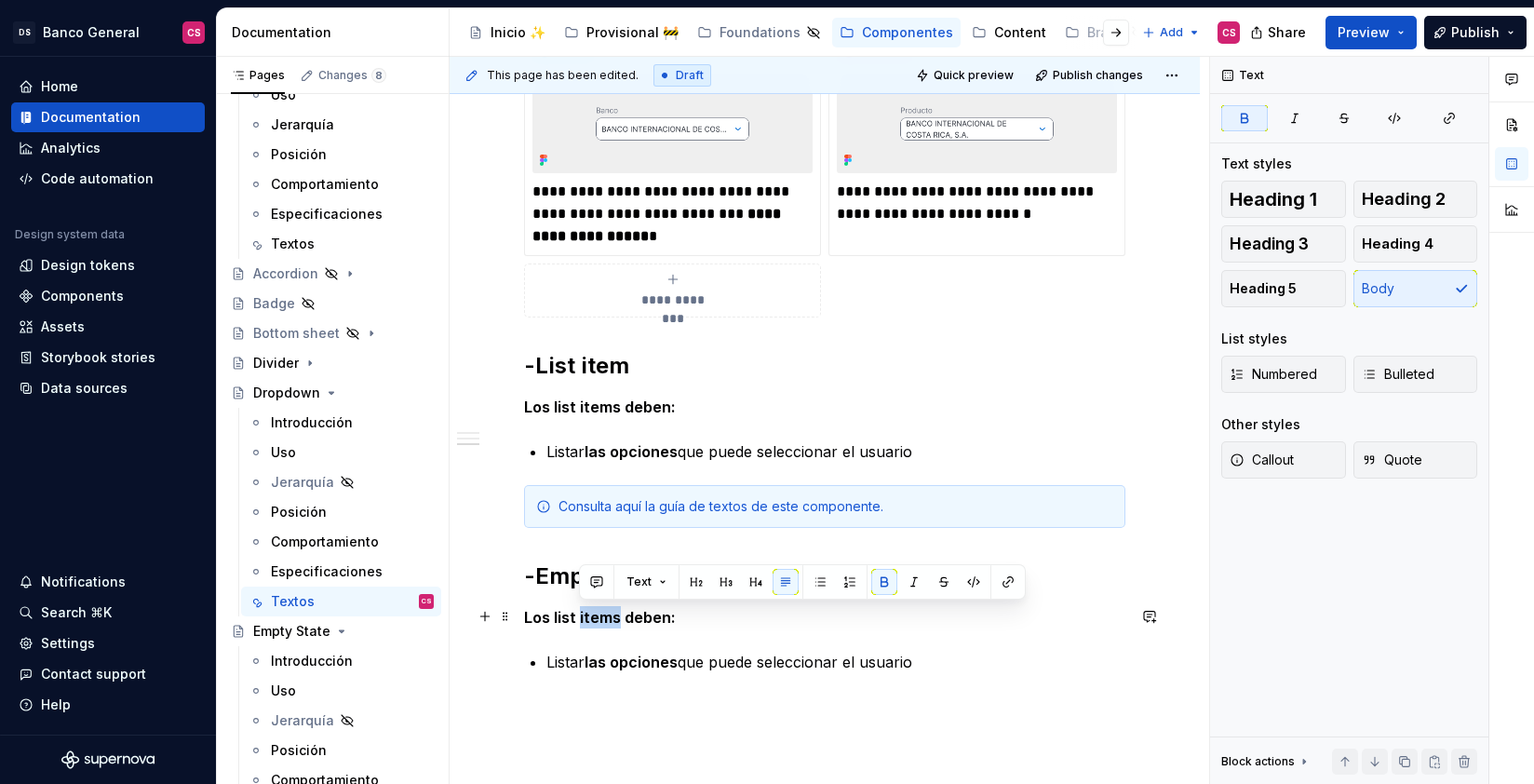
click at [609, 609] on strong "Los list items deben:" at bounding box center [600, 616] width 152 height 19
click at [612, 613] on strong "Los list items deben:" at bounding box center [600, 616] width 152 height 19
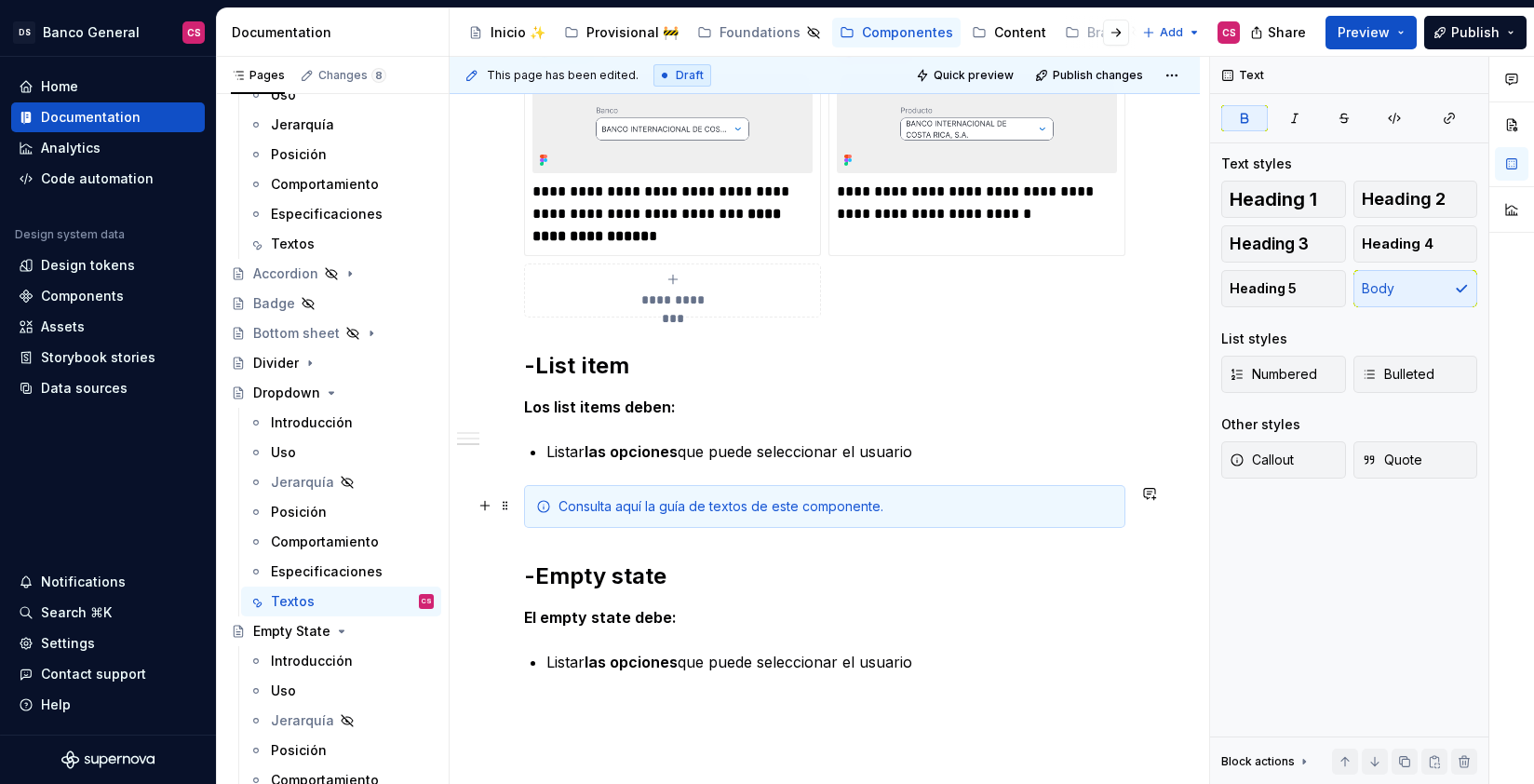
click at [721, 514] on div "Consulta aquí la guía de textos de este componente." at bounding box center [836, 506] width 554 height 19
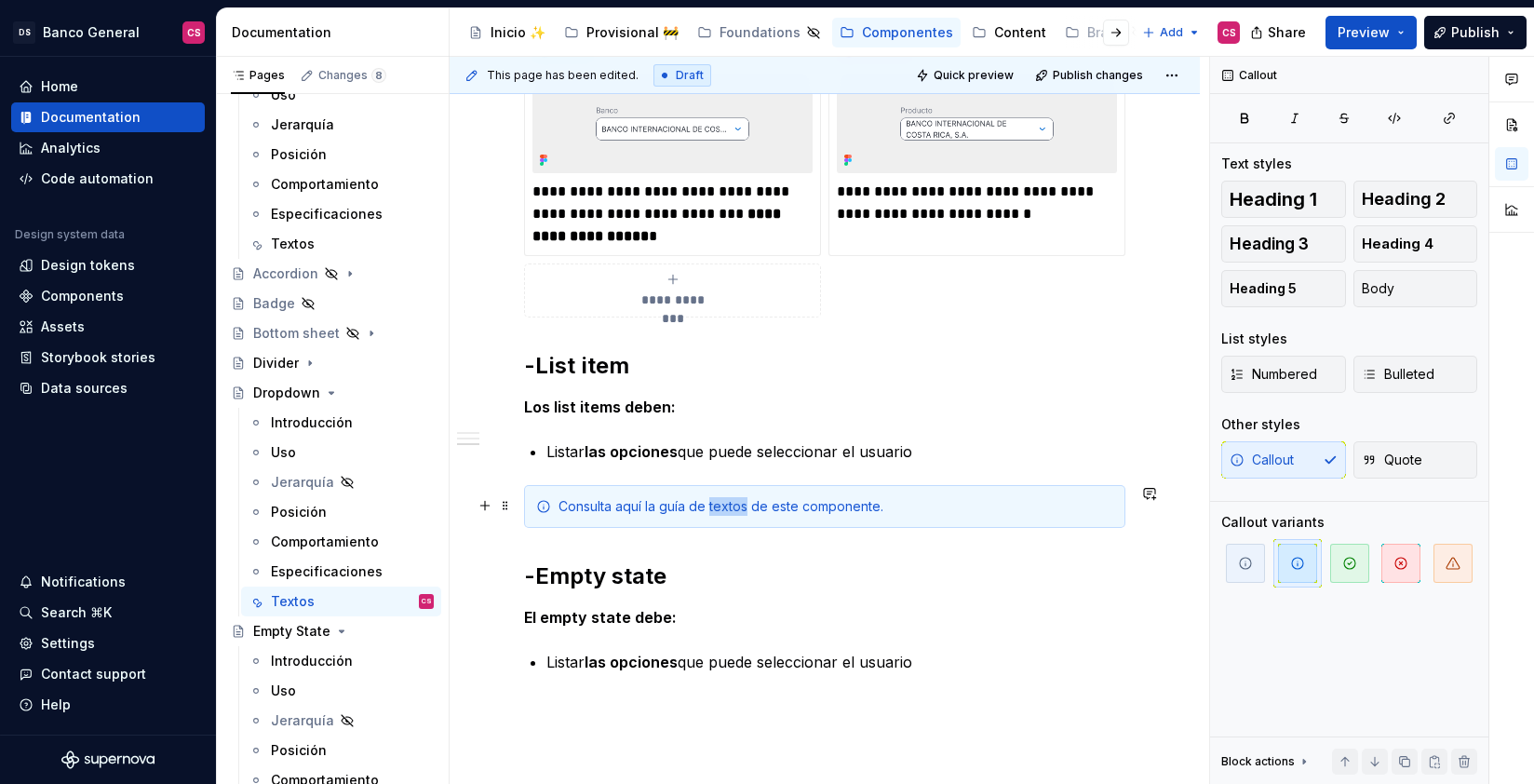
click at [721, 514] on div "Consulta aquí la guía de textos de este componente." at bounding box center [836, 506] width 554 height 19
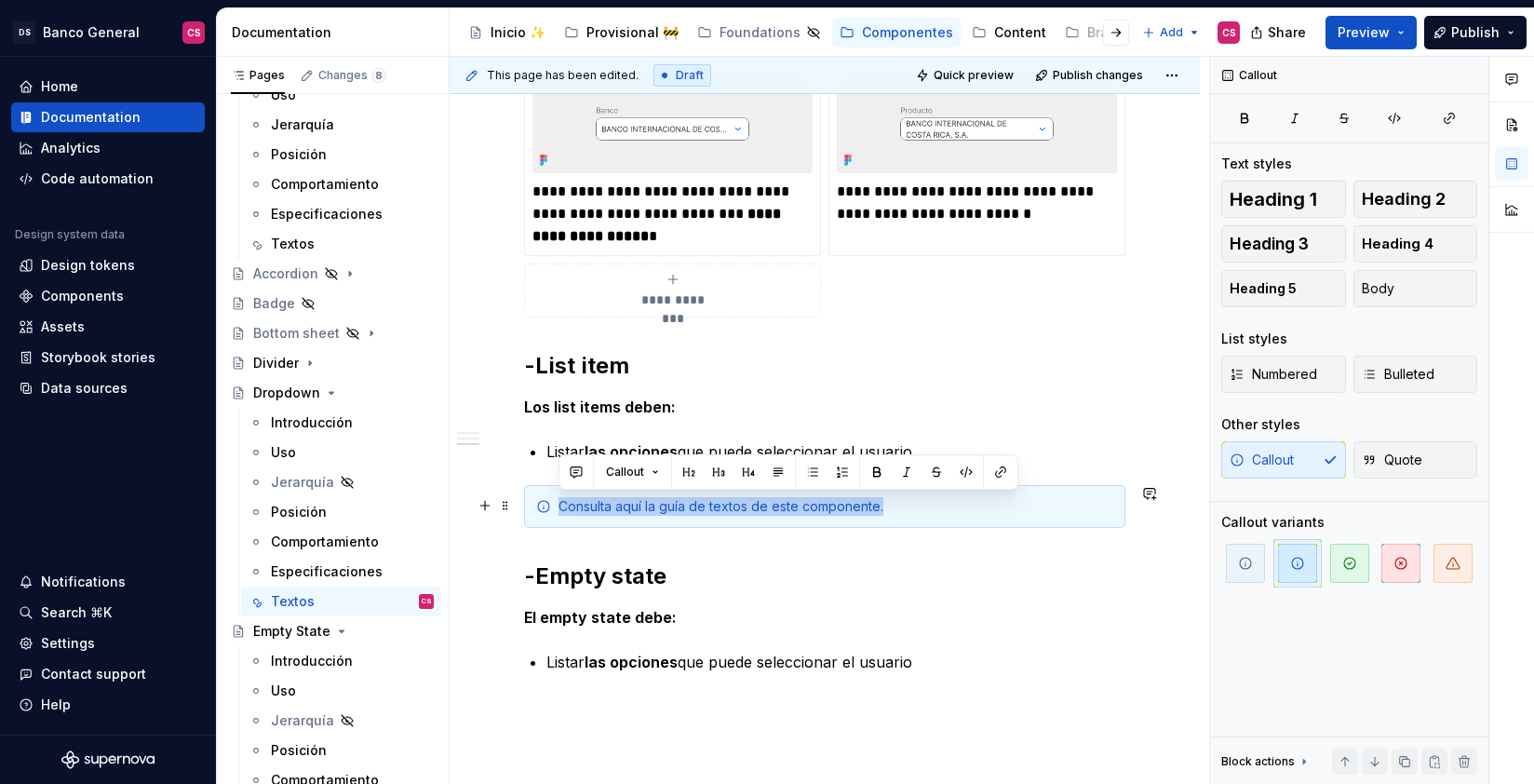
click at [721, 514] on div "Consulta aquí la guía de textos de este componente." at bounding box center [836, 506] width 554 height 19
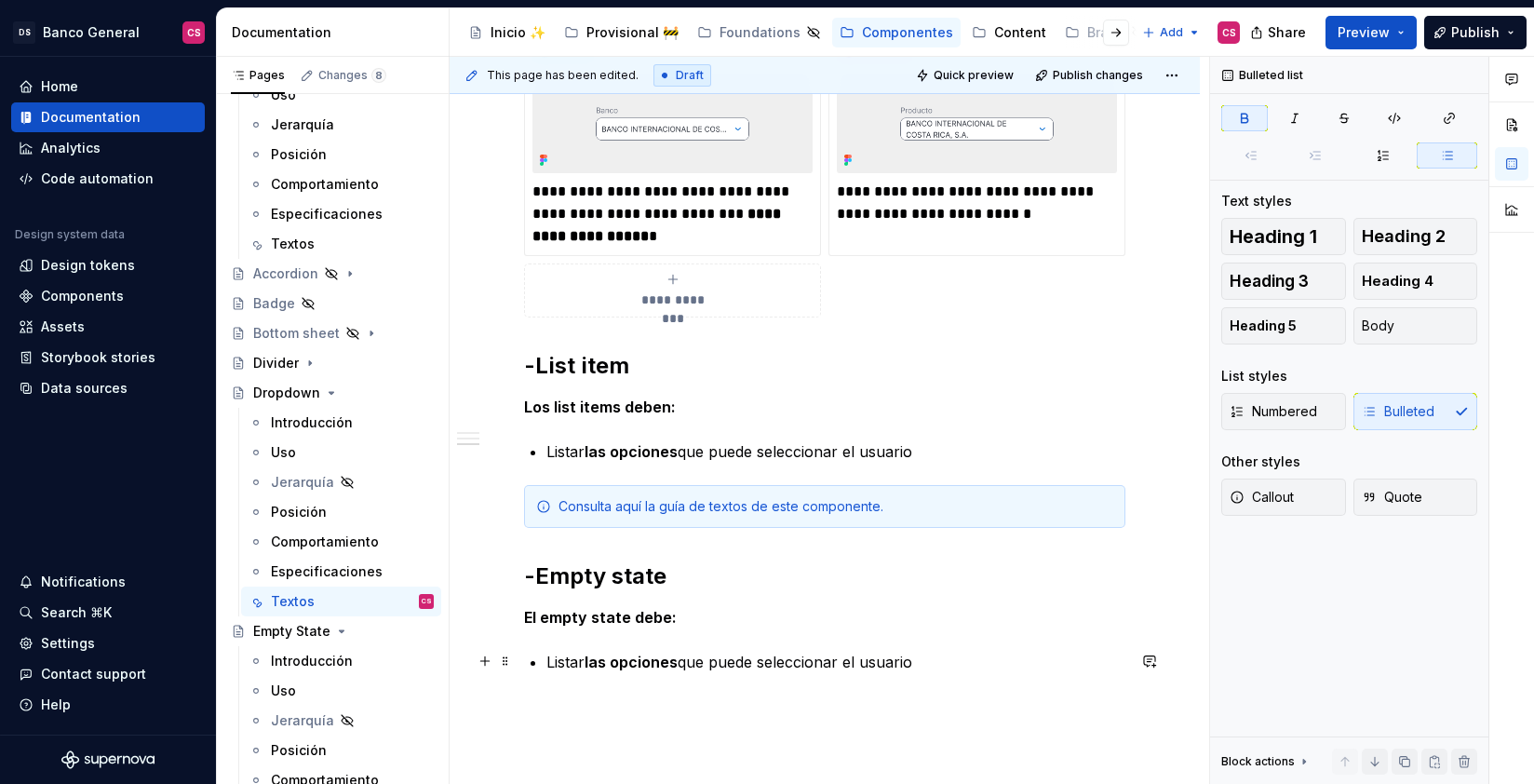
click at [633, 662] on strong "las opciones" at bounding box center [631, 662] width 93 height 19
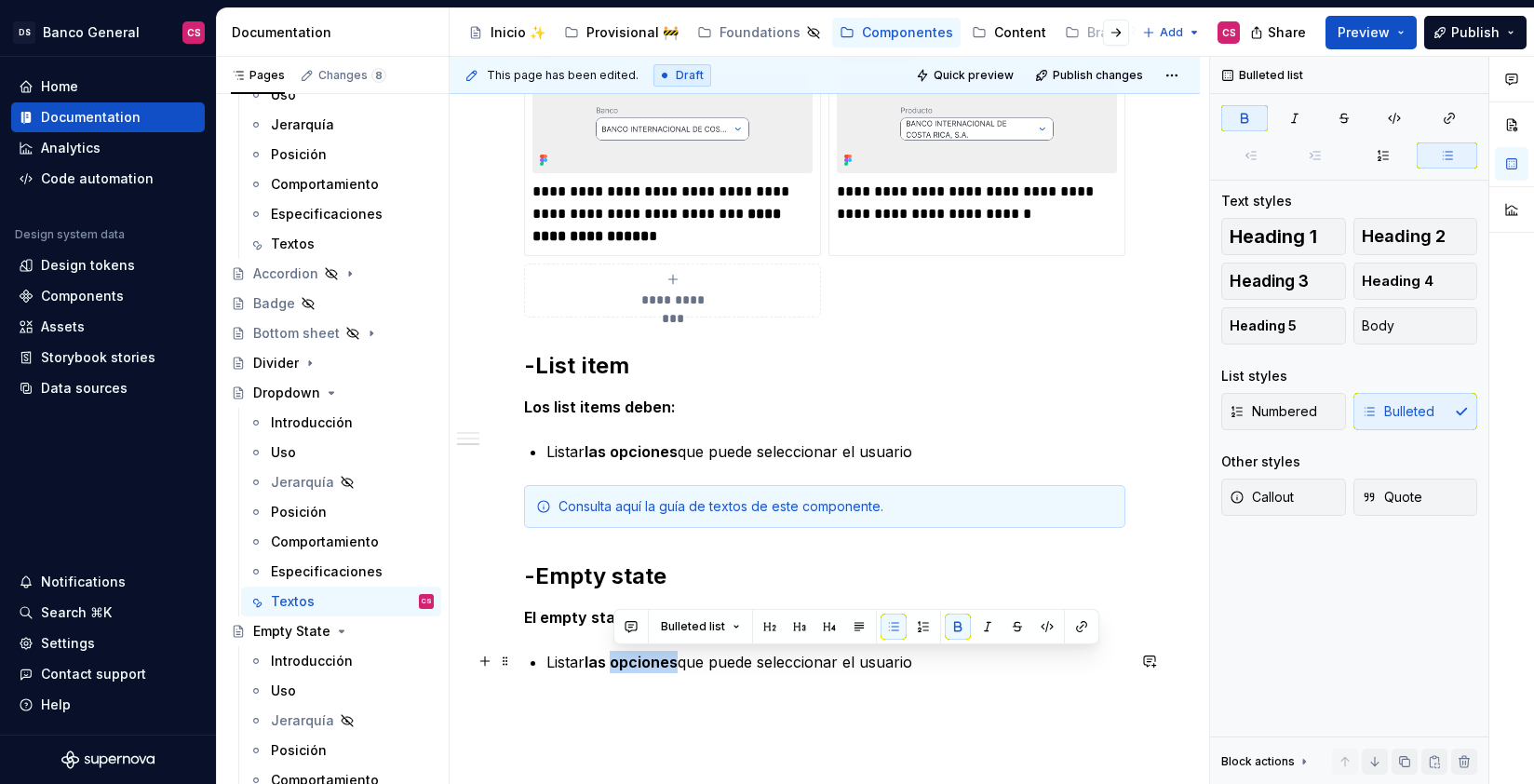
click at [633, 662] on strong "las opciones" at bounding box center [631, 662] width 93 height 19
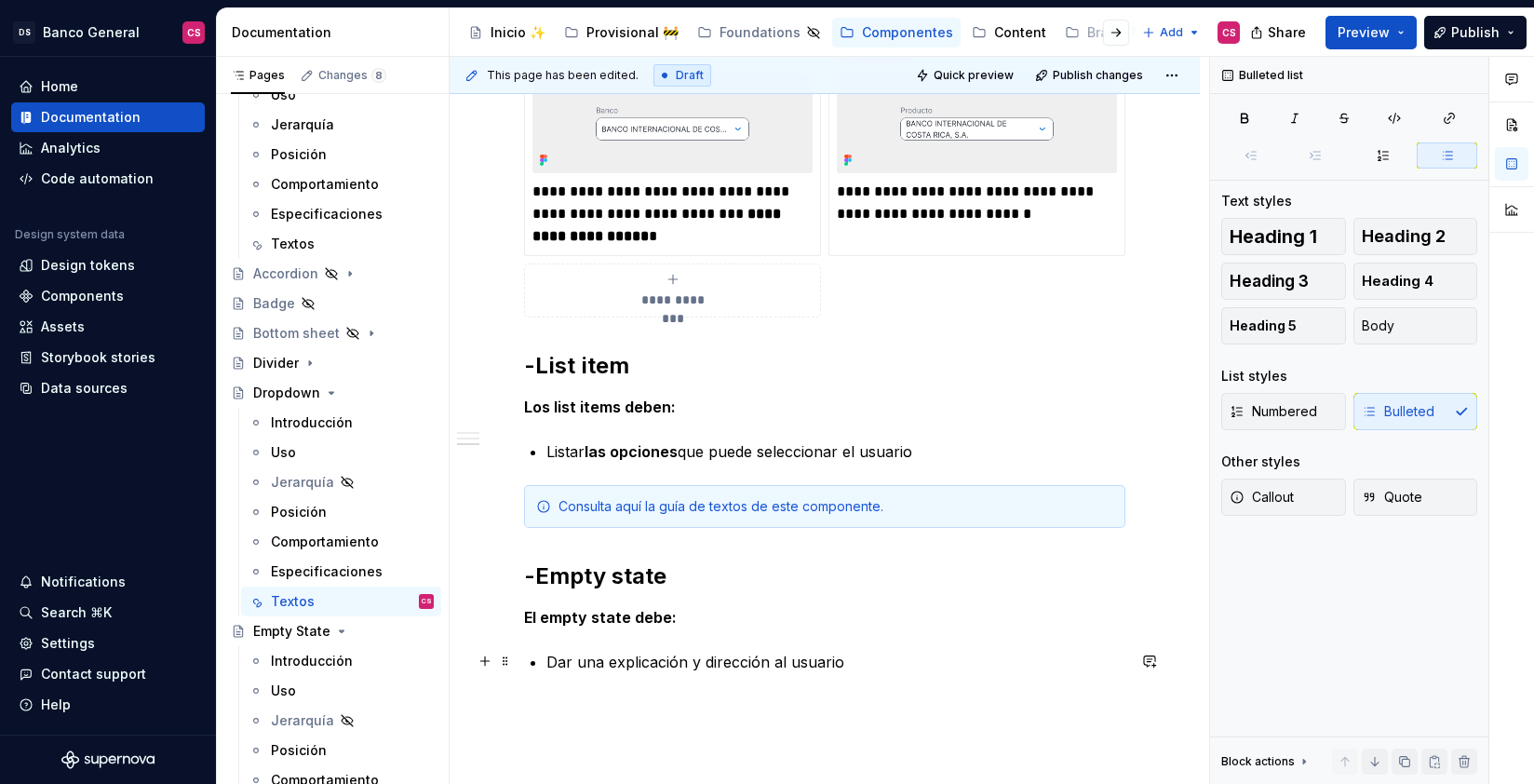
click at [625, 663] on p "Dar una explicación y dirección al usuario" at bounding box center [836, 662] width 579 height 23
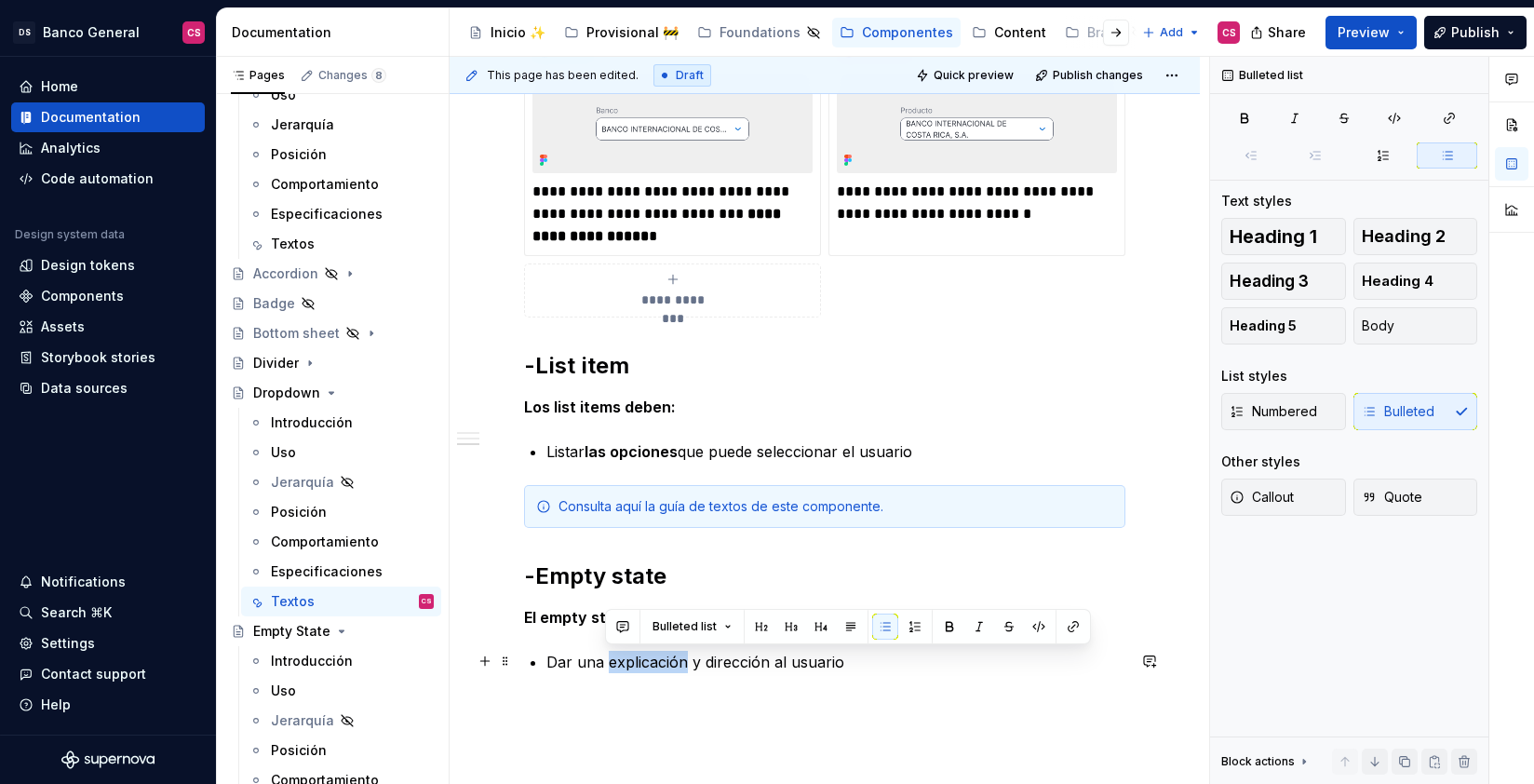
click at [634, 663] on p "Dar una explicación y dirección al usuario" at bounding box center [836, 662] width 579 height 23
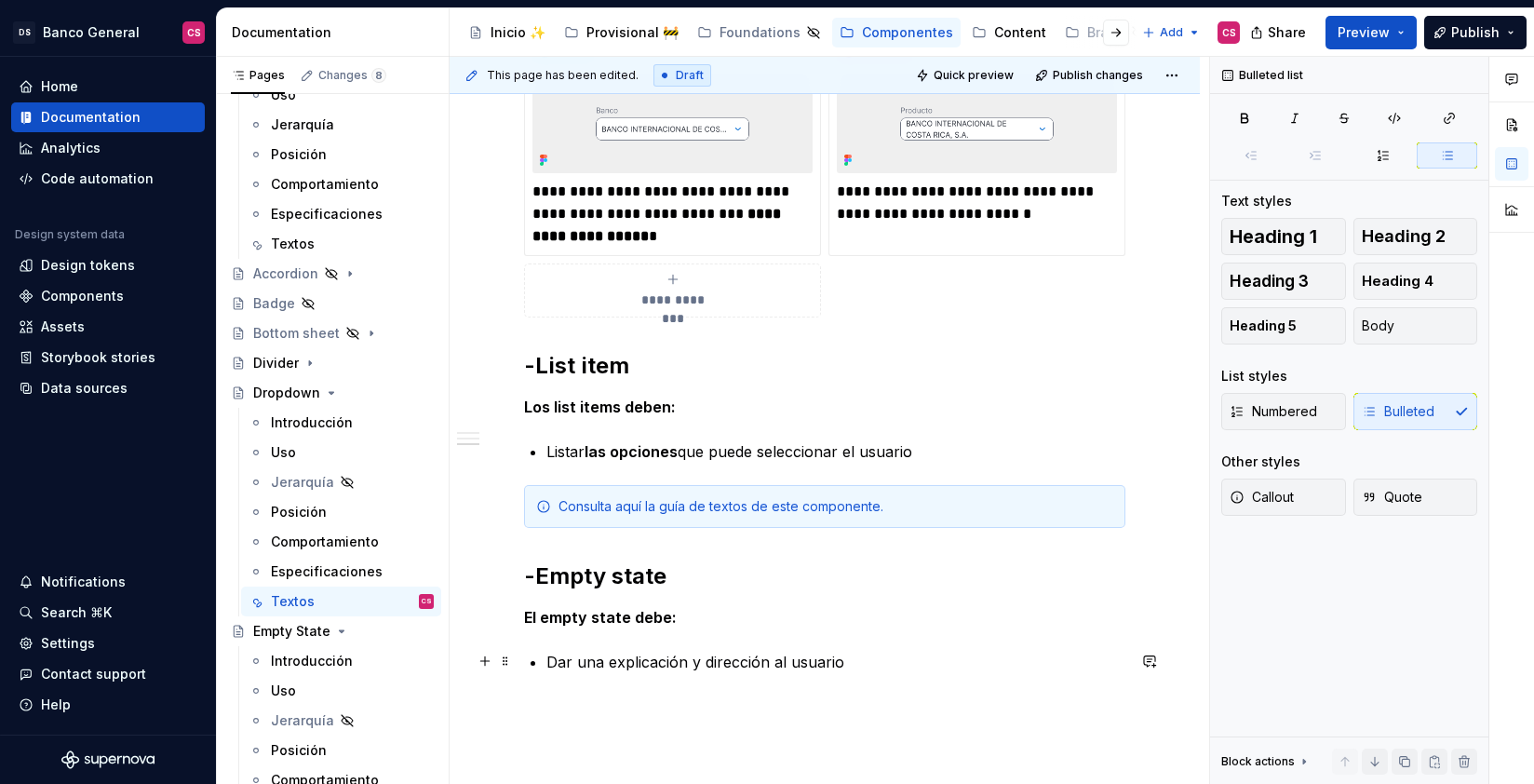
click at [587, 662] on p "Dar una explicación y dirección al usuario" at bounding box center [836, 662] width 579 height 23
click at [648, 665] on p "Dar una explicación y dirección al usuario" at bounding box center [836, 662] width 579 height 23
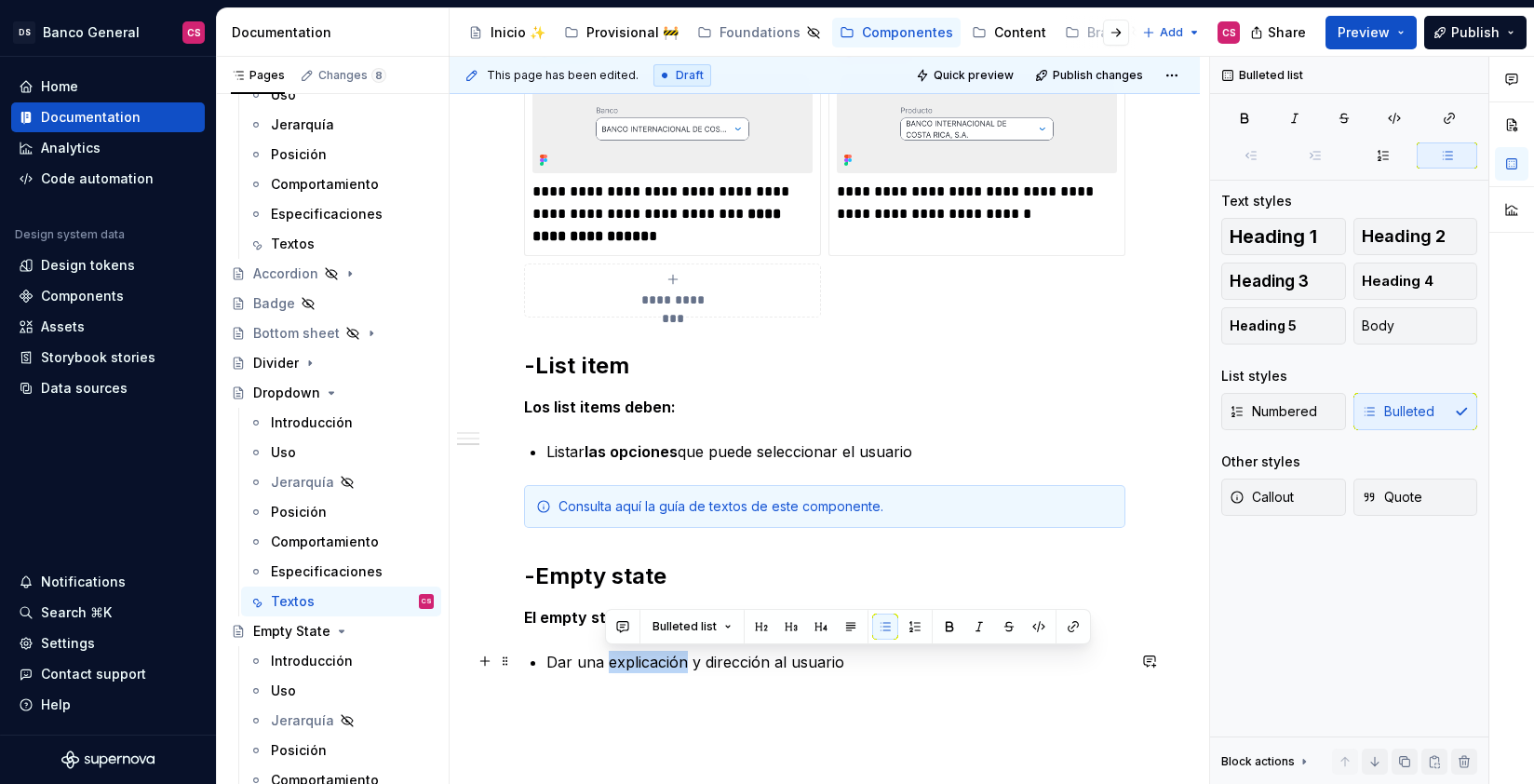
drag, startPoint x: 648, startPoint y: 665, endPoint x: 668, endPoint y: 665, distance: 20.0
click at [668, 665] on p "Dar una explicación y dirección al usuario" at bounding box center [836, 662] width 579 height 23
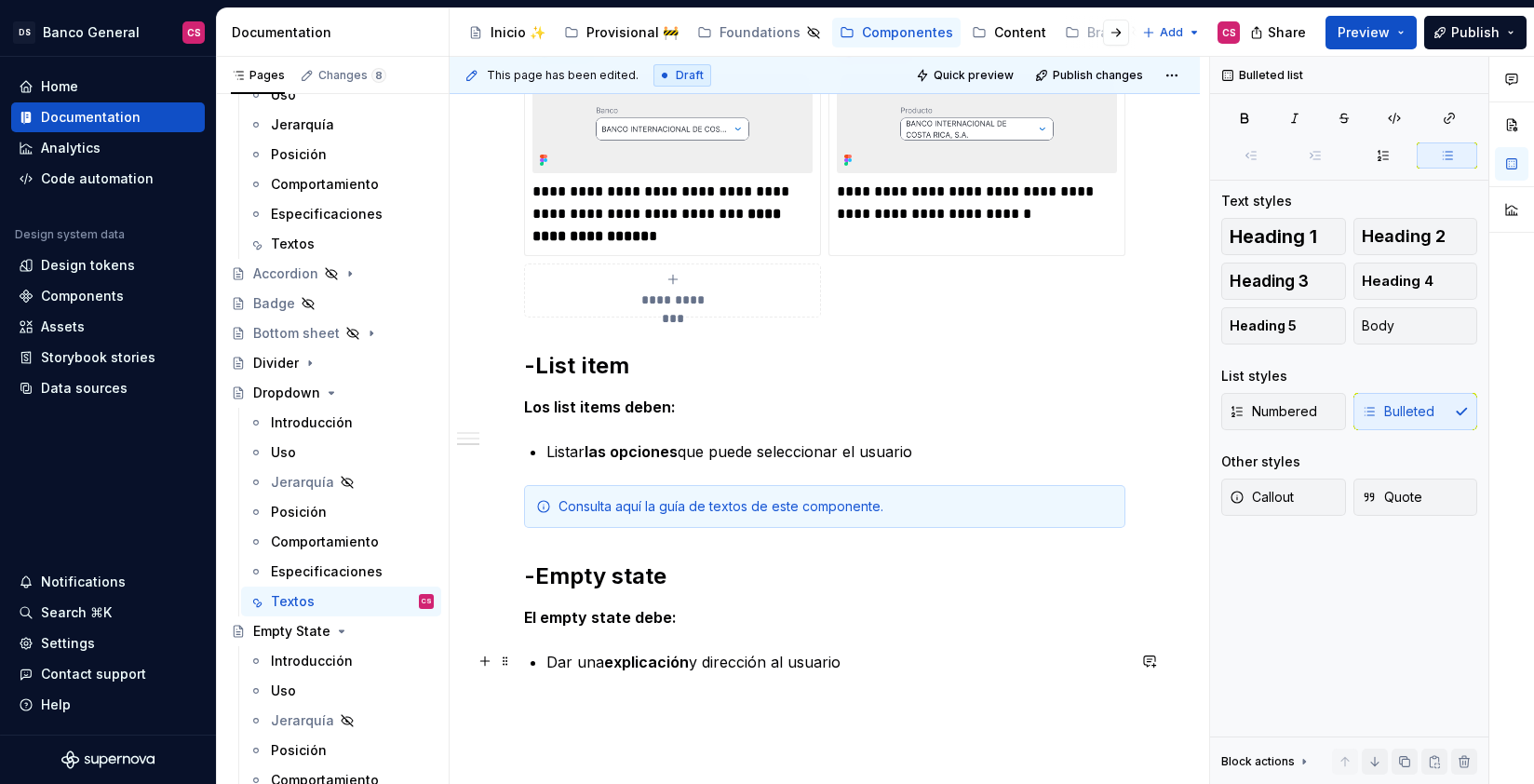
click at [702, 660] on p "Dar una explicación y dirección al usuario" at bounding box center [836, 662] width 579 height 23
click at [677, 661] on strong "explicación" at bounding box center [646, 662] width 85 height 19
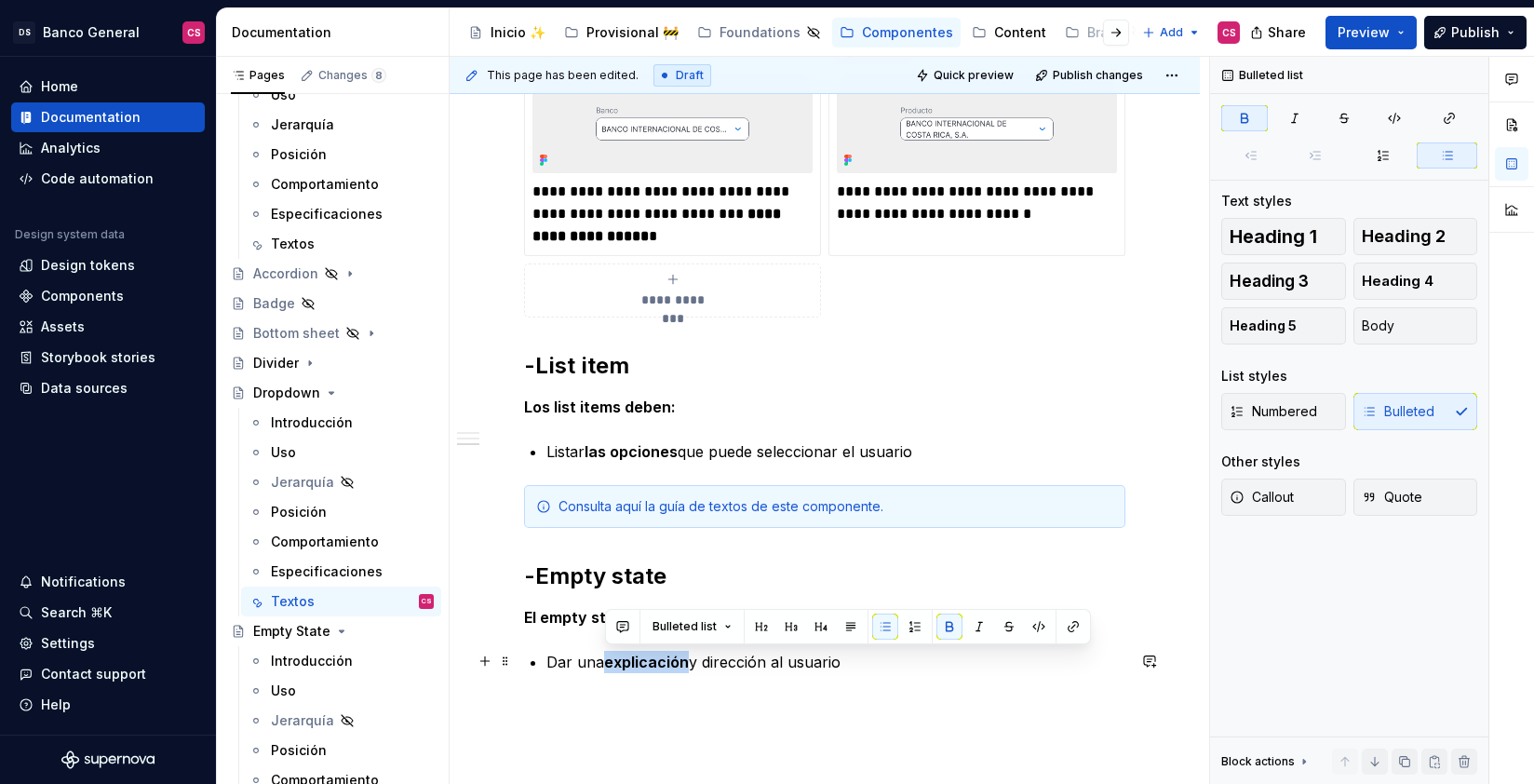
click at [677, 661] on strong "explicación" at bounding box center [646, 662] width 85 height 19
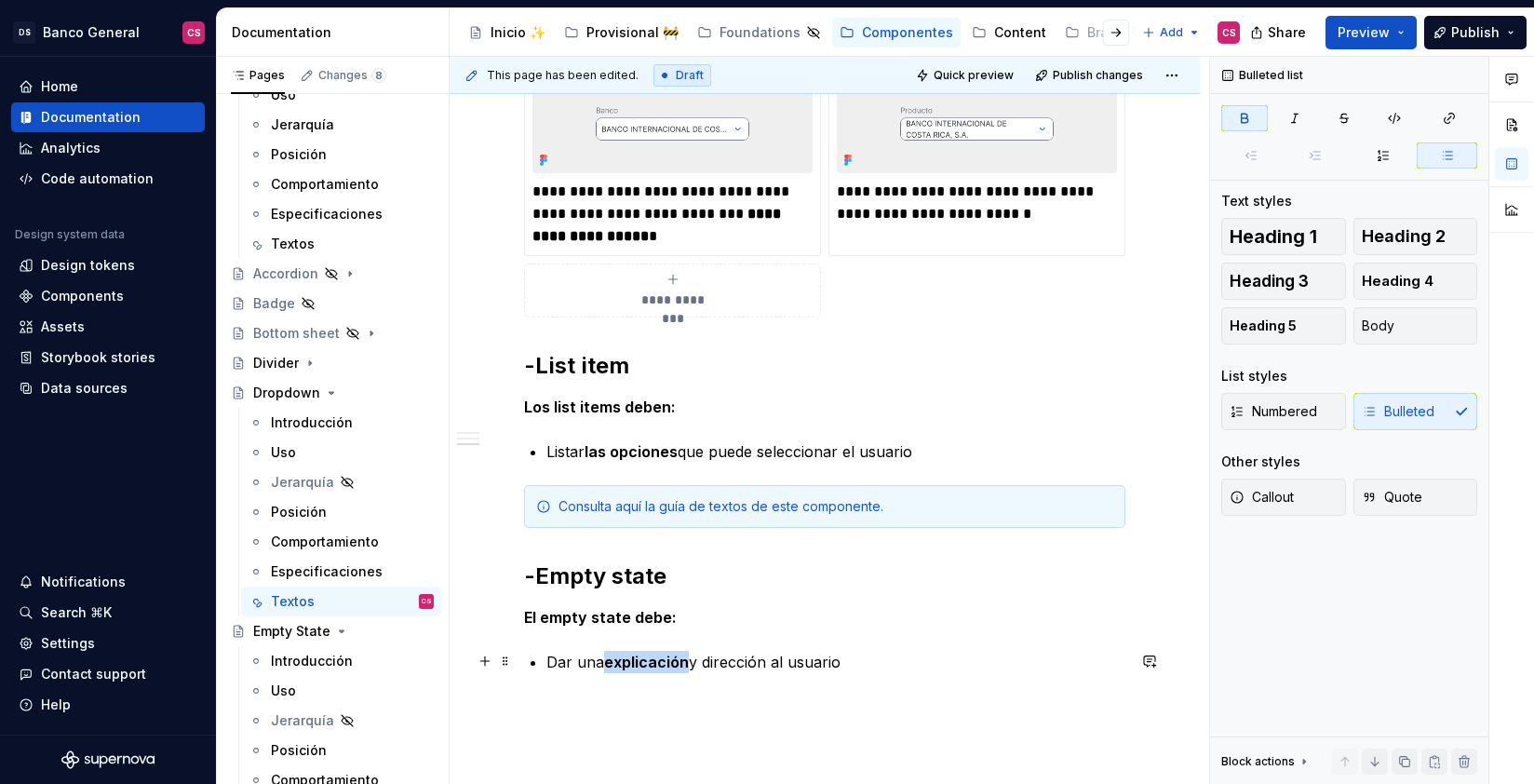
click at [677, 660] on strong "explicación" at bounding box center [646, 662] width 85 height 19
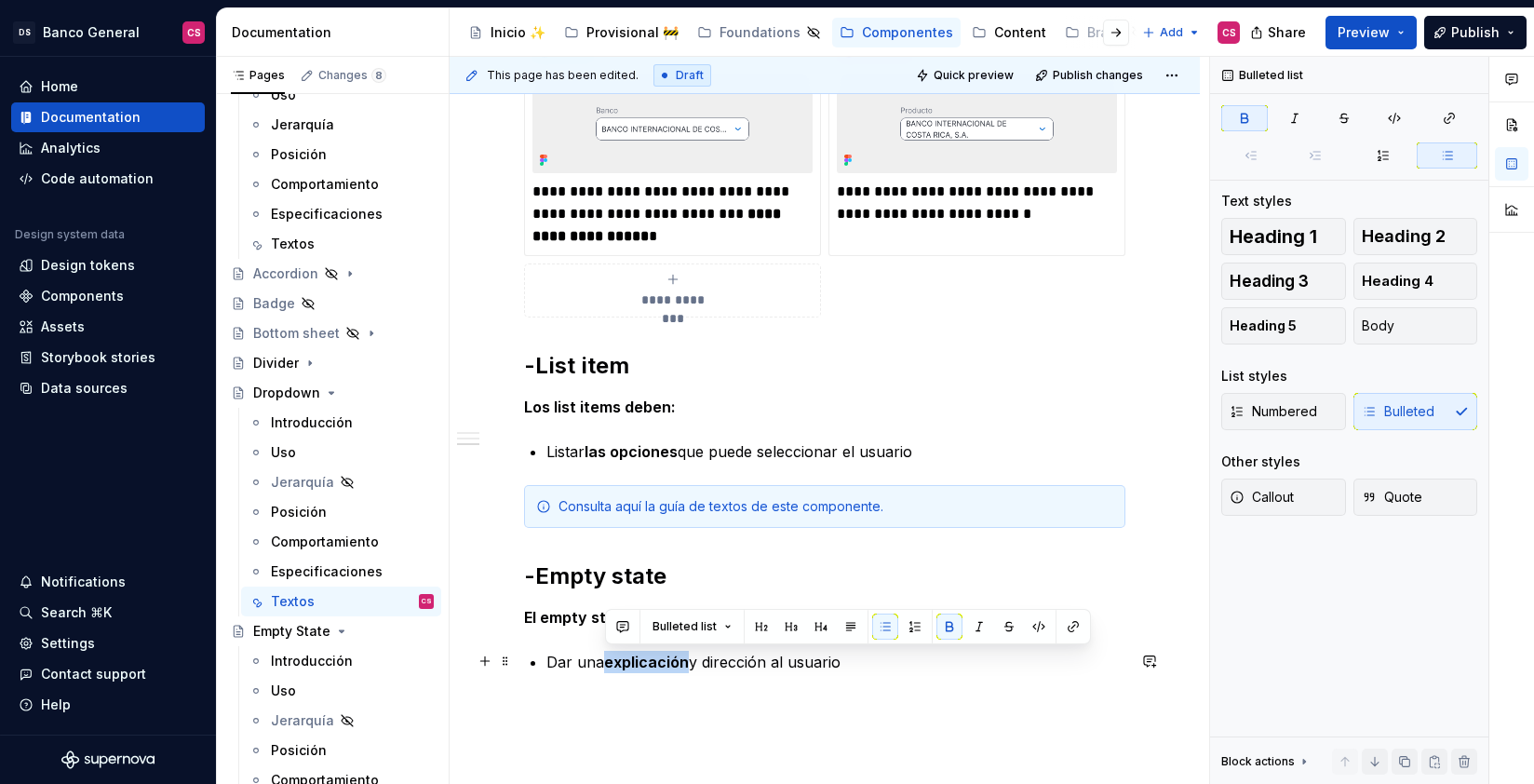
click at [677, 660] on strong "explicación" at bounding box center [646, 662] width 85 height 19
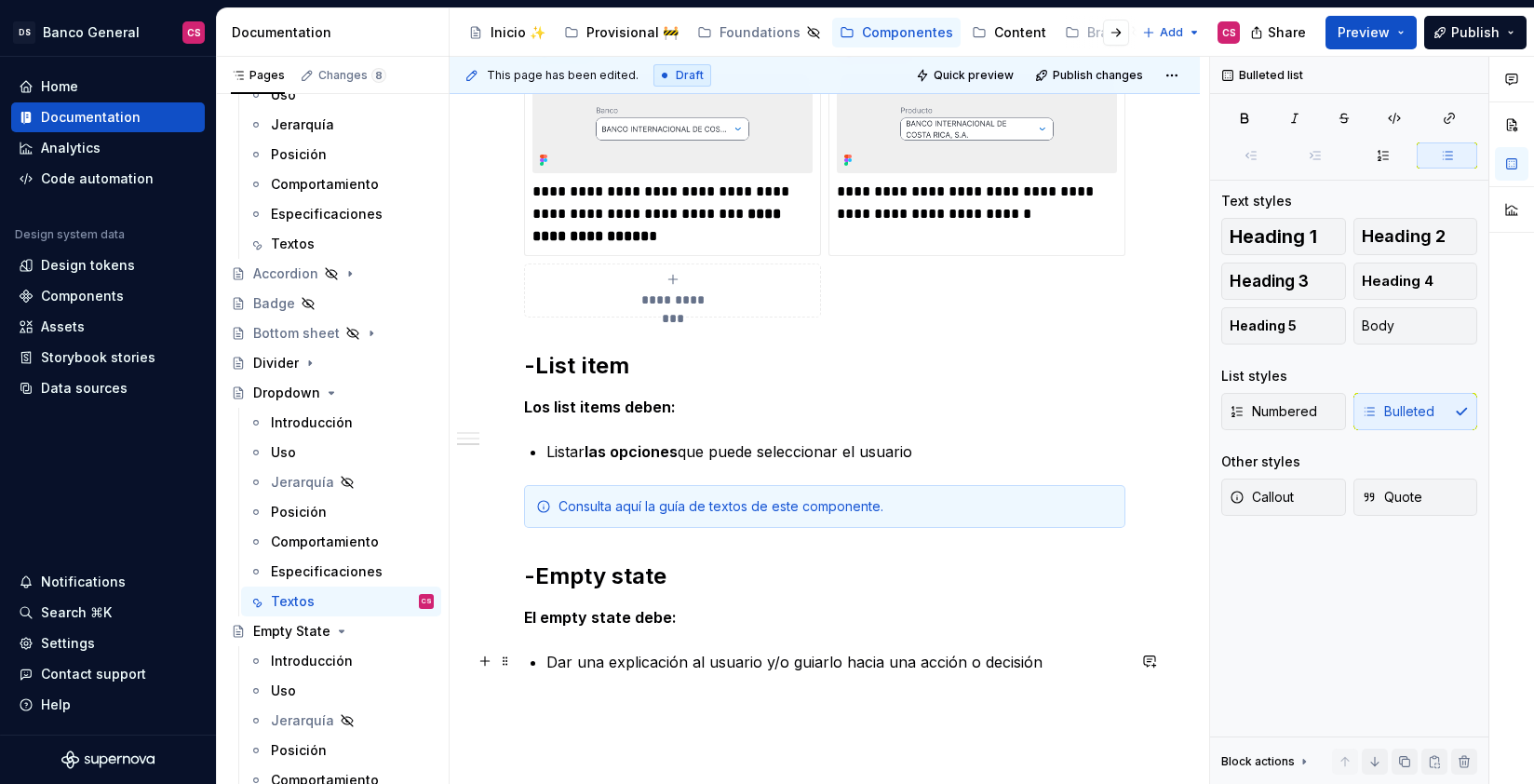
click at [647, 656] on p "Dar una explicación al usuario y/o guiarlo hacia una acción o decisión" at bounding box center [836, 662] width 579 height 23
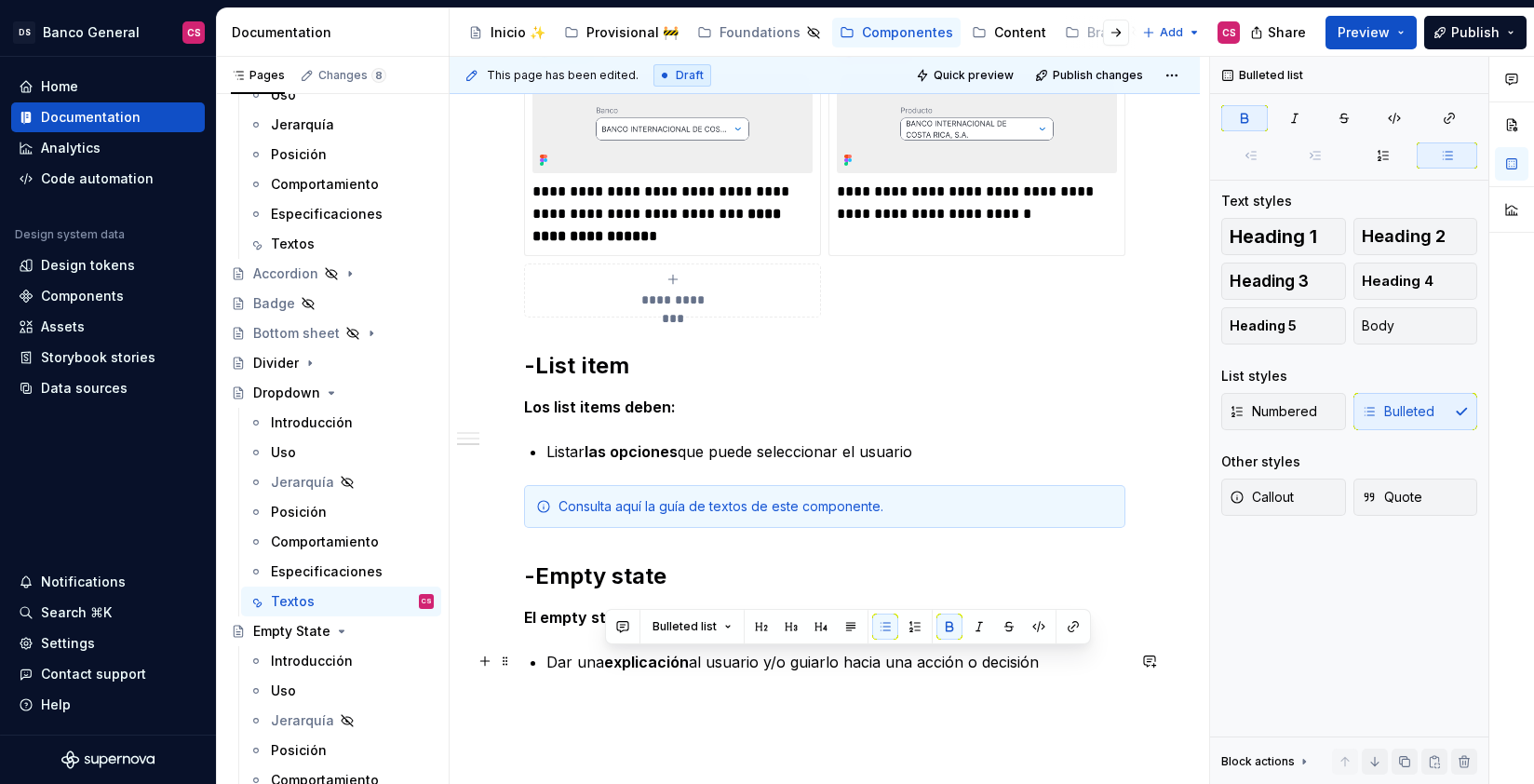
click at [806, 667] on p "Dar una explicación al usuario y/o guiarlo hacia una acción o decisión" at bounding box center [836, 662] width 579 height 23
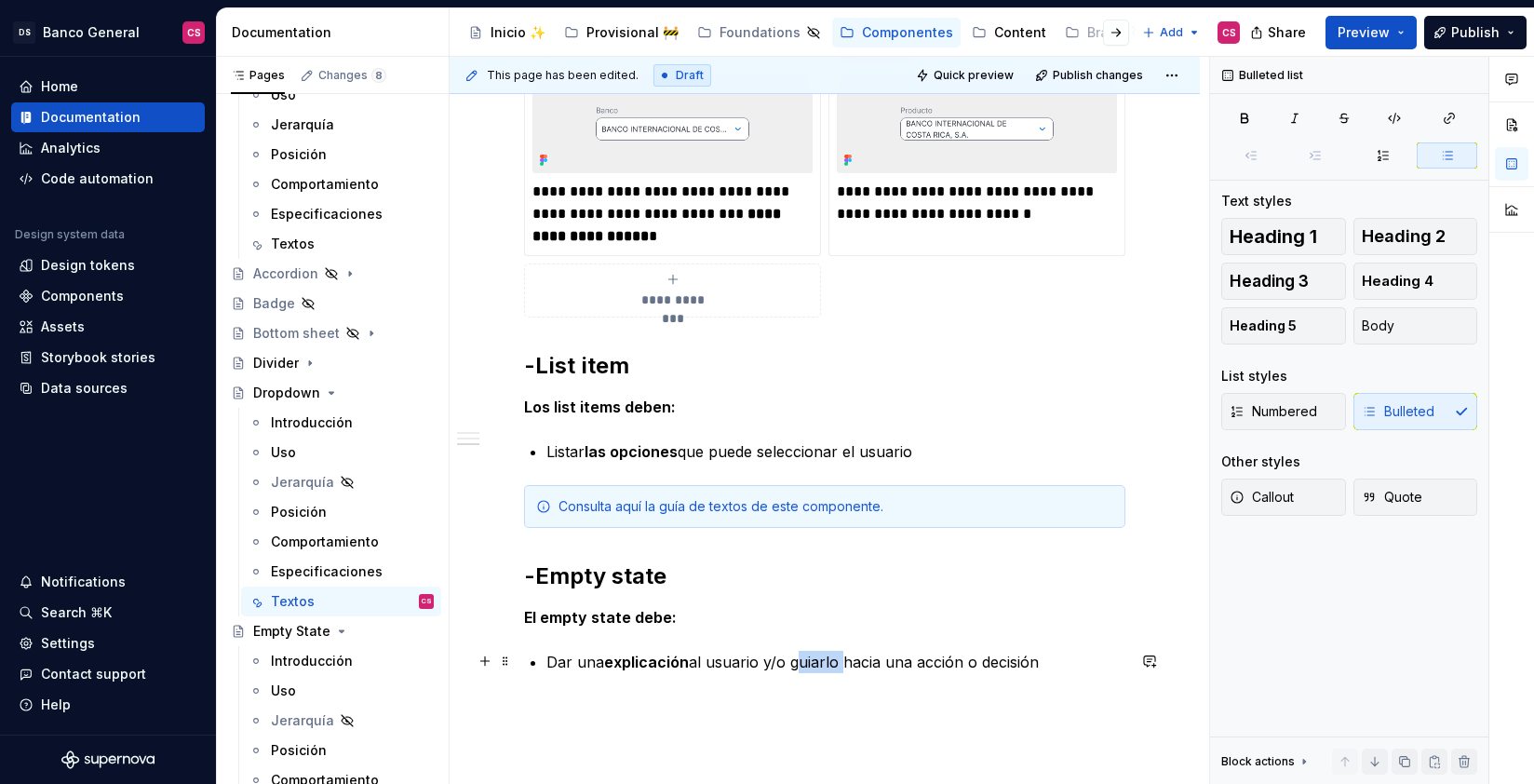
click at [806, 667] on p "Dar una explicación al usuario y/o guiarlo hacia una acción o decisión" at bounding box center [836, 662] width 579 height 23
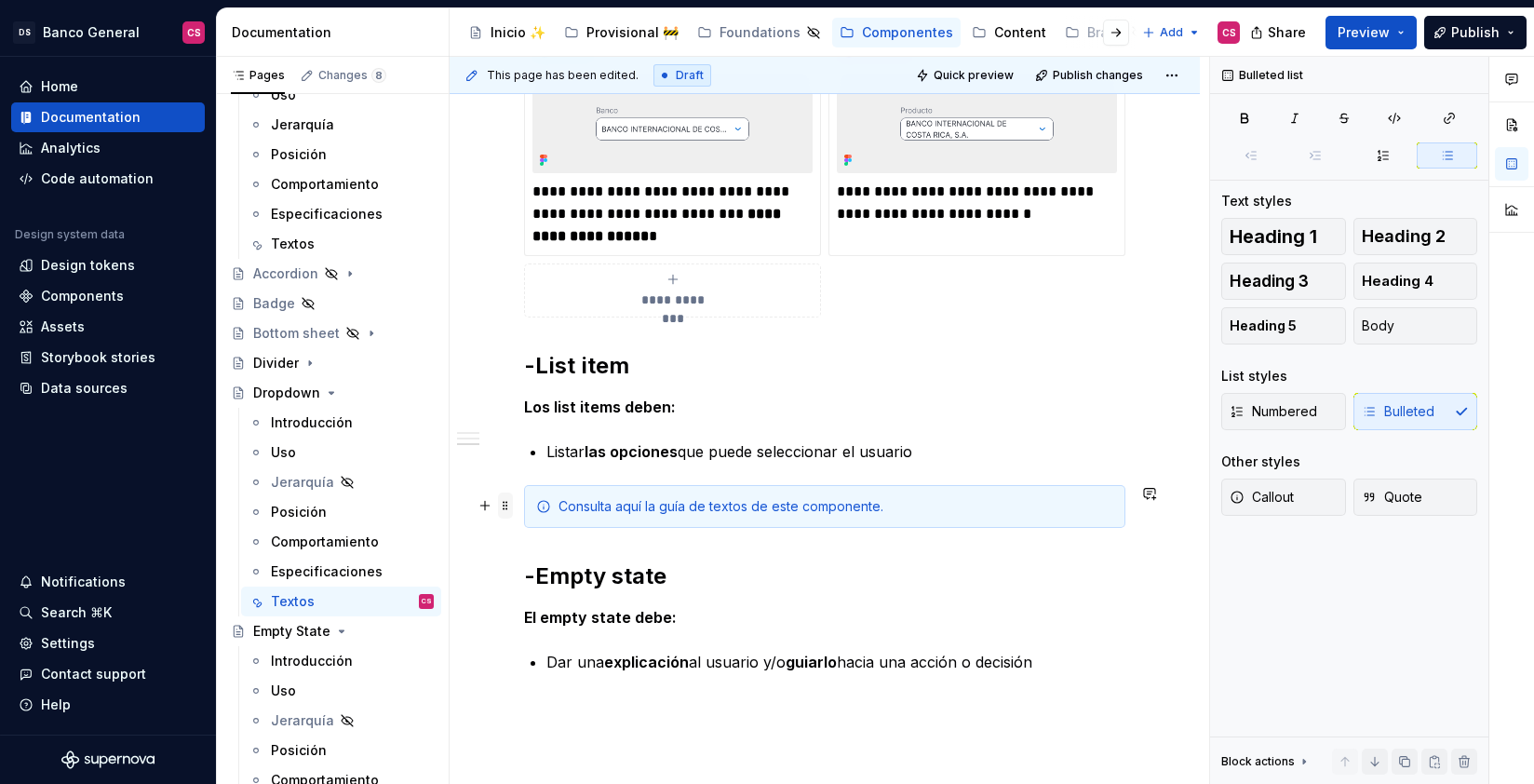
click at [509, 502] on span at bounding box center [505, 505] width 15 height 26
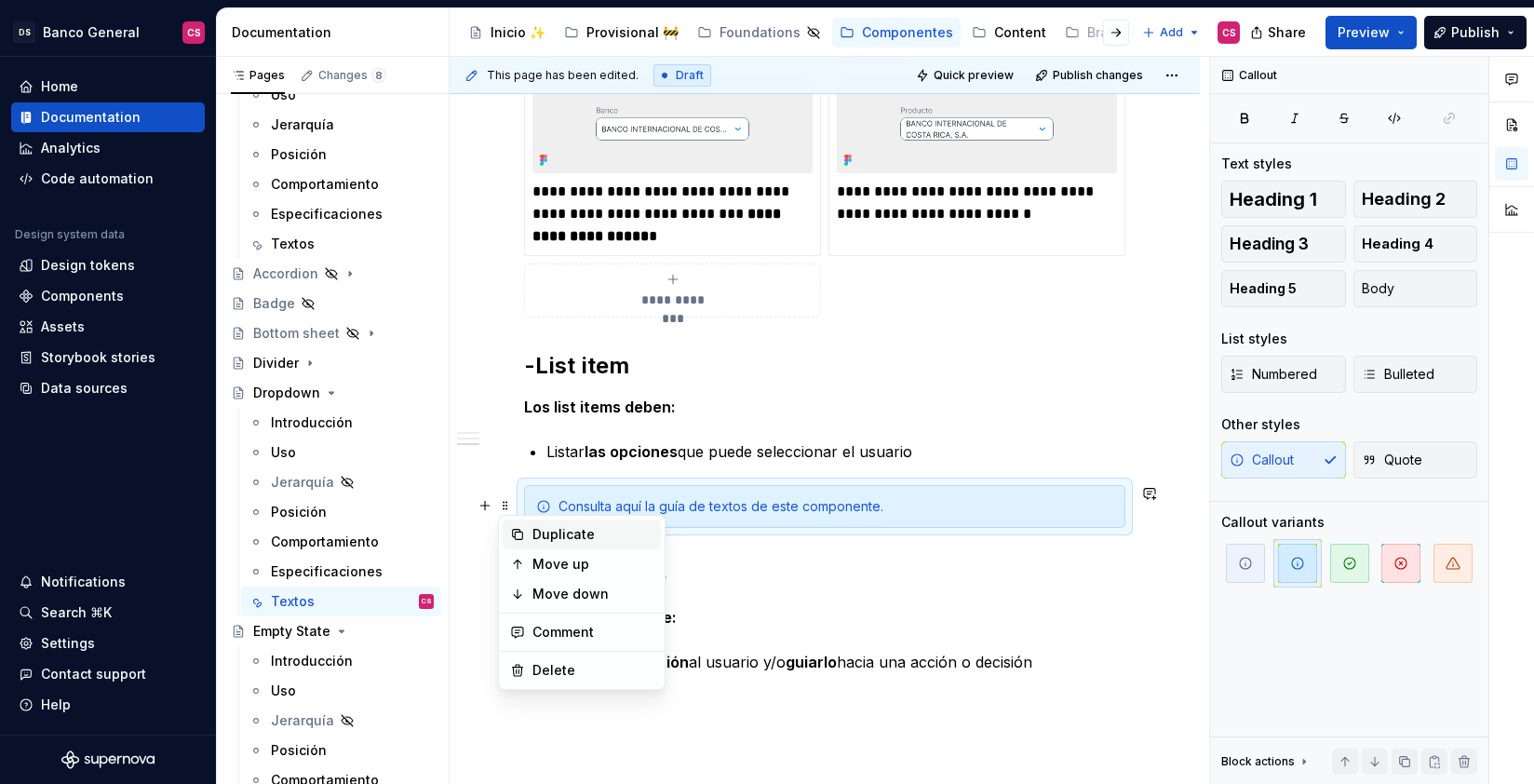
click at [543, 542] on div "Duplicate" at bounding box center [593, 534] width 121 height 19
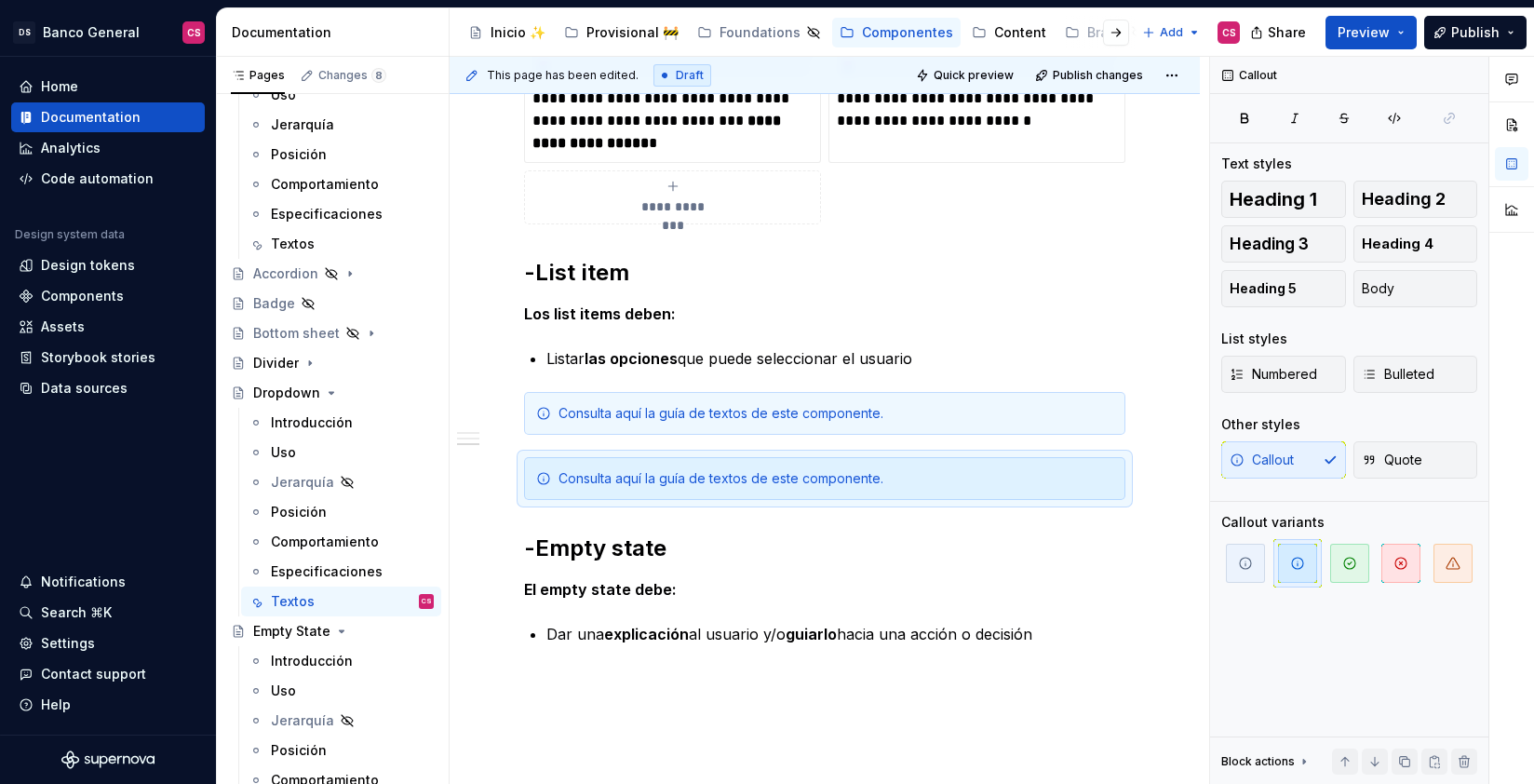
scroll to position [1565, 0]
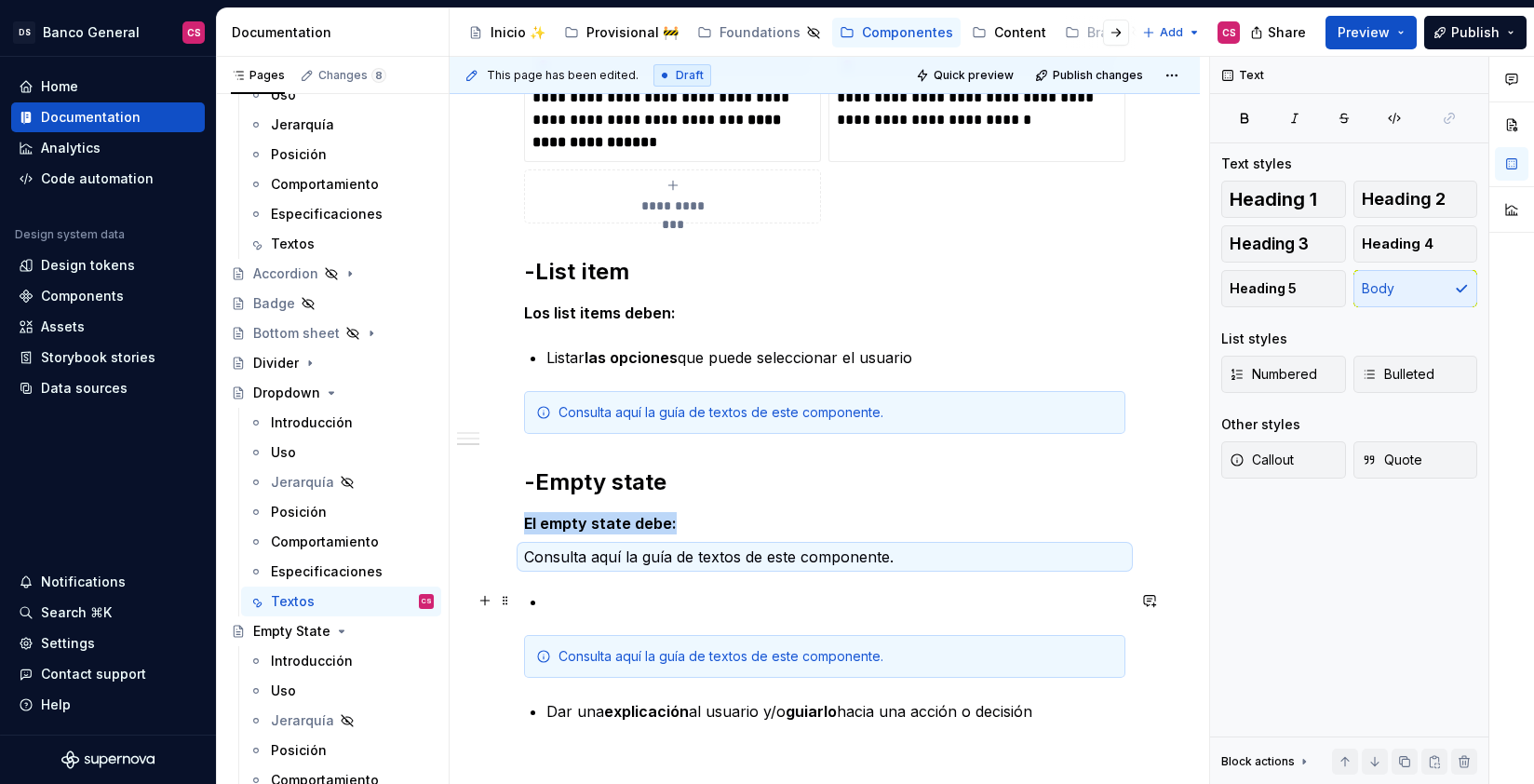
click at [548, 599] on p at bounding box center [836, 601] width 579 height 23
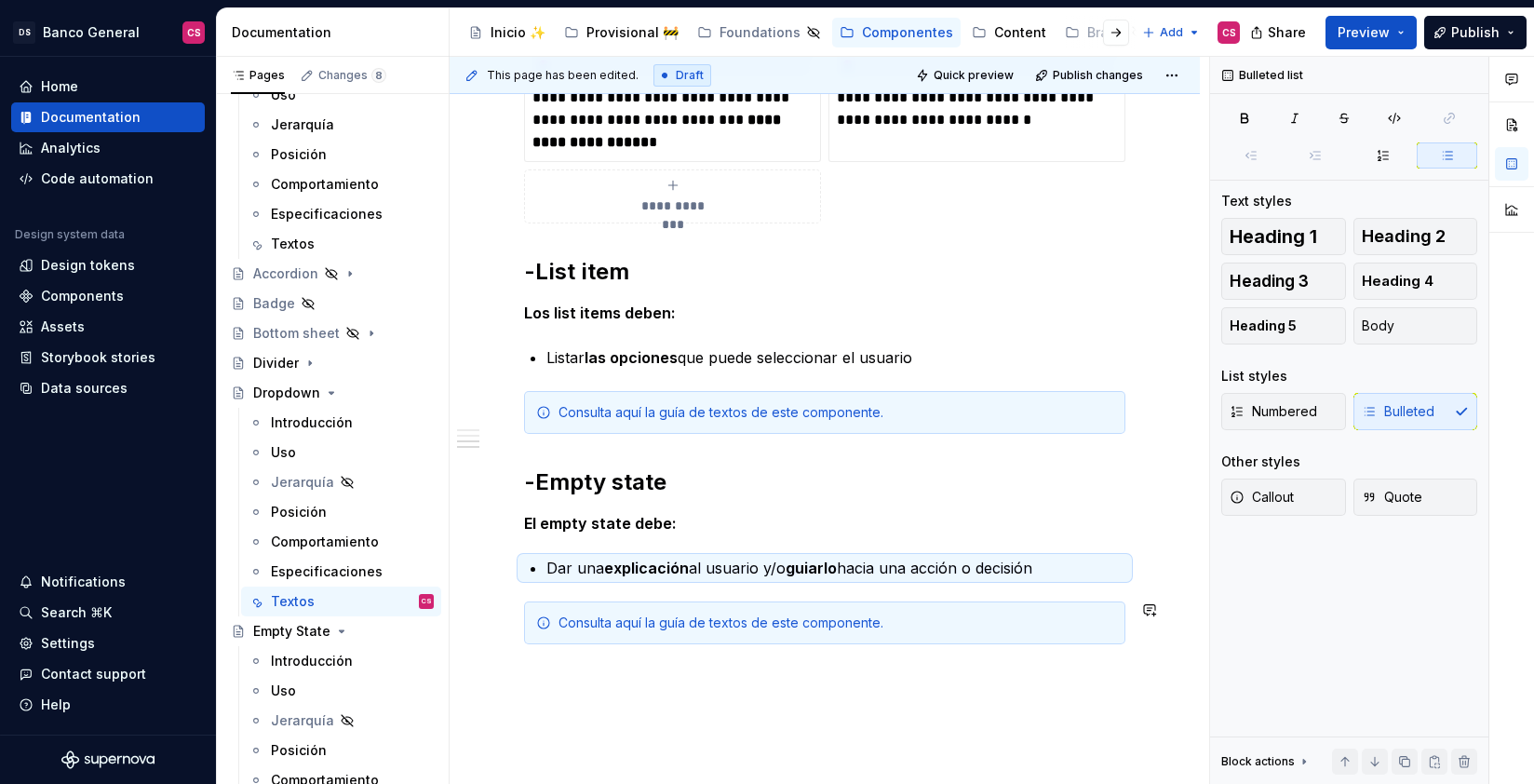
click at [529, 706] on div "**********" at bounding box center [830, 421] width 760 height 728
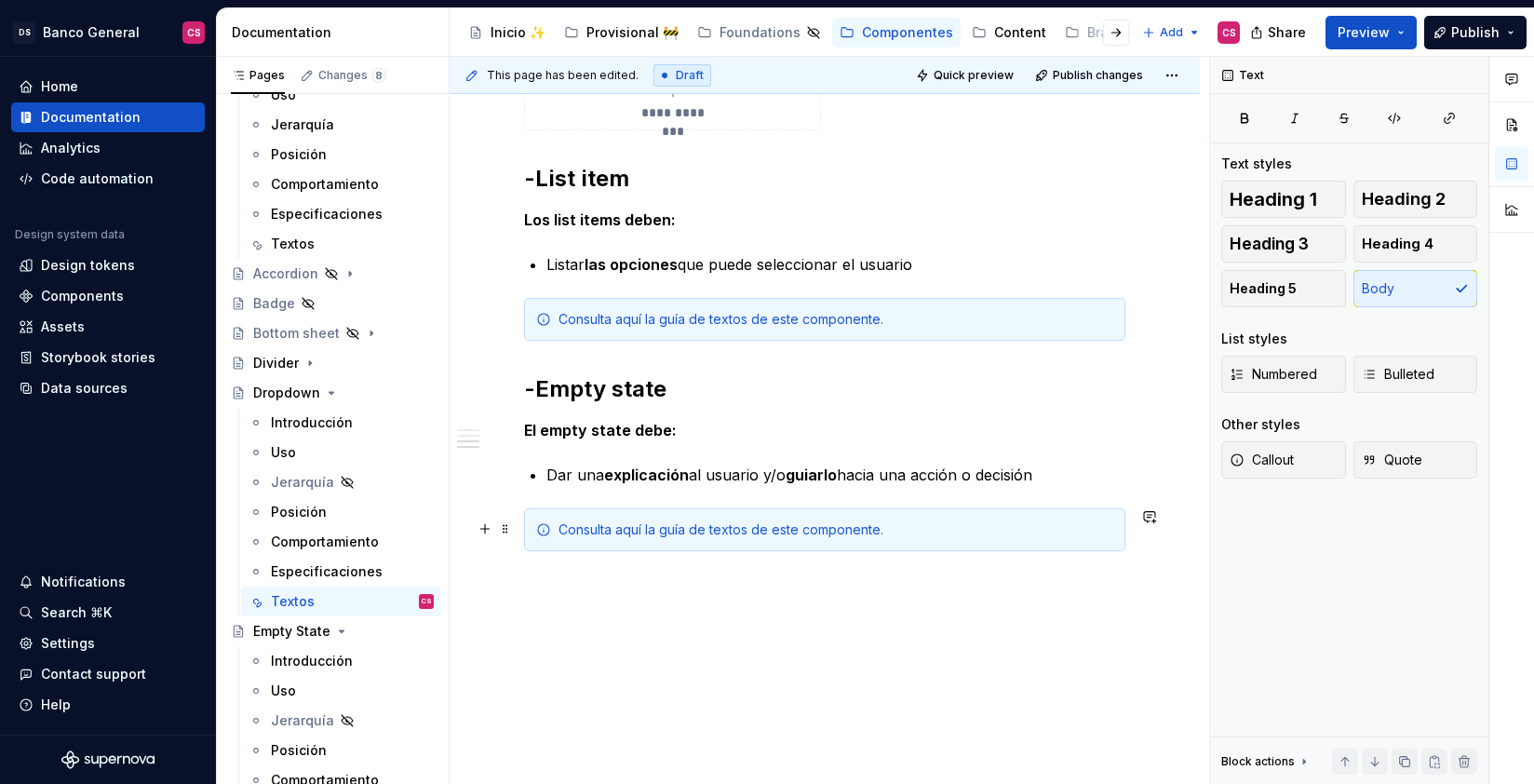
scroll to position [1681, 0]
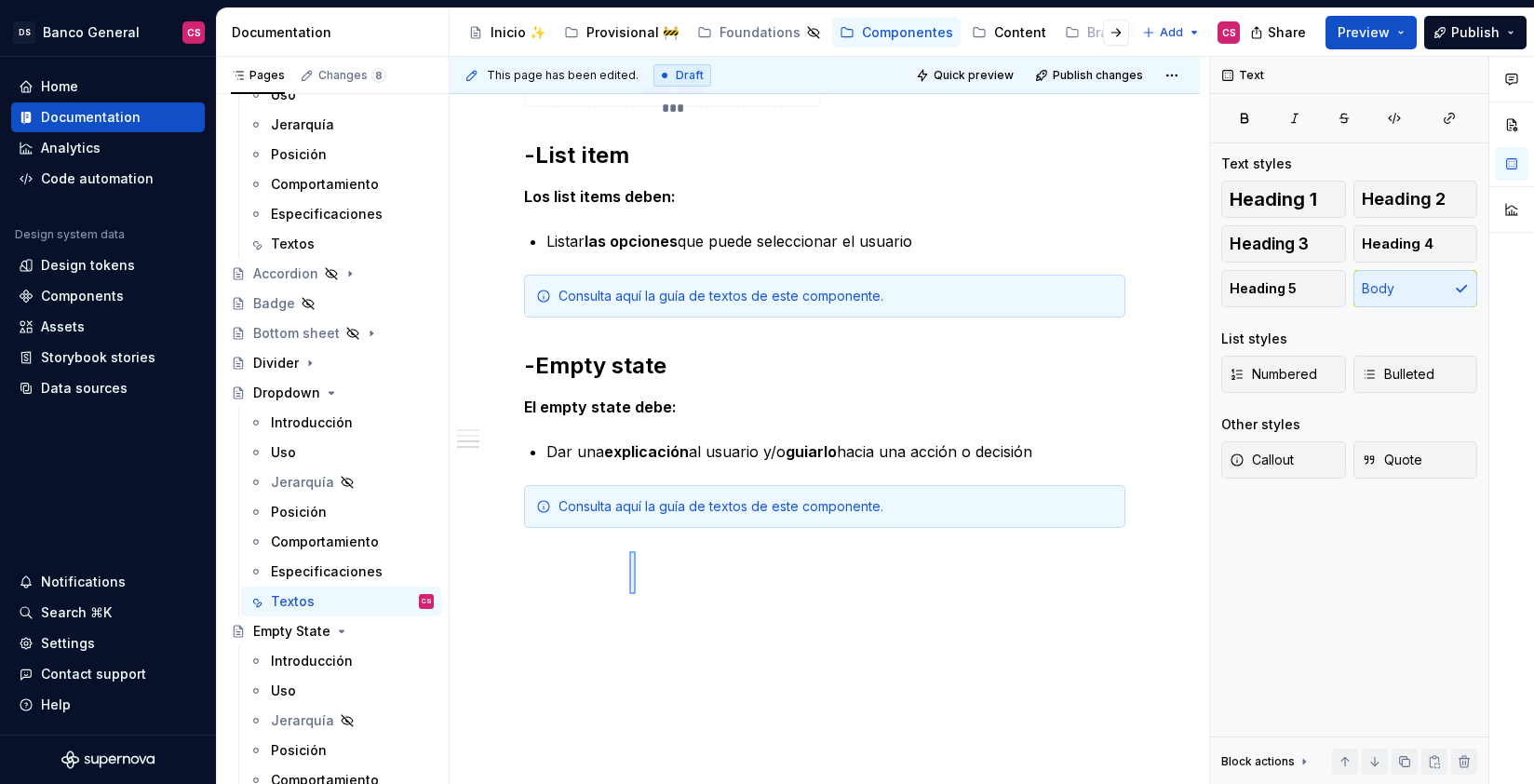
drag, startPoint x: 629, startPoint y: 551, endPoint x: 642, endPoint y: 699, distance: 148.6
click at [642, 699] on div "**********" at bounding box center [830, 421] width 760 height 728
drag, startPoint x: 545, startPoint y: 663, endPoint x: 483, endPoint y: 537, distance: 140.4
click at [483, 535] on div "**********" at bounding box center [830, 421] width 760 height 728
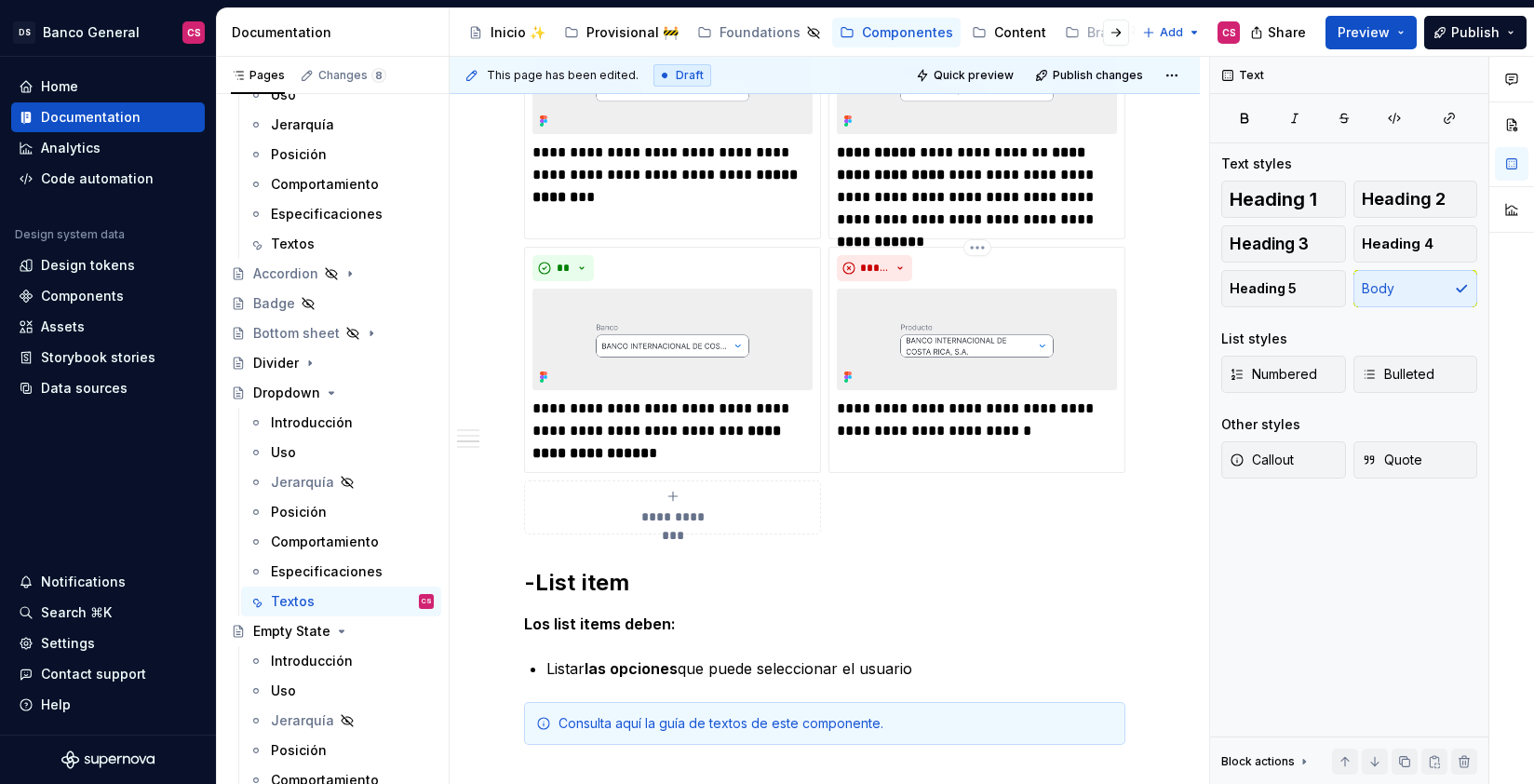
scroll to position [1108, 0]
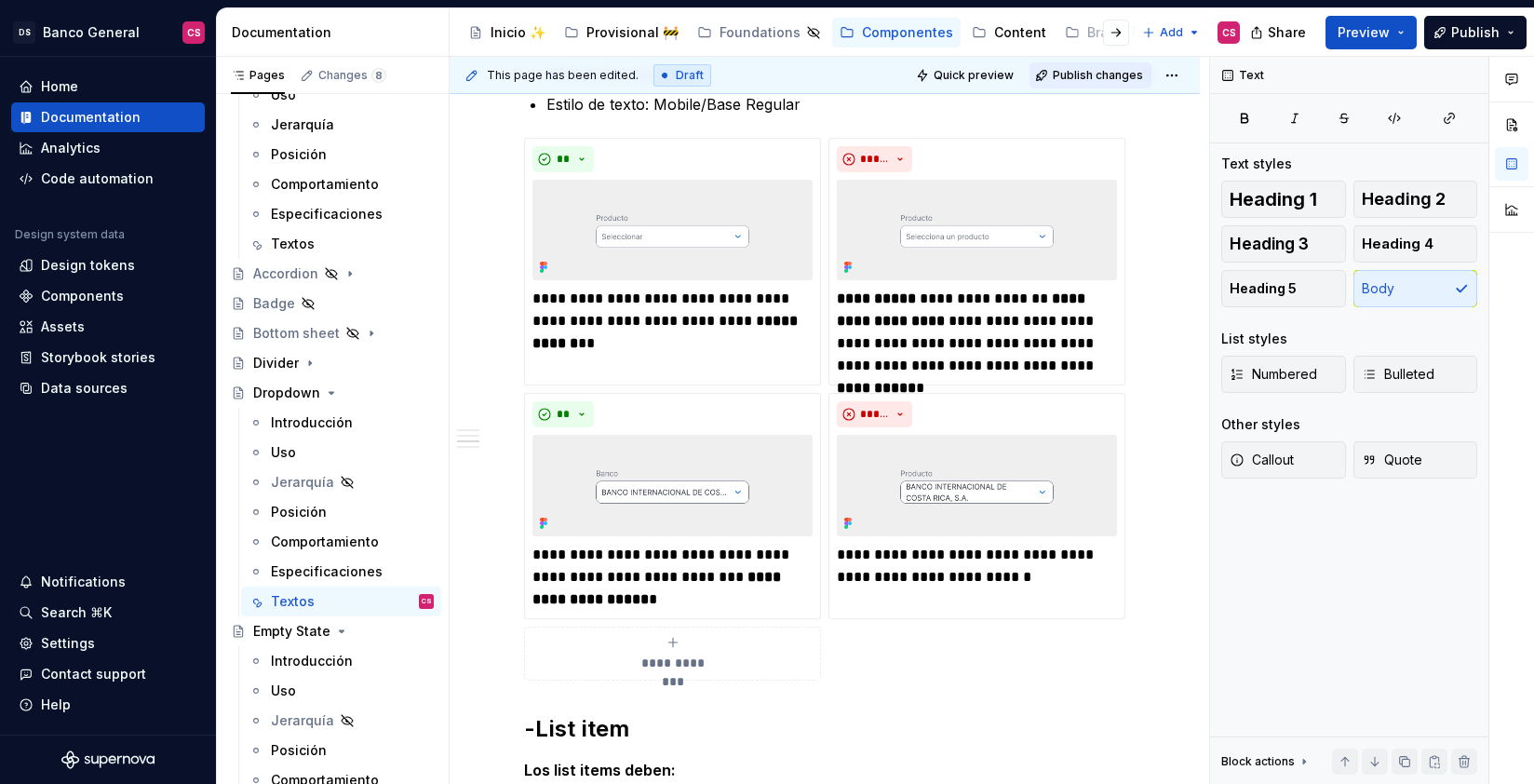
click at [1092, 75] on span "Publish changes" at bounding box center [1098, 75] width 91 height 15
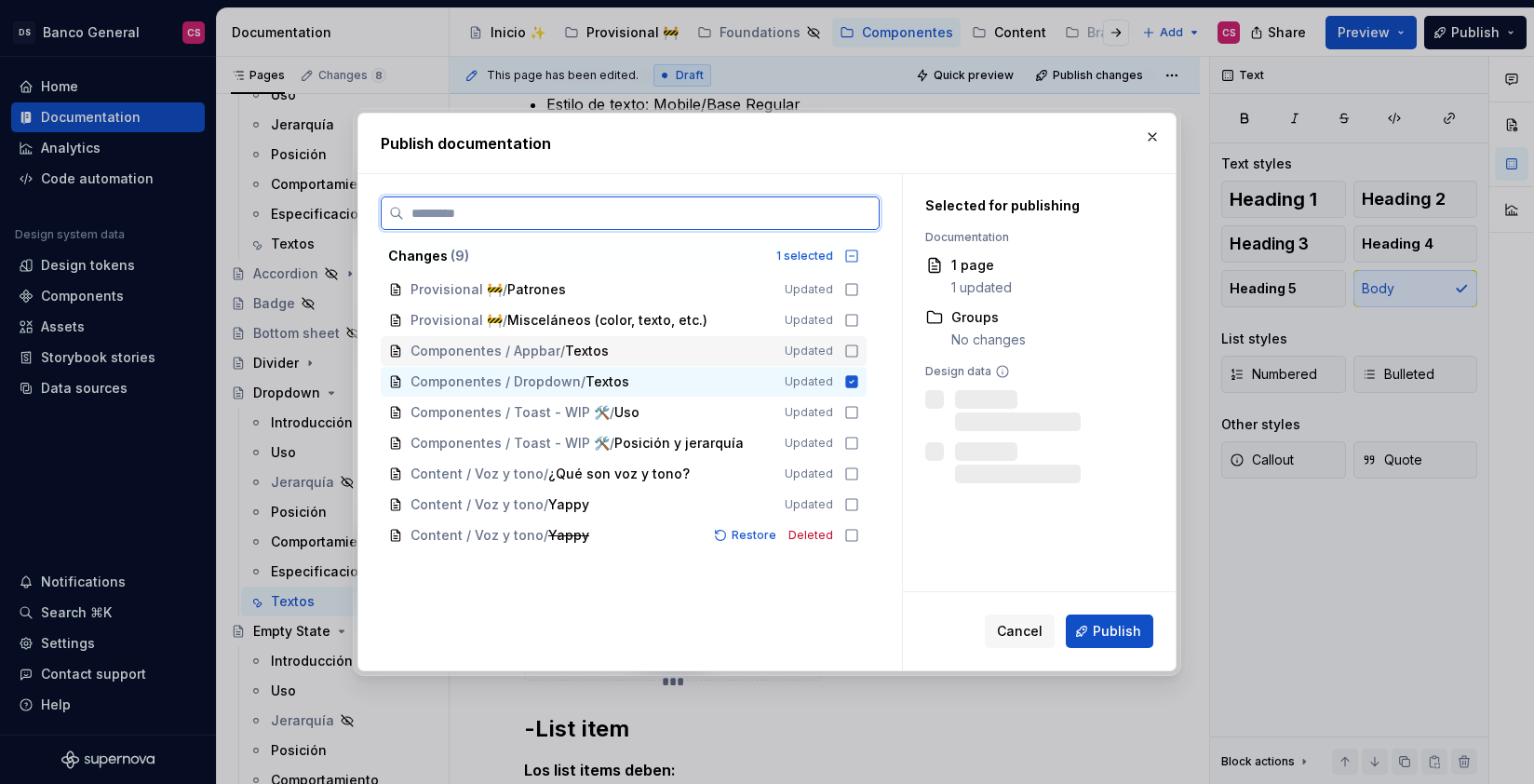
click at [851, 349] on icon at bounding box center [851, 350] width 15 height 15
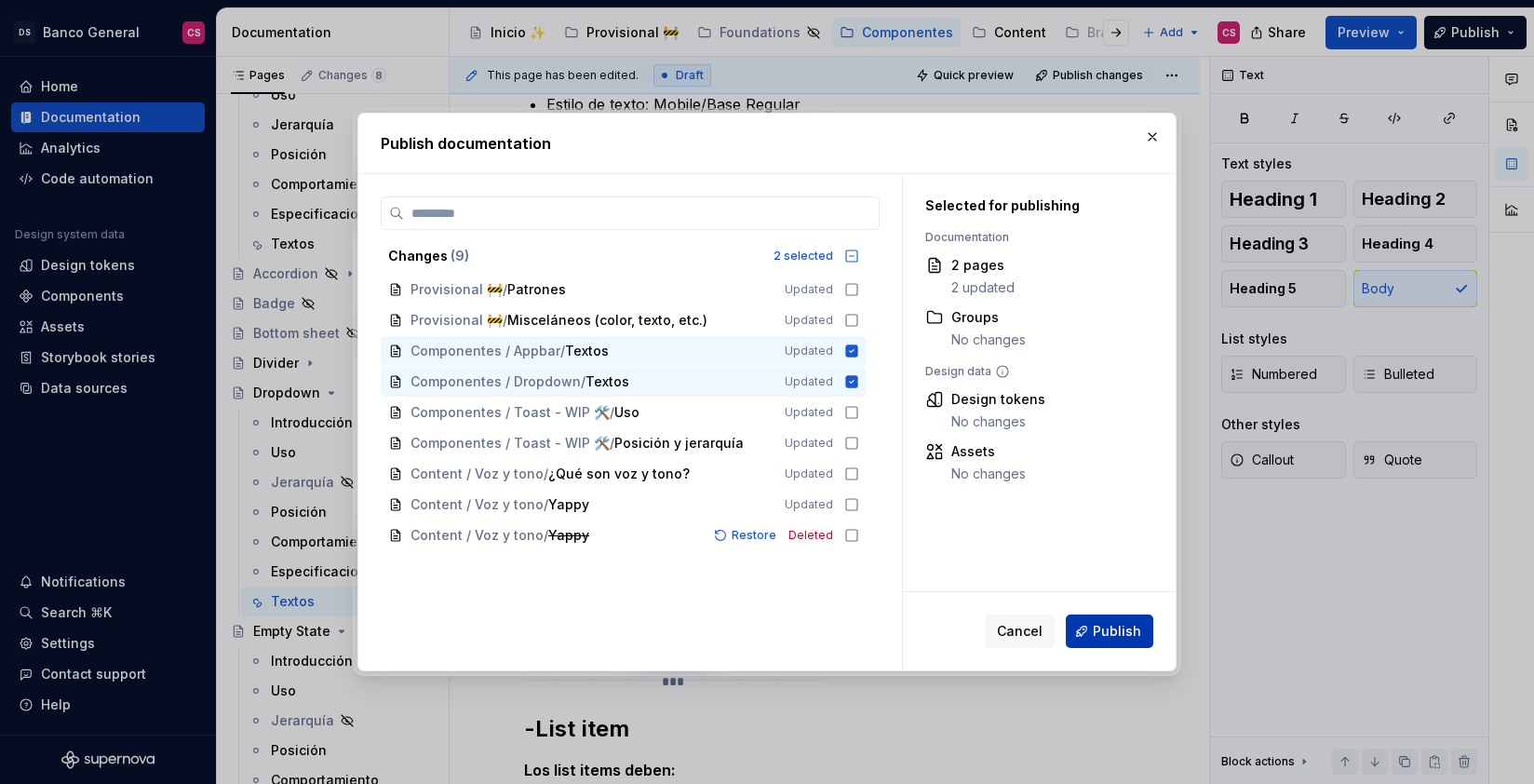
click at [1116, 632] on span "Publish" at bounding box center [1117, 630] width 48 height 19
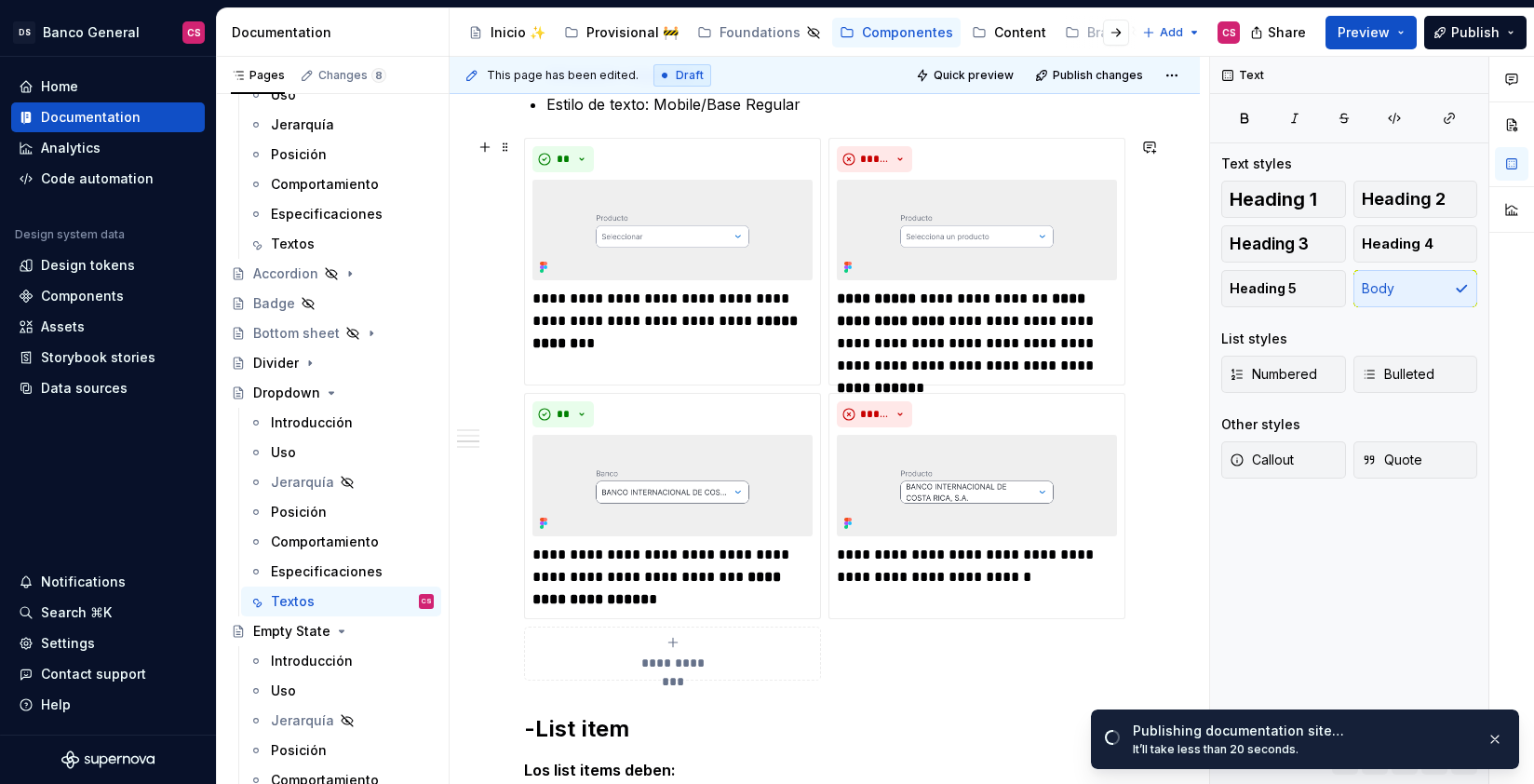
click at [825, 389] on div "**********" at bounding box center [825, 409] width 602 height 542
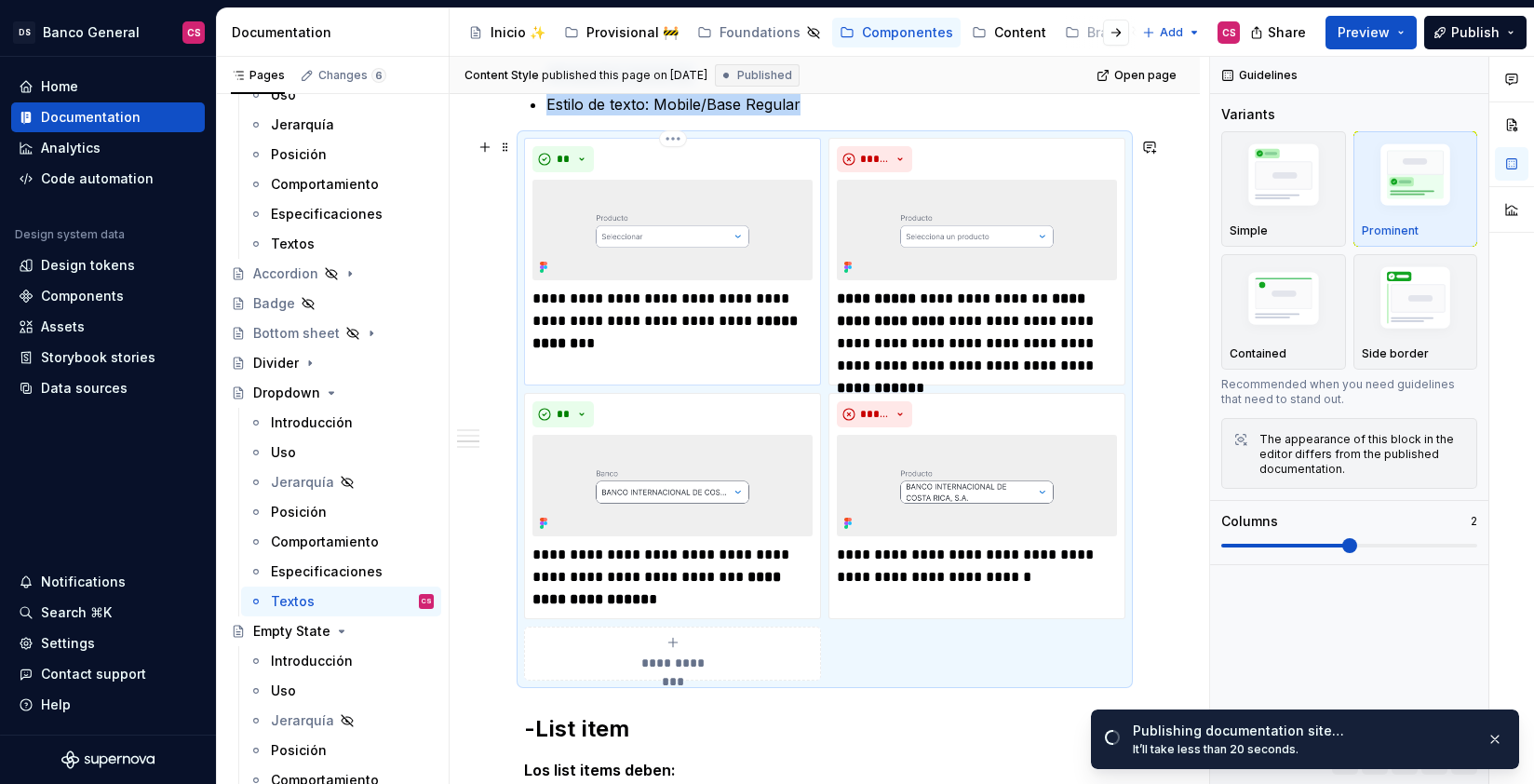
click at [691, 240] on img at bounding box center [673, 230] width 280 height 101
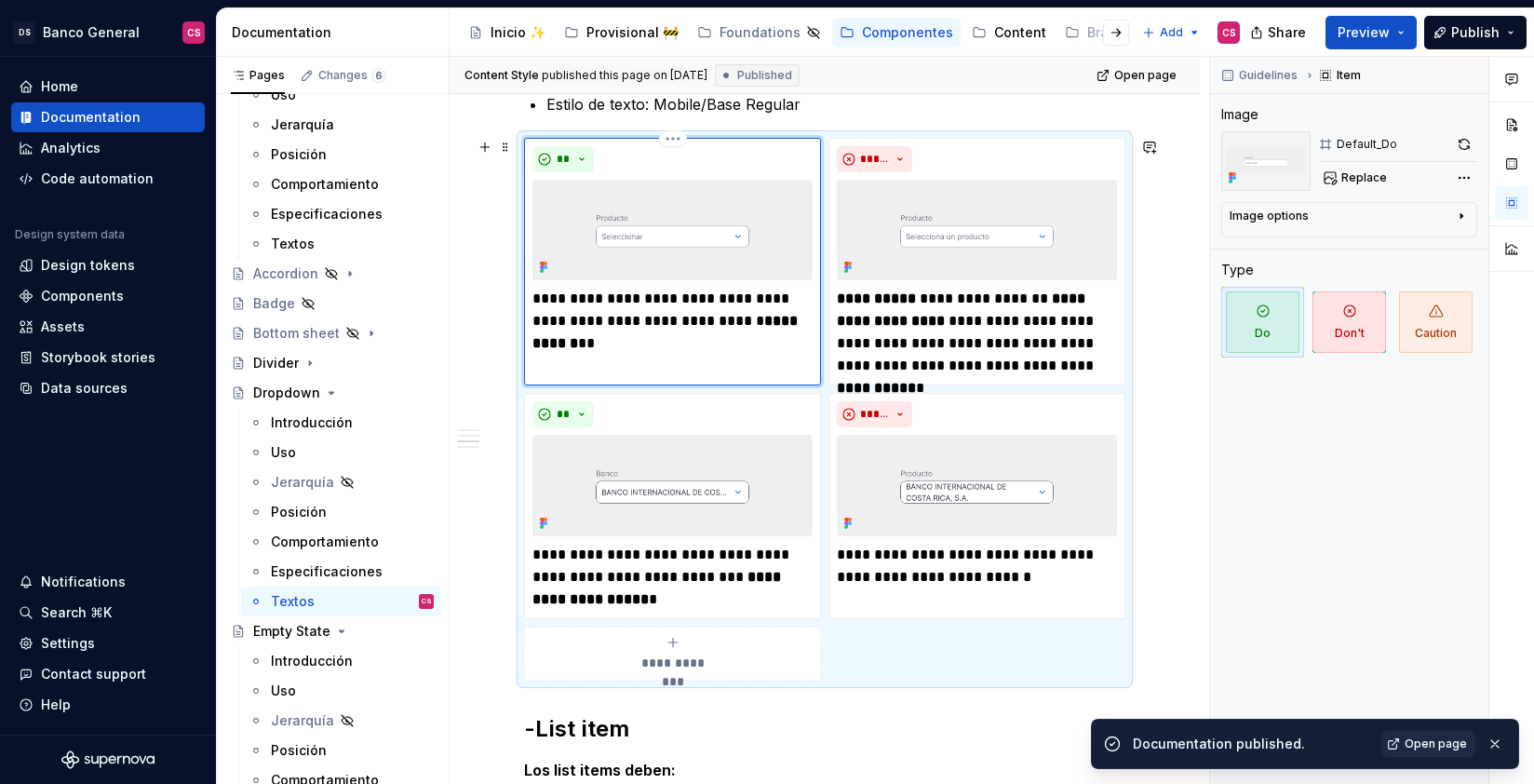
click at [743, 344] on p "**********" at bounding box center [673, 321] width 280 height 67
click at [1464, 141] on button "button" at bounding box center [1464, 144] width 26 height 26
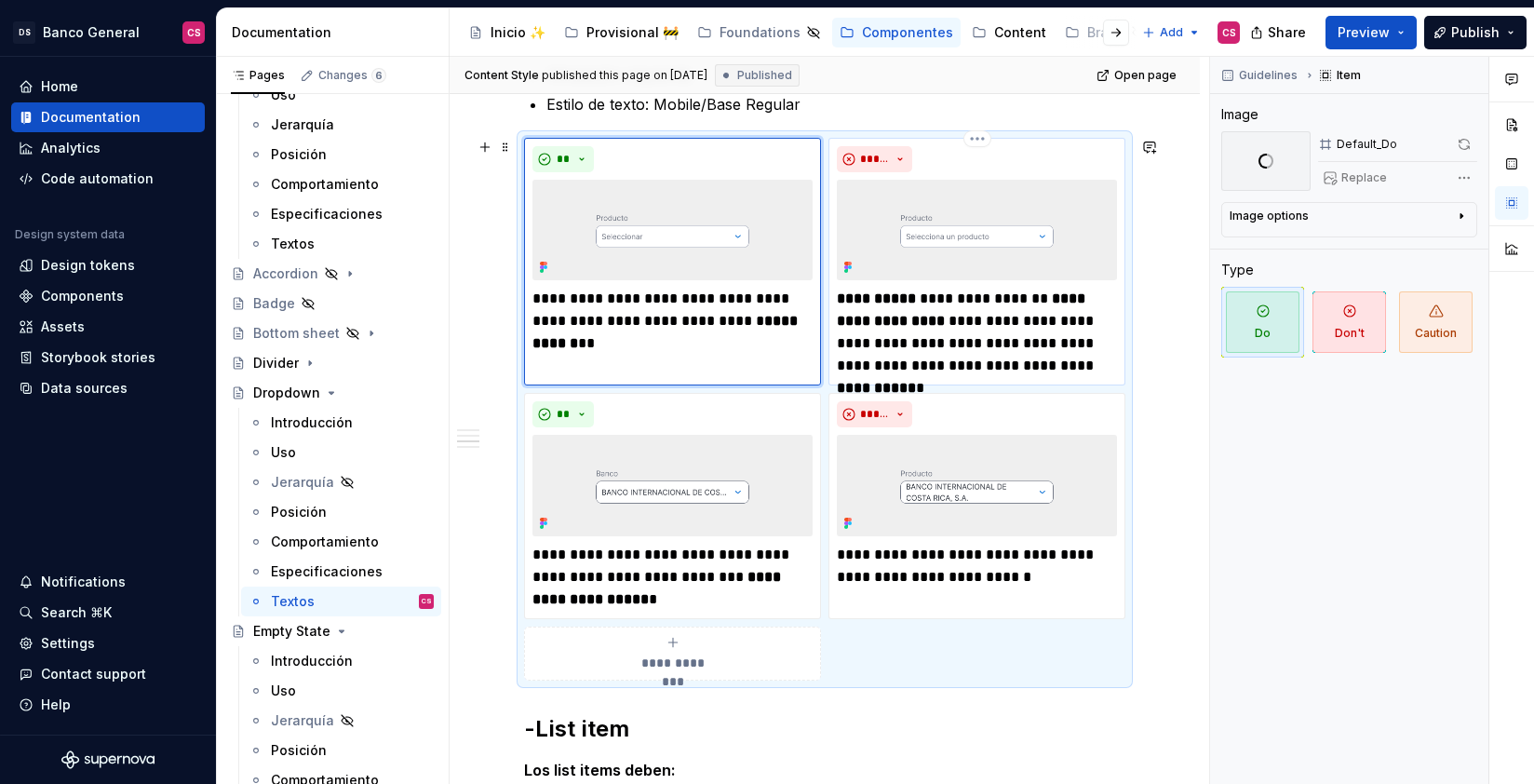
click at [1059, 333] on p "**********" at bounding box center [977, 332] width 280 height 90
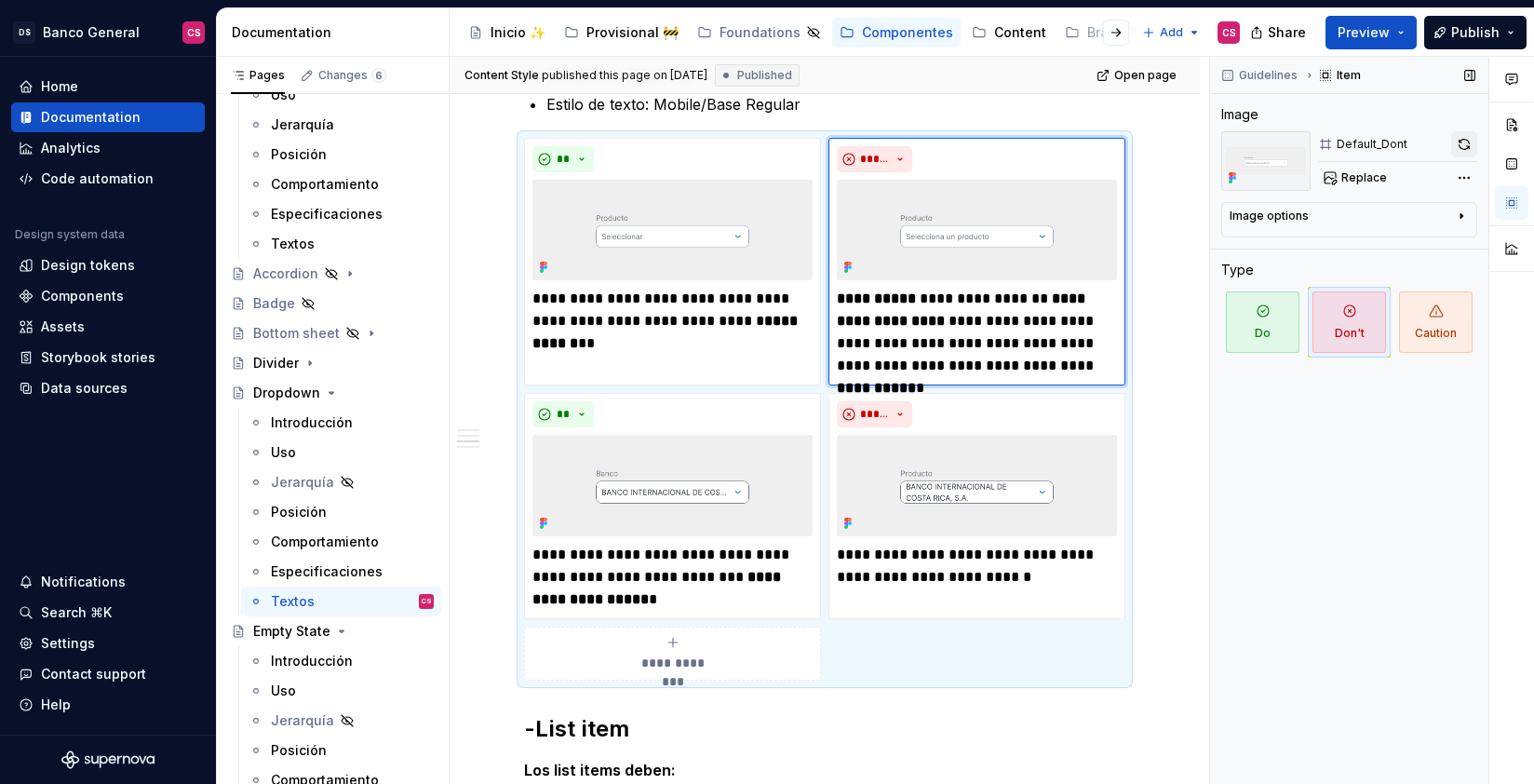
click at [1470, 140] on button "button" at bounding box center [1464, 144] width 26 height 26
click at [760, 583] on strong "**********" at bounding box center [659, 588] width 253 height 36
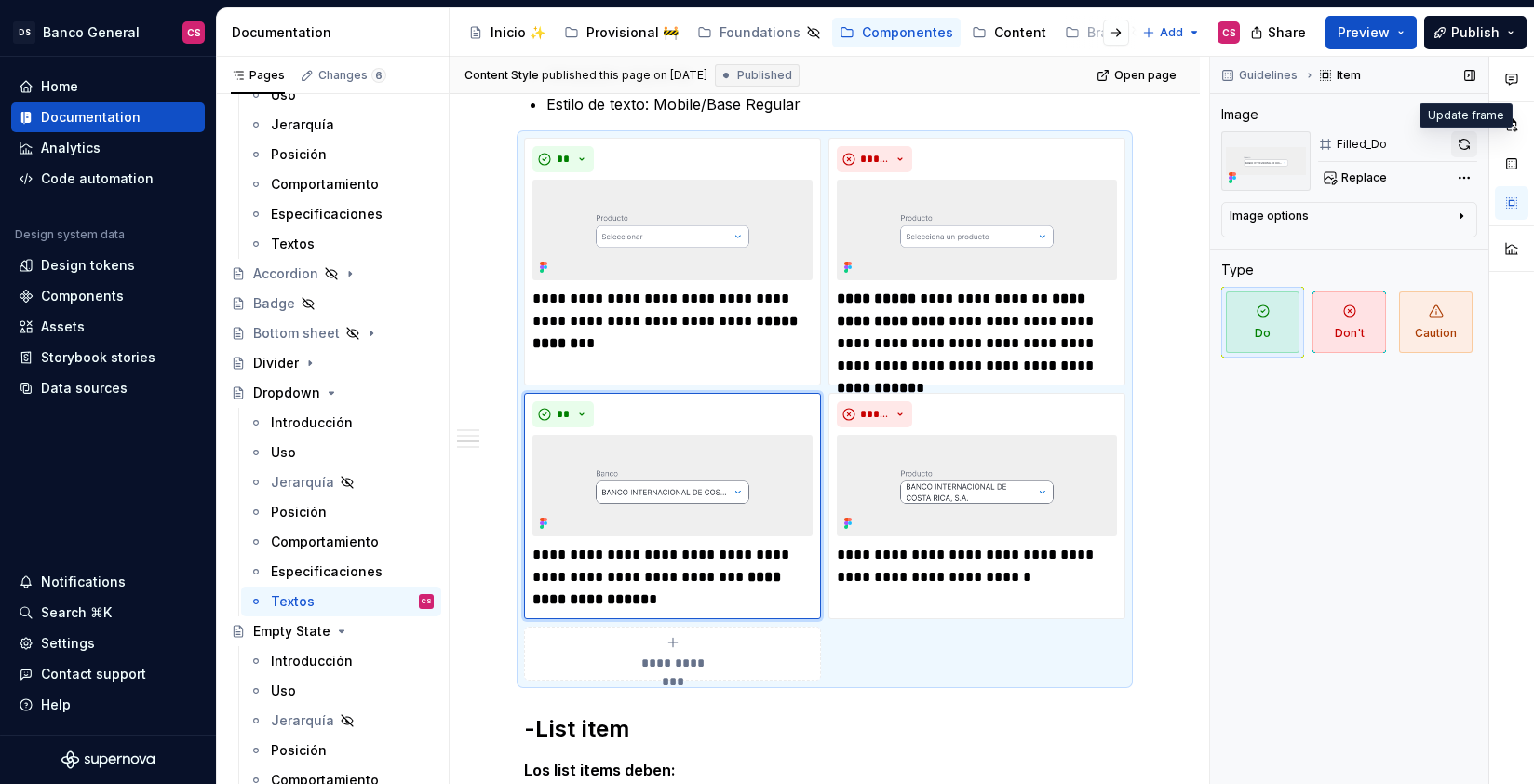
click at [1464, 146] on button "button" at bounding box center [1464, 144] width 26 height 26
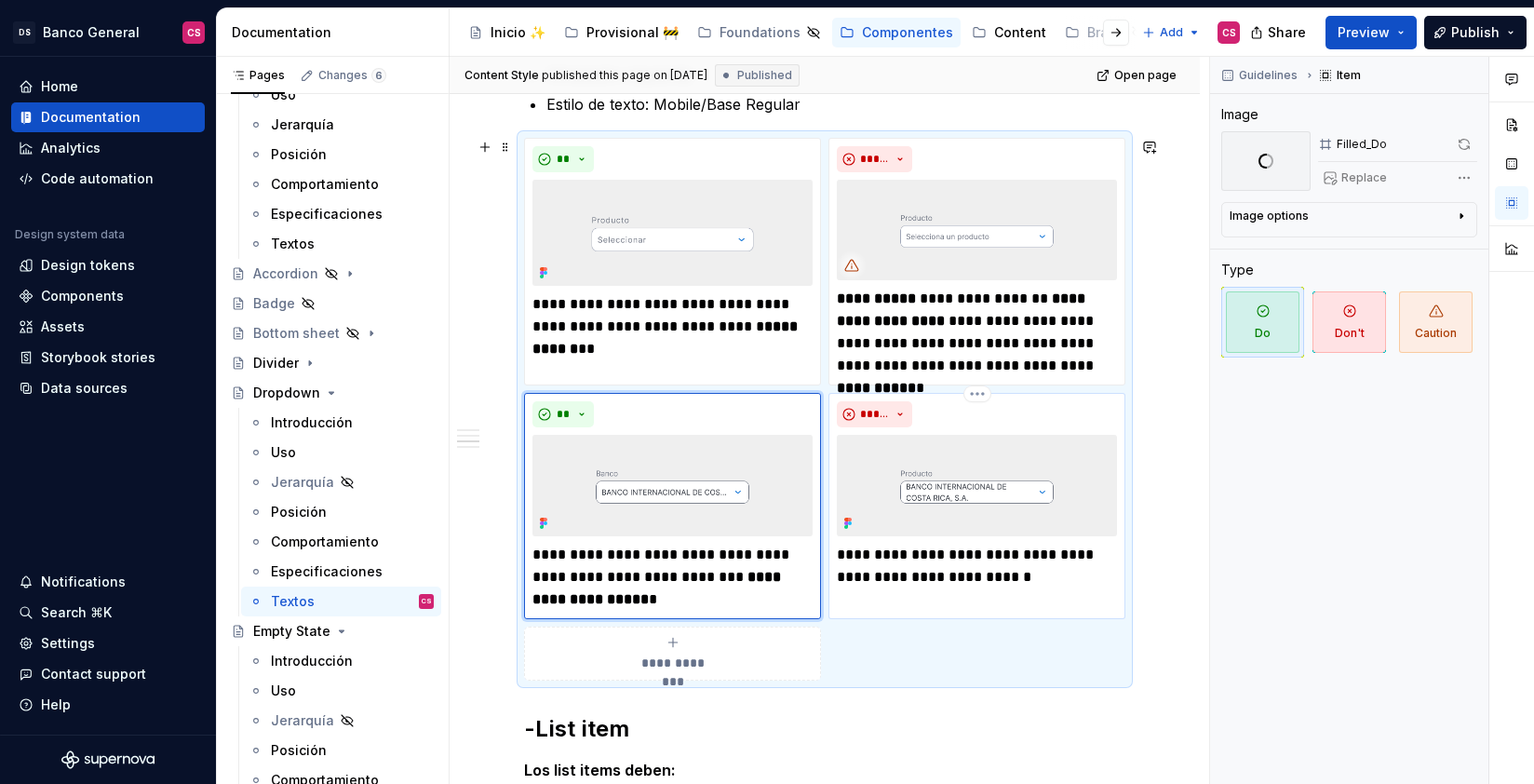
click at [1035, 556] on p "**********" at bounding box center [977, 565] width 280 height 44
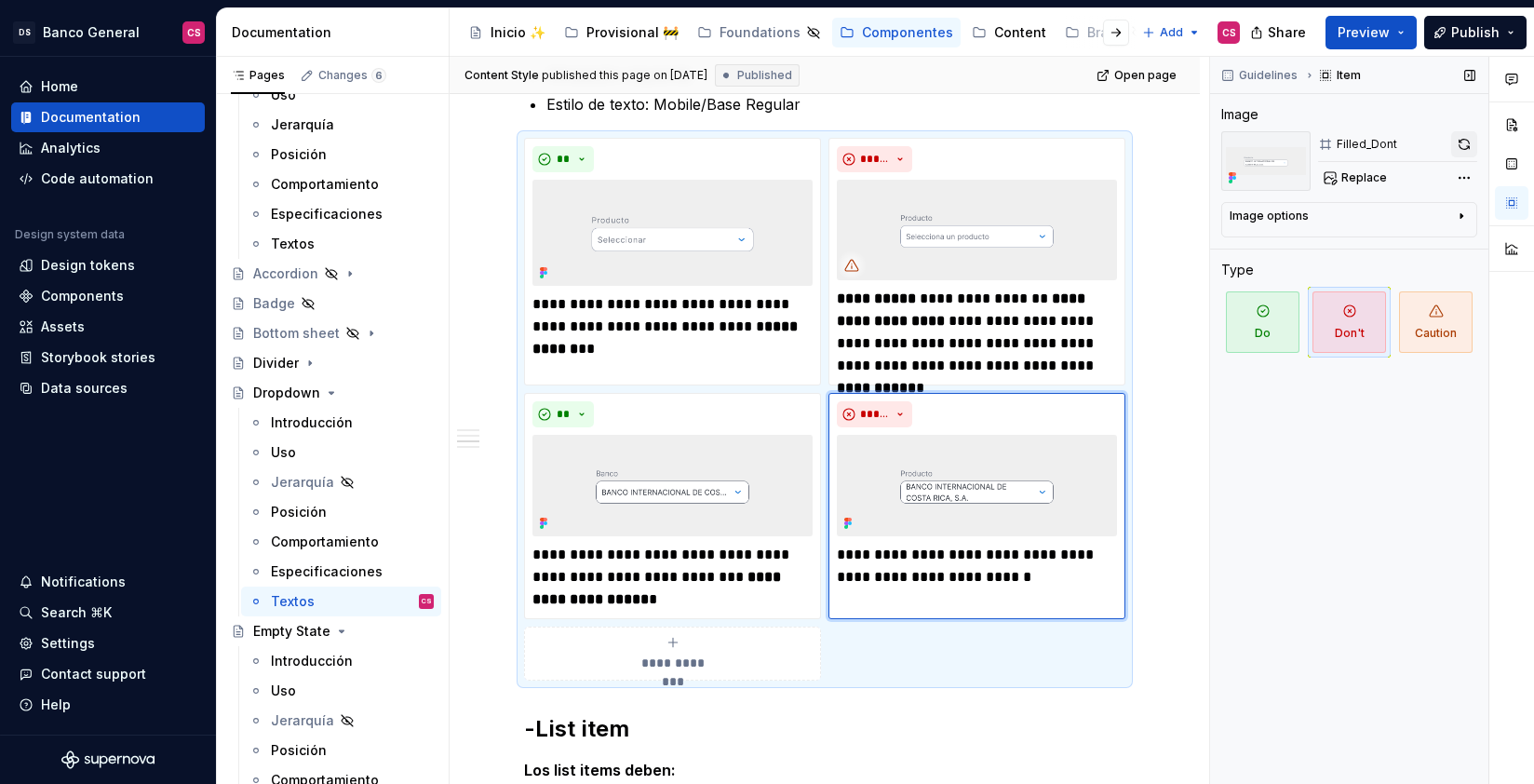
click at [1464, 137] on button "button" at bounding box center [1464, 144] width 26 height 26
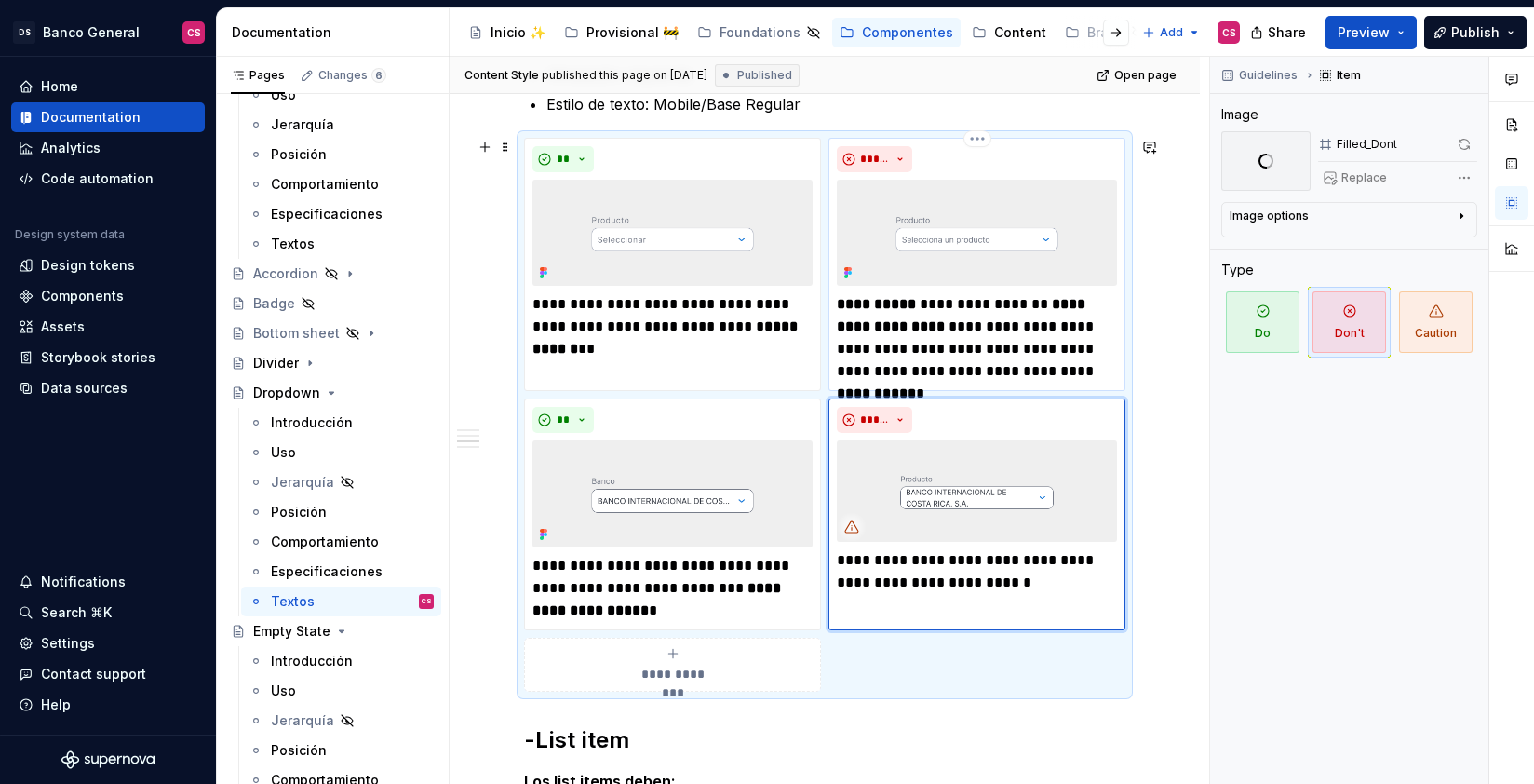
click at [1011, 359] on p "**********" at bounding box center [977, 337] width 280 height 90
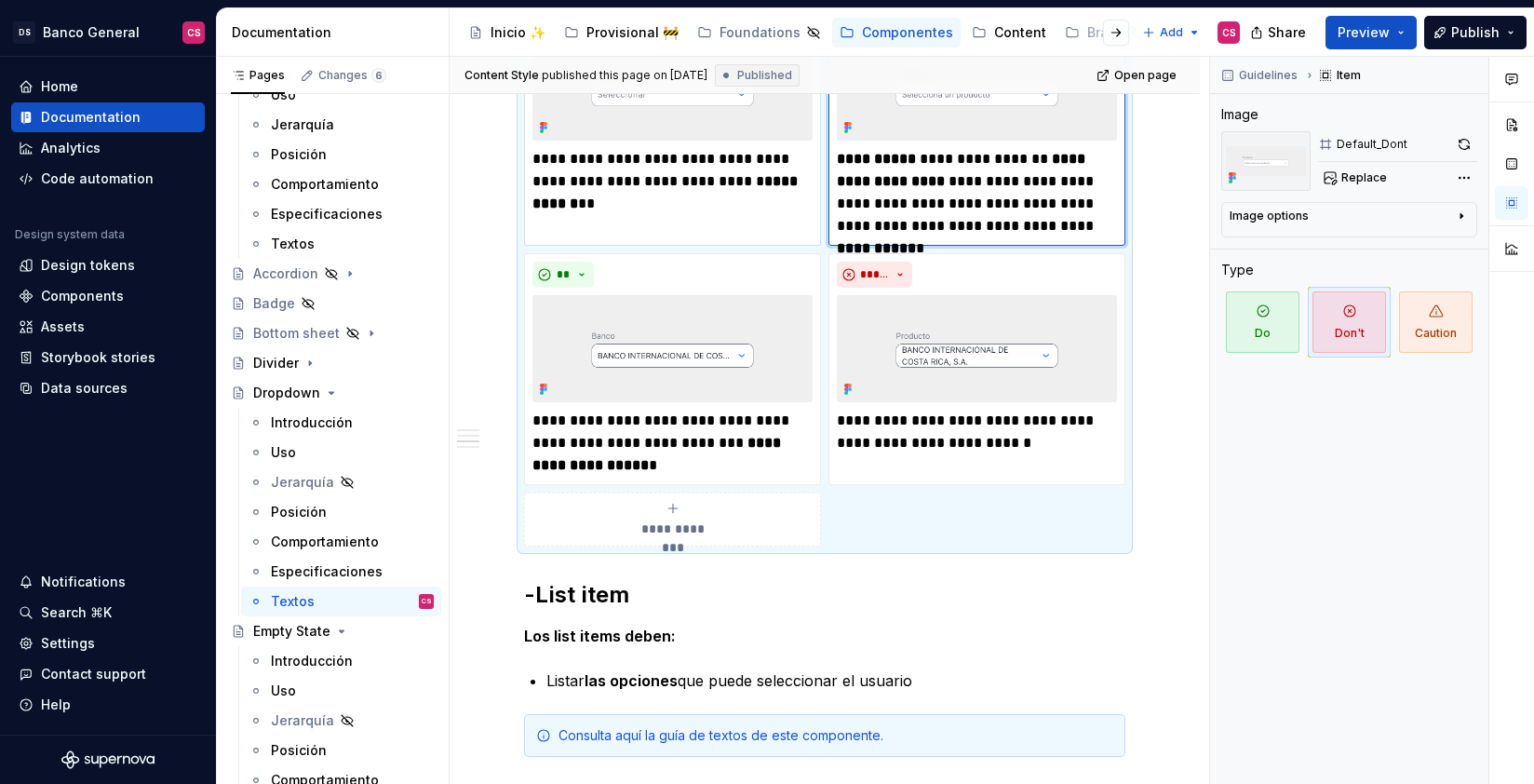
scroll to position [1118, 0]
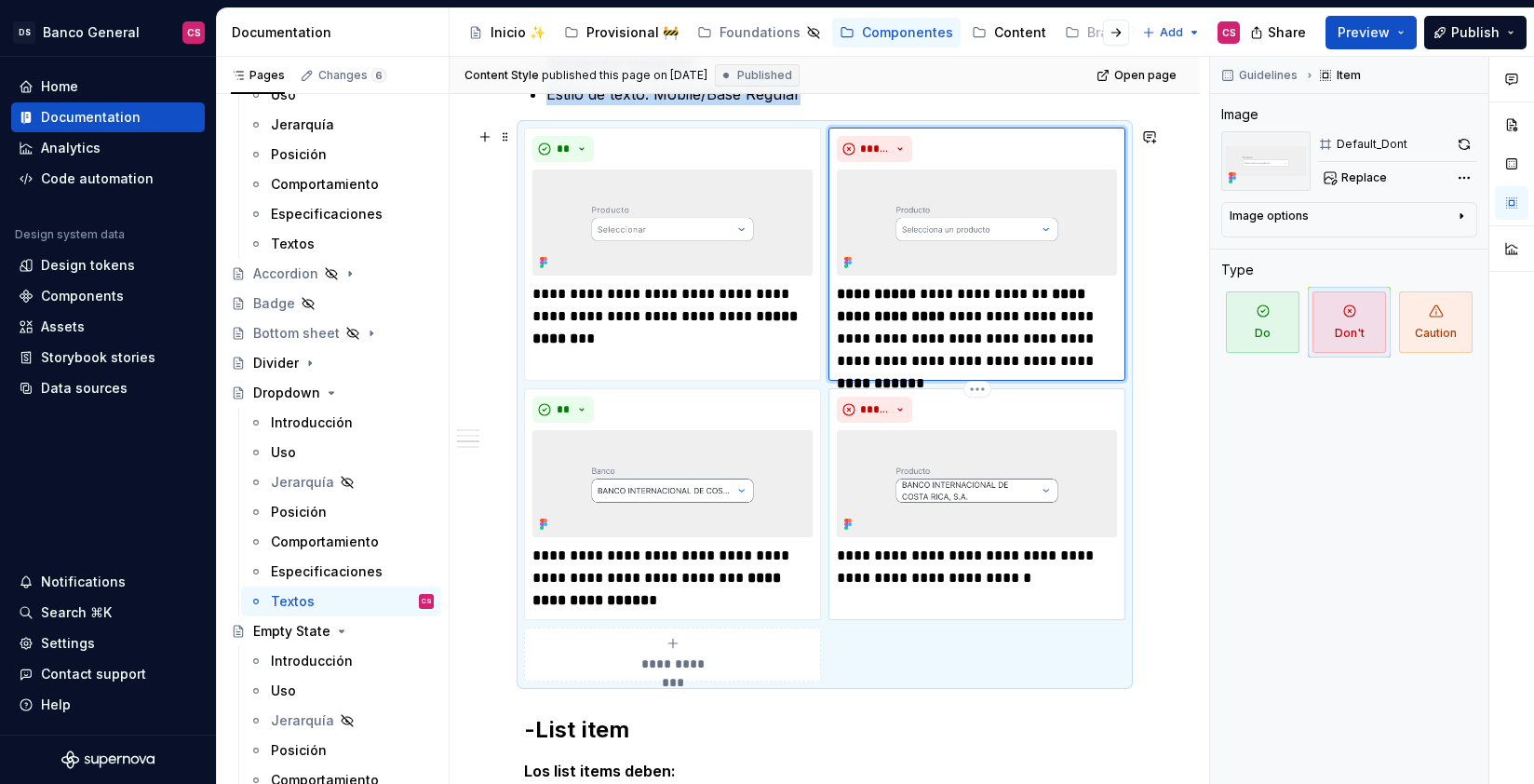
click at [923, 465] on img at bounding box center [977, 483] width 280 height 107
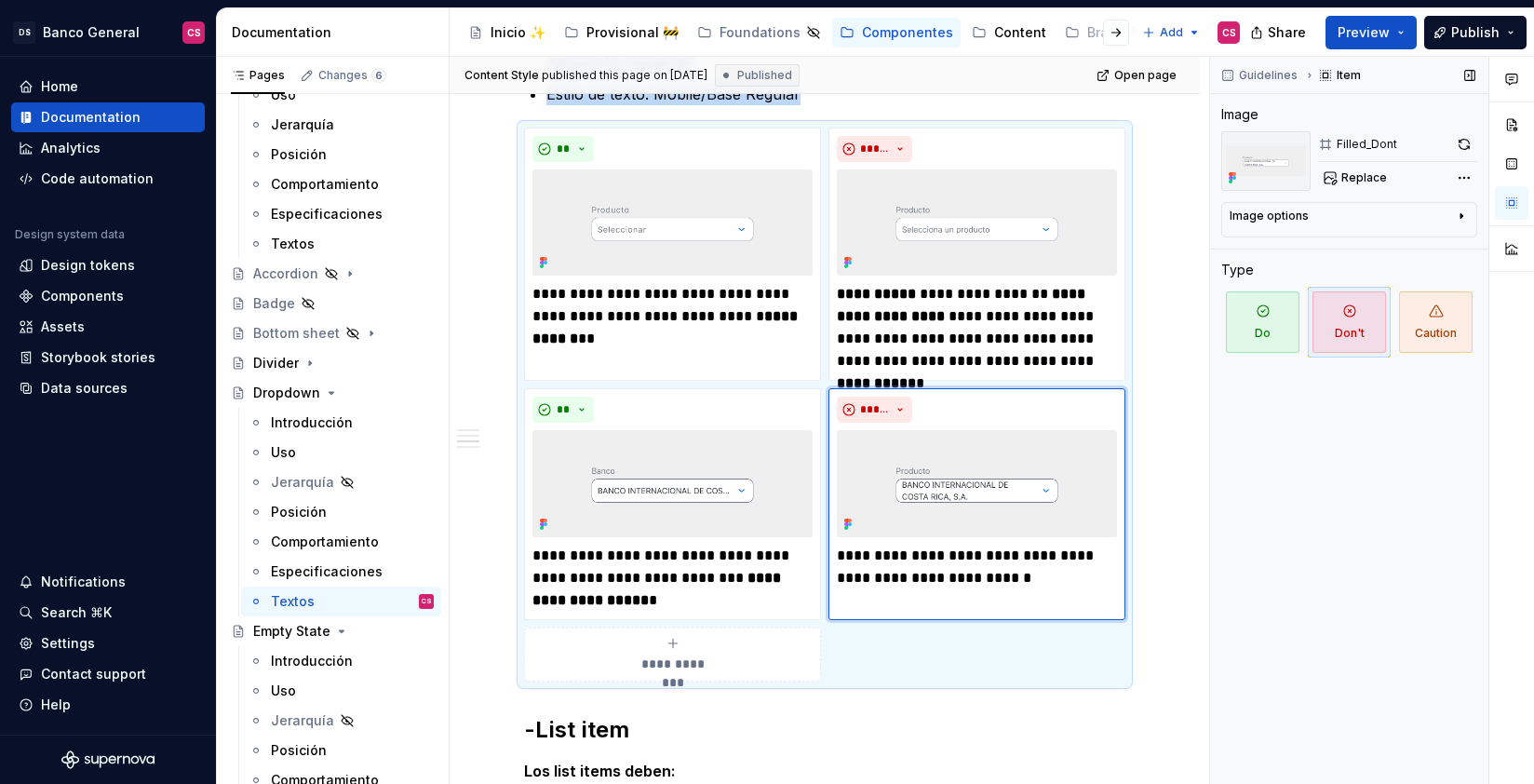
click at [1474, 143] on button "button" at bounding box center [1464, 144] width 26 height 26
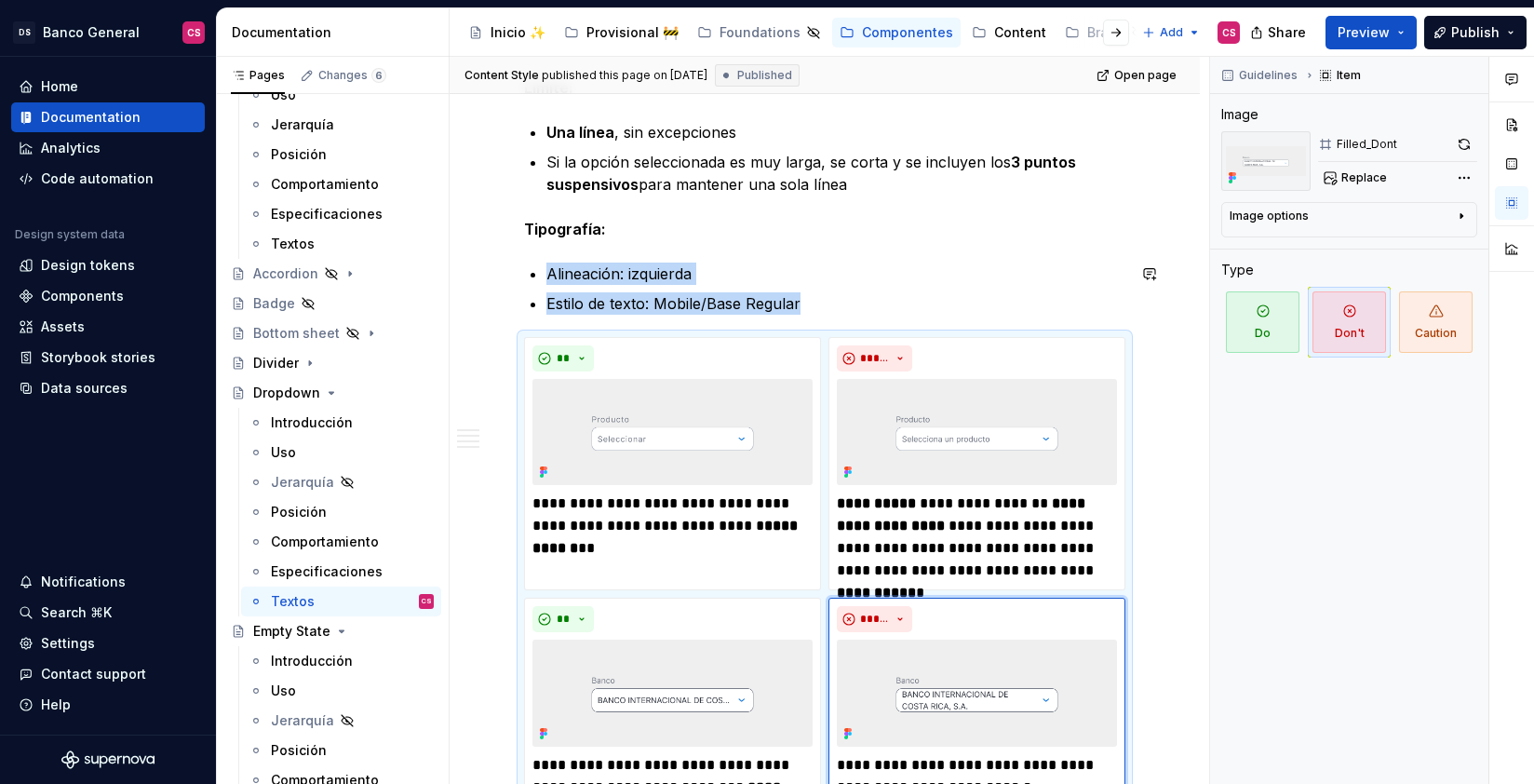
scroll to position [0, 0]
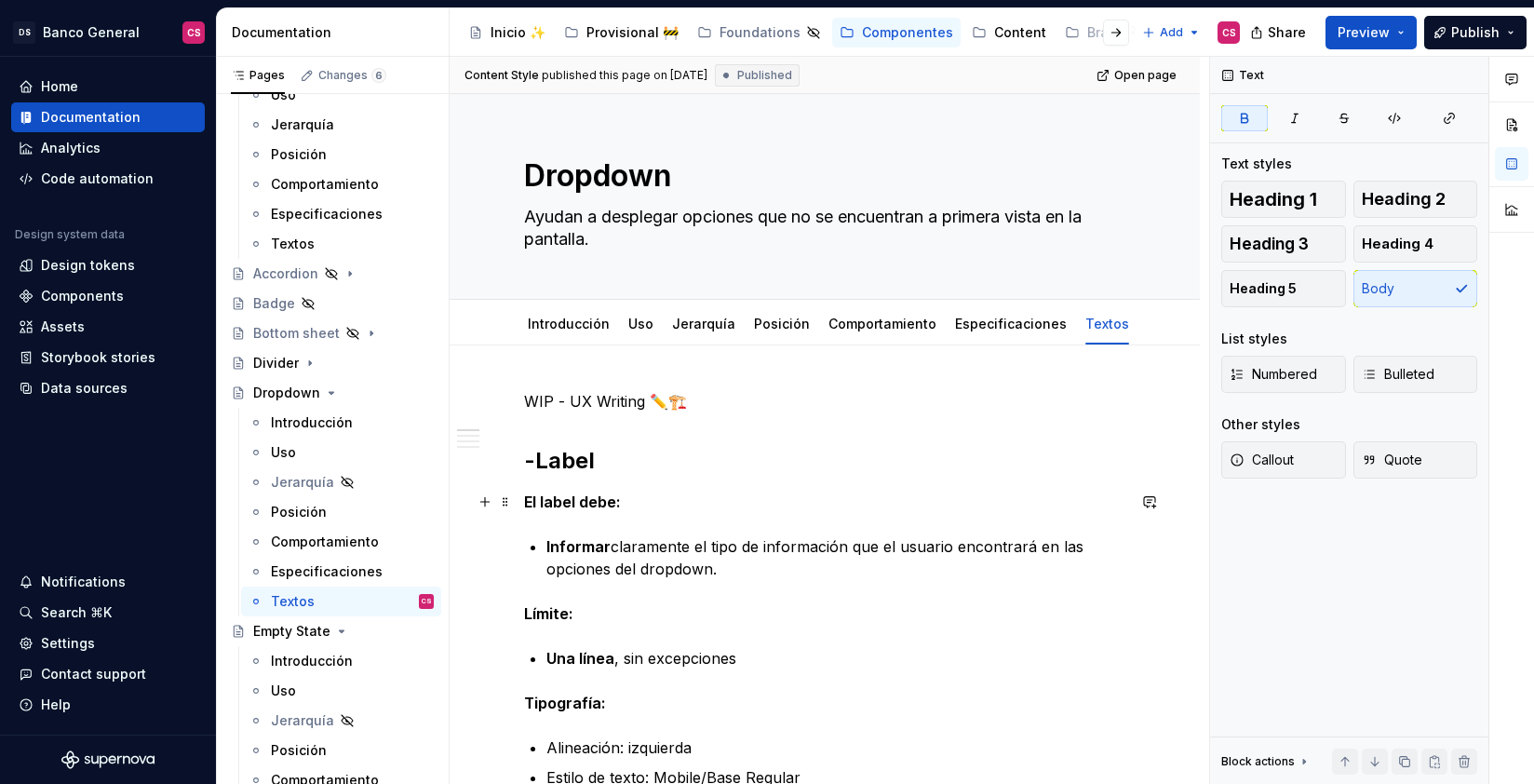
click at [573, 499] on strong "El label debe:" at bounding box center [572, 501] width 97 height 19
click at [656, 501] on p "El label debe:" at bounding box center [825, 501] width 602 height 23
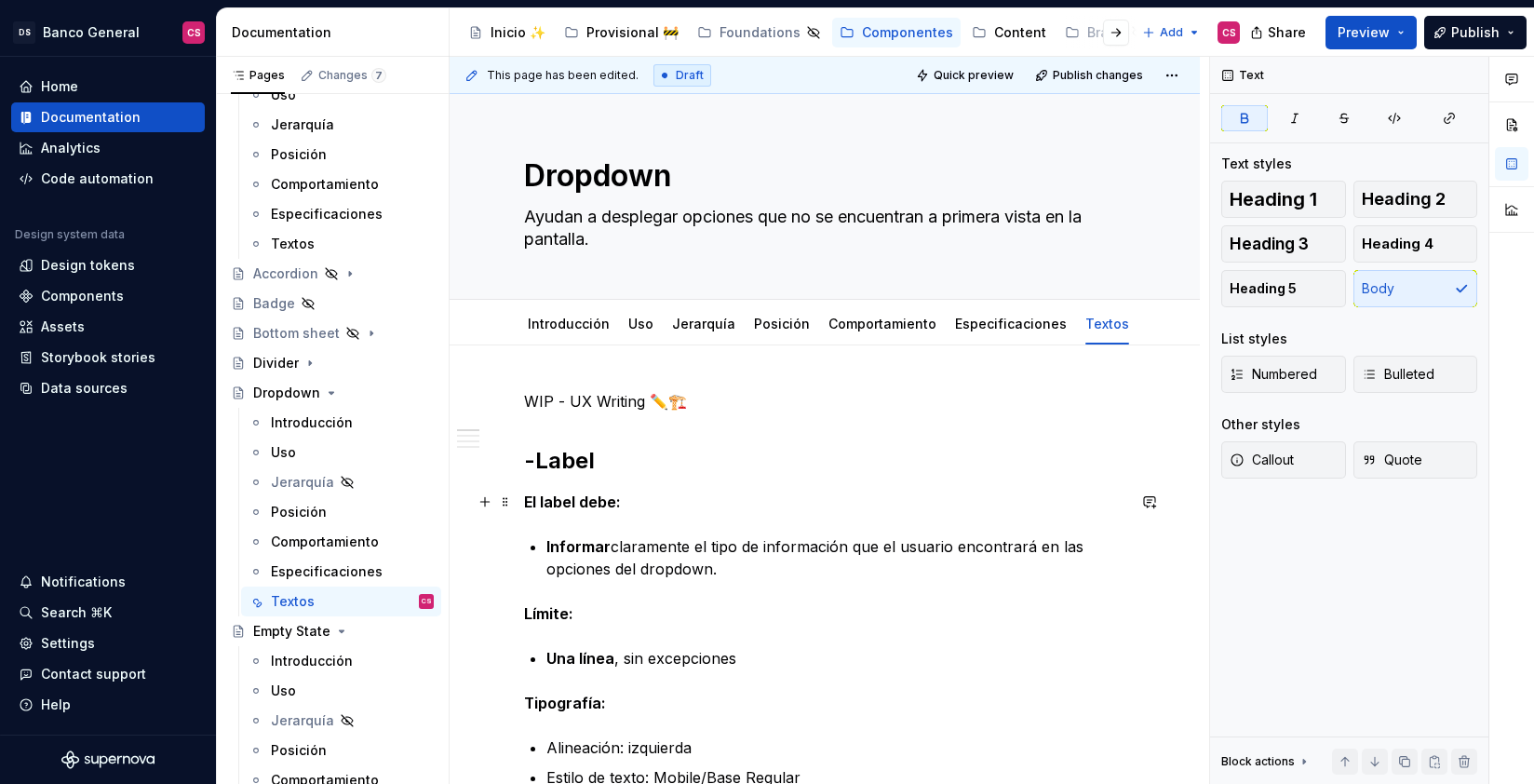
drag, startPoint x: 728, startPoint y: 506, endPoint x: 692, endPoint y: 507, distance: 36.0
click at [728, 506] on p "El label debe:" at bounding box center [825, 501] width 602 height 23
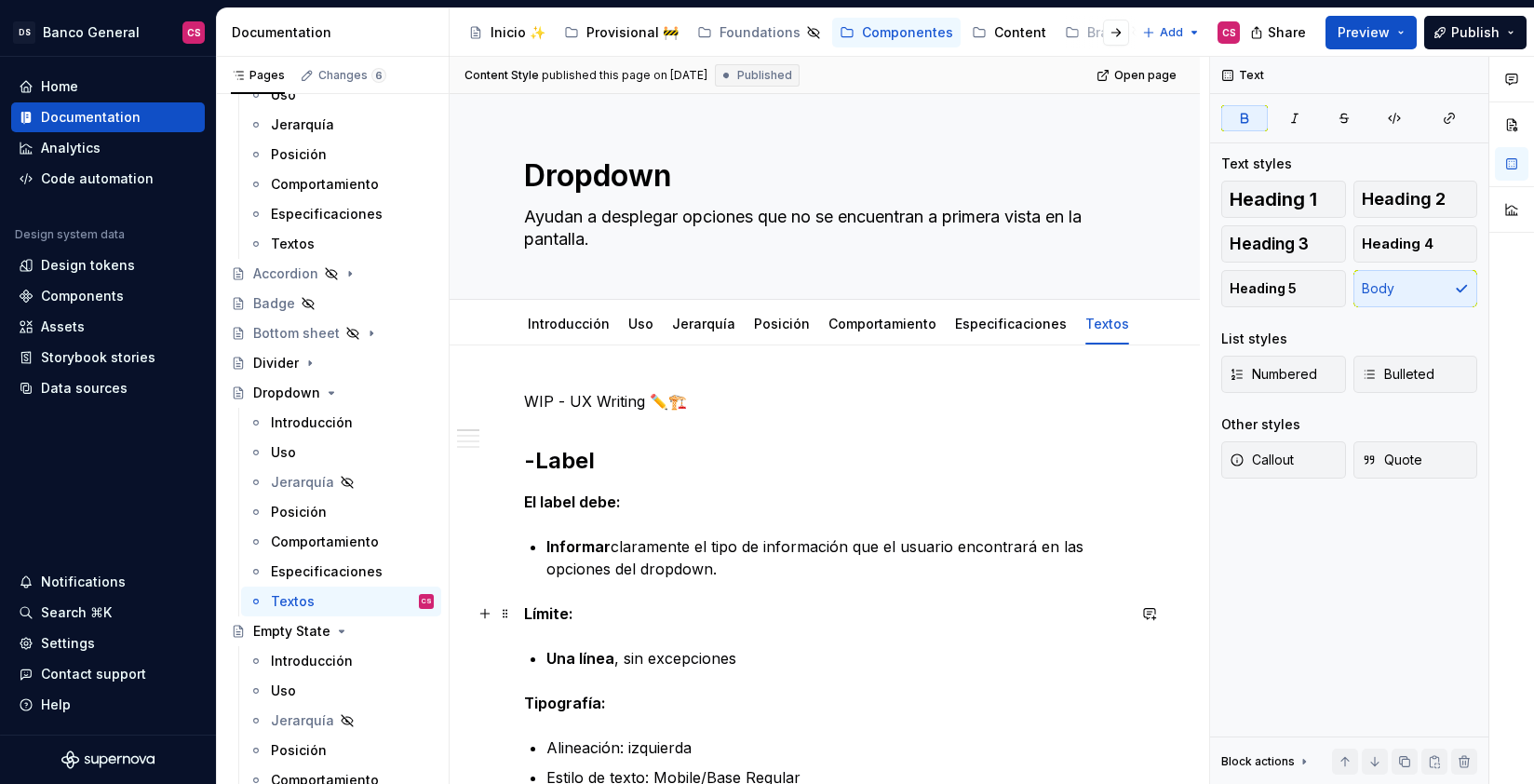
click at [670, 614] on p "Límite:" at bounding box center [825, 613] width 602 height 23
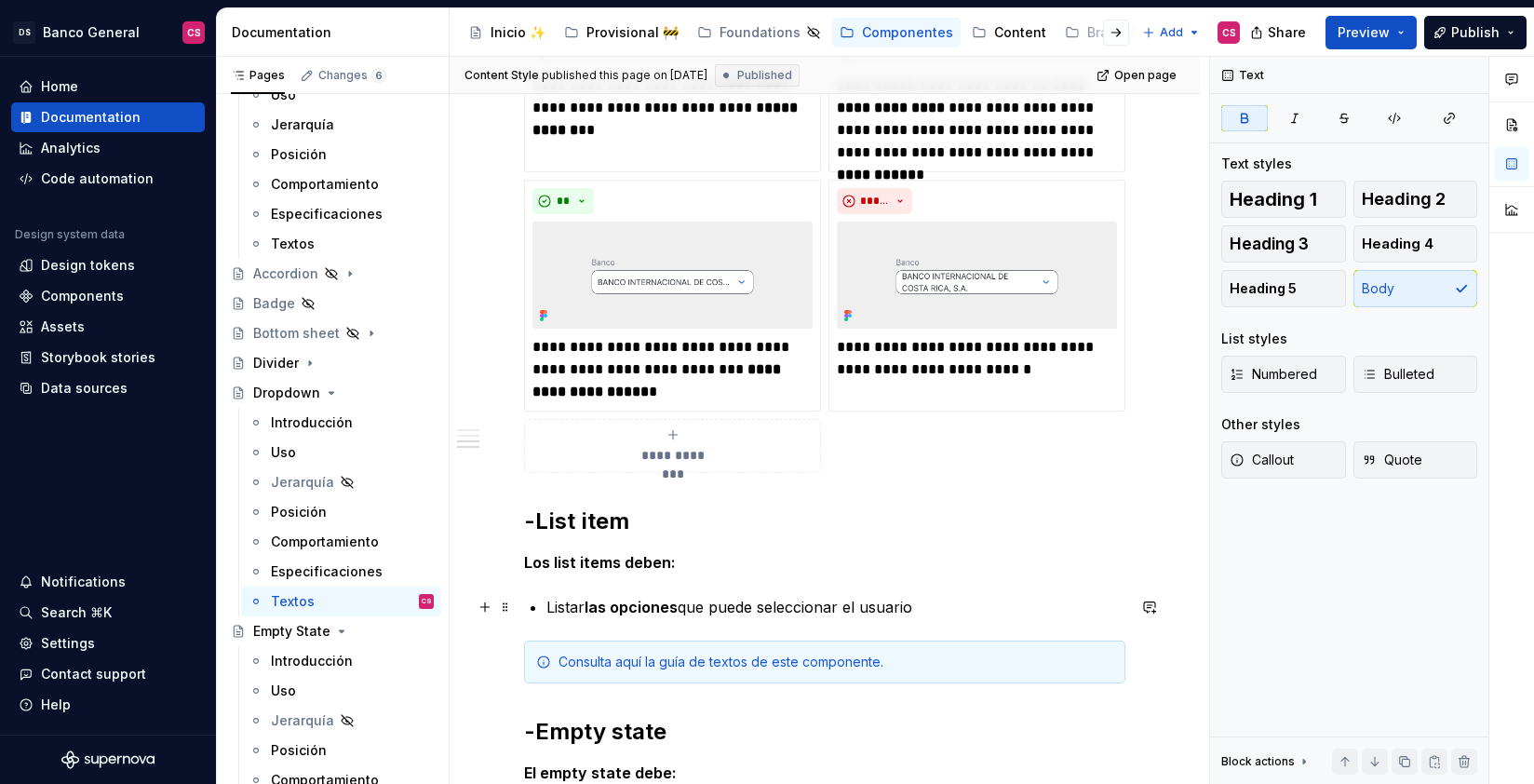
scroll to position [1693, 0]
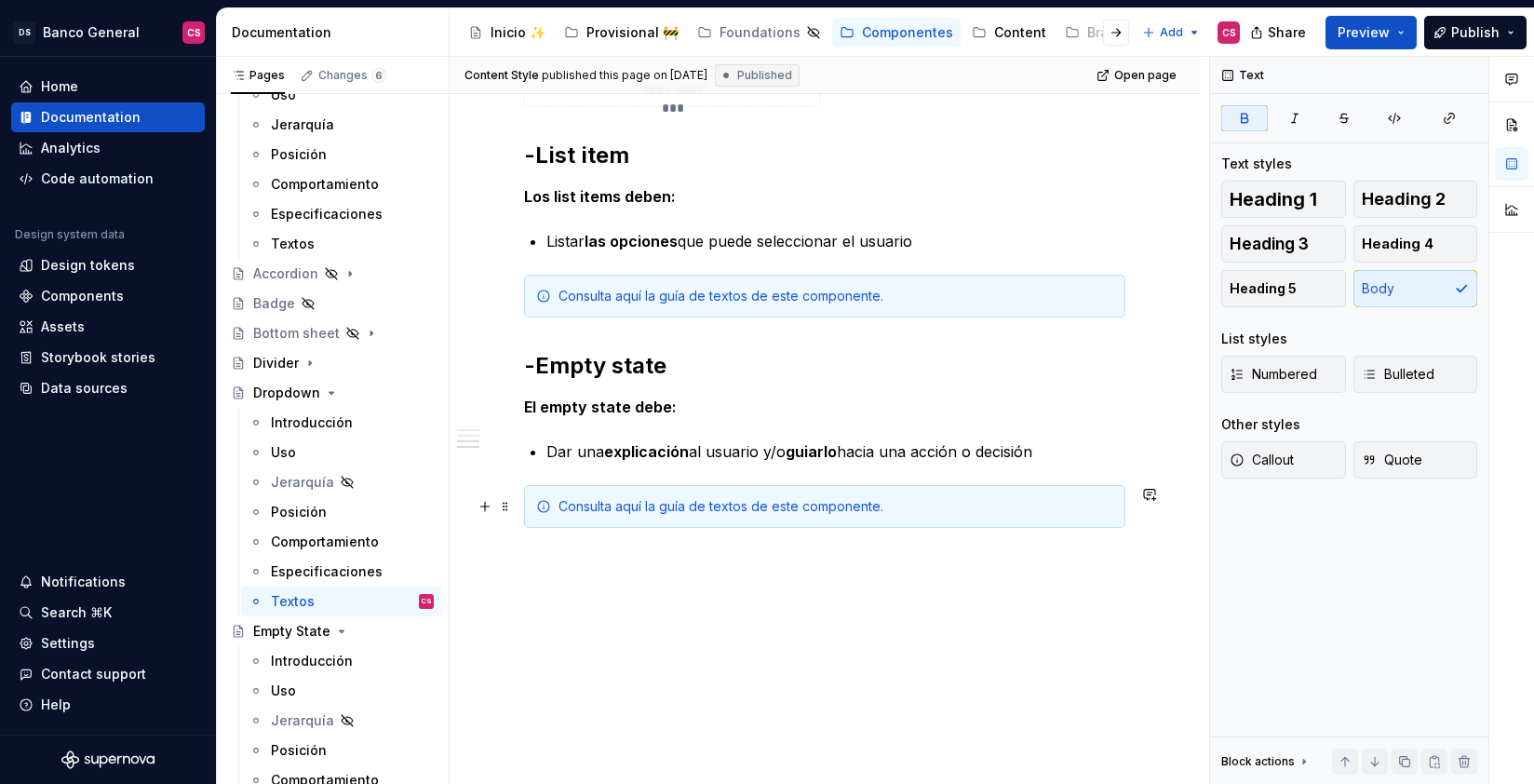
click at [914, 504] on div "Consulta aquí la guía de textos de este componente." at bounding box center [836, 506] width 554 height 19
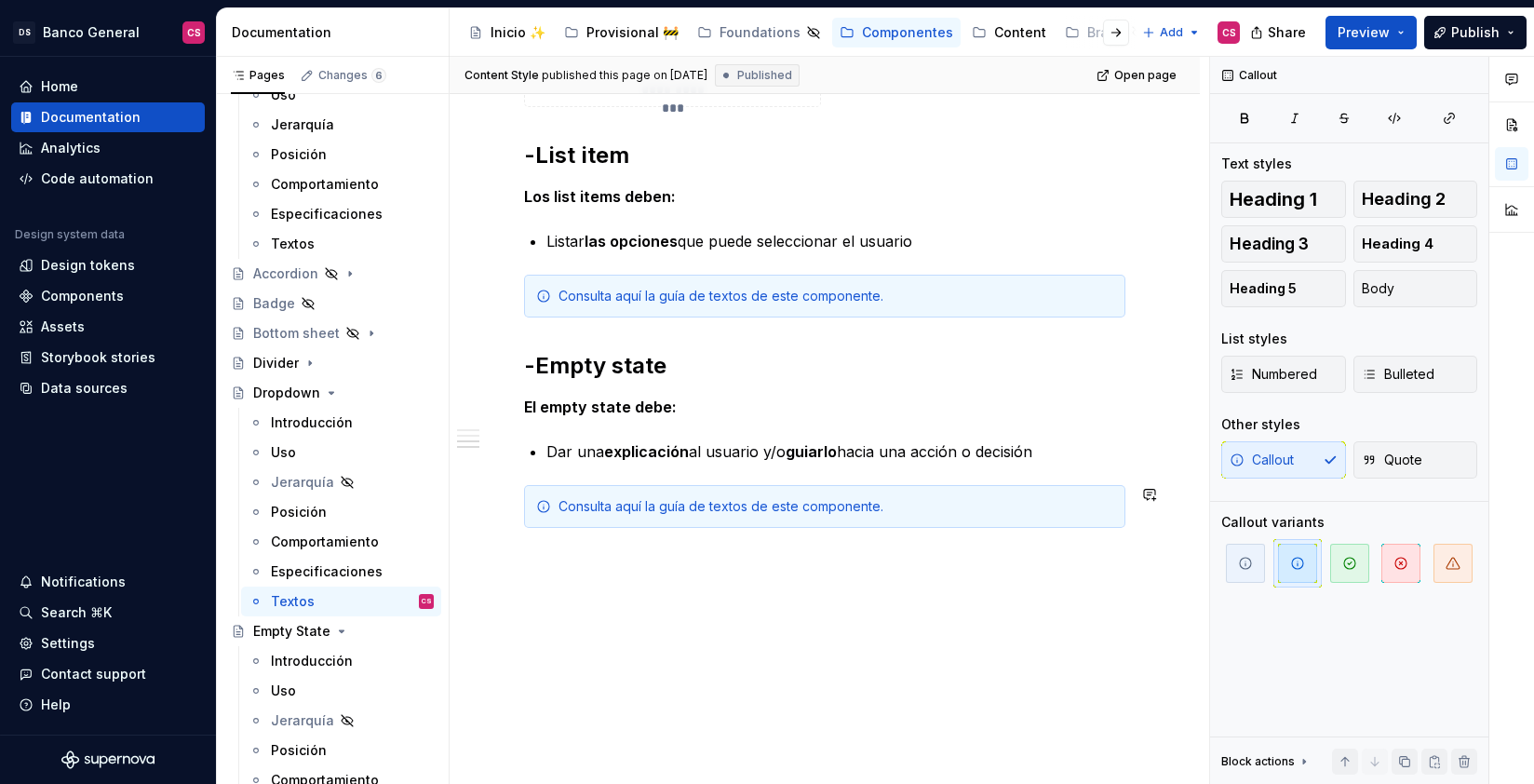
click at [962, 504] on div "Consulta aquí la guía de textos de este componente." at bounding box center [836, 506] width 554 height 19
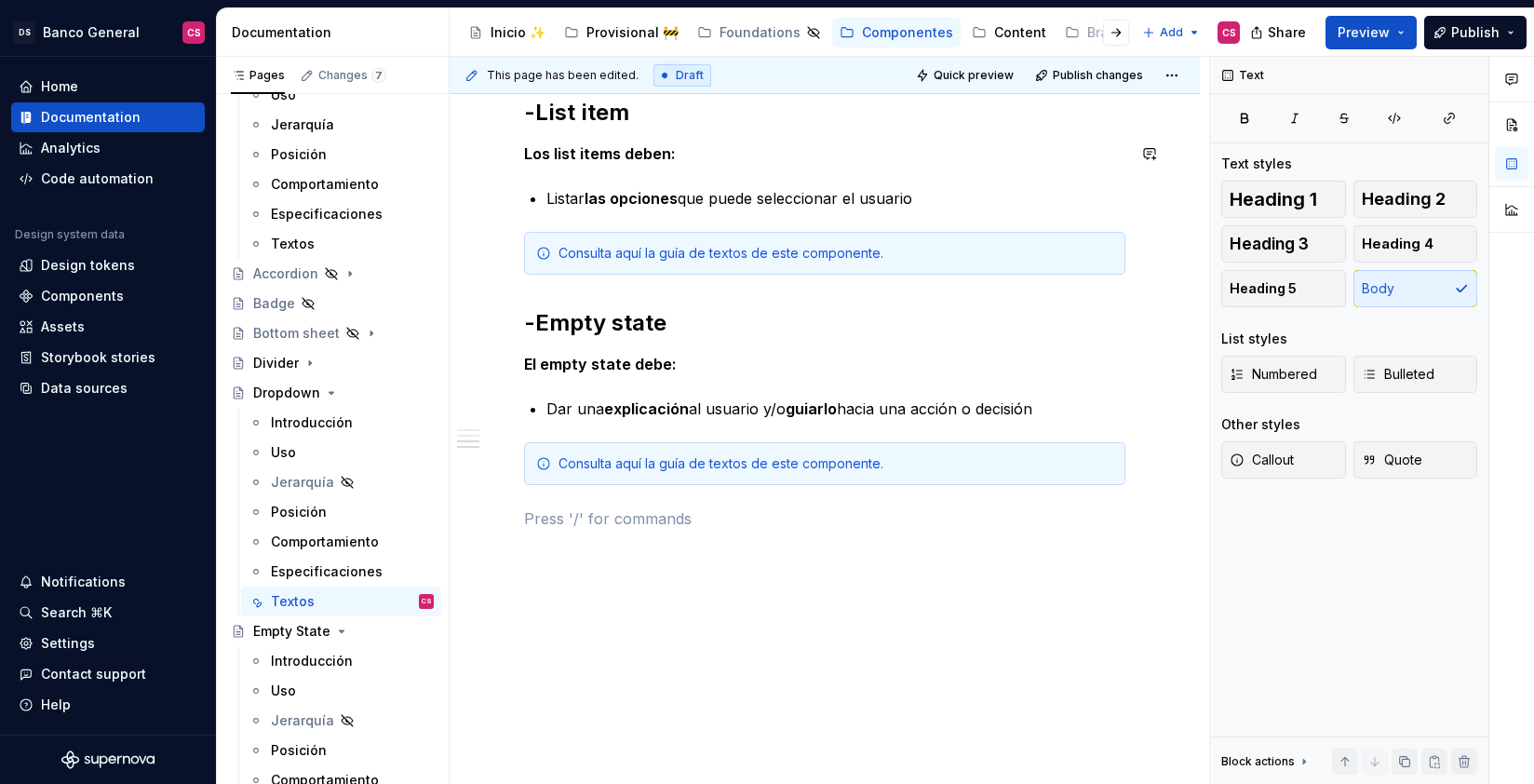
scroll to position [1738, 0]
click at [1107, 74] on span "Publish changes" at bounding box center [1098, 75] width 91 height 15
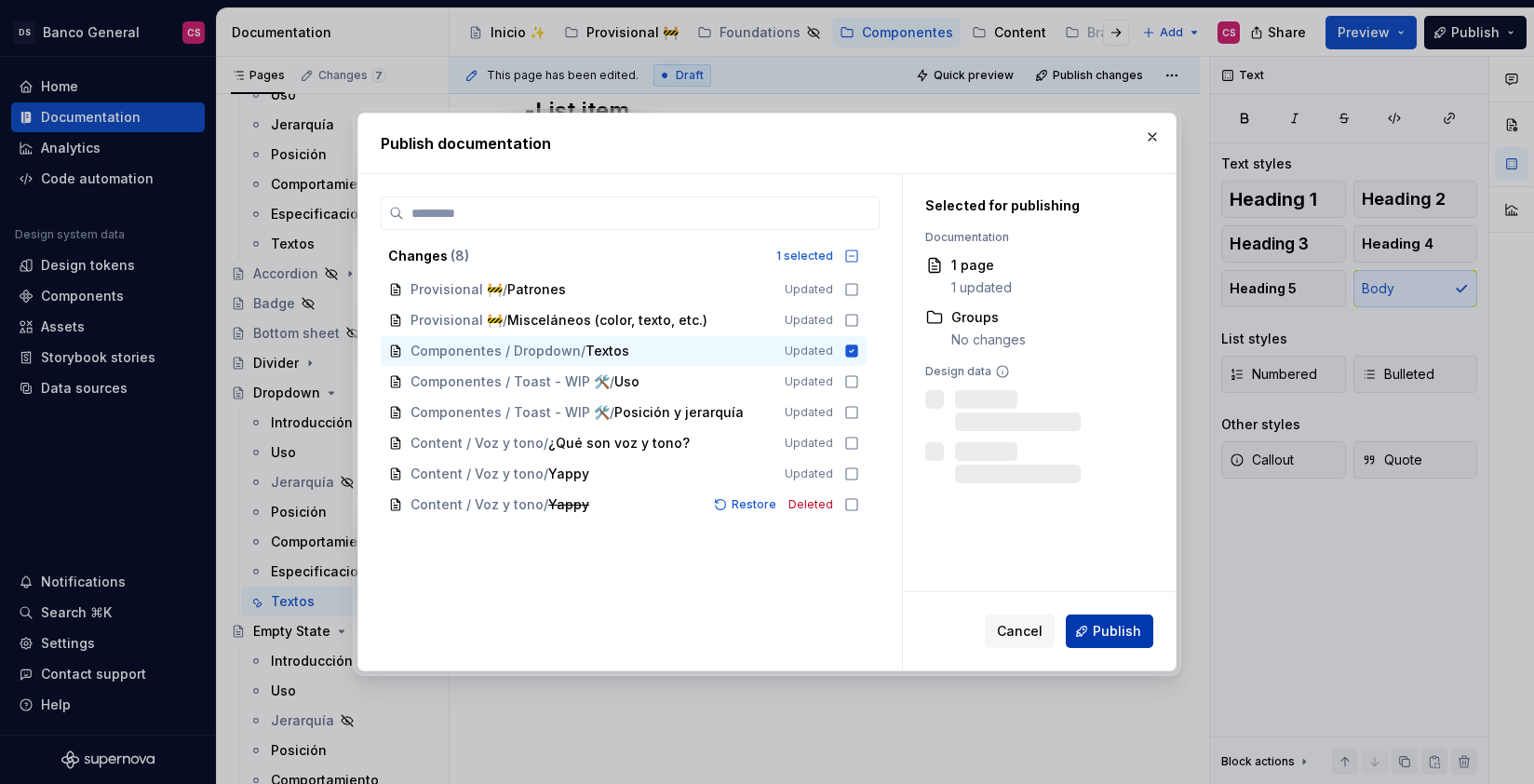
click at [1120, 628] on span "Publish" at bounding box center [1117, 630] width 48 height 19
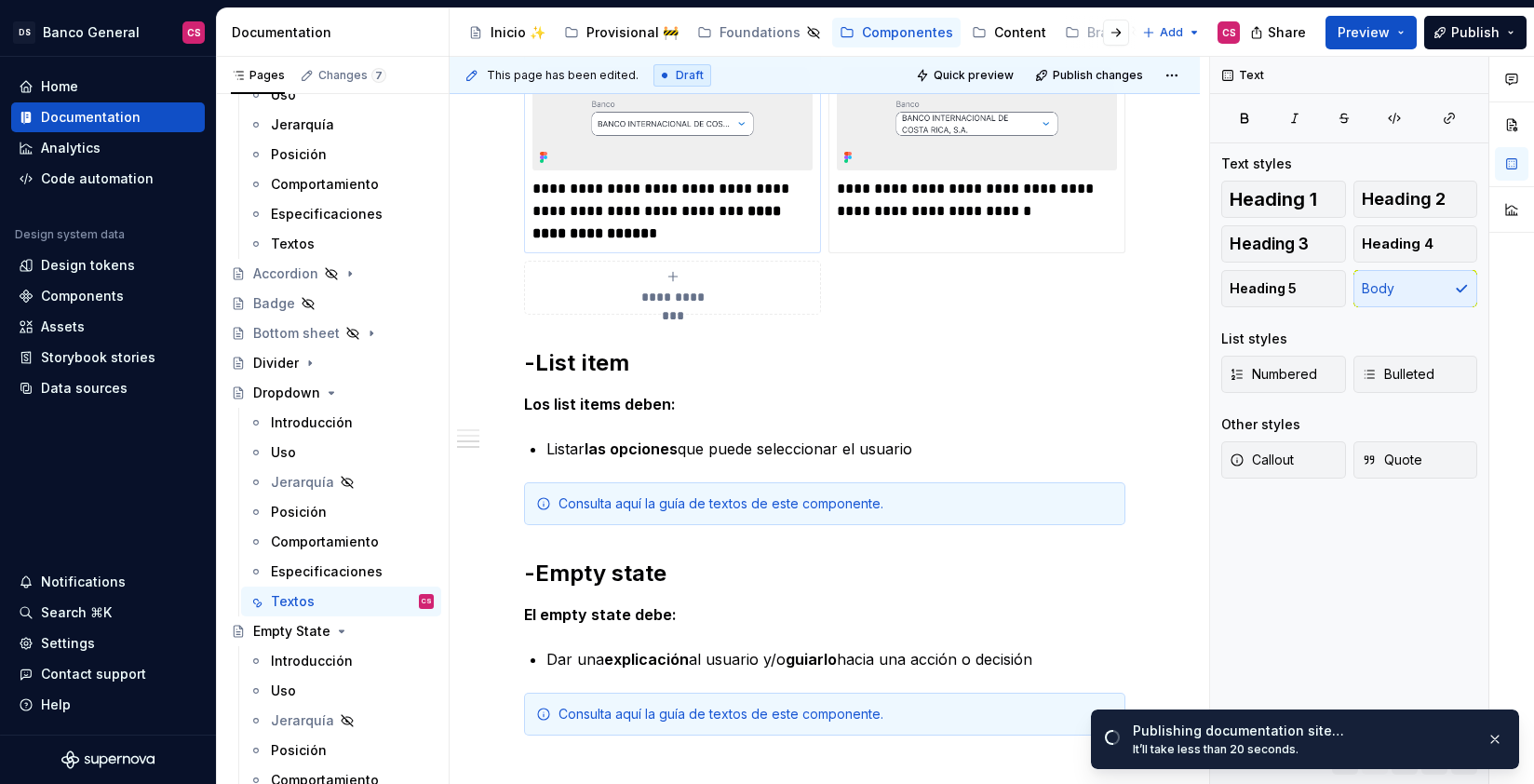
scroll to position [1381, 0]
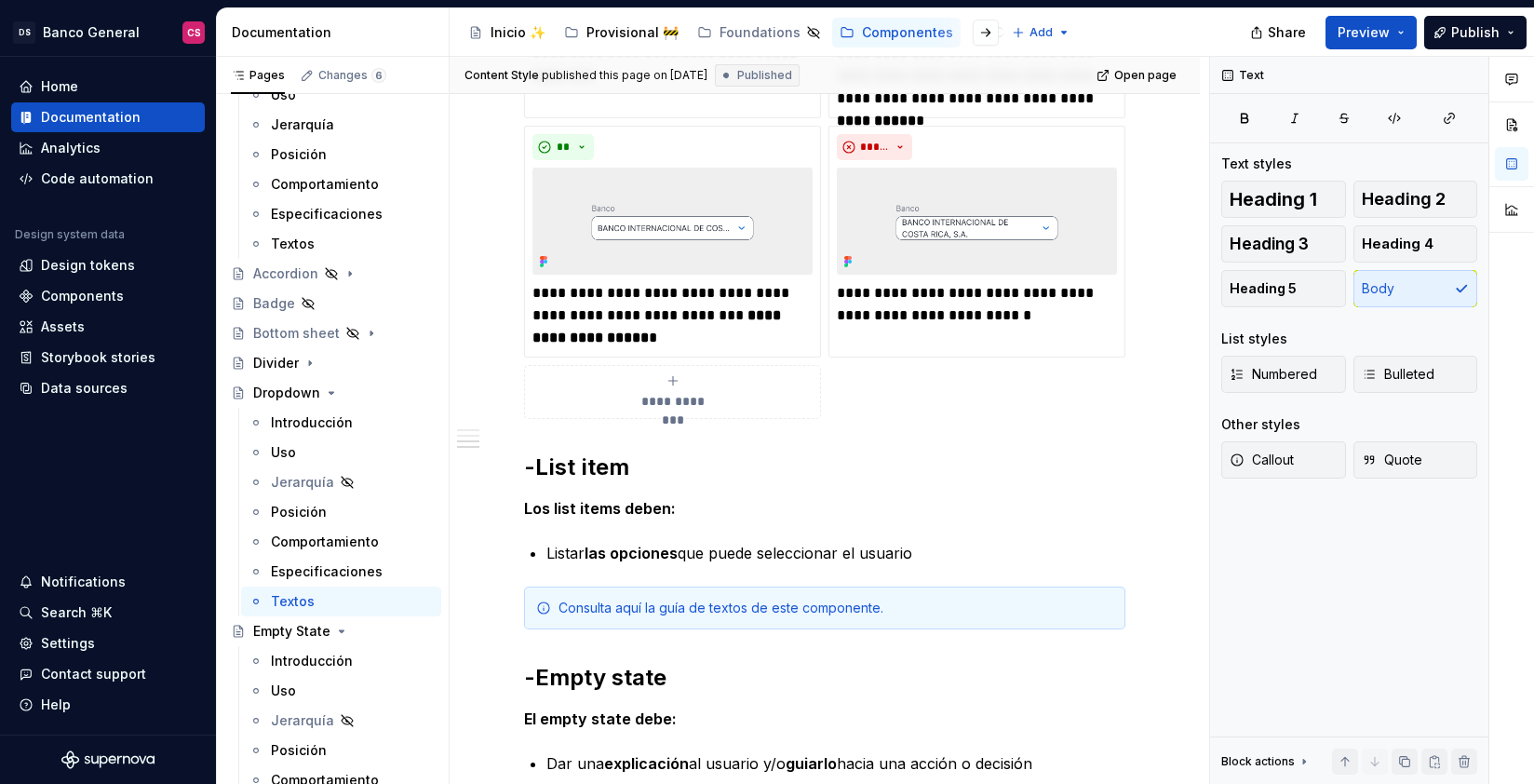
type textarea "*"
